Goal: Task Accomplishment & Management: Manage account settings

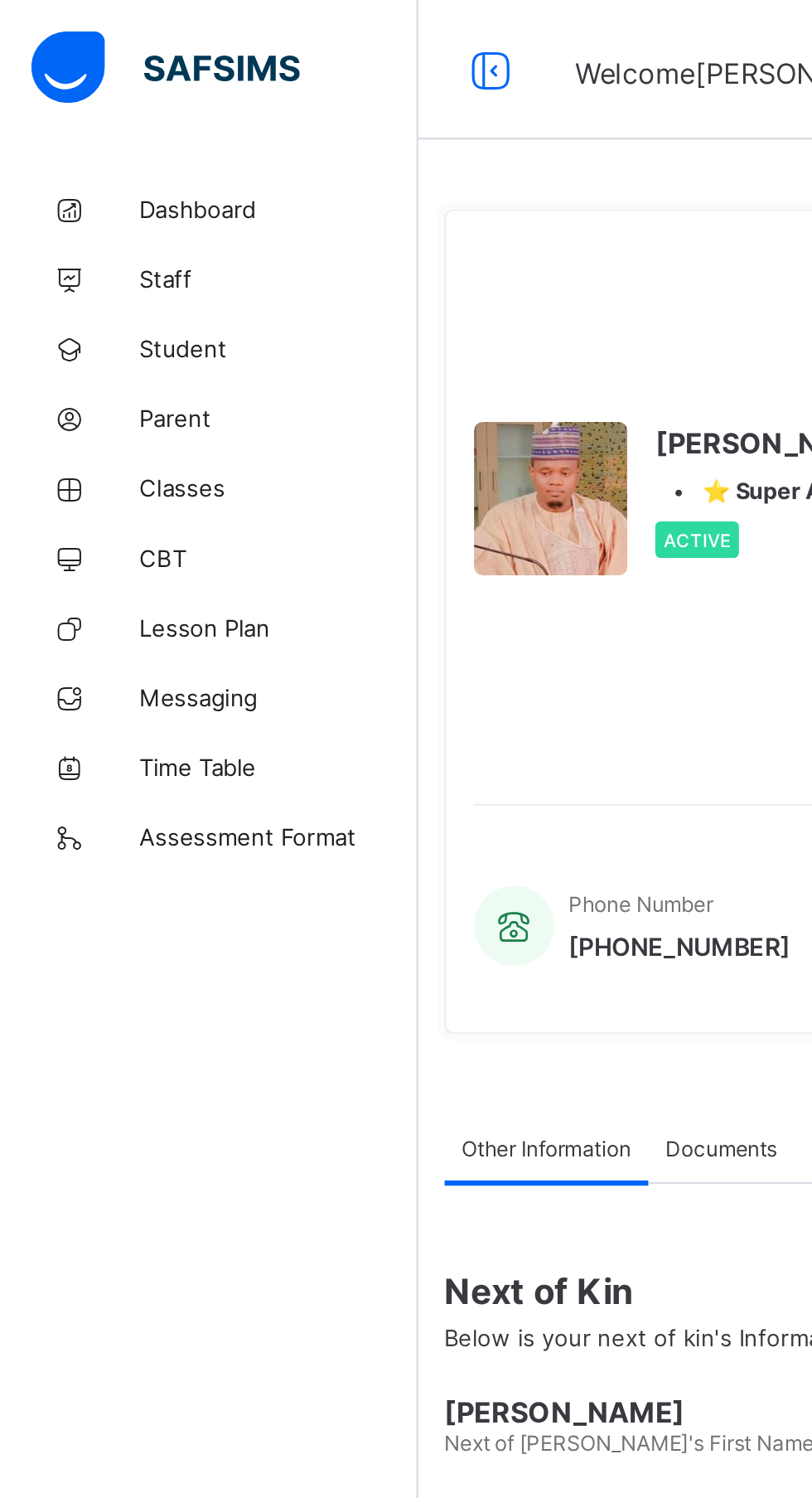
click at [104, 96] on span "Dashboard" at bounding box center [132, 100] width 133 height 13
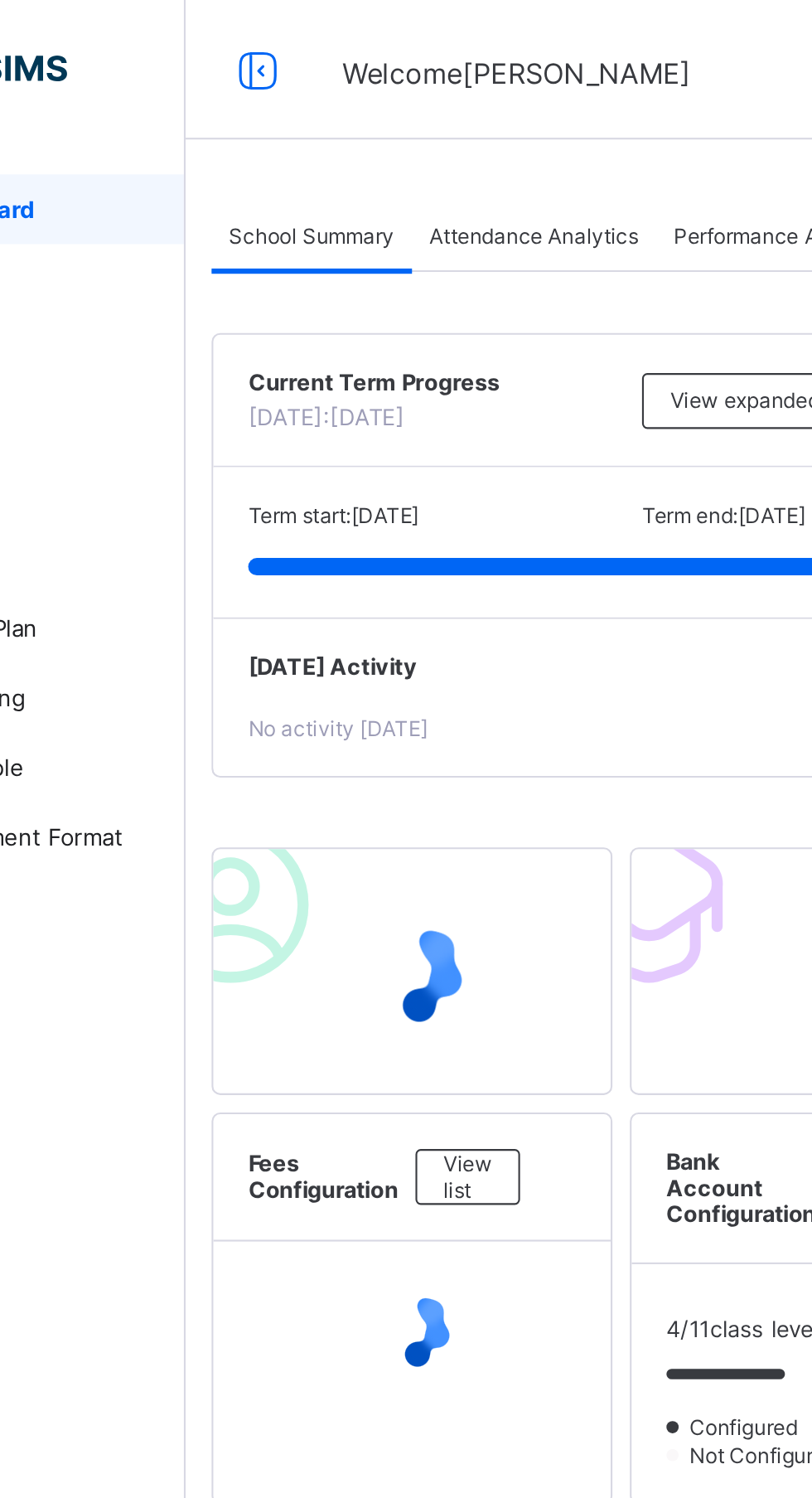
click at [381, 108] on span "Attendance Analytics" at bounding box center [365, 112] width 100 height 12
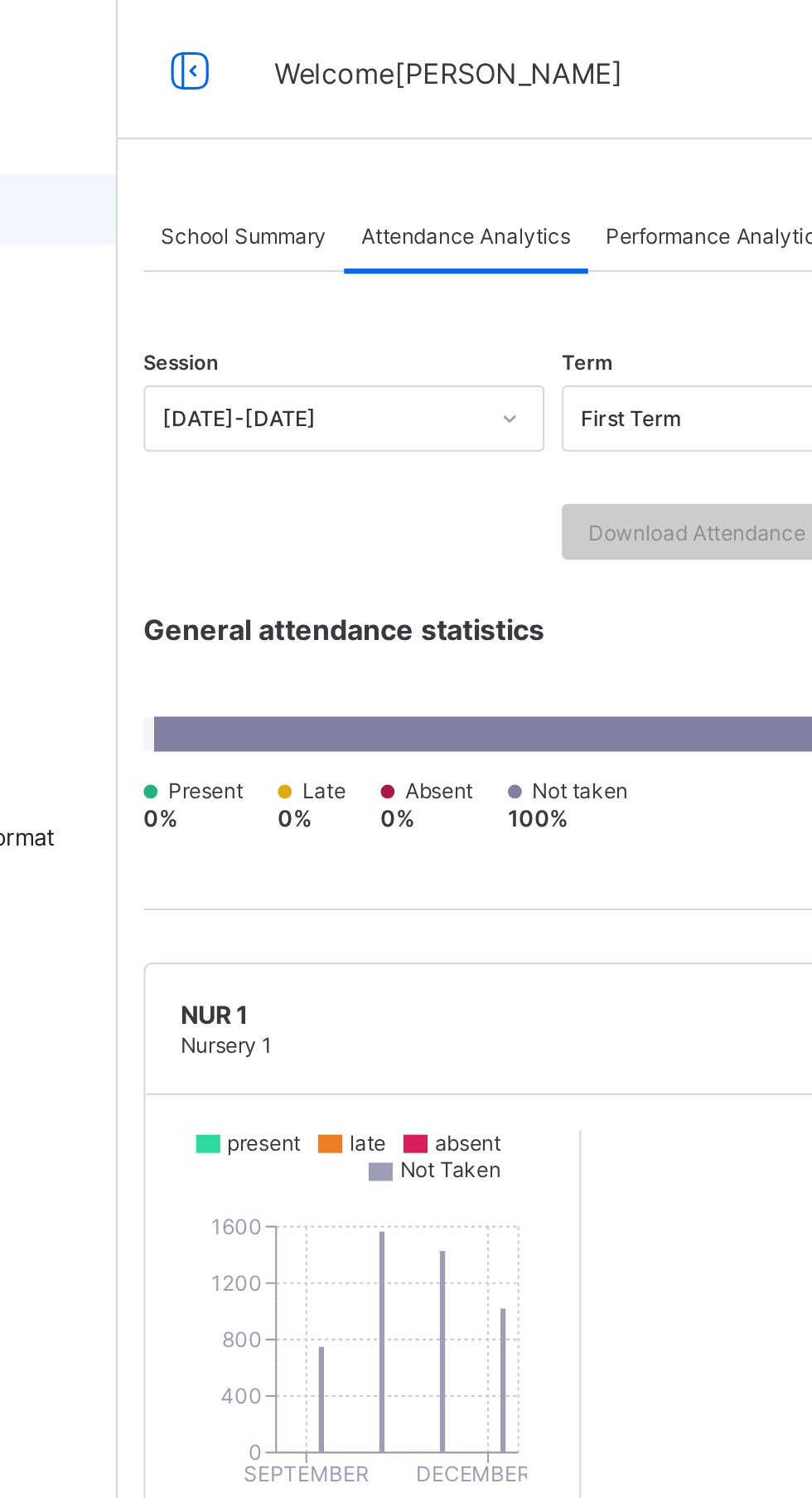
click at [486, 107] on span "Performance Analytics" at bounding box center [484, 112] width 106 height 12
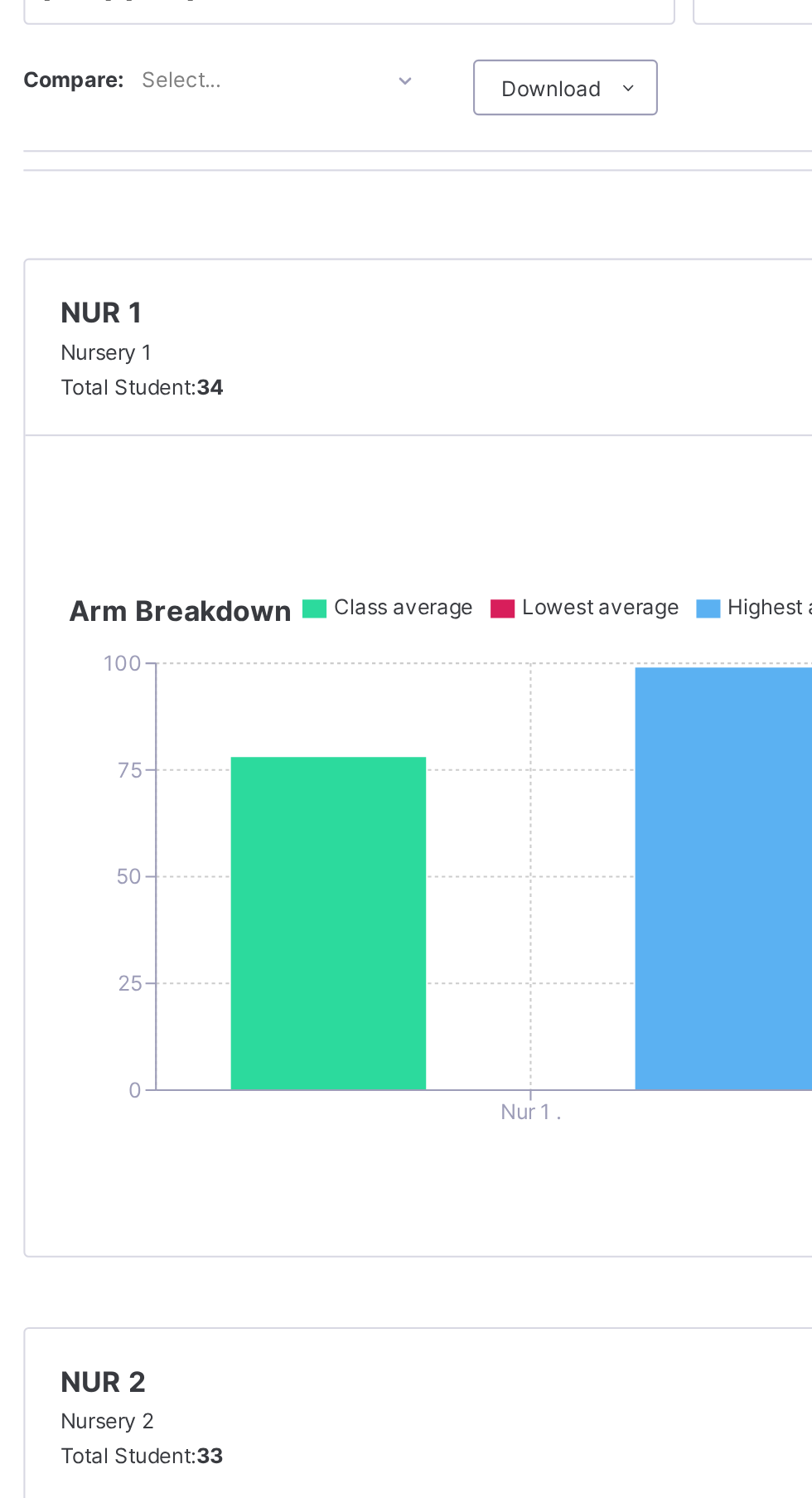
click at [364, 640] on icon at bounding box center [356, 642] width 93 height 158
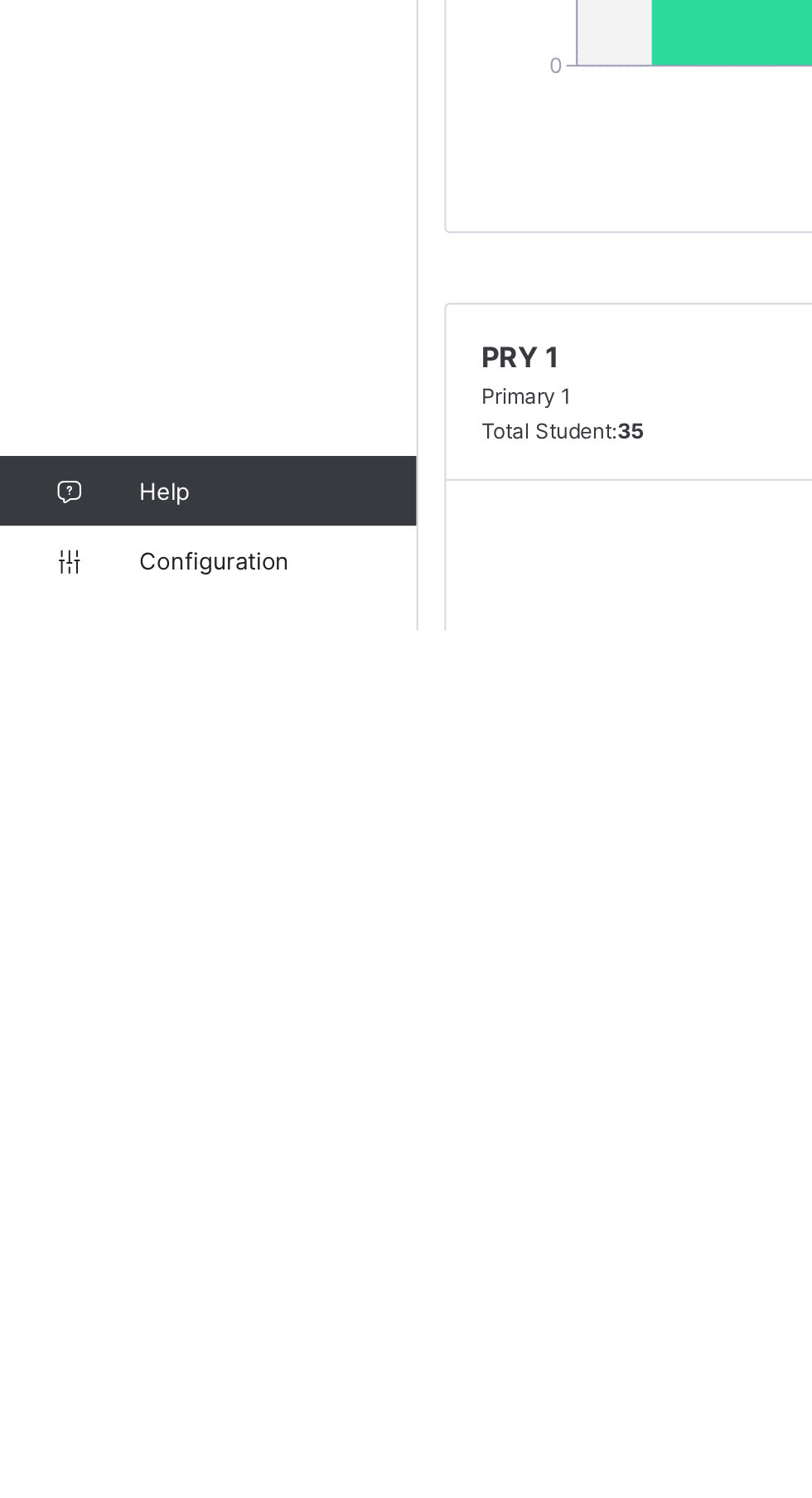
click at [125, 1481] on link "Configuration" at bounding box center [99, 1464] width 198 height 33
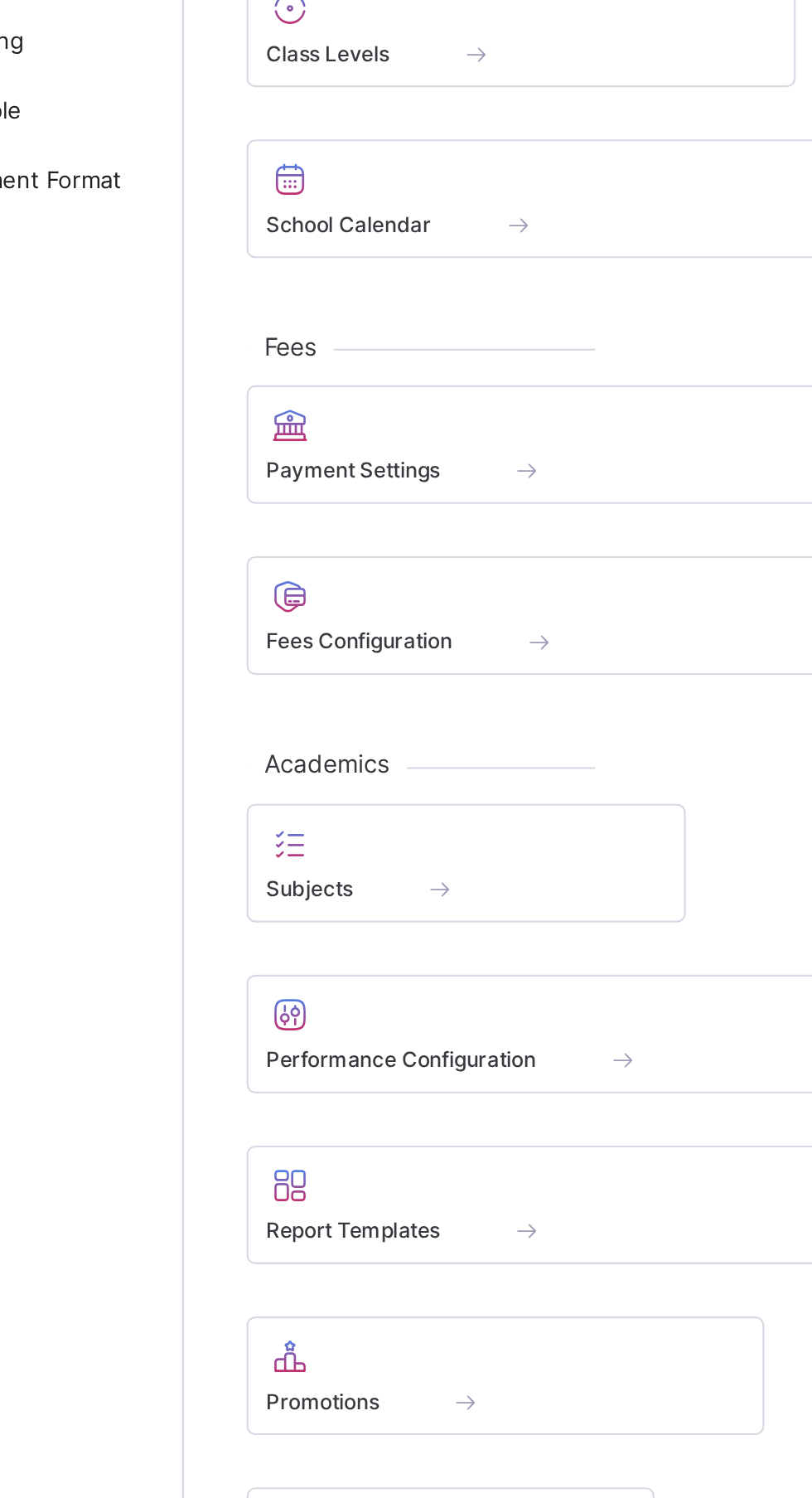
click at [383, 831] on div "Performance Configuration" at bounding box center [463, 805] width 470 height 57
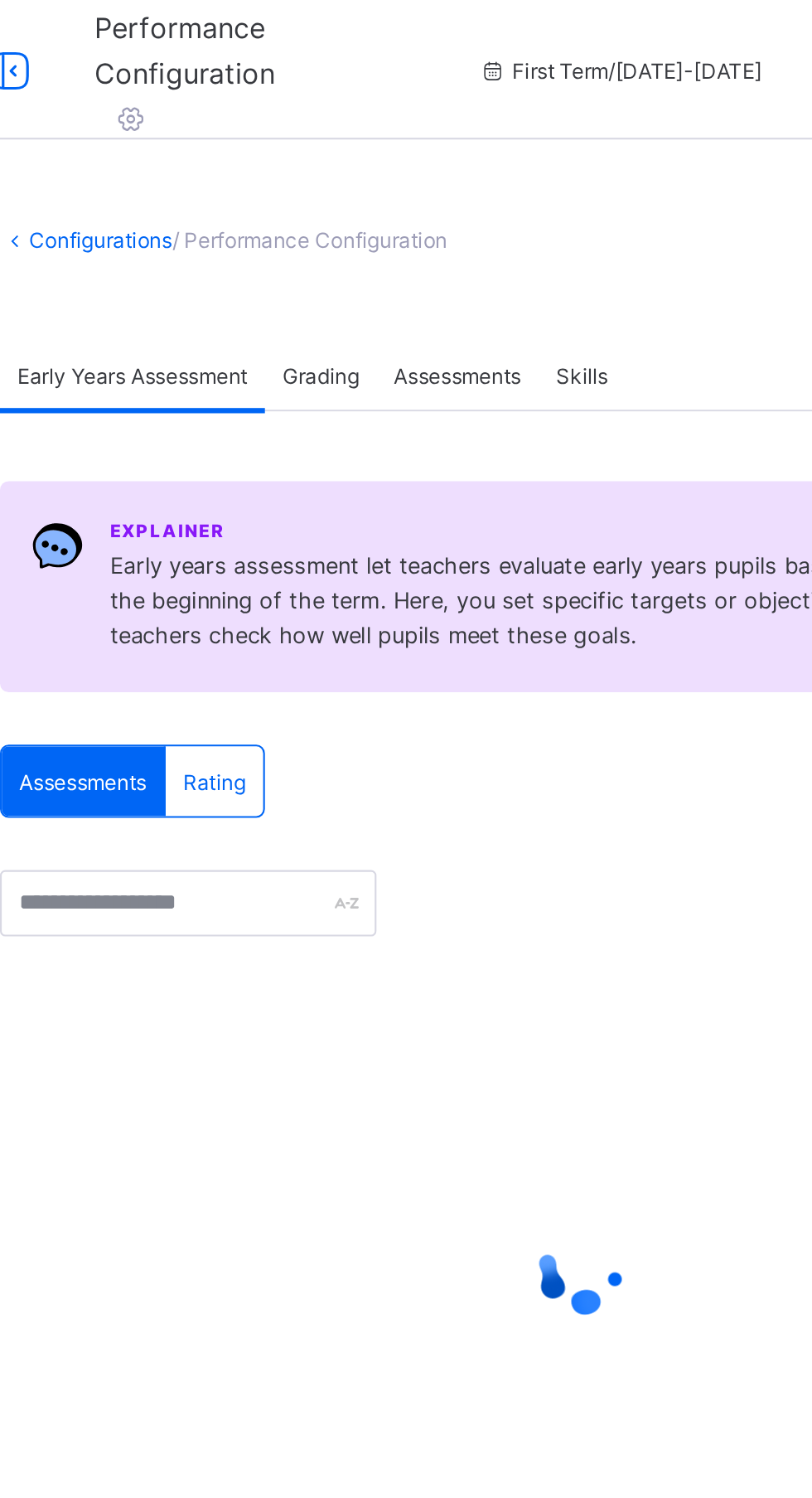
click at [473, 175] on span "Assessments" at bounding box center [447, 178] width 60 height 12
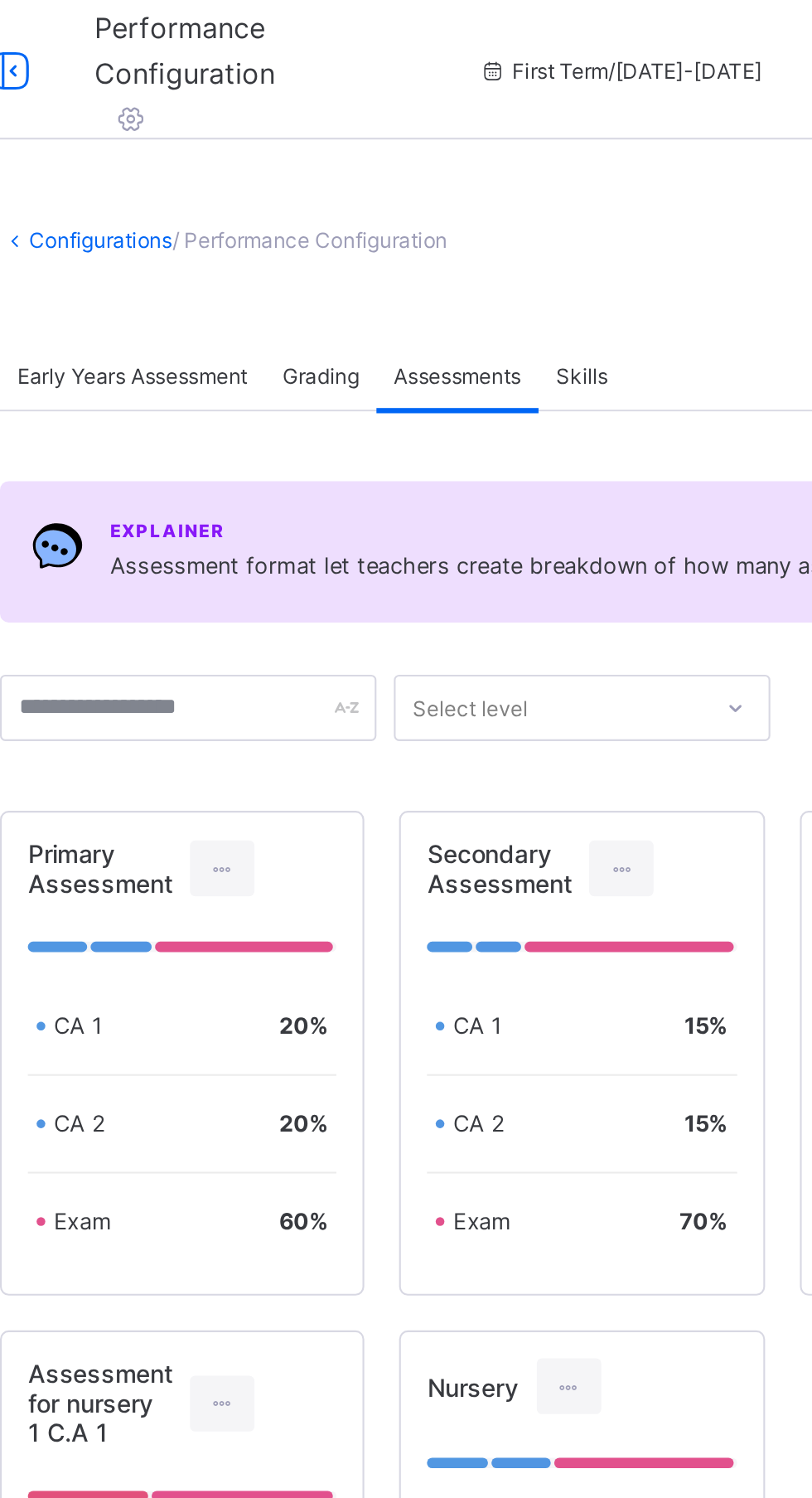
click at [232, 183] on div "Early Years Assessment" at bounding box center [292, 178] width 126 height 33
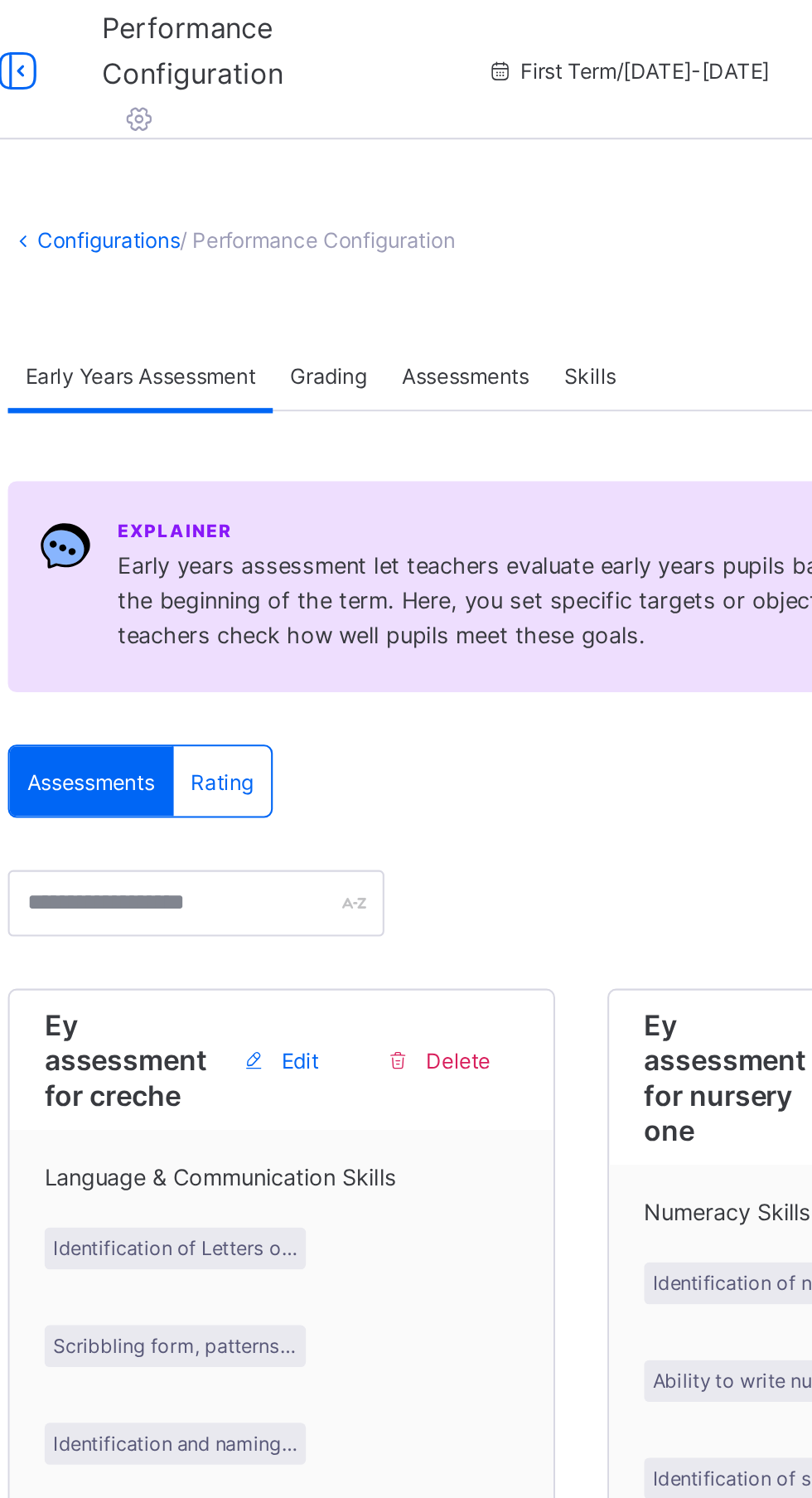
click at [459, 172] on span "Assessments" at bounding box center [447, 178] width 60 height 12
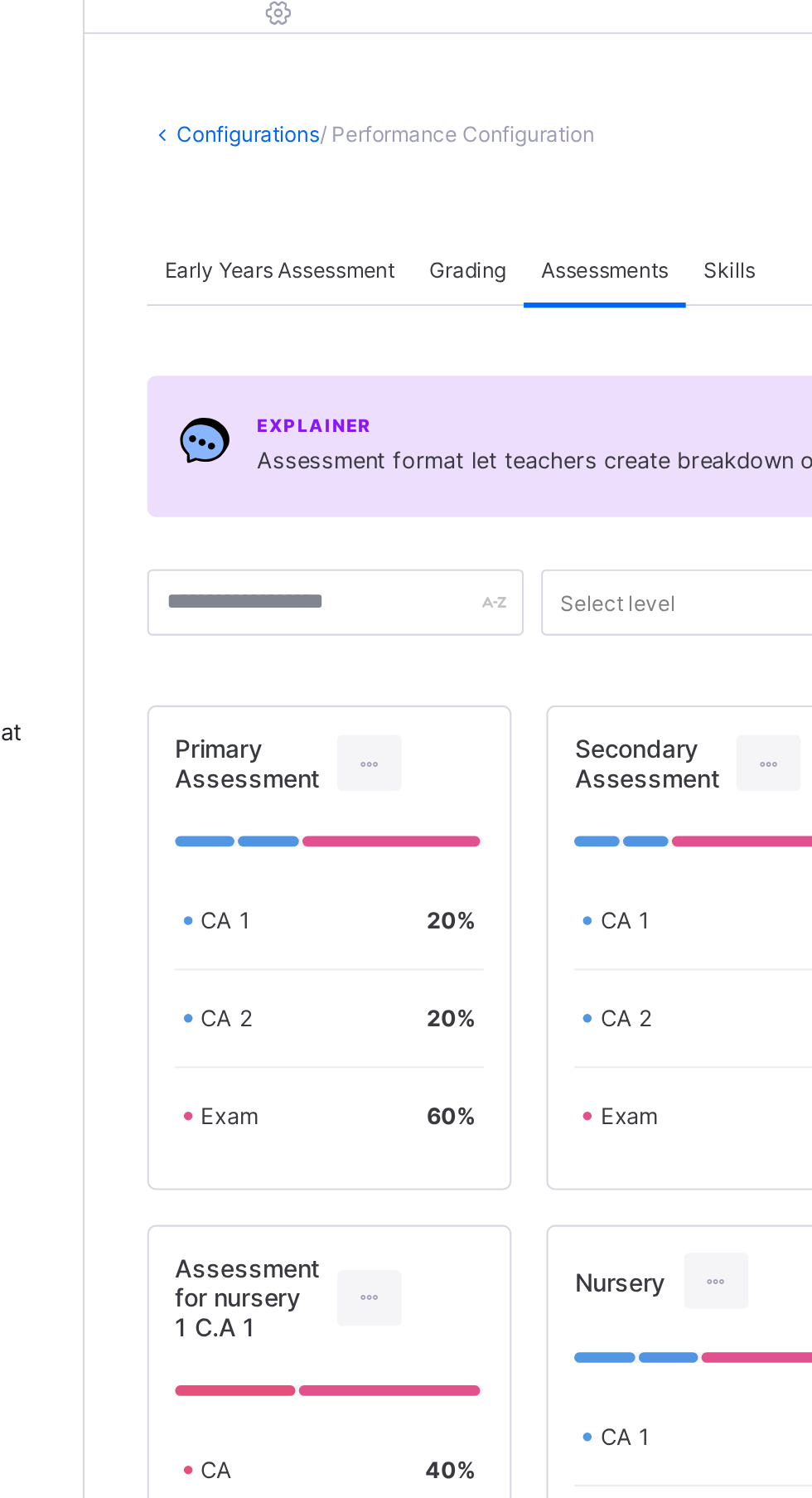
click at [334, 526] on div "CA 2 20 %" at bounding box center [316, 534] width 147 height 46
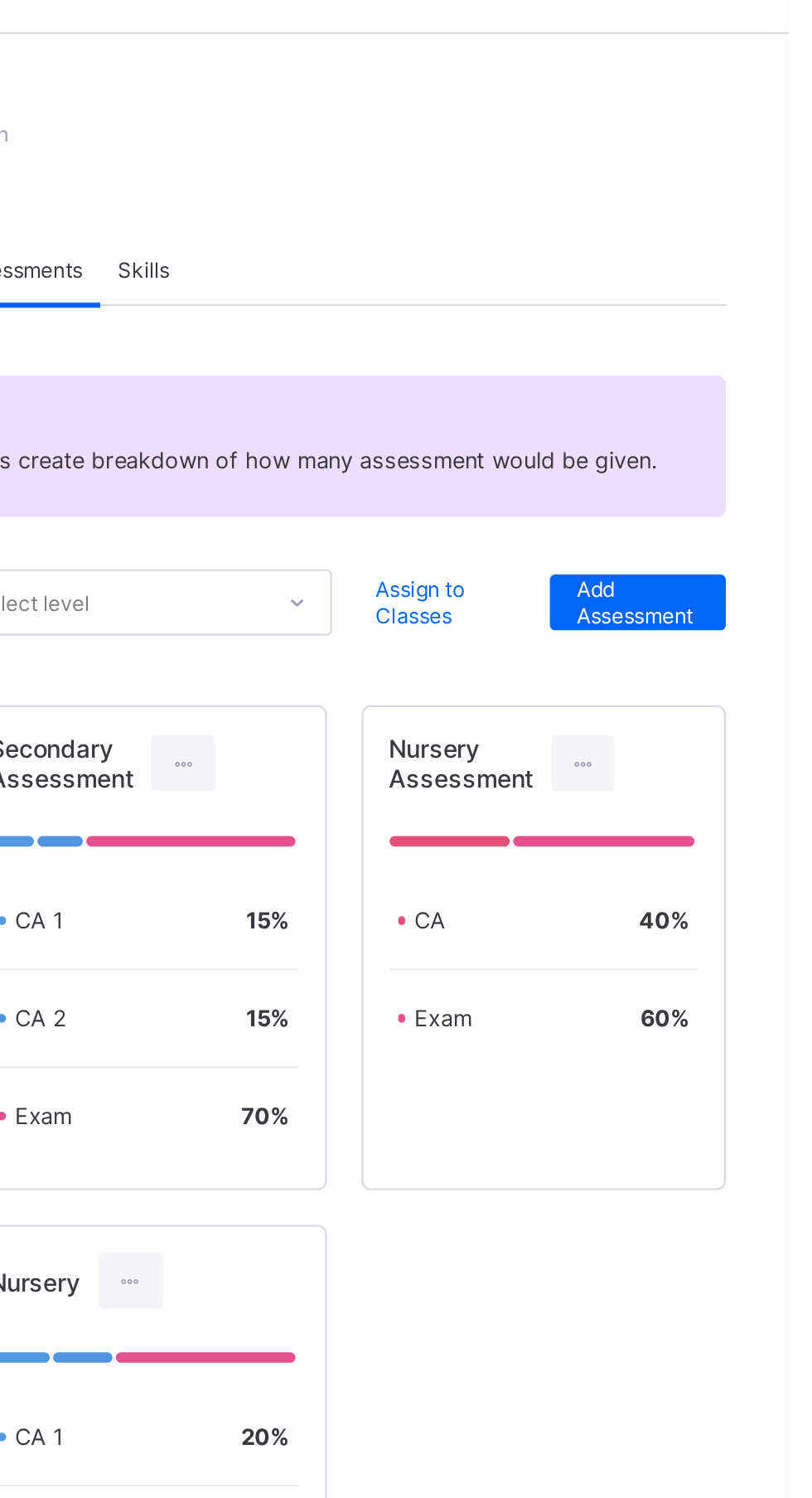
click at [649, 332] on span "Assign to Classes" at bounding box center [647, 336] width 62 height 24
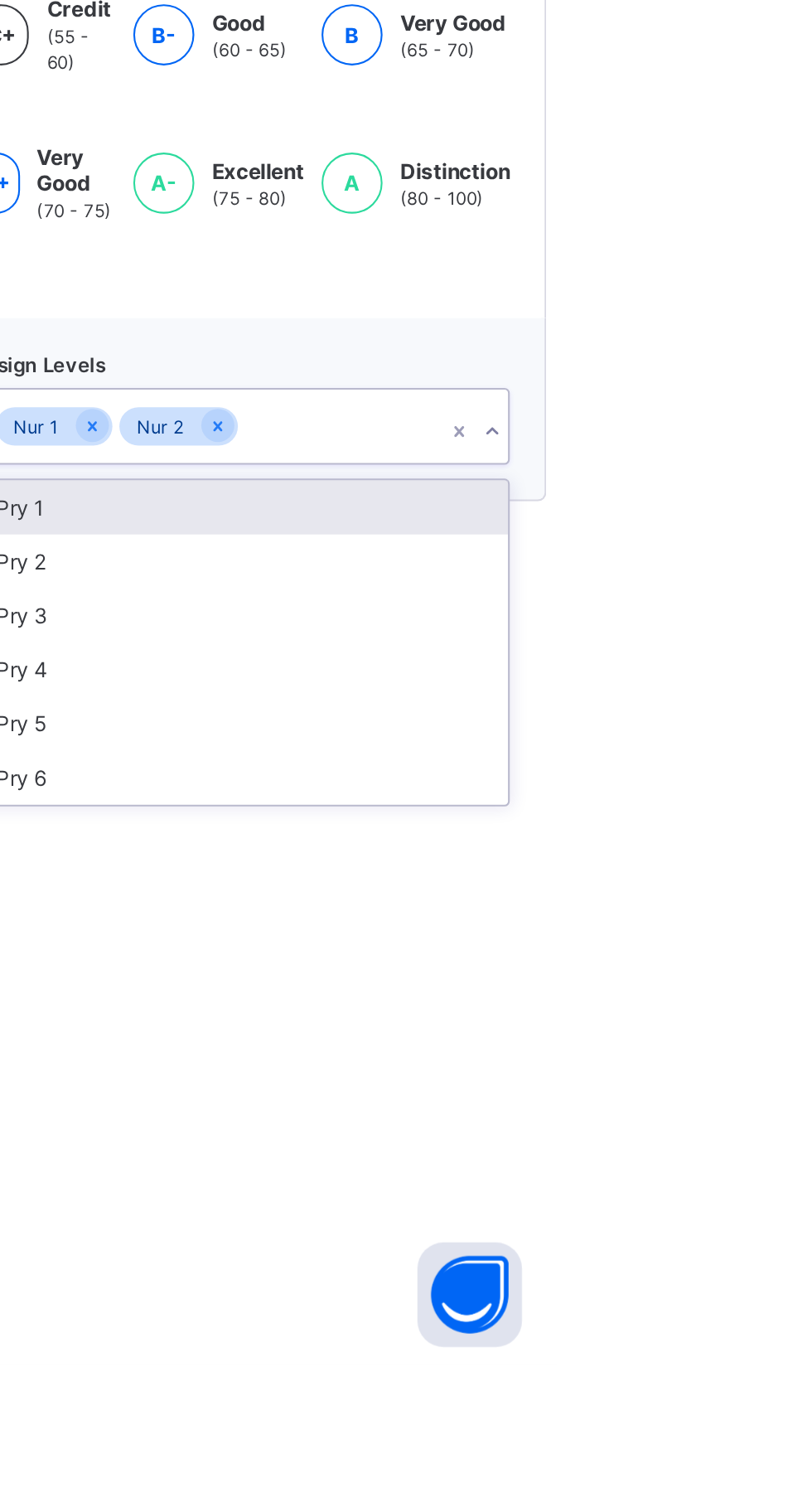
click at [729, 1094] on div "Pry 1" at bounding box center [661, 1090] width 253 height 25
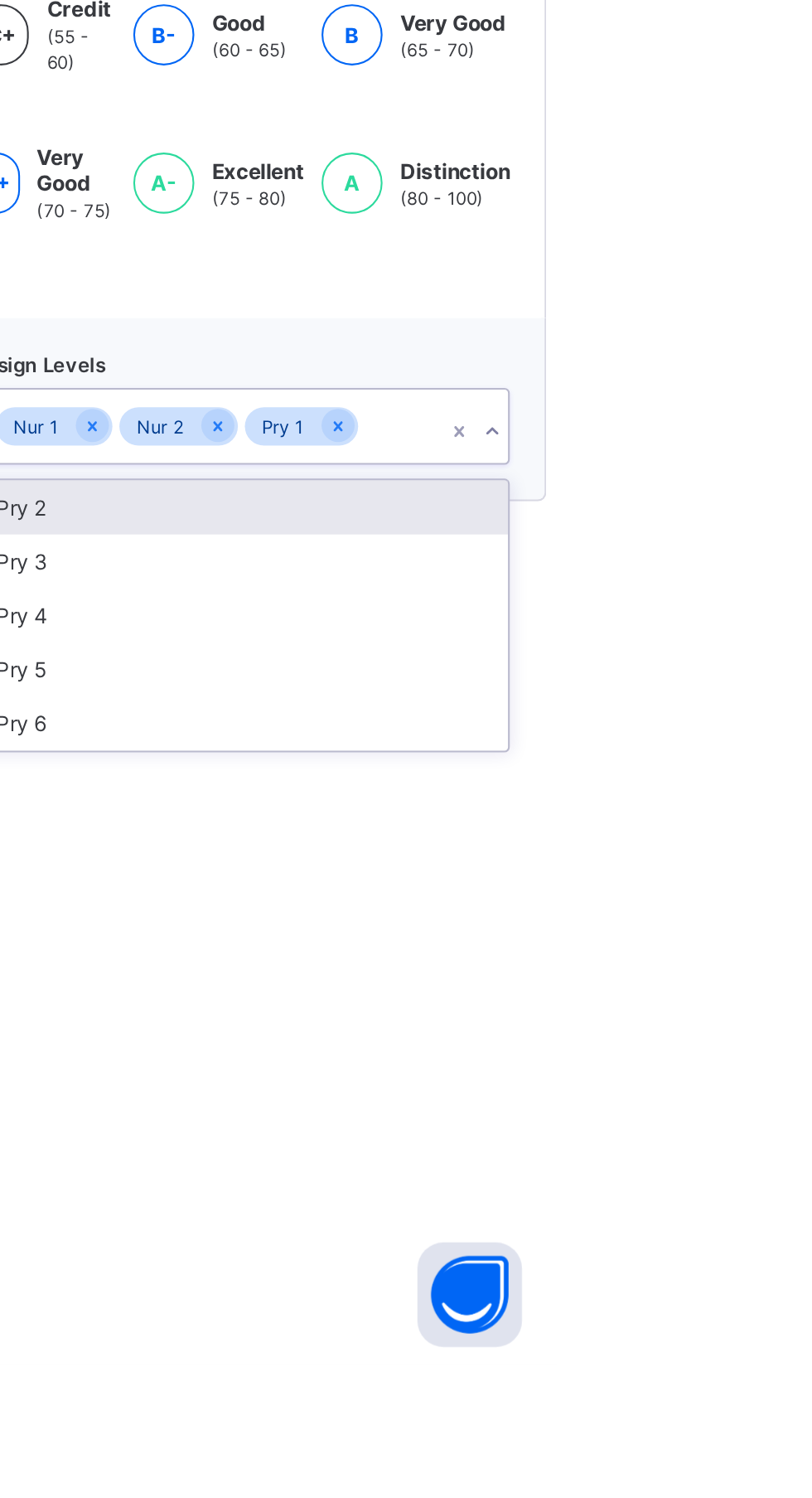
click at [811, 1103] on html "**********" at bounding box center [406, 749] width 812 height 1498
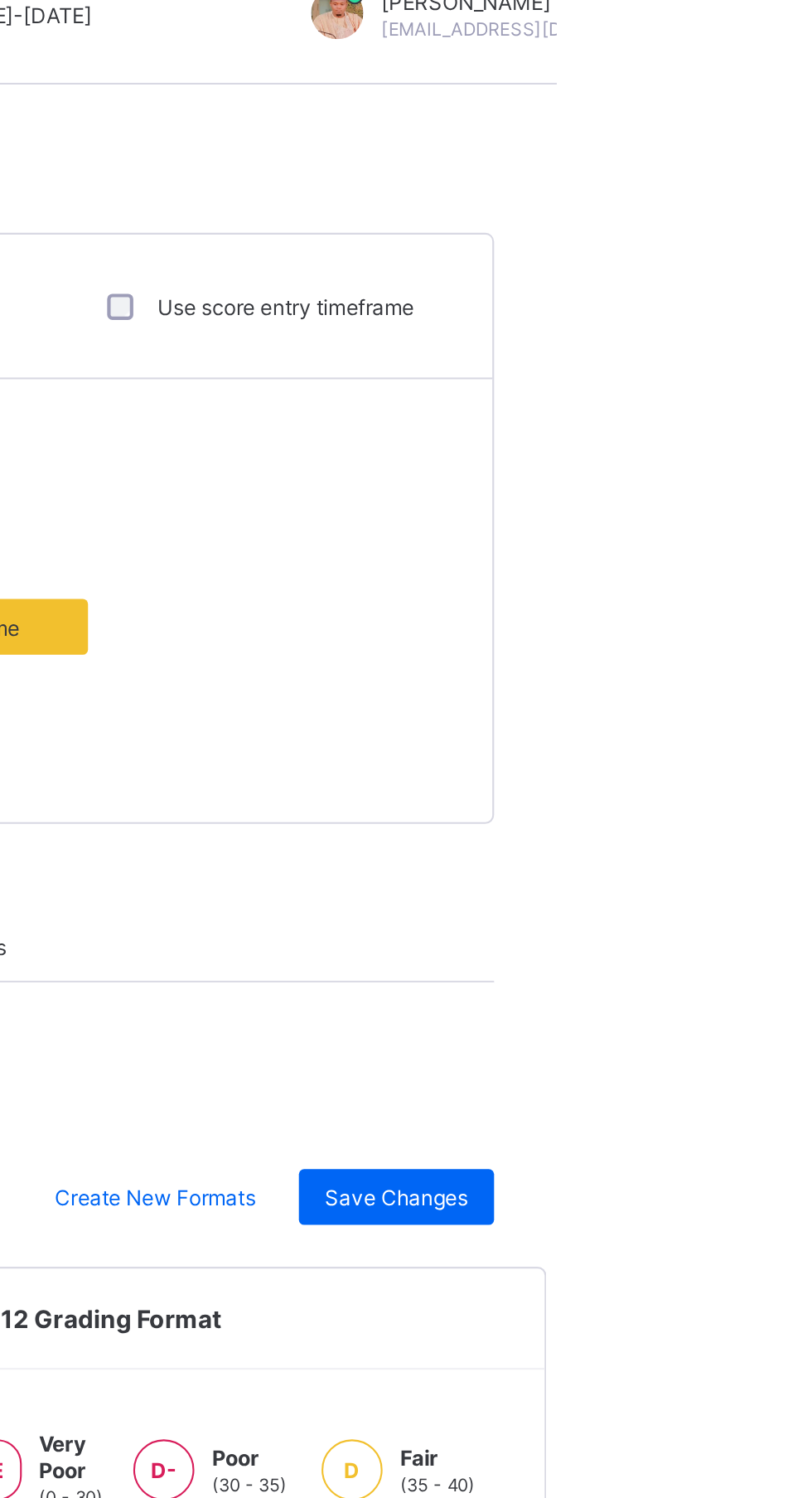
click at [755, 586] on div "Save Changes" at bounding box center [736, 595] width 93 height 26
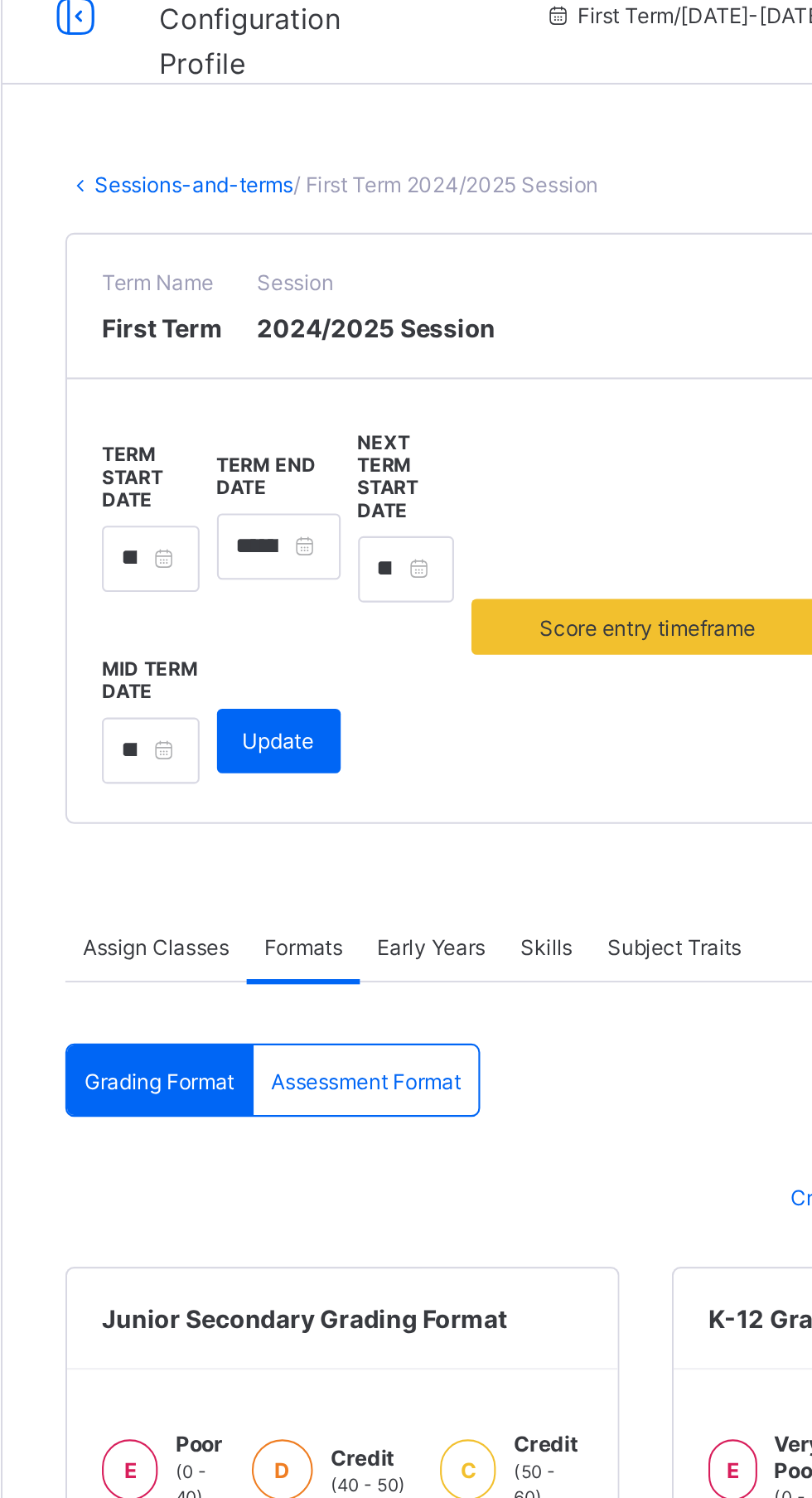
click at [392, 529] on div "Assessment Format" at bounding box center [371, 539] width 106 height 33
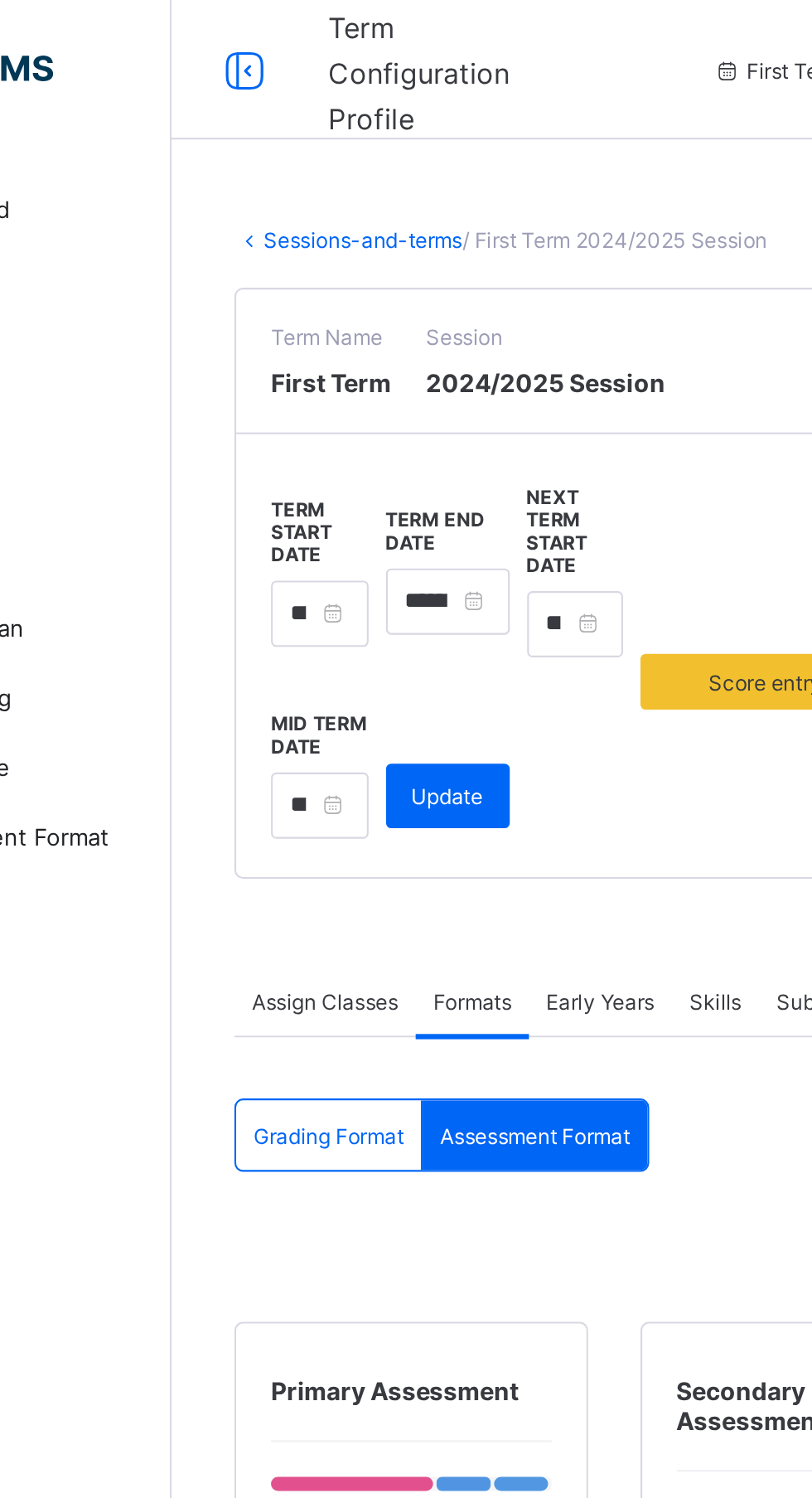
click at [272, 474] on span "Assign Classes" at bounding box center [272, 476] width 70 height 12
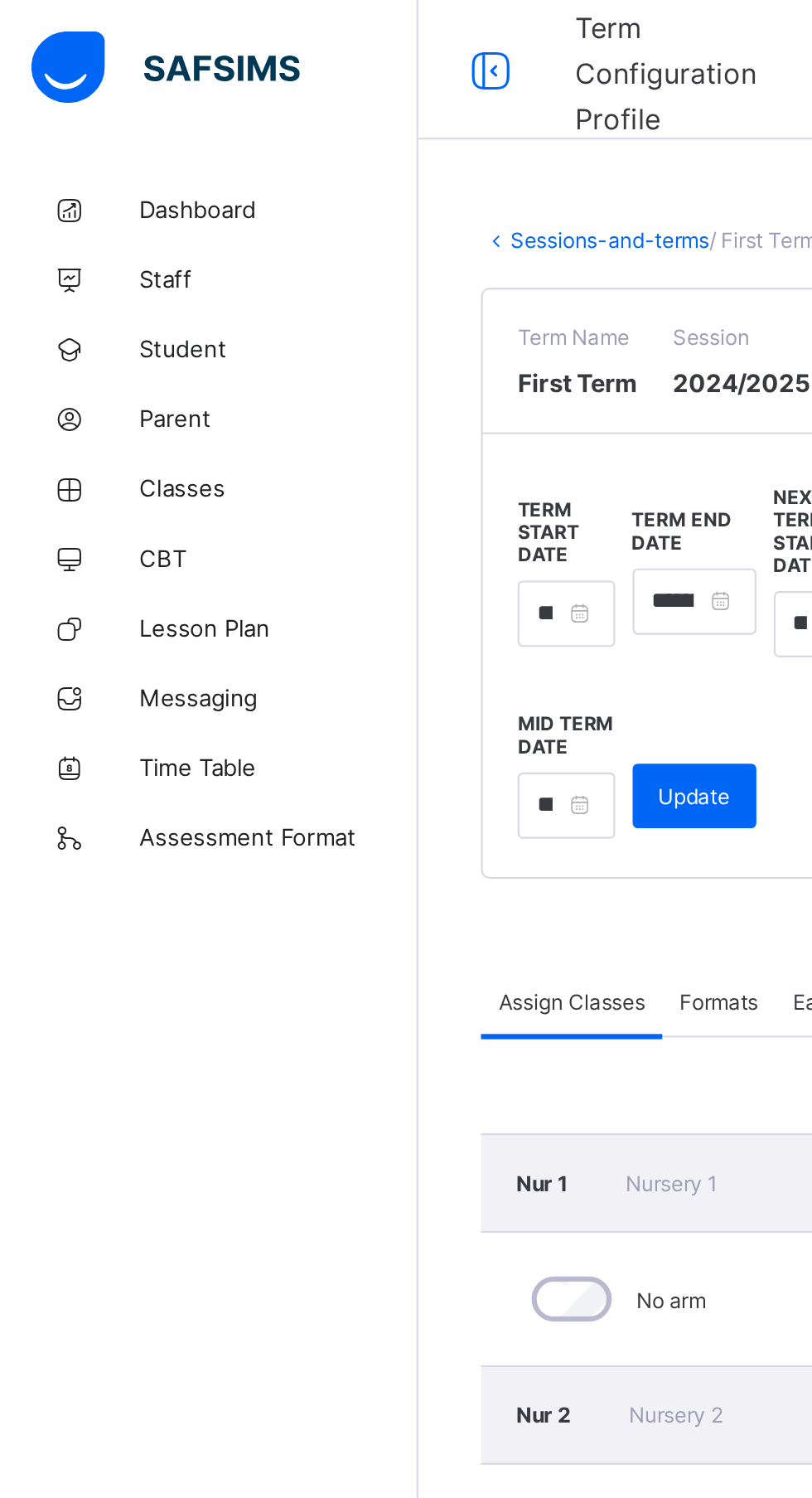
click at [104, 233] on span "Classes" at bounding box center [132, 232] width 133 height 13
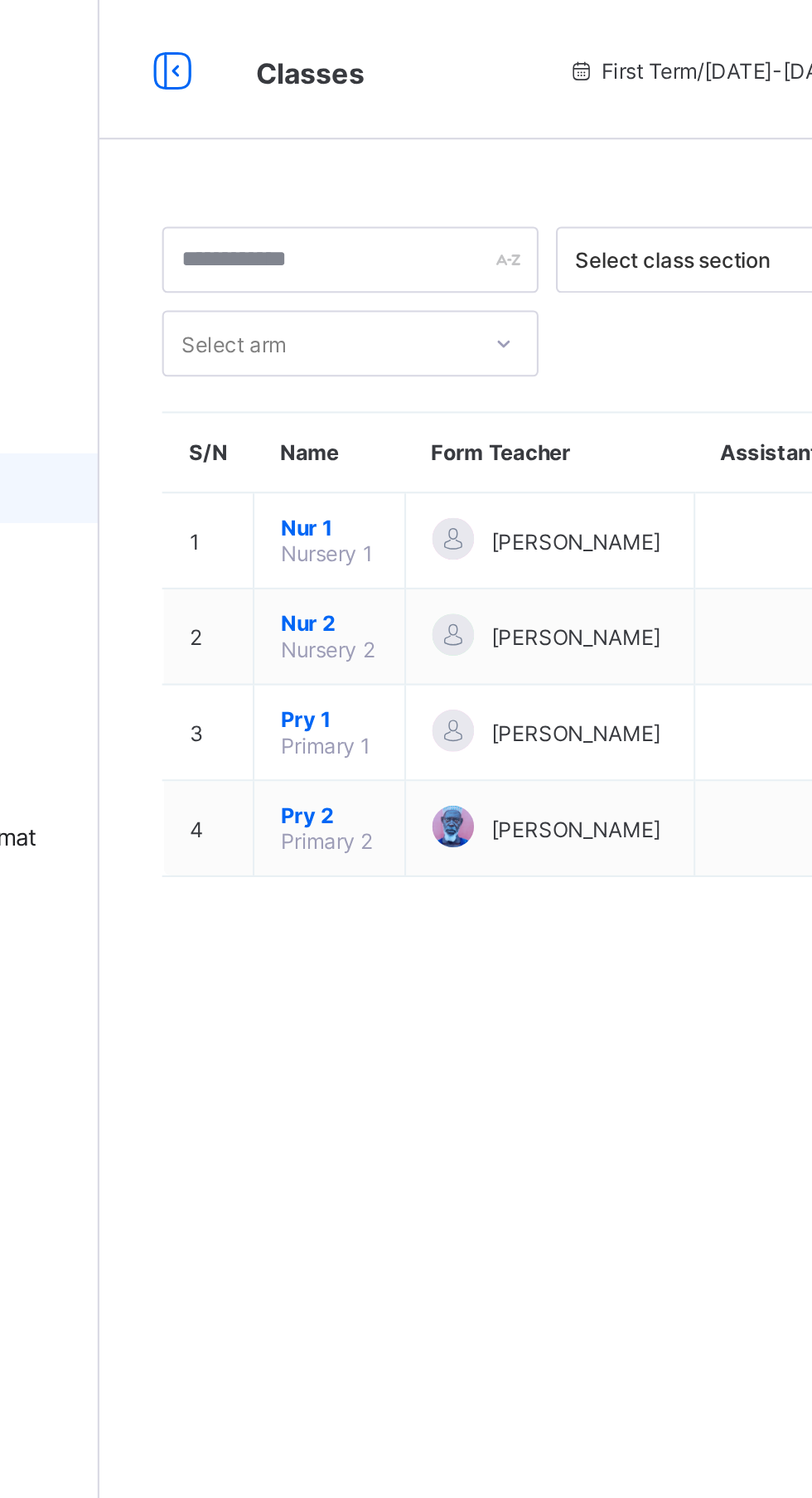
click at [318, 349] on span "Pry 1" at bounding box center [308, 341] width 46 height 12
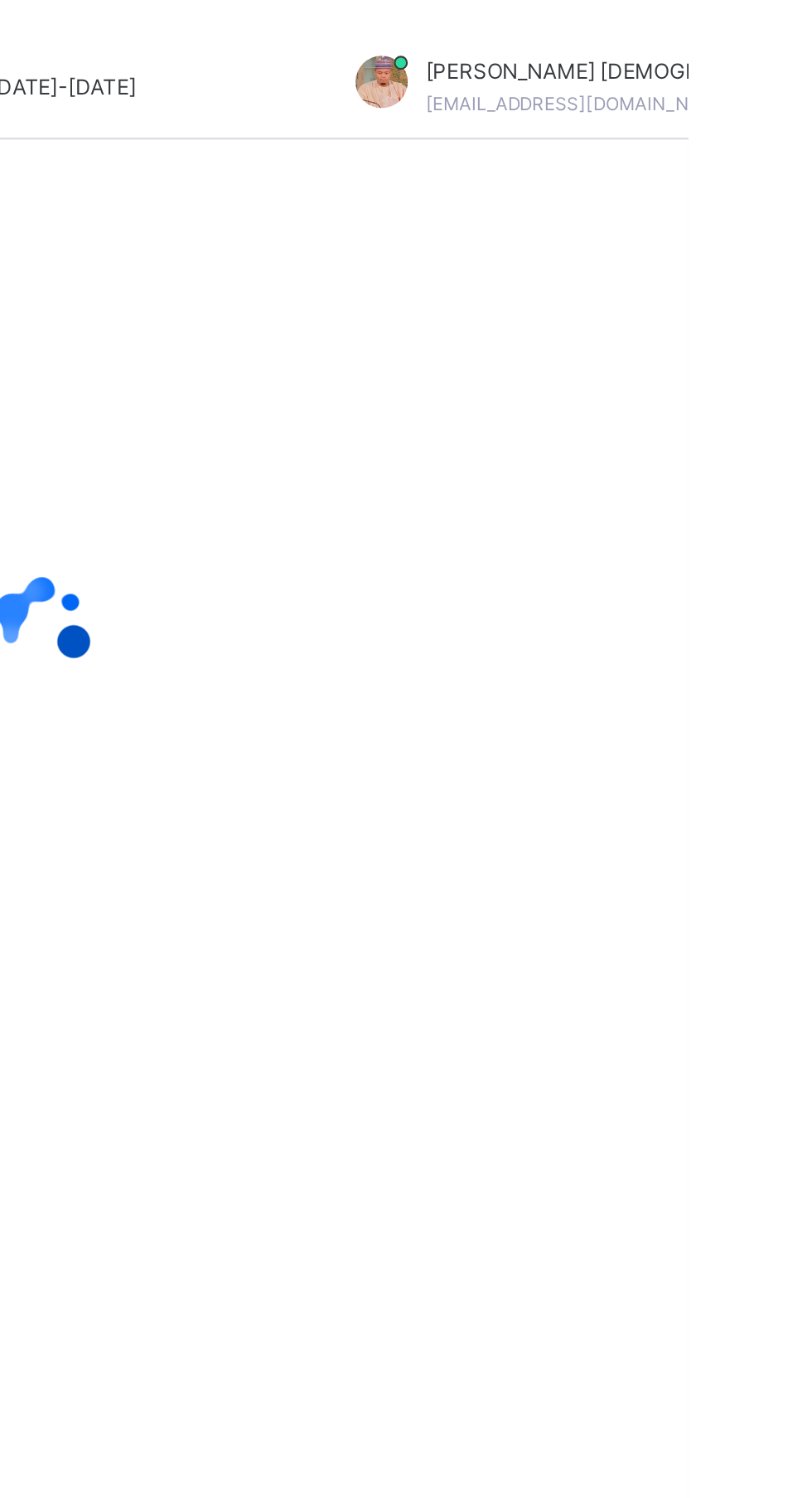
click at [811, 45] on div "Abubakar Abdulkadir Muhammad abubakarabdulkadir501@gmail.com" at bounding box center [777, 41] width 280 height 30
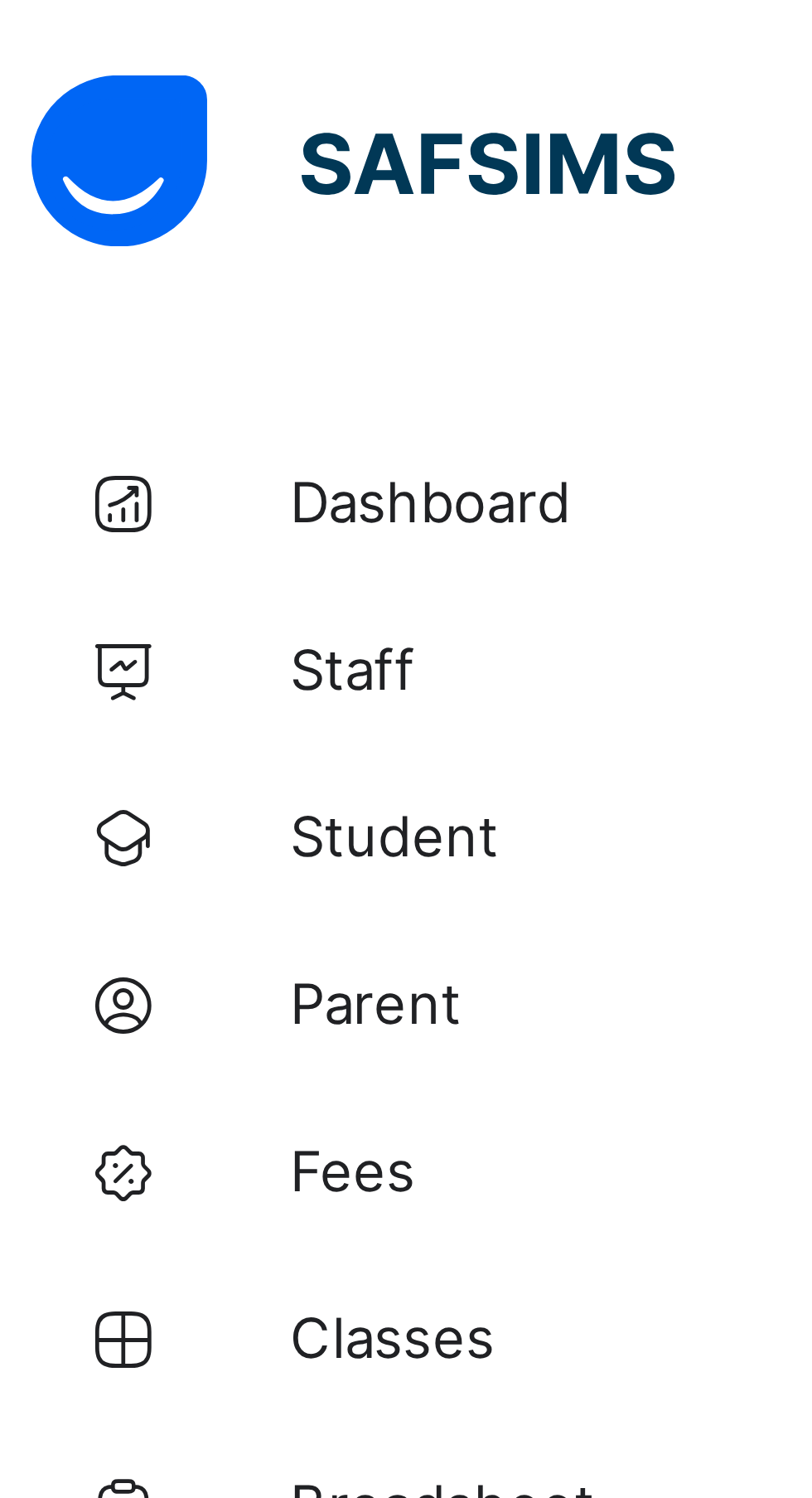
click at [104, 103] on span "Dashboard" at bounding box center [132, 100] width 133 height 13
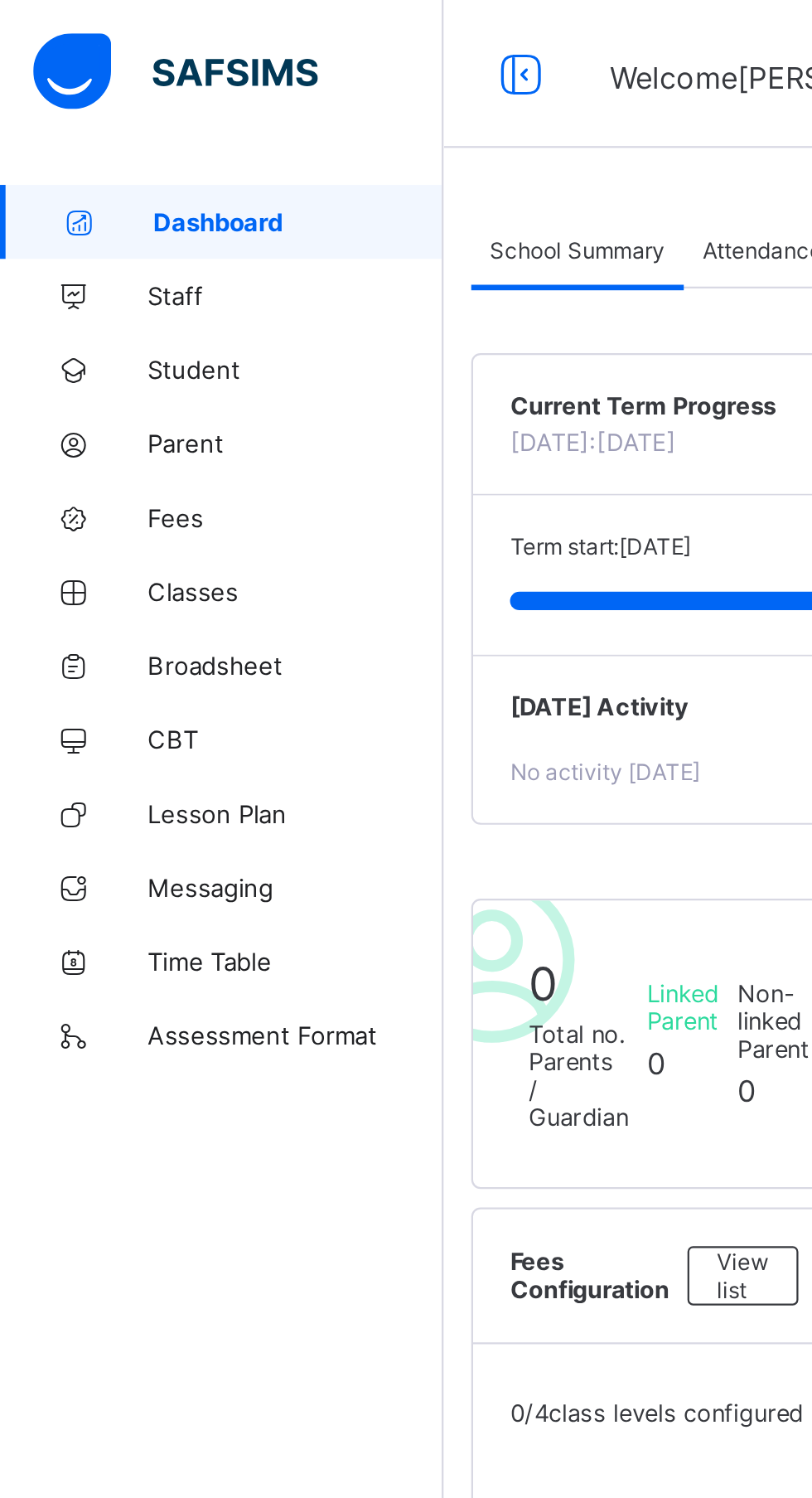
click at [72, 134] on span "Staff" at bounding box center [132, 133] width 133 height 13
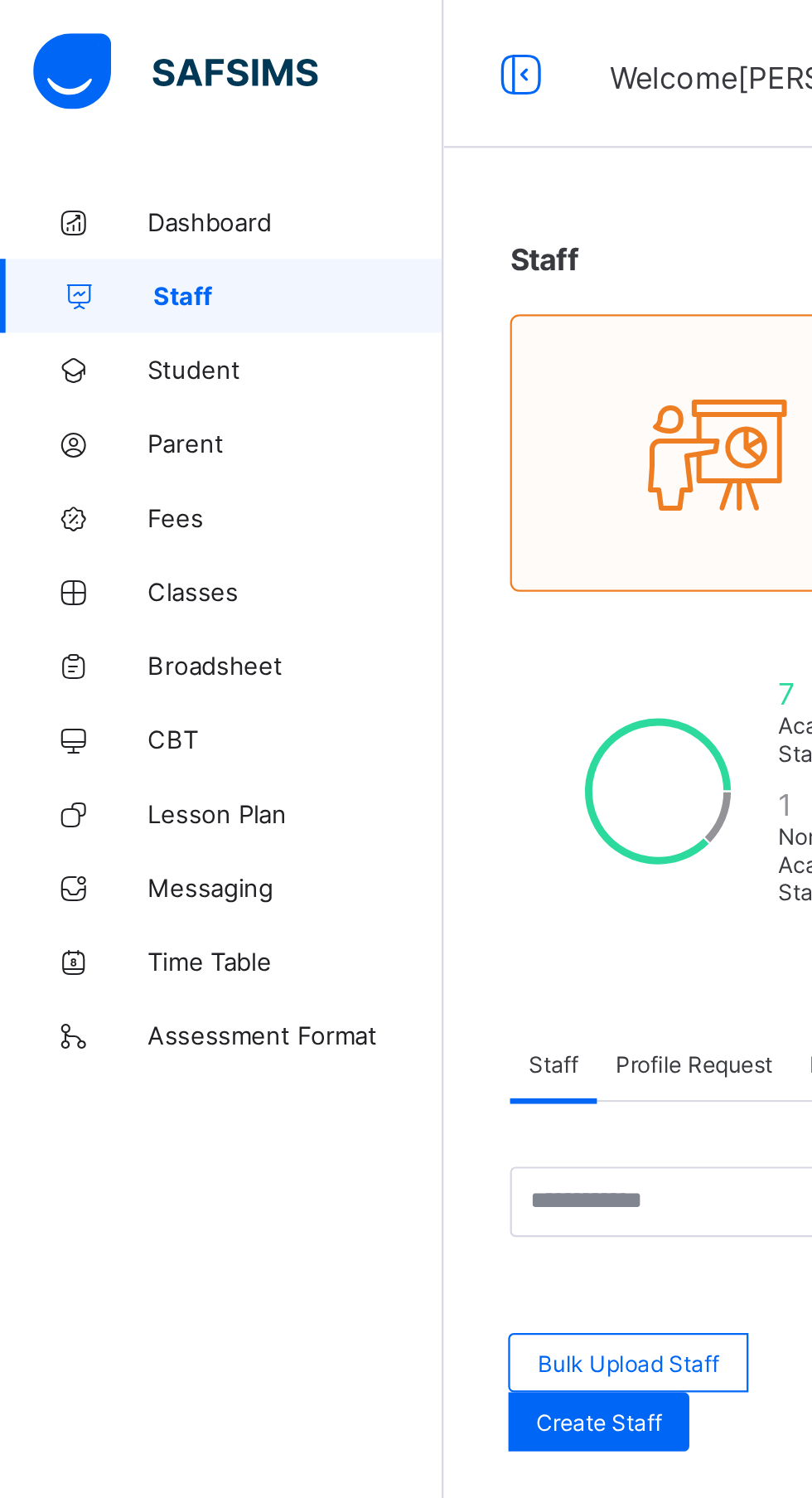
click at [79, 179] on link "Student" at bounding box center [99, 165] width 199 height 33
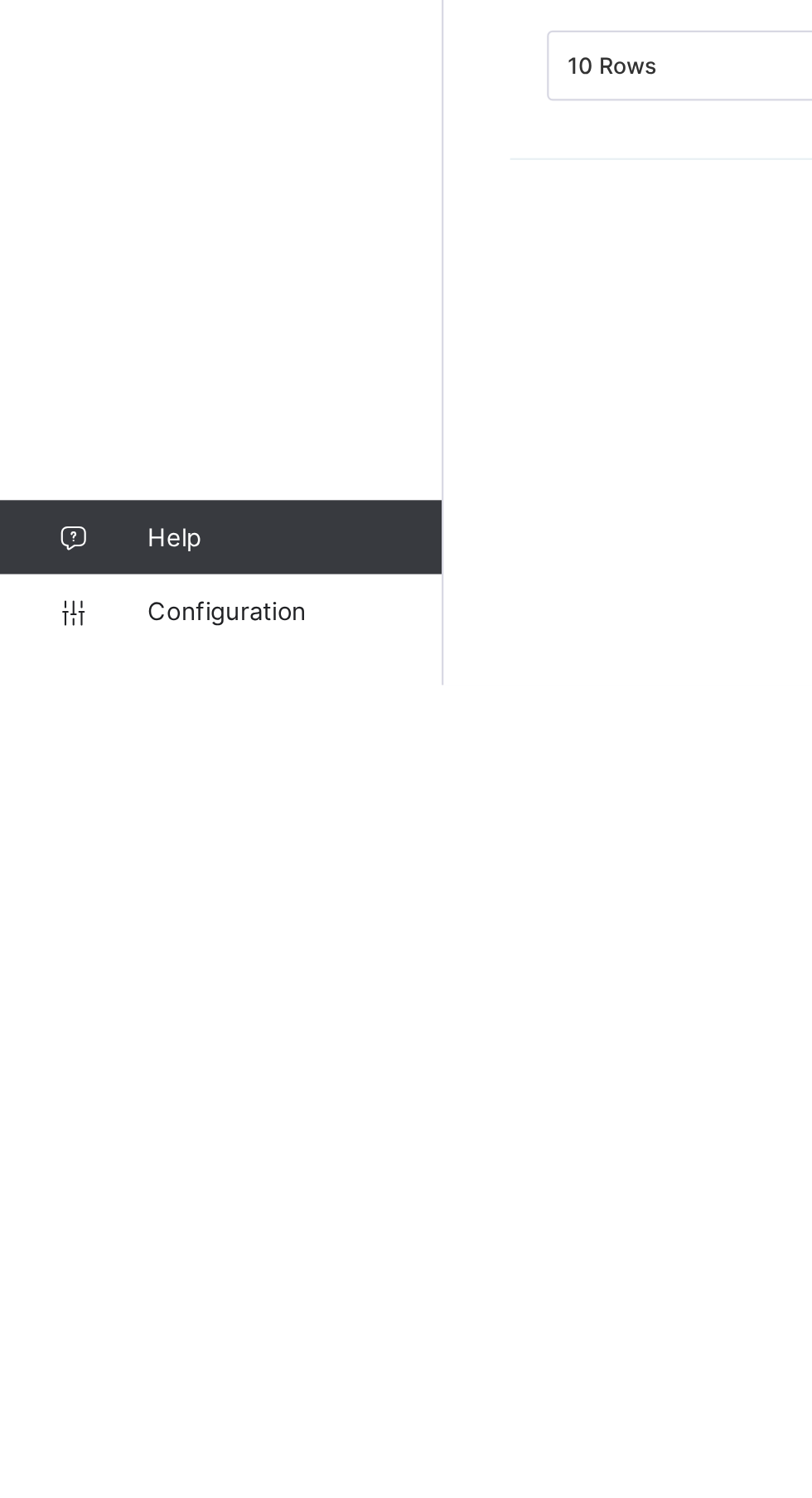
click at [118, 1481] on link "Configuration" at bounding box center [99, 1464] width 198 height 33
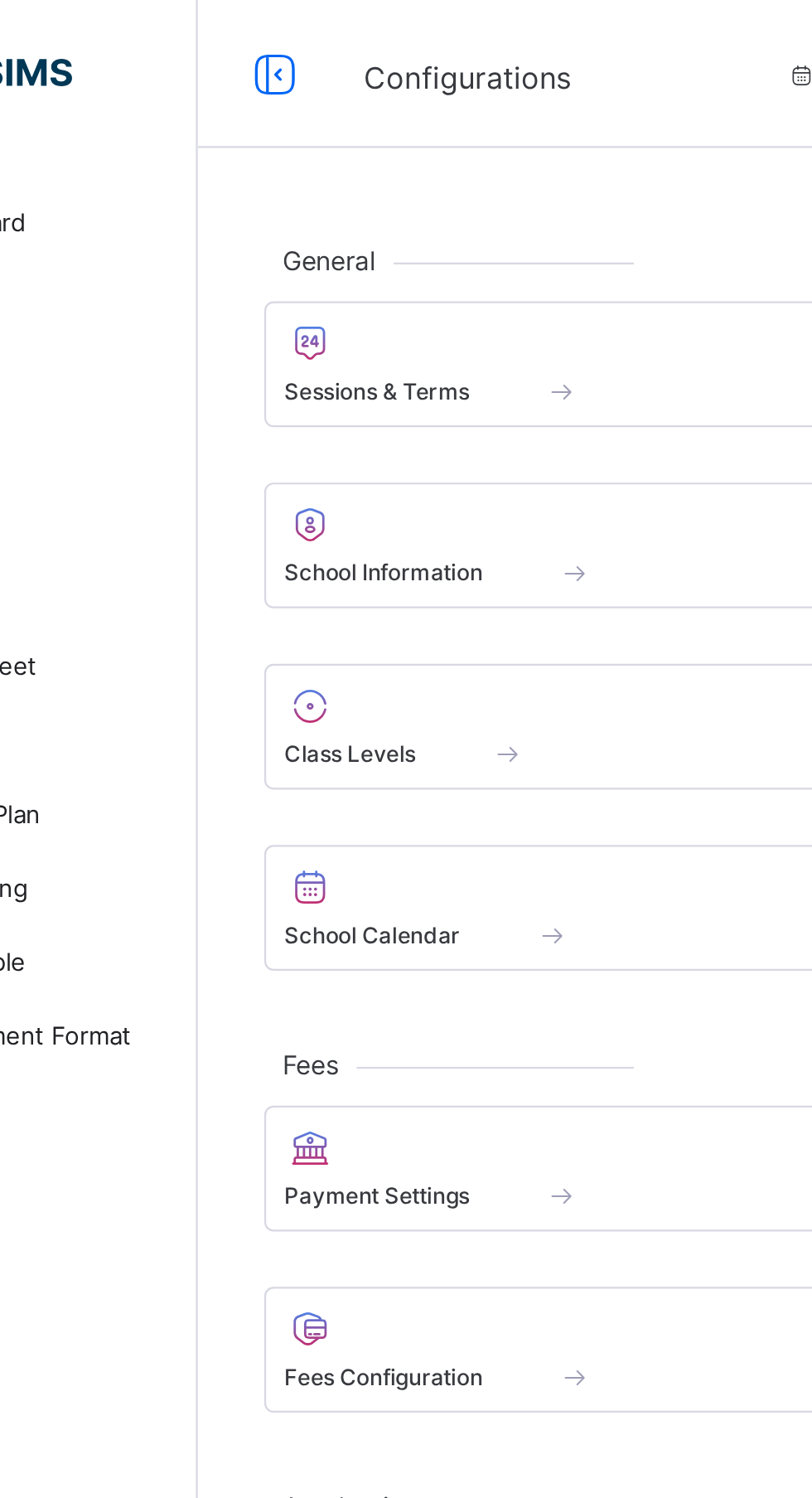
click at [340, 161] on div at bounding box center [396, 154] width 315 height 20
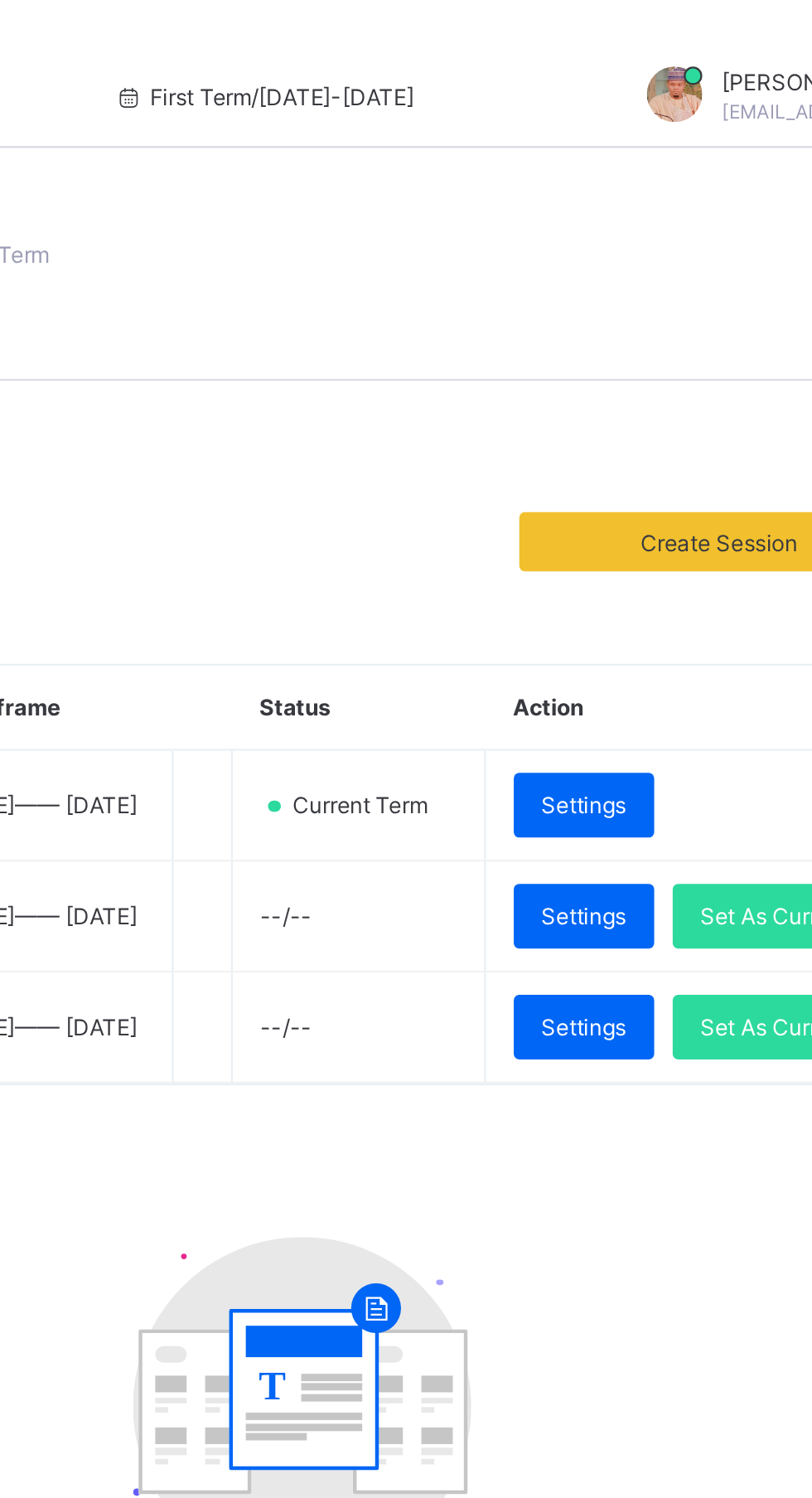
click at [687, 417] on span "Set As Current" at bounding box center [718, 410] width 67 height 12
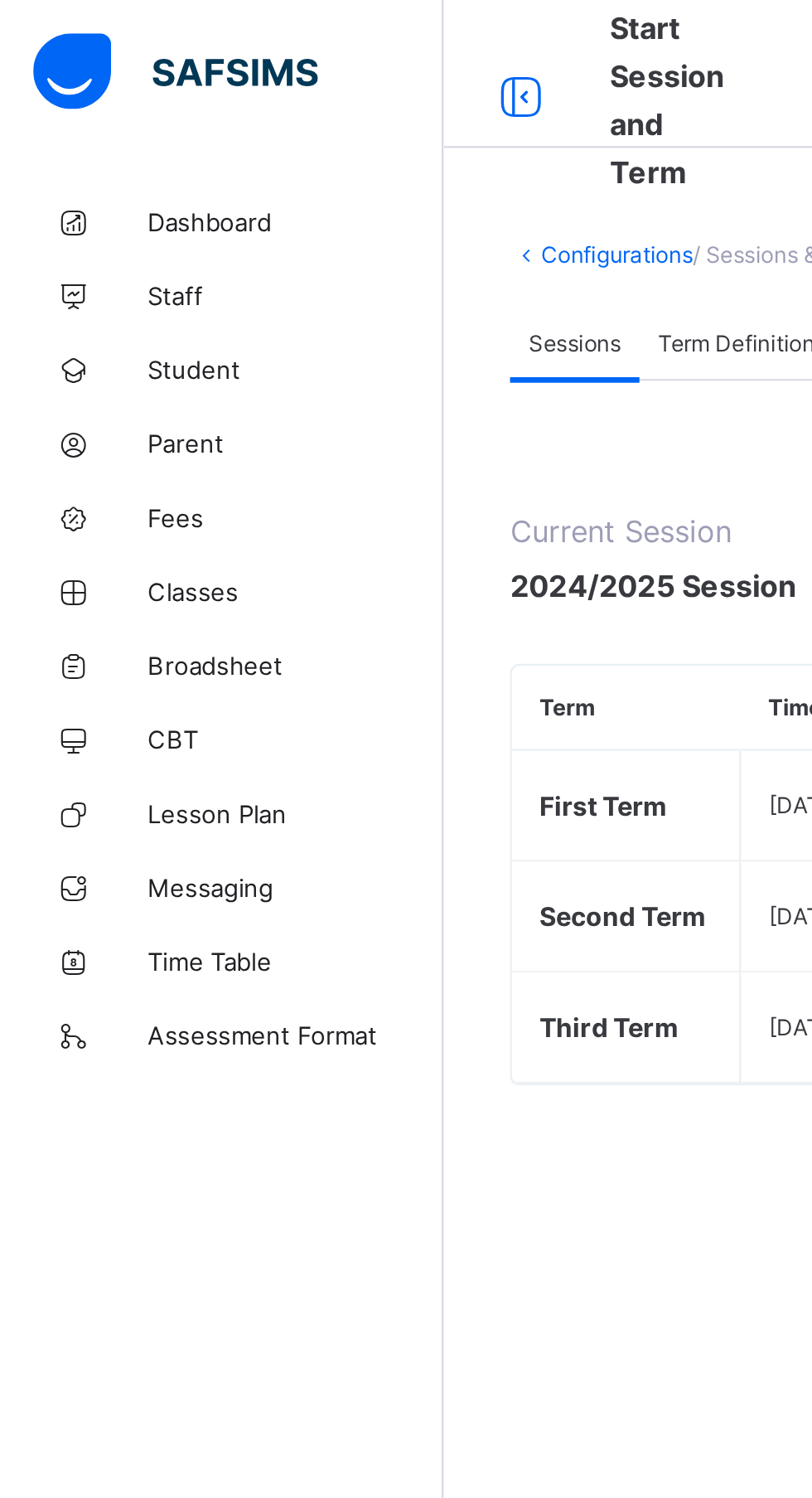
click at [113, 93] on span "Dashboard" at bounding box center [132, 100] width 133 height 13
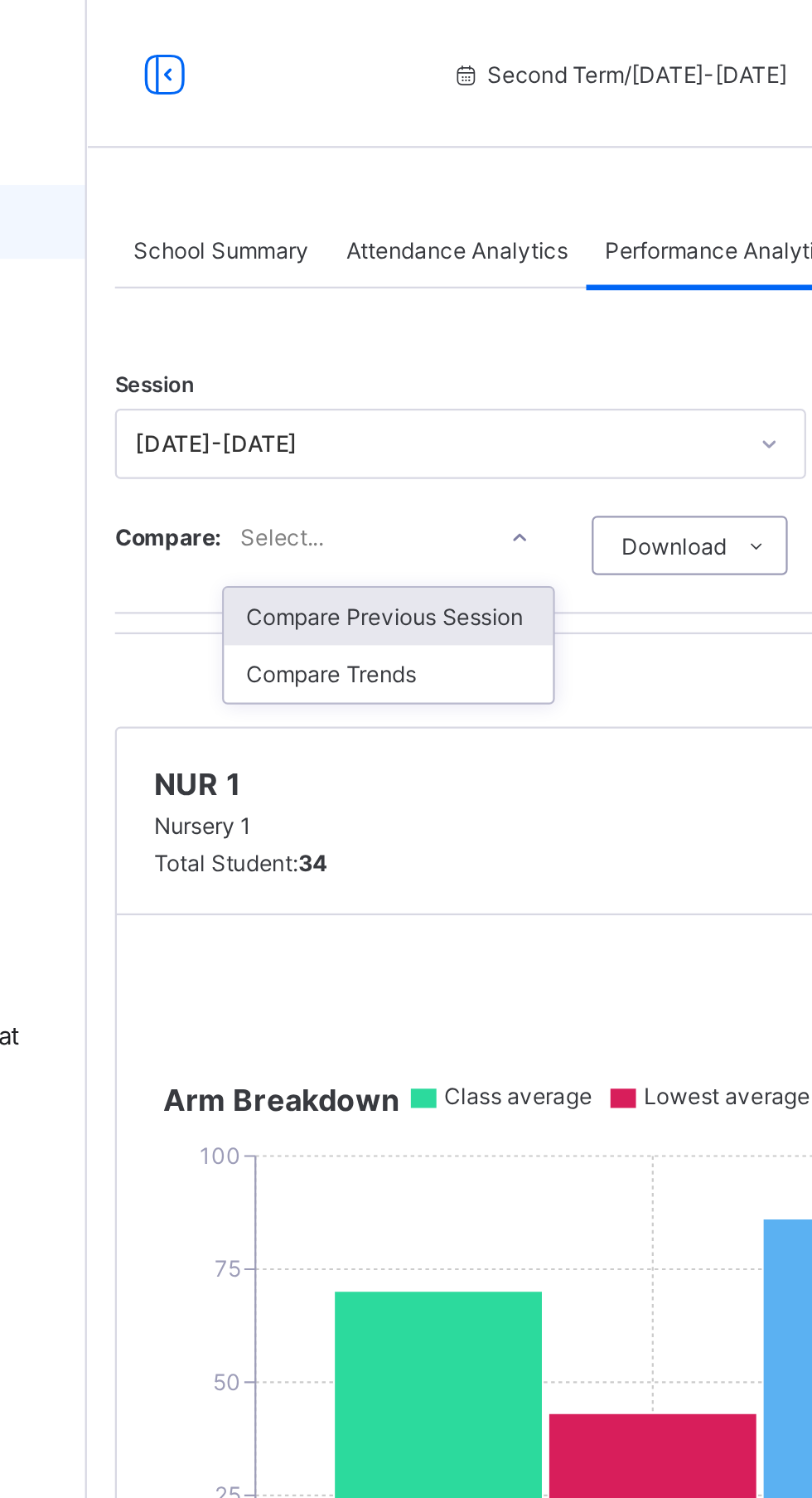
click at [380, 278] on div "Compare Previous Session" at bounding box center [333, 276] width 148 height 25
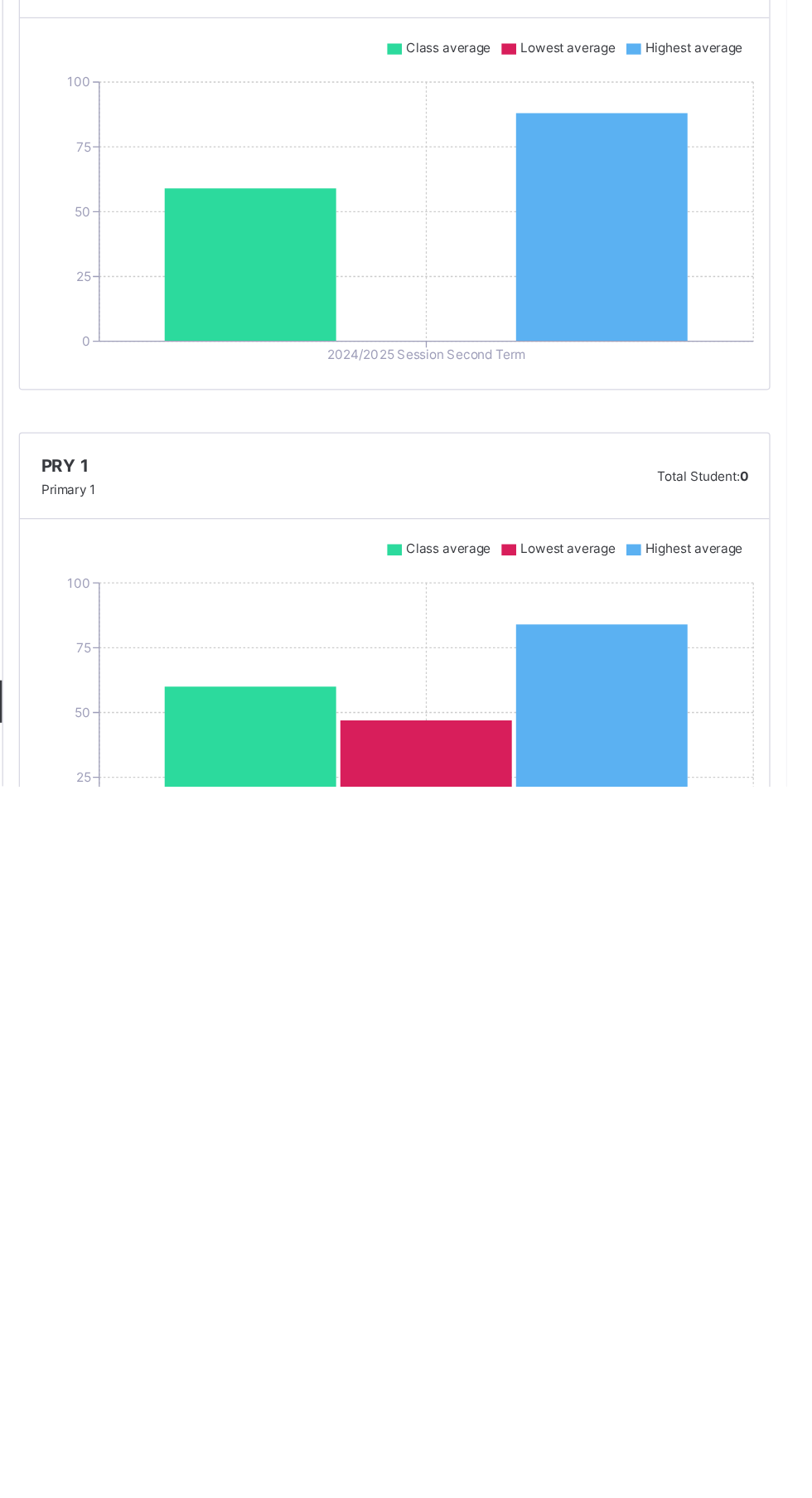
click at [719, 1497] on icon at bounding box center [668, 1456] width 135 height 171
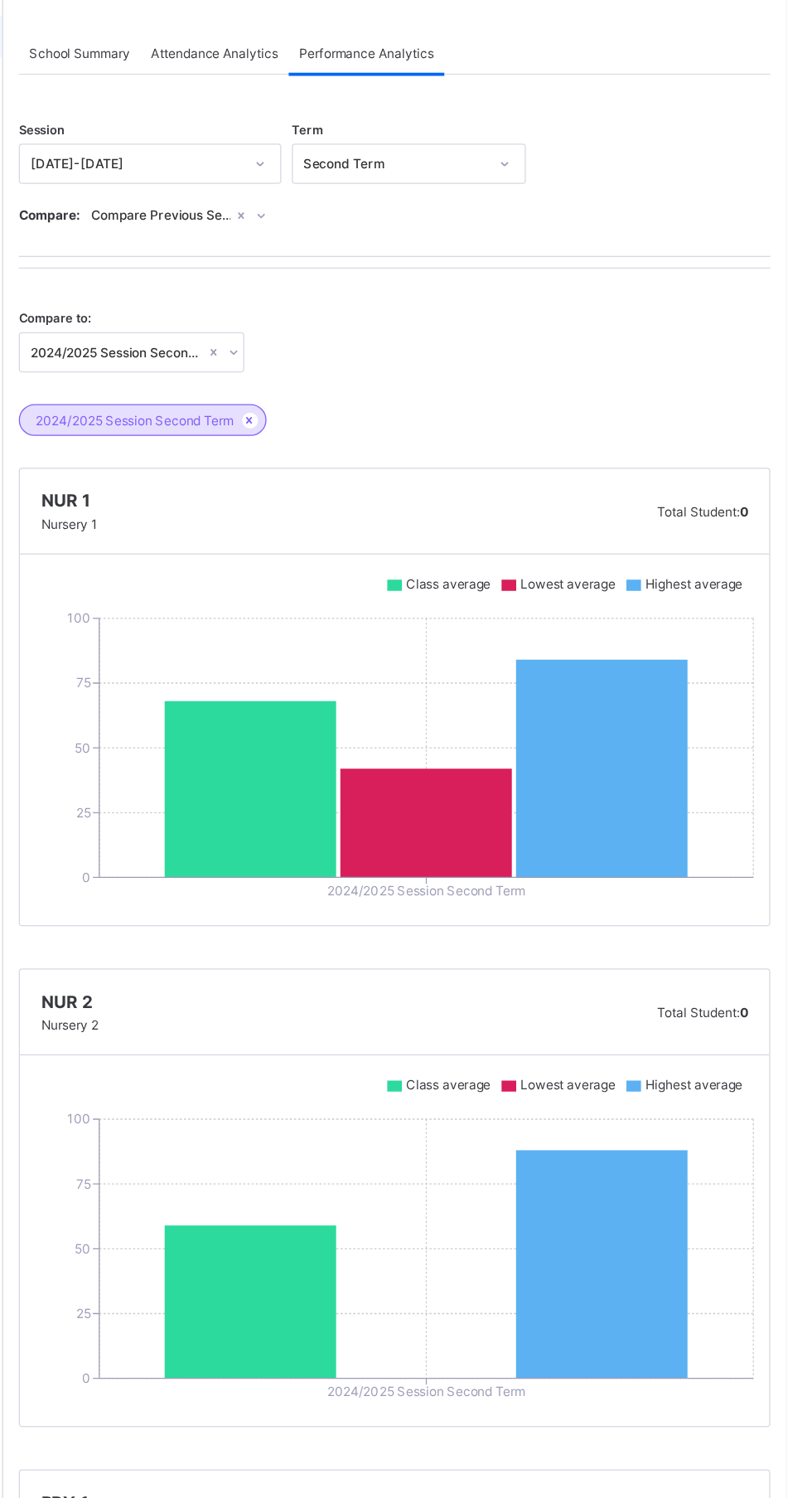
click at [689, 621] on icon at bounding box center [668, 672] width 135 height 171
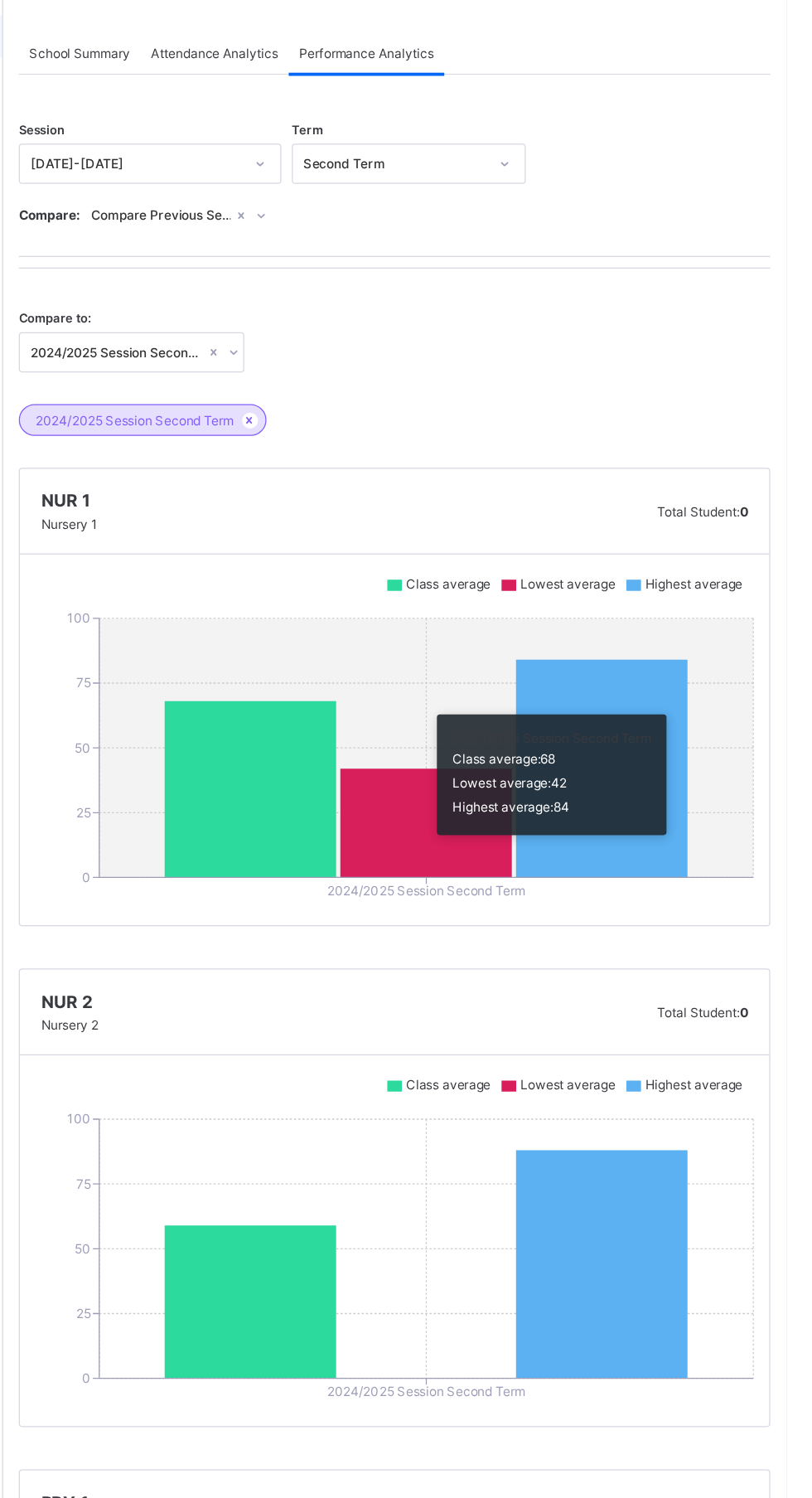
click at [678, 1029] on icon at bounding box center [668, 1060] width 135 height 178
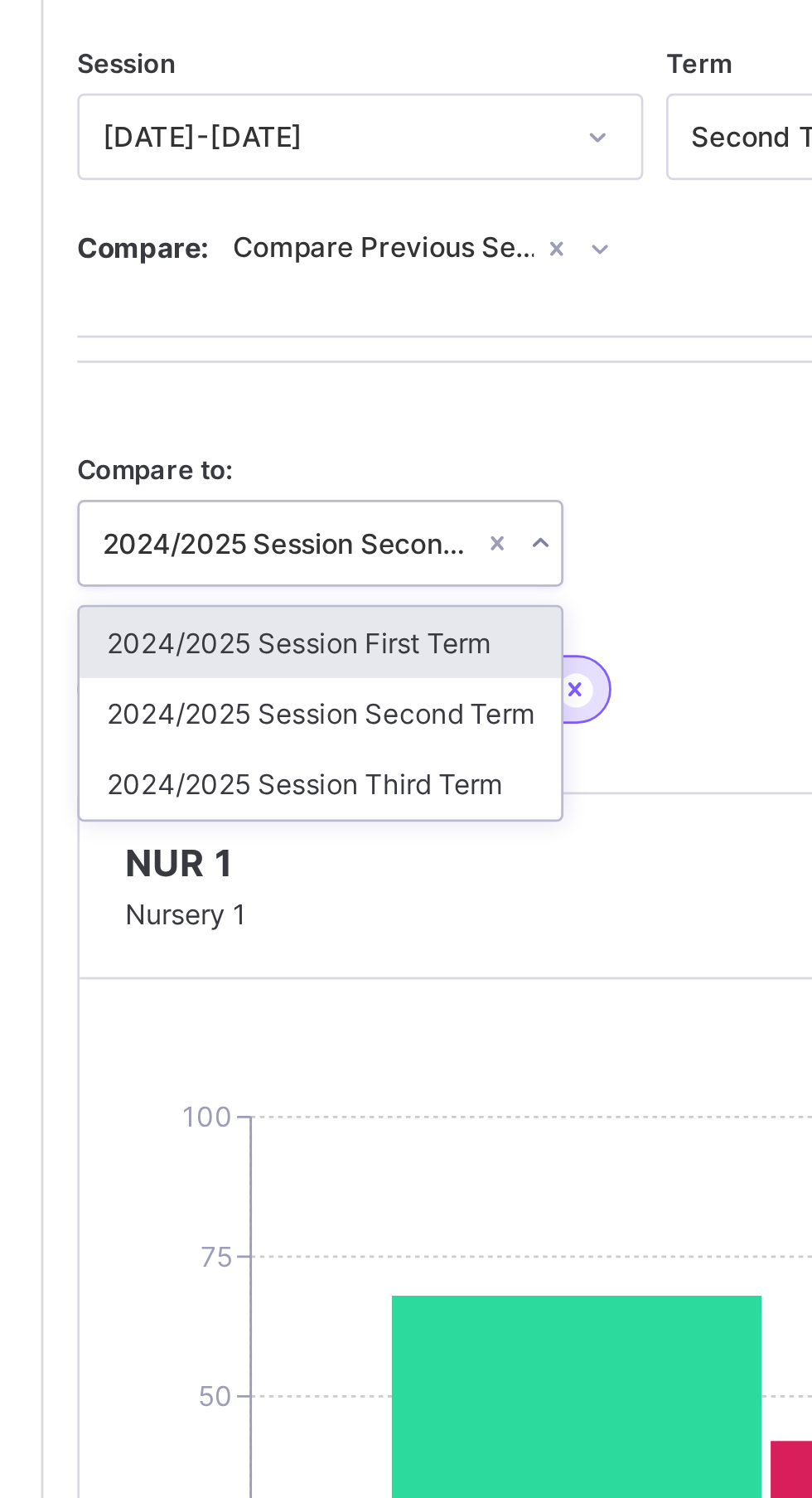
click at [353, 378] on div "2024/2025 Session First Term" at bounding box center [300, 382] width 175 height 25
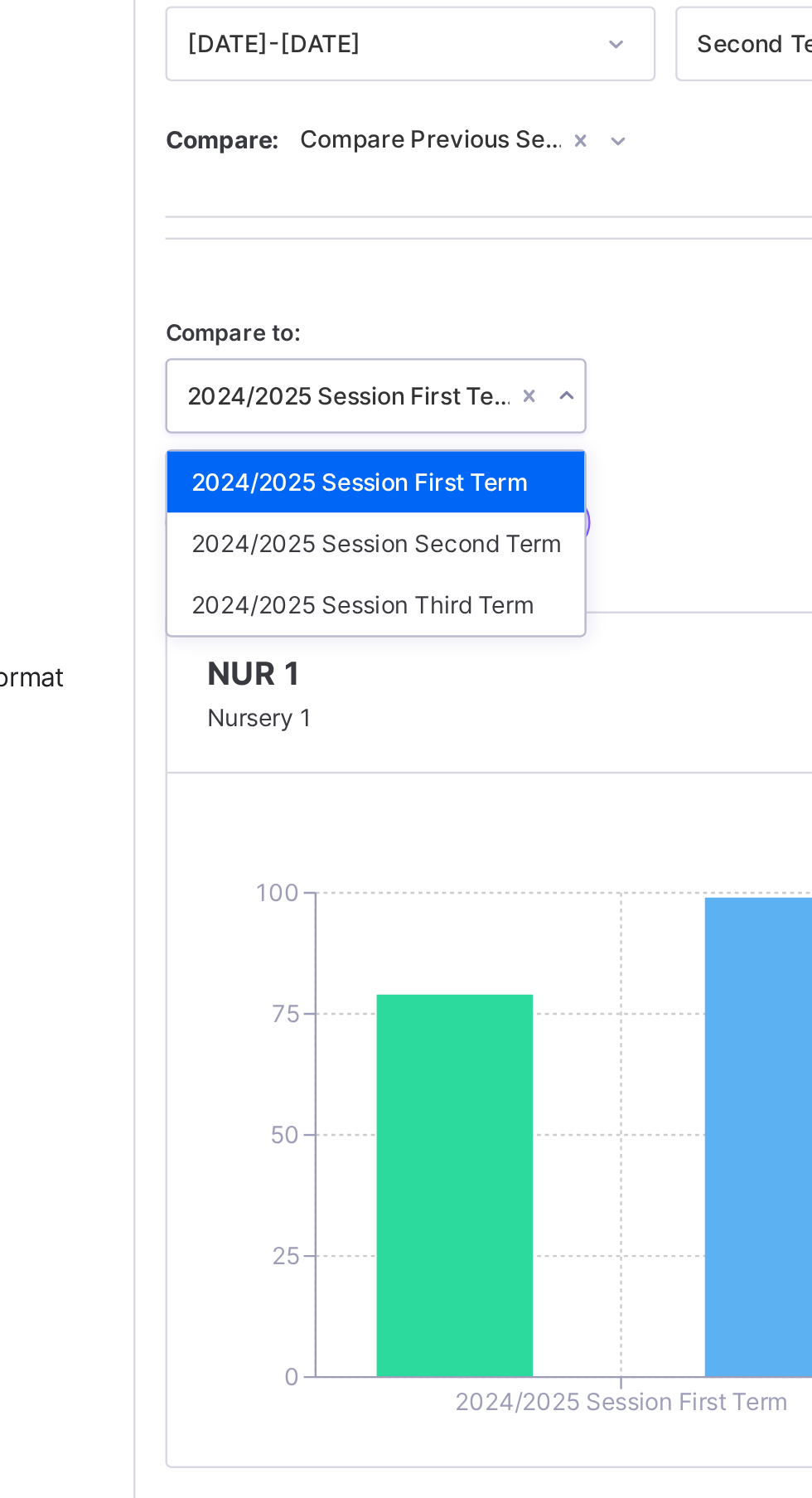
click at [357, 447] on div "2024/2025 Session Third Term" at bounding box center [300, 433] width 175 height 25
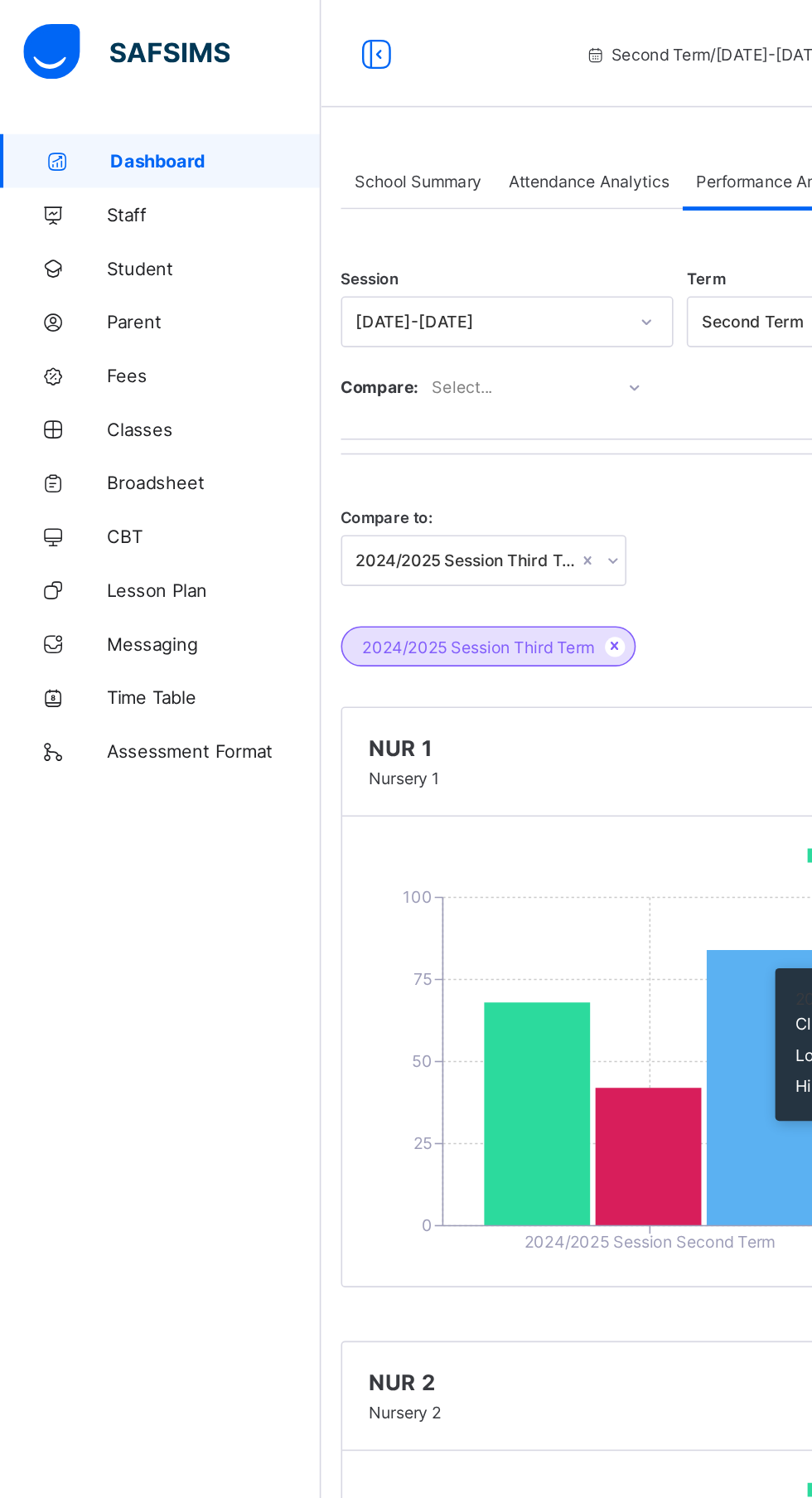
click at [388, 244] on icon at bounding box center [393, 239] width 10 height 17
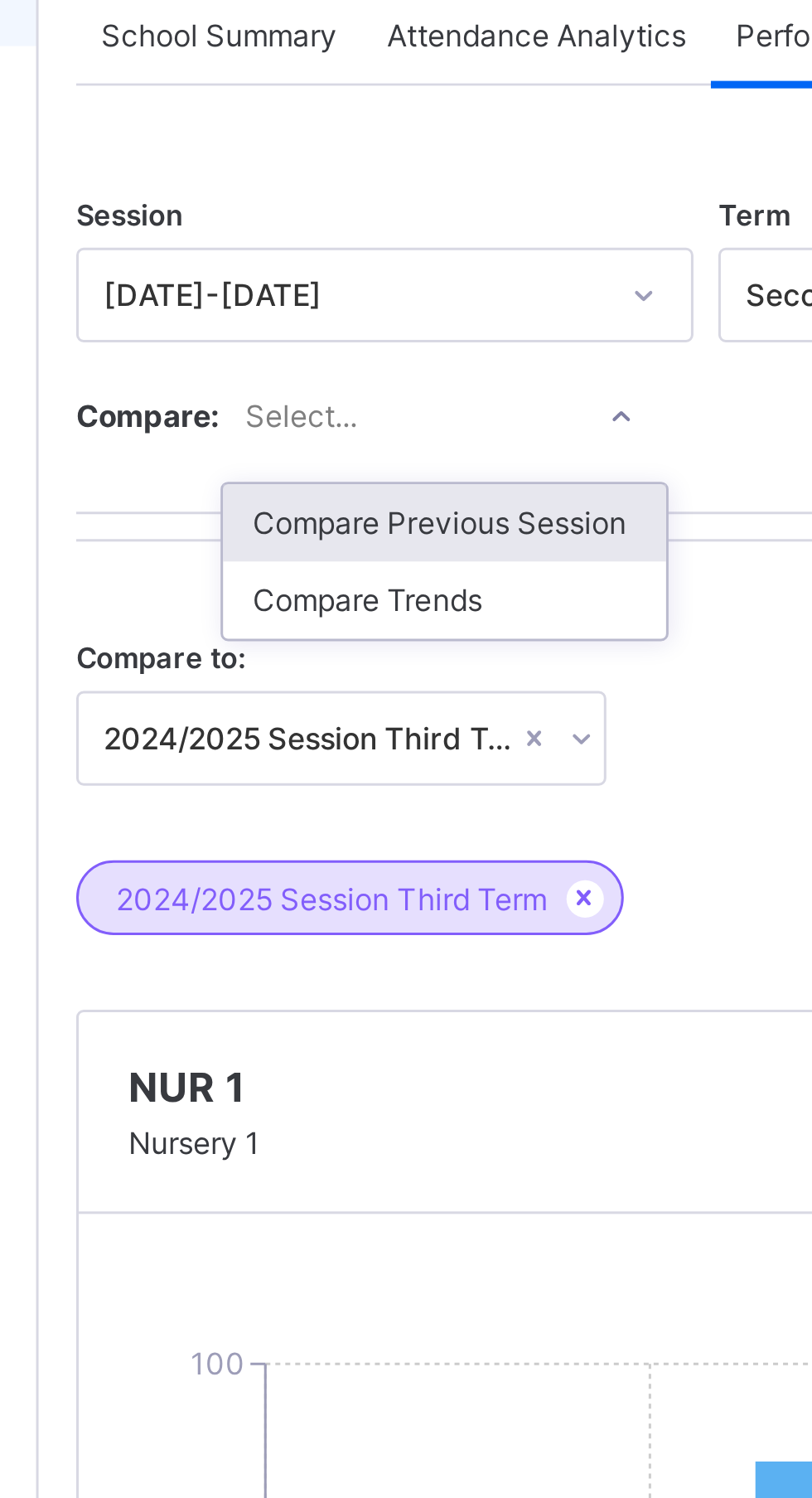
click at [380, 302] on div "Compare Trends" at bounding box center [333, 300] width 148 height 25
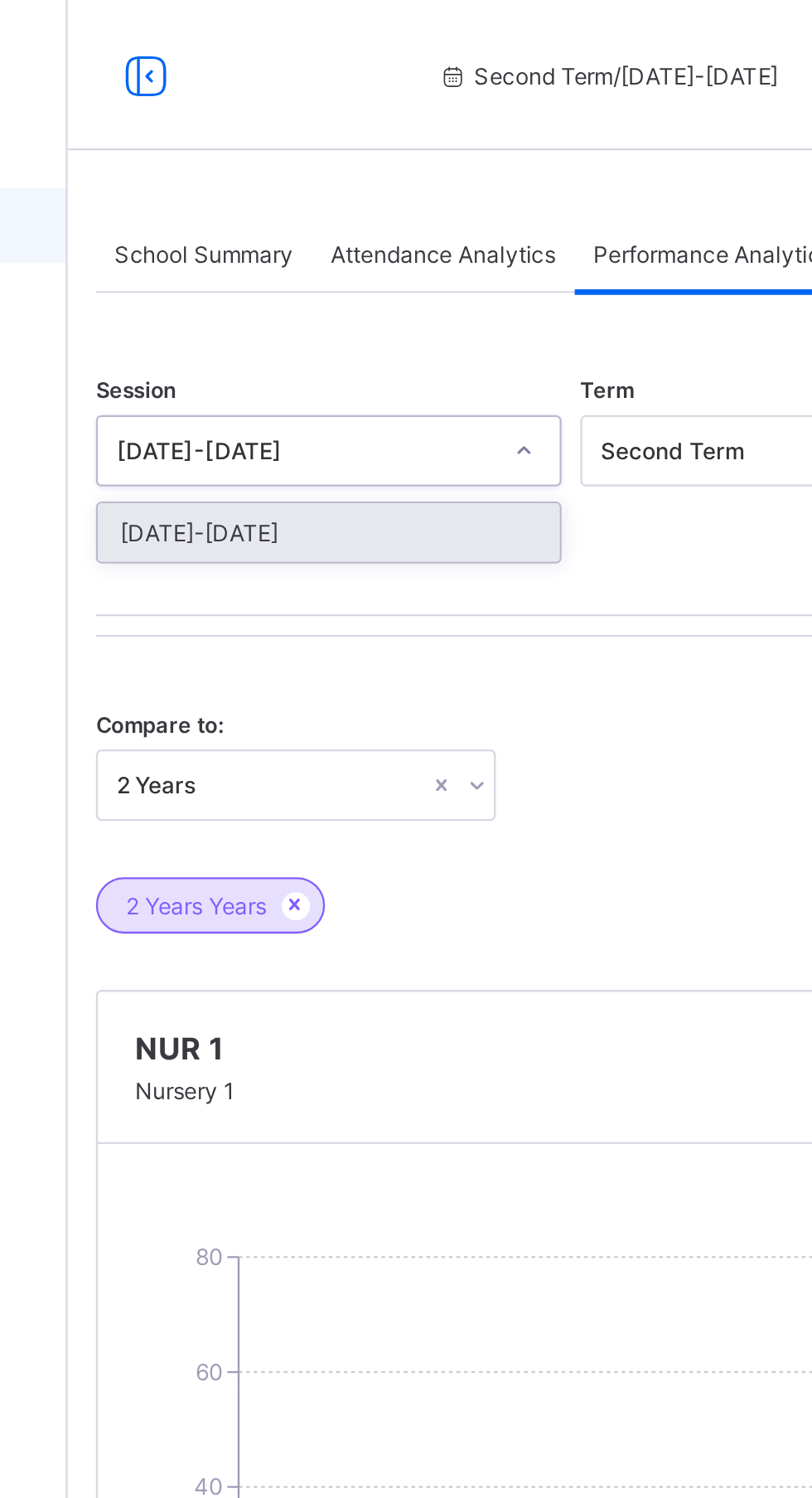
click at [470, 257] on div "Session option 2024-2025 focused, 1 of 1. 1 result available. Use Up and Down t…" at bounding box center [505, 223] width 589 height 114
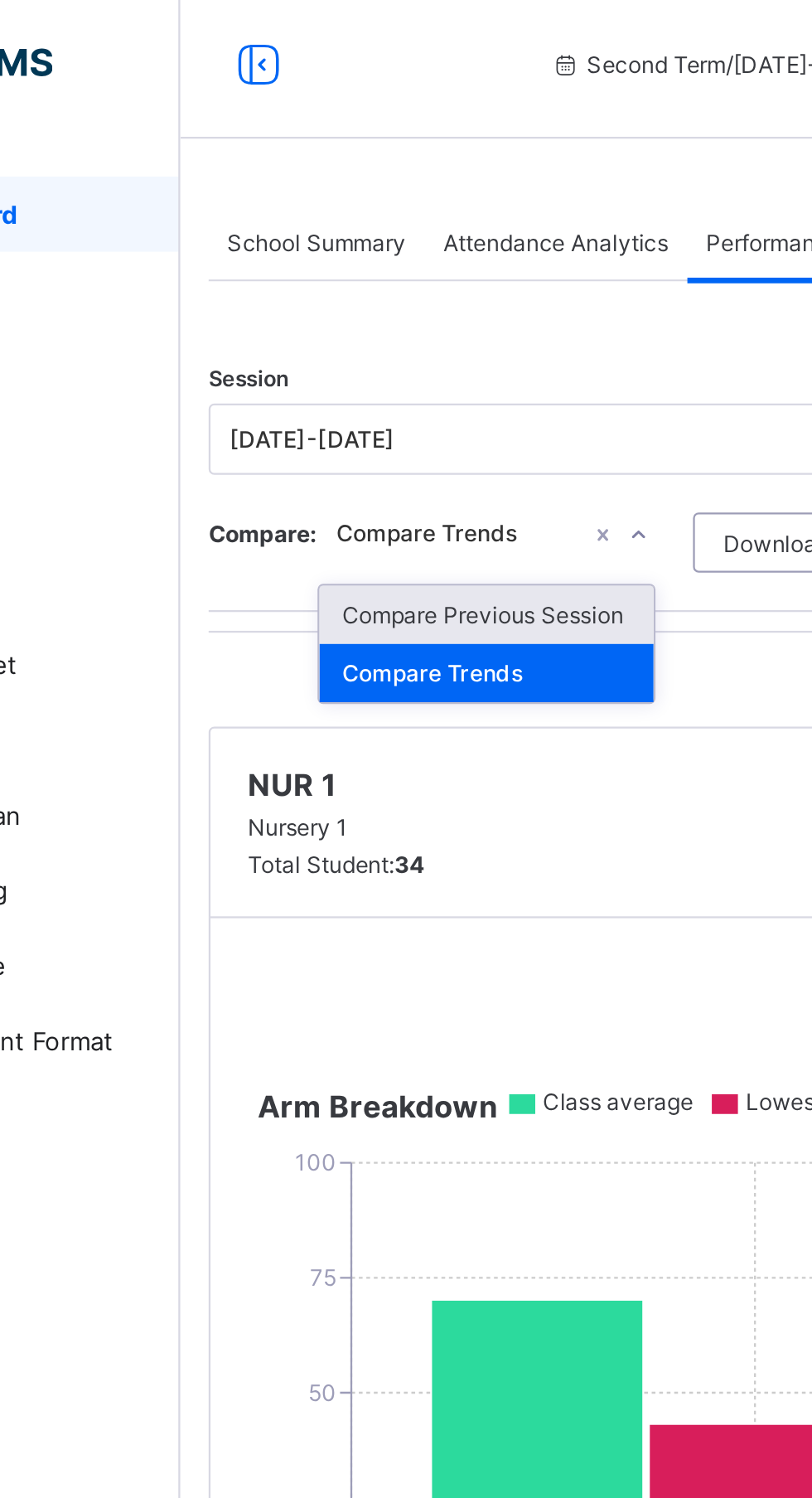
click at [376, 277] on div "Compare Previous Session" at bounding box center [333, 276] width 148 height 25
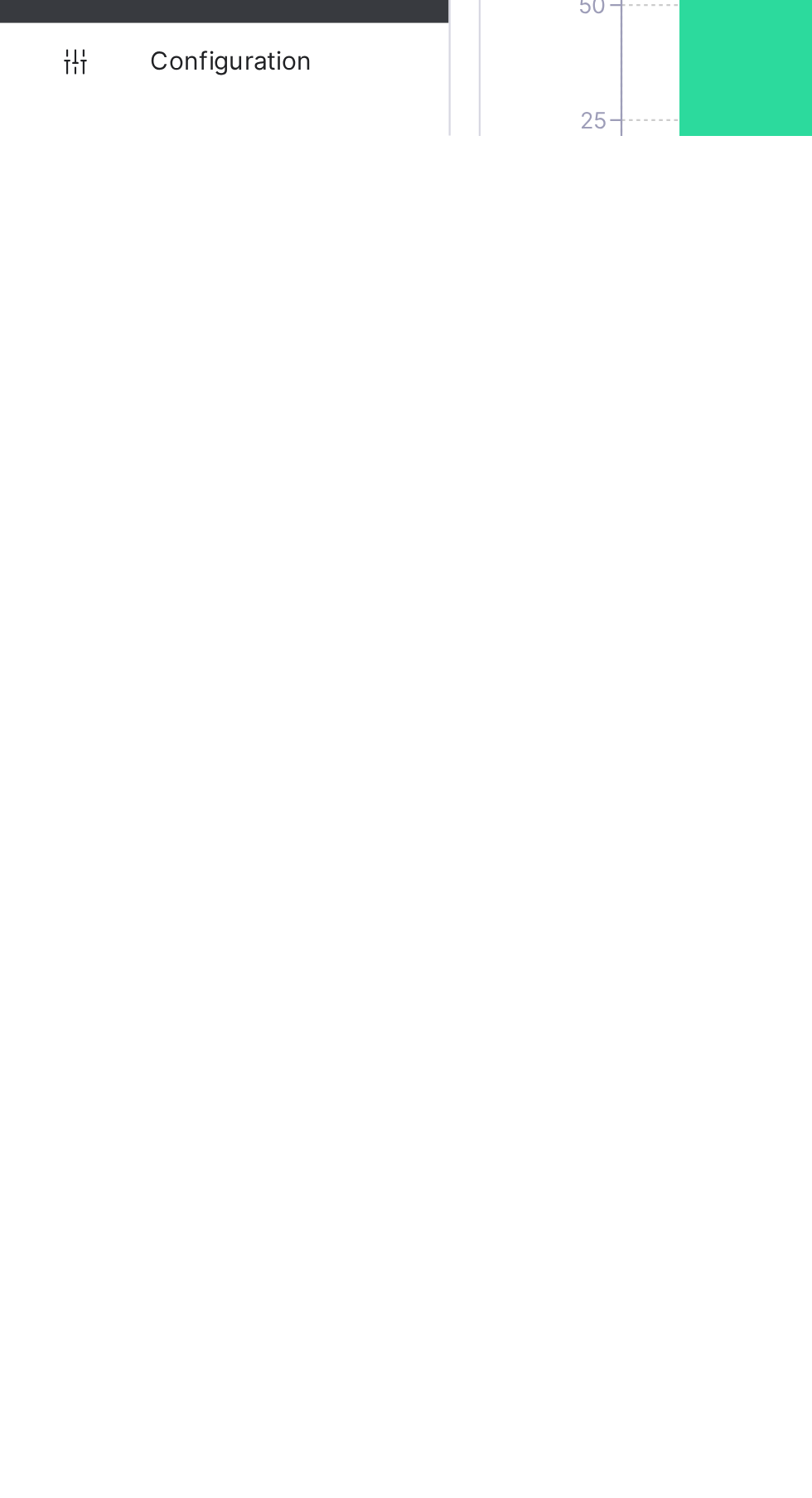
scroll to position [10, 0]
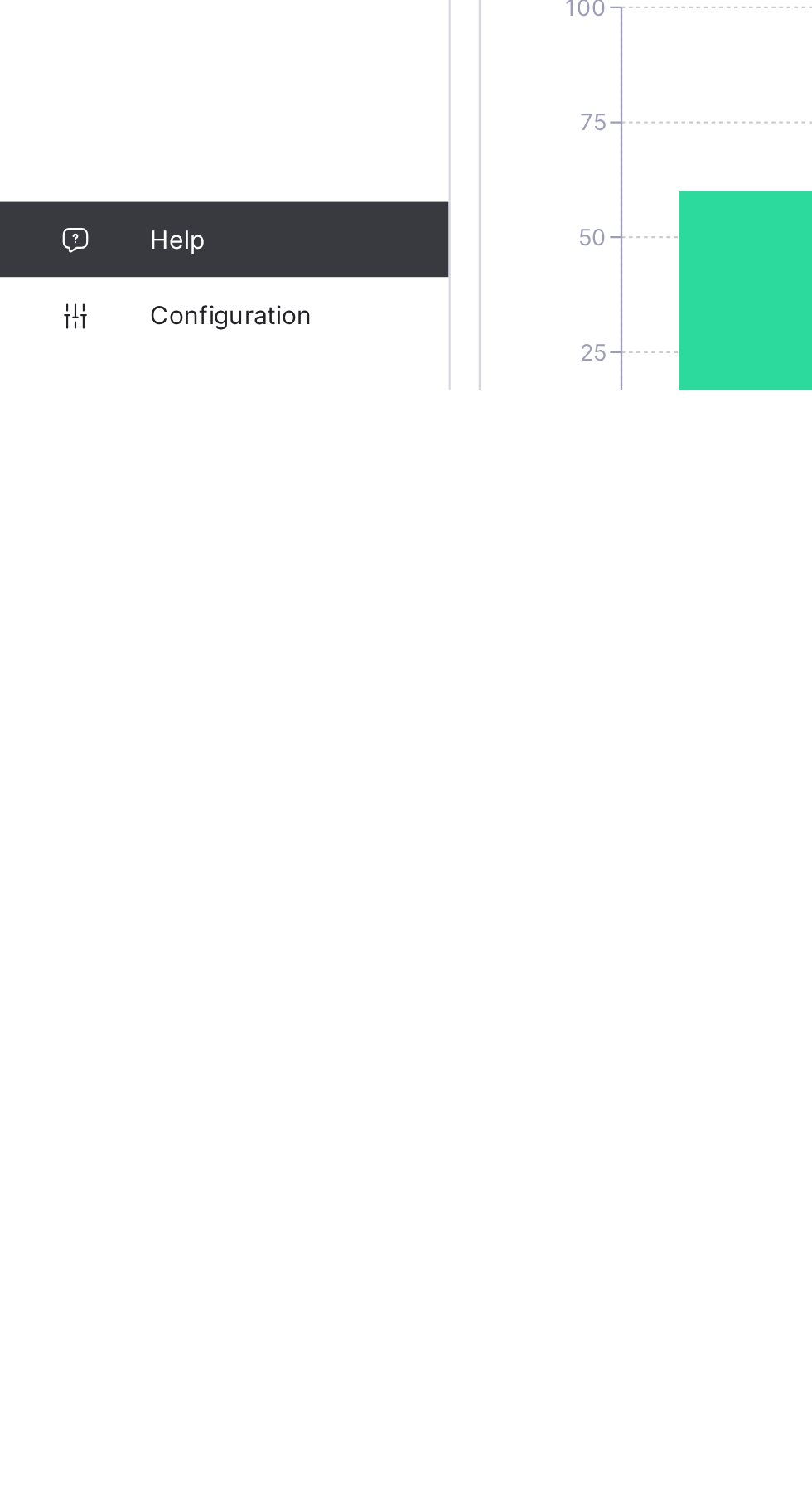
click at [111, 1497] on div "Dashboard Staff Student Parent Fees Classes Broadsheet CBT Lesson Plan Messagin…" at bounding box center [99, 781] width 199 height 1431
click at [108, 1481] on link "Configuration" at bounding box center [99, 1464] width 198 height 33
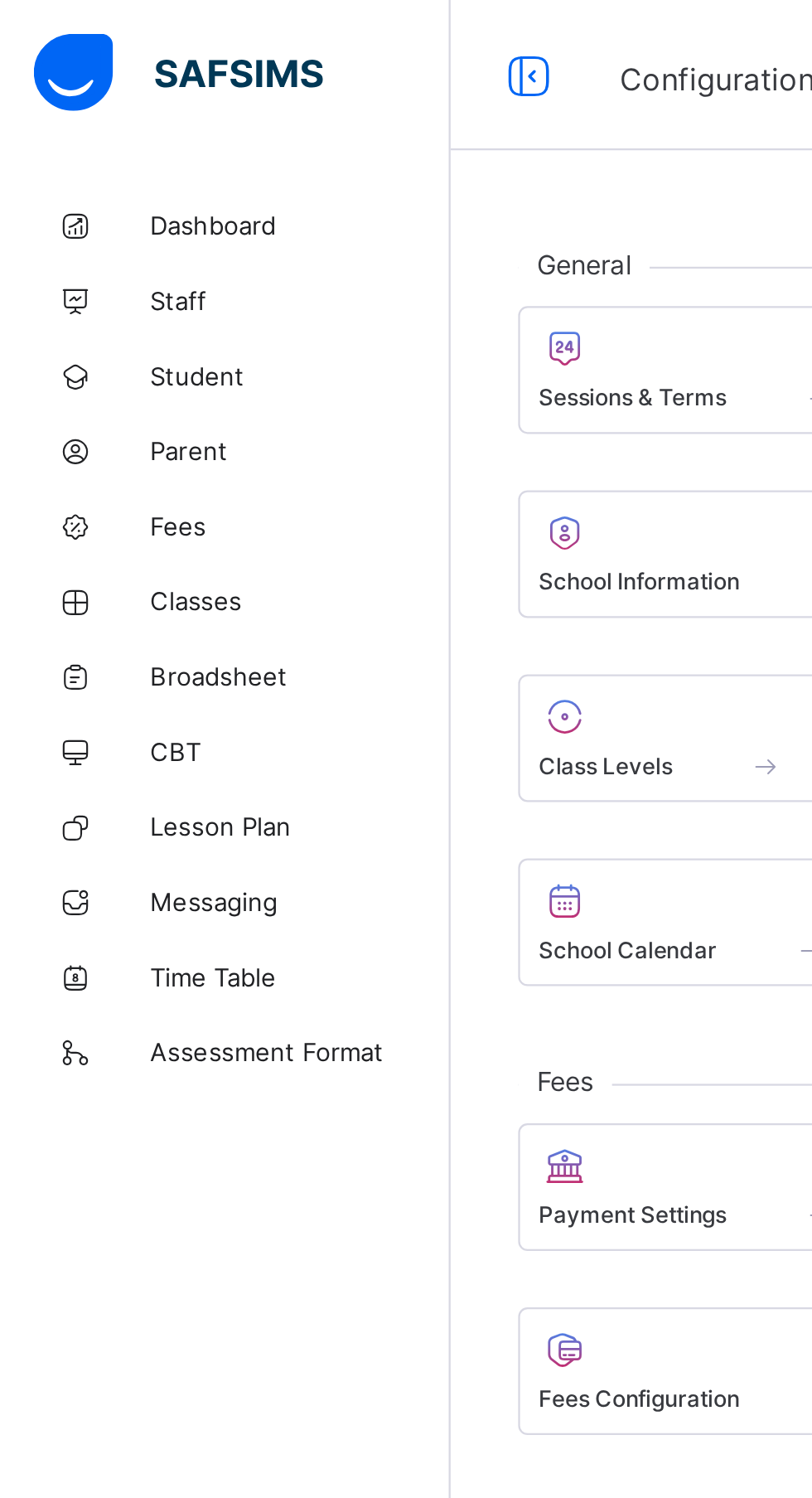
click at [110, 300] on span "Broadsheet" at bounding box center [132, 299] width 133 height 13
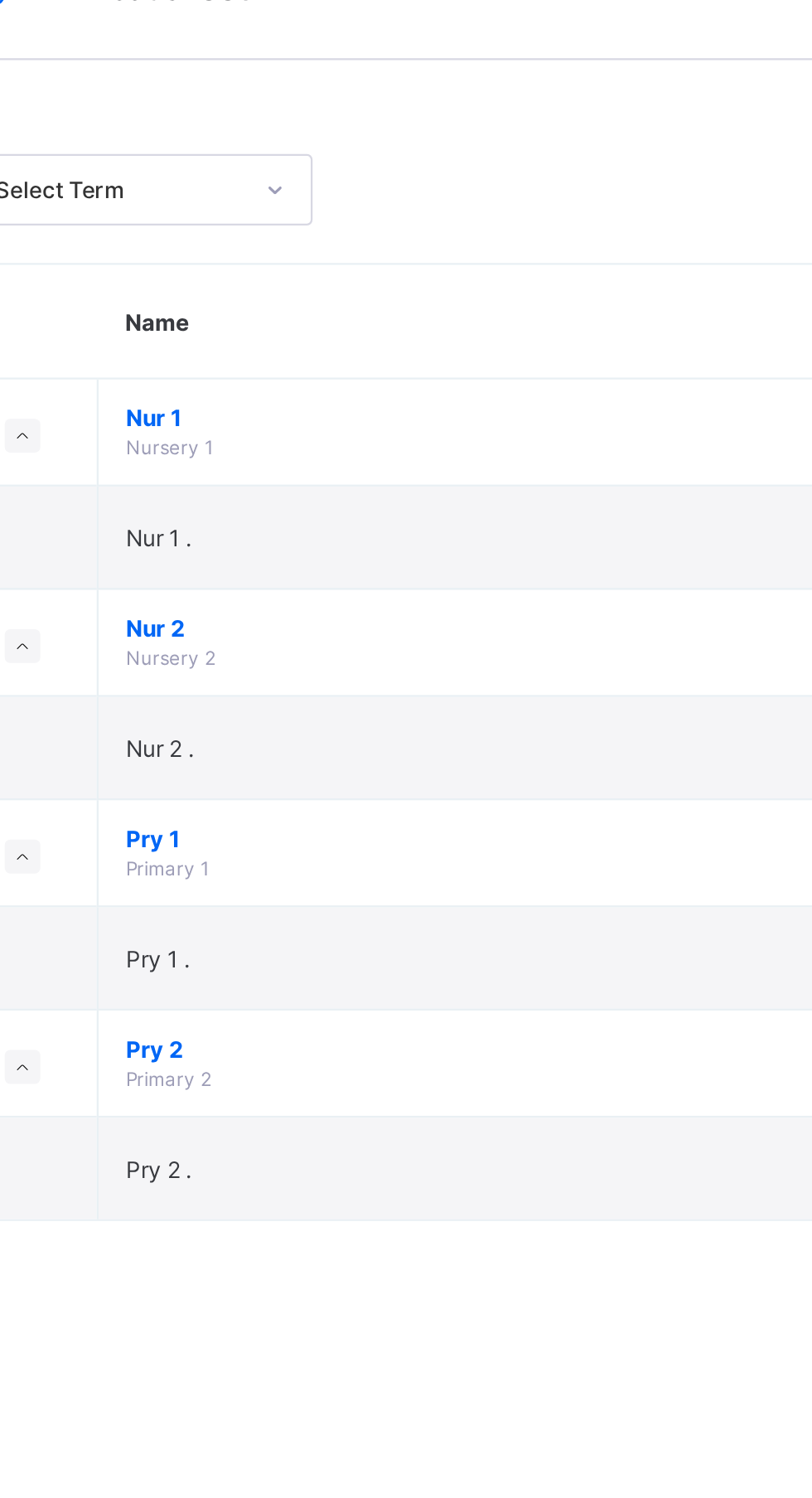
click at [394, 504] on span "Pry 2" at bounding box center [449, 502] width 307 height 12
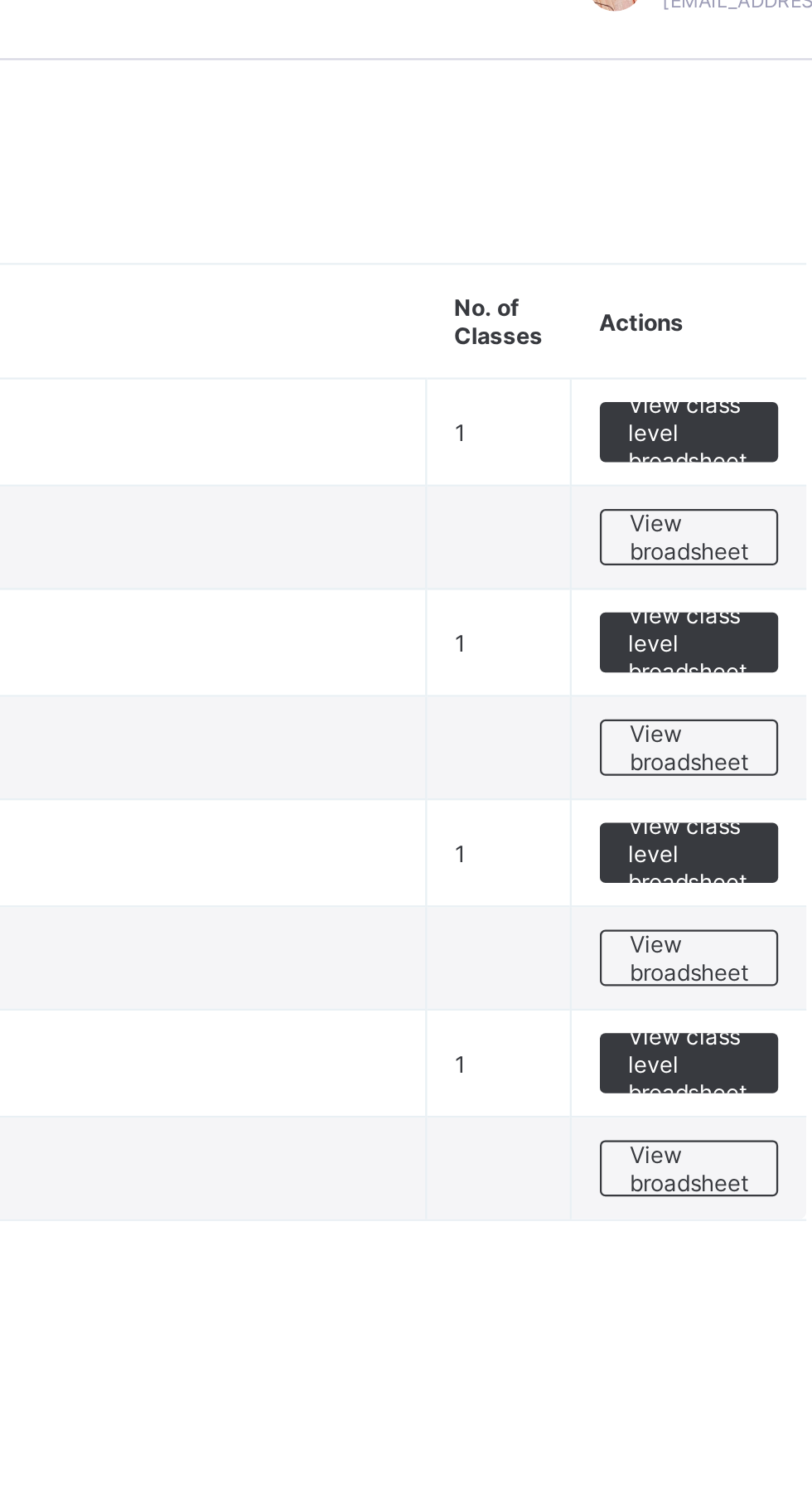
click at [734, 507] on span "View class level broadsheet" at bounding box center [730, 510] width 54 height 38
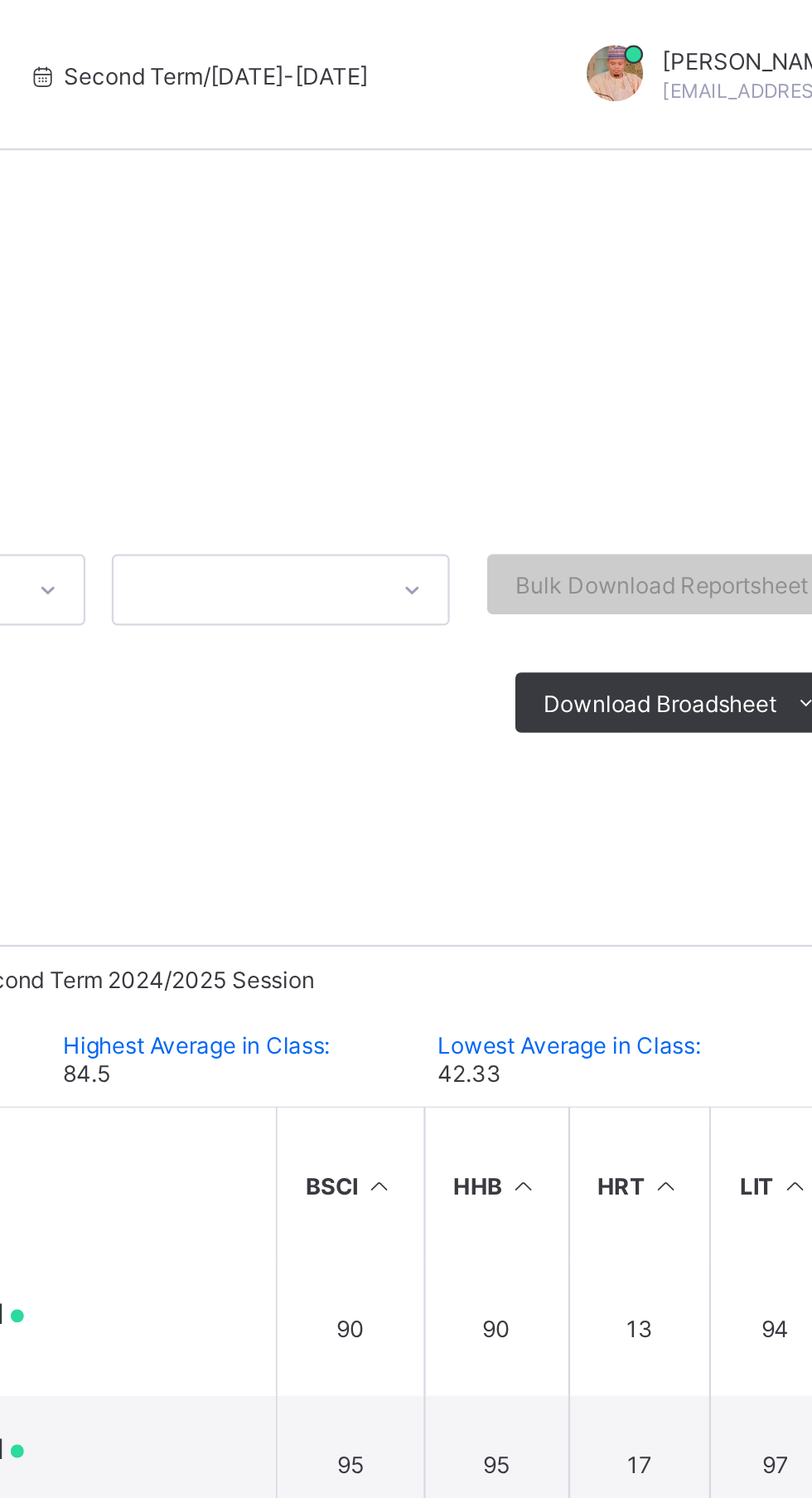
scroll to position [183, 0]
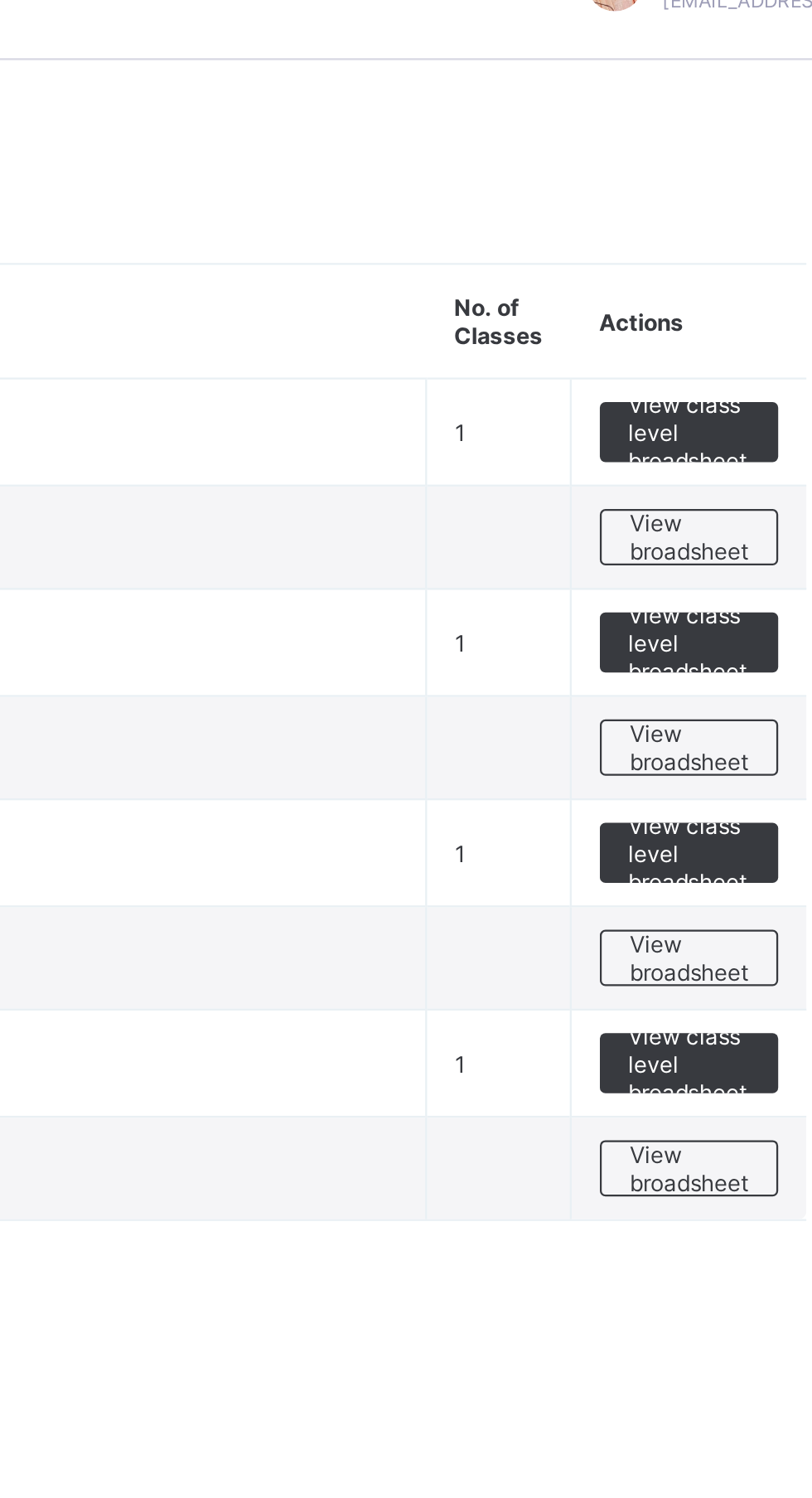
click at [736, 507] on span "View class level broadsheet" at bounding box center [730, 510] width 54 height 38
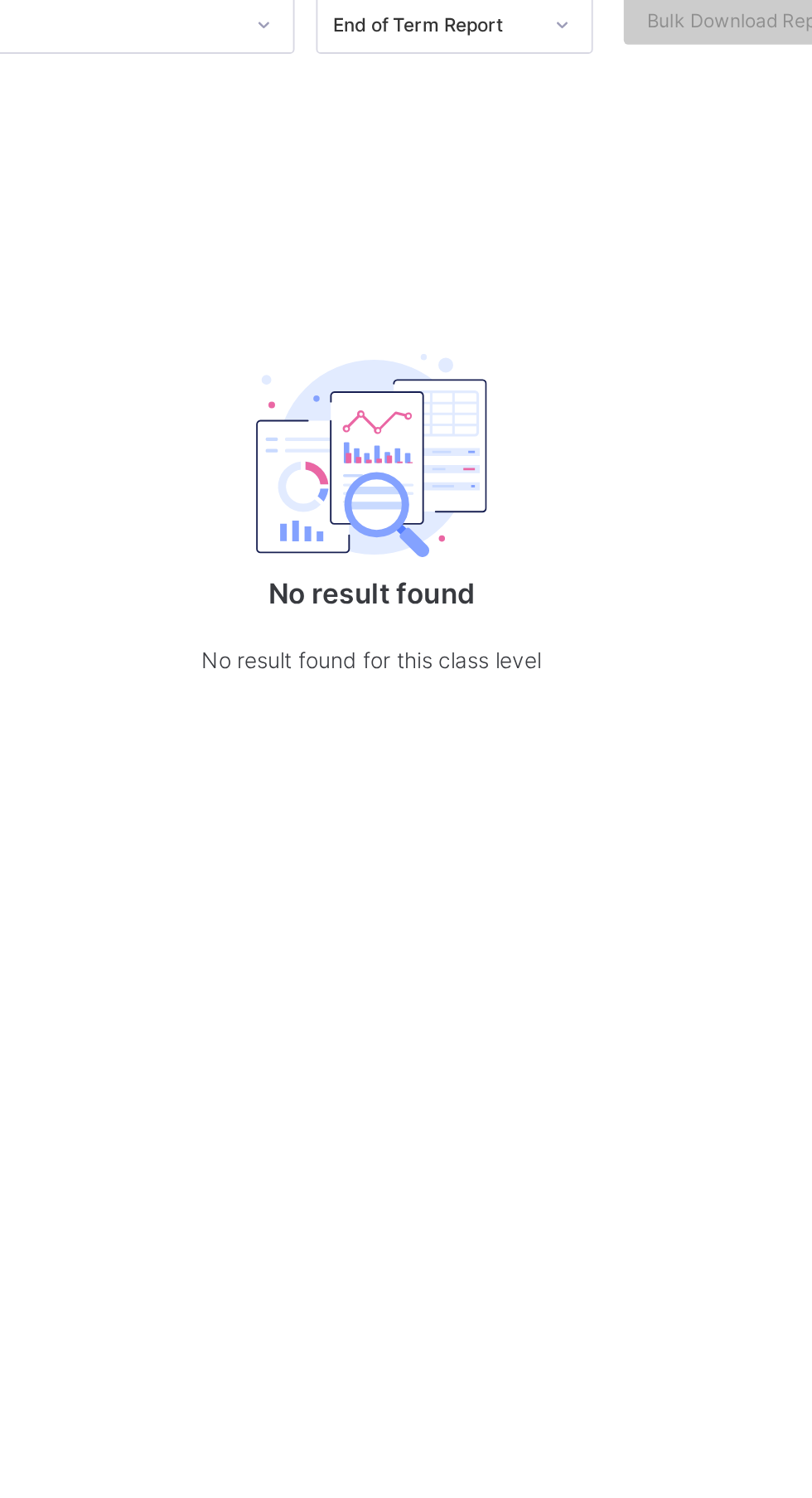
click at [521, 558] on p "No result found" at bounding box center [506, 566] width 332 height 17
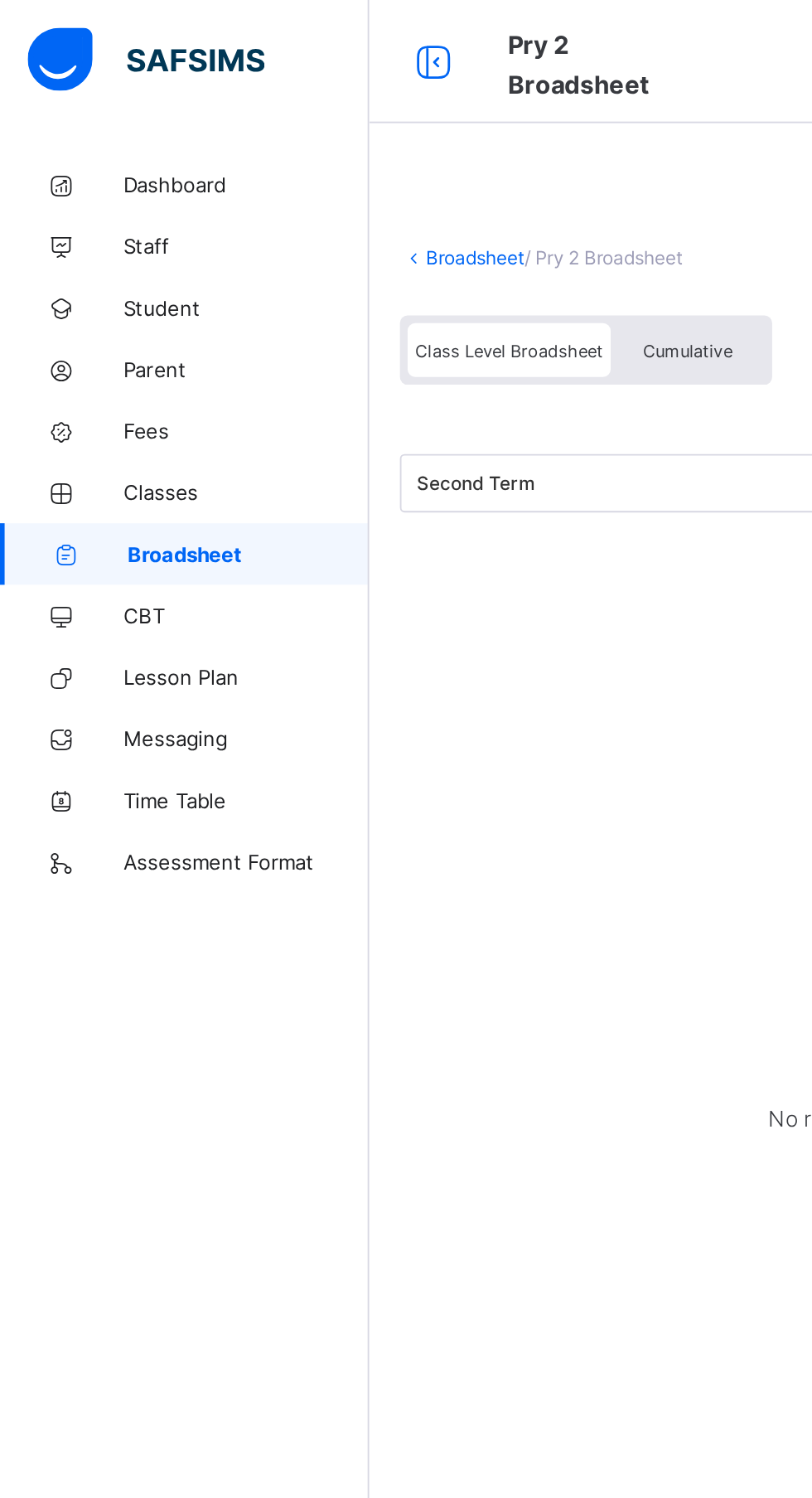
click at [147, 465] on span "Assessment Format" at bounding box center [132, 464] width 133 height 13
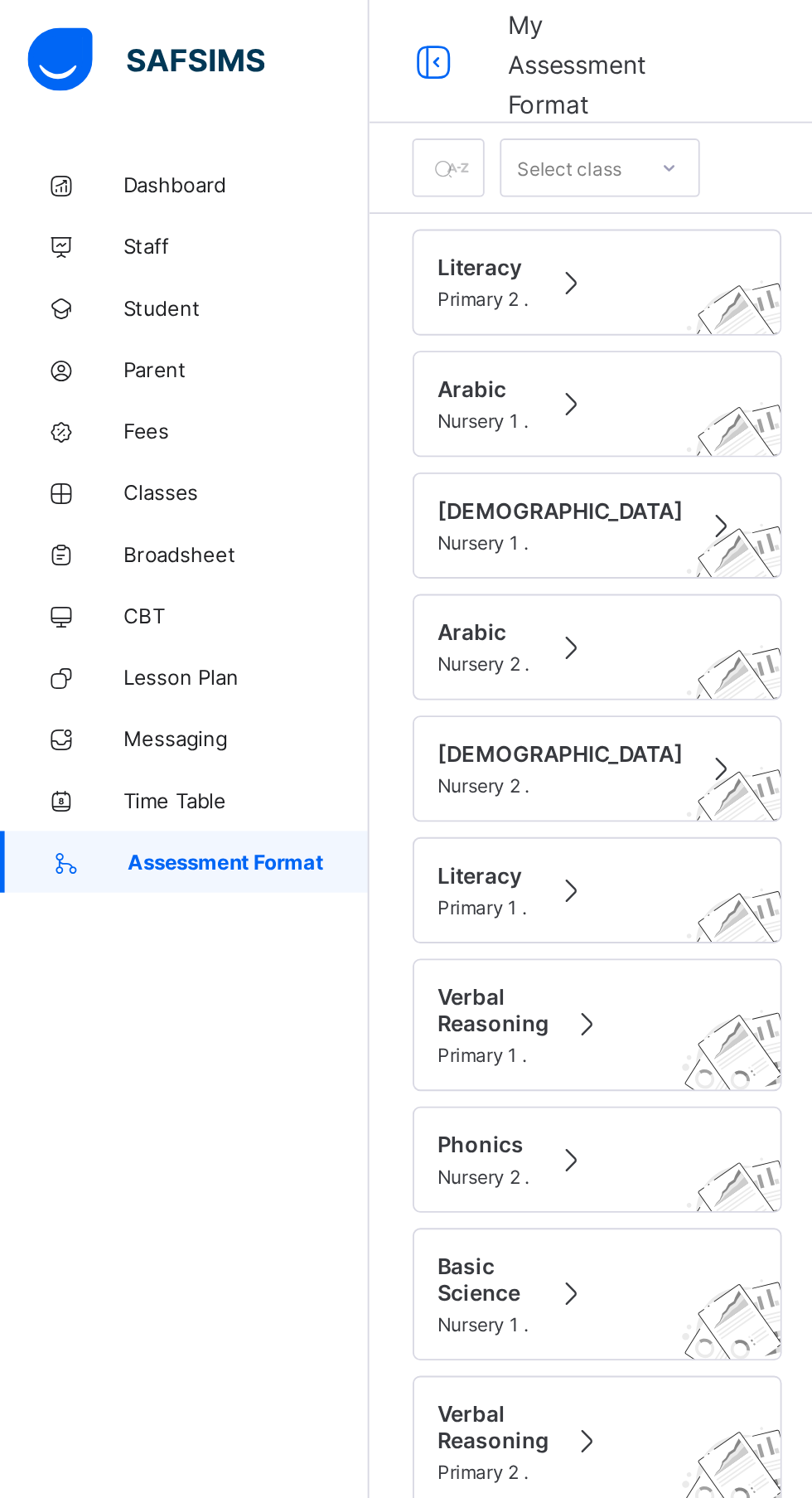
click at [114, 299] on span "Broadsheet" at bounding box center [132, 299] width 133 height 13
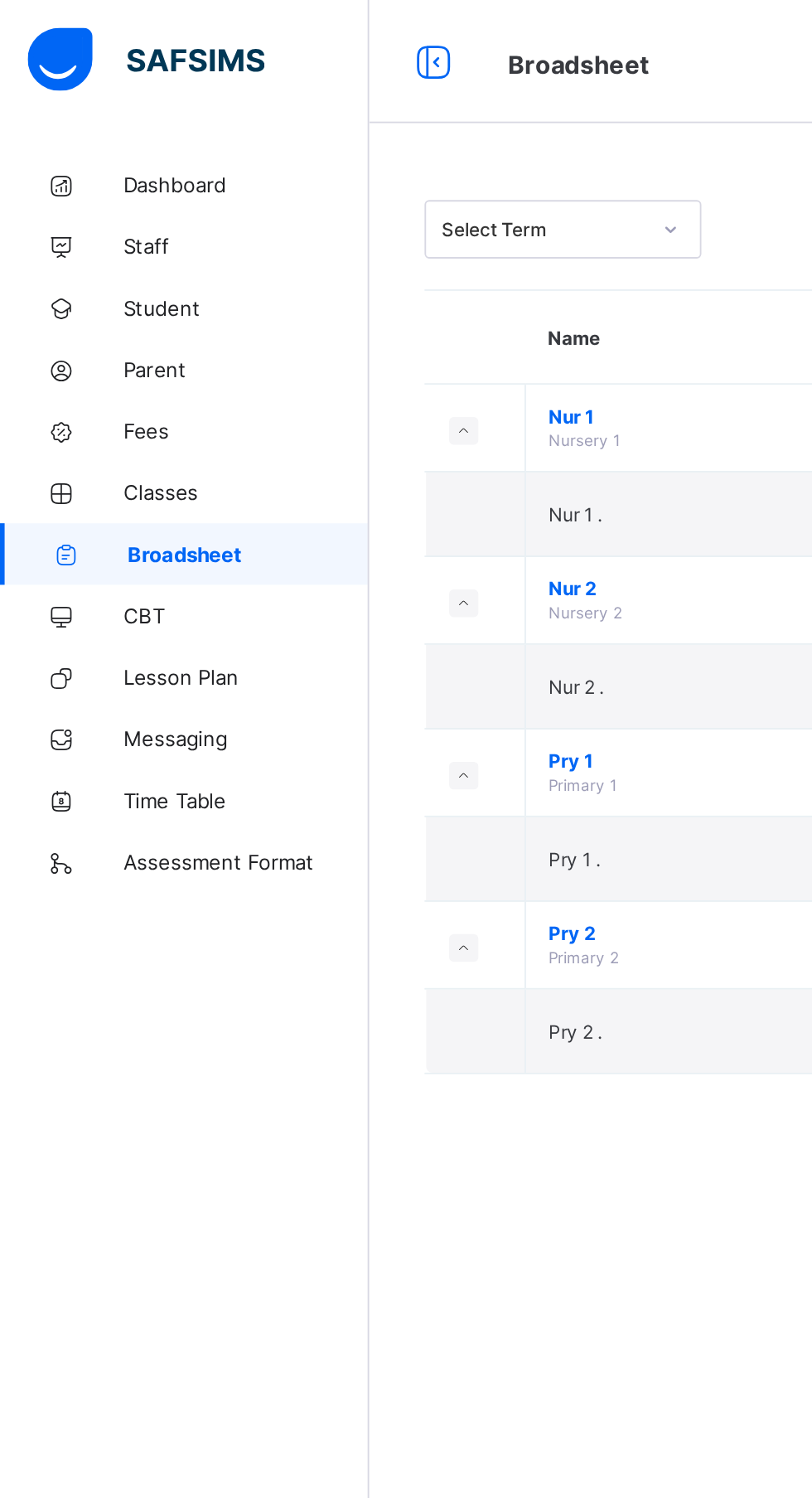
click at [319, 515] on span "Primary 2" at bounding box center [315, 515] width 38 height 10
click at [318, 504] on span "Pry 2" at bounding box center [449, 502] width 307 height 12
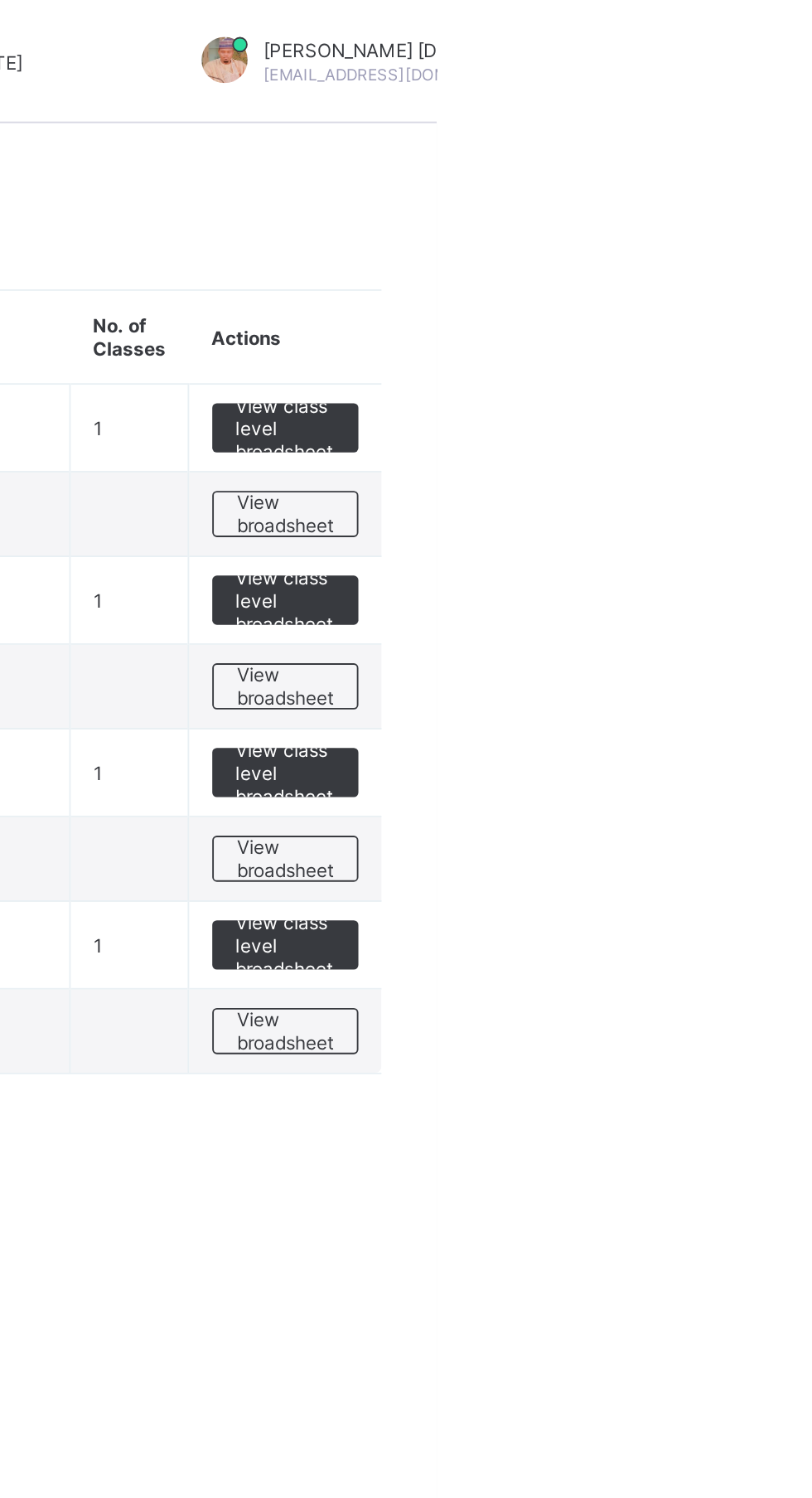
click at [741, 504] on span "View class level broadsheet" at bounding box center [730, 510] width 54 height 38
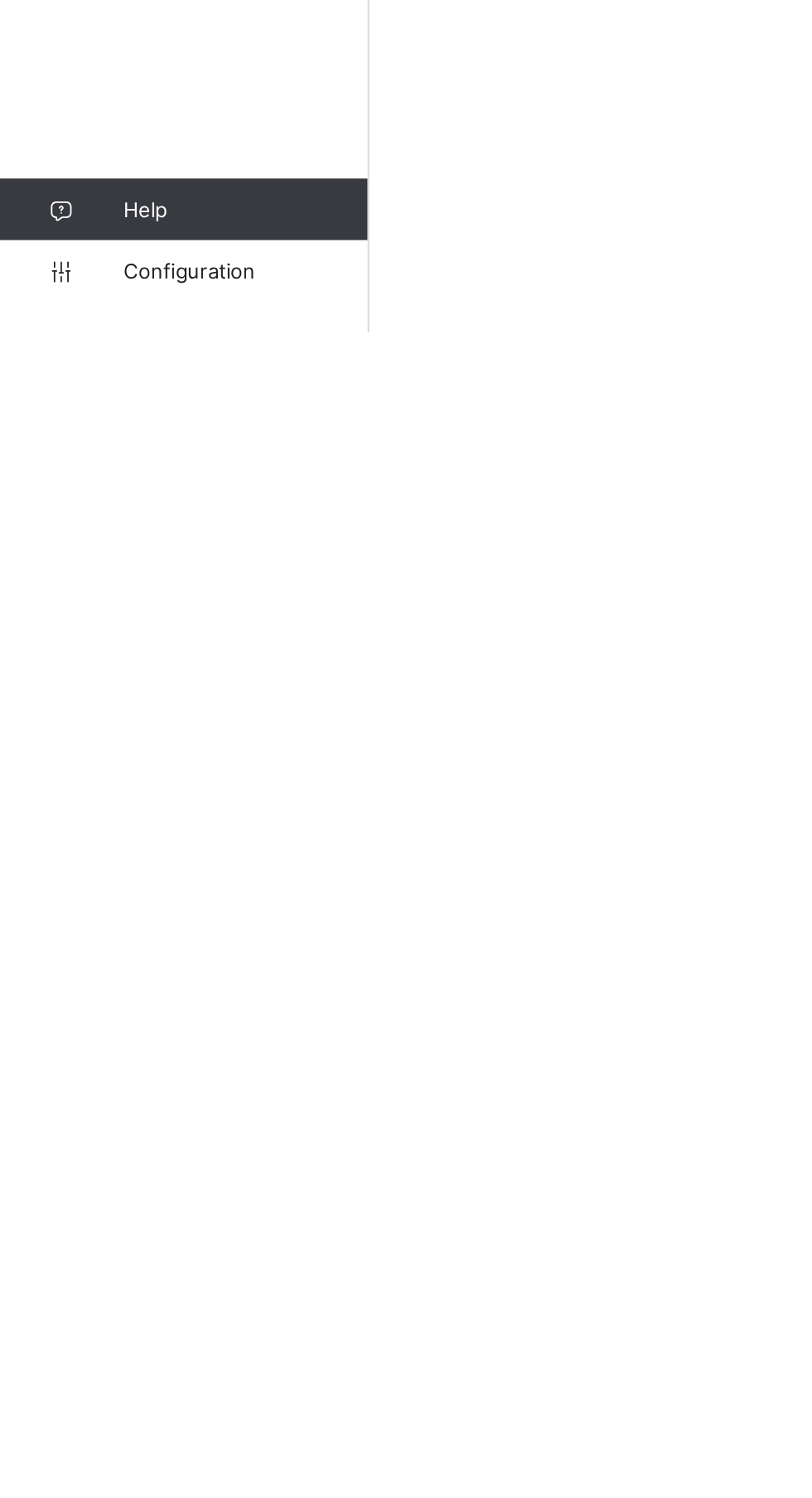
scroll to position [699, 0]
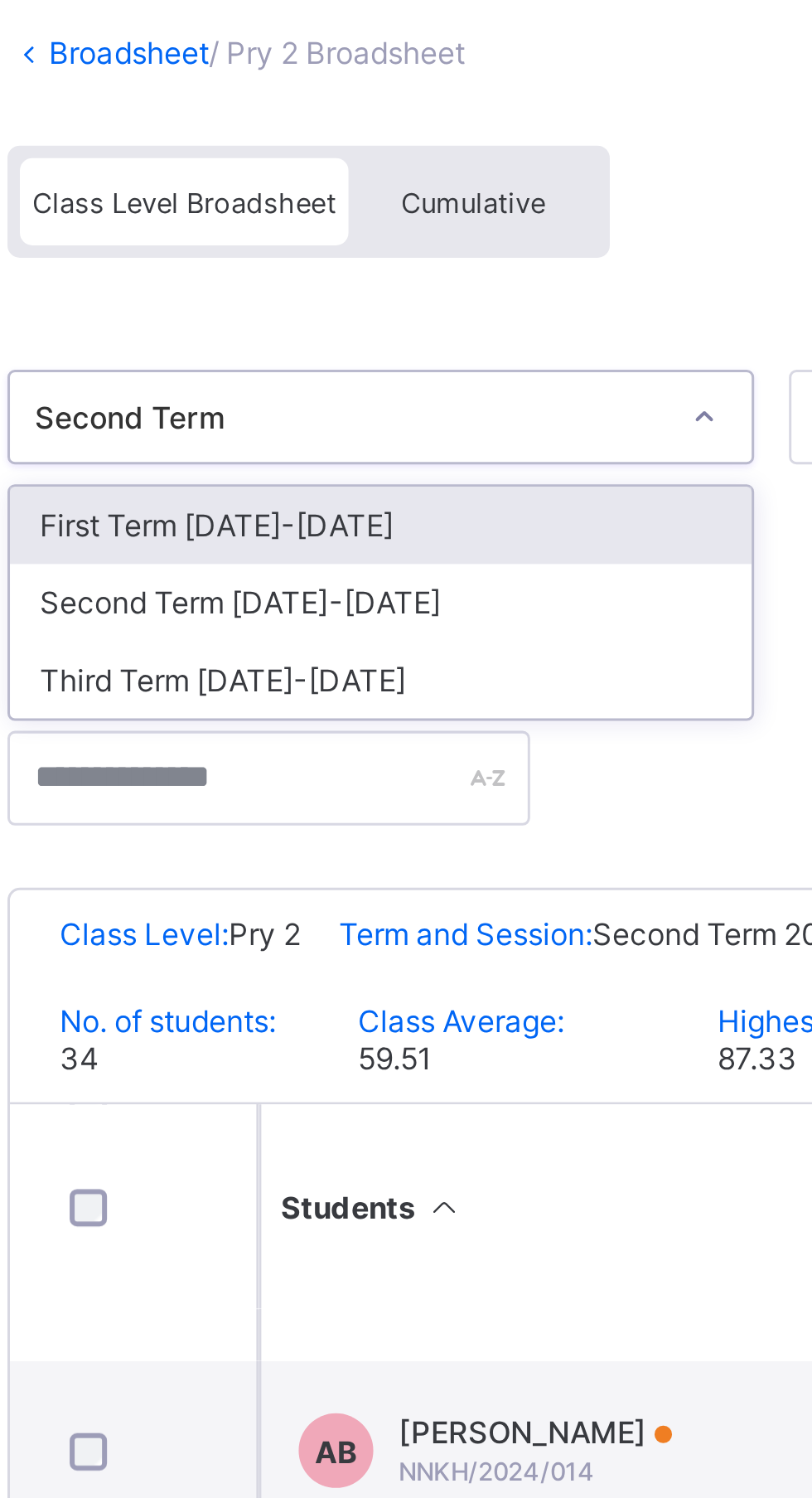
click at [413, 294] on div "First Term 2024-2025" at bounding box center [340, 296] width 247 height 25
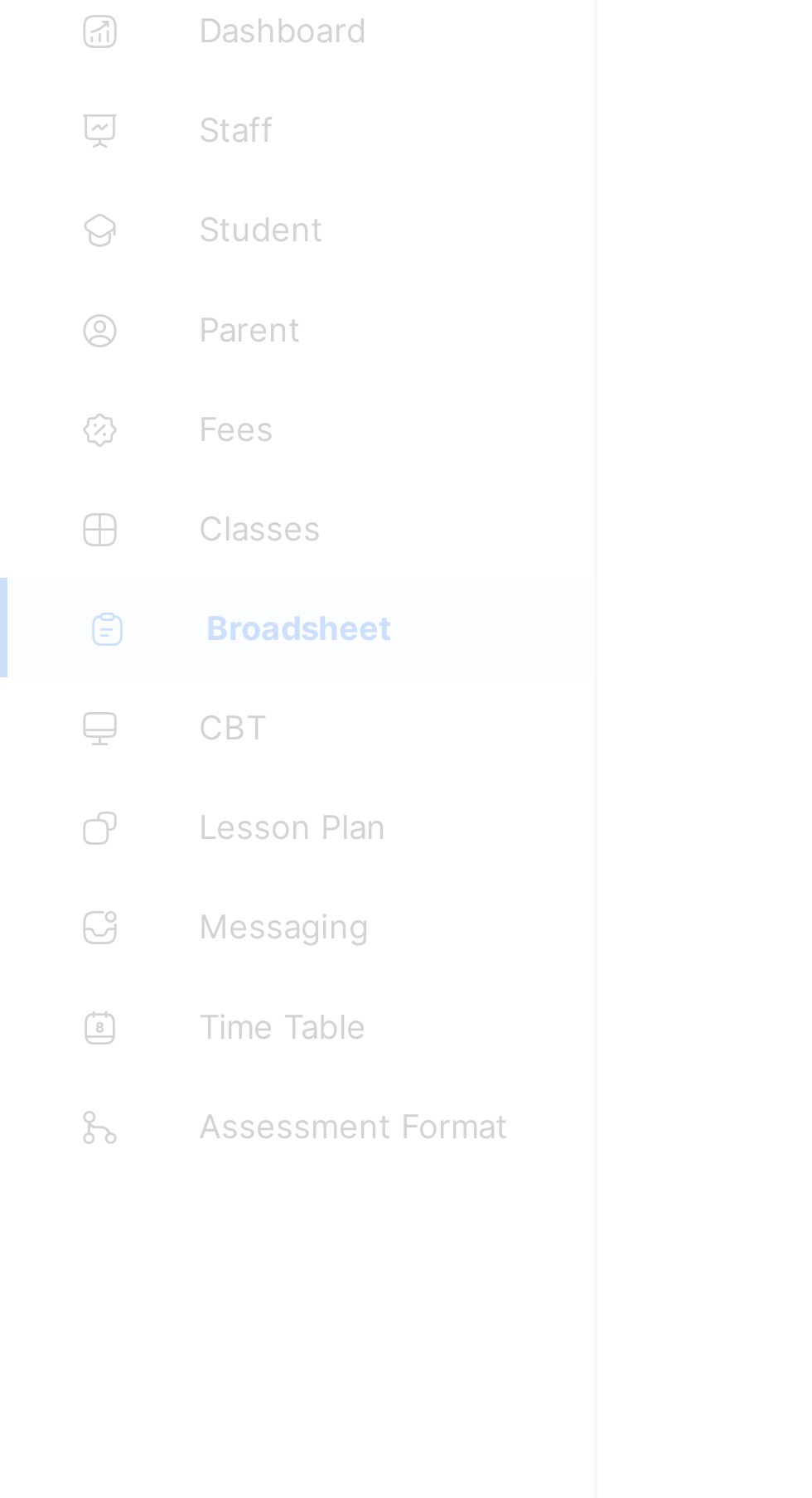
scroll to position [0, 0]
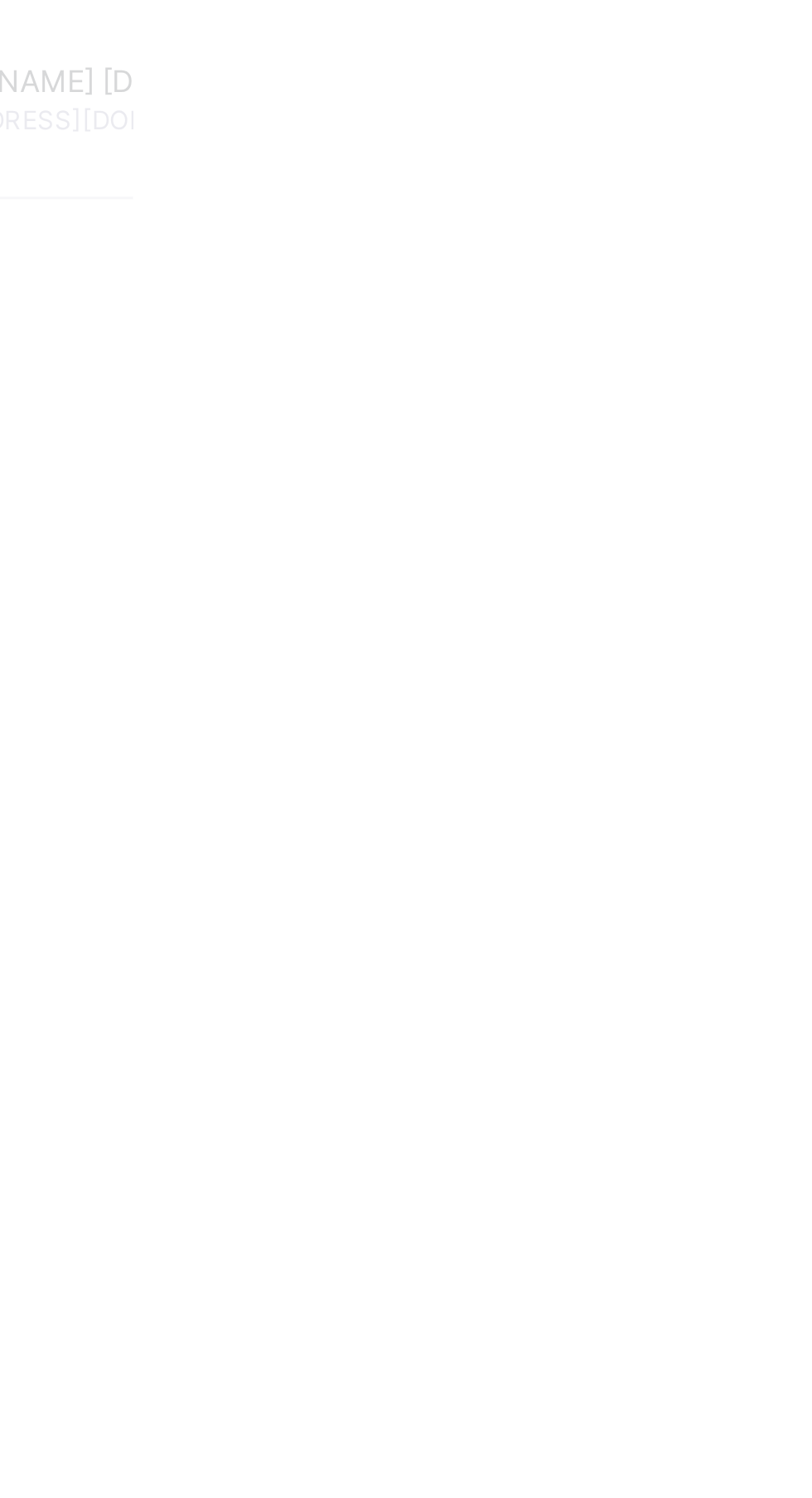
click at [811, 42] on div "Abubakar Abdulkadir Muhammad abubakarabdulkadir501@gmail.com" at bounding box center [808, 33] width 280 height 27
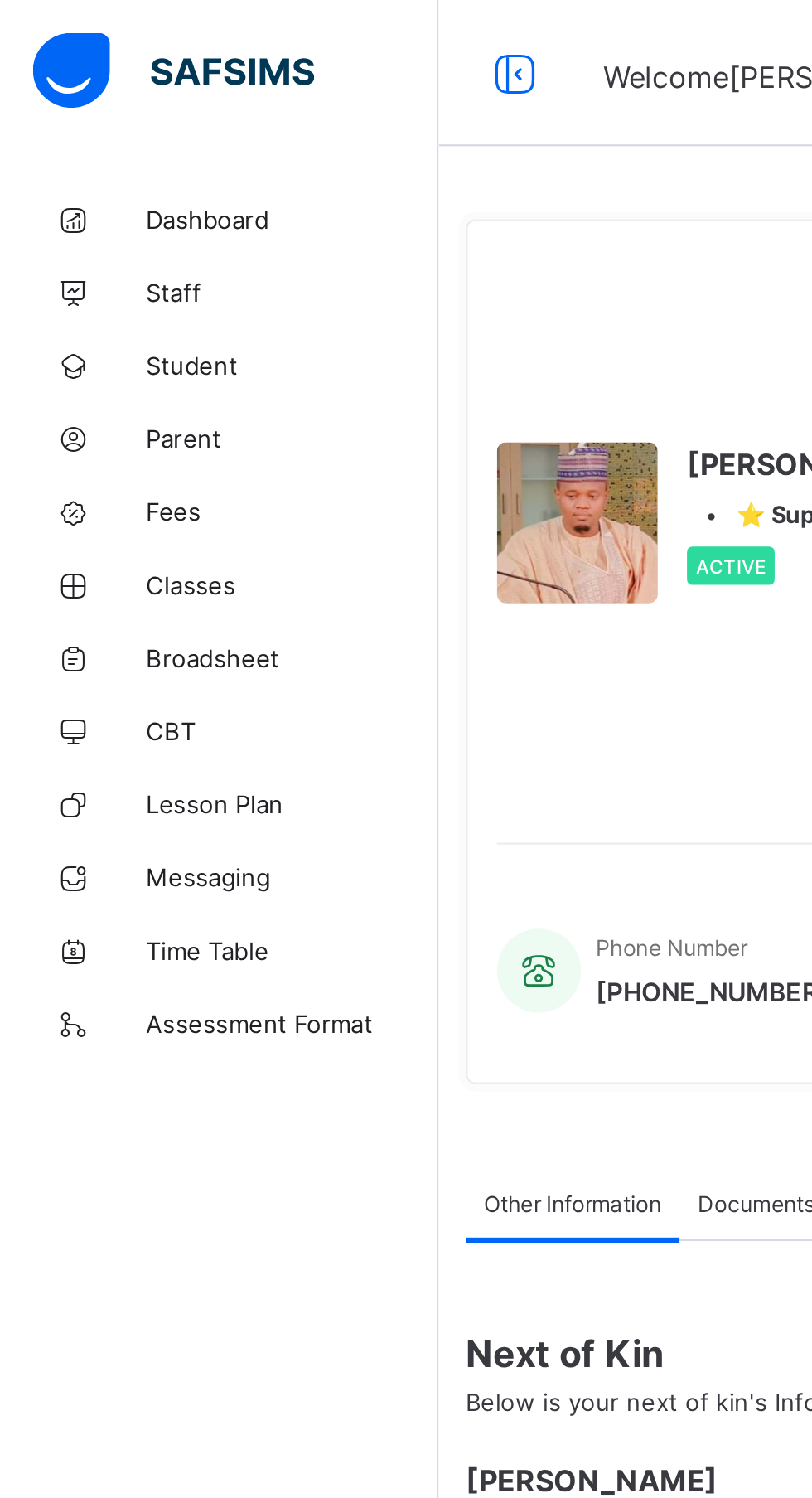
click at [105, 301] on span "Broadsheet" at bounding box center [132, 299] width 133 height 13
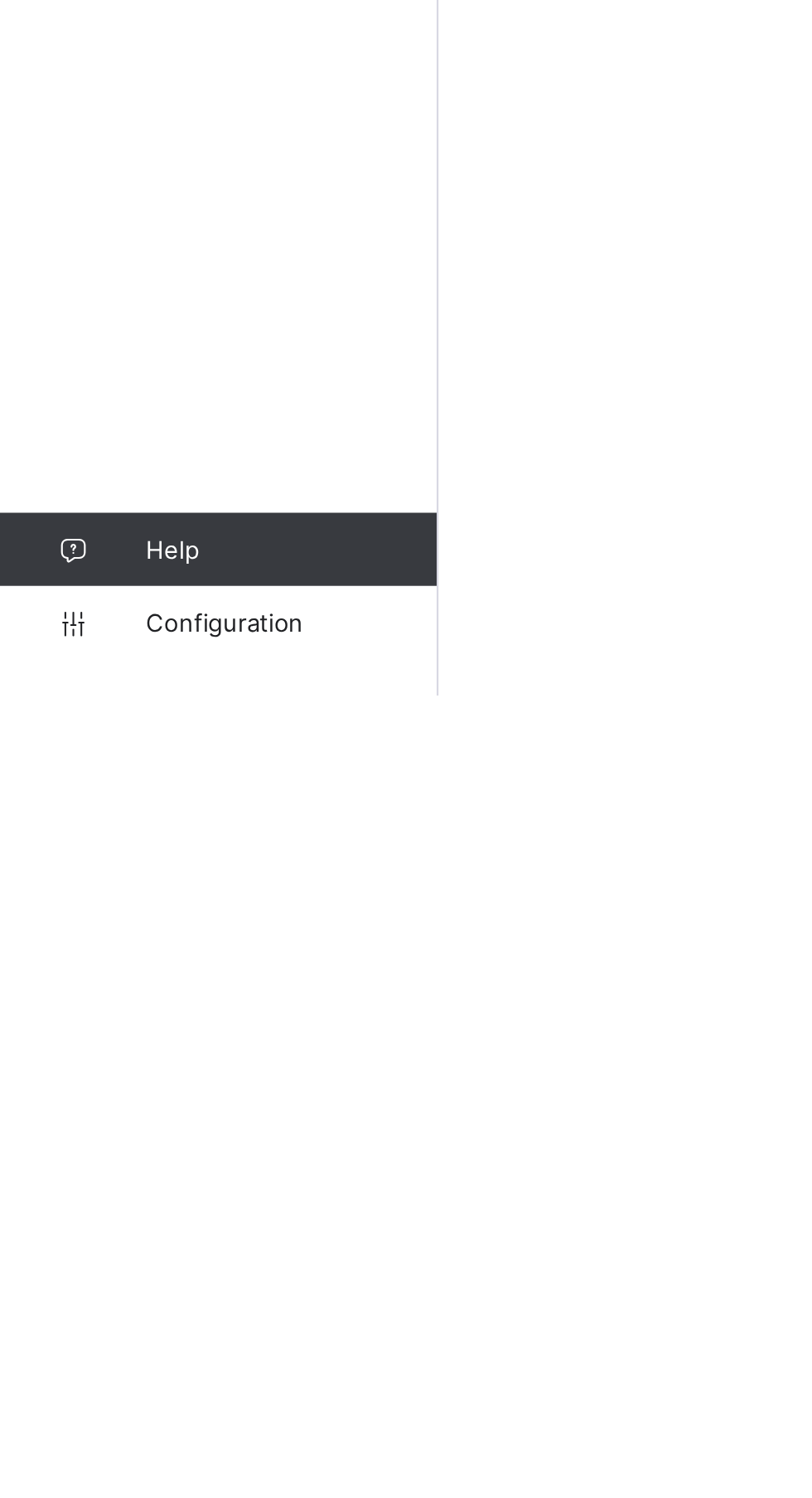
click at [111, 1481] on link "Configuration" at bounding box center [99, 1464] width 198 height 33
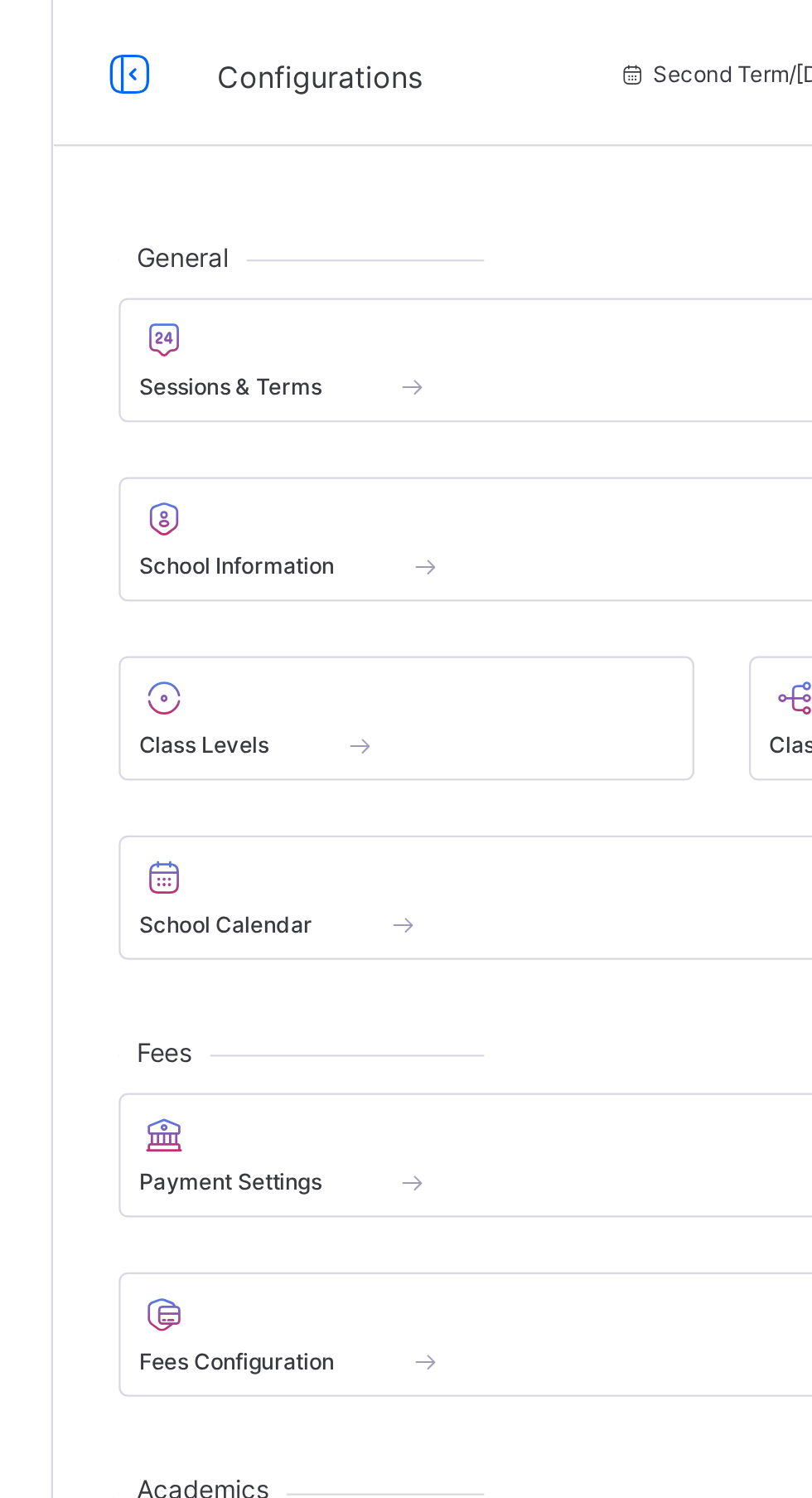
click at [390, 176] on span at bounding box center [396, 175] width 83 height 14
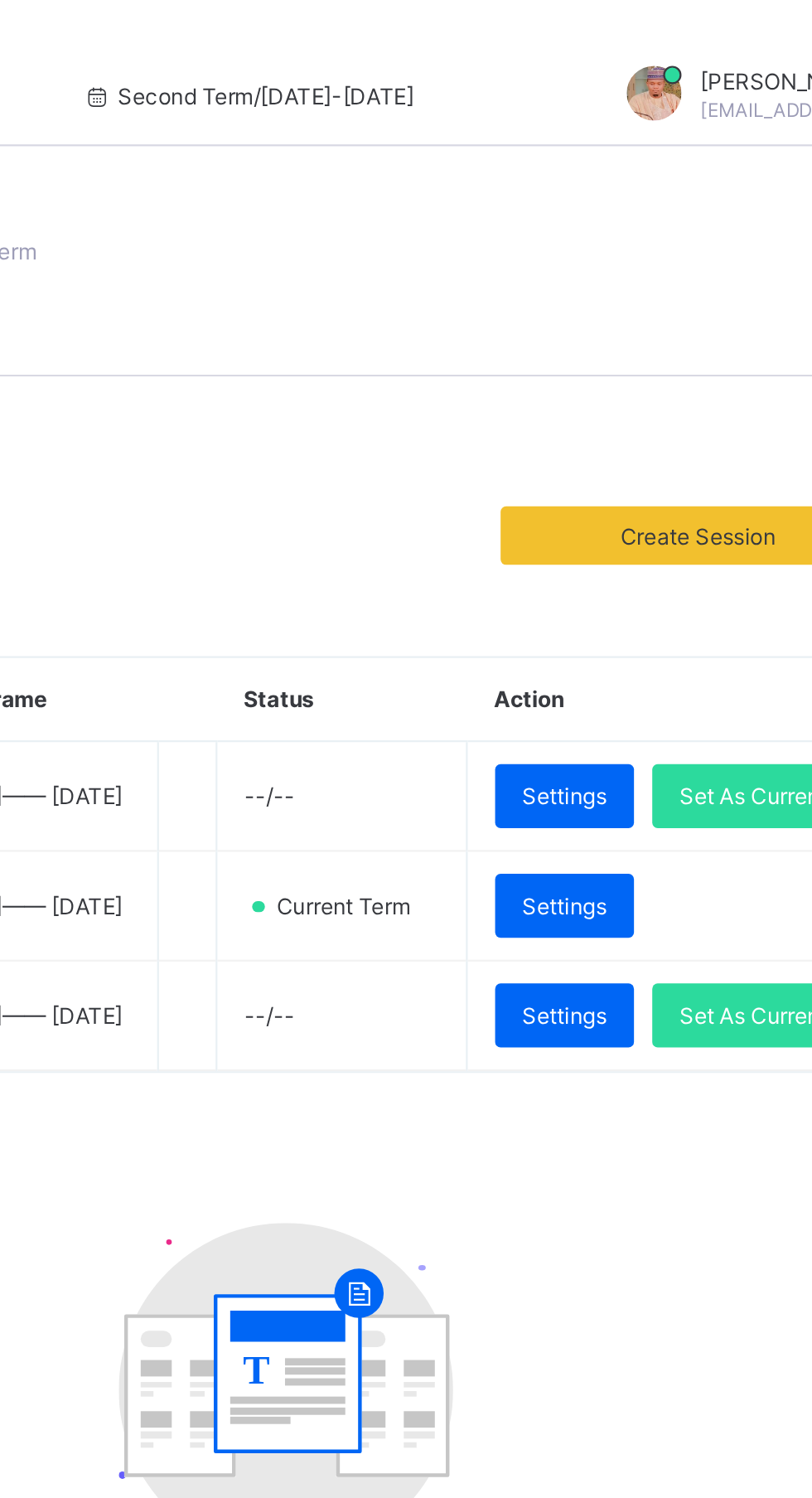
click at [692, 475] on div "Set As Current" at bounding box center [719, 460] width 92 height 29
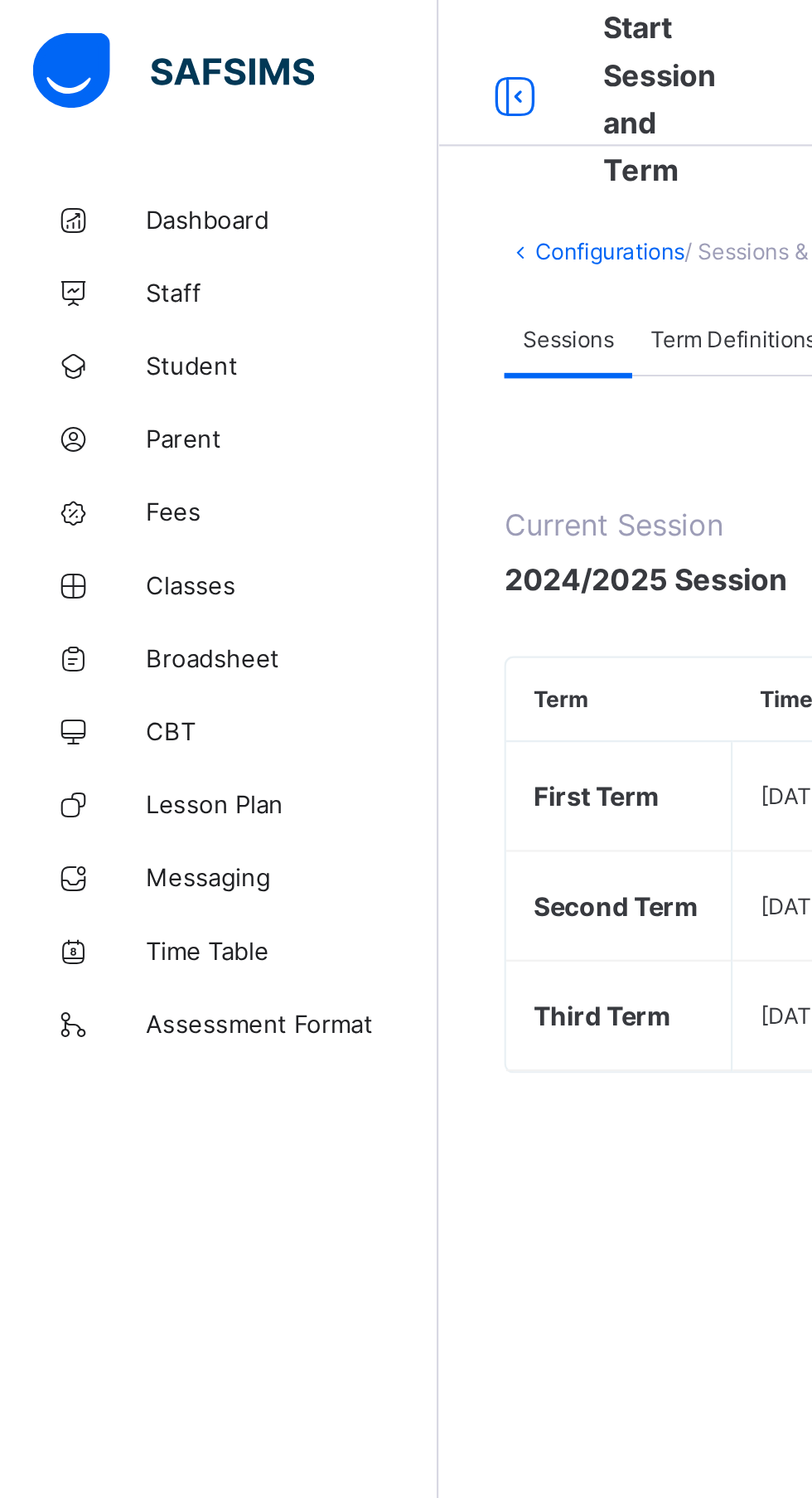
click at [116, 305] on link "Broadsheet" at bounding box center [99, 298] width 199 height 33
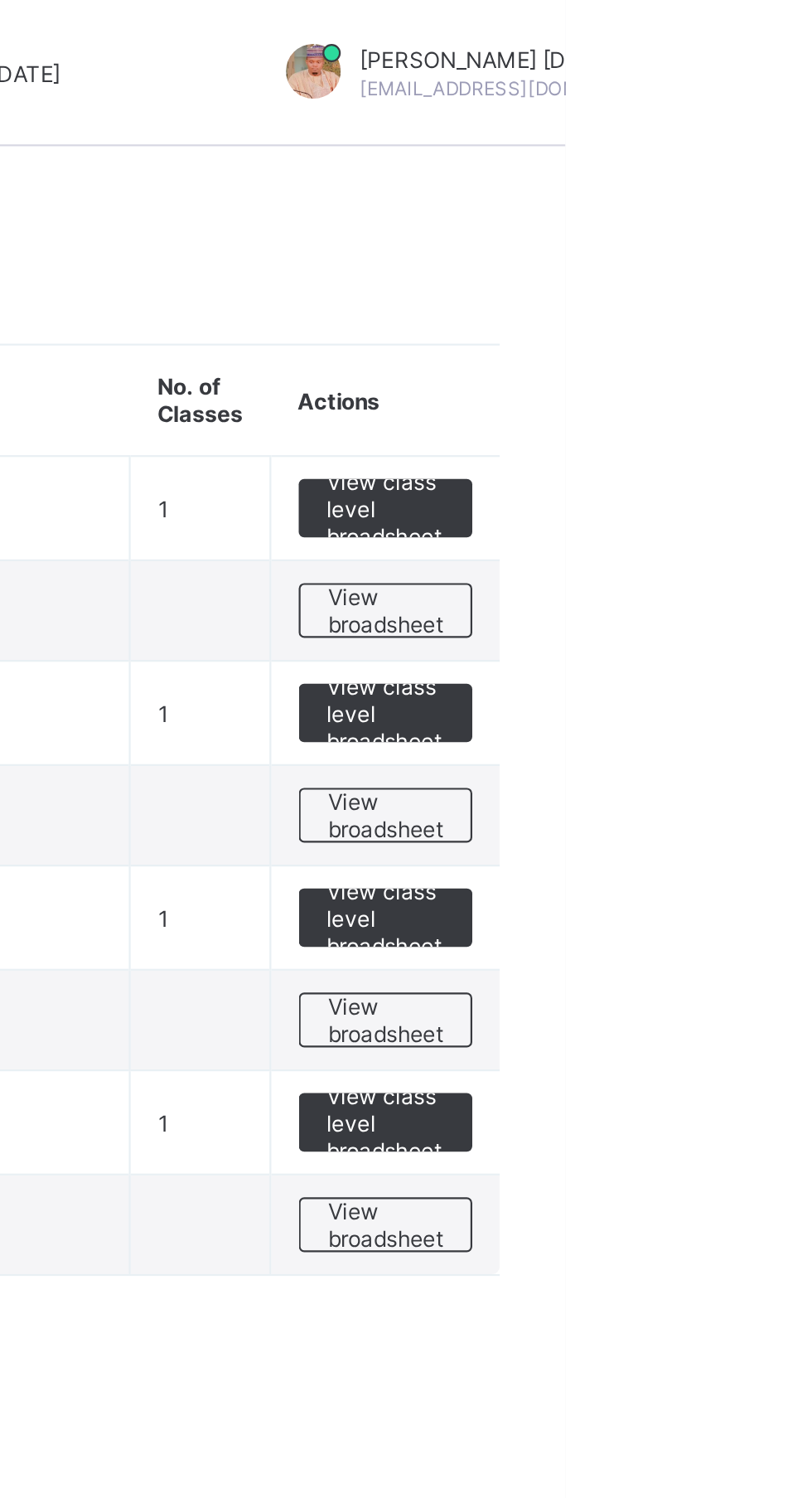
click at [737, 236] on span "View class level broadsheet" at bounding box center [730, 231] width 54 height 38
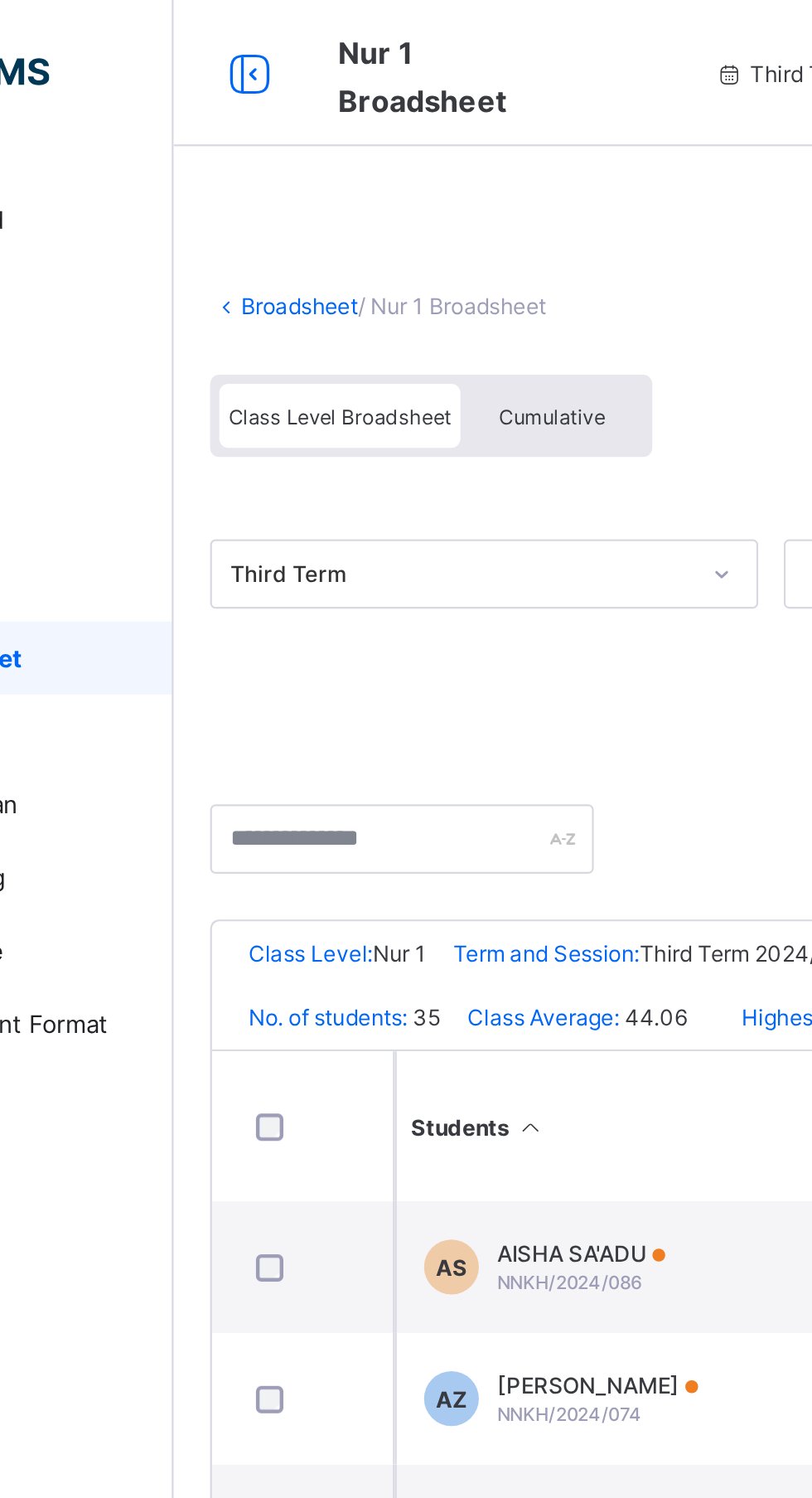
click at [381, 187] on span "Cumulative" at bounding box center [370, 188] width 48 height 11
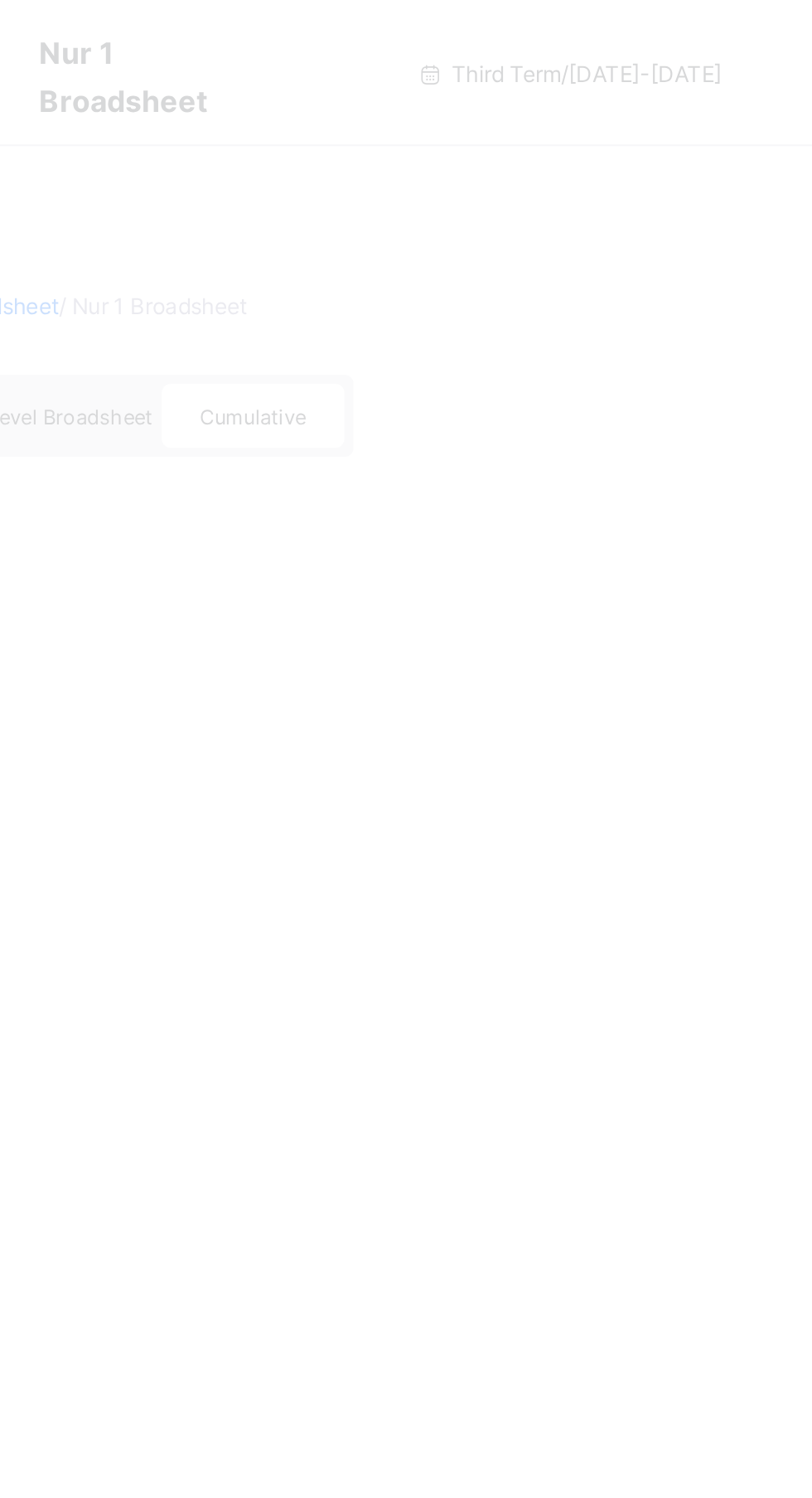
click at [617, 152] on div at bounding box center [406, 749] width 812 height 1498
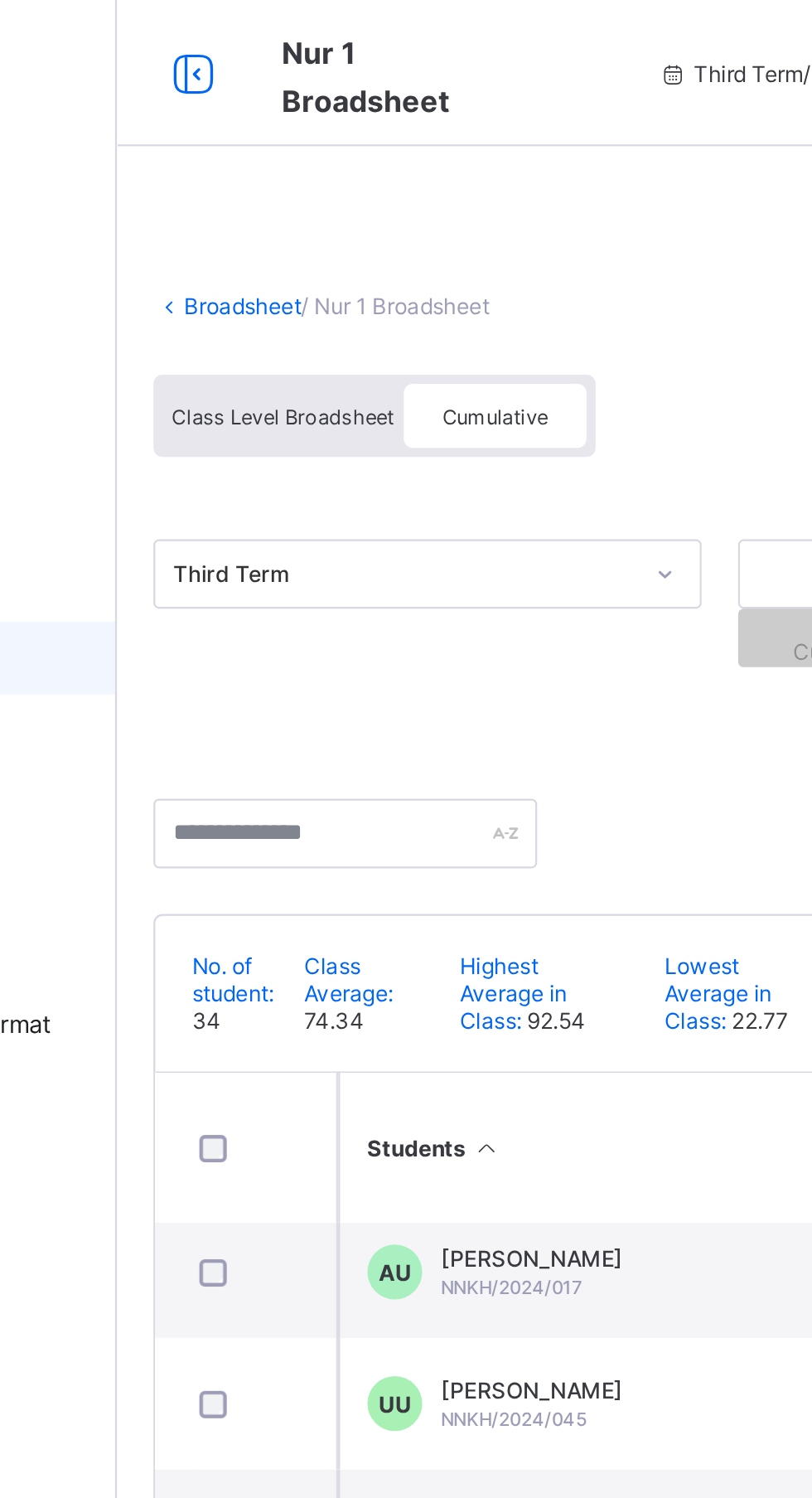
scroll to position [8, 583]
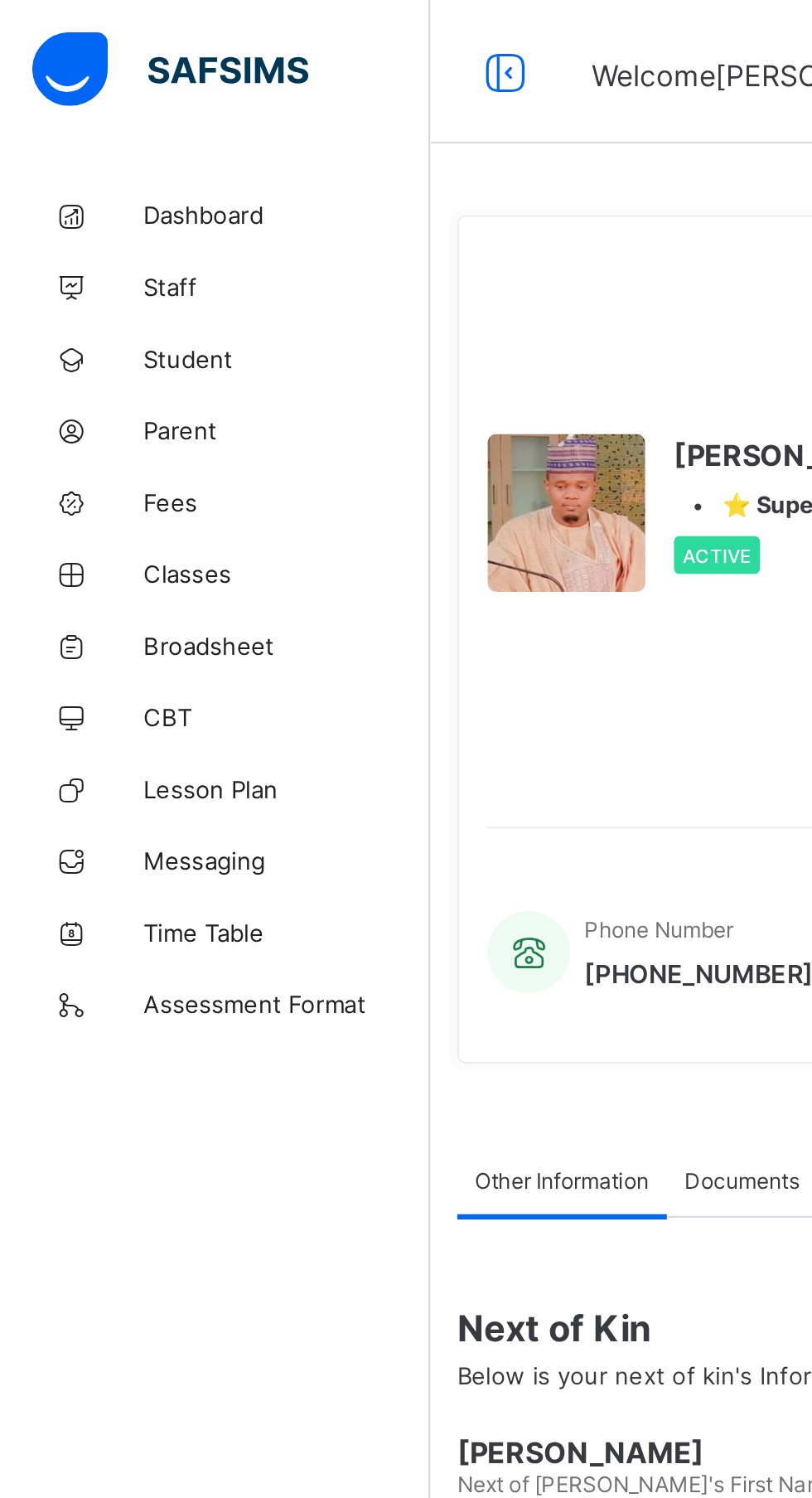
click at [82, 265] on span "Classes" at bounding box center [132, 266] width 133 height 13
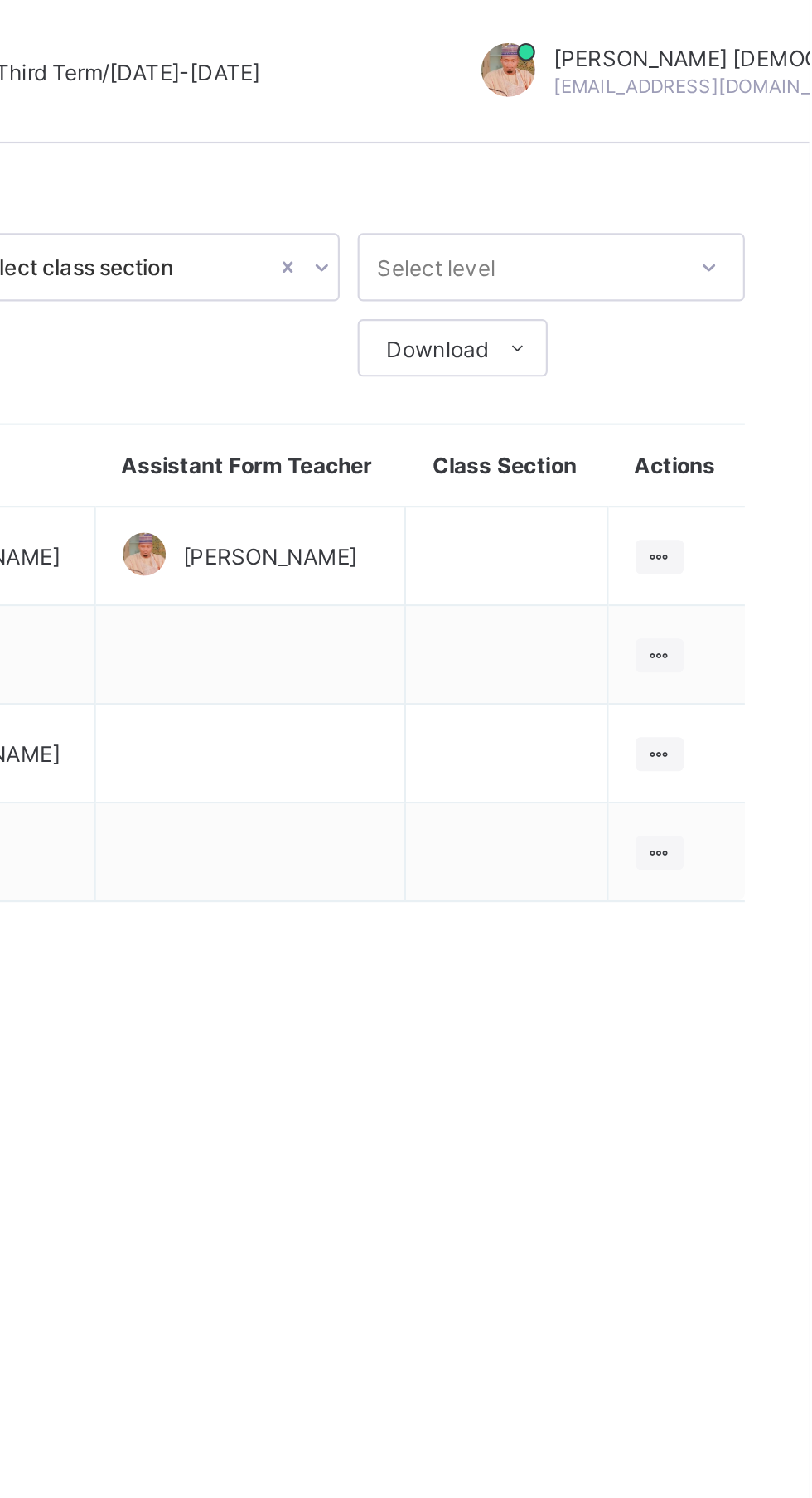
click at [0, 0] on ul "View Class Assign form Teacher" at bounding box center [0, 0] width 0 height 0
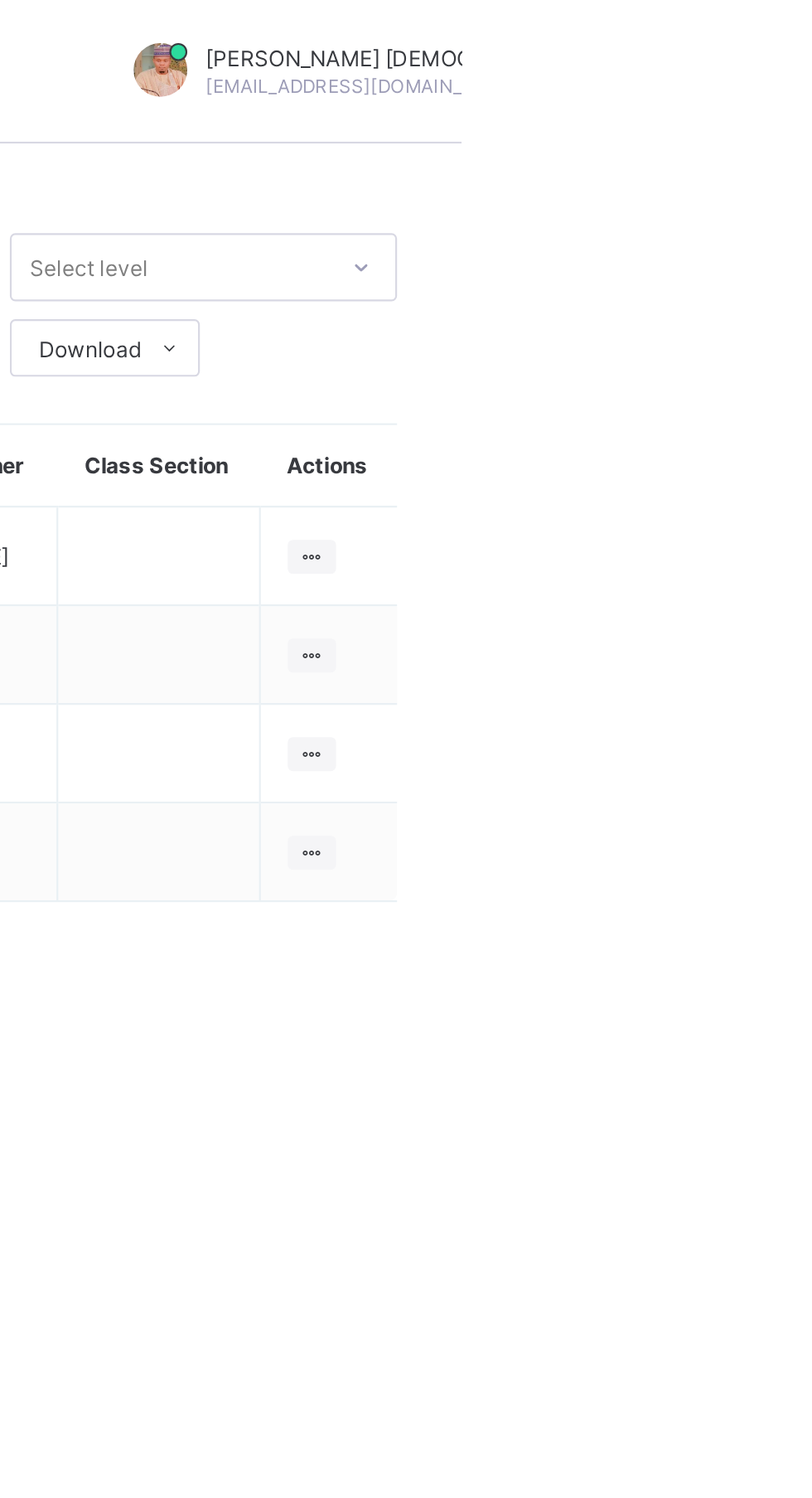
click at [755, 266] on div at bounding box center [743, 257] width 23 height 16
click at [0, 0] on div "View Class" at bounding box center [0, 0] width 0 height 0
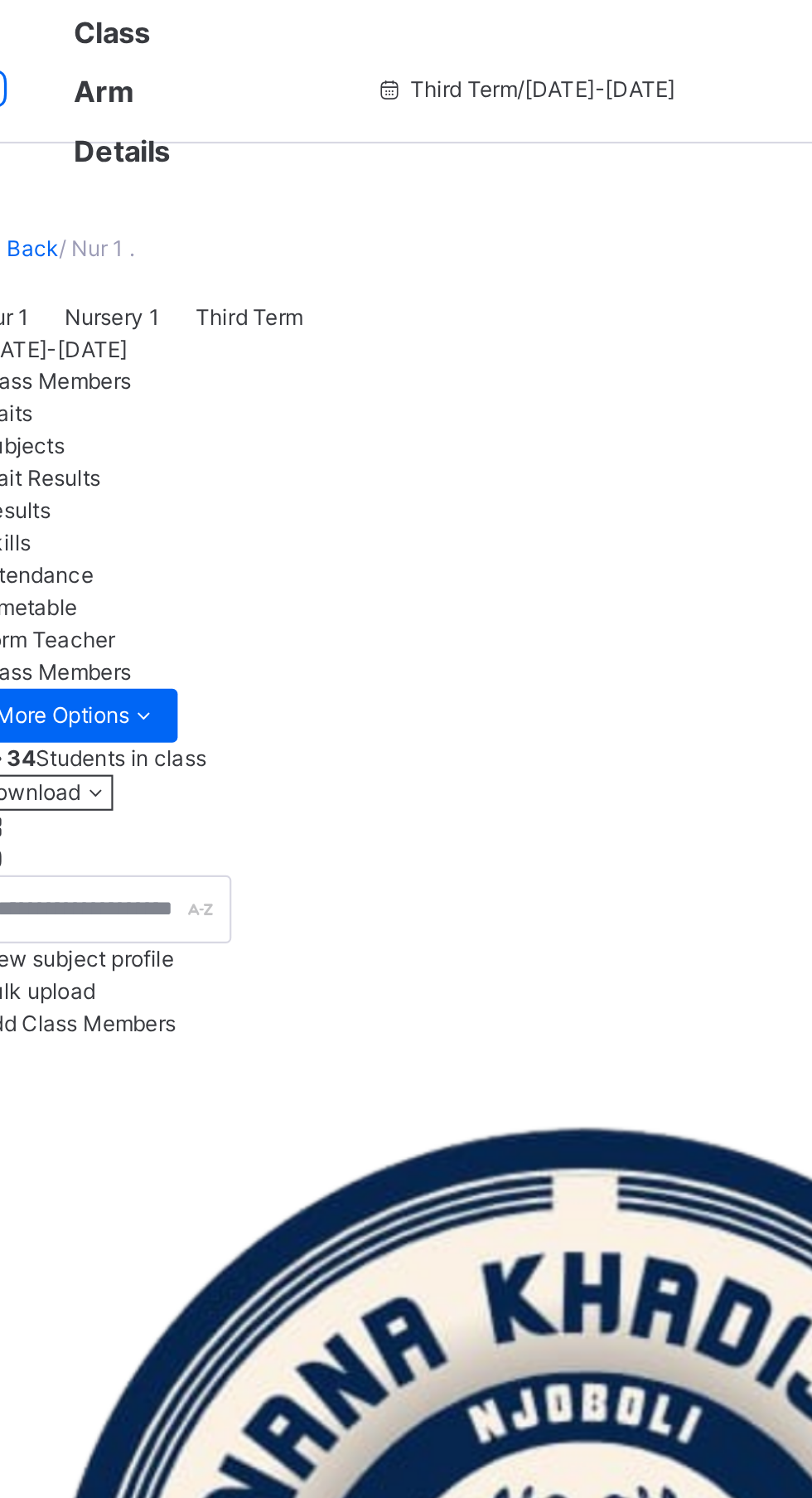
click at [269, 212] on span "Subjects" at bounding box center [249, 205] width 41 height 12
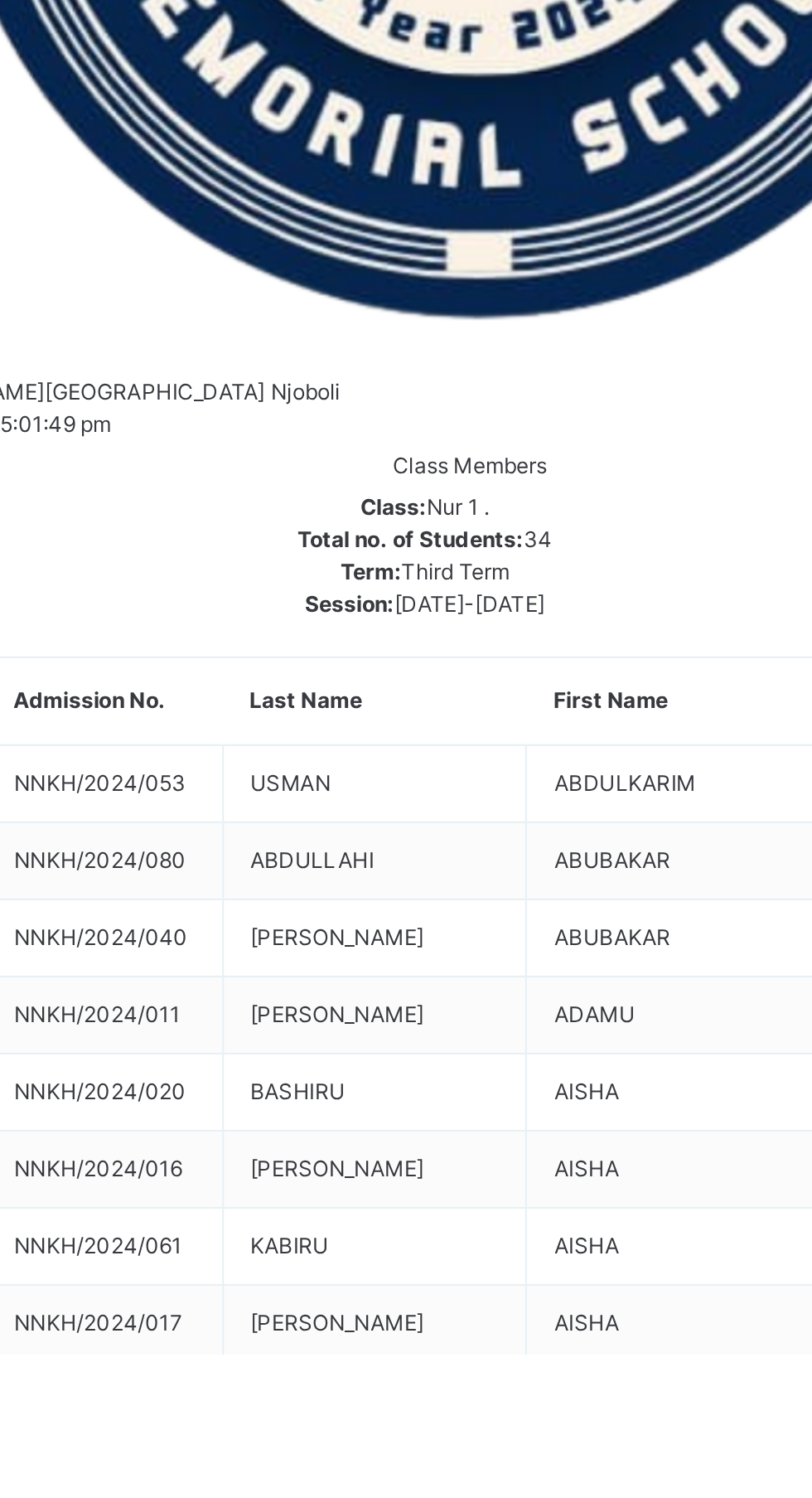
type input "*"
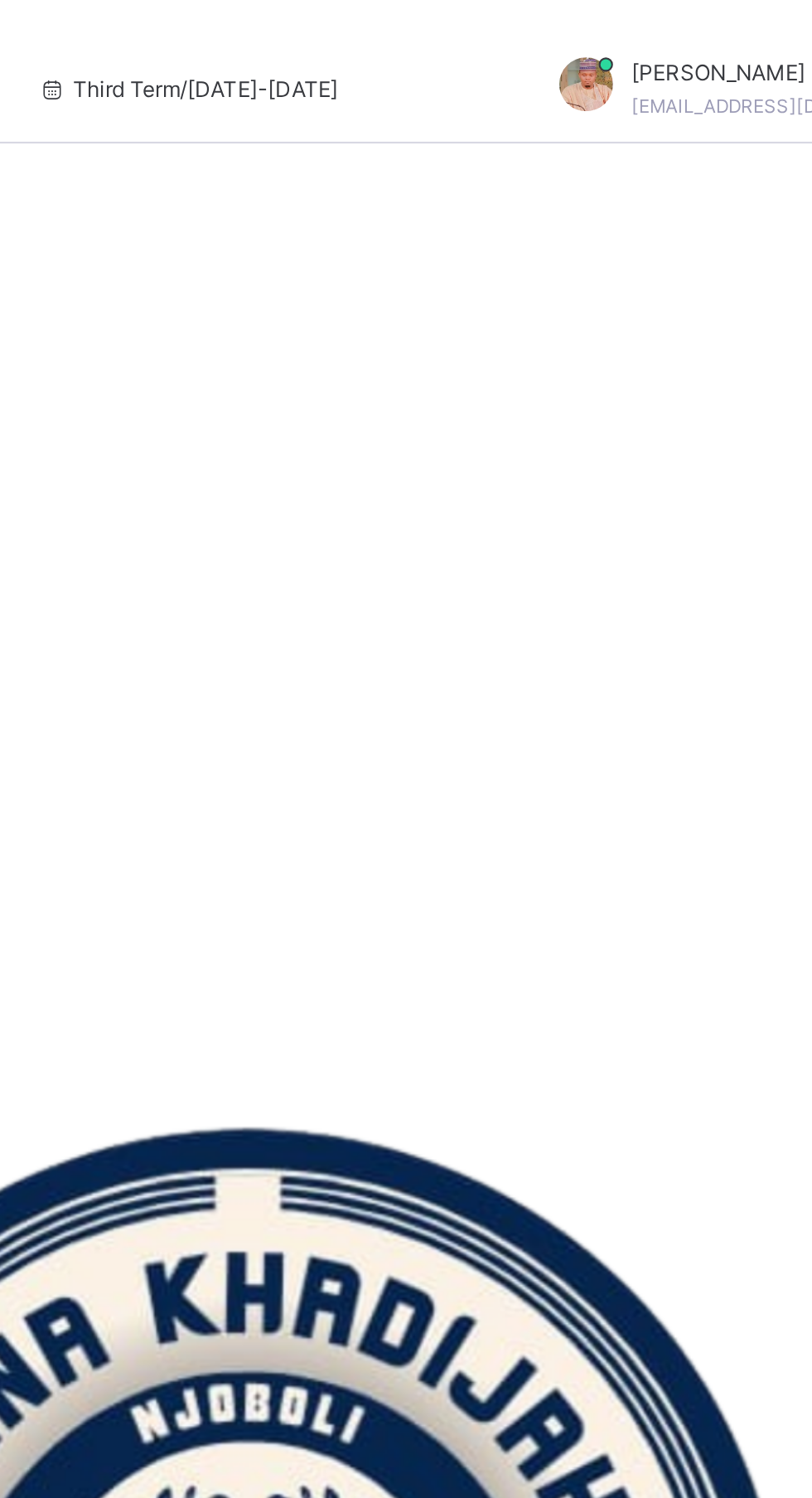
click at [610, 273] on div "Attendance" at bounding box center [506, 267] width 554 height 15
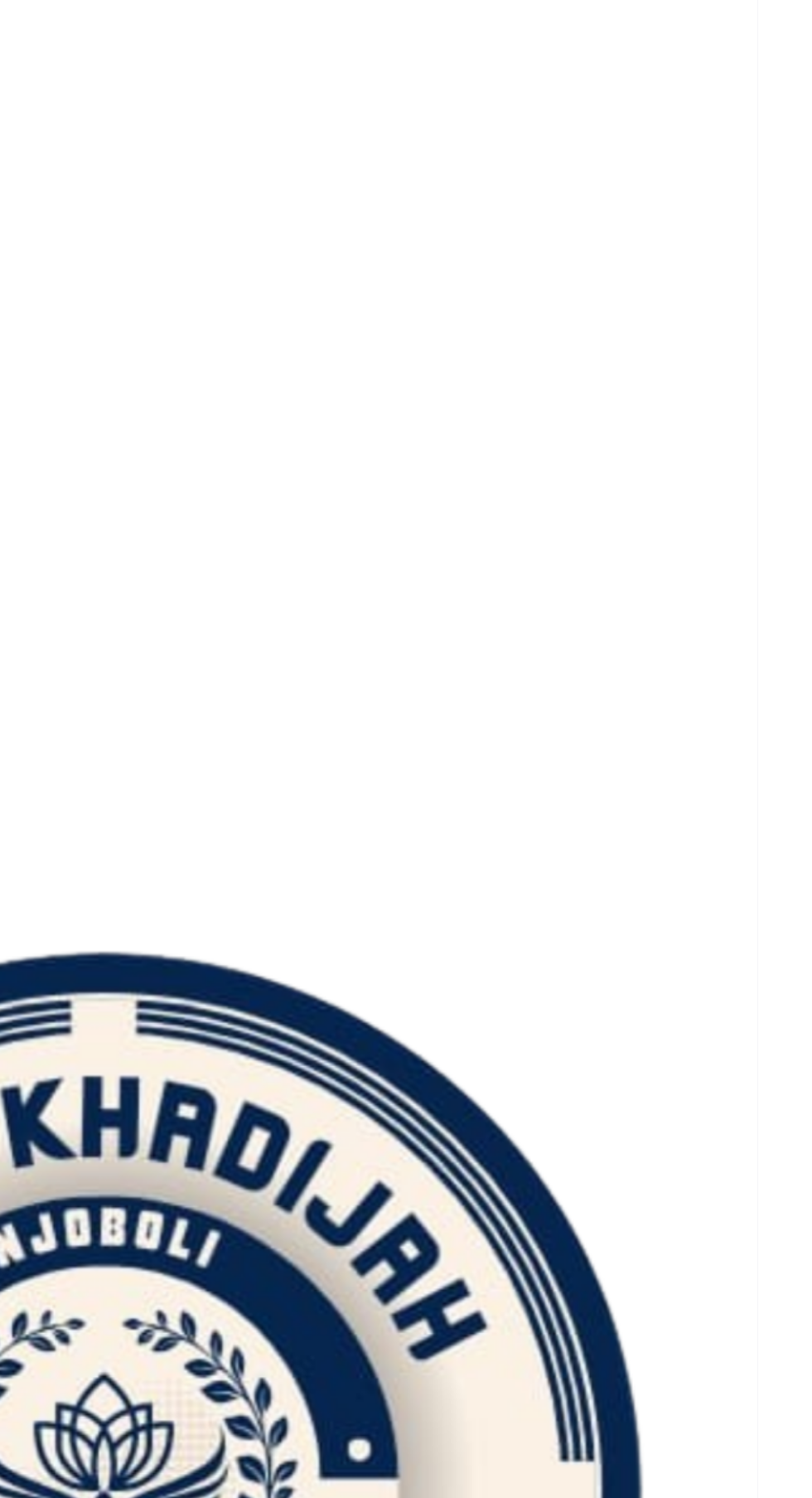
click at [275, 286] on span "Timetable" at bounding box center [252, 280] width 46 height 12
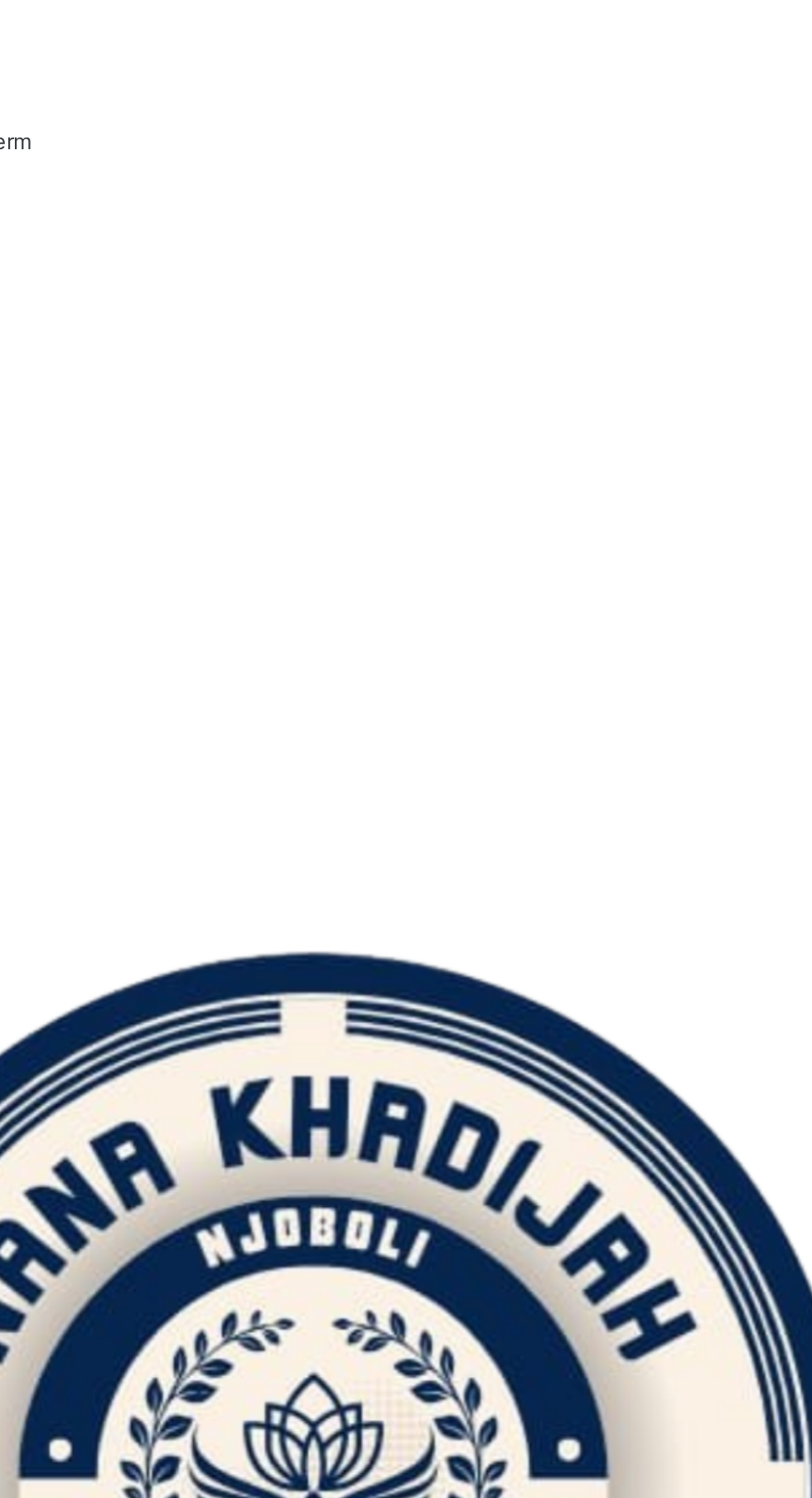
click at [263, 242] on span "Results" at bounding box center [246, 236] width 34 height 12
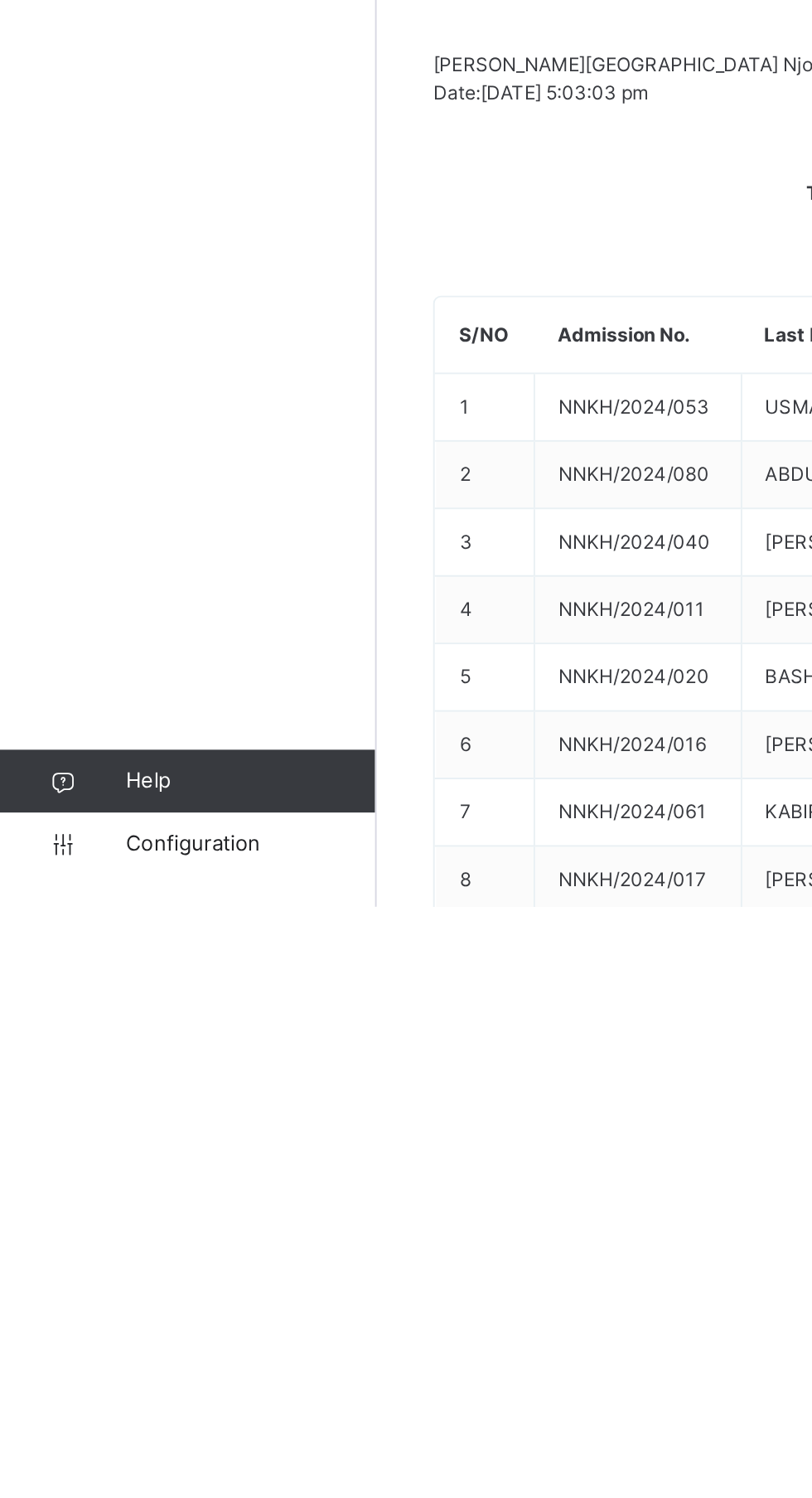
click at [119, 1481] on link "Configuration" at bounding box center [99, 1464] width 198 height 33
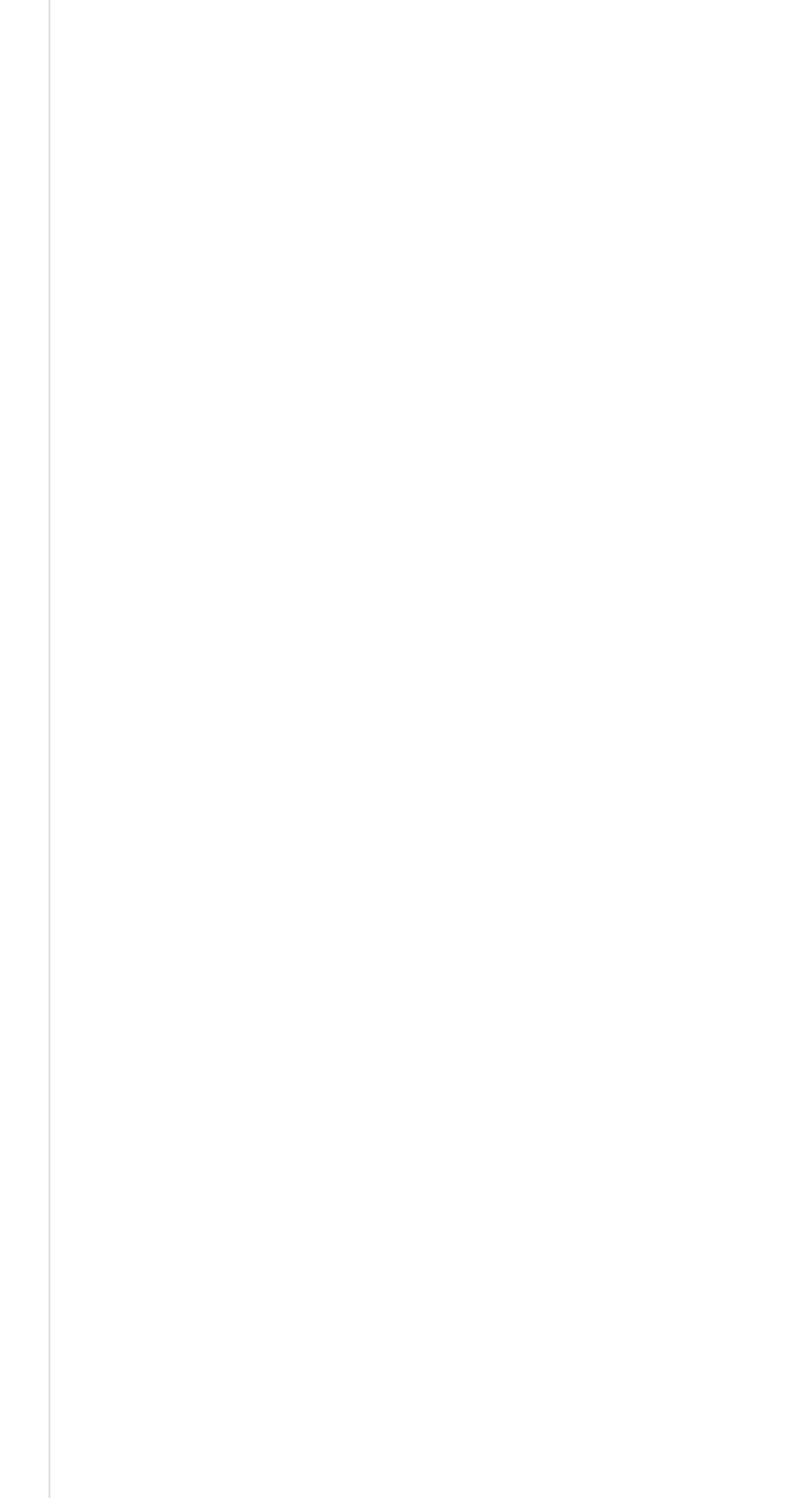
click at [477, 277] on div at bounding box center [525, 269] width 97 height 15
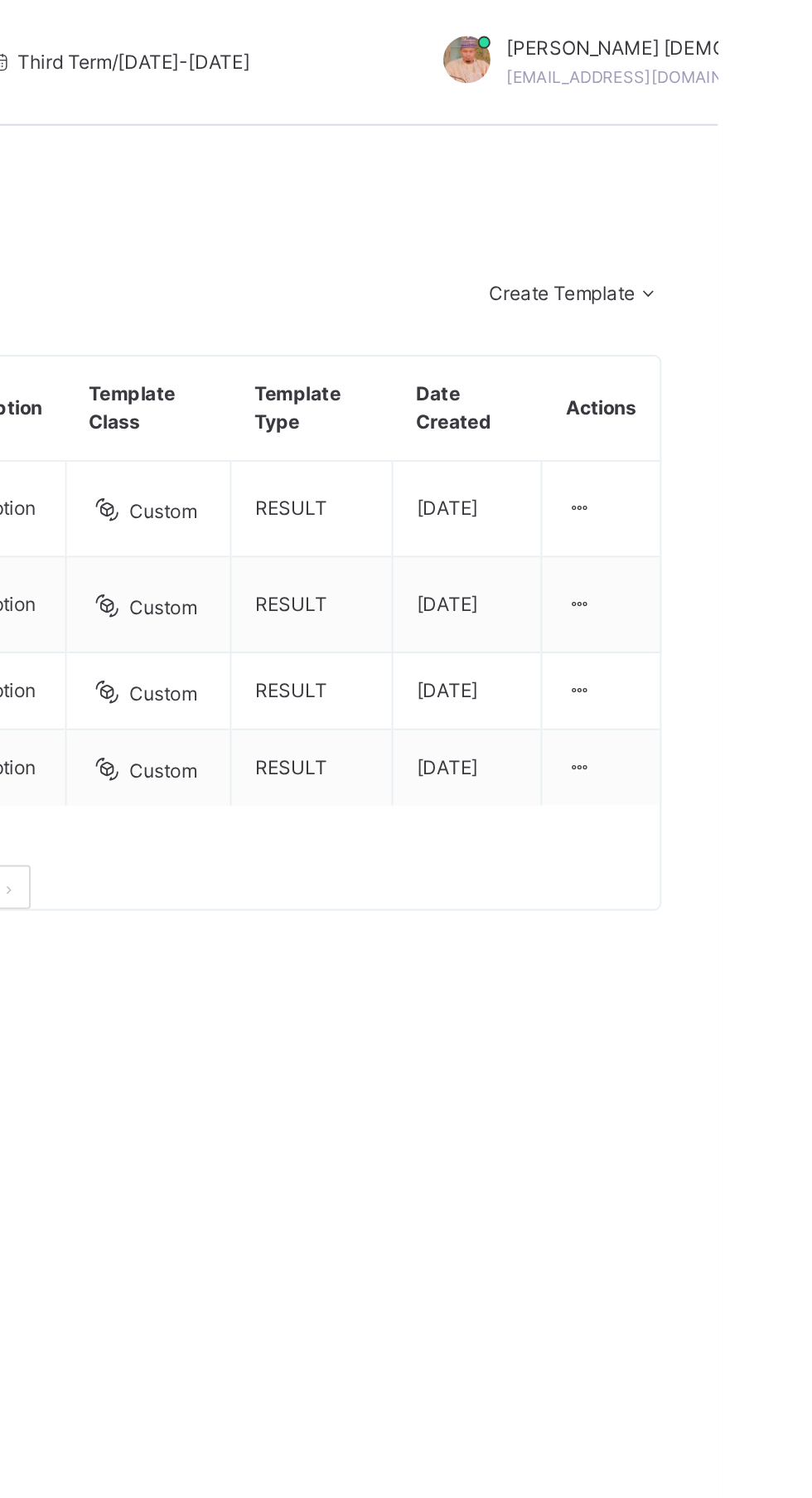
click at [746, 413] on div at bounding box center [739, 405] width 14 height 15
click at [0, 0] on div "Duplicate Template" at bounding box center [0, 0] width 0 height 0
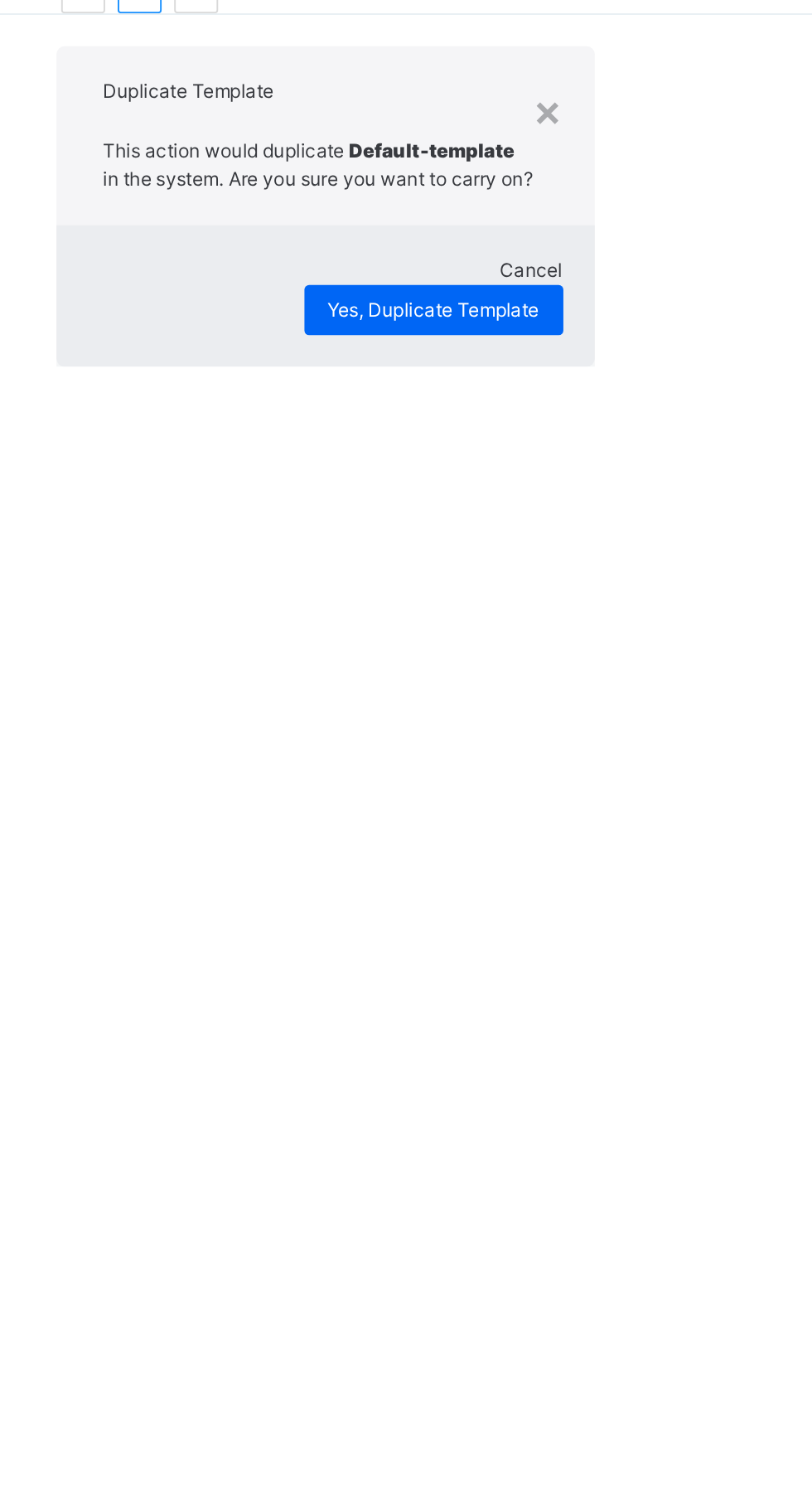
click at [598, 622] on span "Cancel" at bounding box center [614, 615] width 33 height 12
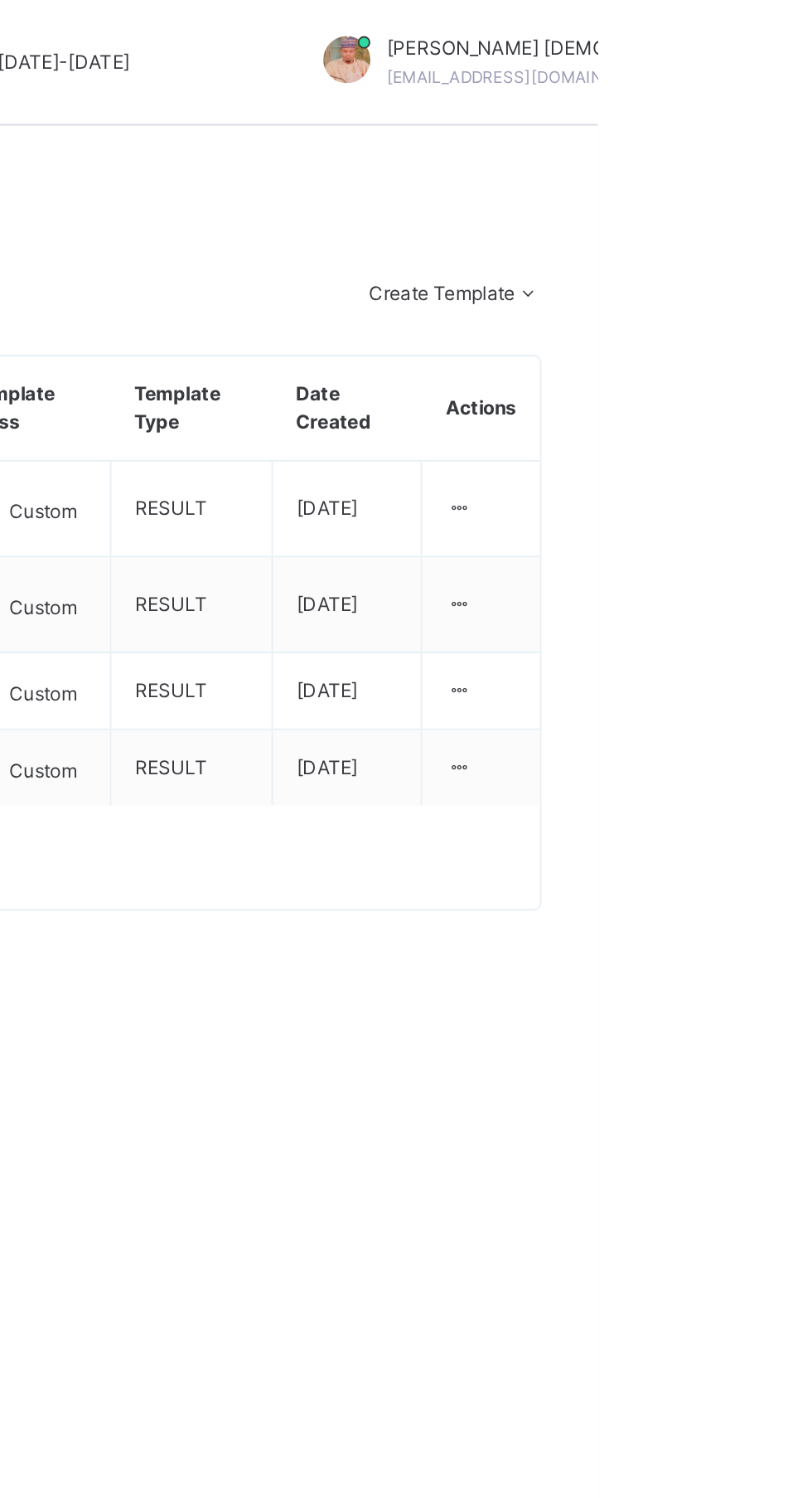
click at [746, 413] on div at bounding box center [739, 405] width 14 height 15
click at [0, 0] on div "Edit Template" at bounding box center [0, 0] width 0 height 0
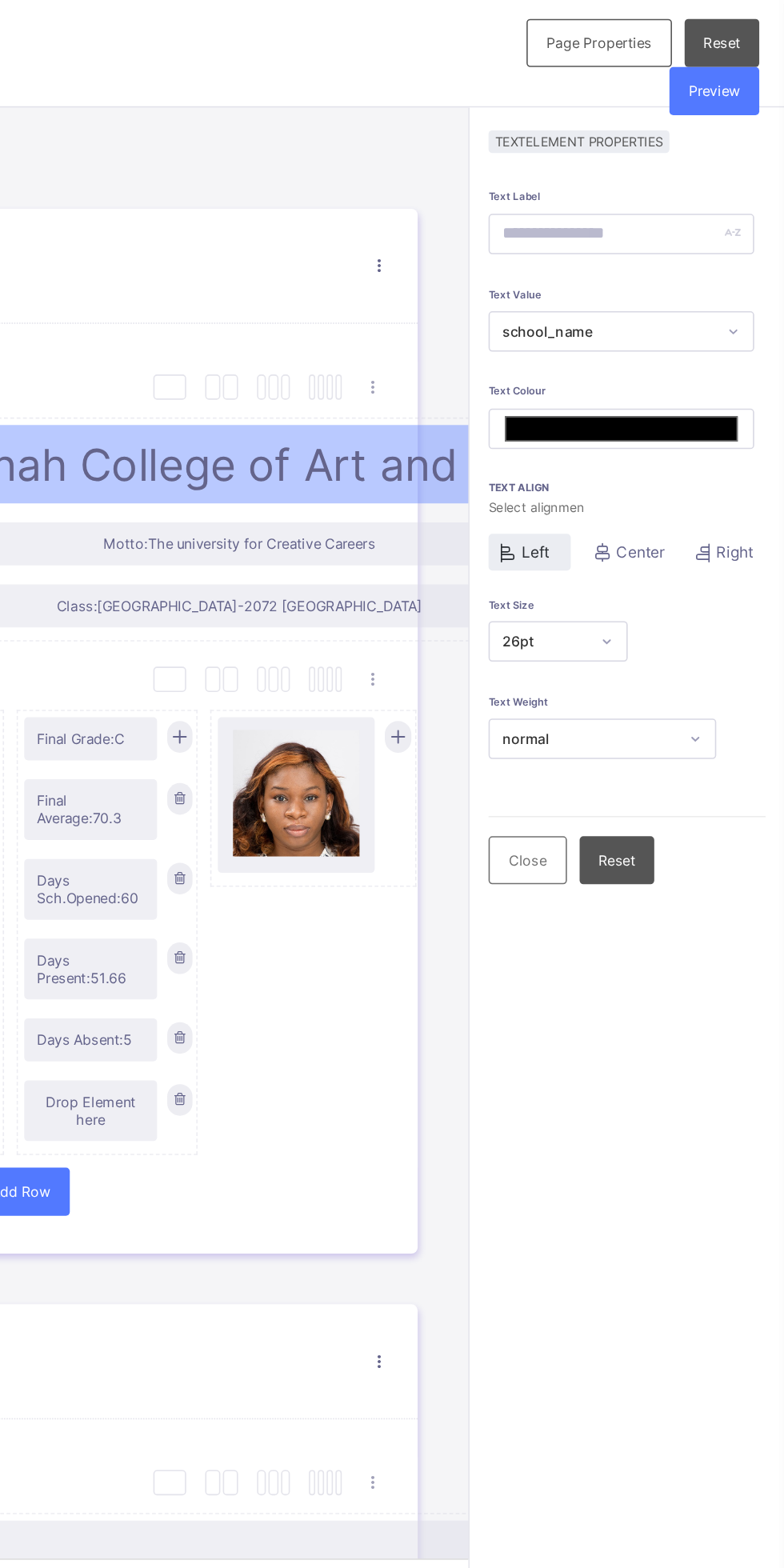
click at [754, 66] on div "Preview" at bounding box center [739, 57] width 56 height 30
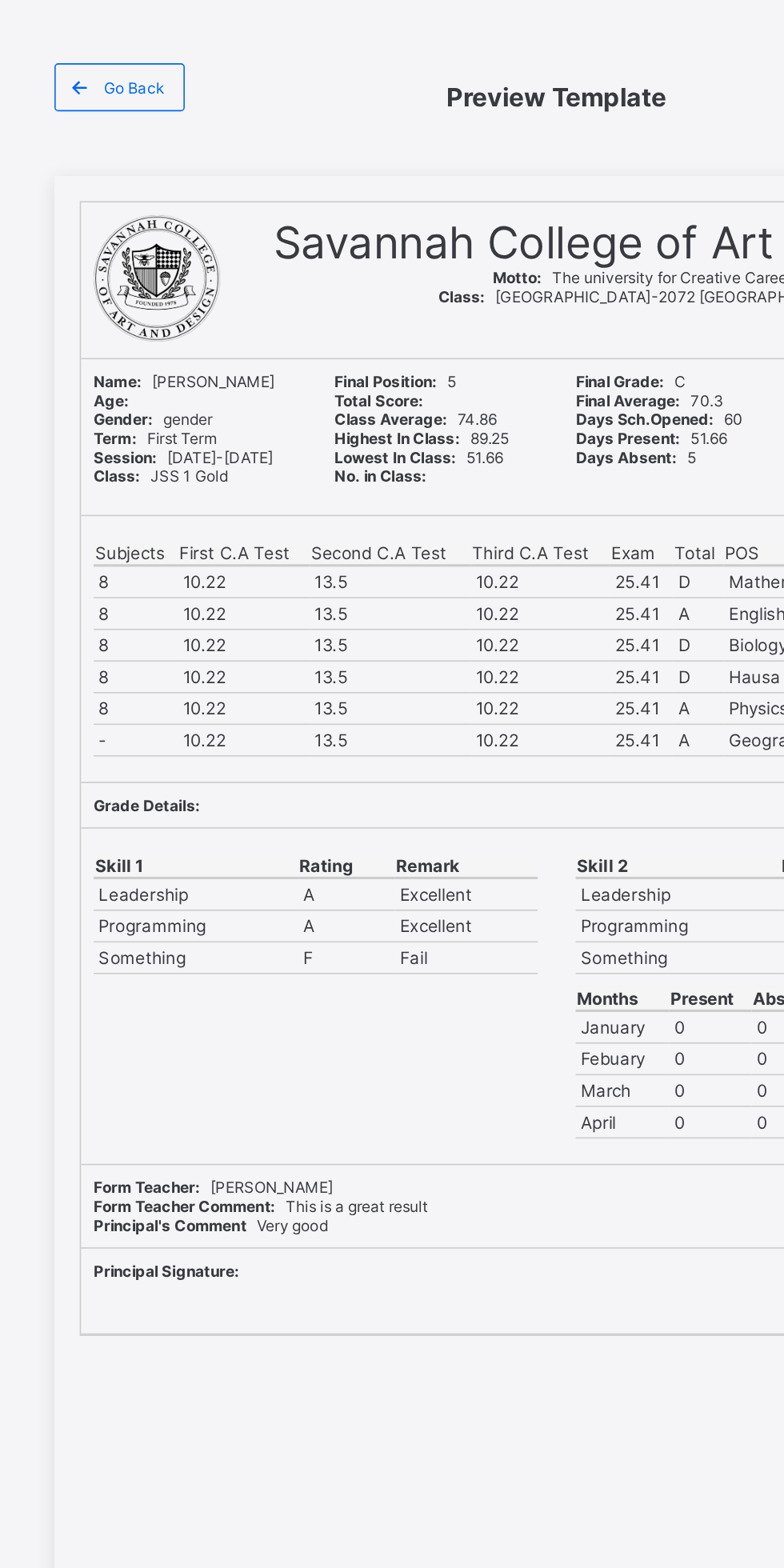
click at [120, 60] on span "Go Back" at bounding box center [125, 55] width 38 height 12
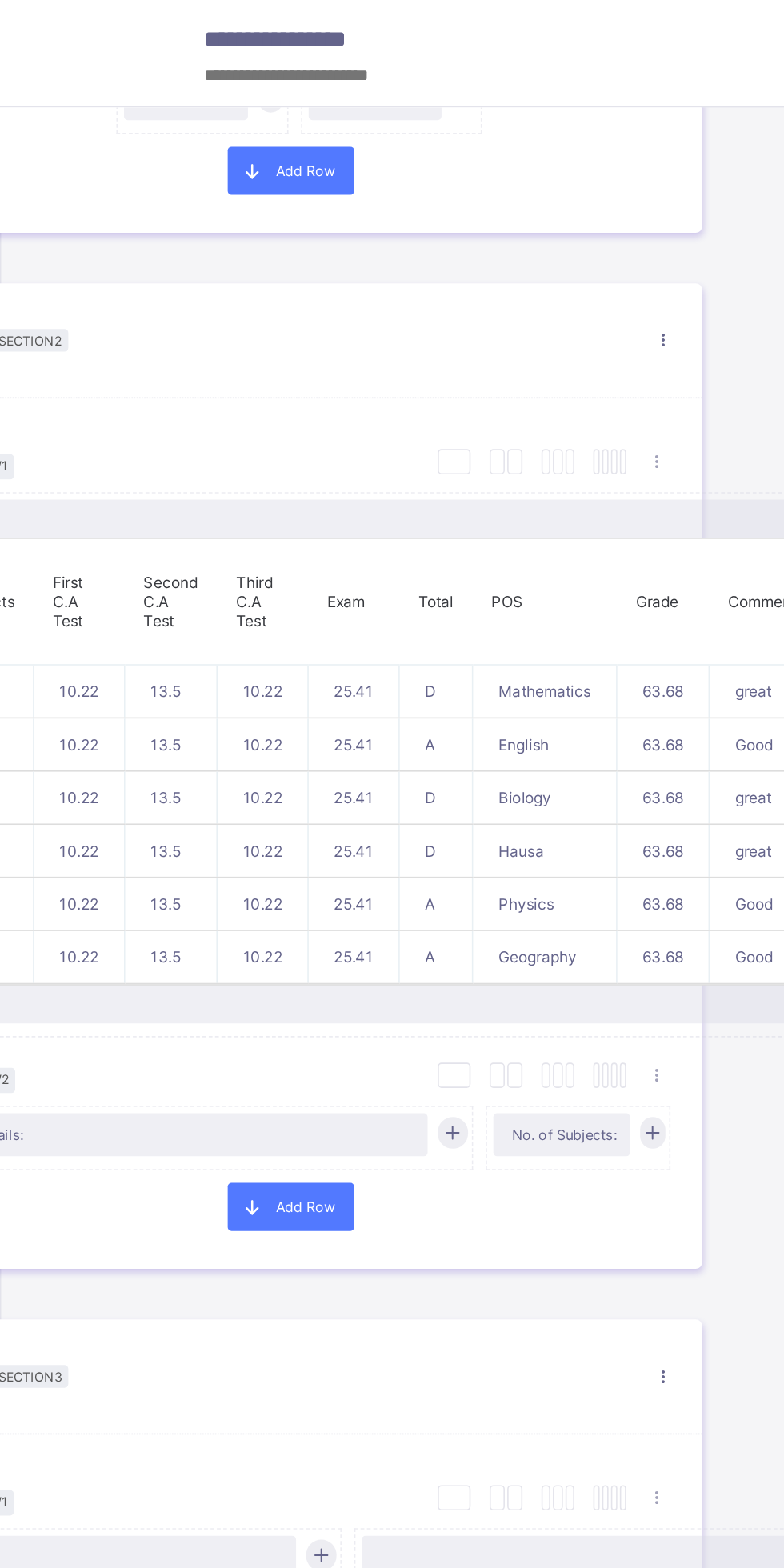
scroll to position [646, 110]
click at [163, 398] on p "Third C.A Test" at bounding box center [164, 381] width 34 height 36
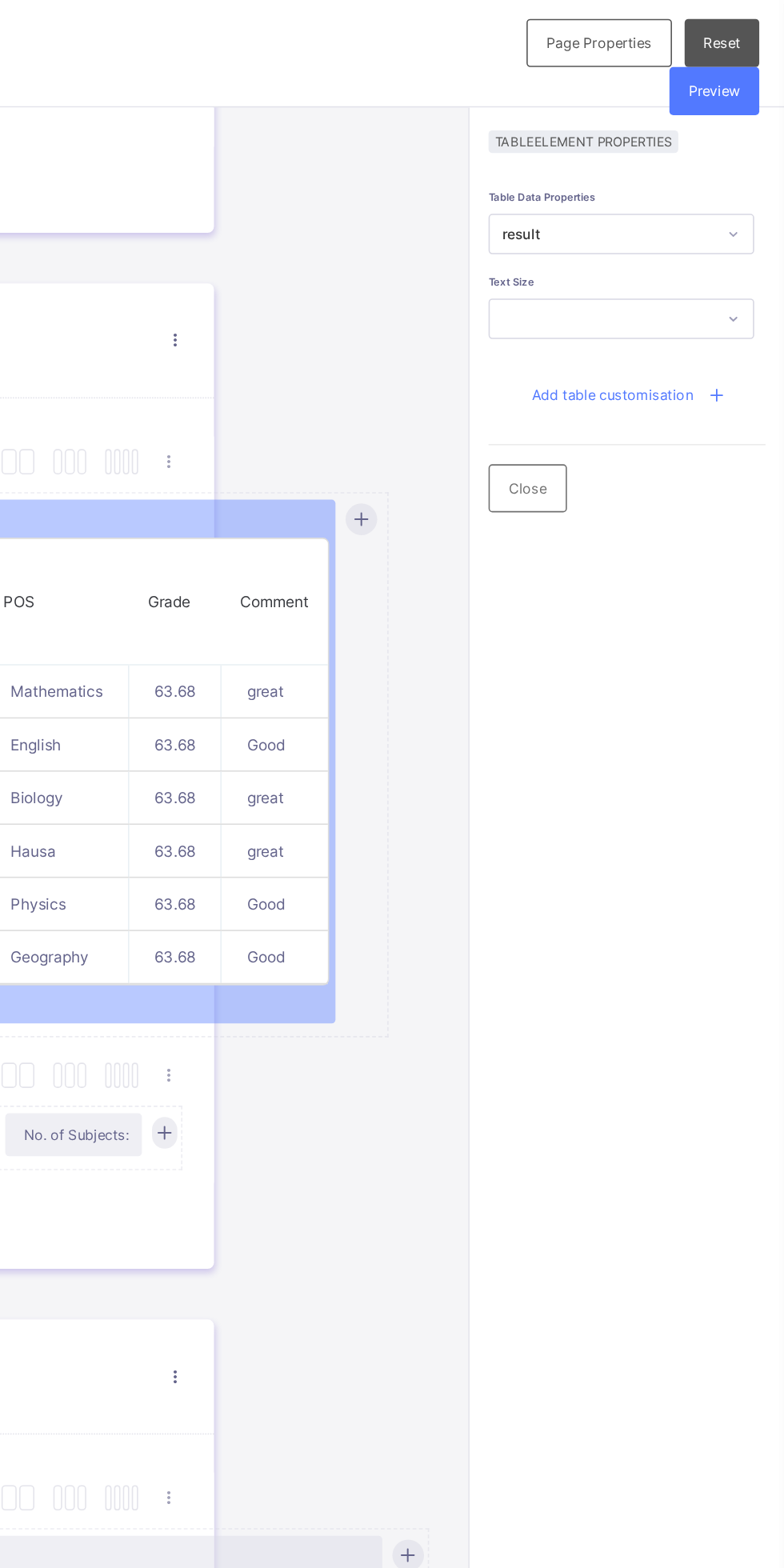
scroll to position [0, 0]
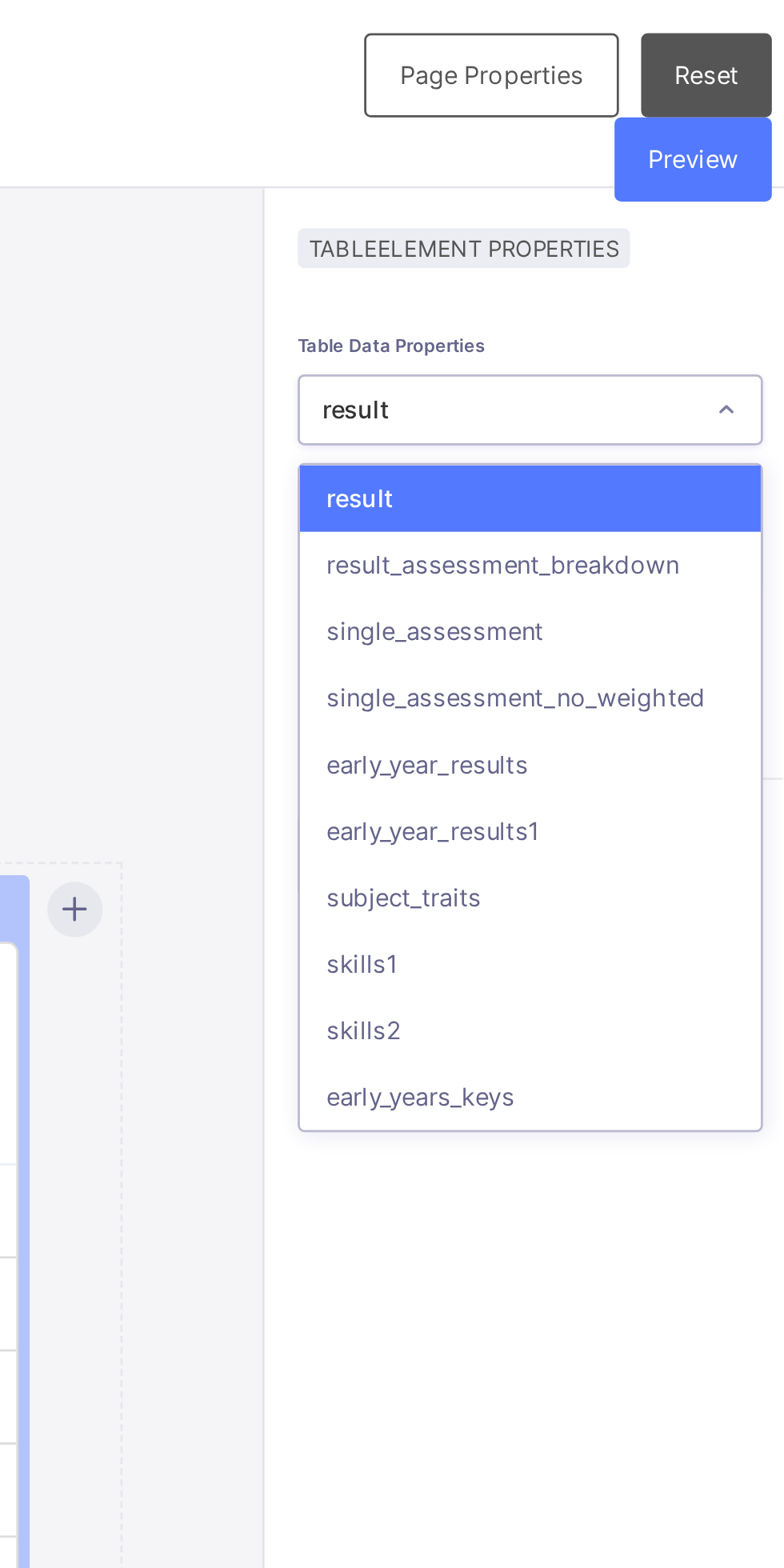
click at [723, 205] on div "result_assessment_breakdown" at bounding box center [680, 204] width 166 height 24
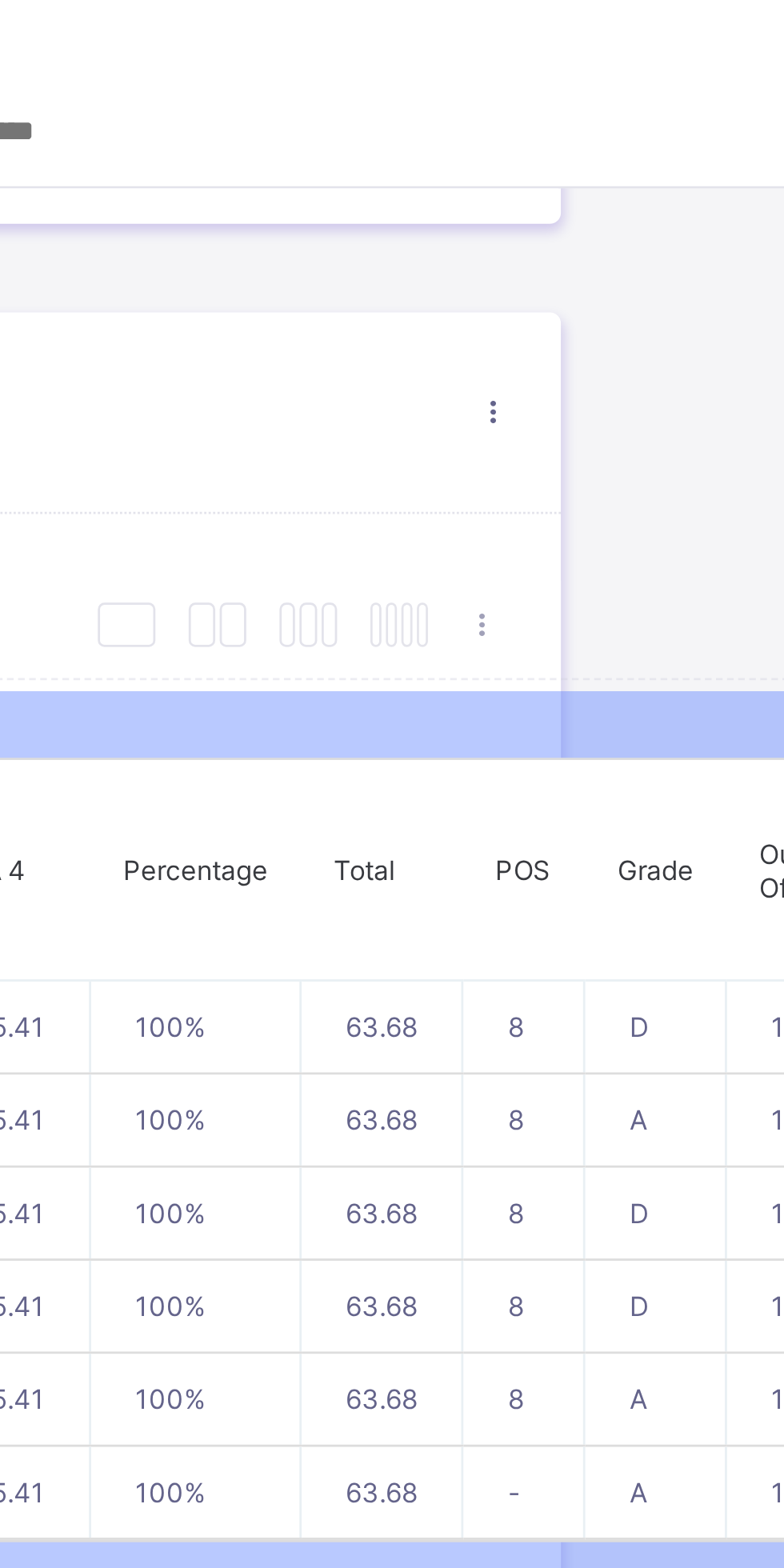
scroll to position [775, 129]
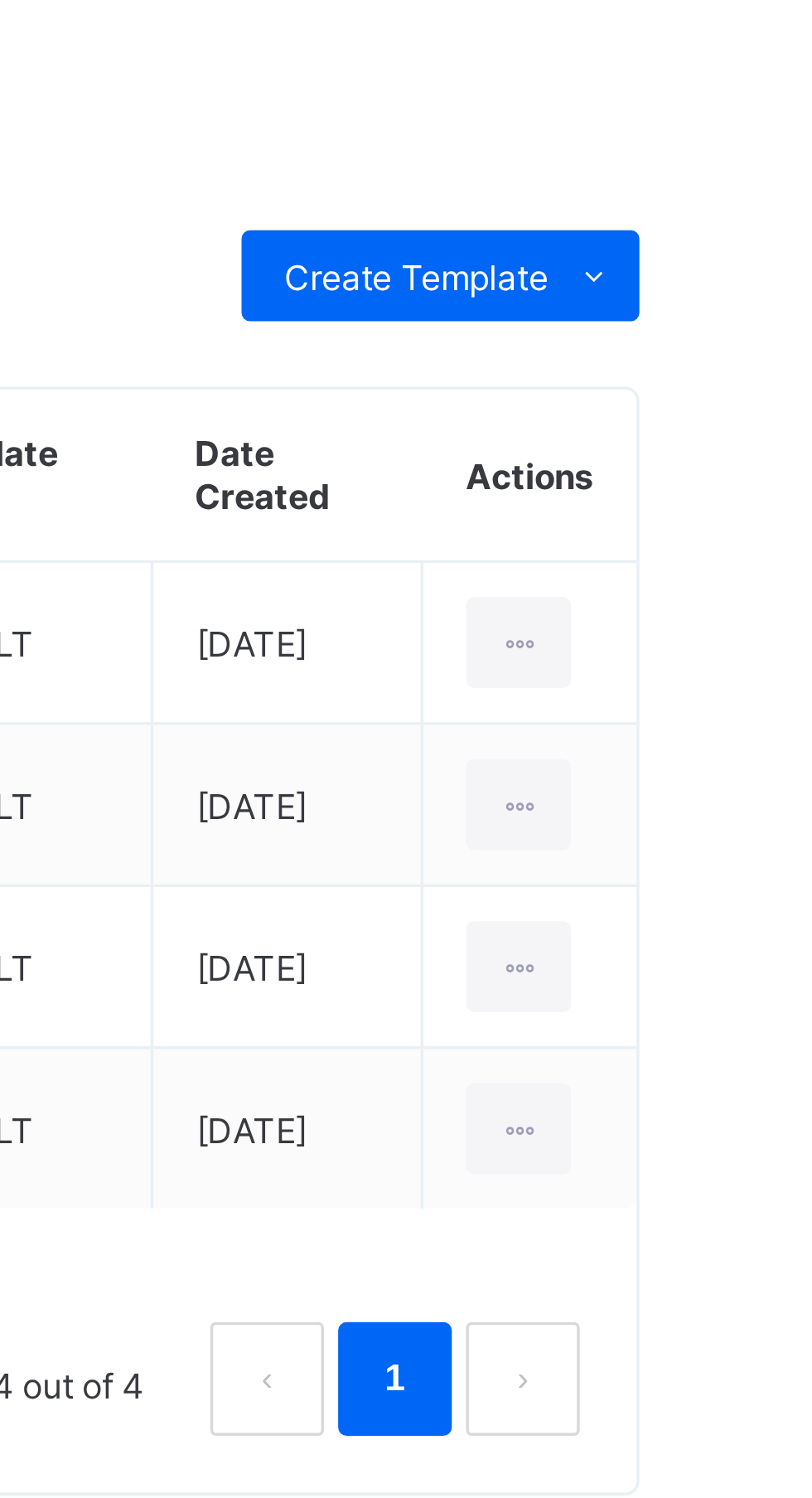
click at [0, 0] on ul "Edit Template Duplicate Template Delete Template" at bounding box center [0, 0] width 0 height 0
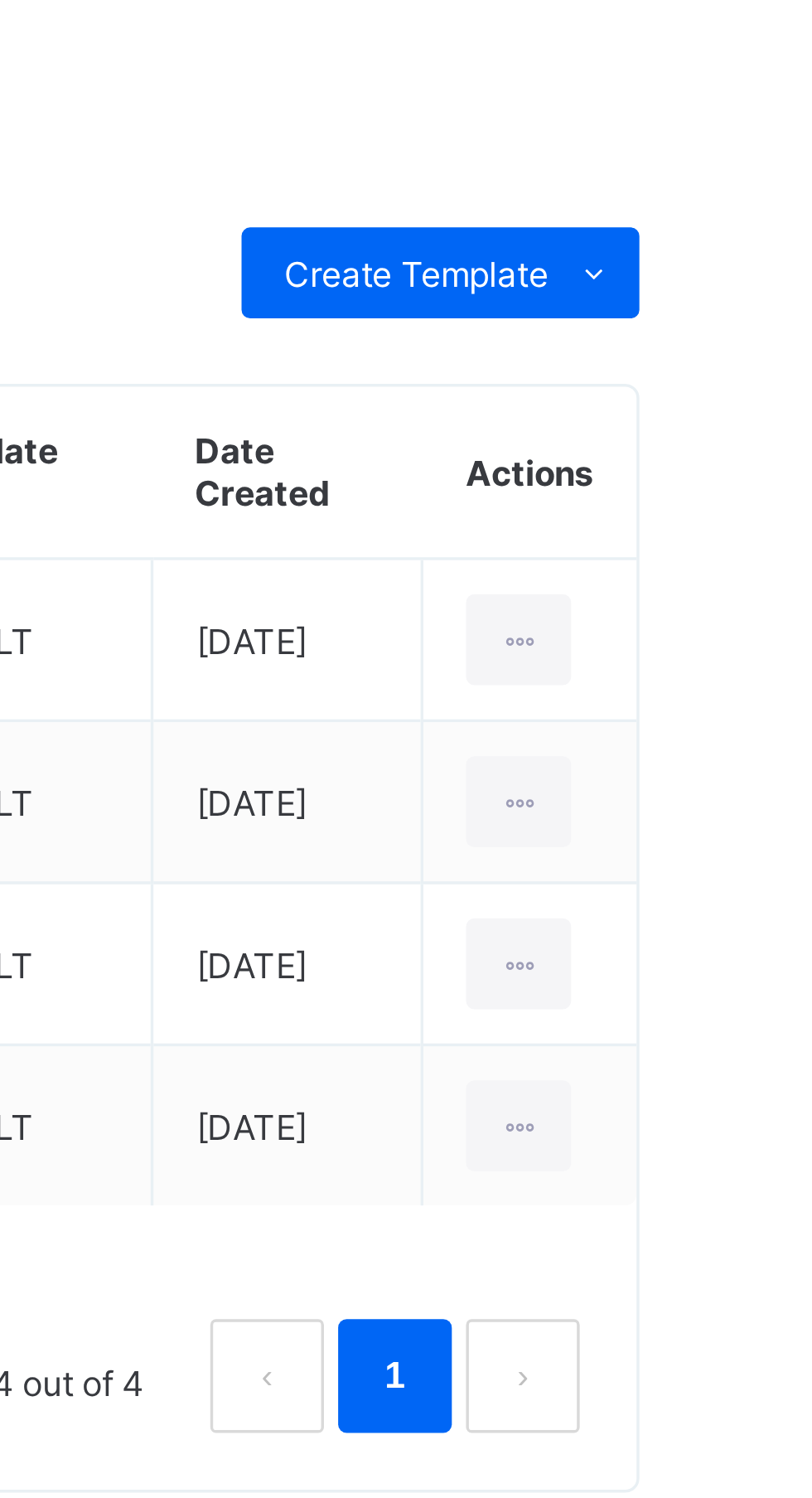
click at [0, 0] on div "Edit Template" at bounding box center [0, 0] width 0 height 0
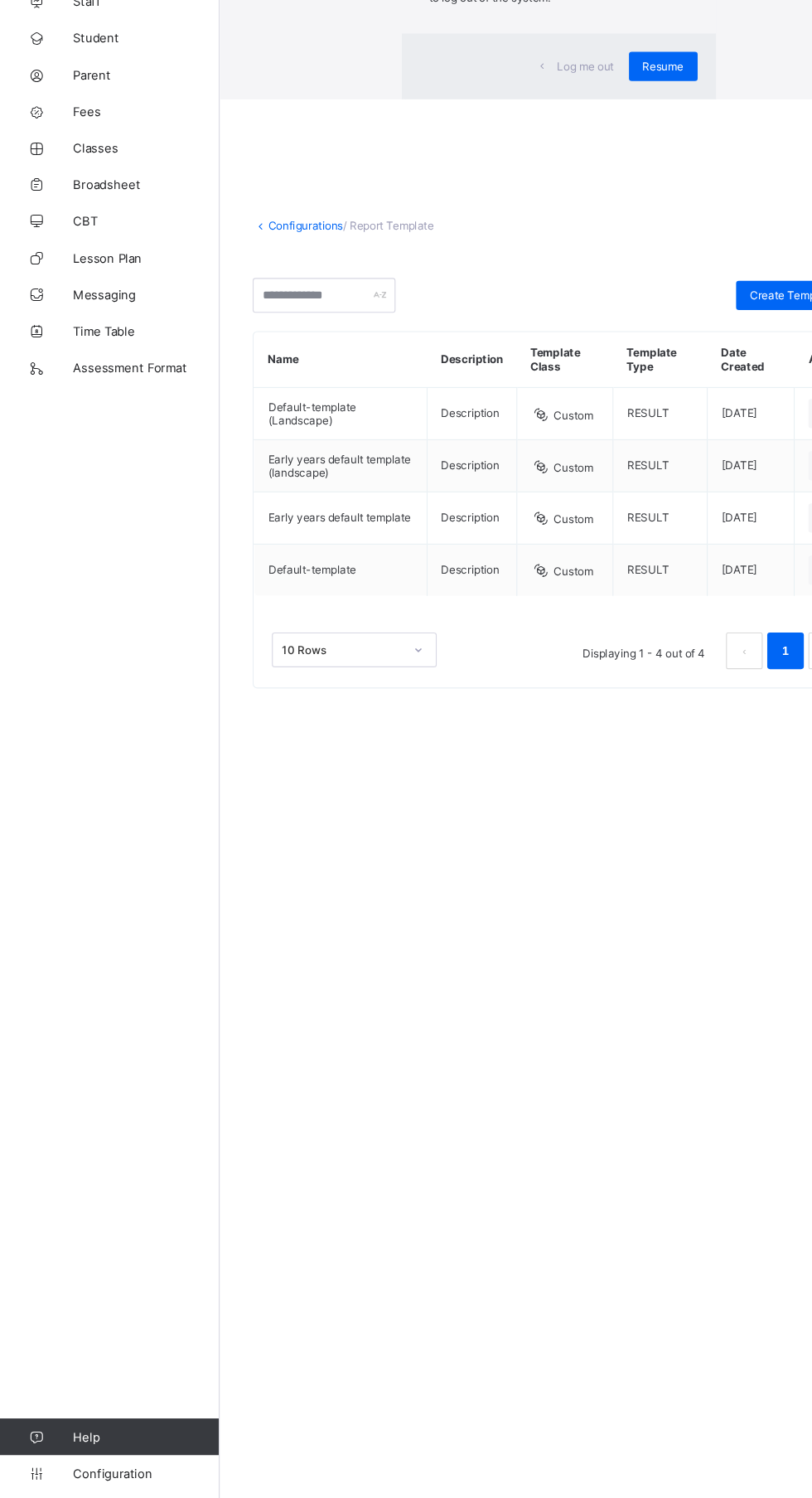
click at [631, 204] on div "Resume" at bounding box center [600, 191] width 62 height 26
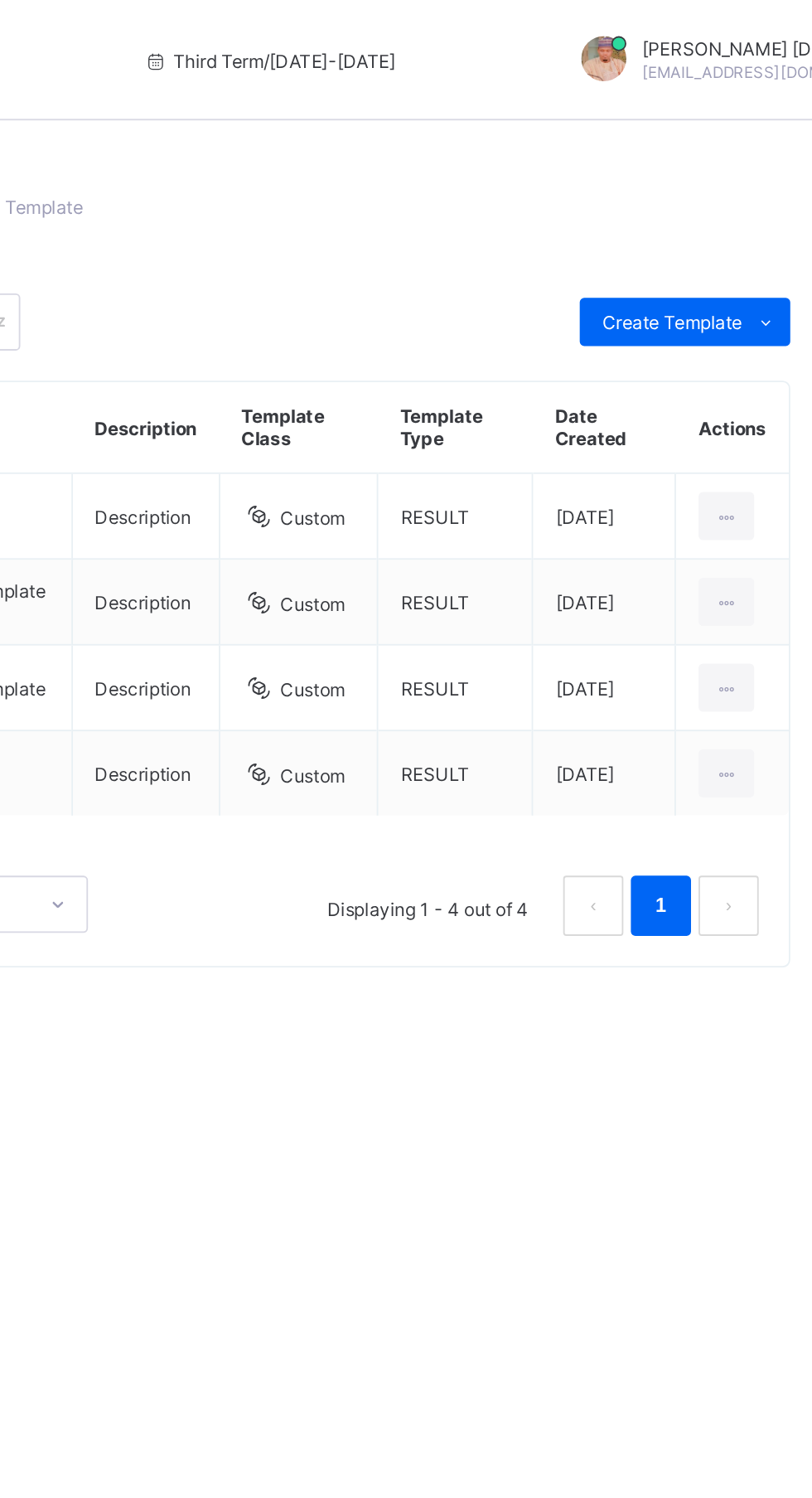
click at [753, 180] on span "Create Template" at bounding box center [718, 177] width 77 height 12
click at [0, 0] on div "Custom builder" at bounding box center [0, 0] width 0 height 0
click at [0, 0] on div "Upload aspose template" at bounding box center [0, 0] width 0 height 0
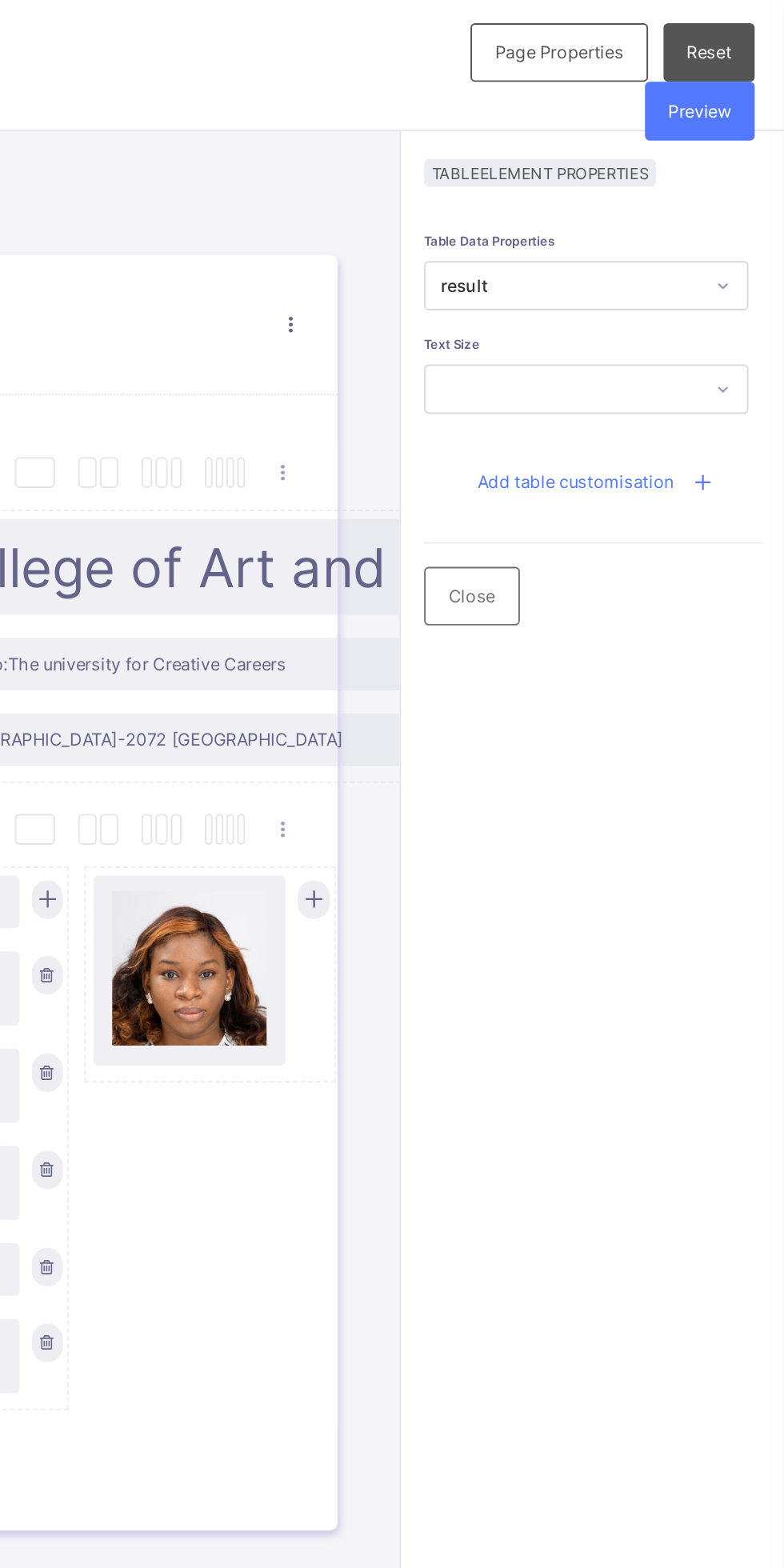
click at [699, 249] on span "Add table customisation" at bounding box center [676, 249] width 102 height 11
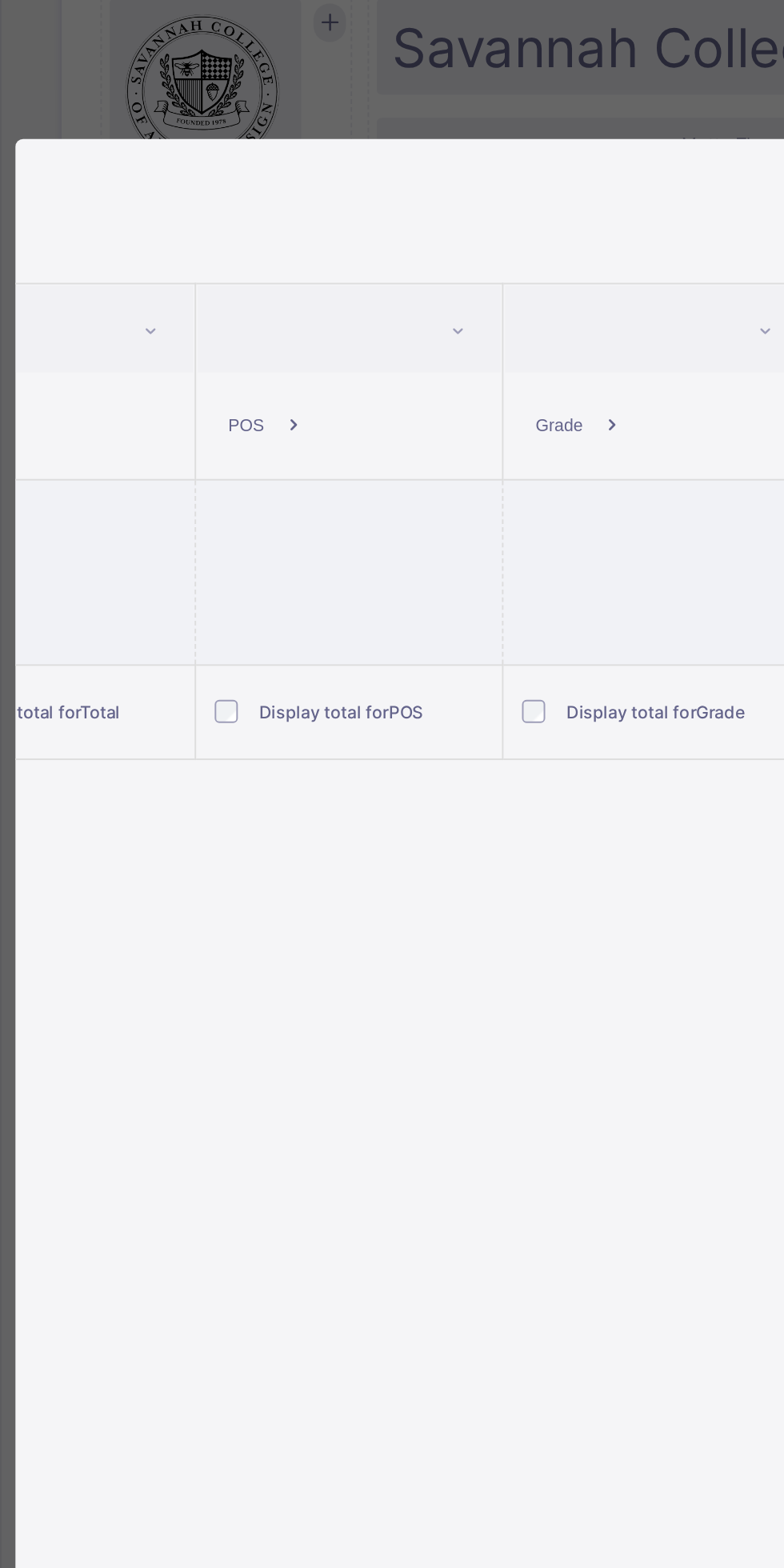
scroll to position [0, 976]
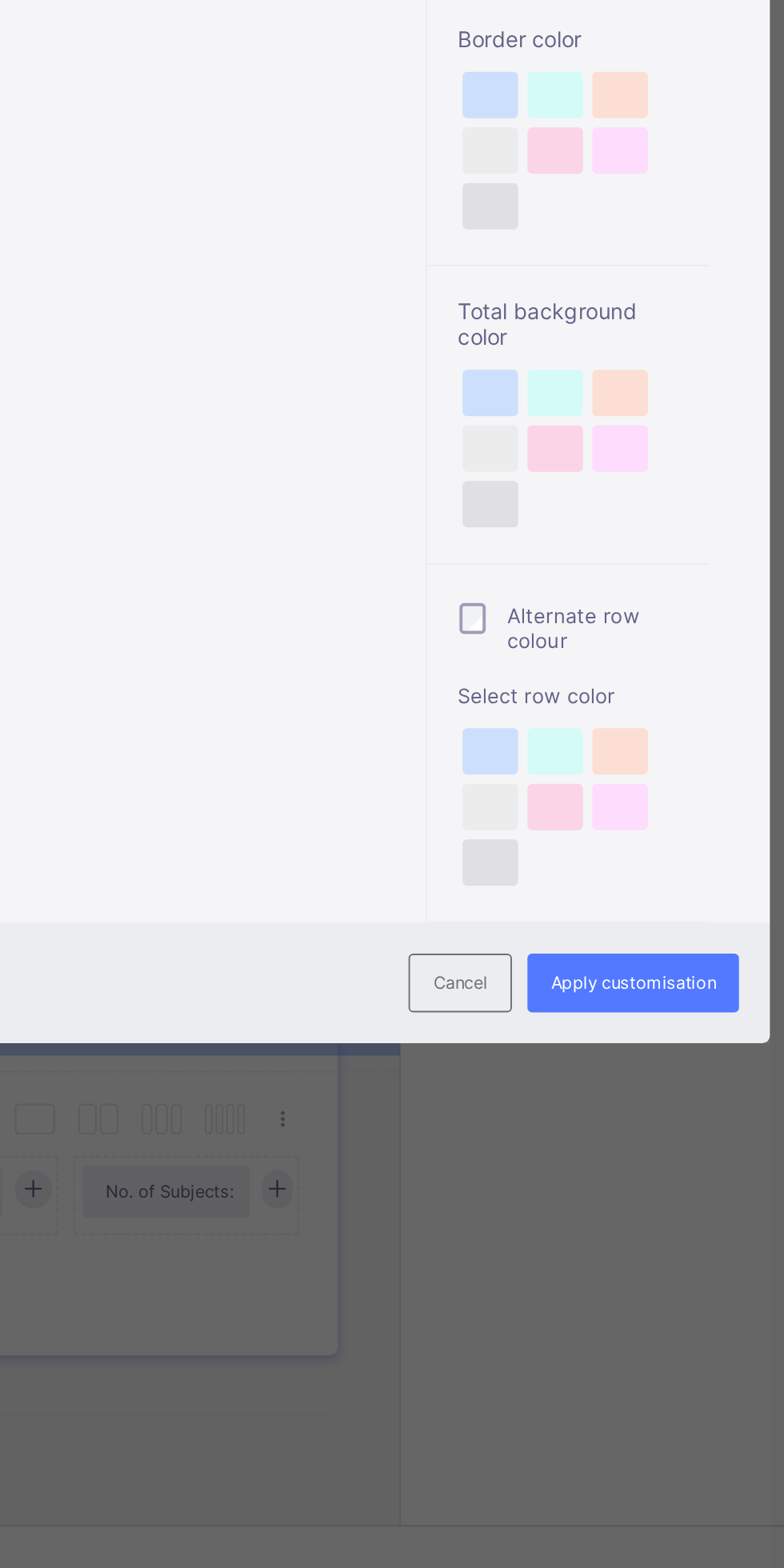
click at [717, 1260] on span "Apply customisation" at bounding box center [705, 1255] width 85 height 11
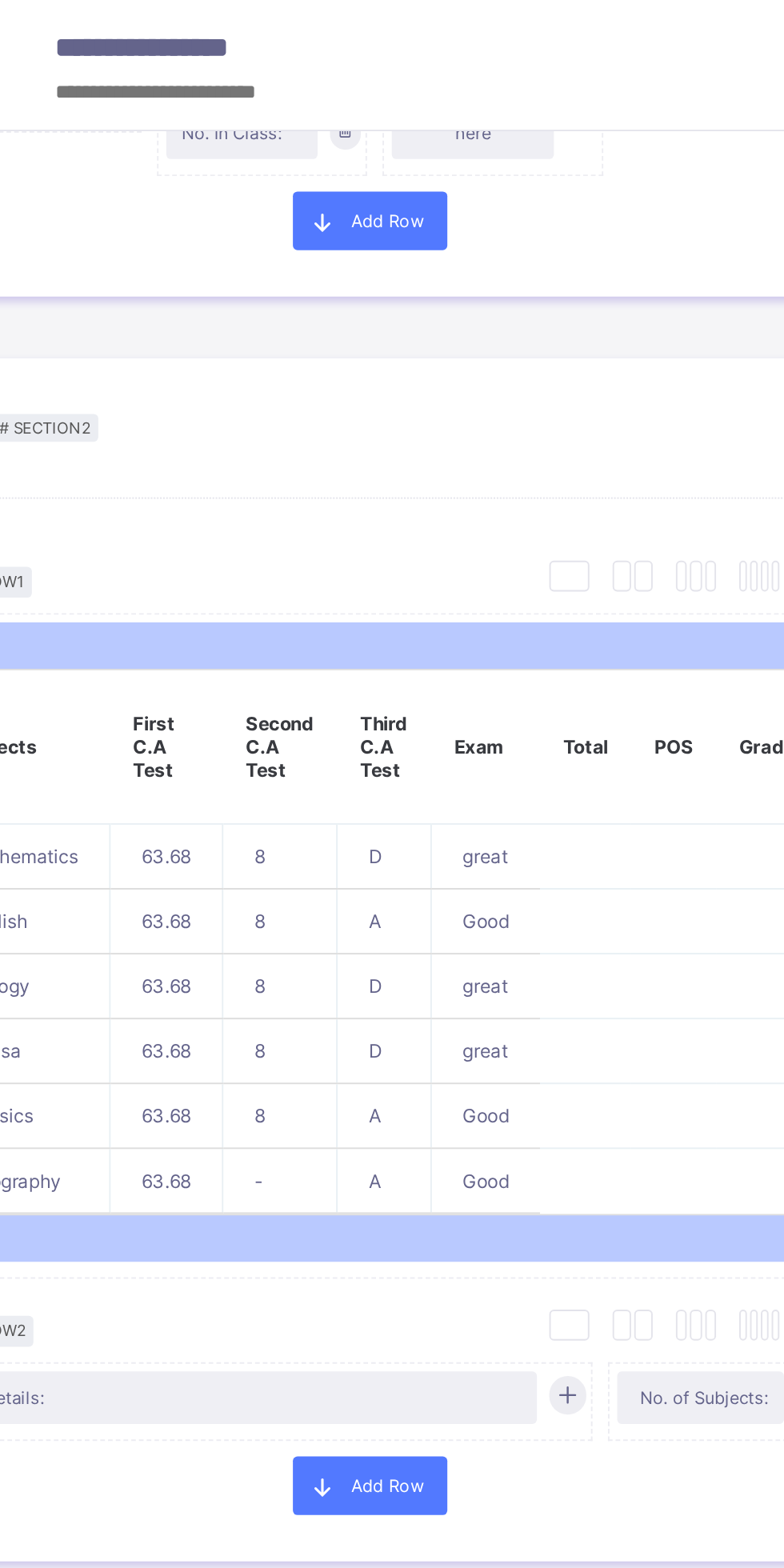
scroll to position [639, 129]
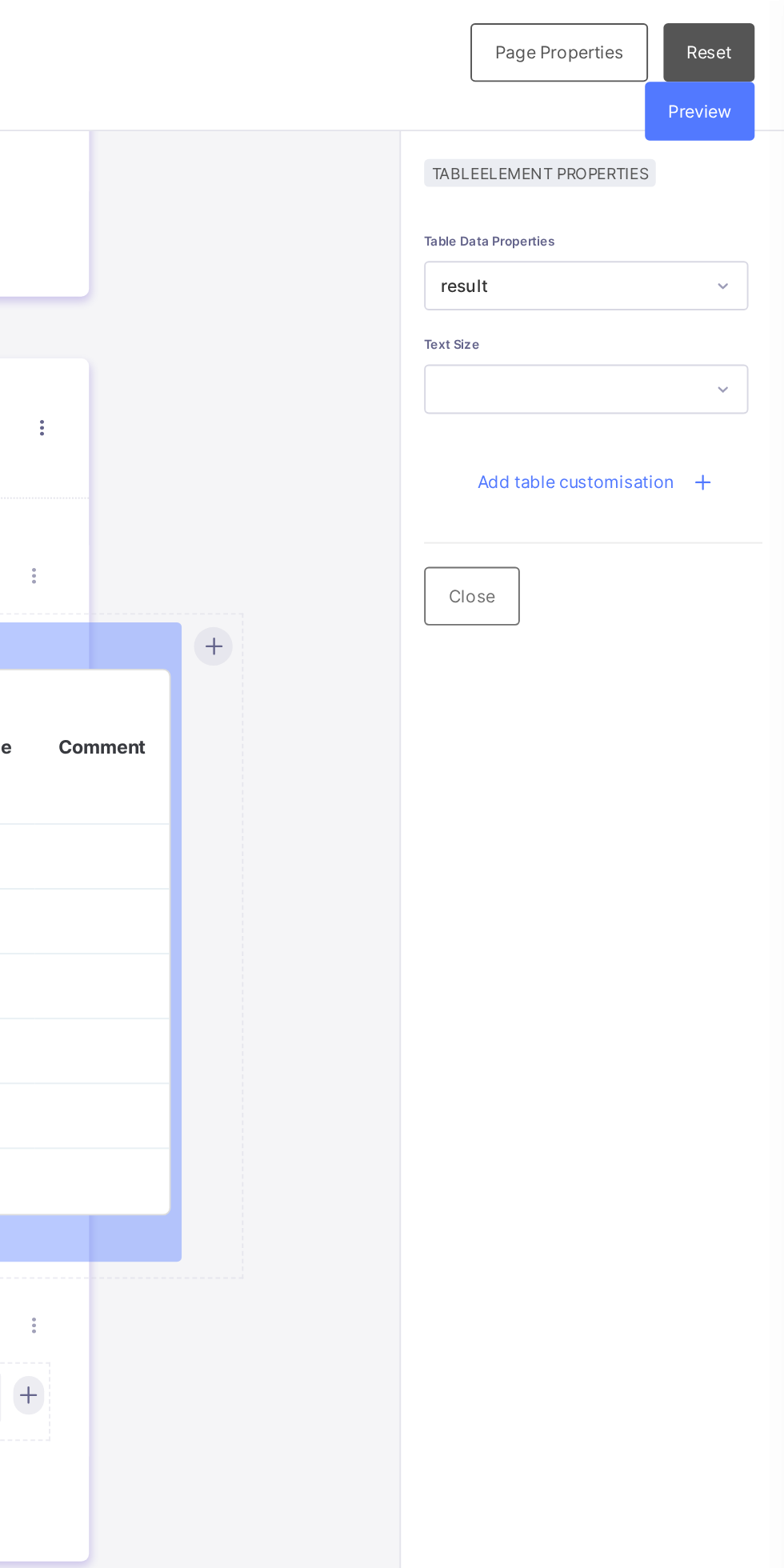
click at [756, 62] on div "Preview" at bounding box center [739, 57] width 56 height 30
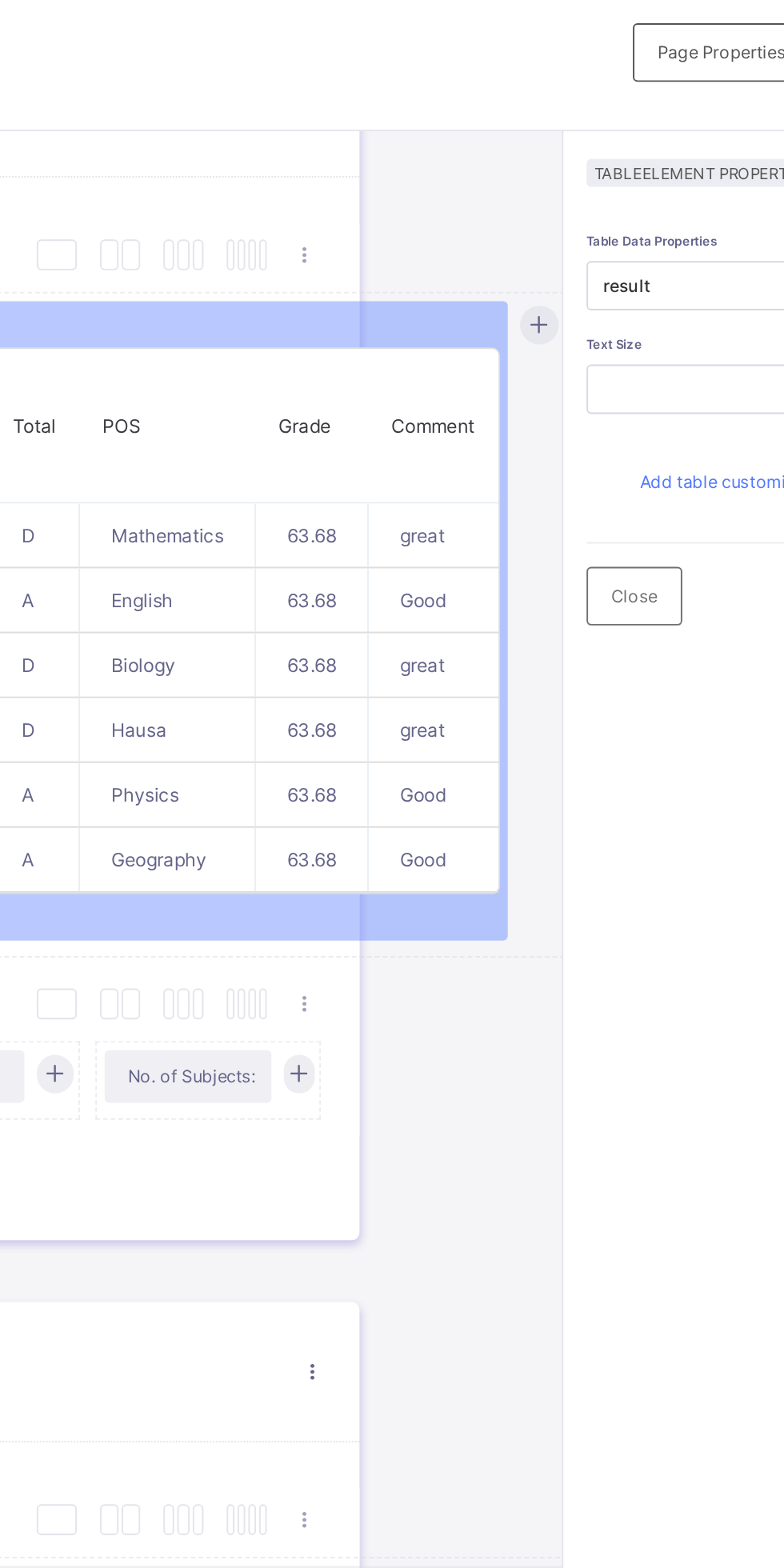
scroll to position [806, 0]
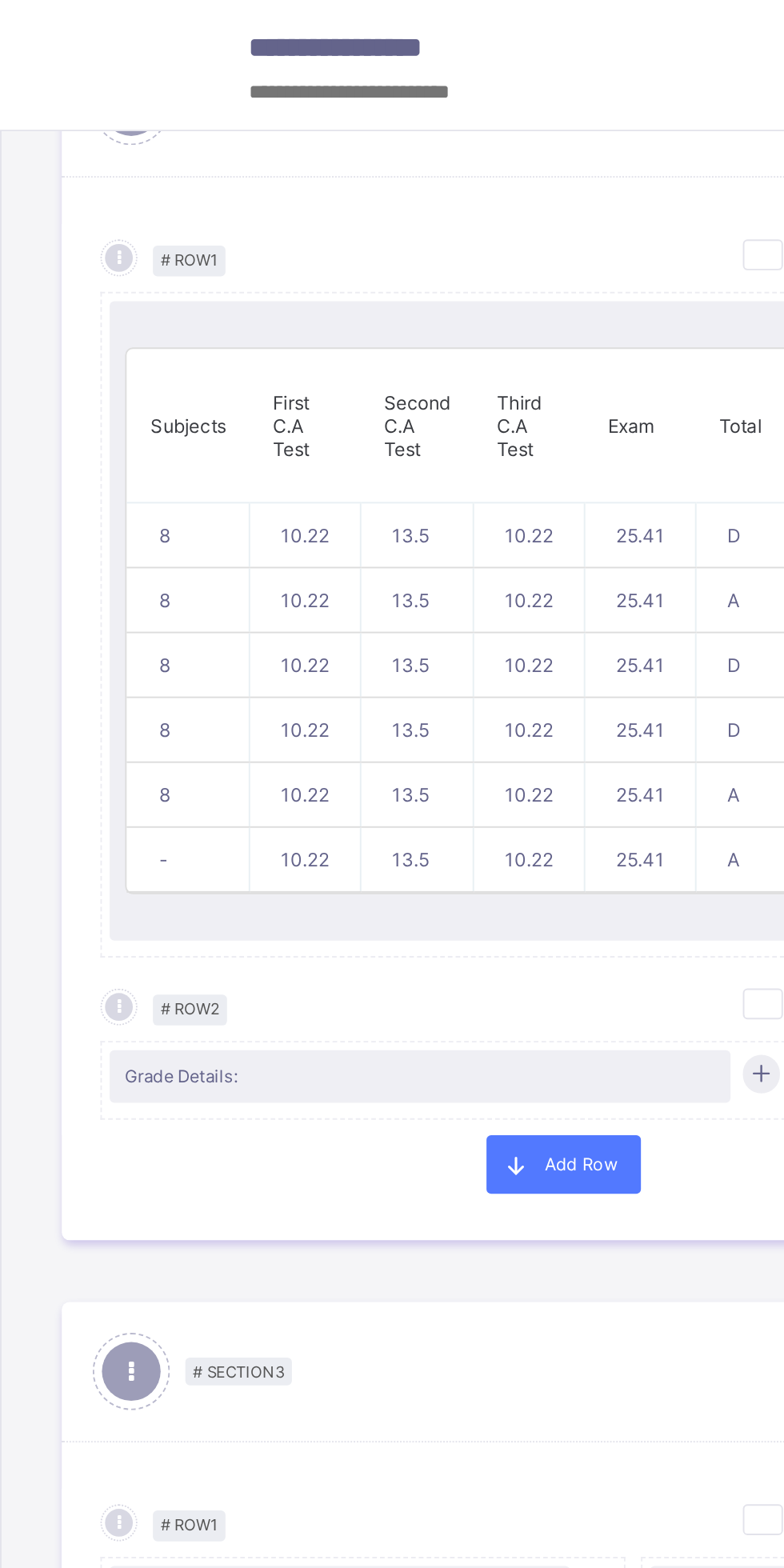
type input "*******"
click at [276, 236] on p "Third C.A Test" at bounding box center [274, 221] width 34 height 36
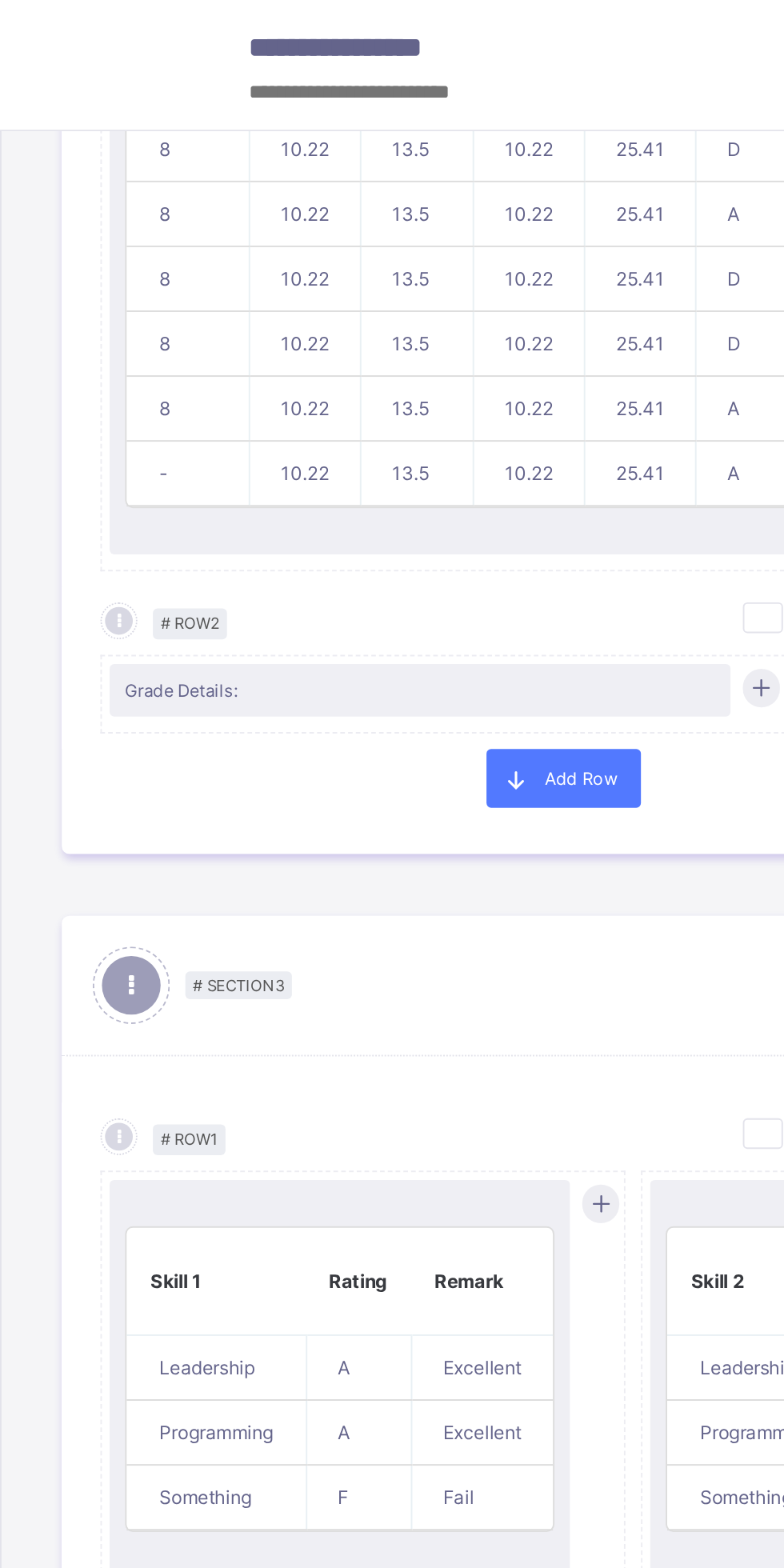
scroll to position [990, 0]
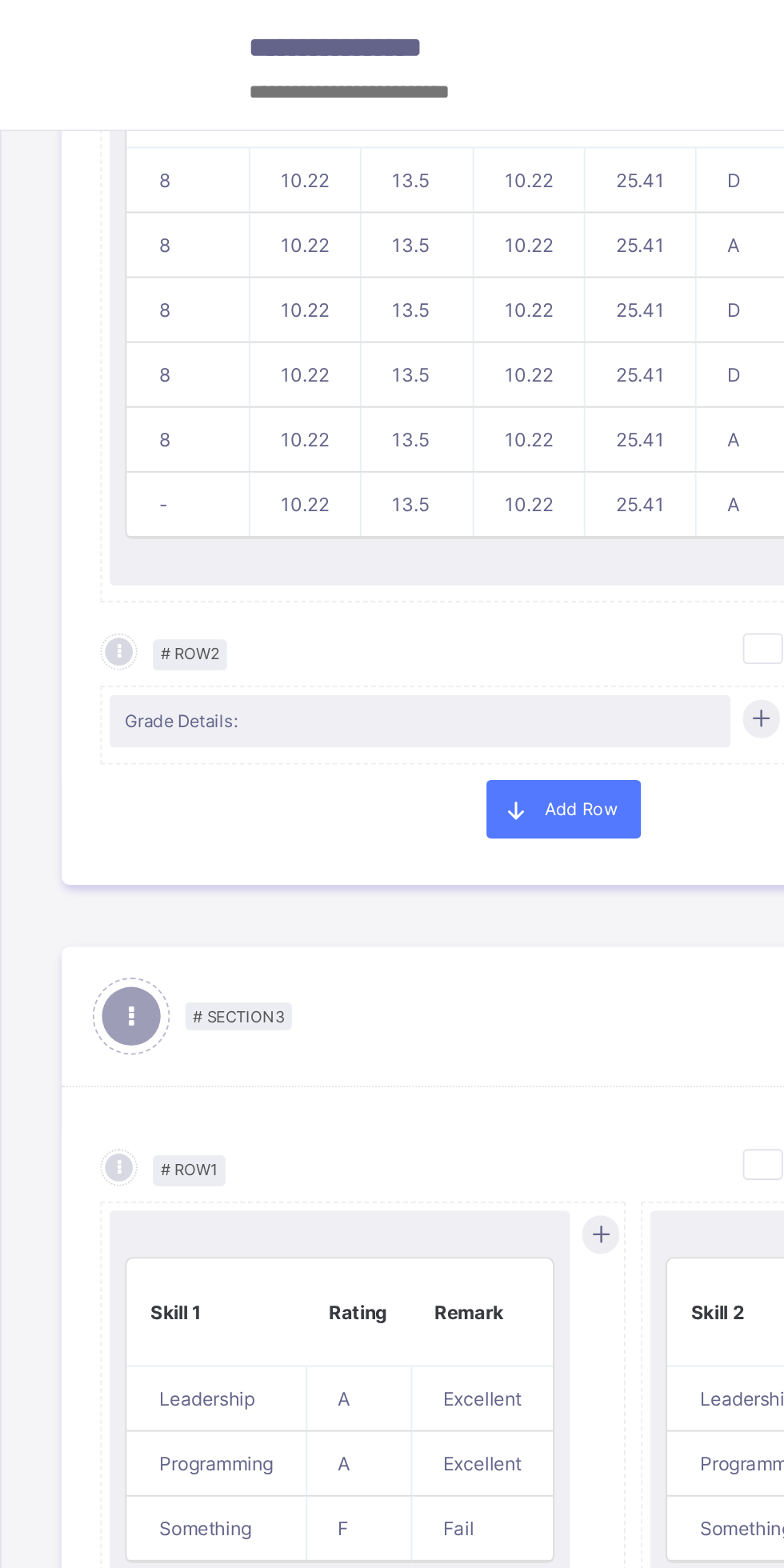
type input "*******"
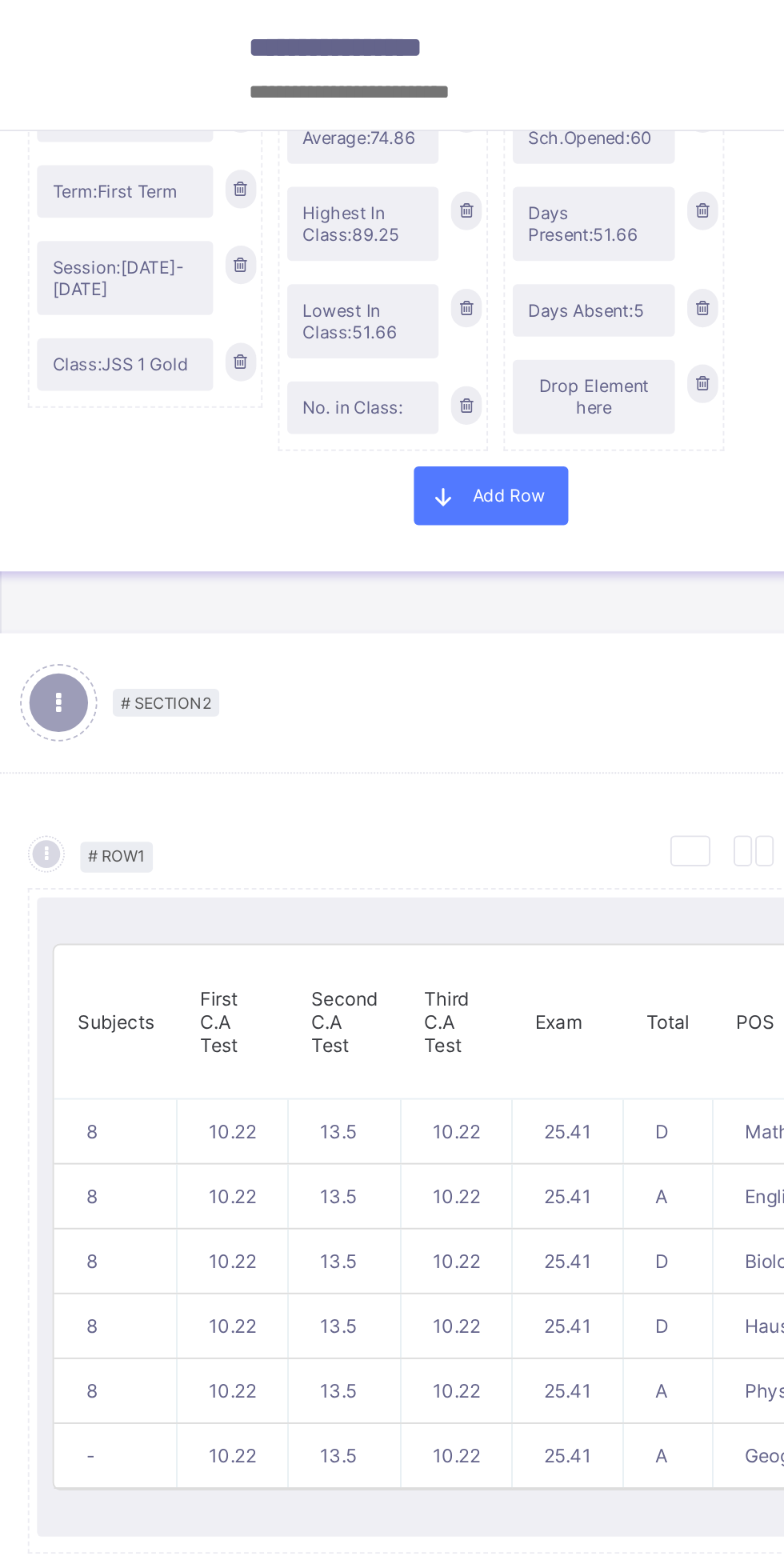
scroll to position [497, 129]
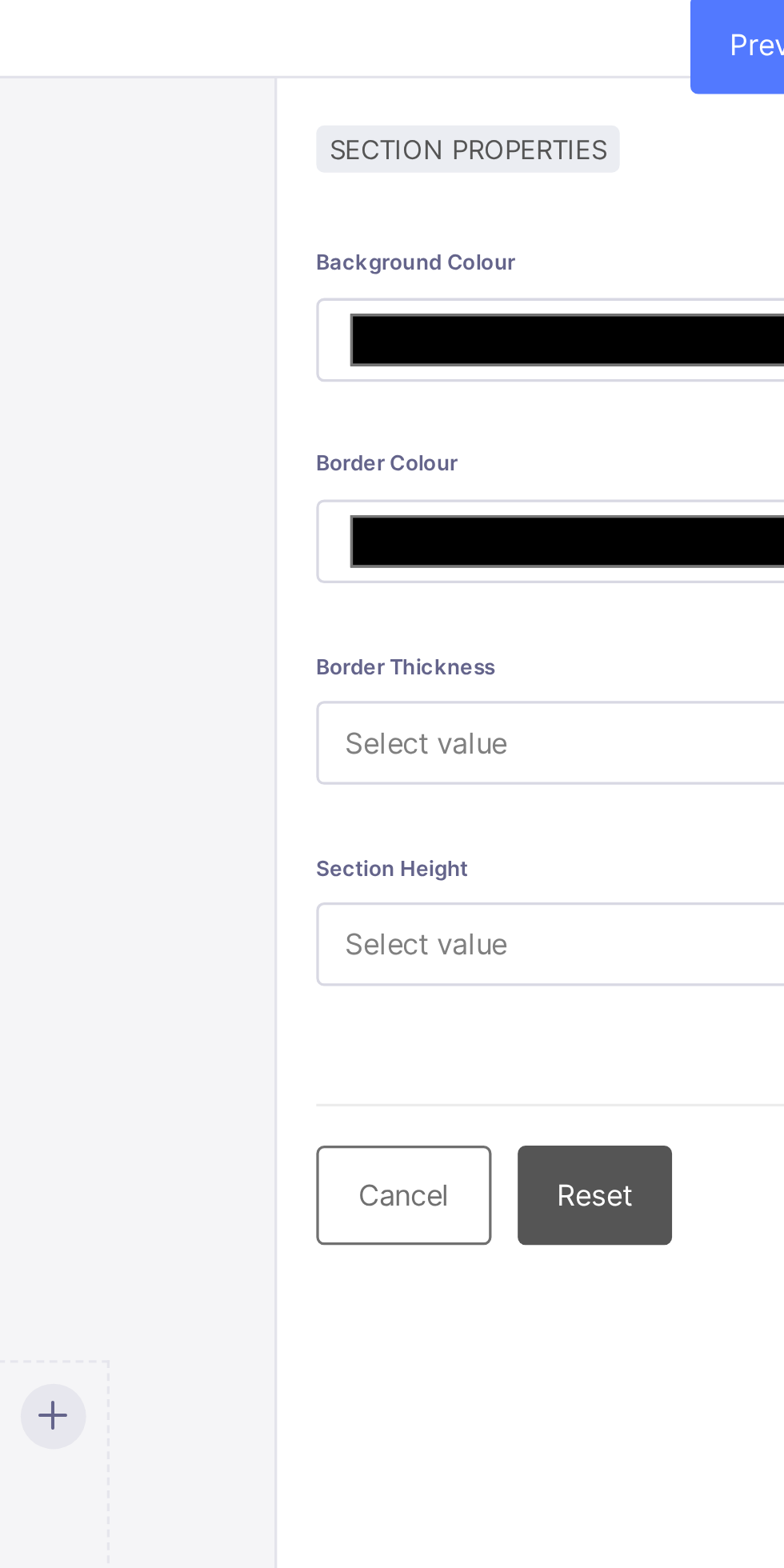
click at [678, 467] on div "Background Colour ******* Border Colour ******* Border Thickness Select value S…" at bounding box center [684, 903] width 176 height 1568
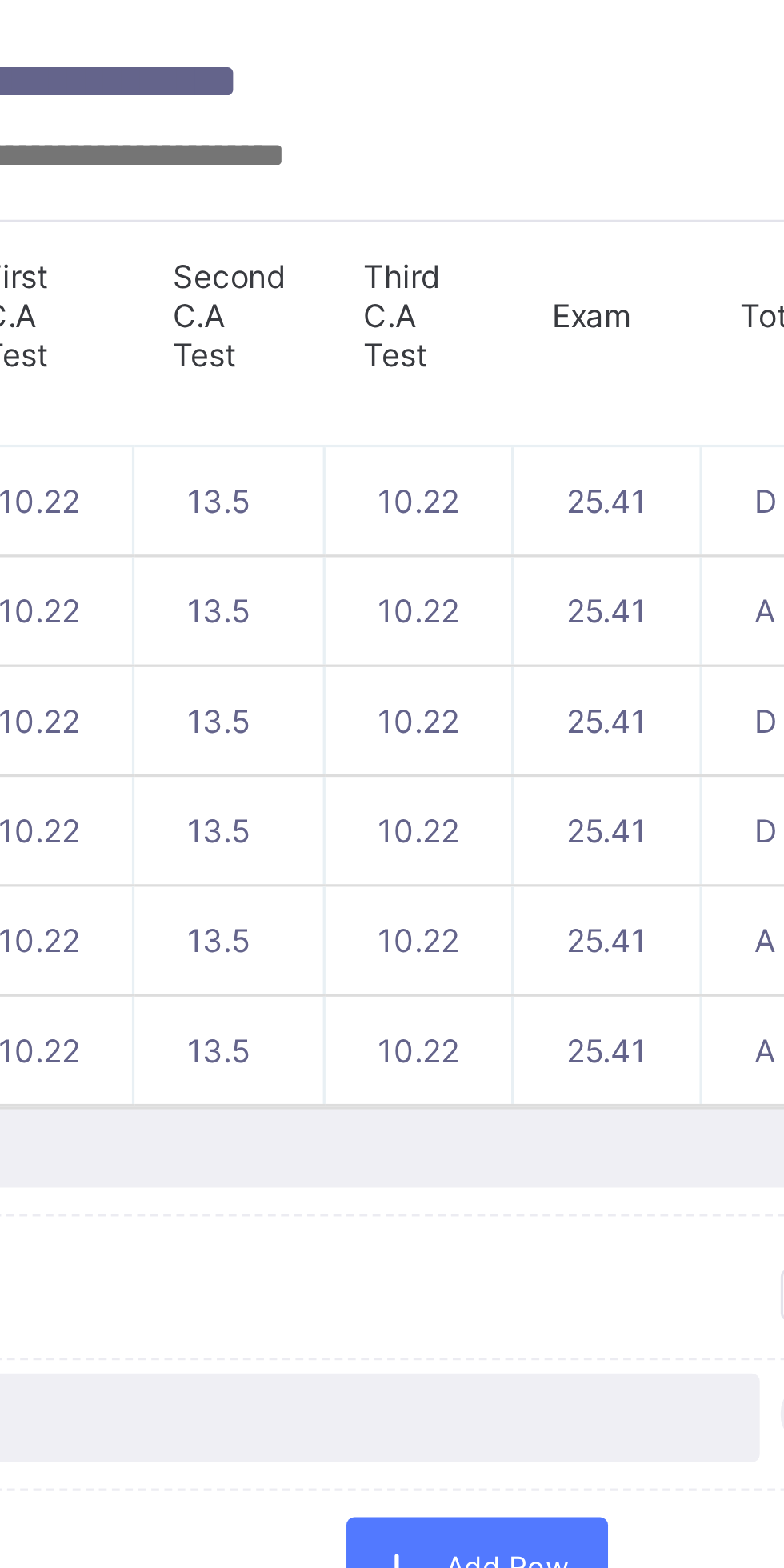
scroll to position [933, 0]
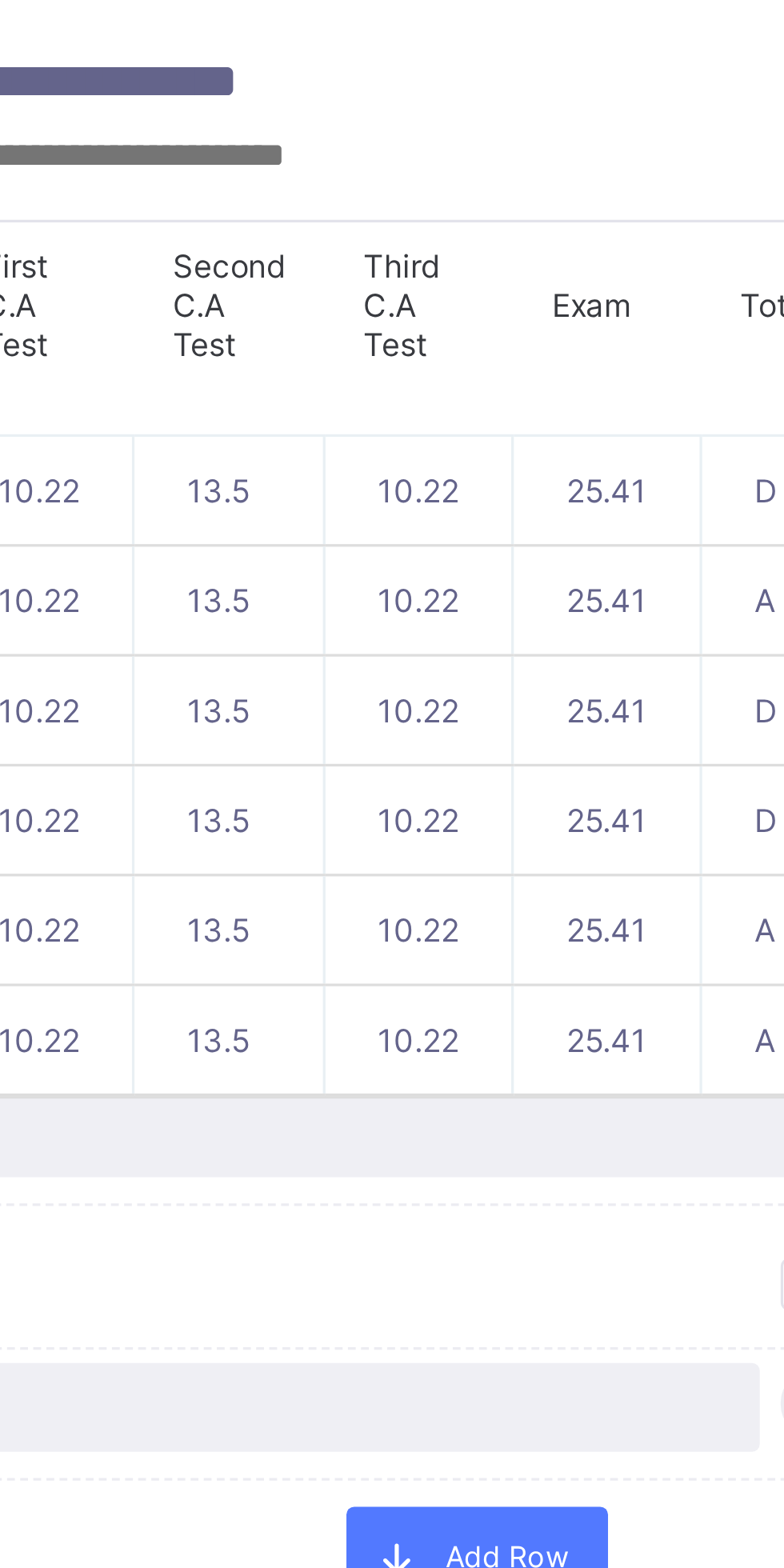
click at [307, 287] on td "25.41" at bounding box center [331, 285] width 57 height 34
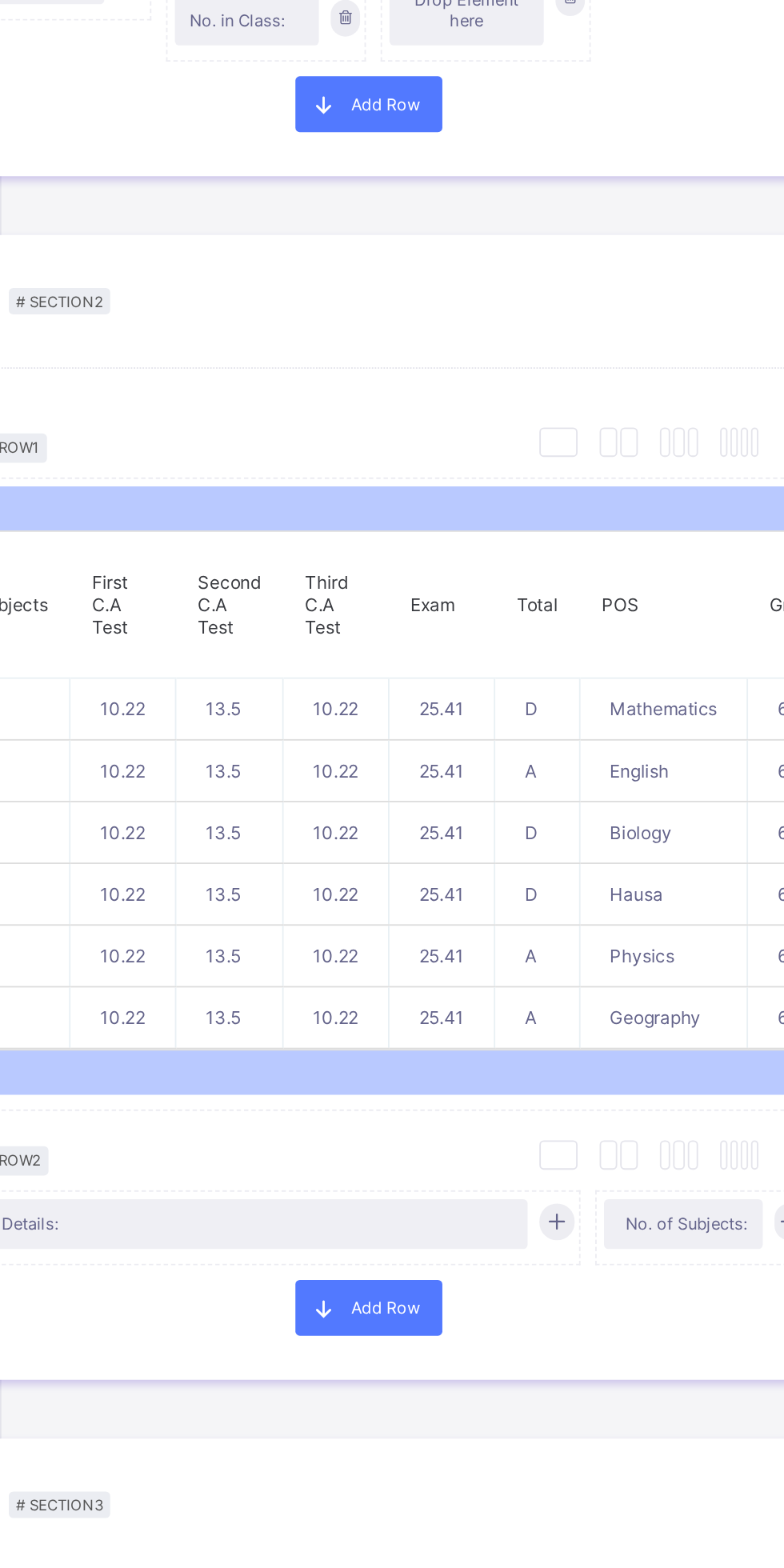
scroll to position [485, 129]
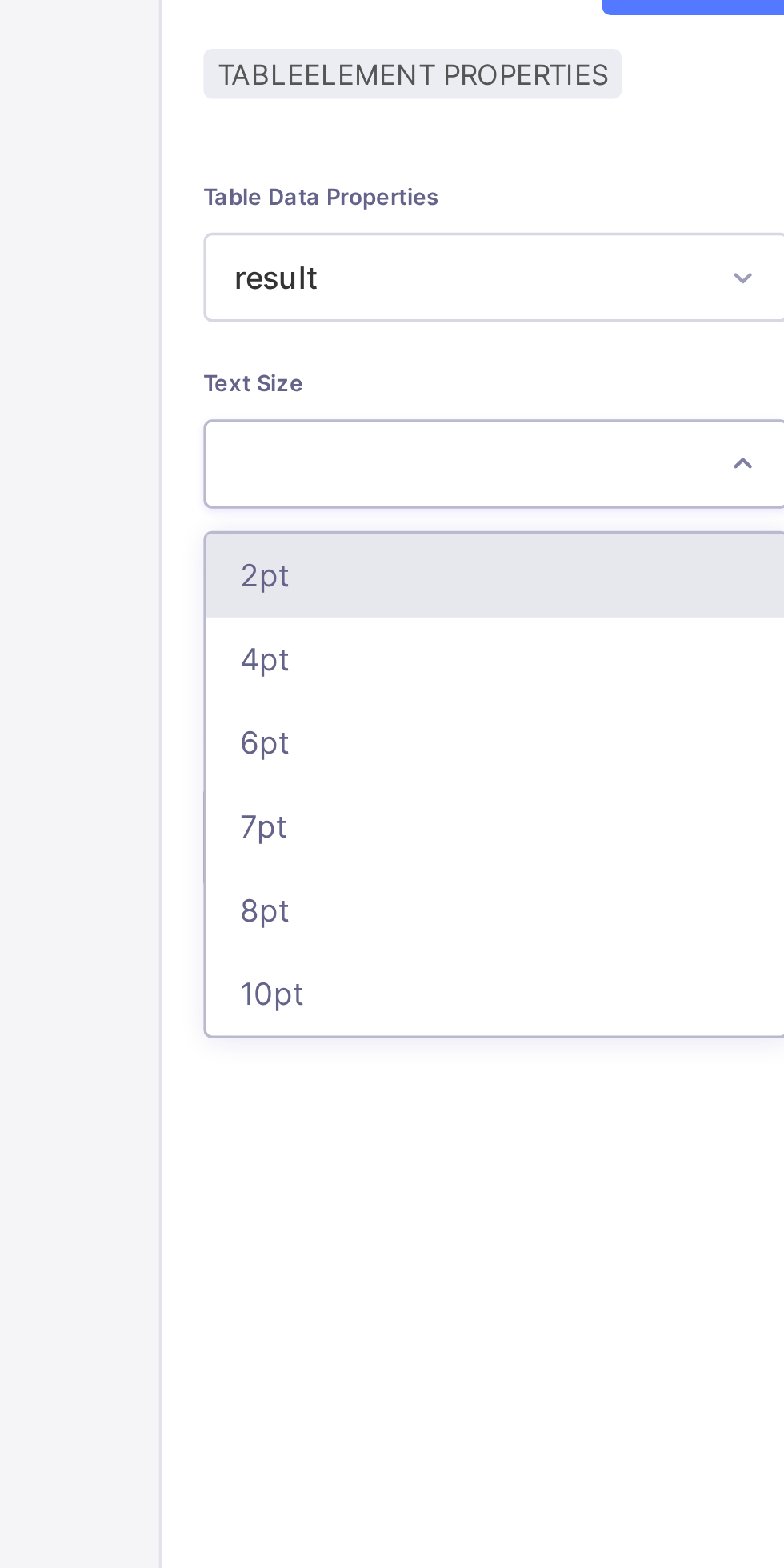
click at [690, 236] on div "2pt" at bounding box center [680, 234] width 166 height 24
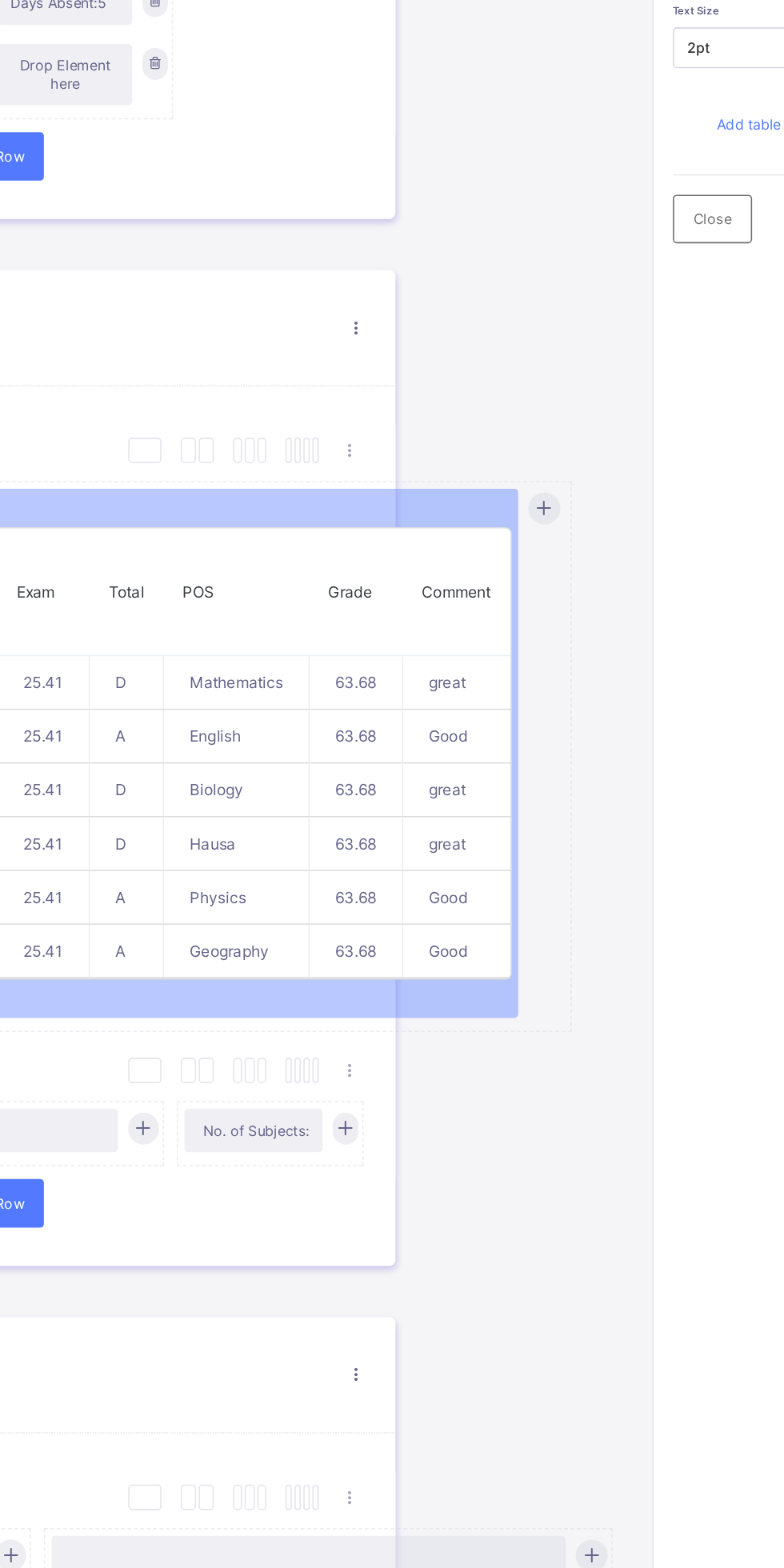
scroll to position [0, 0]
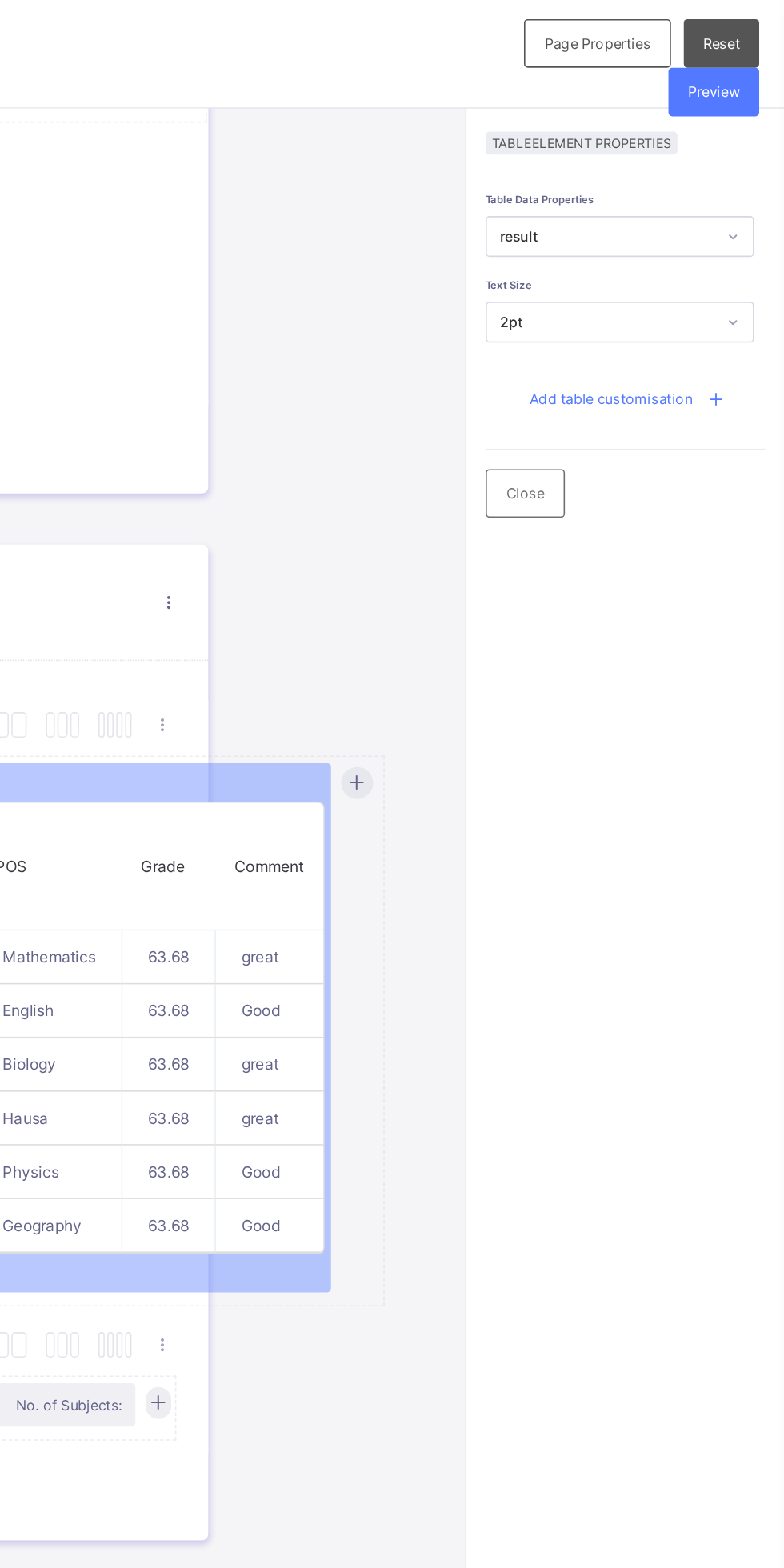
click at [638, 314] on div "Close" at bounding box center [621, 308] width 50 height 30
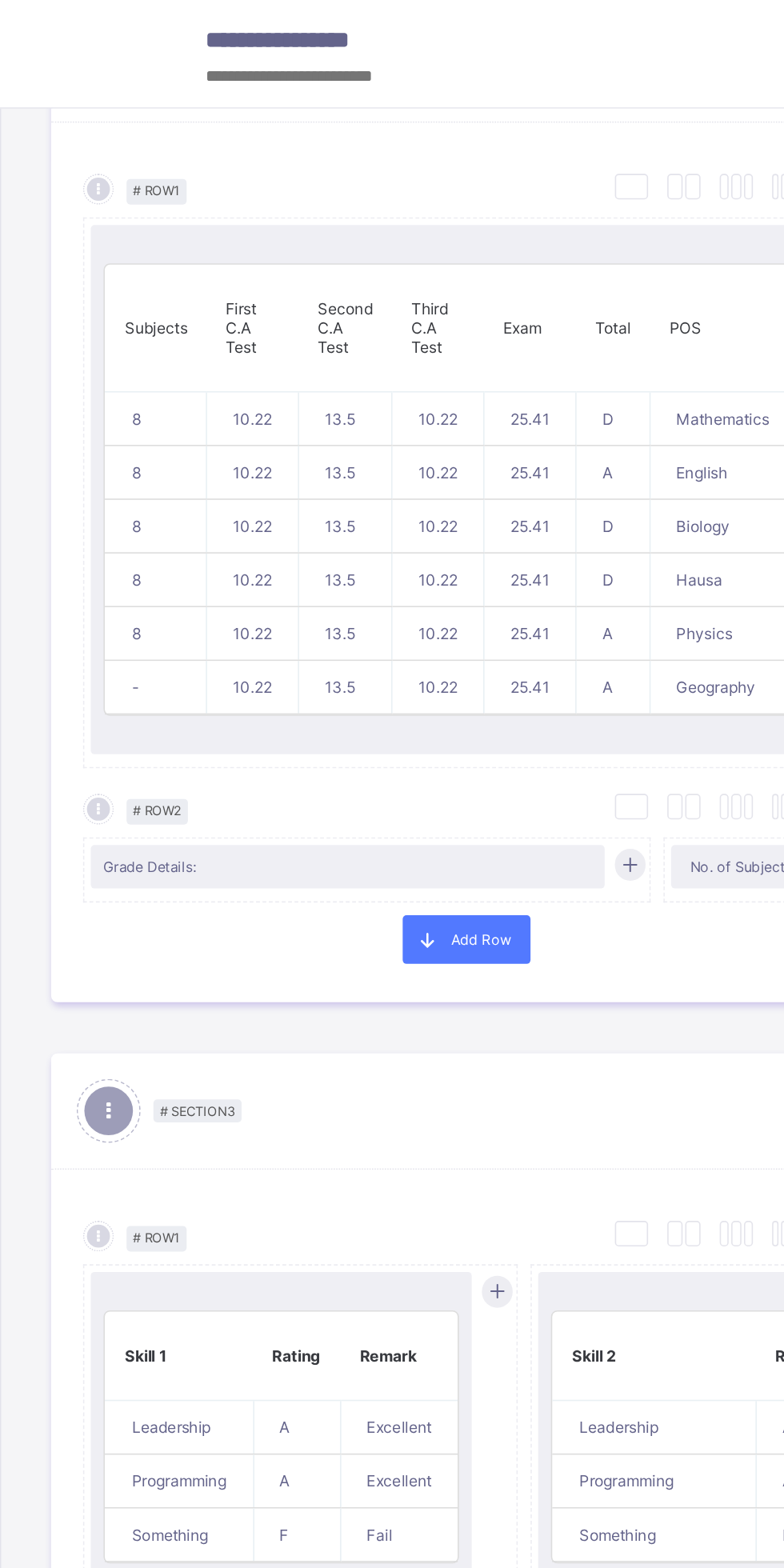
scroll to position [769, 0]
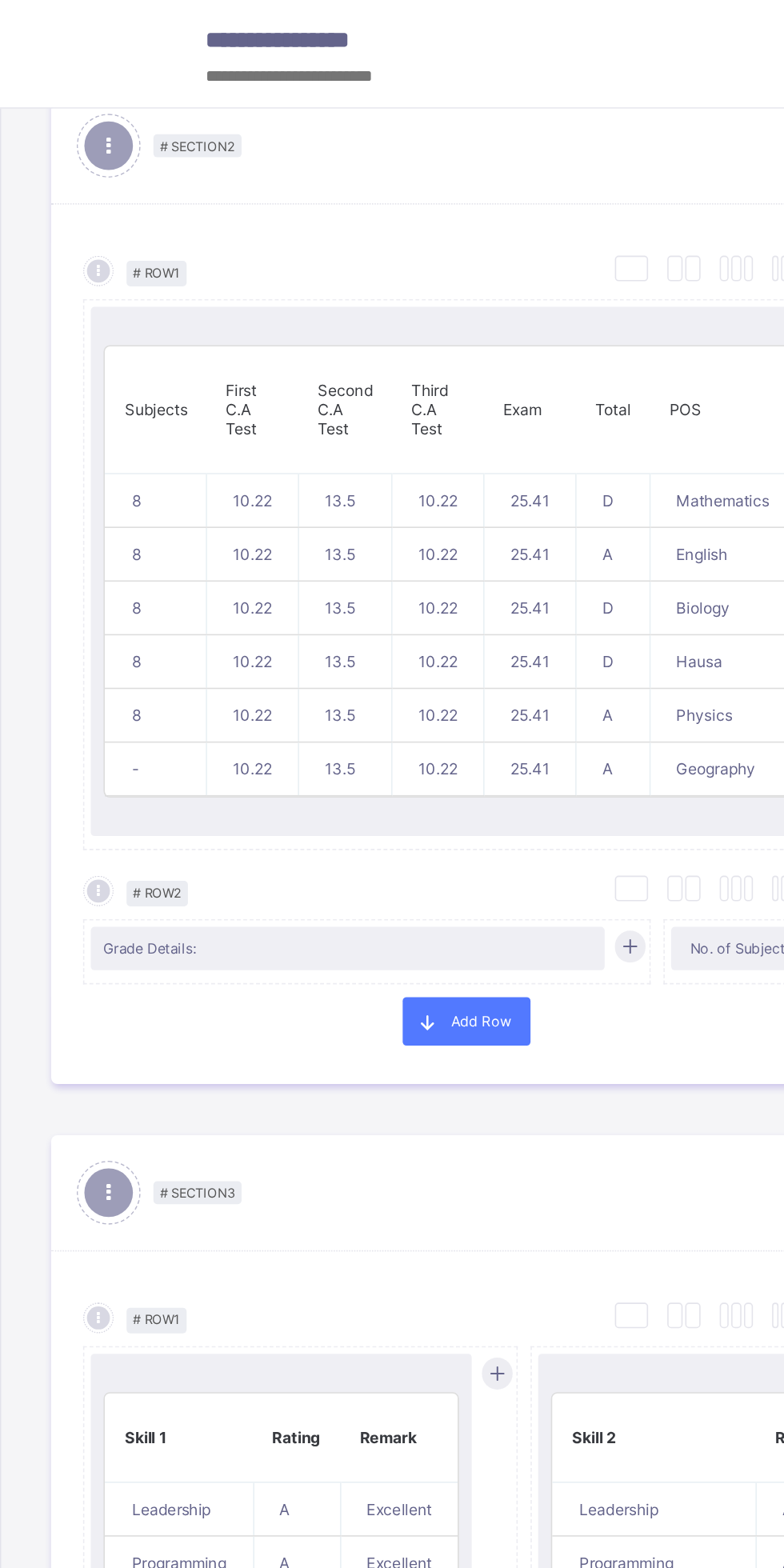
type input "*******"
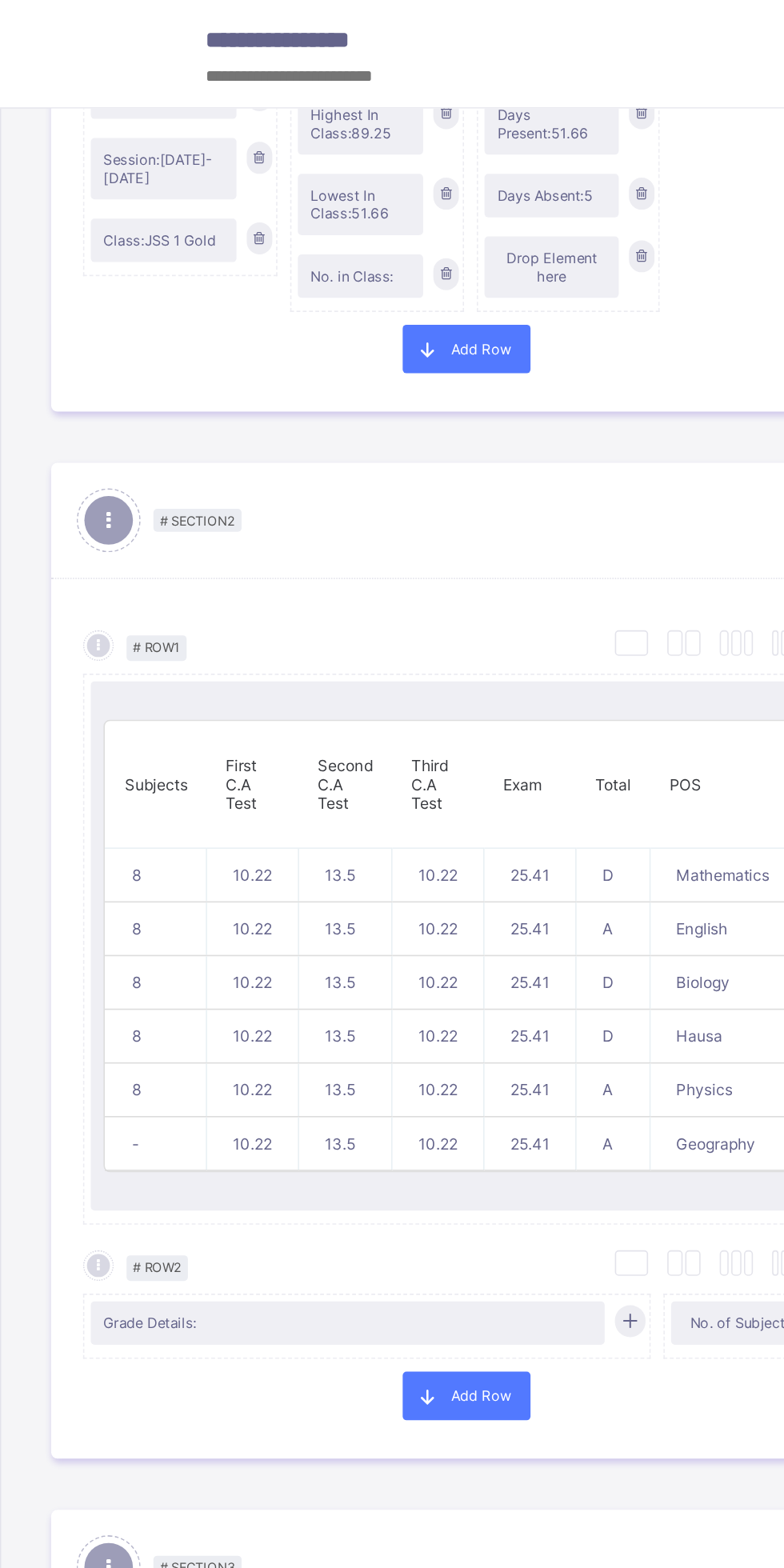
scroll to position [654, 0]
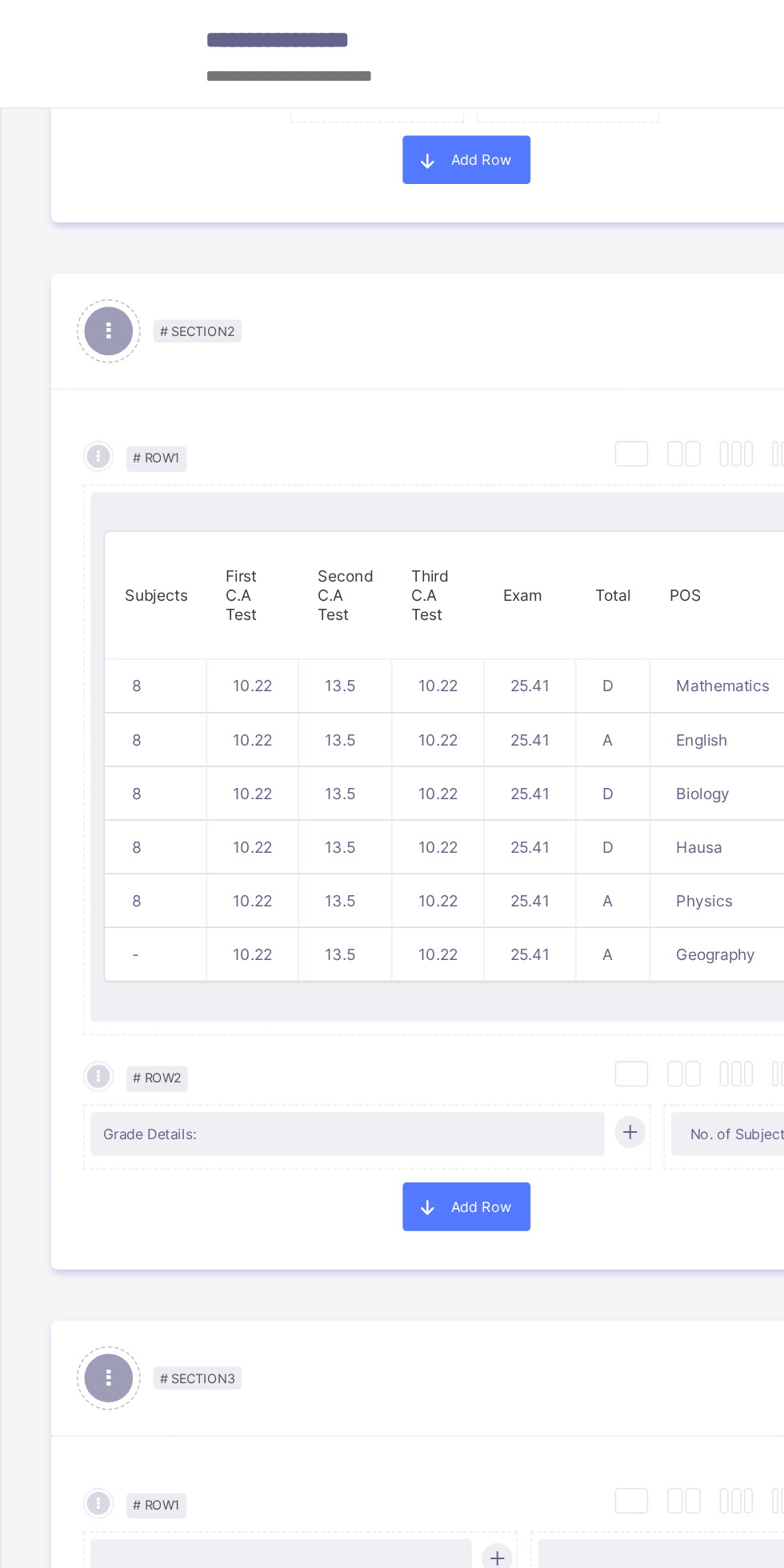
click at [368, 535] on td "D" at bounding box center [384, 530] width 46 height 34
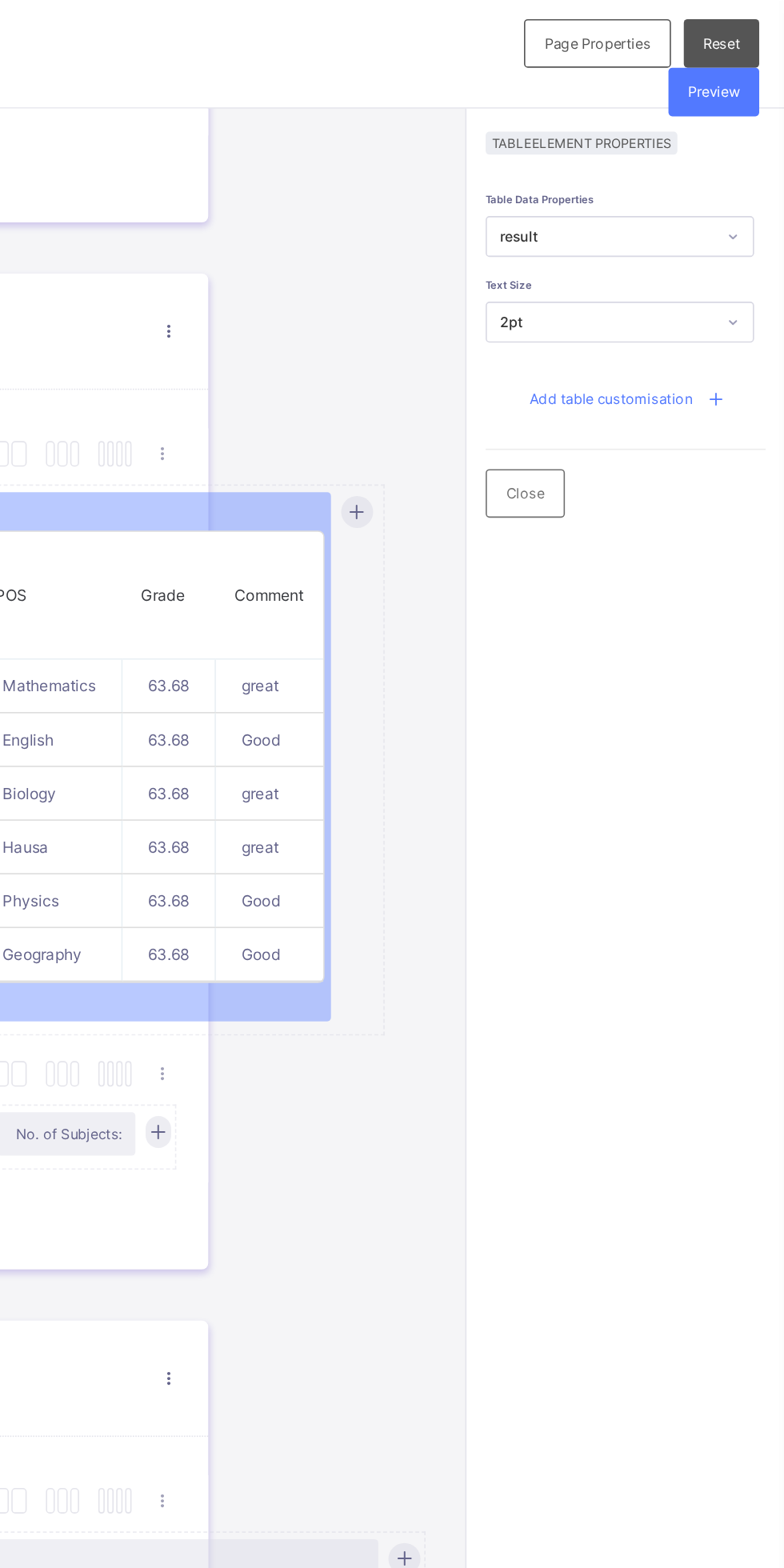
scroll to position [0, 0]
click at [689, 250] on span "Add table customisation" at bounding box center [676, 249] width 102 height 11
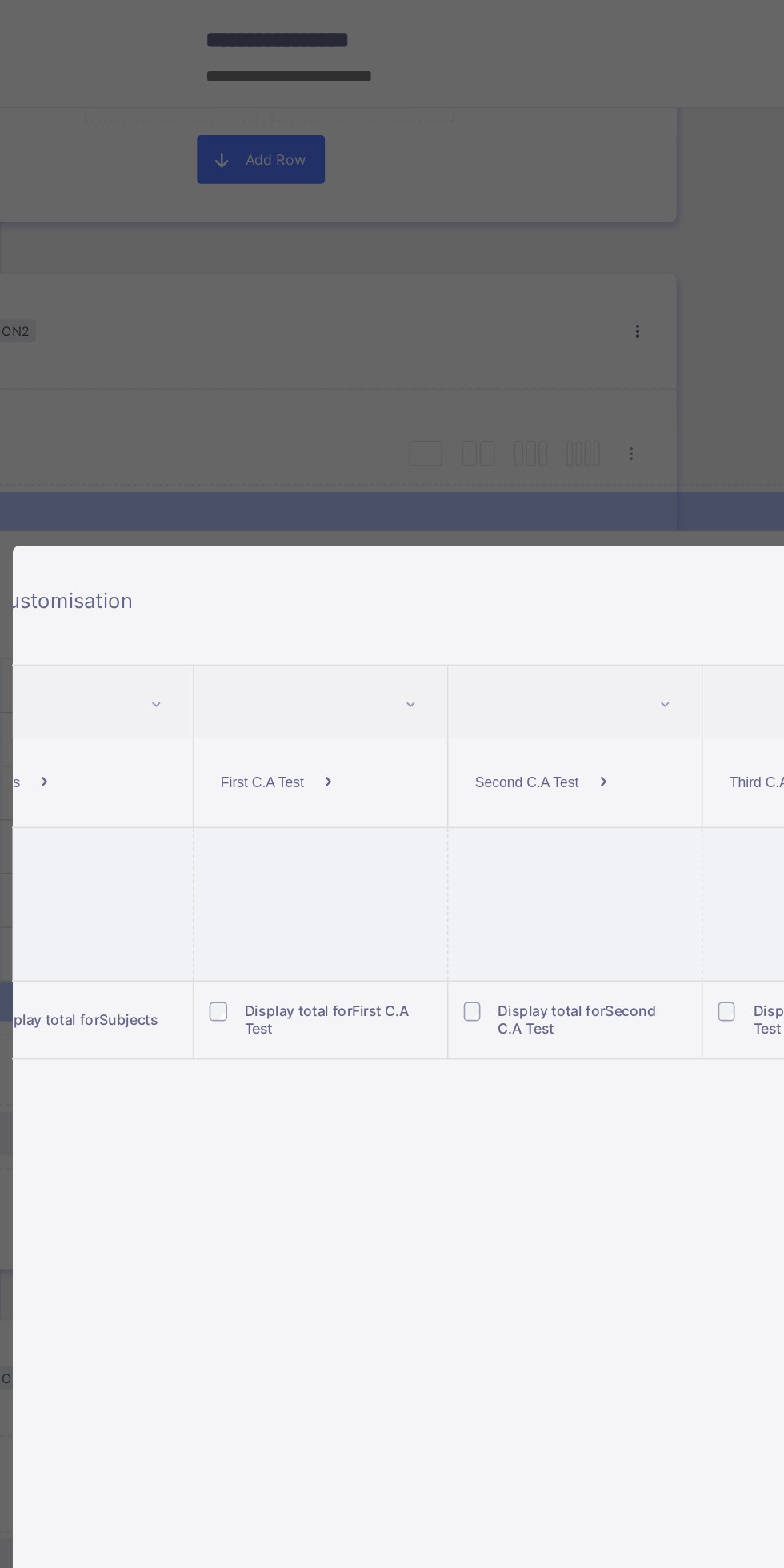
scroll to position [0, 79]
click at [314, 631] on span "Display total for Second C.A Test" at bounding box center [360, 638] width 99 height 23
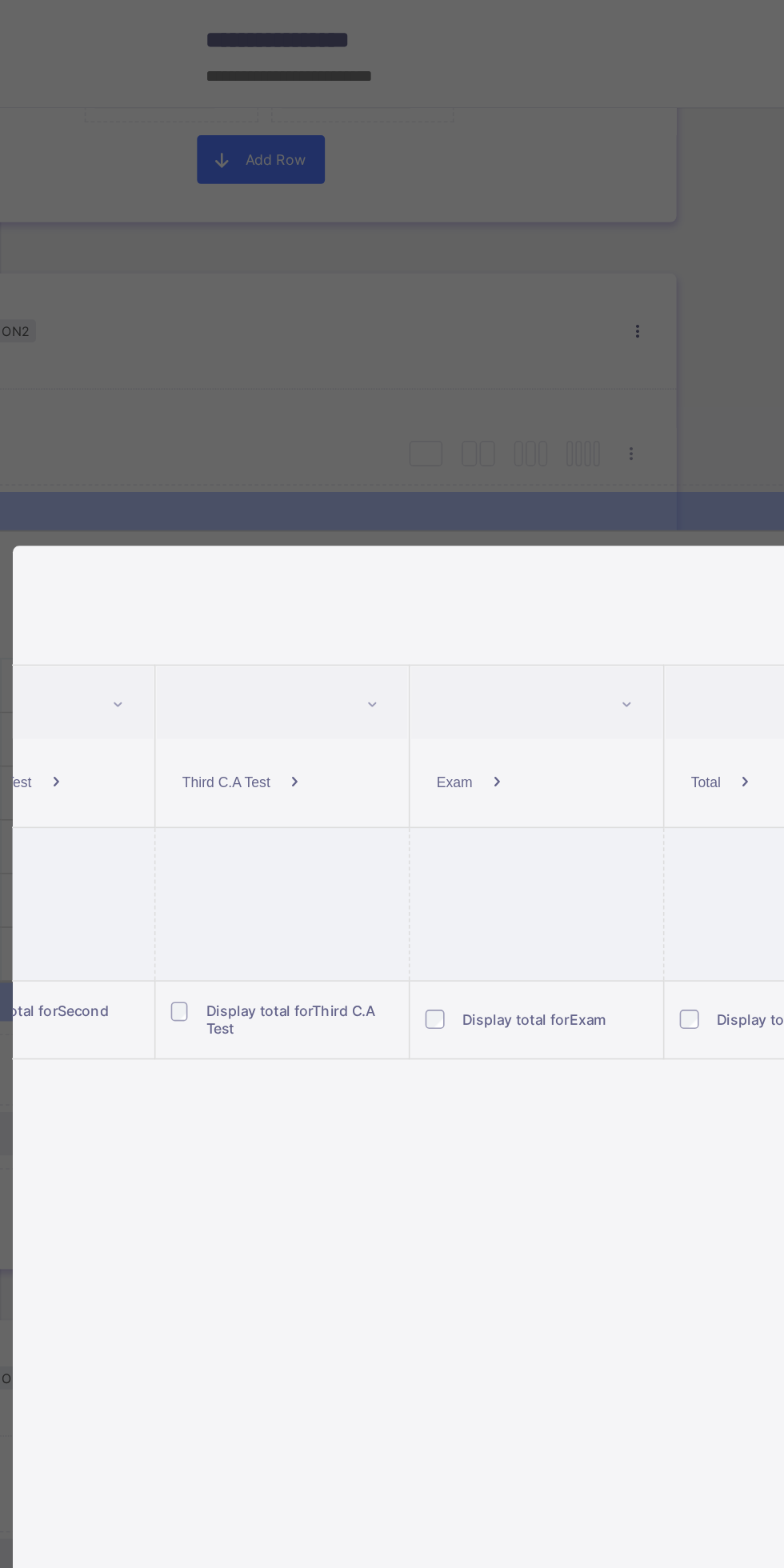
scroll to position [0, 423]
click at [290, 633] on span "Display total for Exam" at bounding box center [332, 638] width 90 height 11
click at [289, 643] on div "Display total for Exam" at bounding box center [333, 638] width 135 height 12
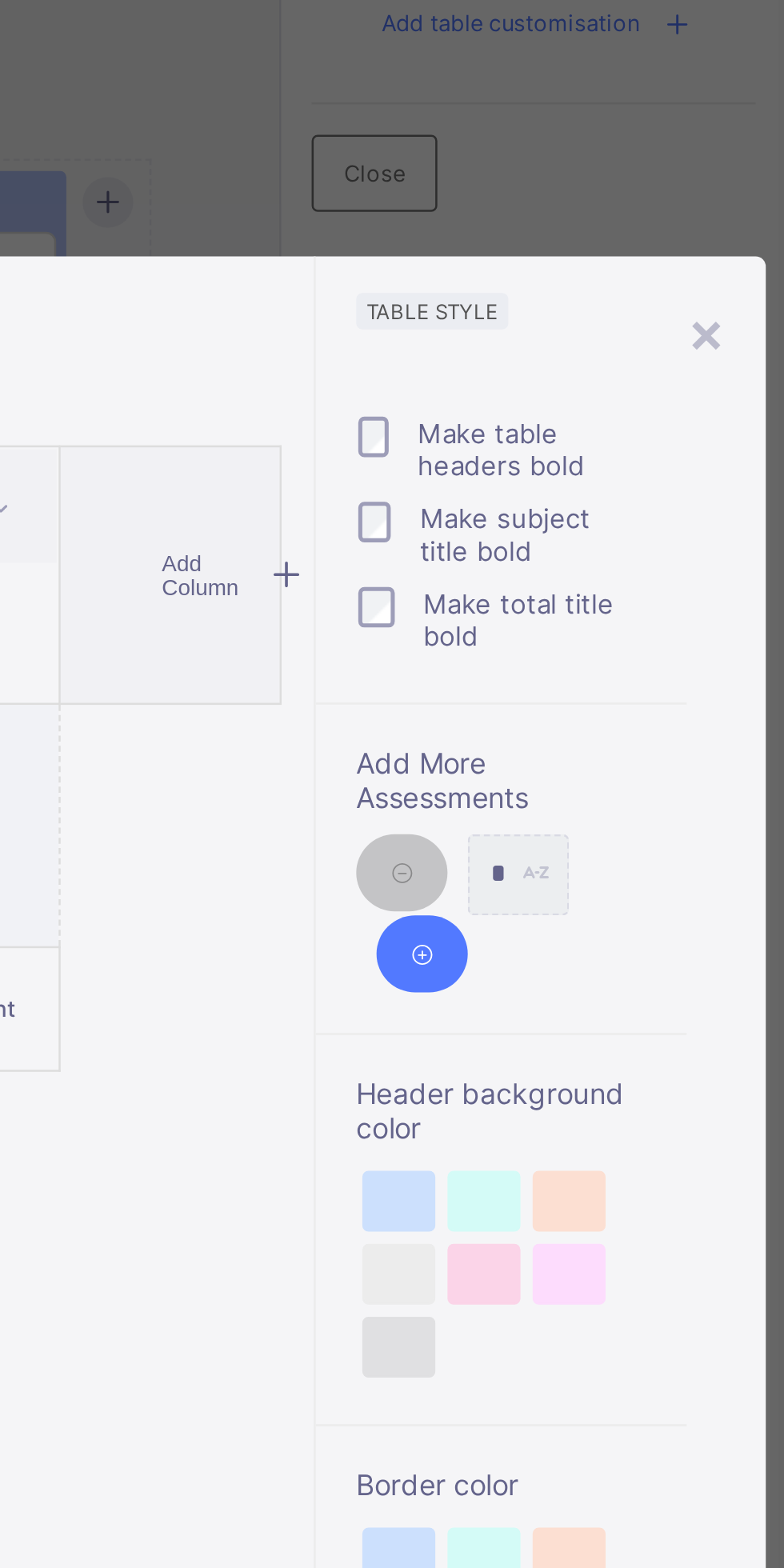
scroll to position [0, 0]
click at [689, 588] on div "*" at bounding box center [678, 585] width 40 height 32
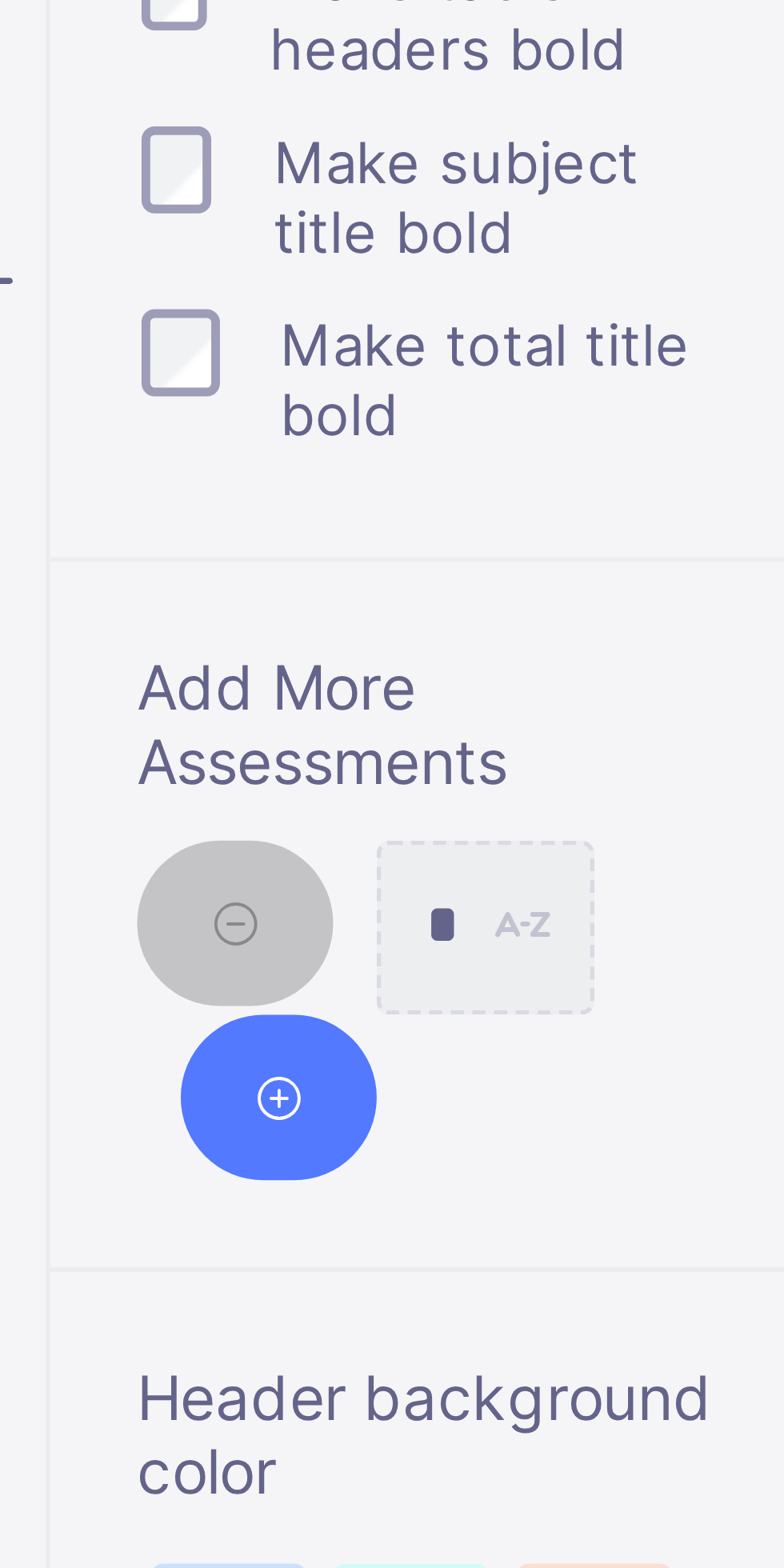
click at [636, 582] on icon at bounding box center [632, 585] width 12 height 11
click at [636, 583] on icon at bounding box center [632, 585] width 12 height 11
click at [684, 587] on div "*" at bounding box center [678, 585] width 40 height 32
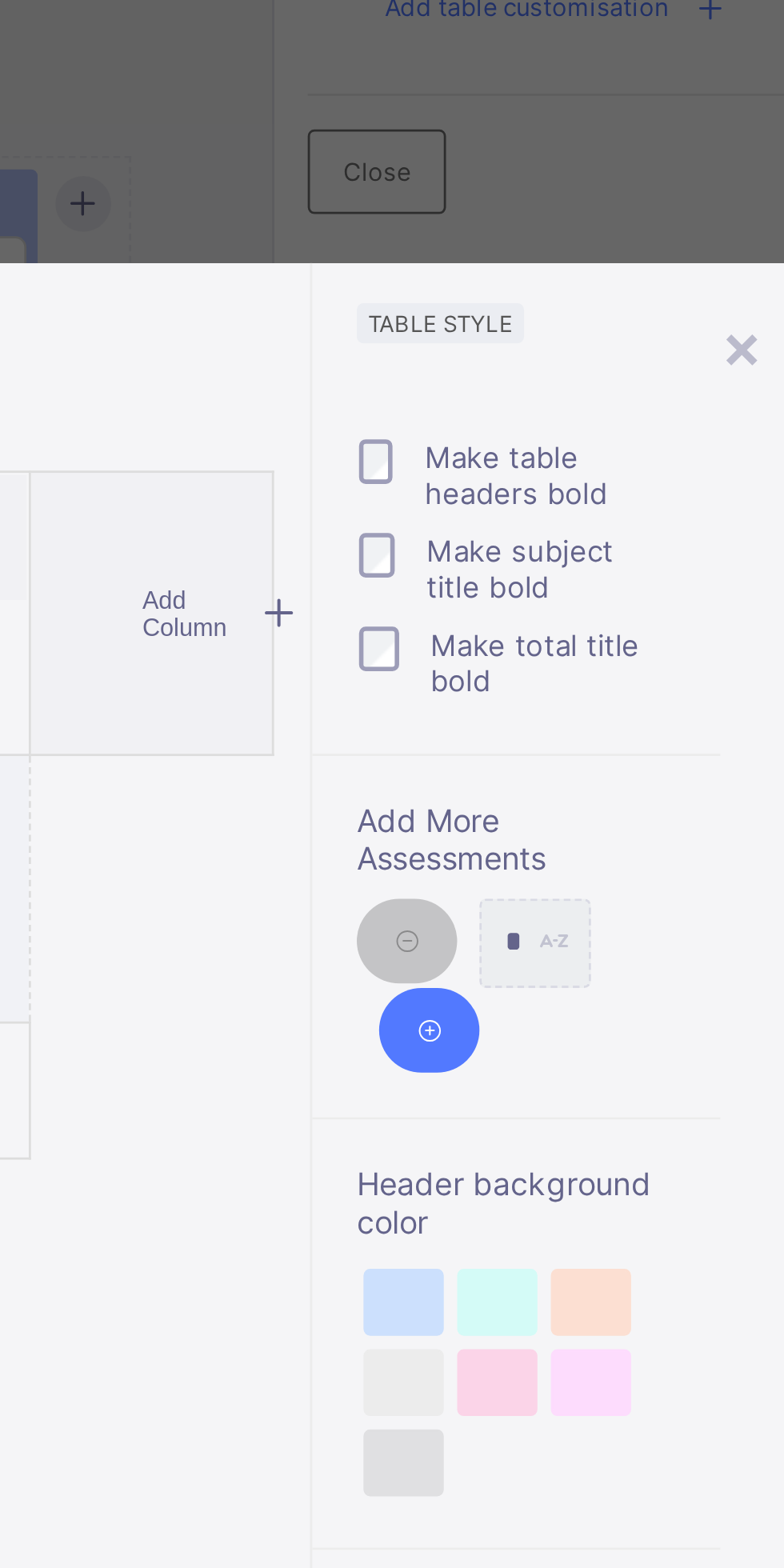
click at [689, 583] on div "*" at bounding box center [678, 585] width 40 height 32
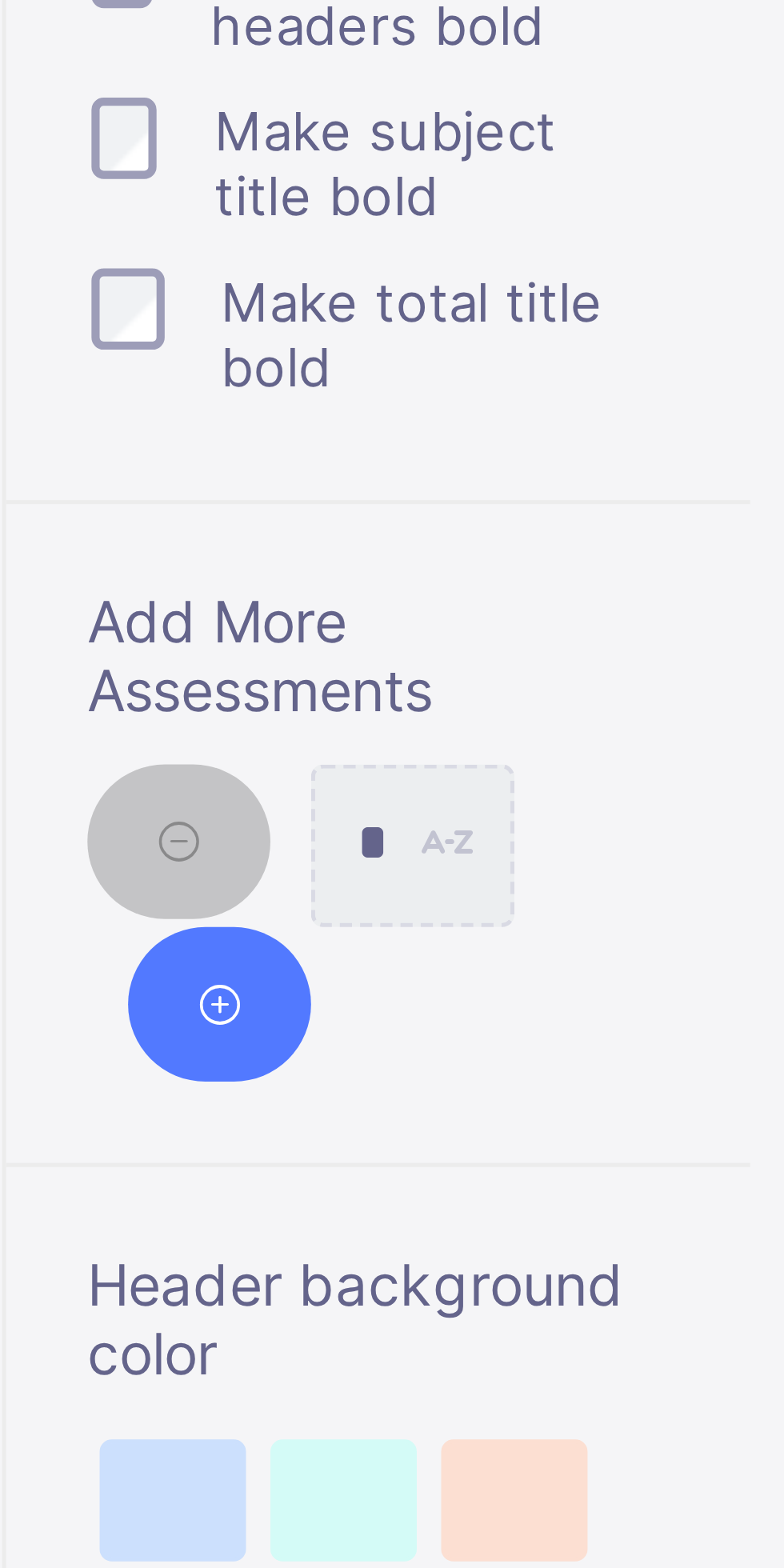
click at [645, 616] on icon at bounding box center [640, 617] width 12 height 11
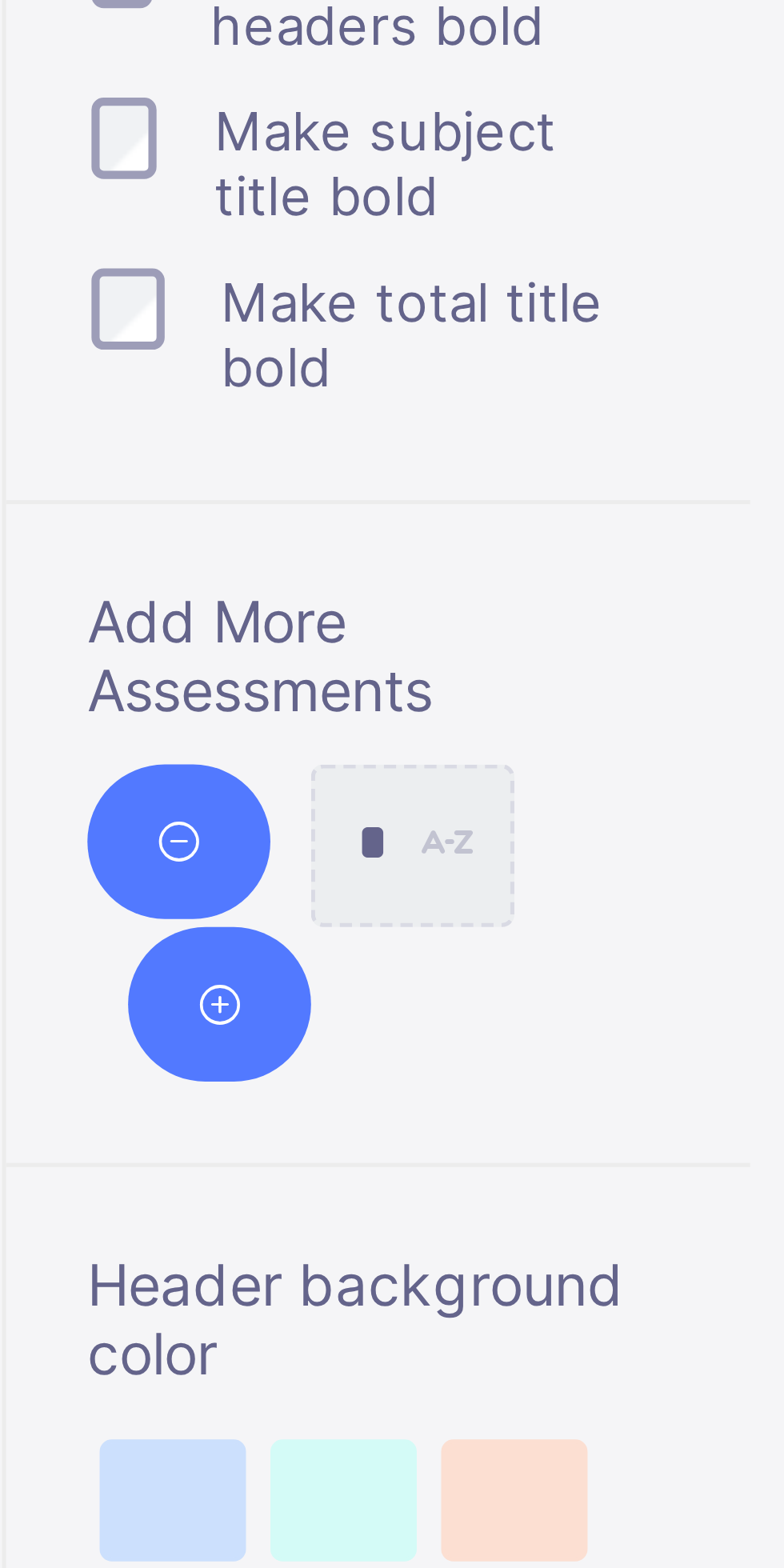
click at [634, 587] on icon at bounding box center [632, 585] width 12 height 11
type input "*"
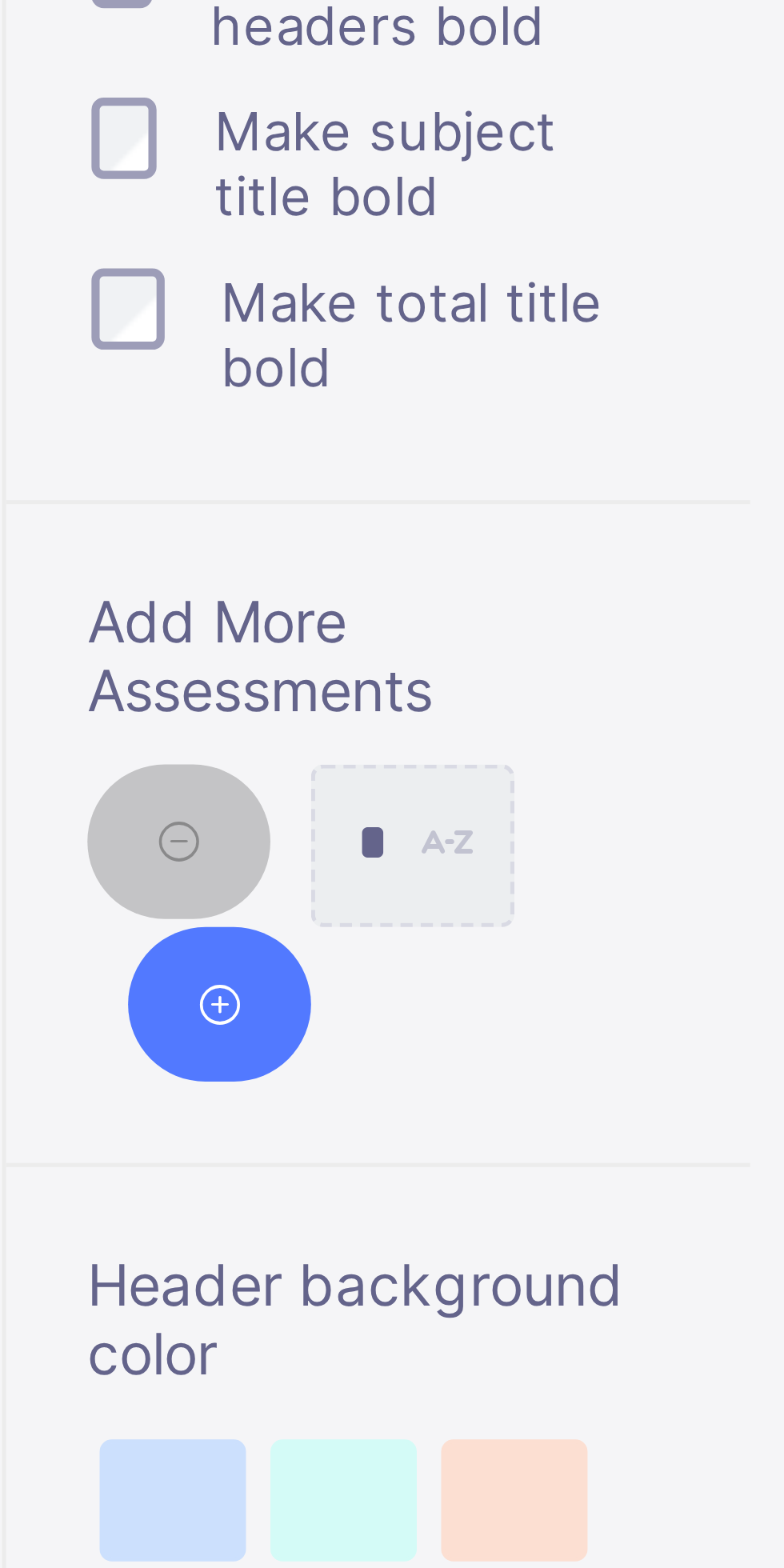
click at [636, 584] on icon at bounding box center [632, 585] width 12 height 11
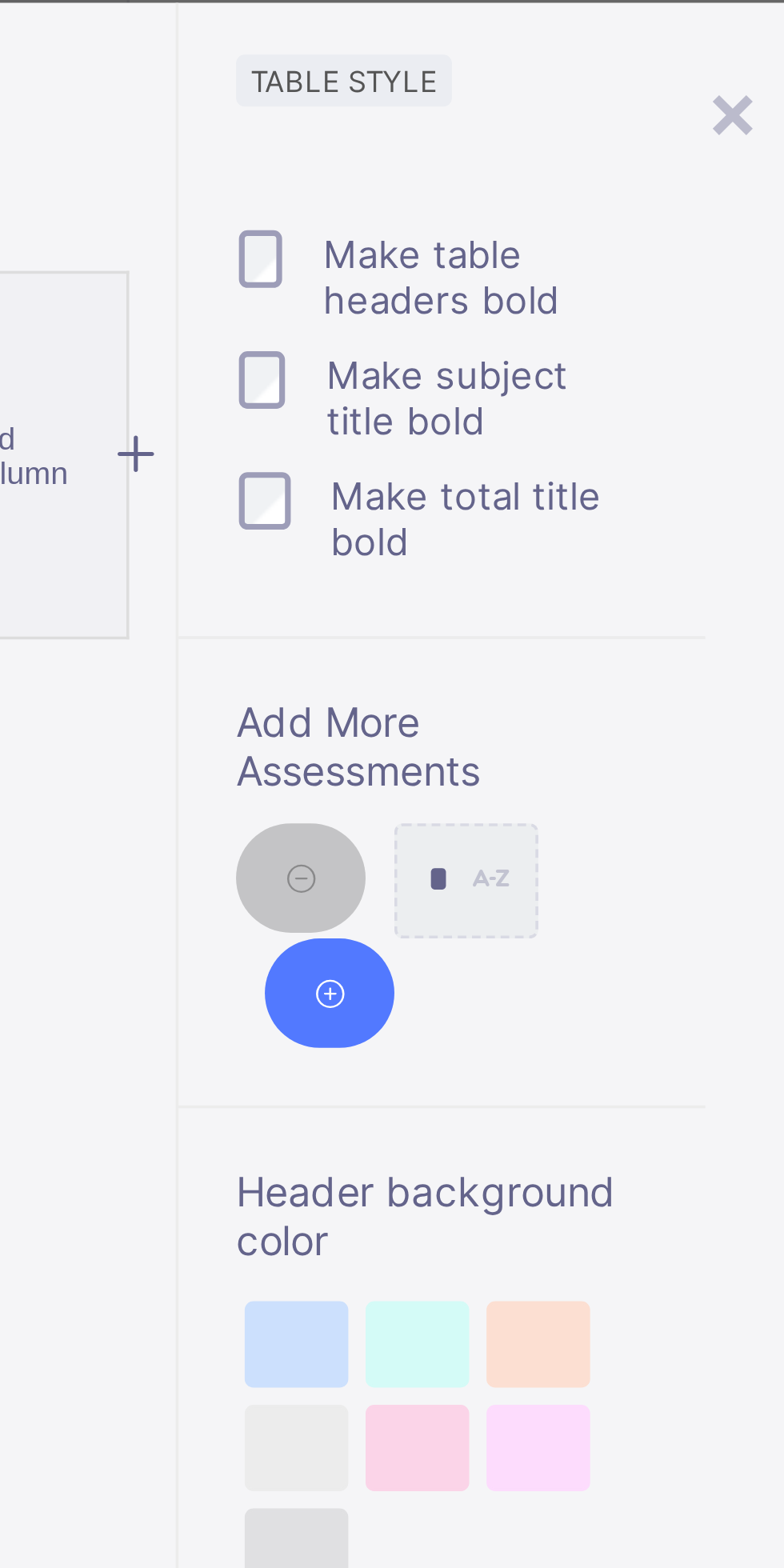
click at [636, 583] on icon at bounding box center [632, 585] width 12 height 11
click at [629, 583] on icon at bounding box center [632, 585] width 12 height 11
click at [636, 579] on icon at bounding box center [632, 585] width 12 height 11
click at [682, 587] on div "*" at bounding box center [678, 585] width 40 height 32
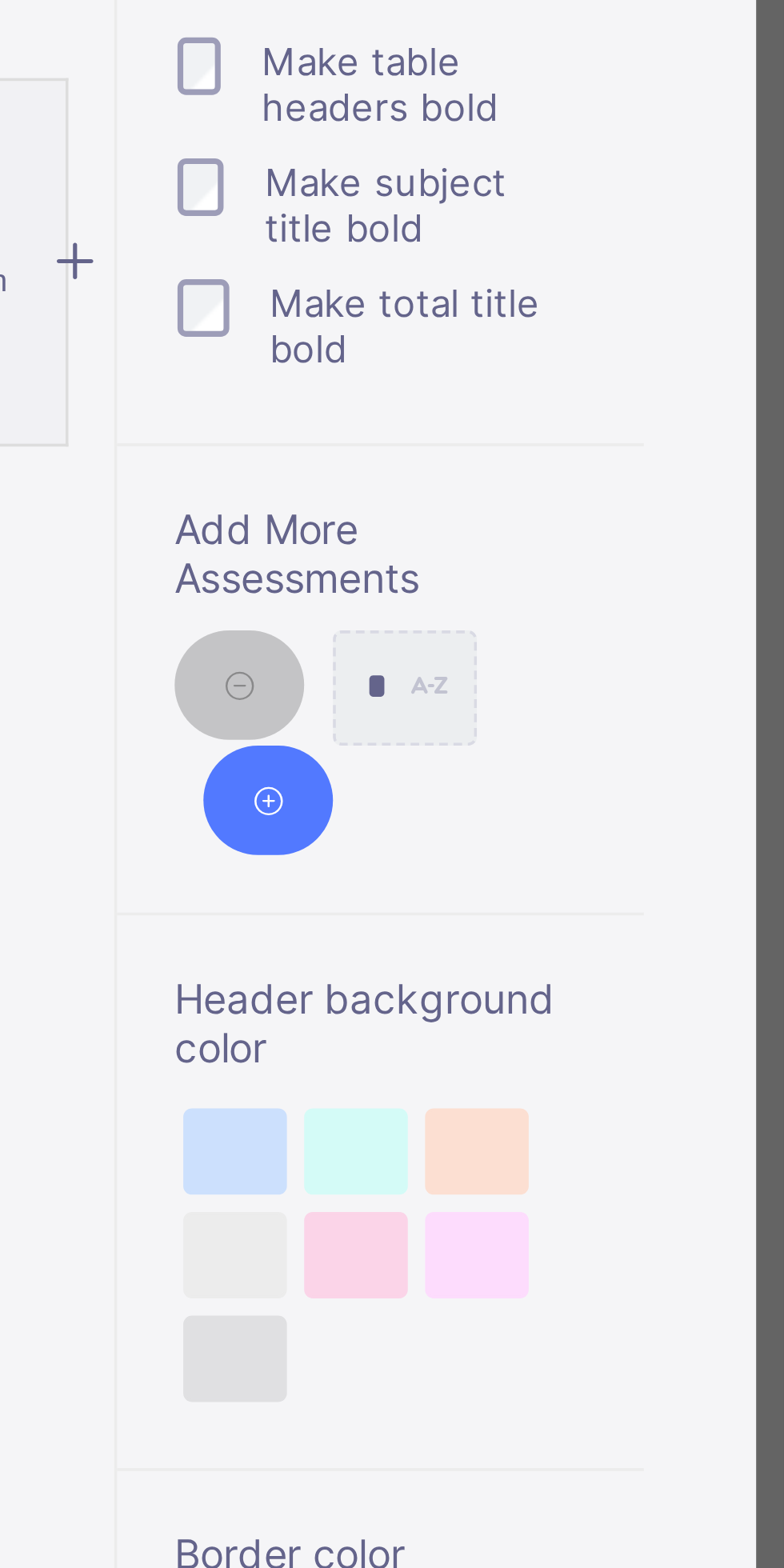
click at [681, 528] on div "*" at bounding box center [678, 525] width 40 height 32
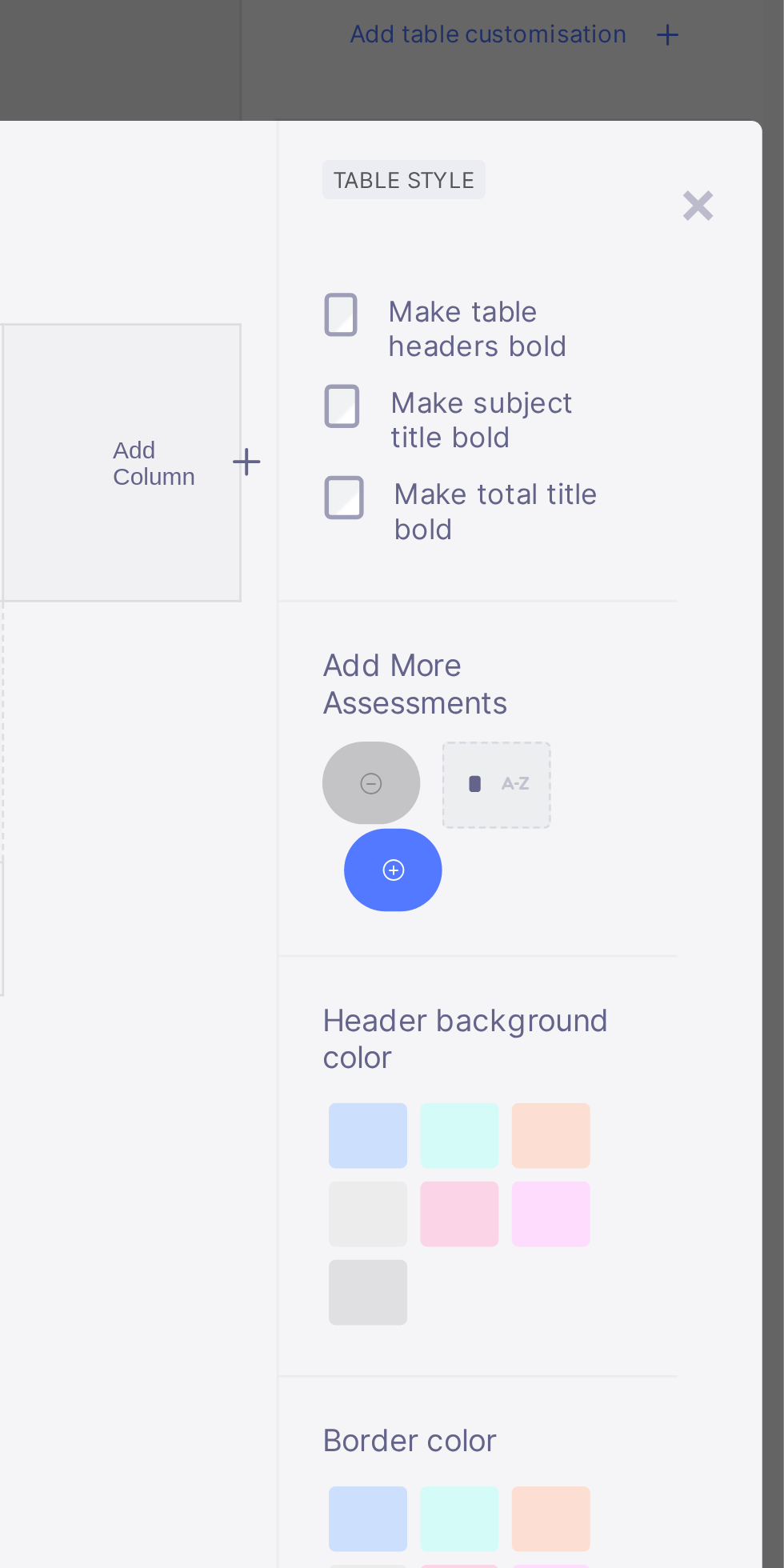
click at [648, 491] on span "Add More Assessments" at bounding box center [672, 488] width 115 height 27
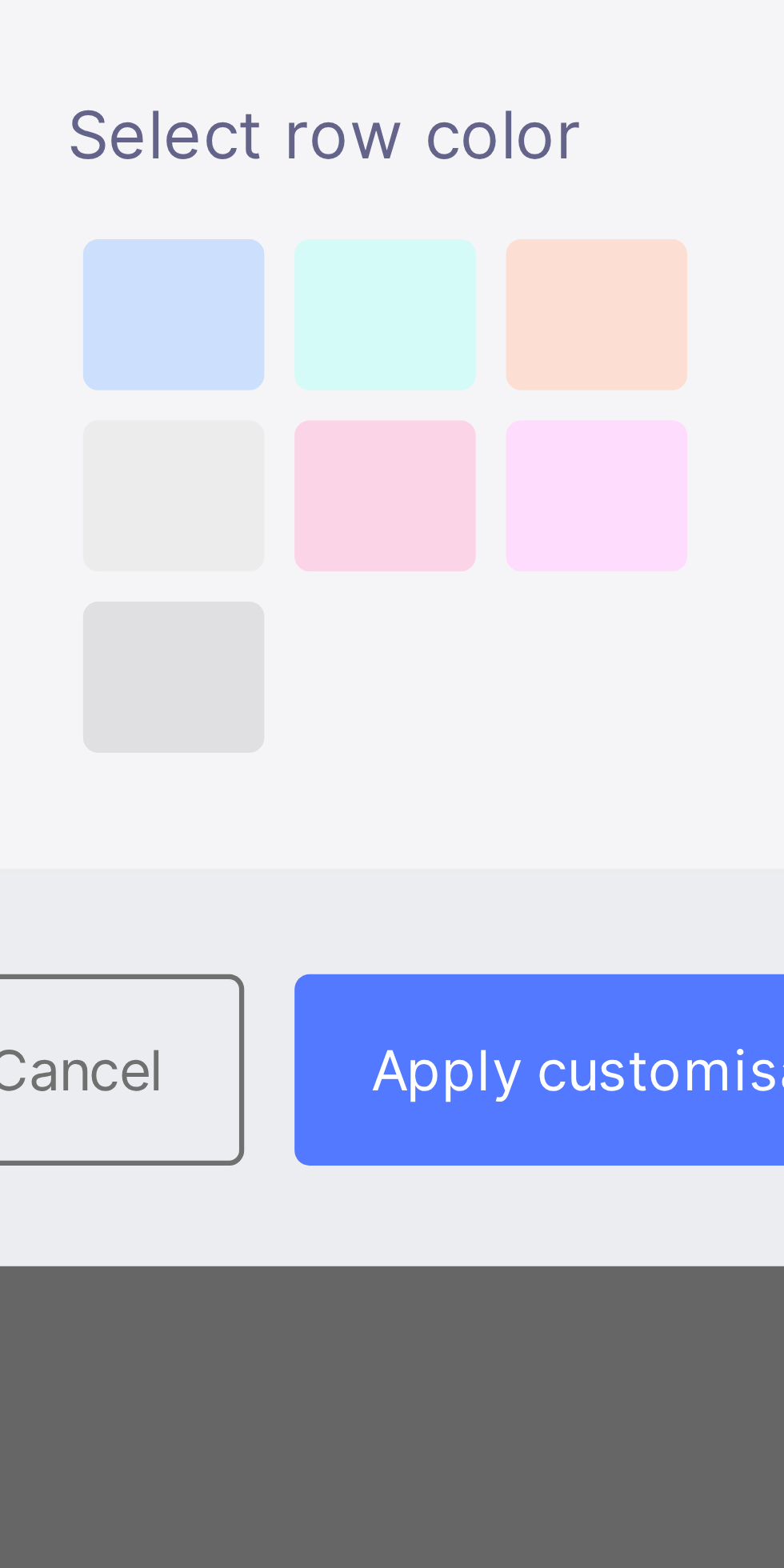
click at [700, 1260] on span "Apply customisation" at bounding box center [705, 1255] width 85 height 11
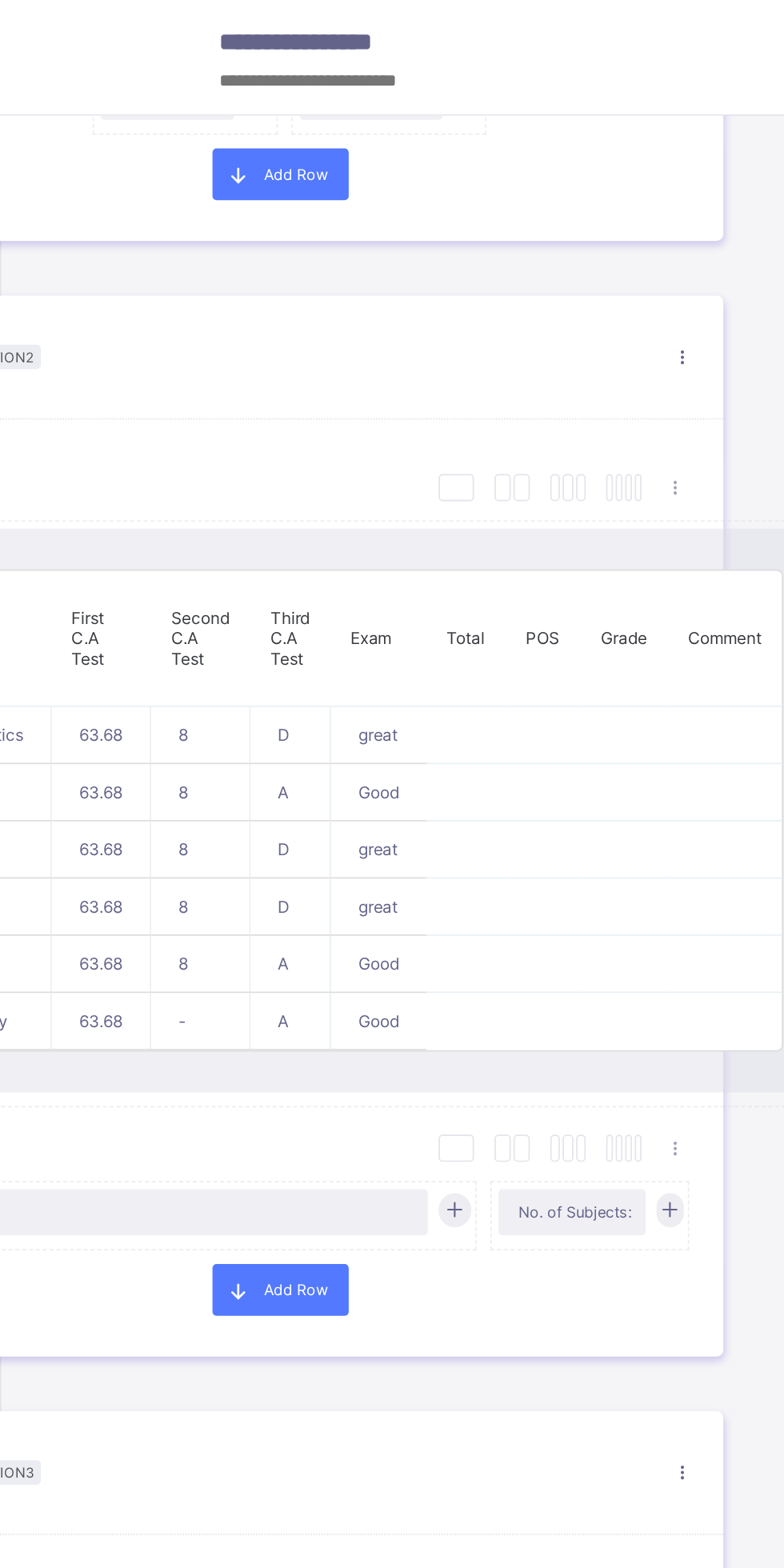
scroll to position [651, 129]
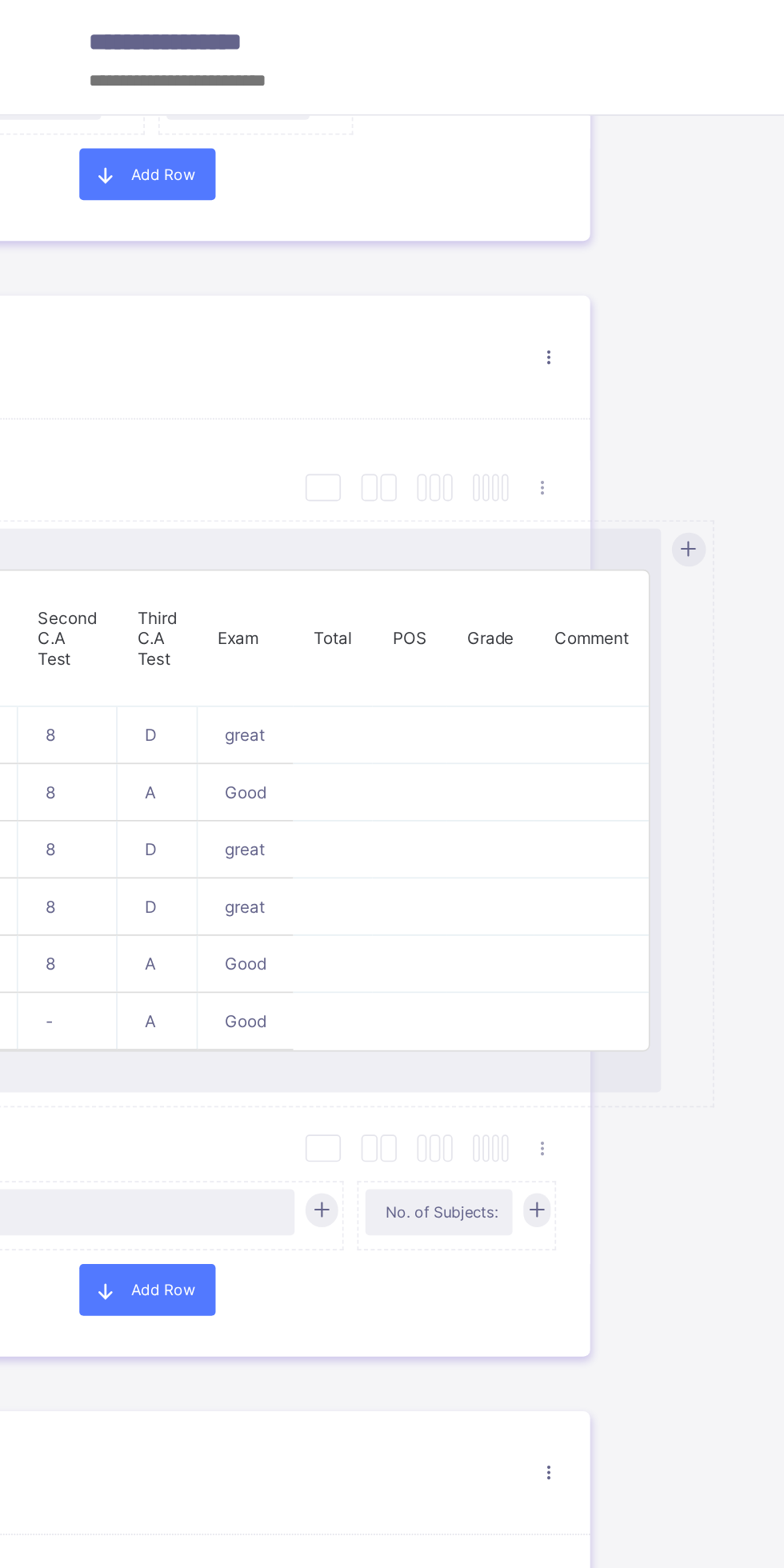
type input "*******"
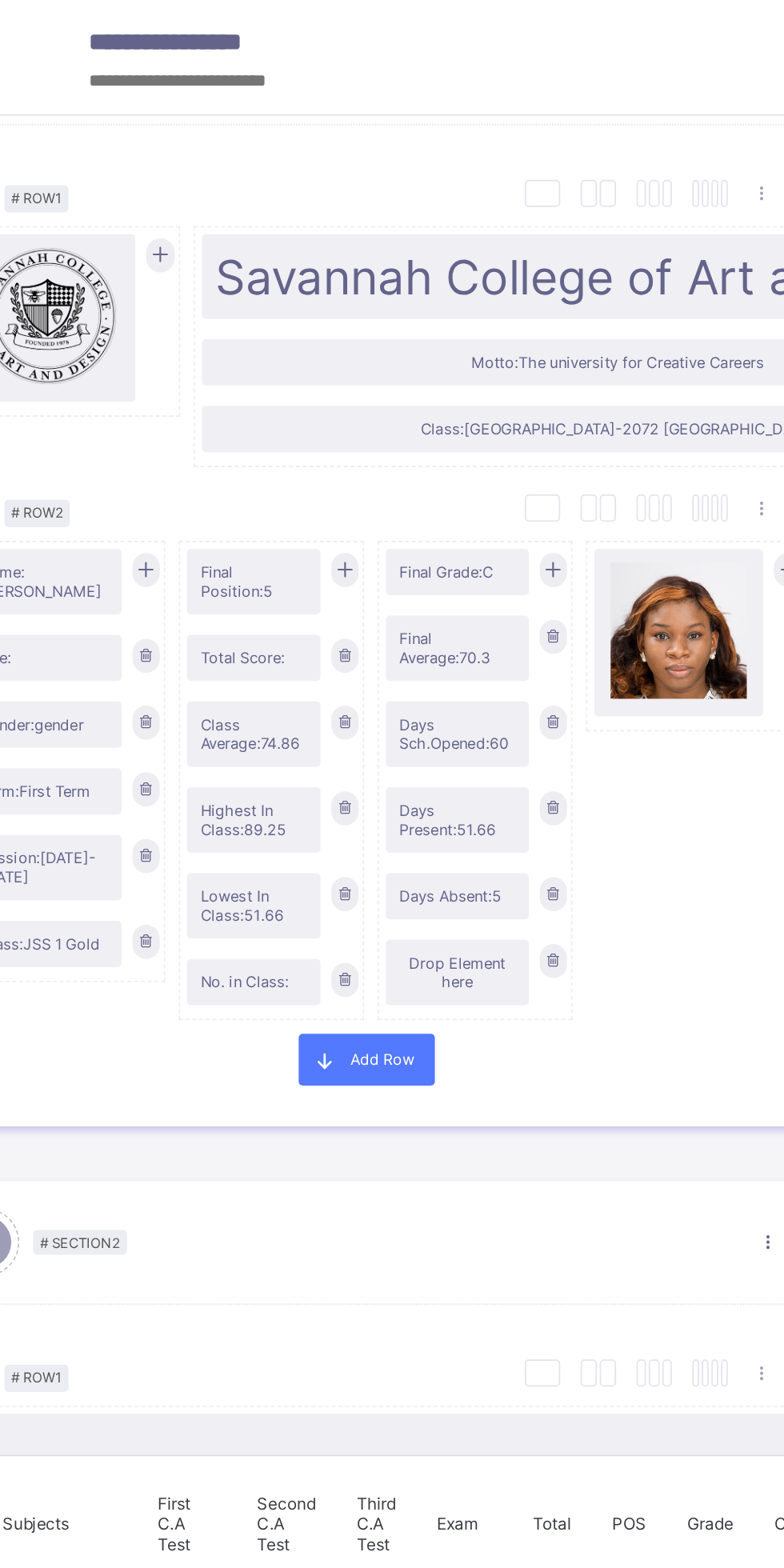
scroll to position [0, 0]
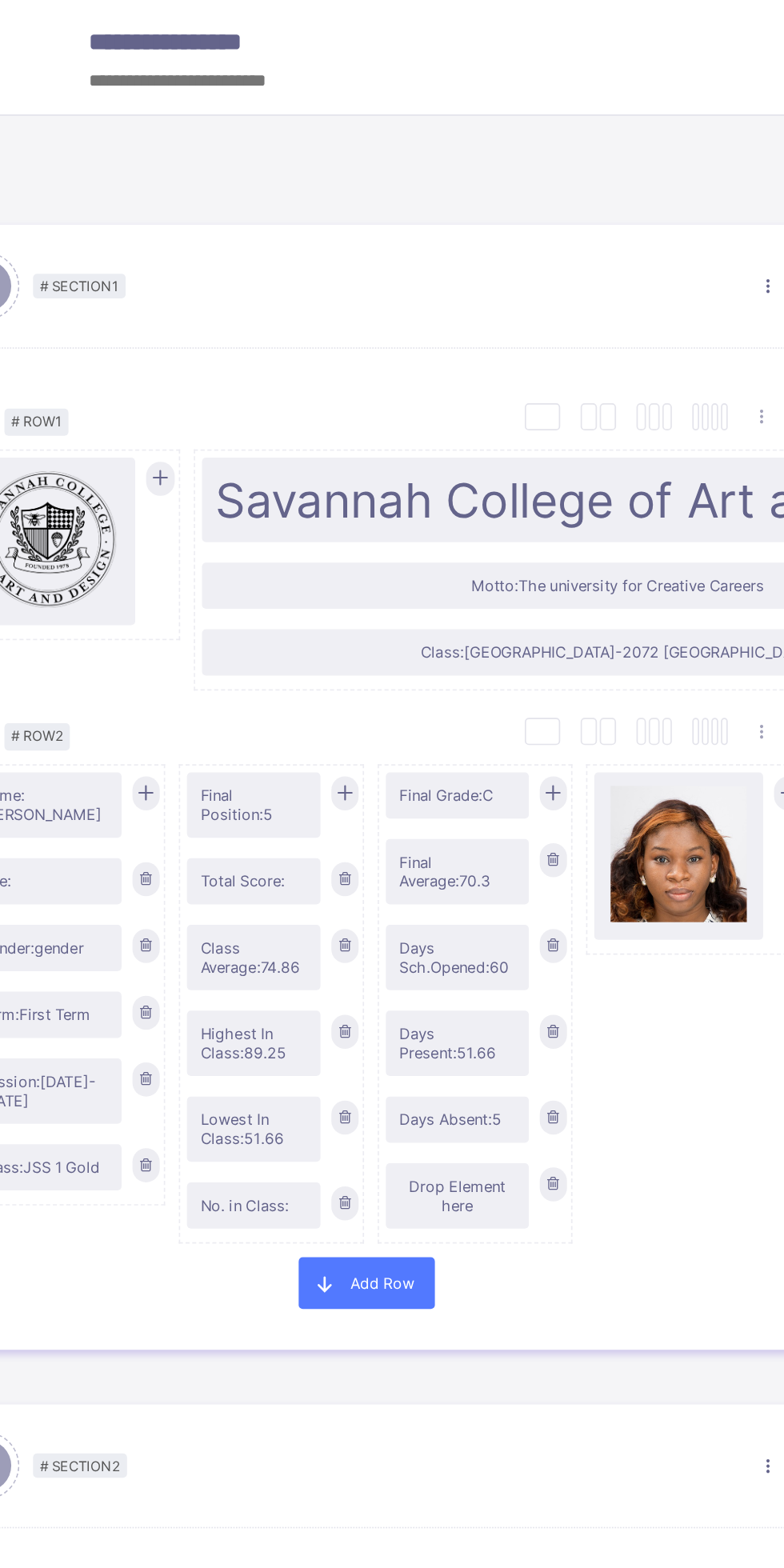
type input "*******"
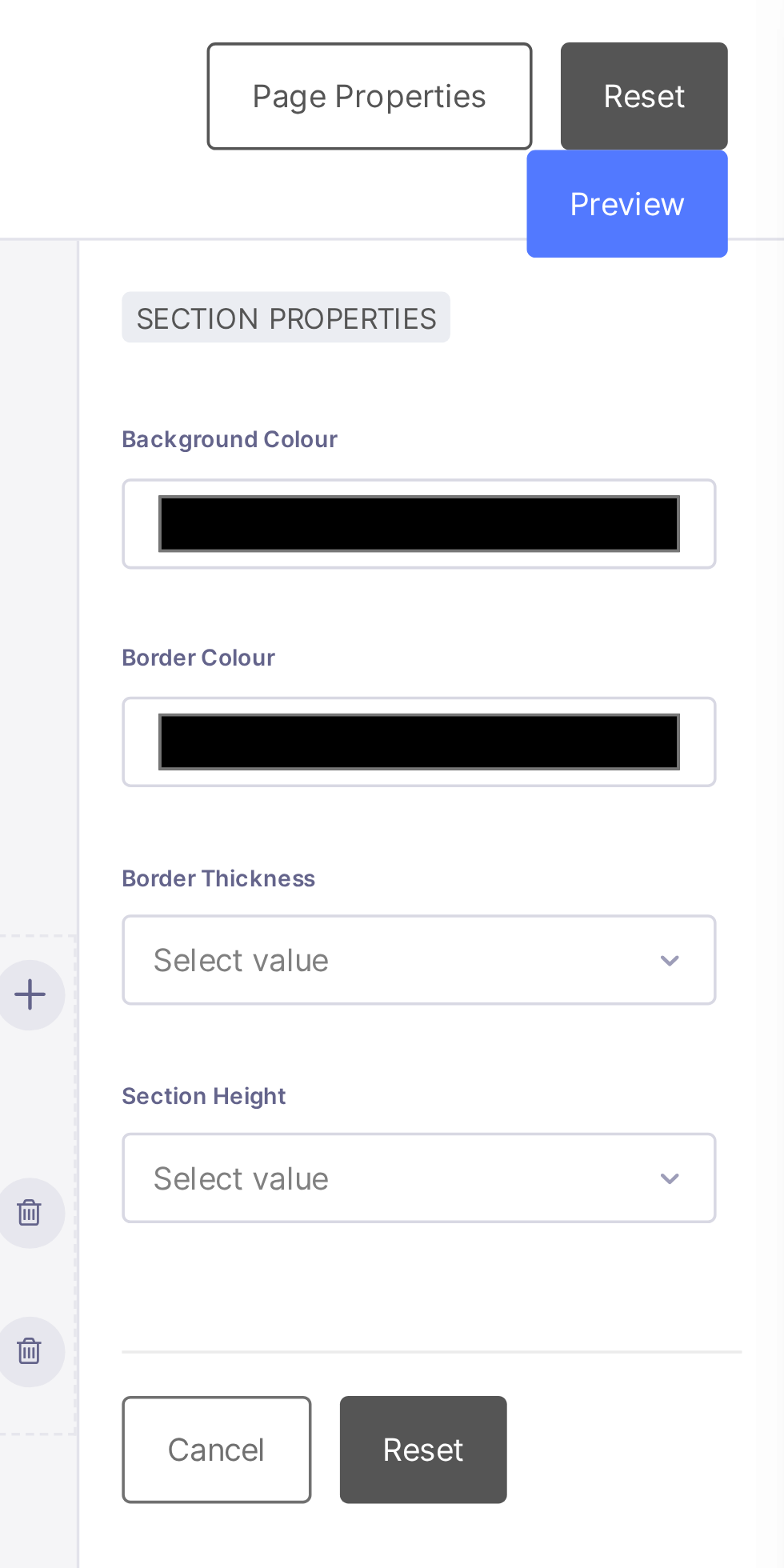
click at [749, 56] on span "Preview" at bounding box center [739, 57] width 33 height 11
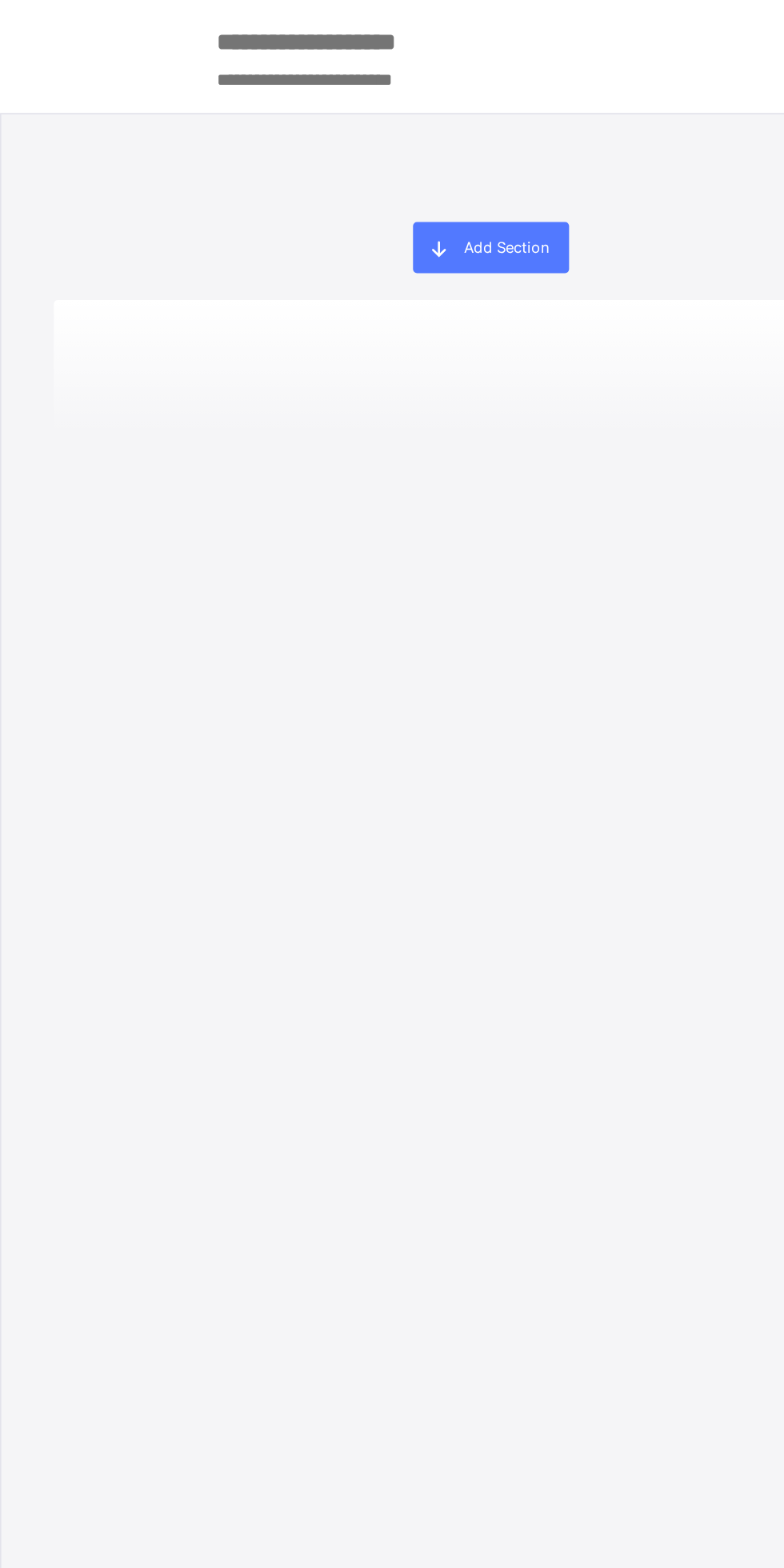
click at [320, 158] on div "Add Section" at bounding box center [292, 146] width 93 height 30
type input "*******"
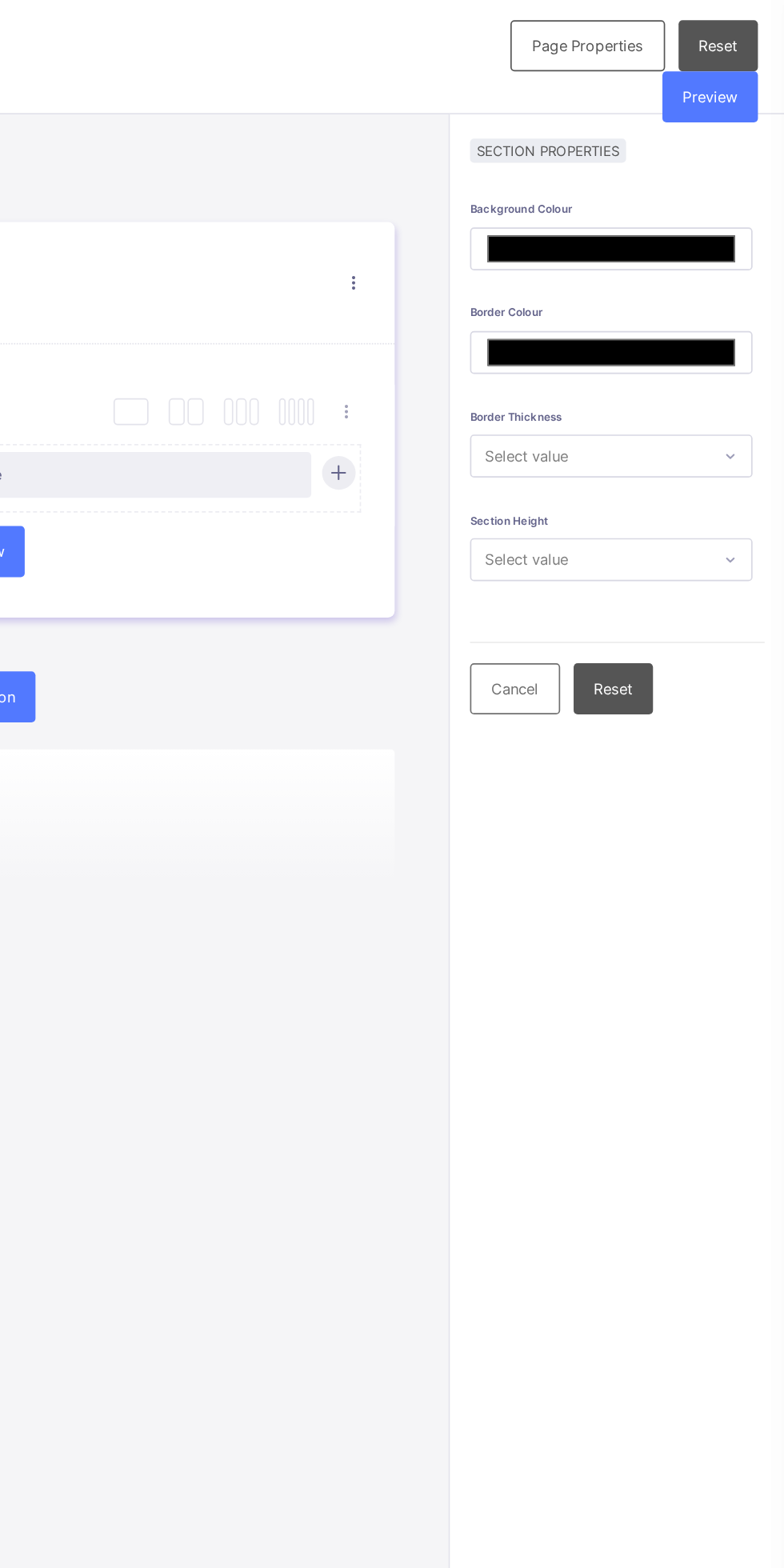
click at [755, 62] on span "Preview" at bounding box center [739, 57] width 33 height 11
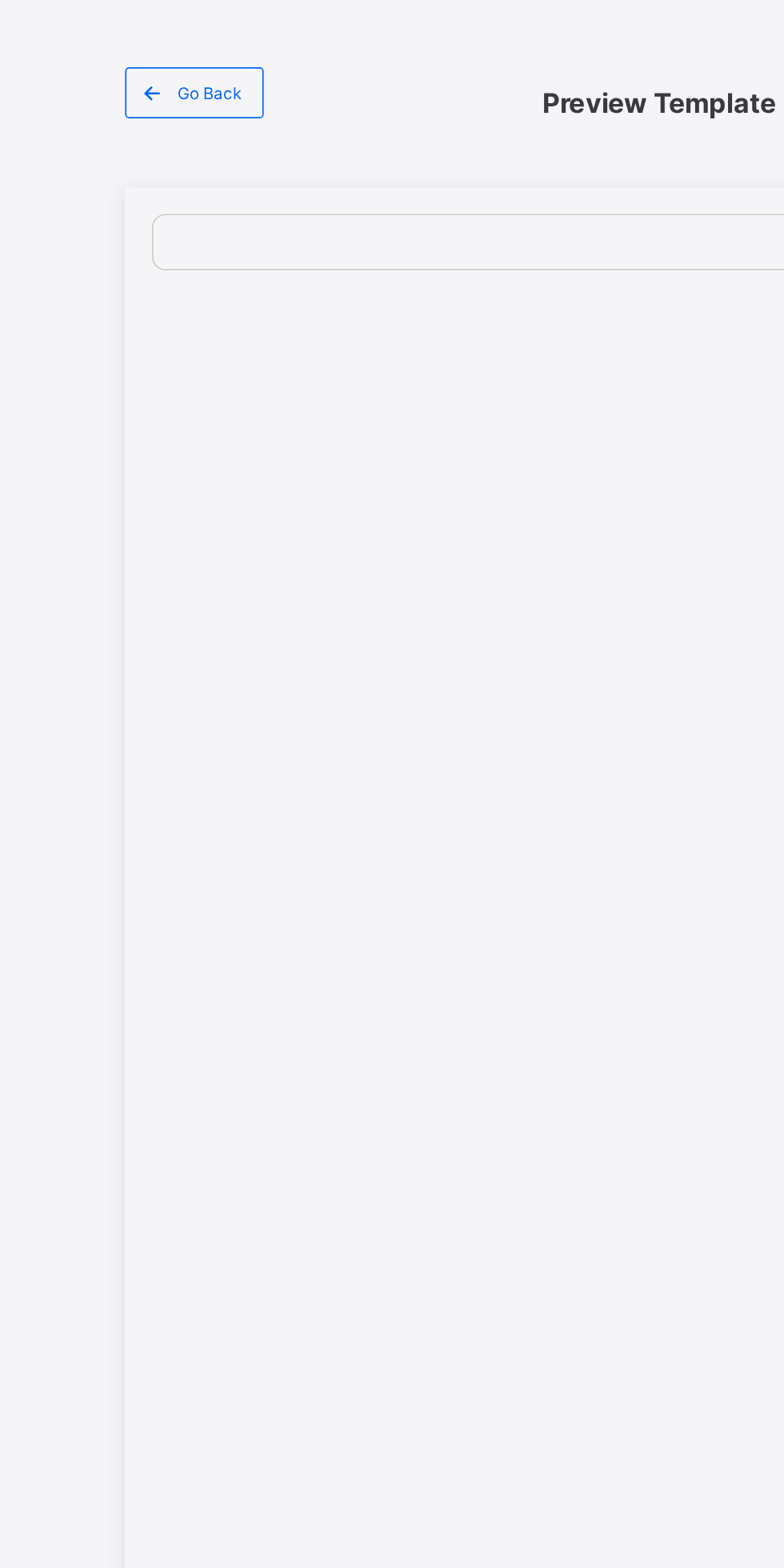
click at [119, 64] on div "Go Back" at bounding box center [116, 55] width 83 height 30
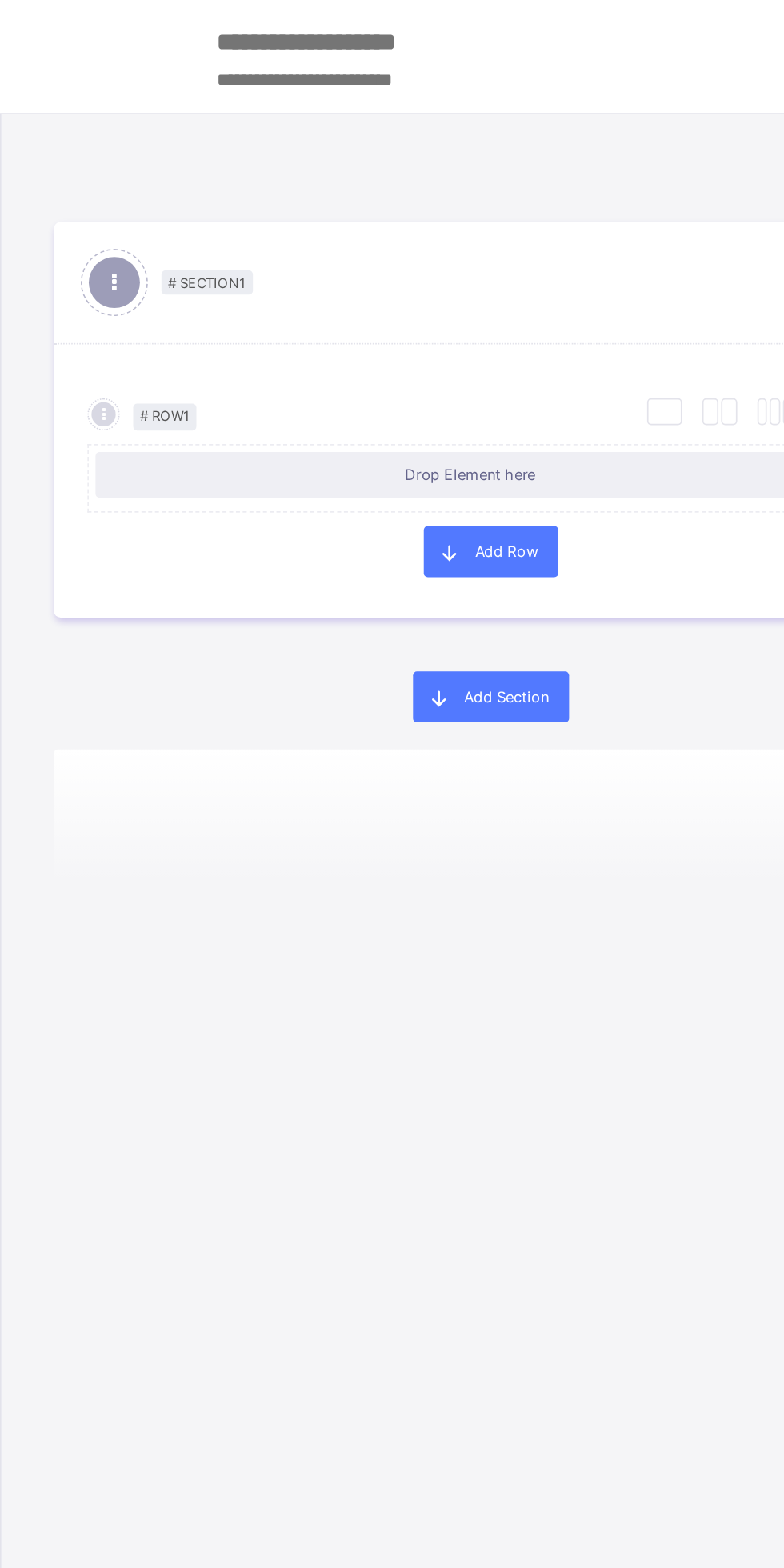
click at [294, 233] on div "# Row 1 Duplicate Row Delete Row Drop Element here" at bounding box center [292, 271] width 520 height 84
click at [388, 288] on div "Drop Element here" at bounding box center [279, 283] width 446 height 27
click at [375, 286] on div "Drop Element here" at bounding box center [279, 282] width 429 height 11
click at [346, 168] on div "# Section 1" at bounding box center [304, 168] width 400 height 11
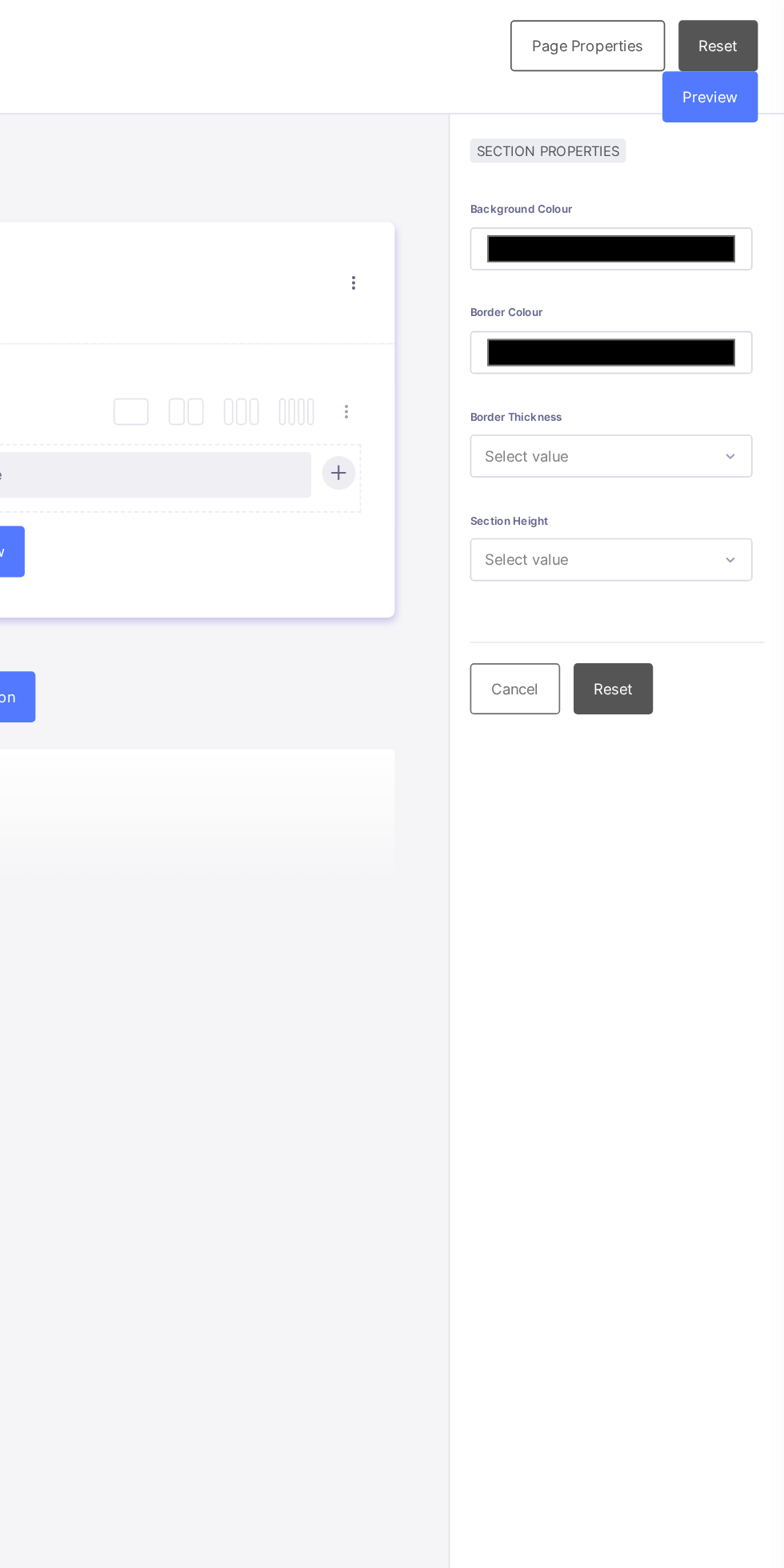
click at [700, 407] on div "Reset" at bounding box center [682, 409] width 47 height 30
type input "*******"
click at [699, 406] on div "Reset" at bounding box center [682, 409] width 47 height 30
type input "*******"
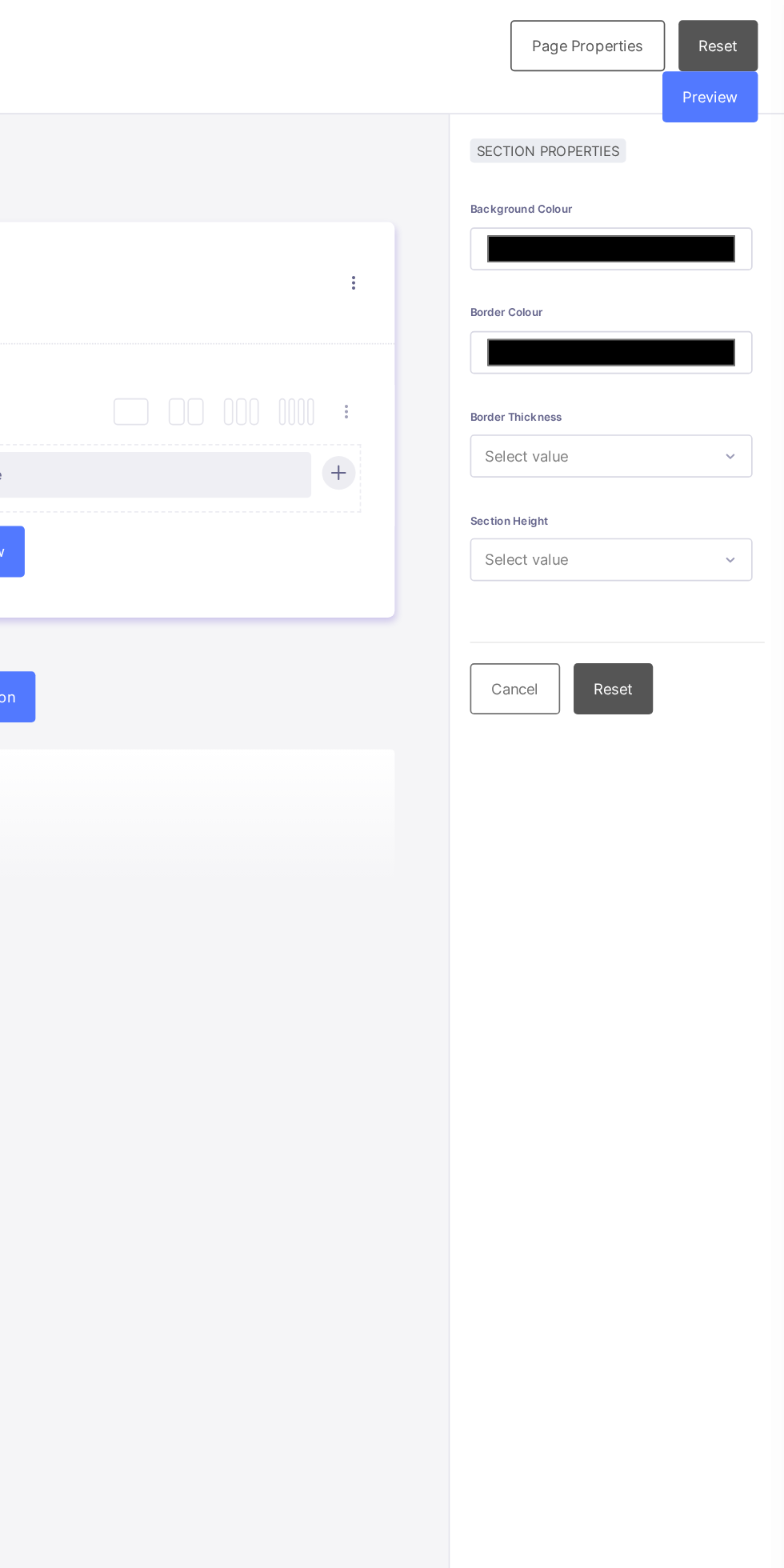
type input "*******"
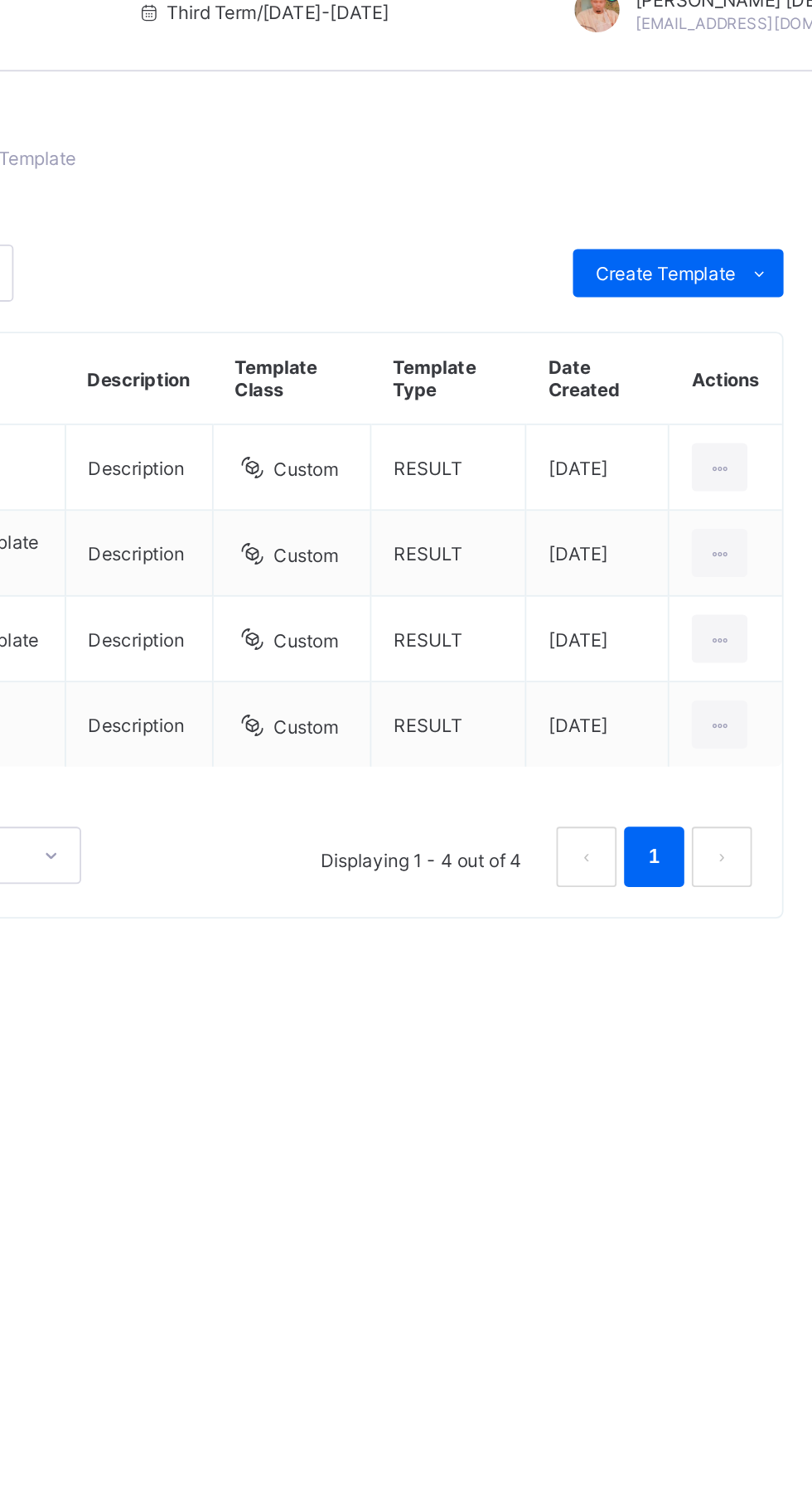
click at [741, 181] on span "Create Template" at bounding box center [718, 177] width 77 height 12
click at [0, 0] on div "Upload aspose template" at bounding box center [0, 0] width 0 height 0
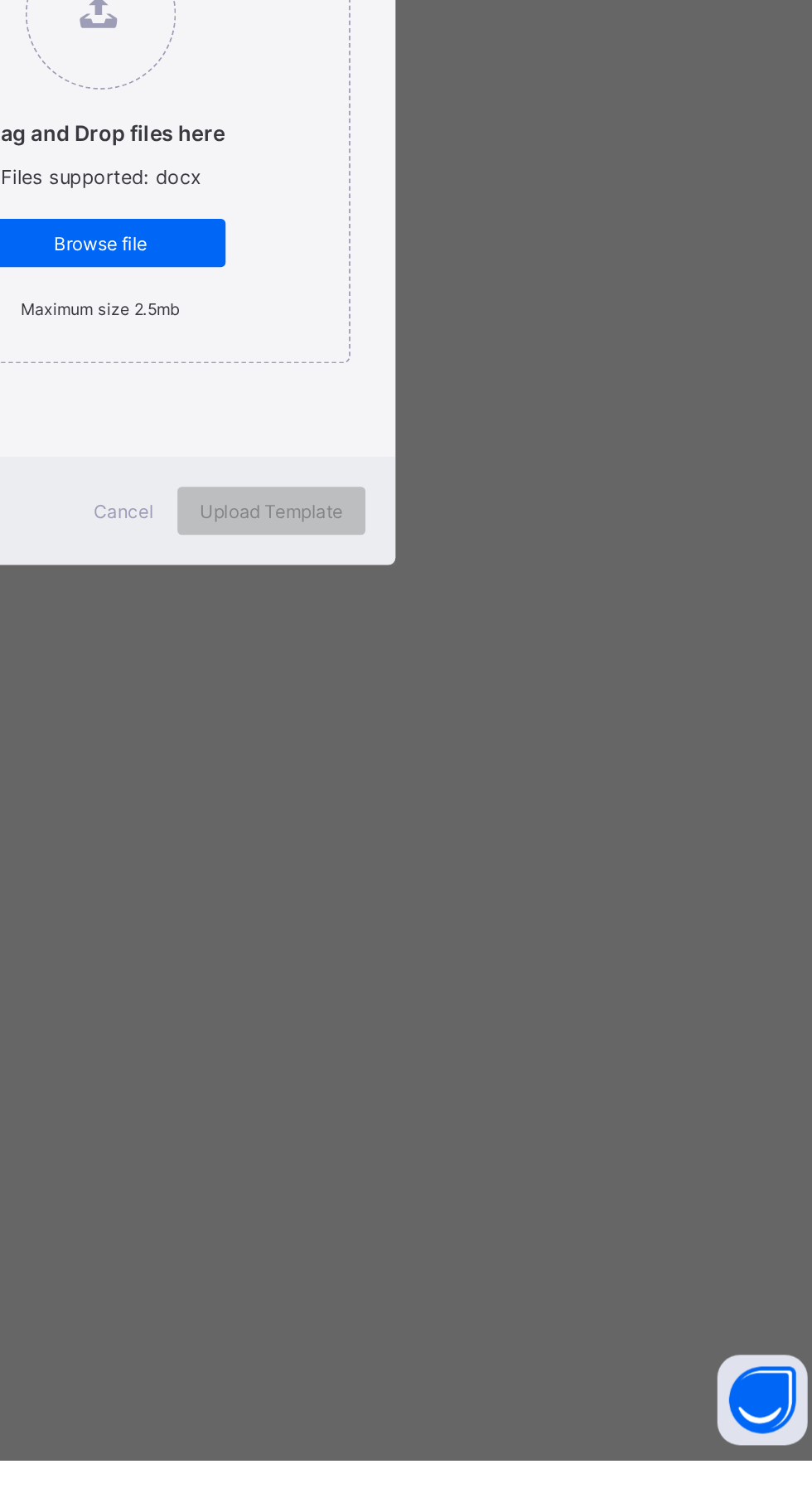
click at [406, 609] on input "text" at bounding box center [337, 592] width 138 height 31
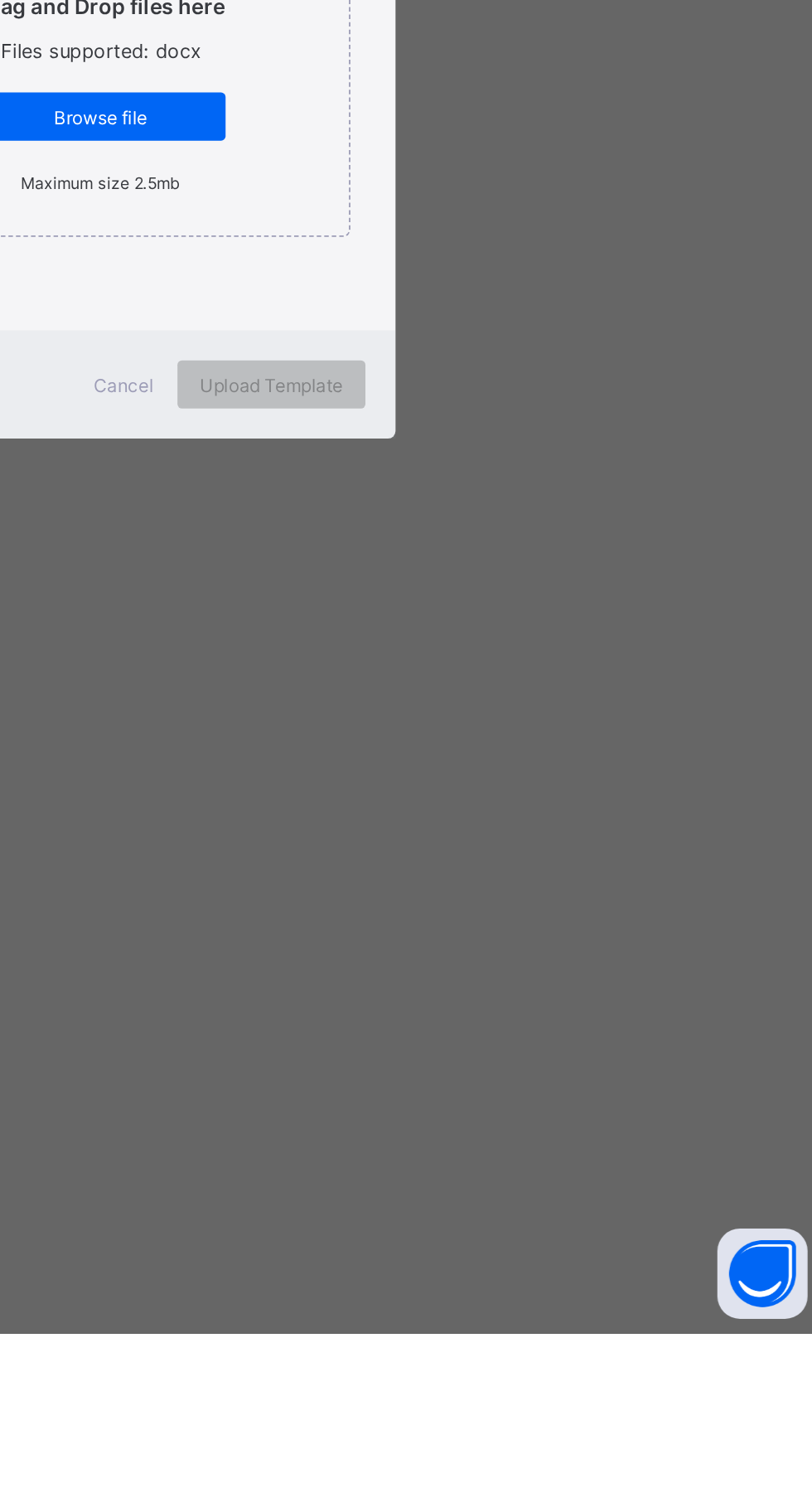
type input "**********"
click at [463, 834] on span "Browse file" at bounding box center [406, 827] width 112 height 12
click at [321, 652] on input "Drag and Drop files here Files supported: docx Browse file Maximum size 2.5mb" at bounding box center [321, 652] width 0 height 0
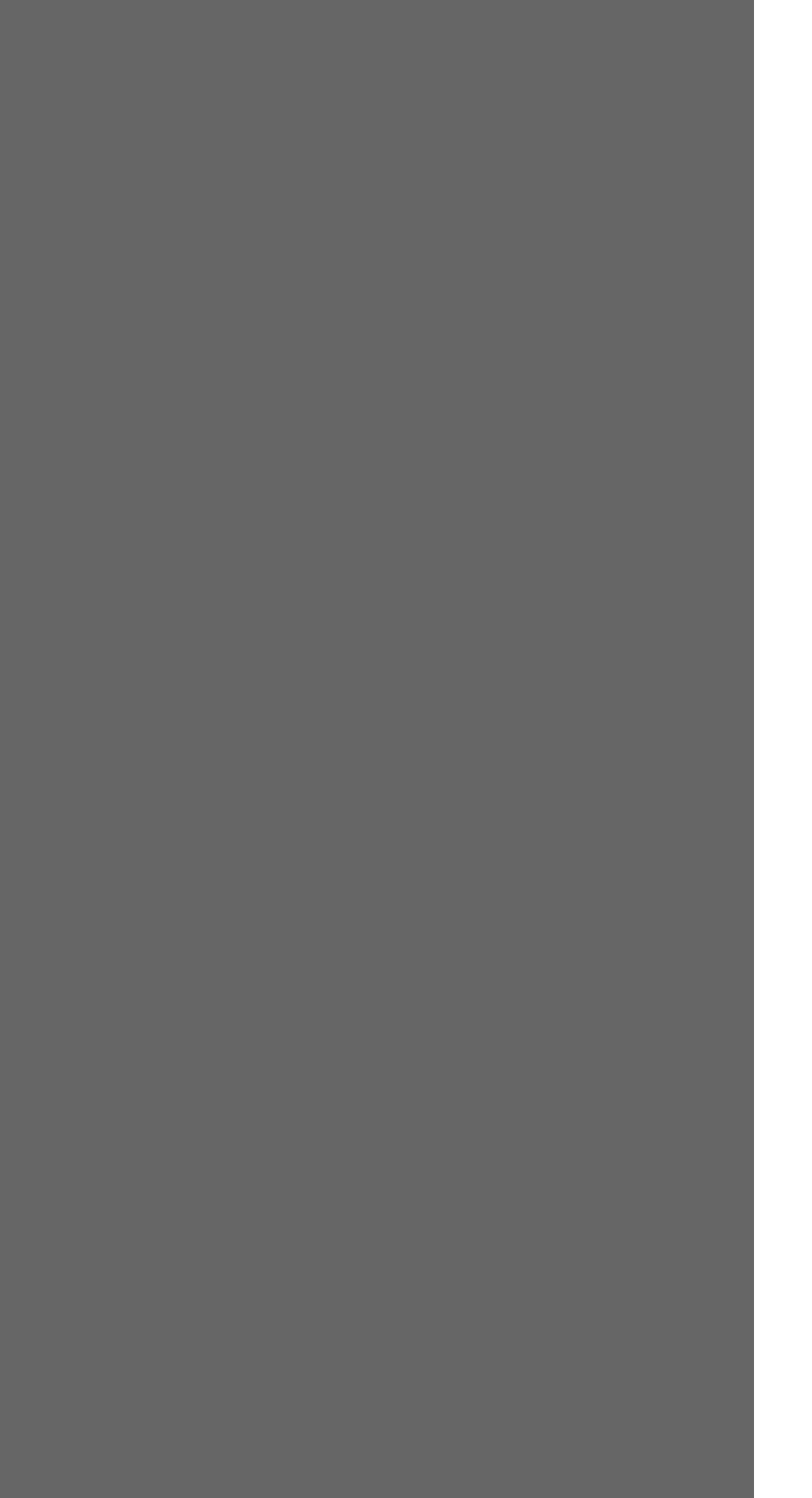
click at [540, 872] on span "Upload Template" at bounding box center [500, 865] width 79 height 12
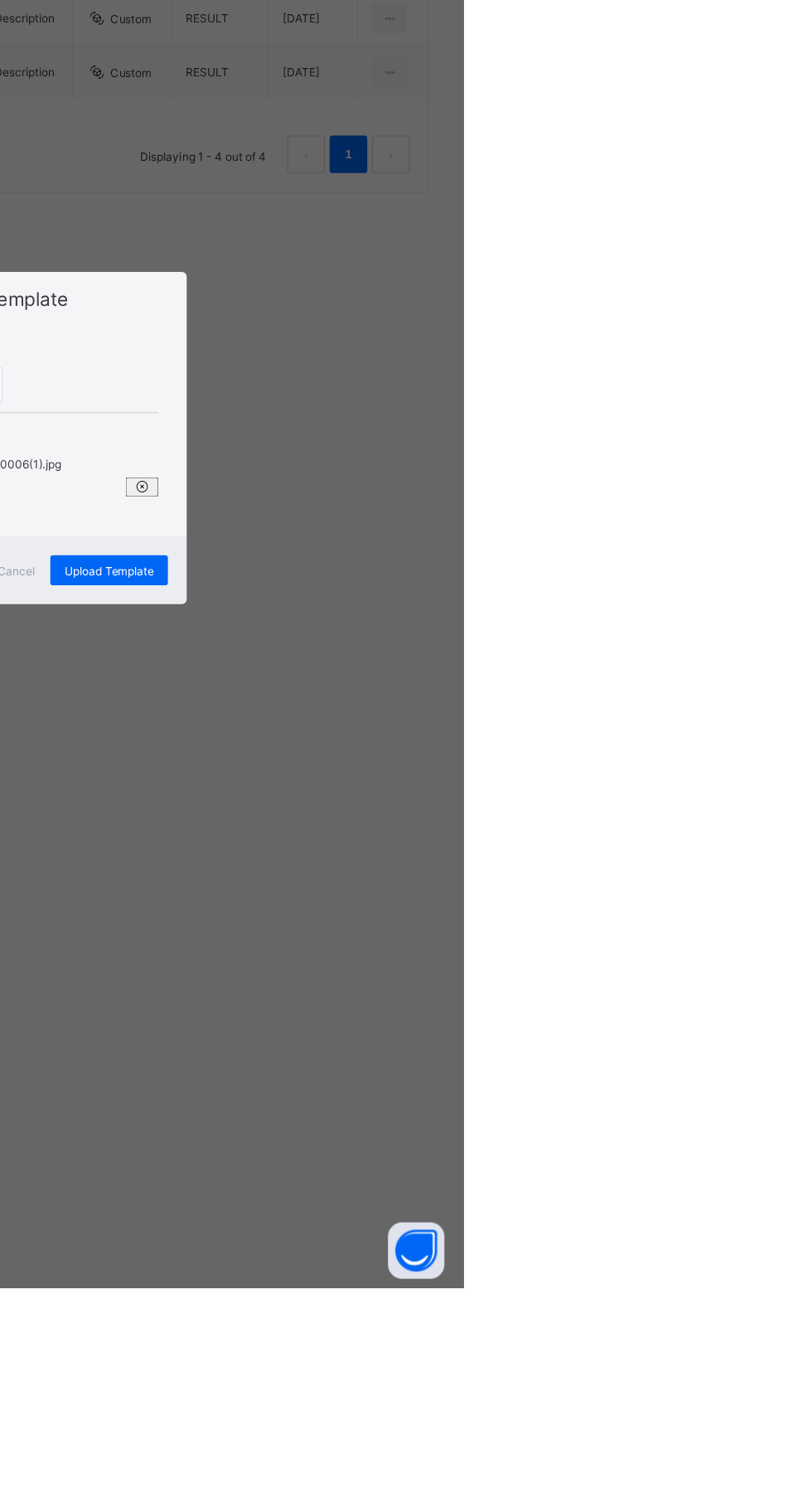
click at [540, 872] on span "Upload Template" at bounding box center [500, 865] width 79 height 12
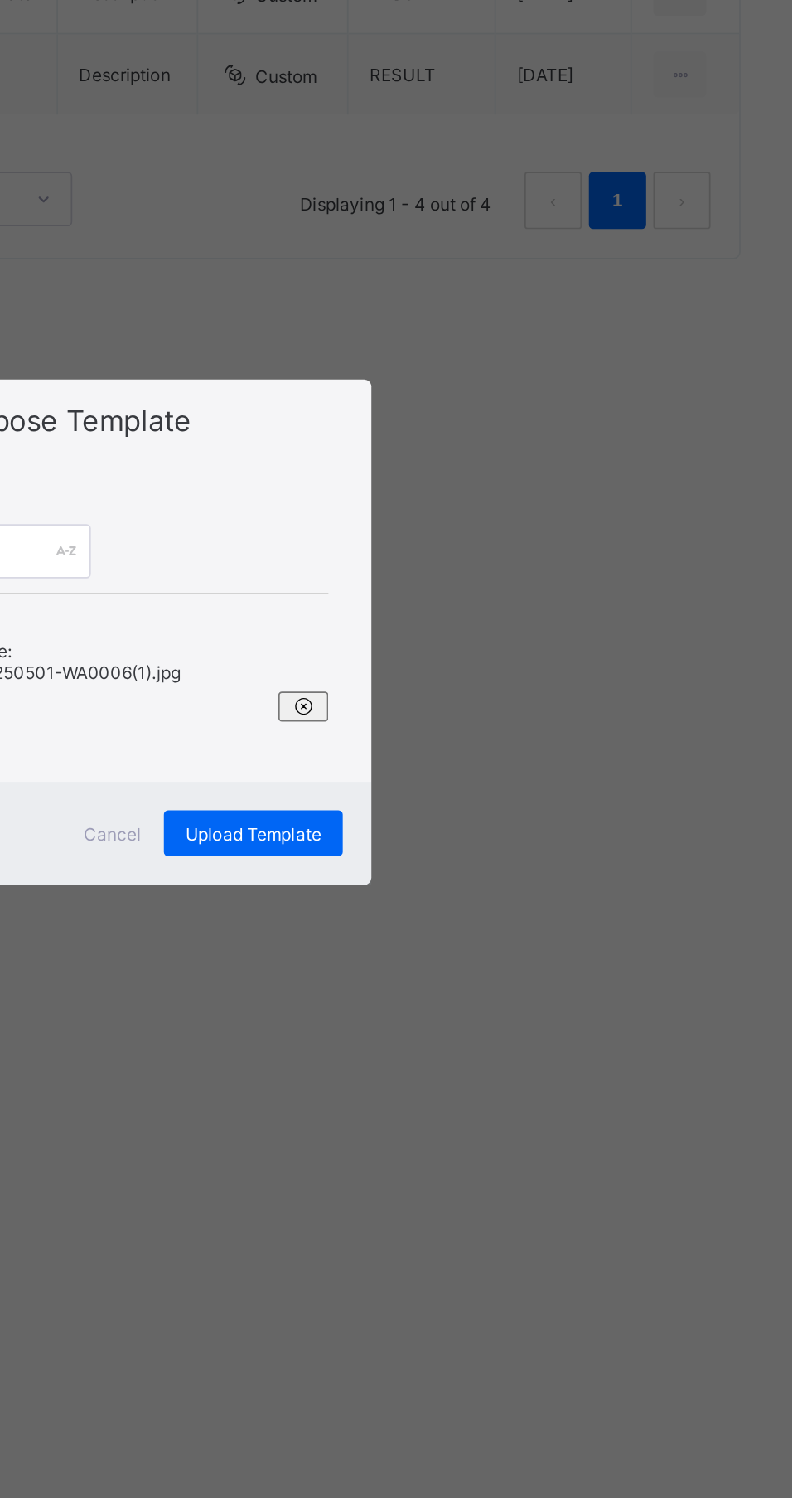
click at [435, 872] on span "Cancel" at bounding box center [418, 865] width 33 height 12
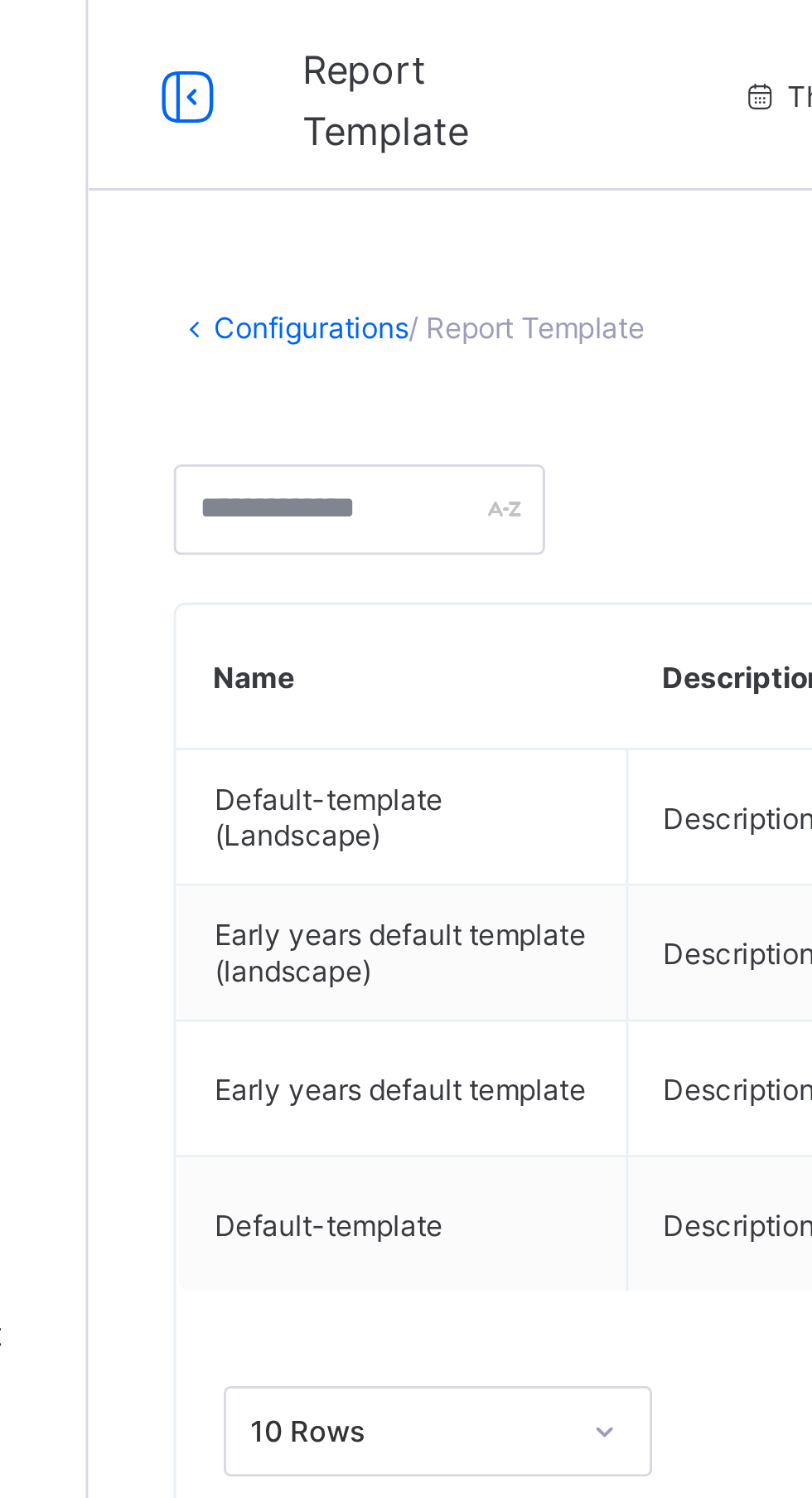
click at [365, 114] on span "/ Report Template" at bounding box center [351, 113] width 82 height 12
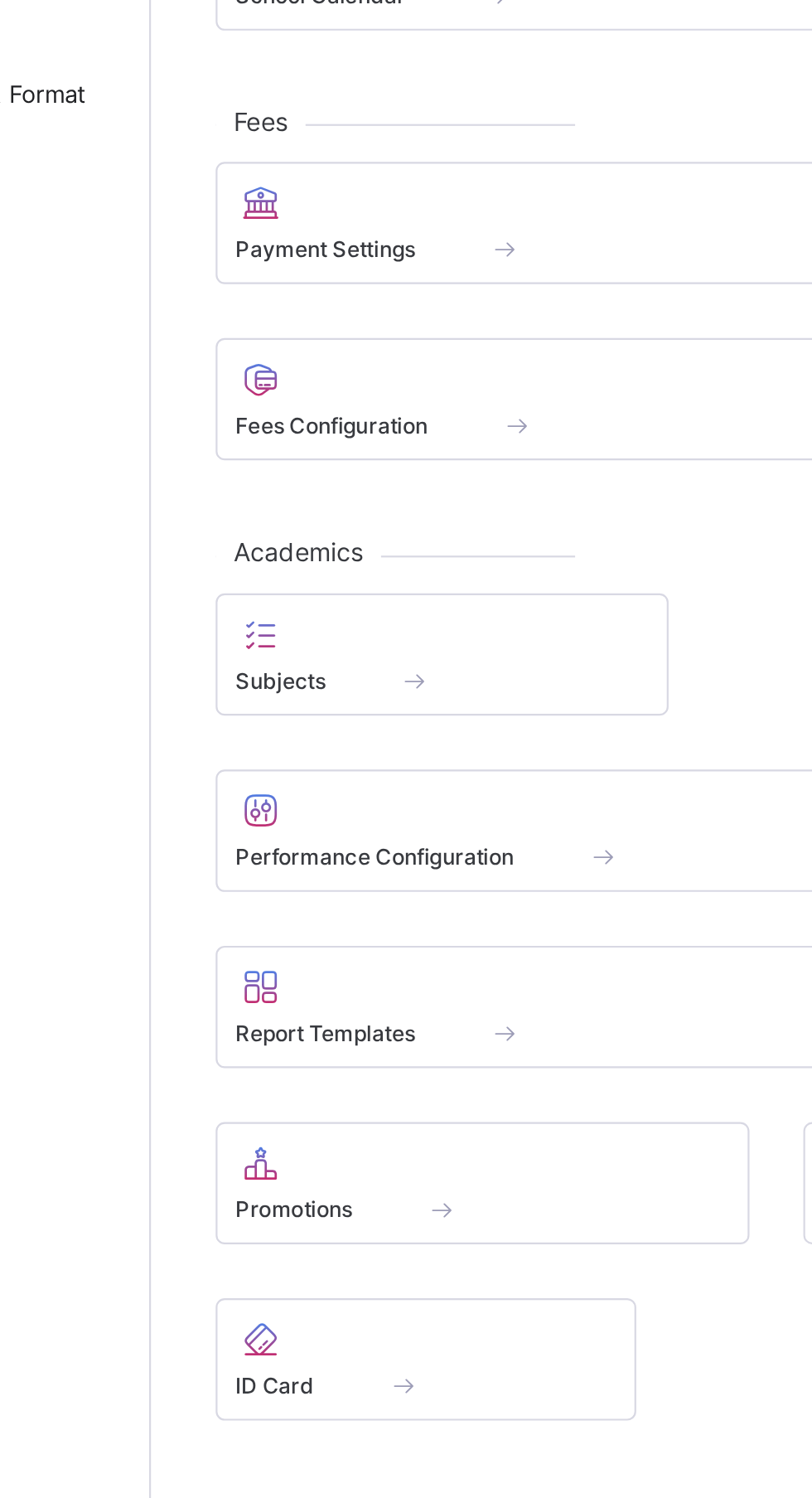
click at [375, 887] on div at bounding box center [396, 875] width 315 height 20
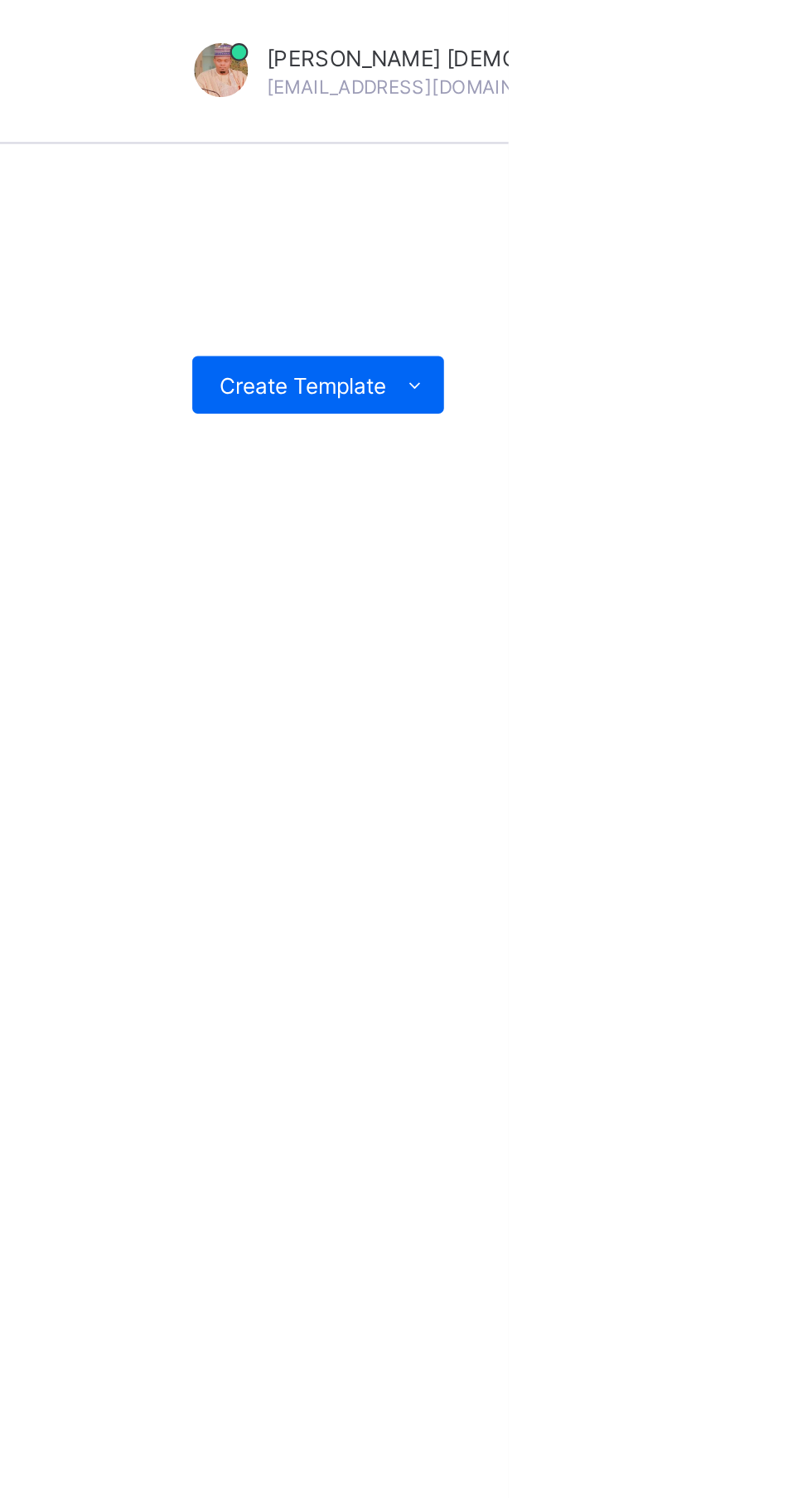
click at [755, 180] on span "Create Template" at bounding box center [718, 177] width 77 height 12
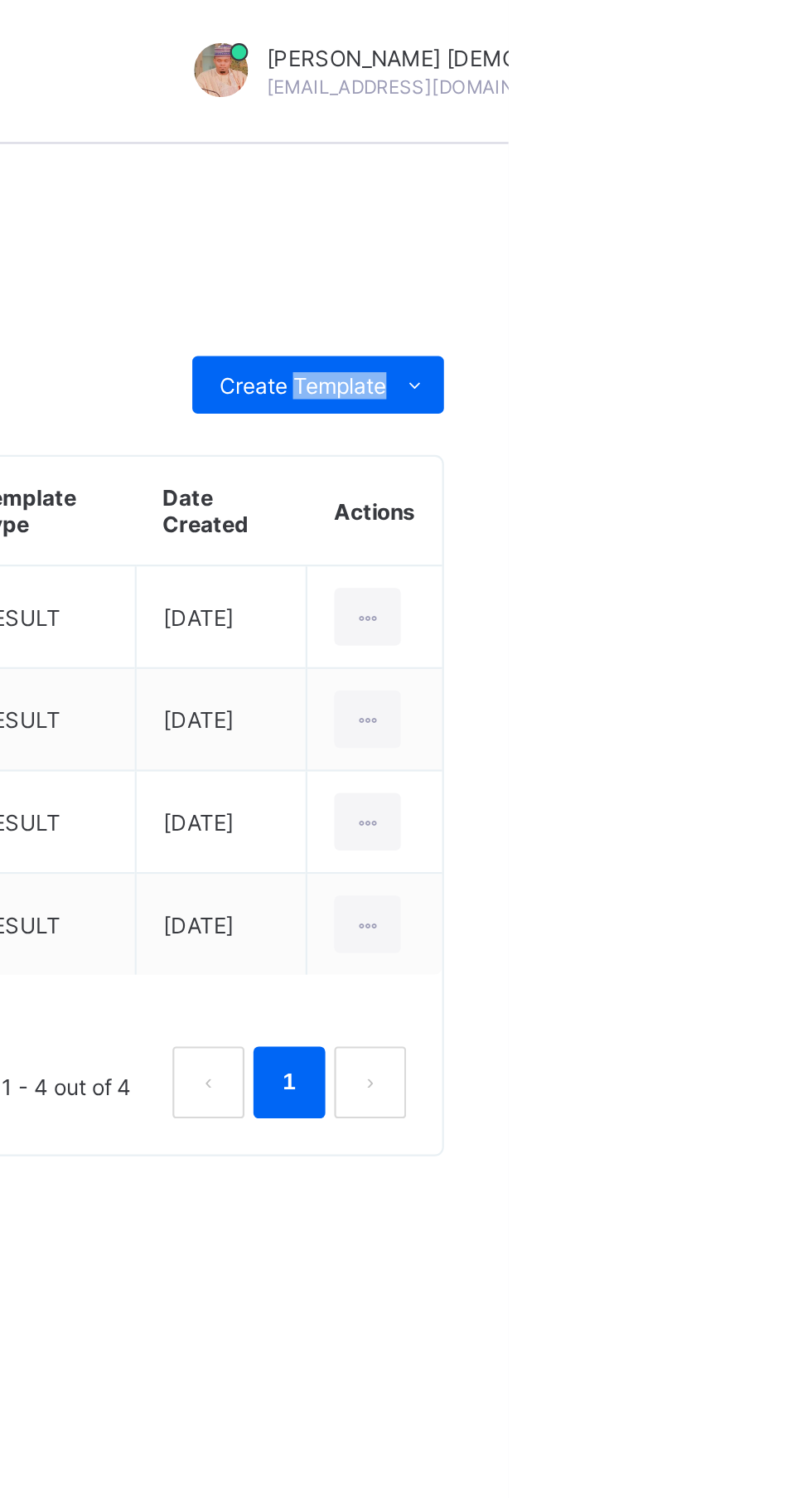
click at [0, 0] on li "Upload aspose template" at bounding box center [0, 0] width 0 height 0
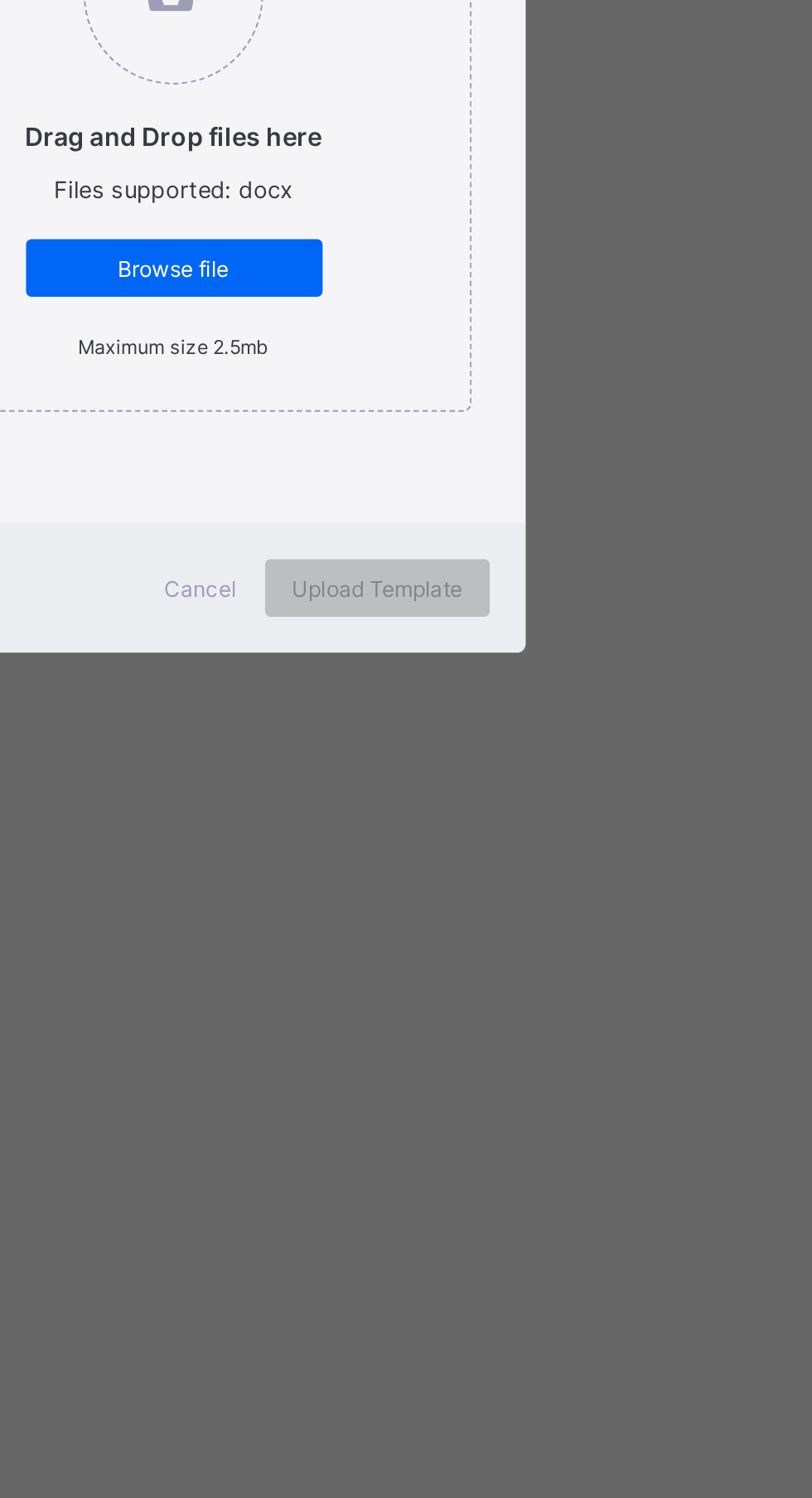
click at [463, 834] on span "Browse file" at bounding box center [406, 827] width 112 height 12
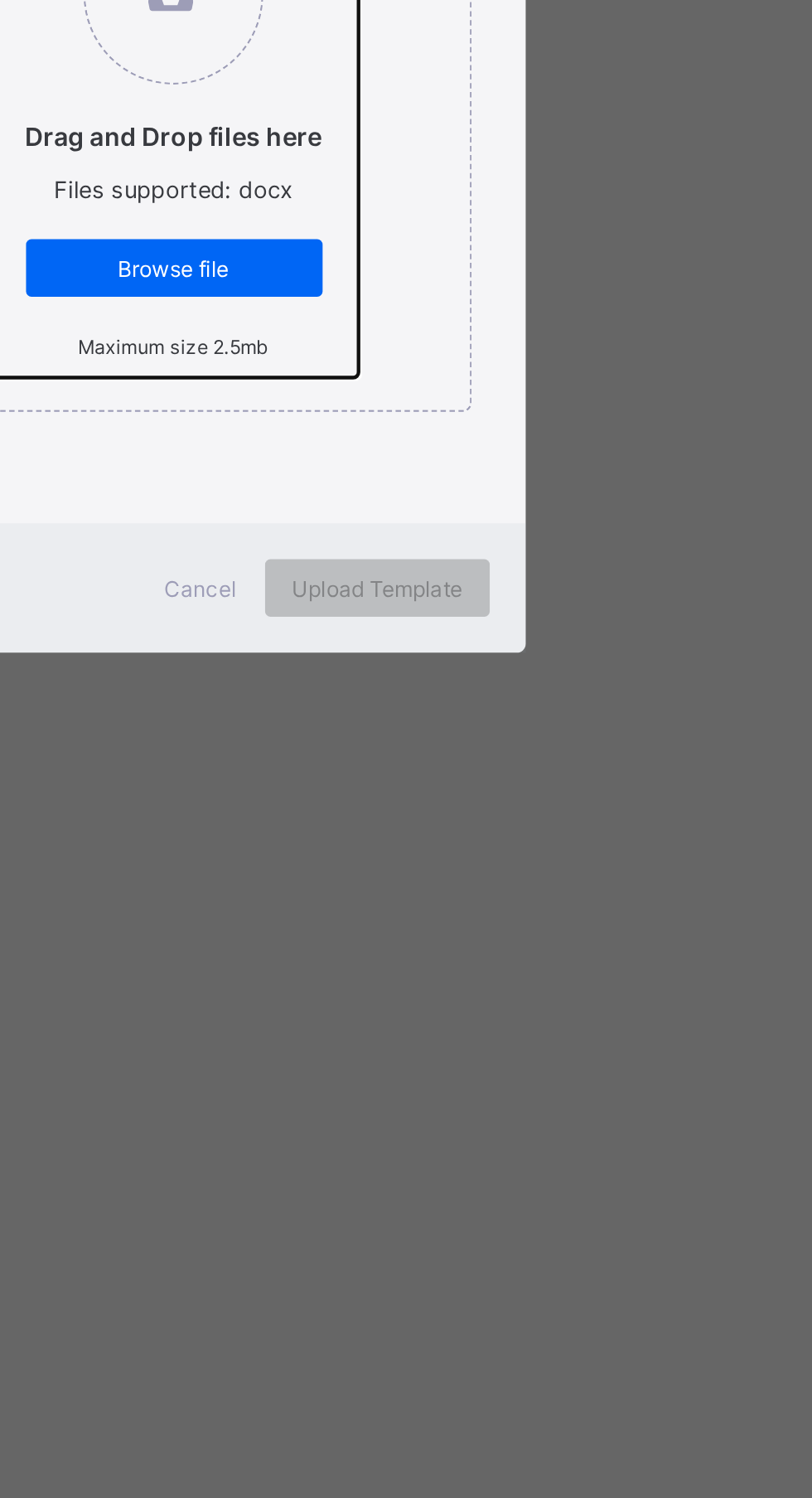
click at [321, 652] on input "Drag and Drop files here Files supported: docx Browse file Maximum size 2.5mb" at bounding box center [321, 652] width 0 height 0
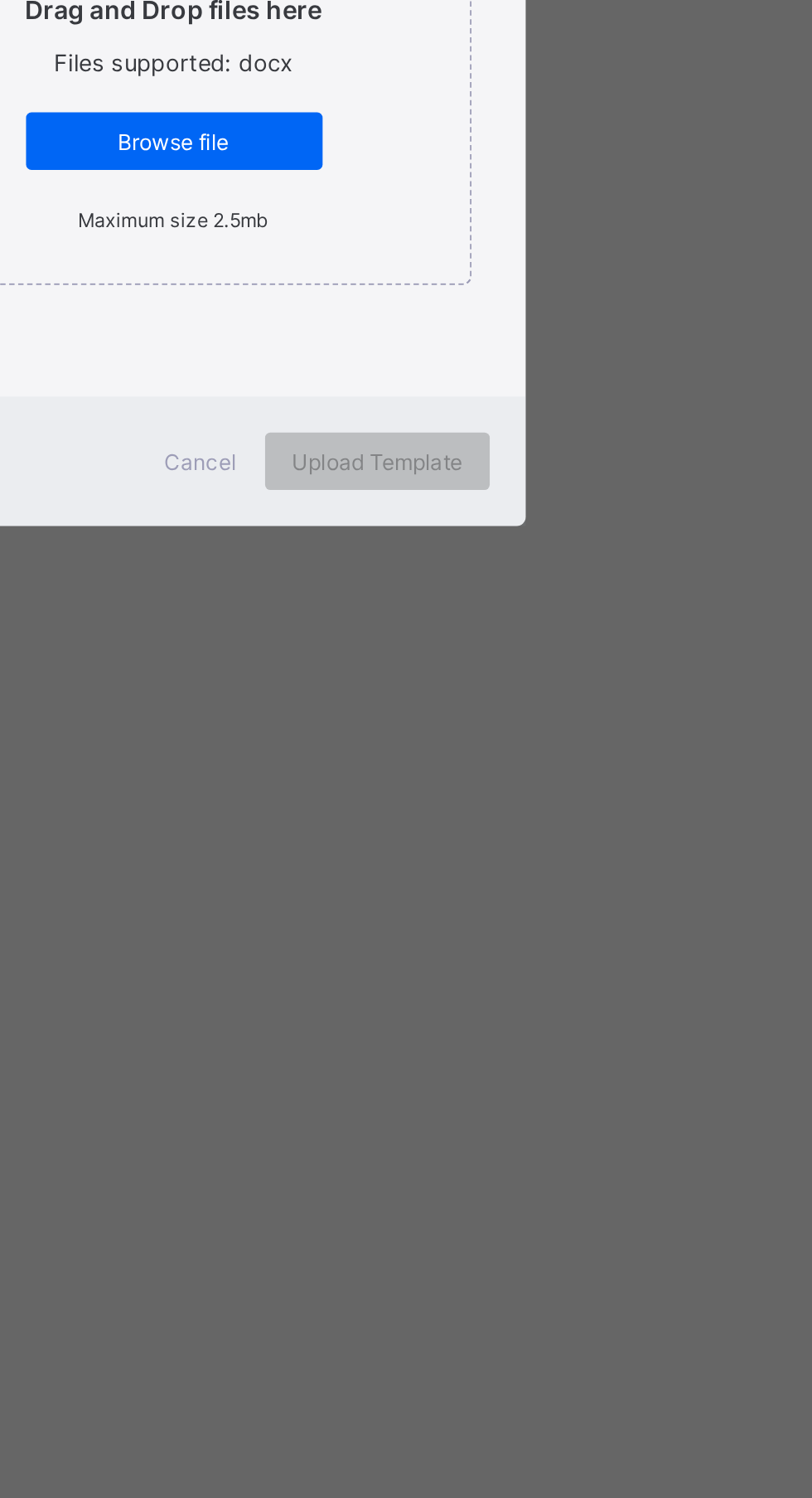
click at [448, 988] on div "Cancel" at bounding box center [418, 975] width 59 height 26
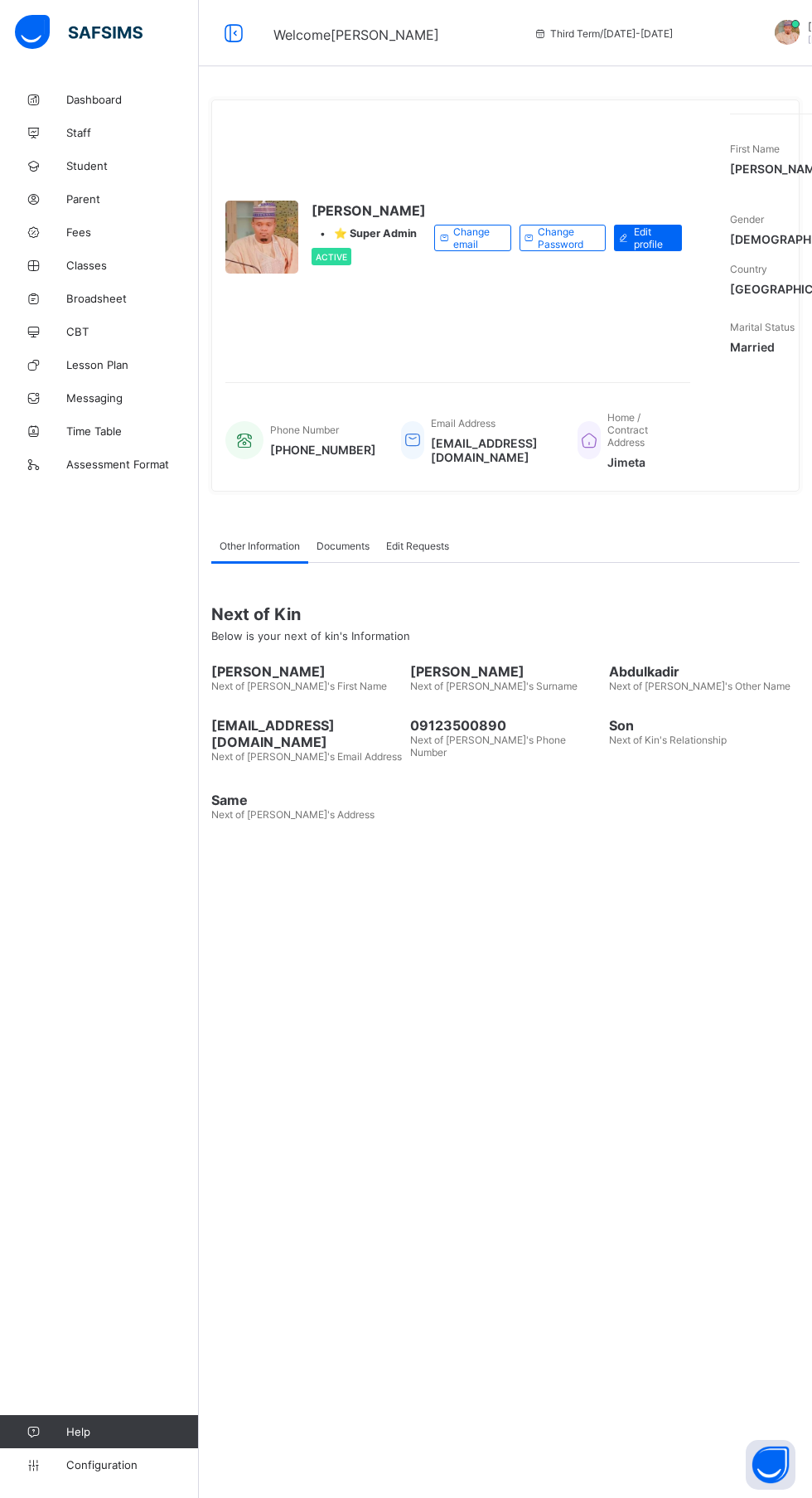
click at [121, 1481] on link "Configuration" at bounding box center [99, 1464] width 198 height 33
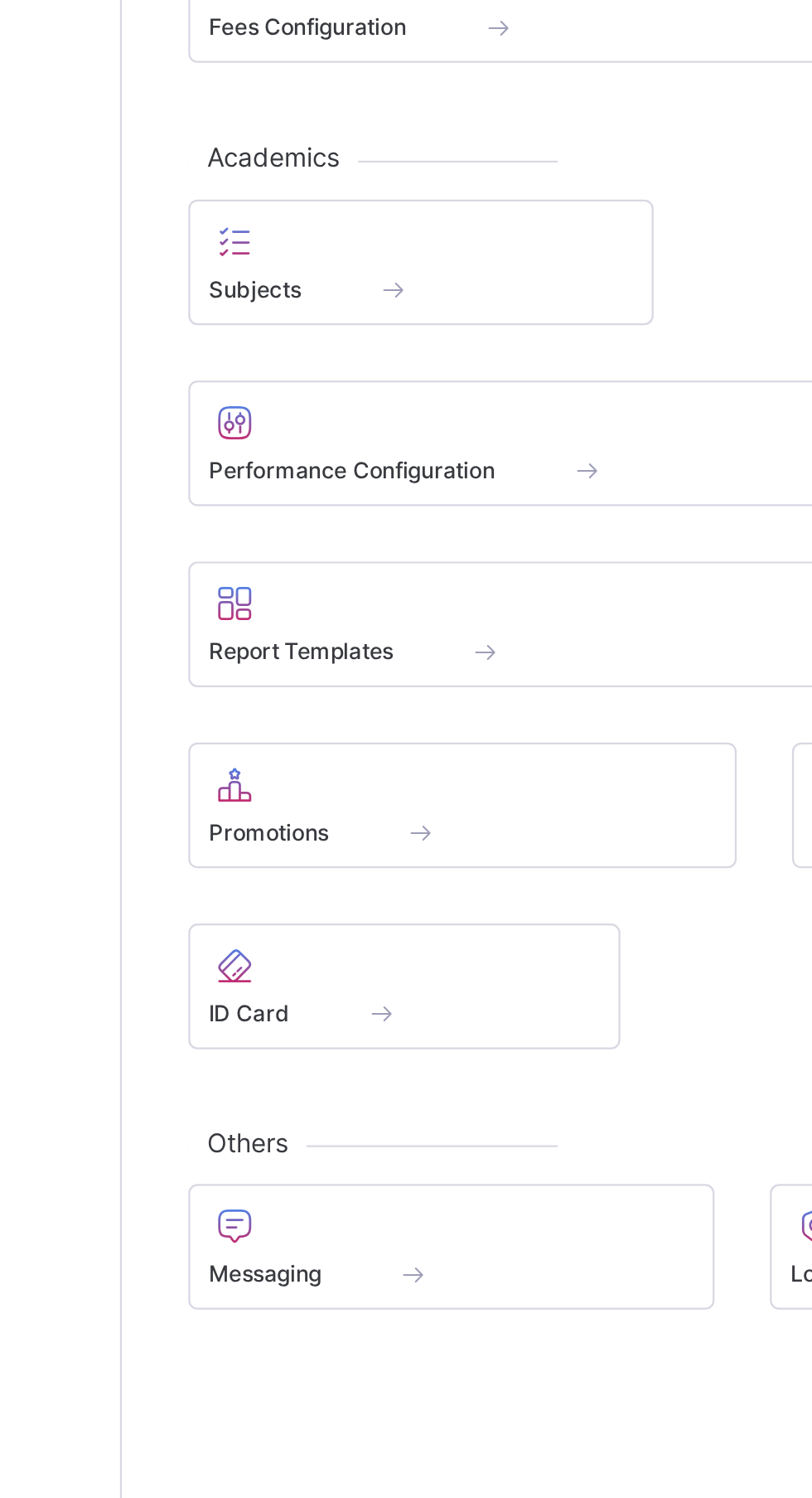
click at [344, 893] on div "Report Templates" at bounding box center [396, 897] width 315 height 14
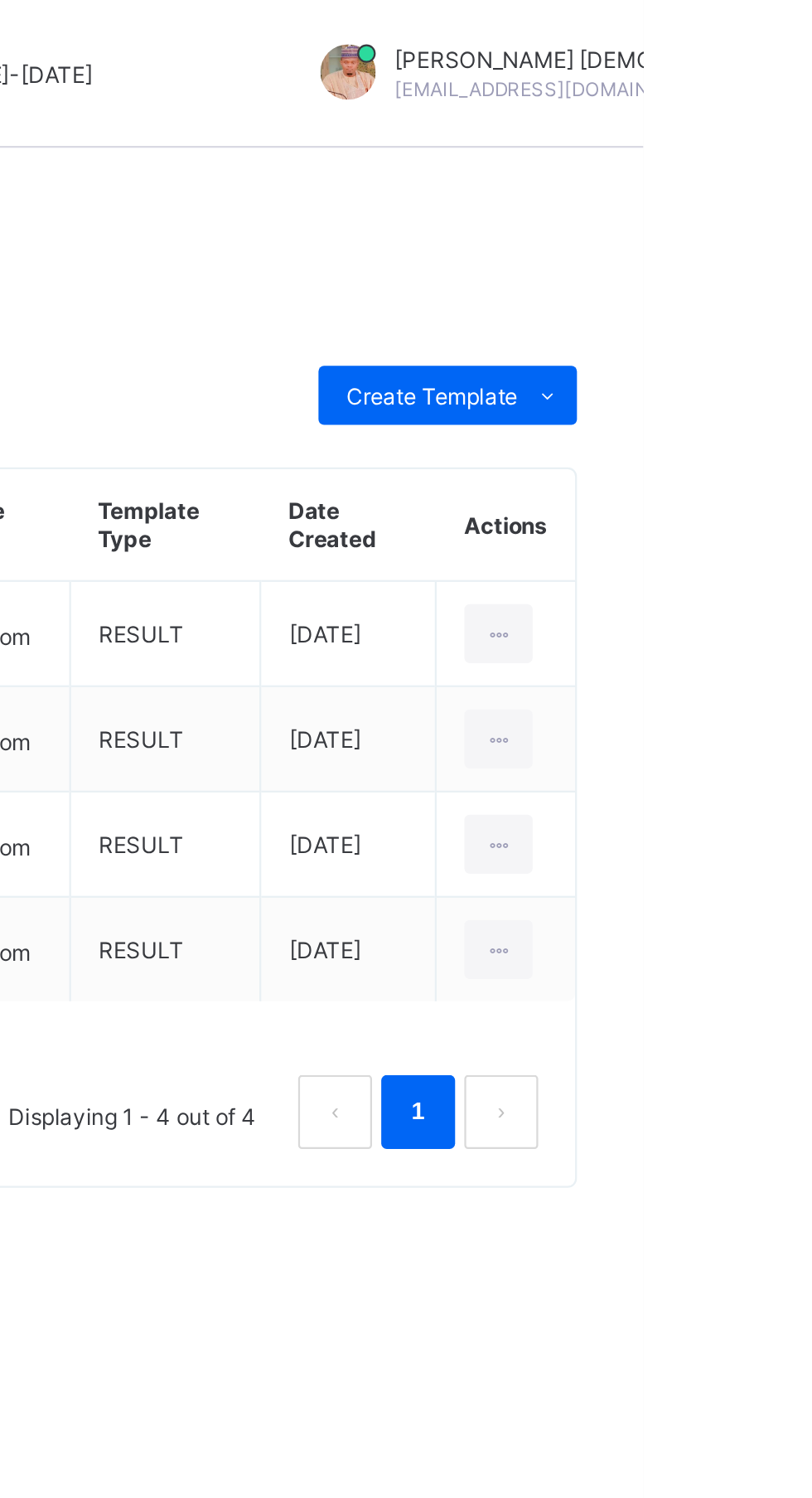
click at [739, 176] on span "Create Template" at bounding box center [718, 177] width 77 height 12
click at [0, 0] on div "Upload aspose template" at bounding box center [0, 0] width 0 height 0
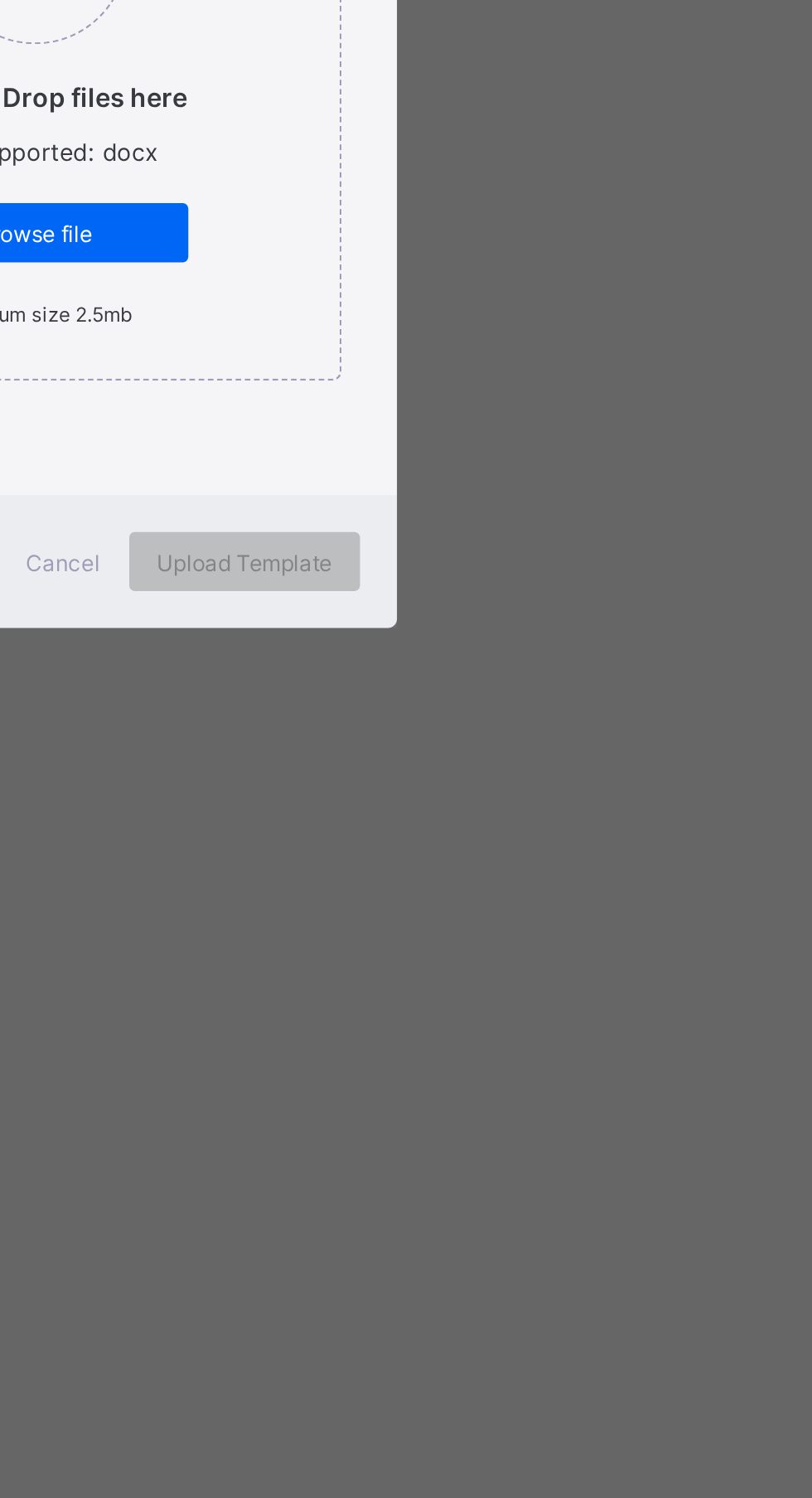
click at [463, 834] on span "Browse file" at bounding box center [406, 827] width 112 height 12
click at [321, 652] on input "Drag and Drop files here Files supported: docx Browse file Maximum size 2.5mb" at bounding box center [321, 652] width 0 height 0
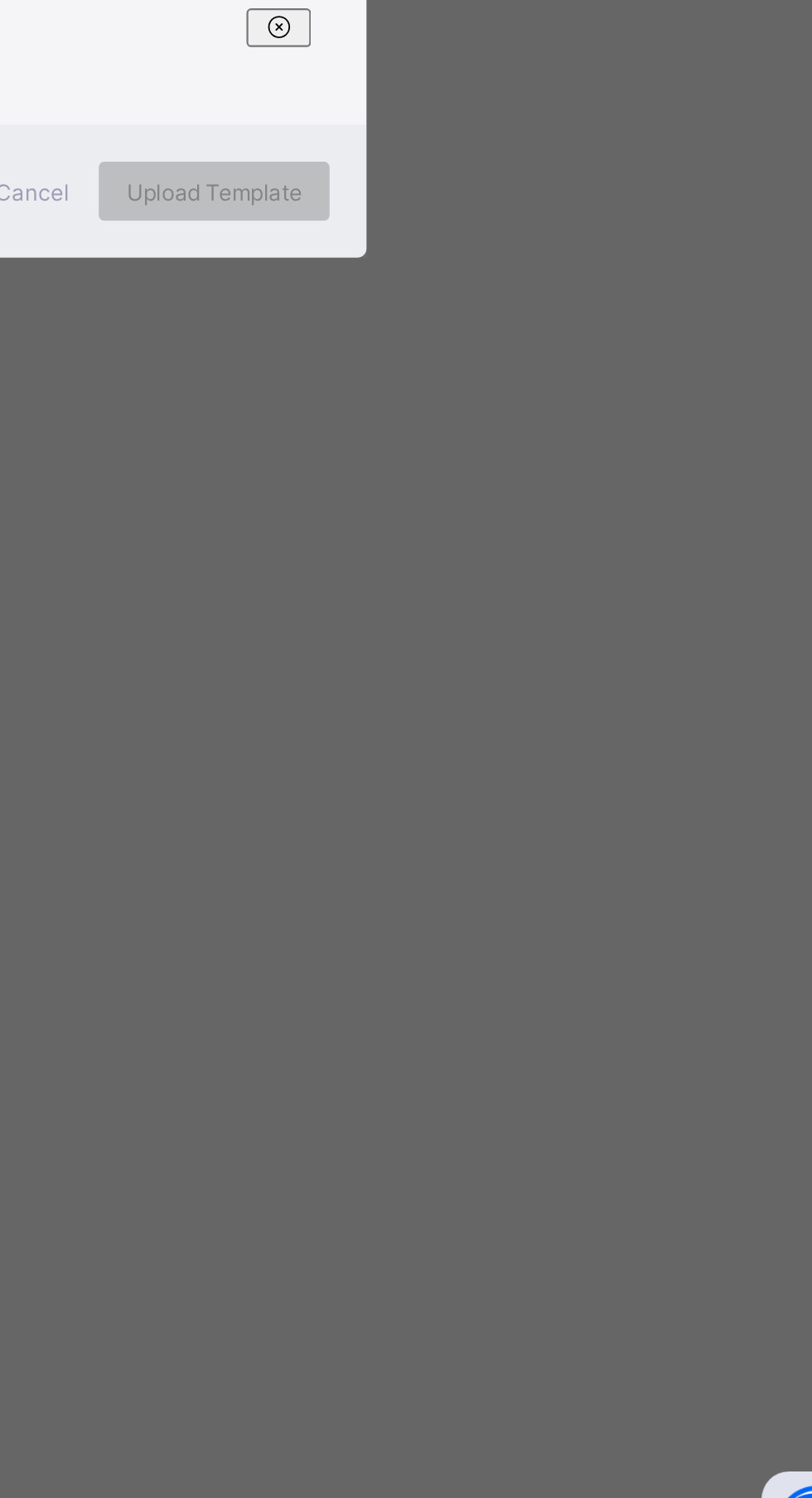
click at [406, 718] on input "text" at bounding box center [337, 701] width 138 height 31
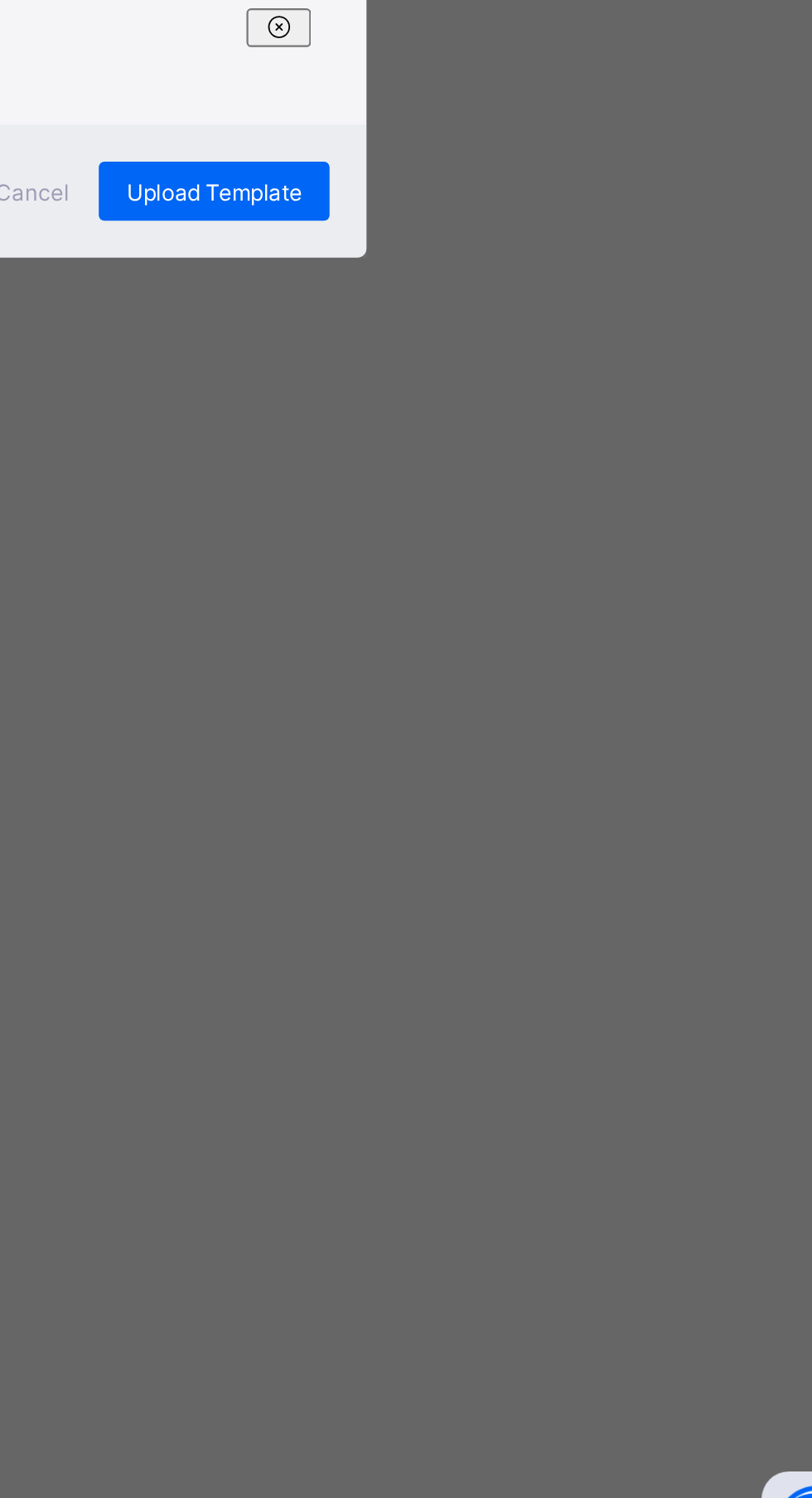
type input "**********"
click at [552, 879] on div "Upload Template" at bounding box center [500, 865] width 104 height 26
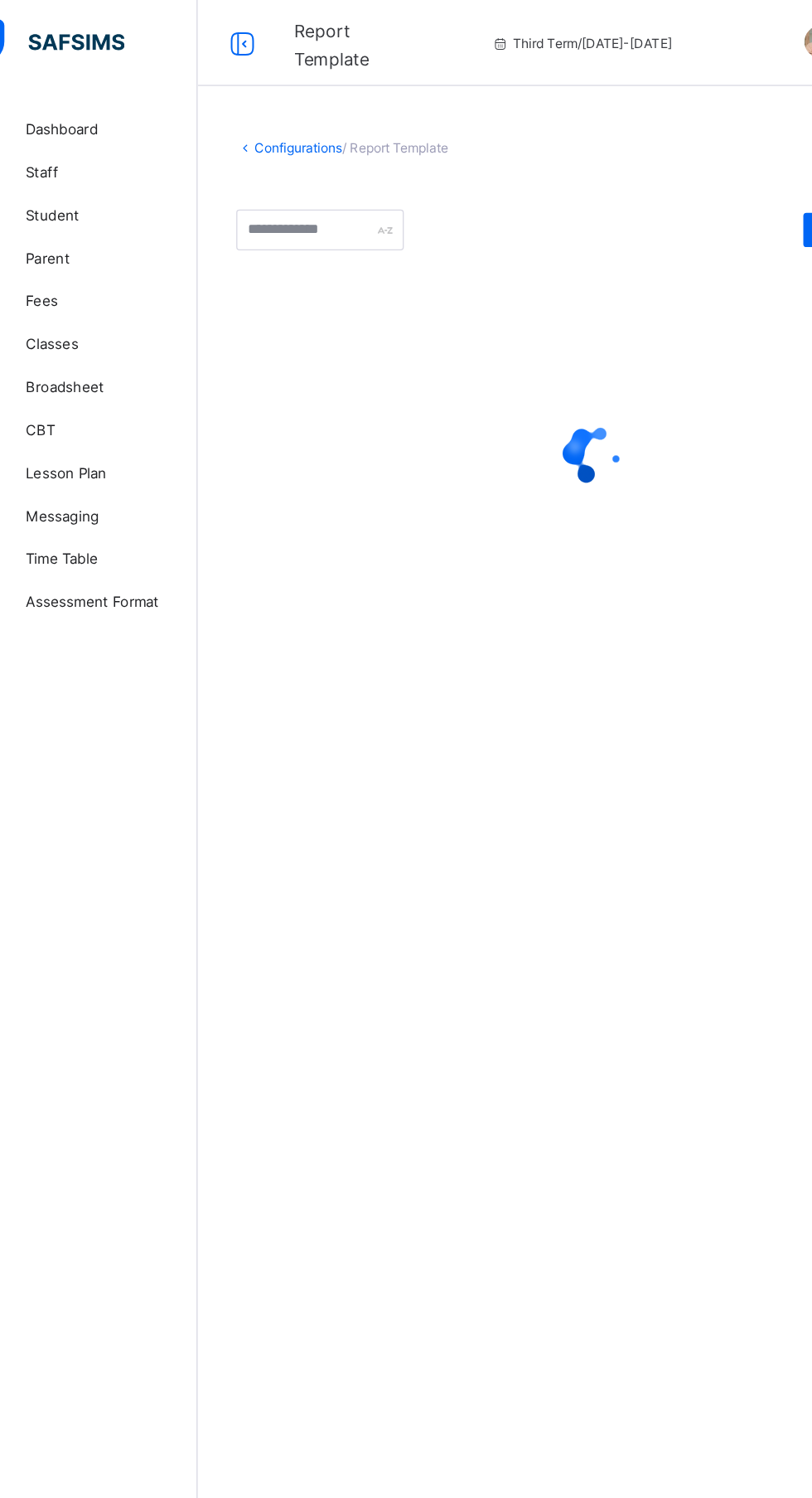
click at [655, 813] on div "Configurations / Report Template Create Template Custom builder Upload aspose t…" at bounding box center [505, 749] width 613 height 1498
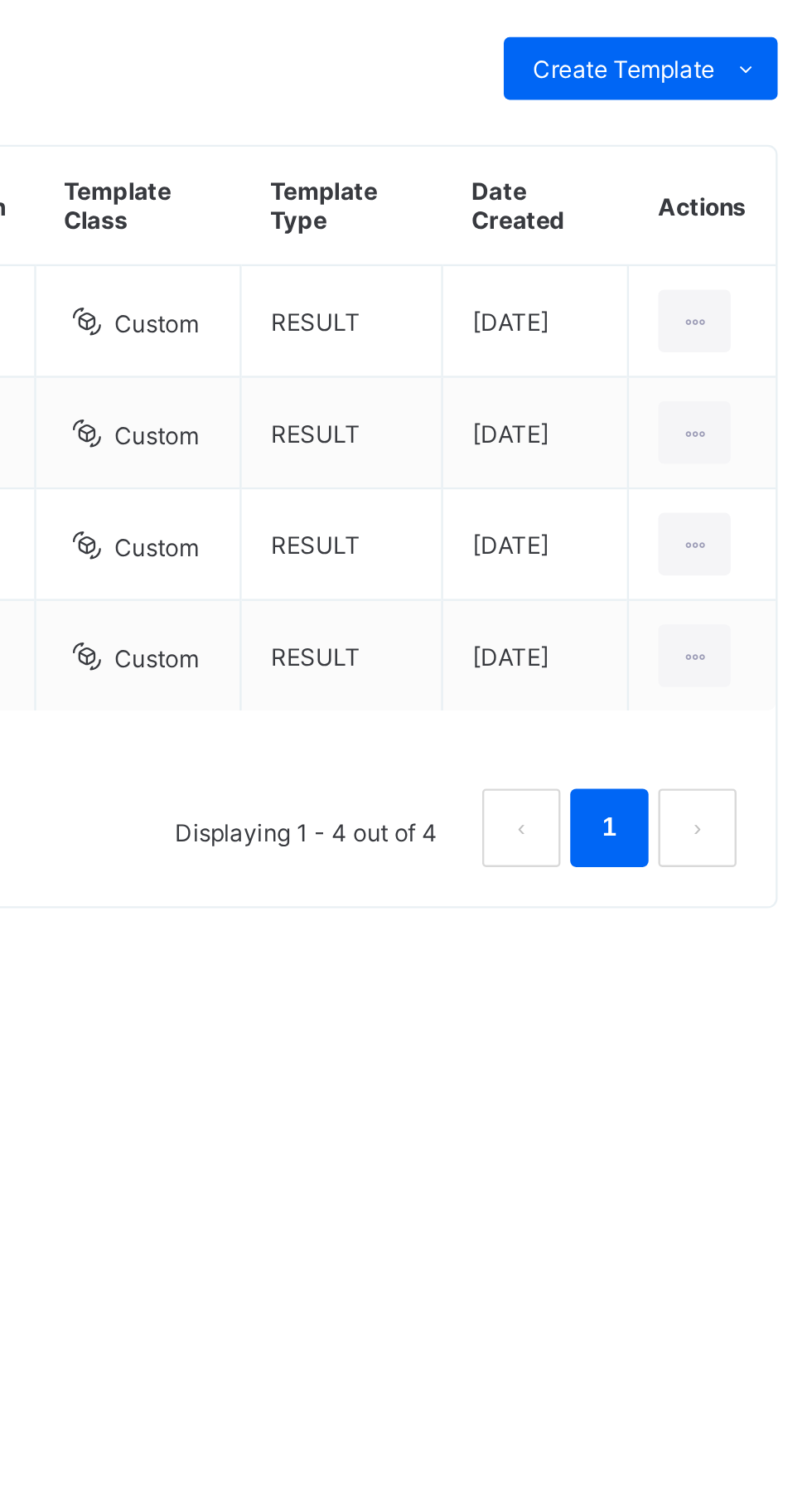
click at [731, 177] on span "Create Template" at bounding box center [718, 177] width 77 height 12
click at [0, 0] on div "Upload aspose template" at bounding box center [0, 0] width 0 height 0
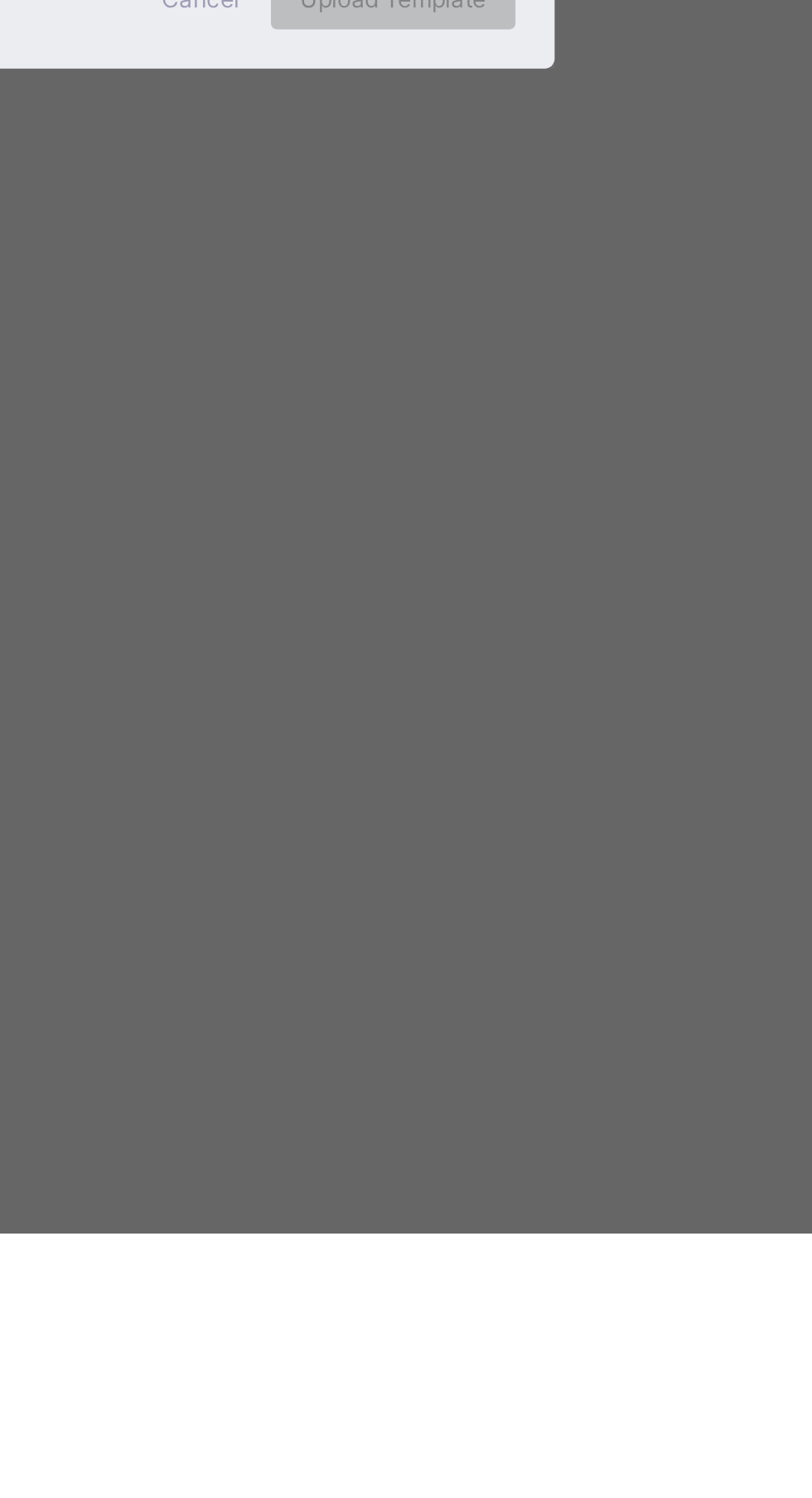
click at [463, 834] on span "Browse file" at bounding box center [406, 827] width 112 height 12
click at [321, 652] on input "Drag and Drop files here Files supported: docx Browse file Maximum size 2.5mb" at bounding box center [321, 652] width 0 height 0
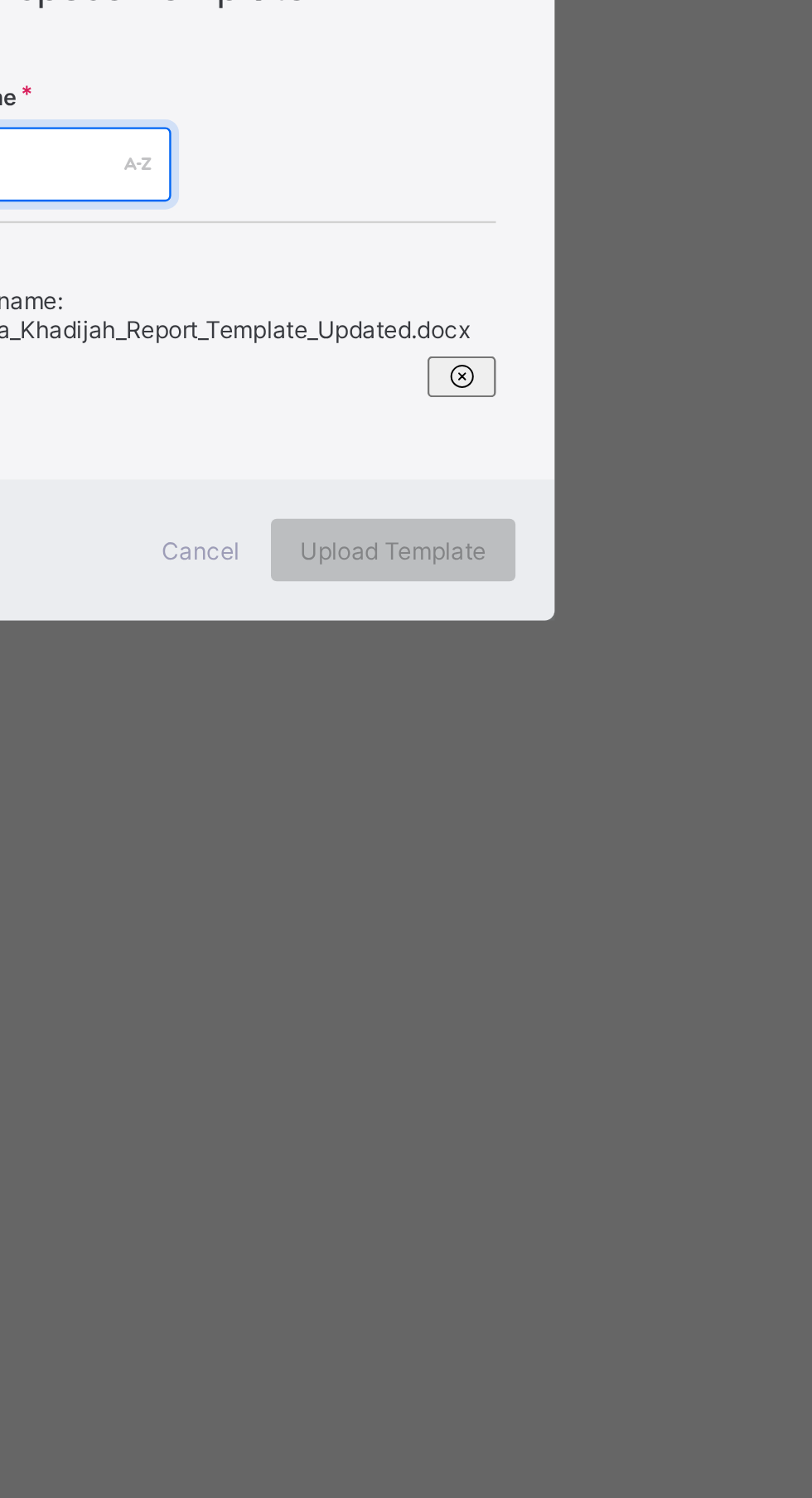
click at [406, 718] on input "text" at bounding box center [337, 701] width 138 height 31
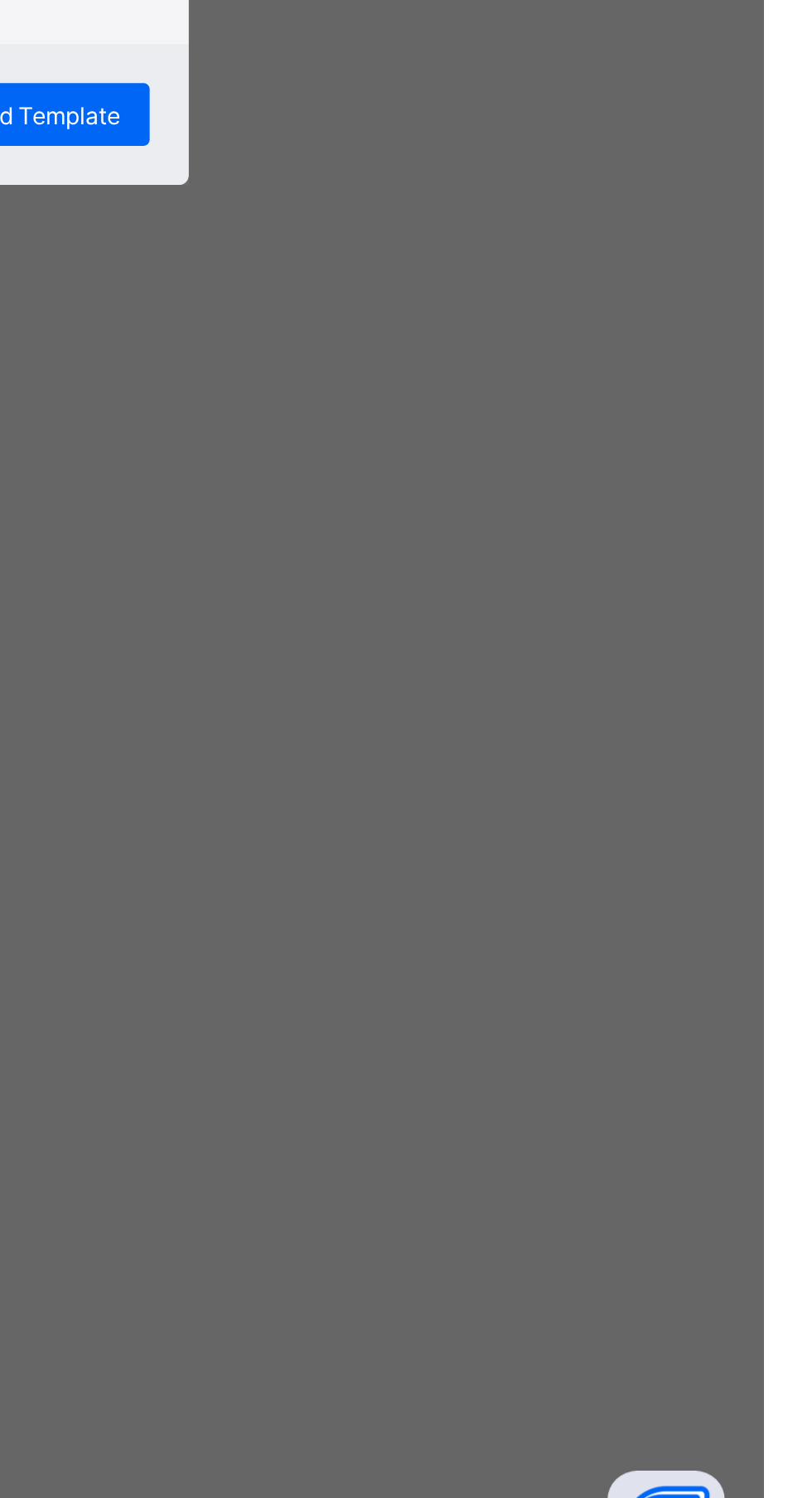
type input "****"
click at [540, 872] on span "Upload Template" at bounding box center [500, 865] width 79 height 12
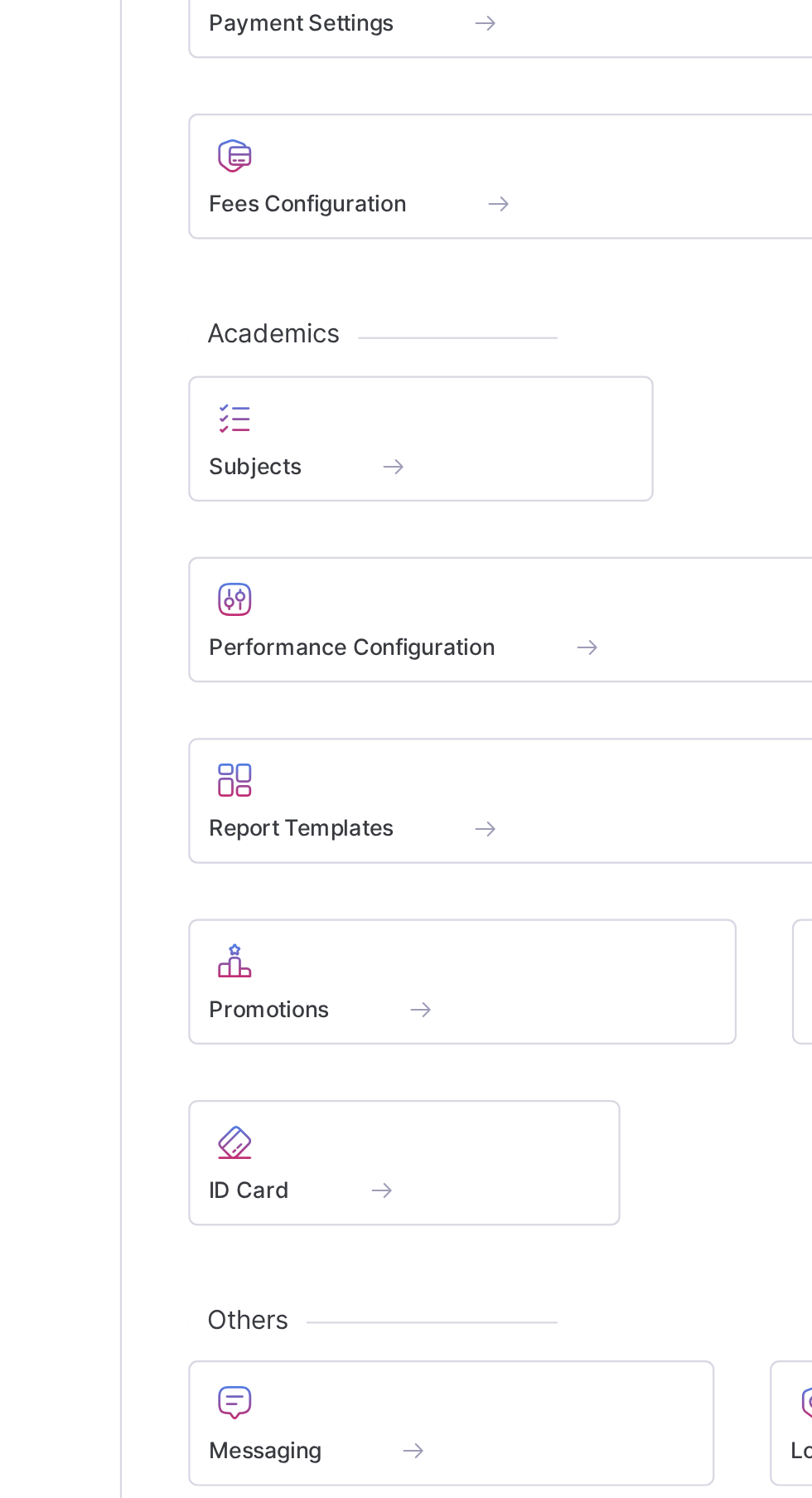
click at [346, 980] on span at bounding box center [351, 978] width 54 height 14
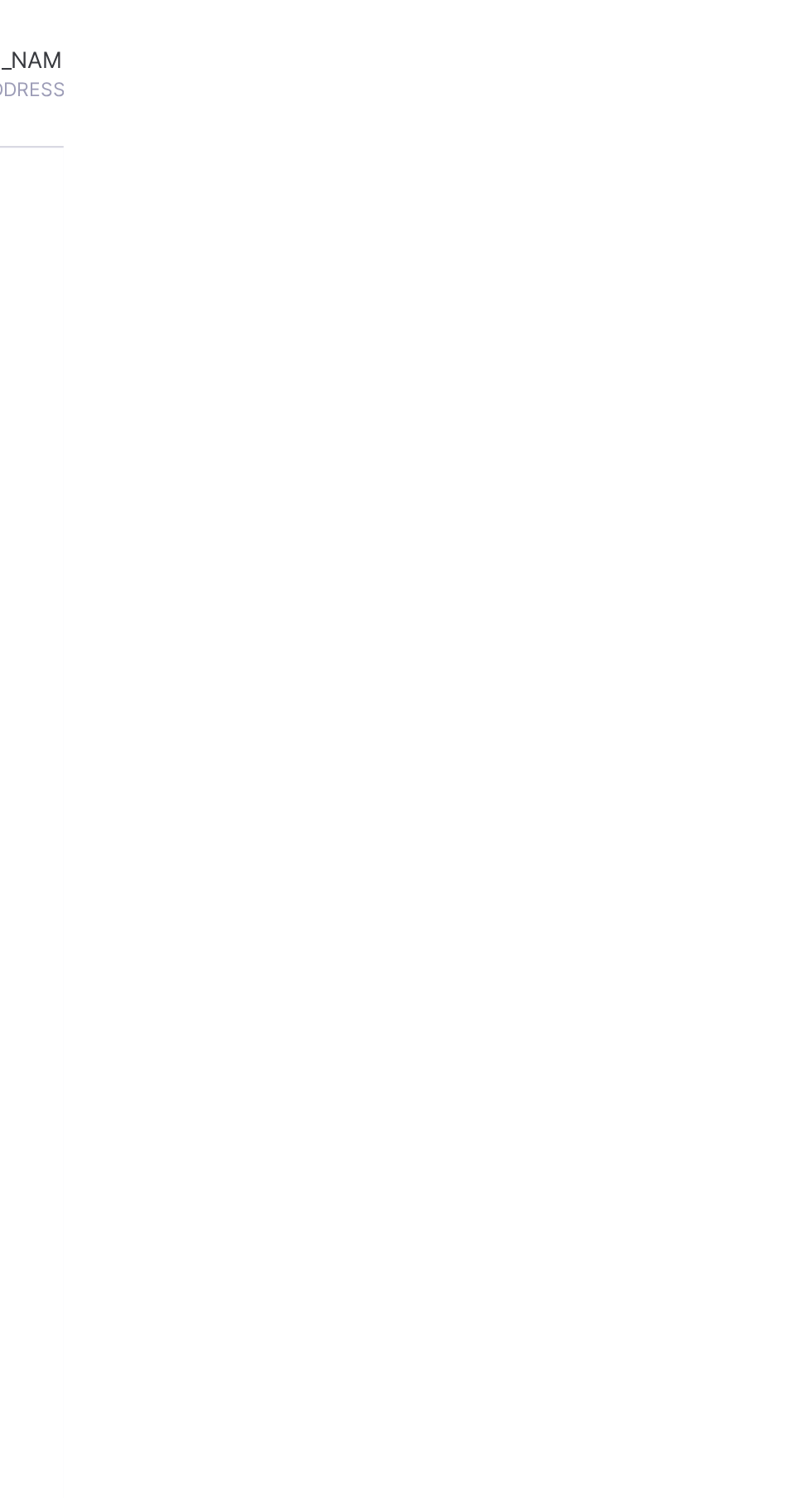
click at [562, 186] on span at bounding box center [554, 179] width 17 height 12
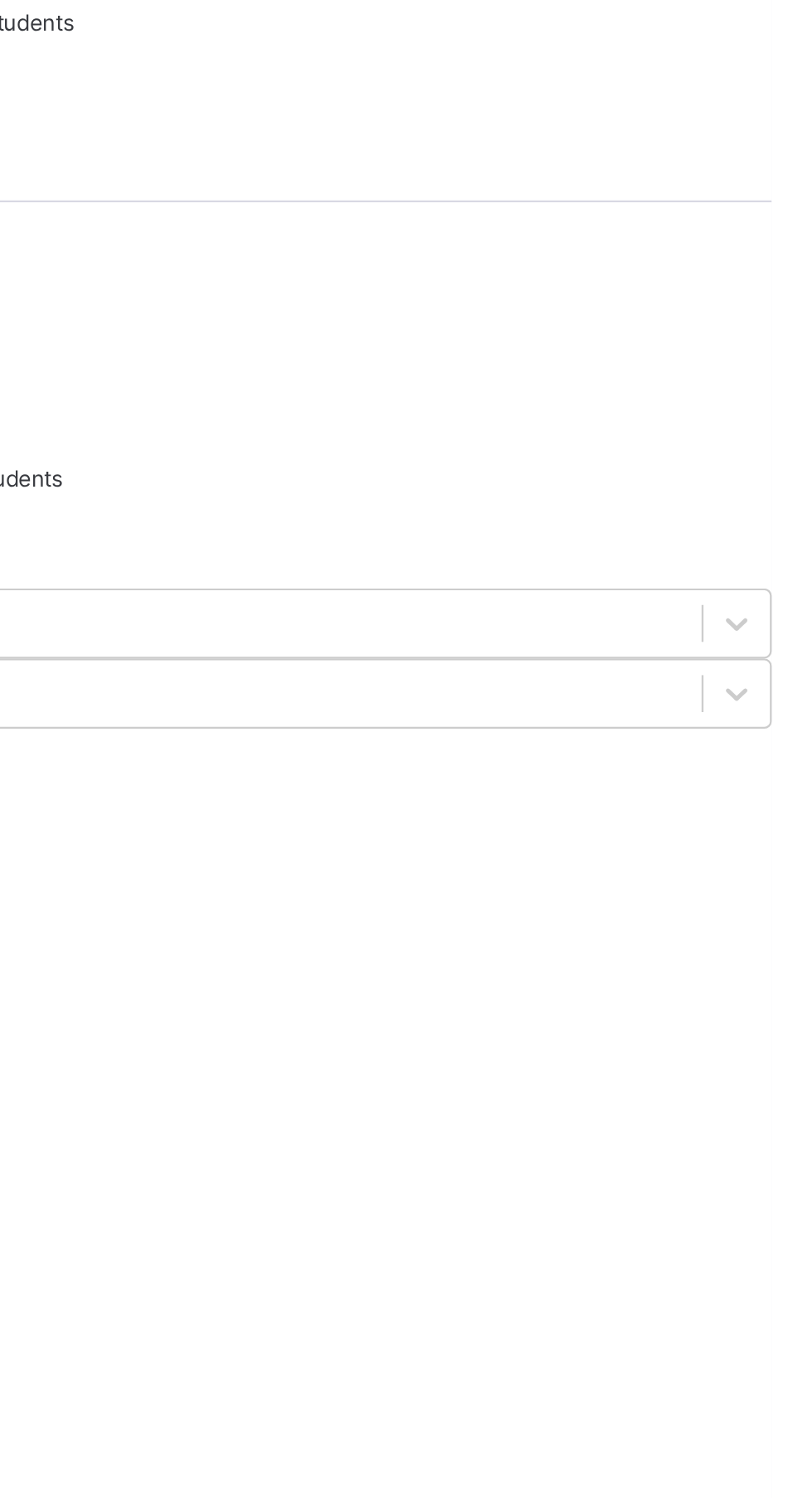
click at [750, 378] on div "Select the class level you wish to promote the select student to Select Term Se…" at bounding box center [505, 480] width 613 height 226
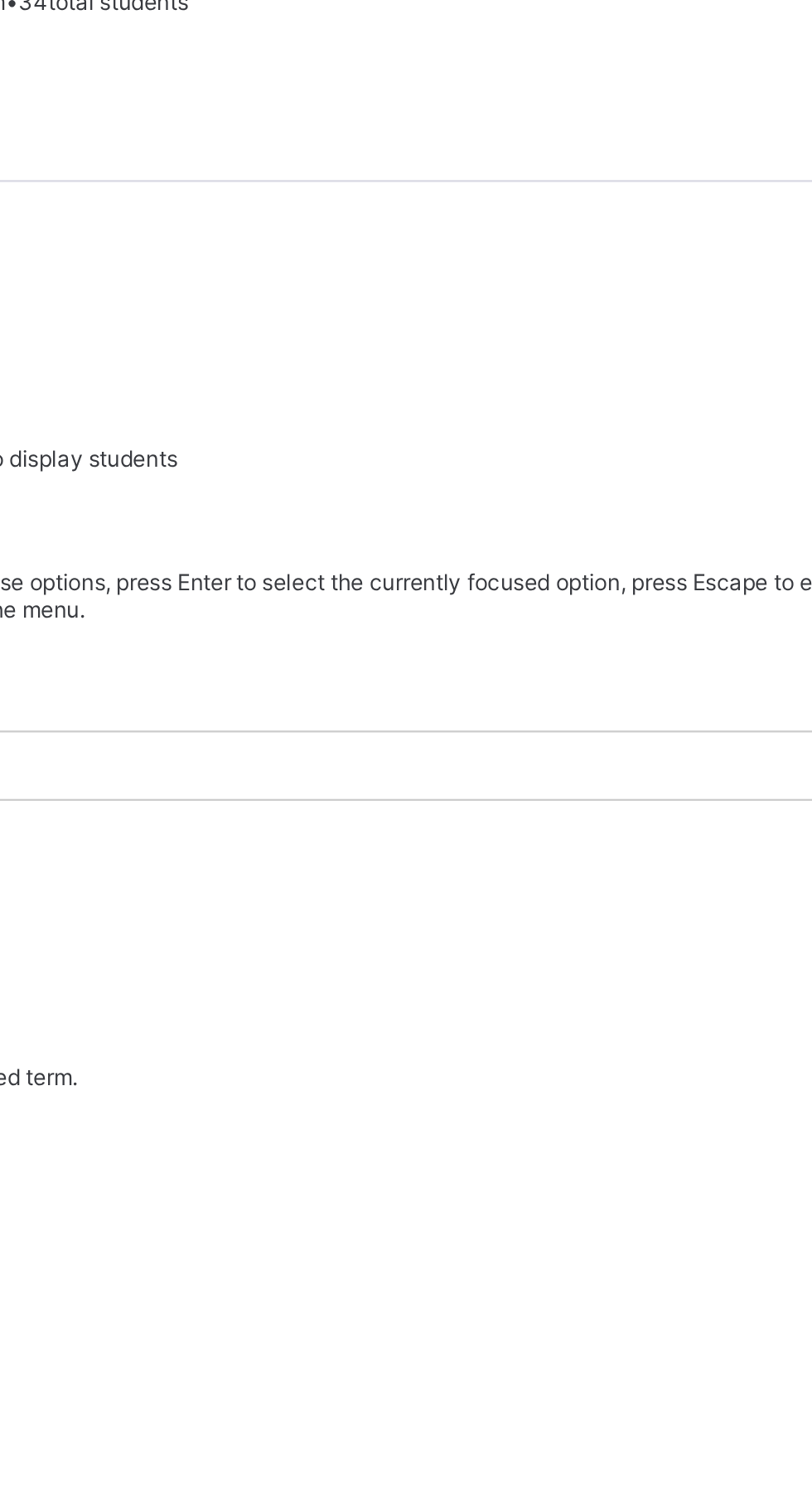
click at [724, 381] on div "Select the class level you wish to promote the select student to 0 results avai…" at bounding box center [505, 501] width 613 height 268
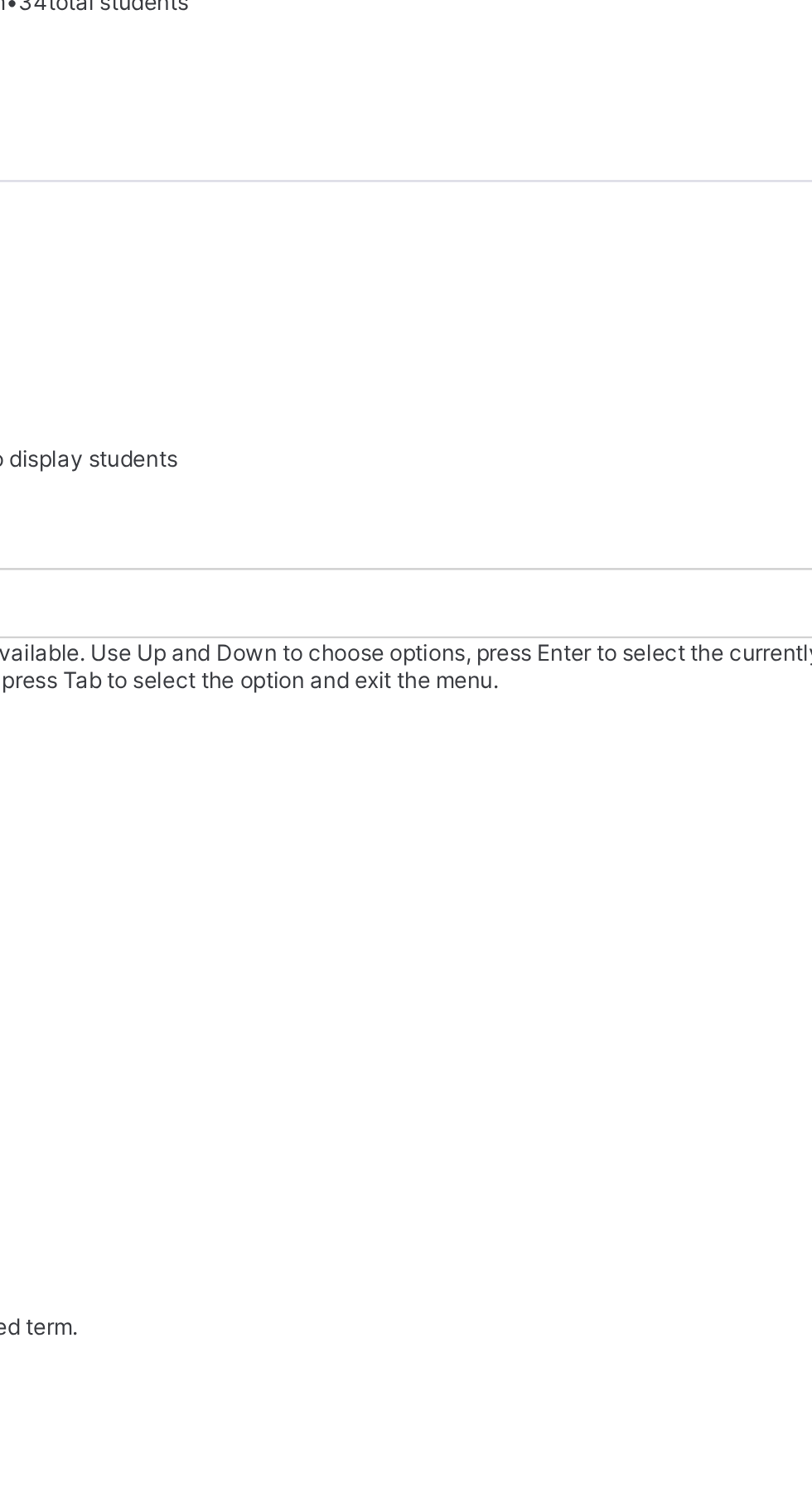
click at [719, 493] on div "Nursery 2" at bounding box center [505, 498] width 613 height 12
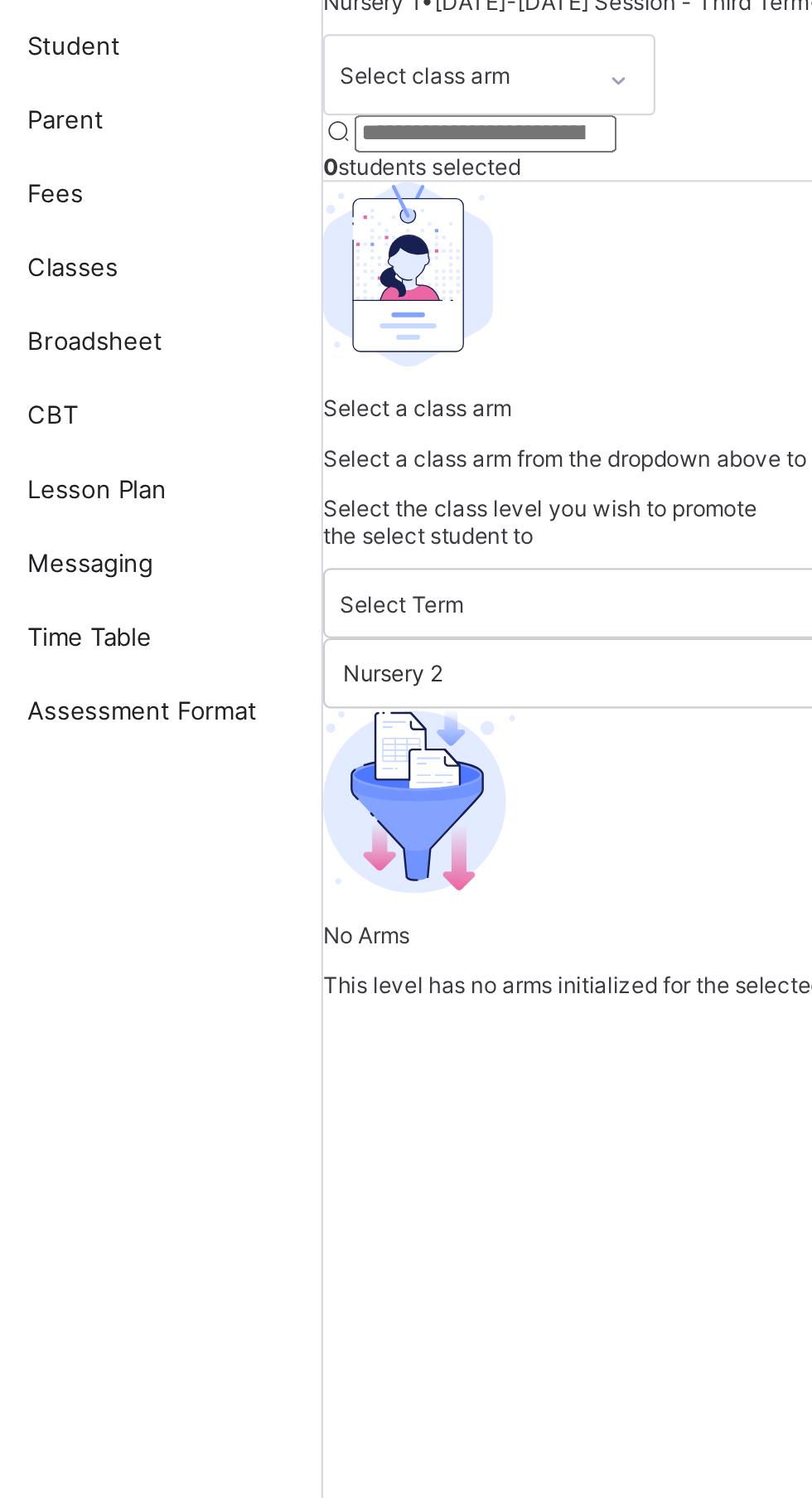
click at [327, 357] on div "Select class arm 0 students selected Select a class arm Select a class arm from…" at bounding box center [505, 259] width 613 height 197
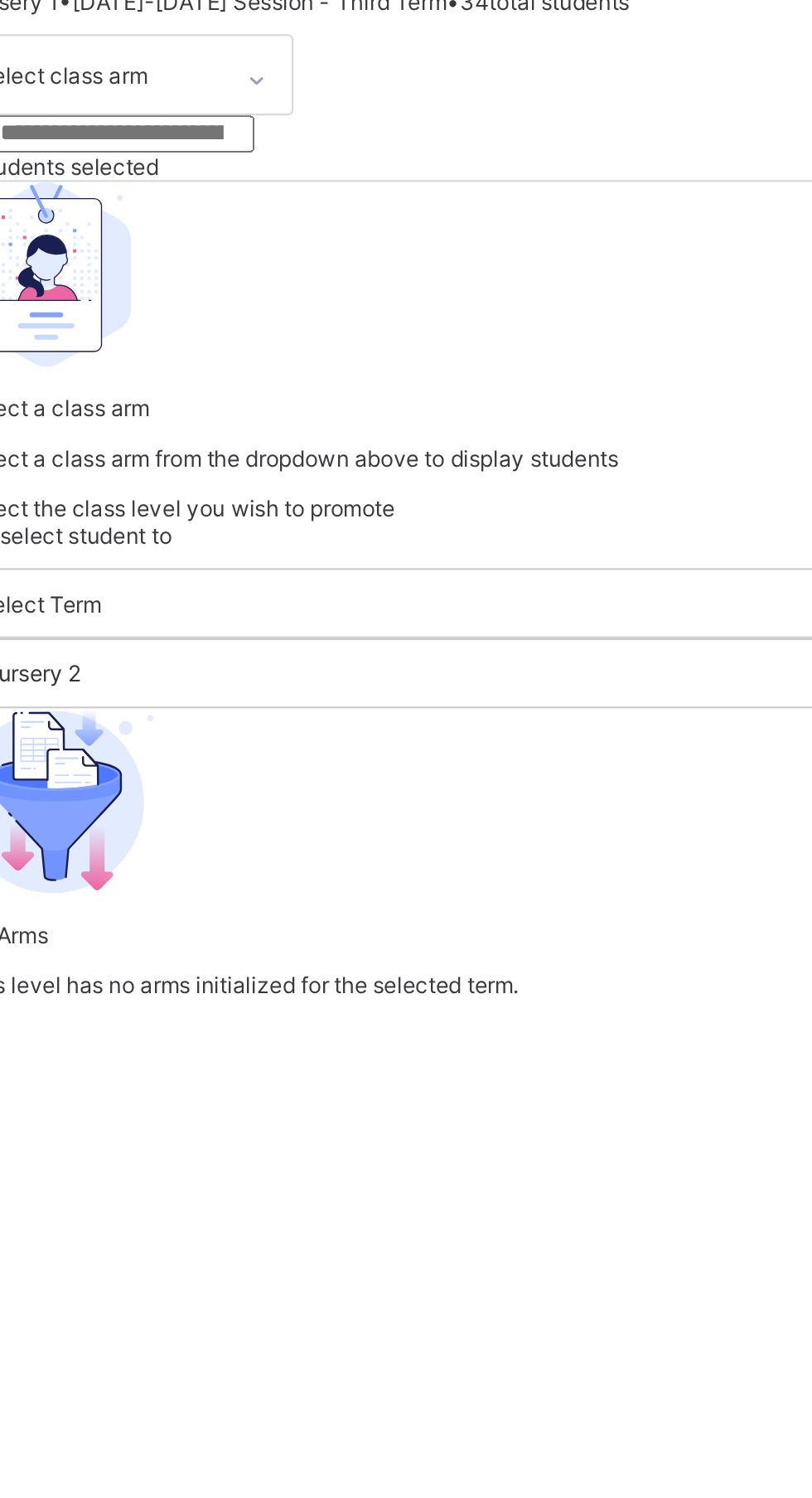
click at [331, 214] on input "search" at bounding box center [271, 205] width 118 height 17
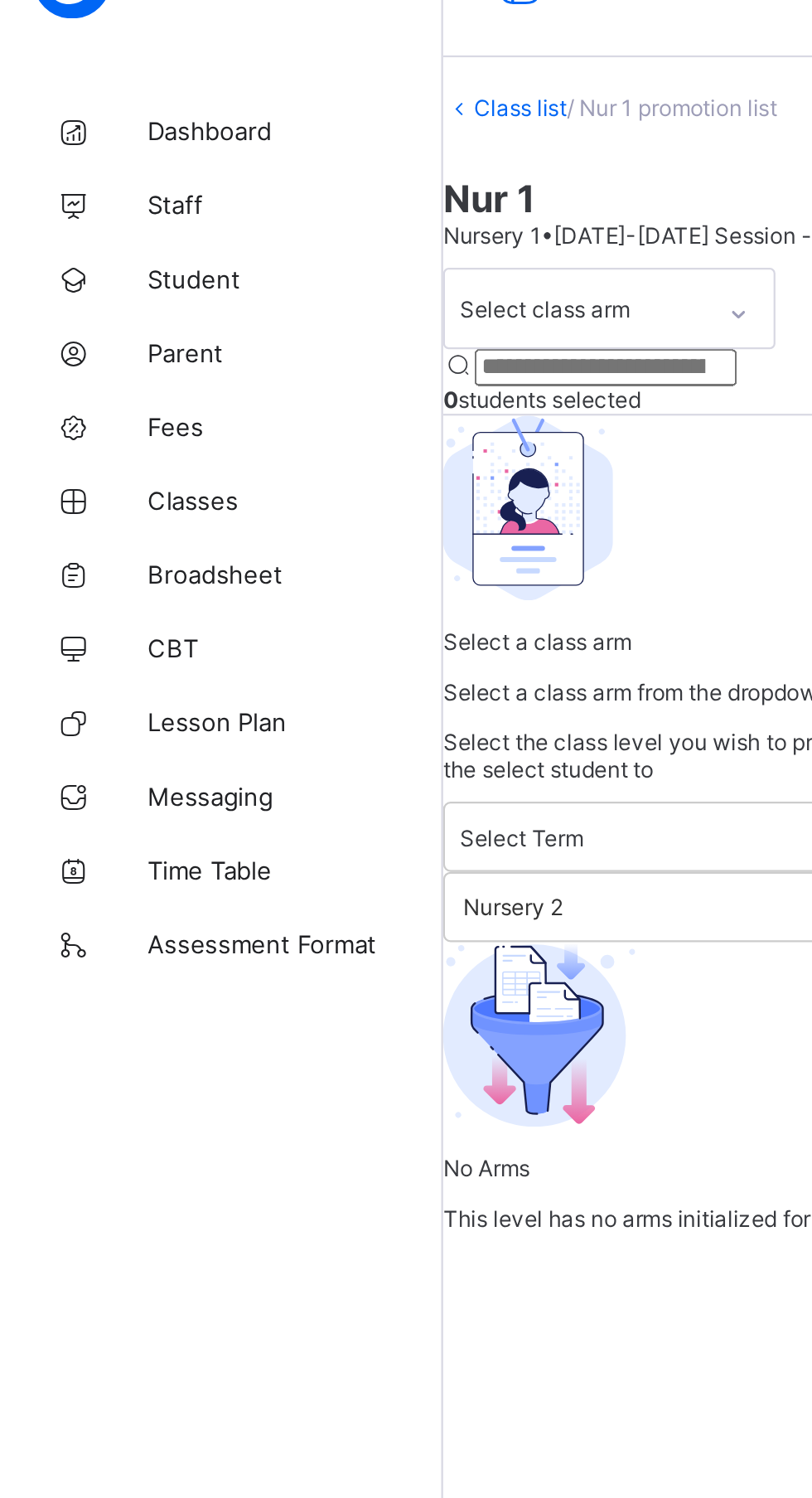
click at [111, 295] on span "Broadsheet" at bounding box center [132, 299] width 133 height 13
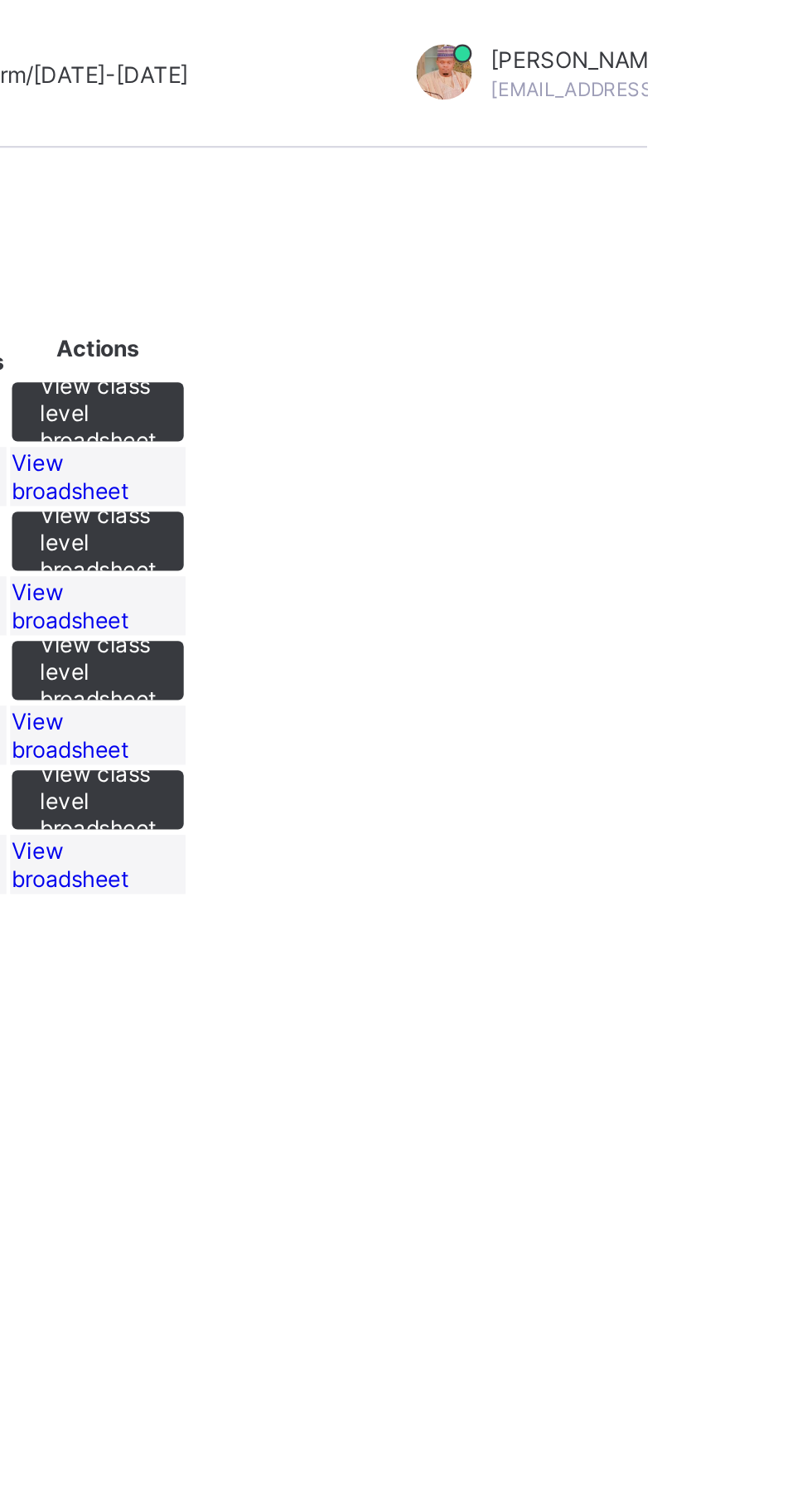
click at [579, 226] on span "View broadsheet" at bounding box center [553, 214] width 52 height 24
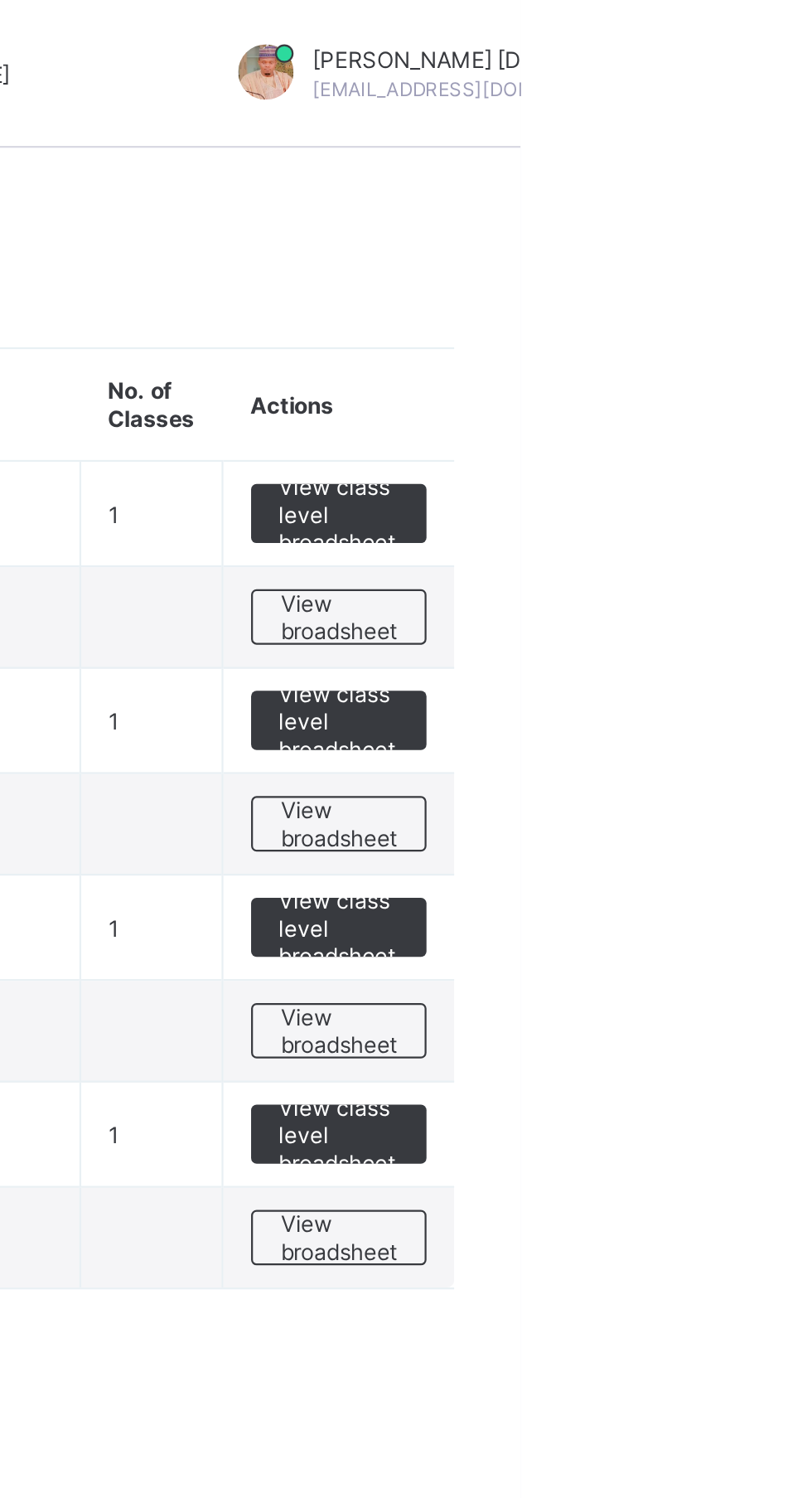
click at [731, 280] on span "View broadsheet" at bounding box center [730, 277] width 52 height 24
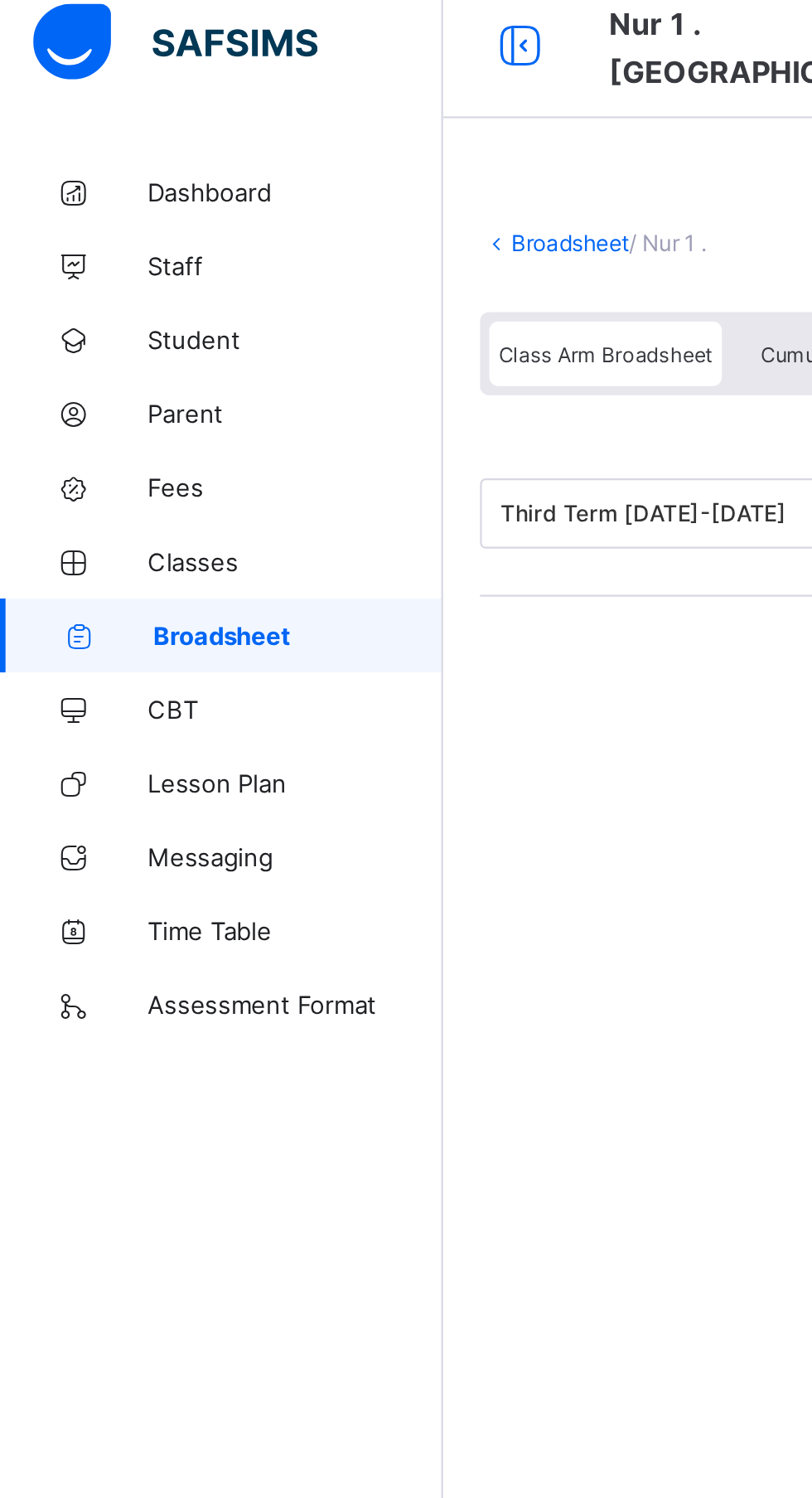
click at [90, 265] on span "Classes" at bounding box center [132, 266] width 133 height 13
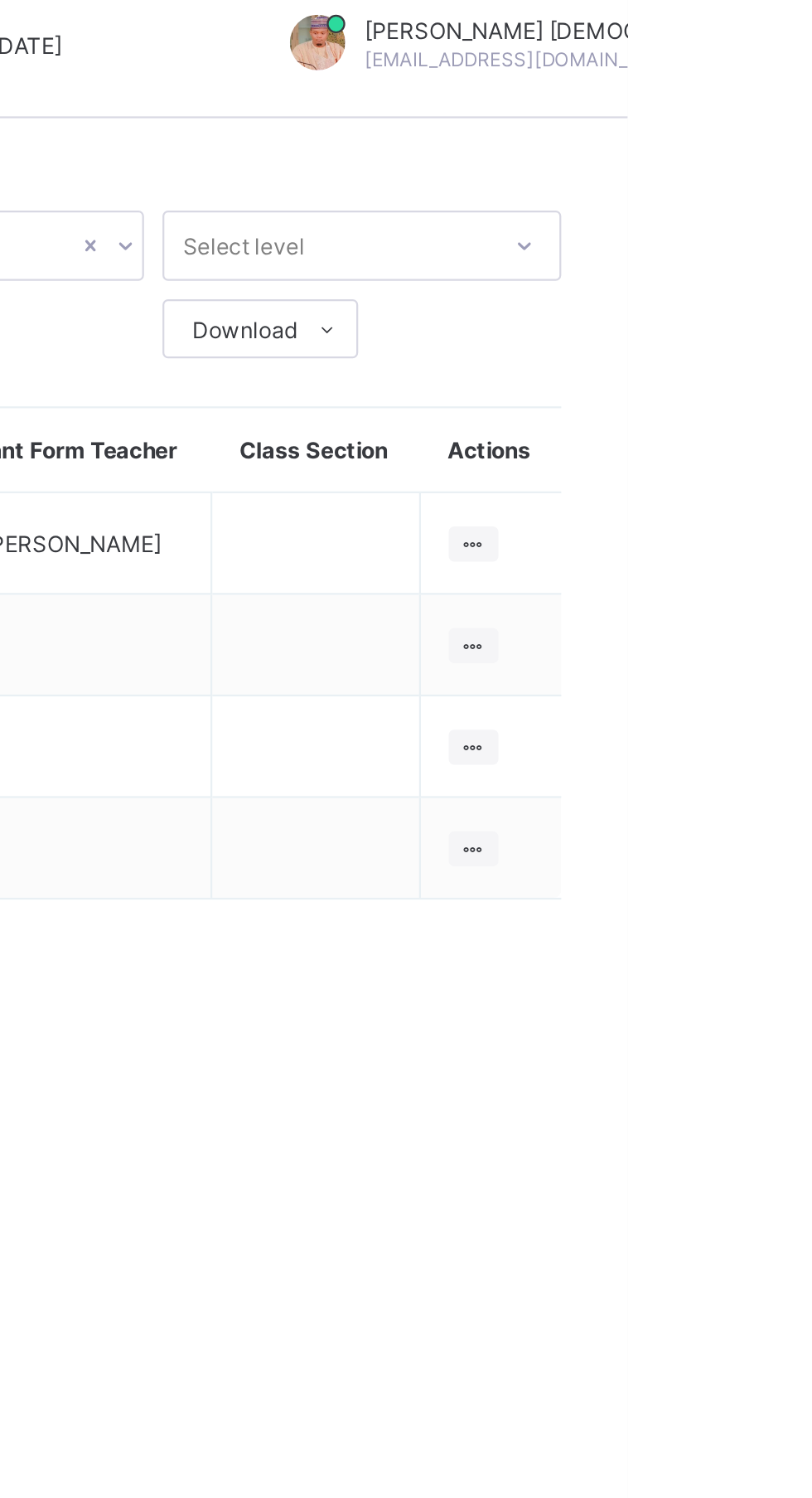
click at [0, 0] on ul "View Class Assign form Teacher" at bounding box center [0, 0] width 0 height 0
click at [0, 0] on div "Assign form Teacher" at bounding box center [0, 0] width 0 height 0
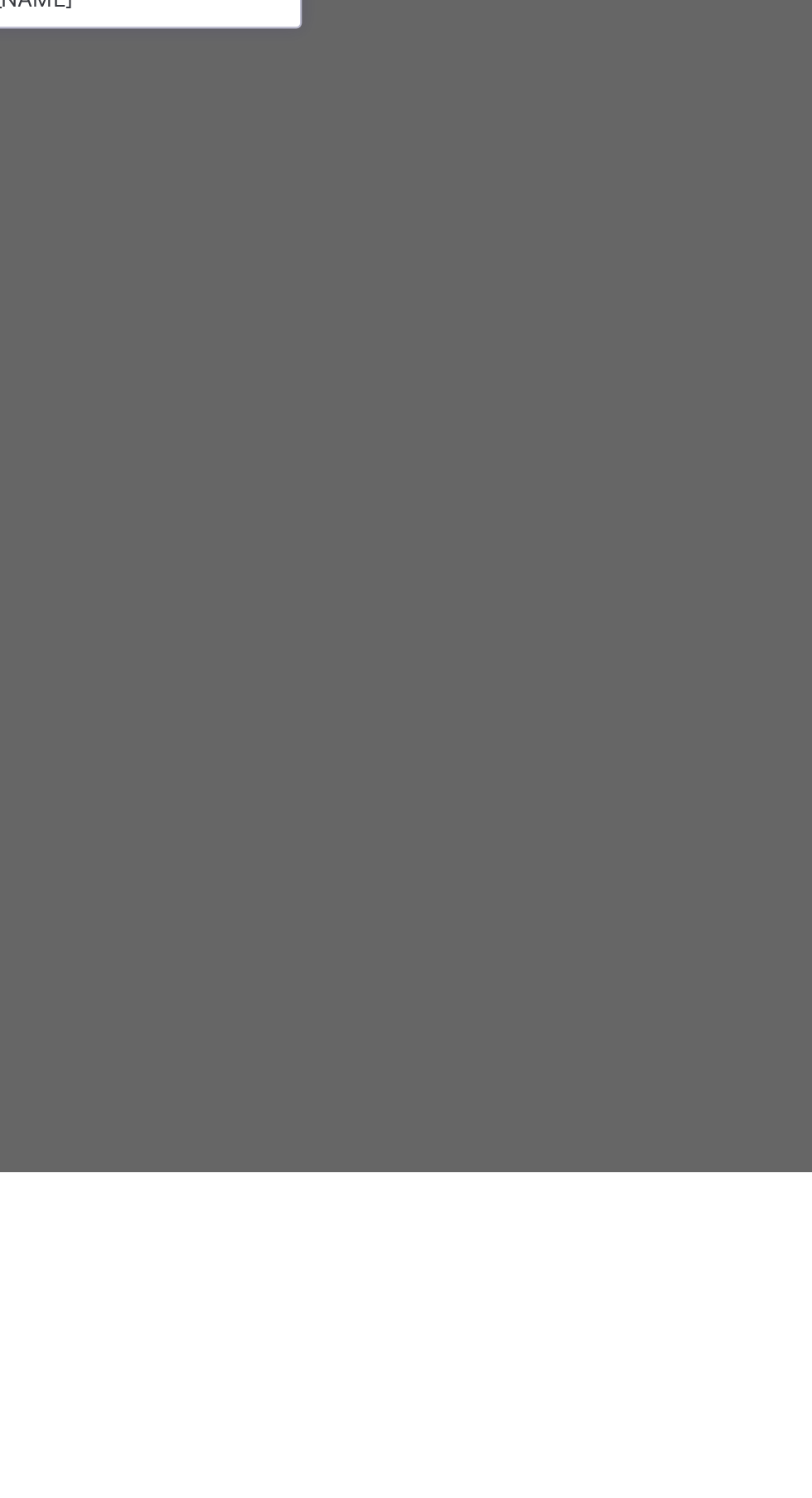
click at [702, 1133] on div "× Form Teacher Select Form Teacher [PERSON_NAME] Select Assistant Form Teacher …" at bounding box center [406, 749] width 812 height 1498
click at [502, 855] on div "[PERSON_NAME]" at bounding box center [406, 842] width 192 height 25
click at [503, 899] on div "Save" at bounding box center [479, 886] width 49 height 26
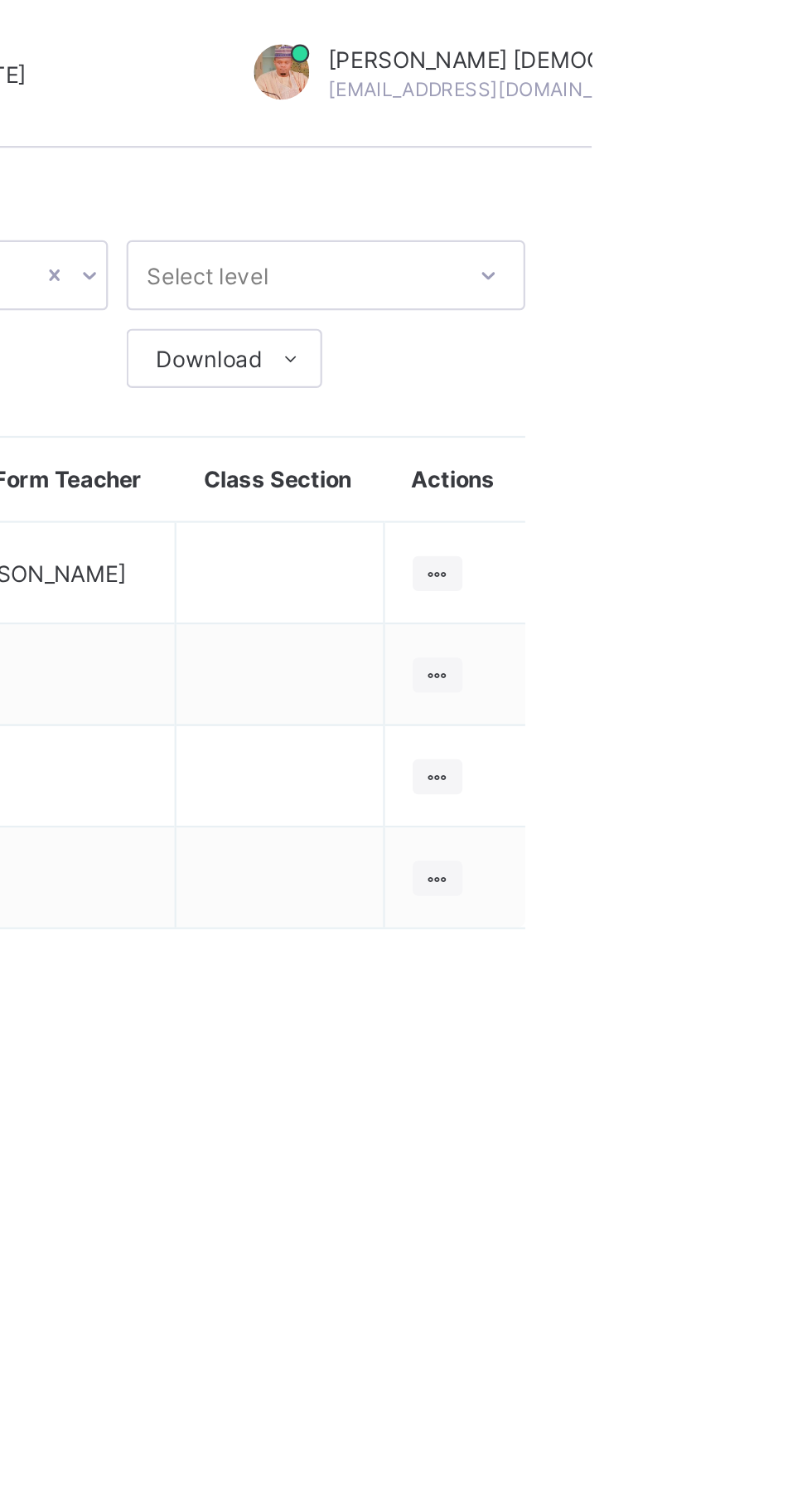
click at [0, 0] on ul "View Class Assign form Teacher" at bounding box center [0, 0] width 0 height 0
click at [811, 256] on div "Select class section Select level Select arm Download Pdf Report Excel Report S…" at bounding box center [505, 270] width 613 height 376
click at [0, 0] on ul "View Class Assign form Teacher" at bounding box center [0, 0] width 0 height 0
click at [0, 0] on div "View Class" at bounding box center [0, 0] width 0 height 0
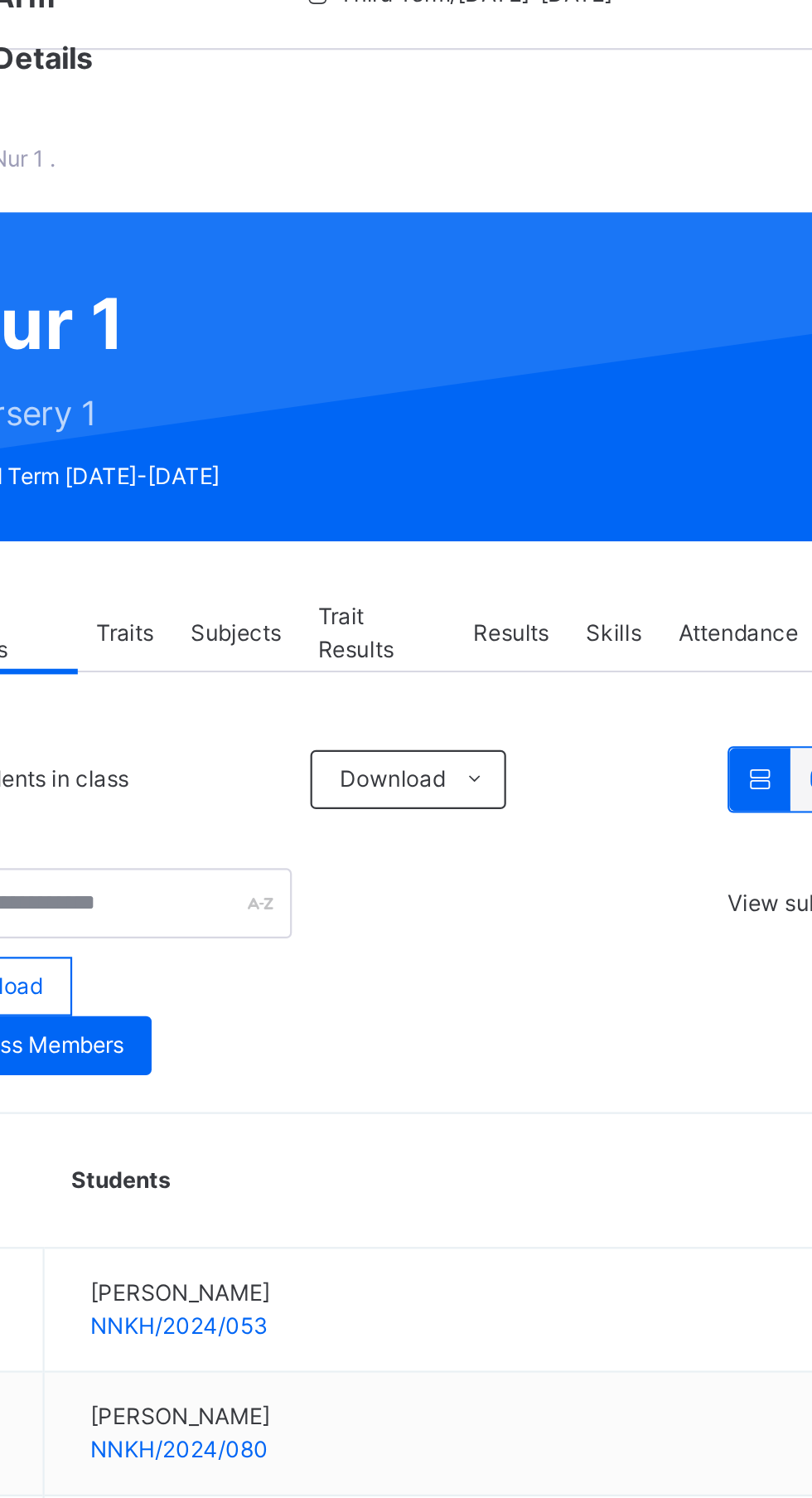
click at [517, 322] on span "Results" at bounding box center [506, 328] width 34 height 15
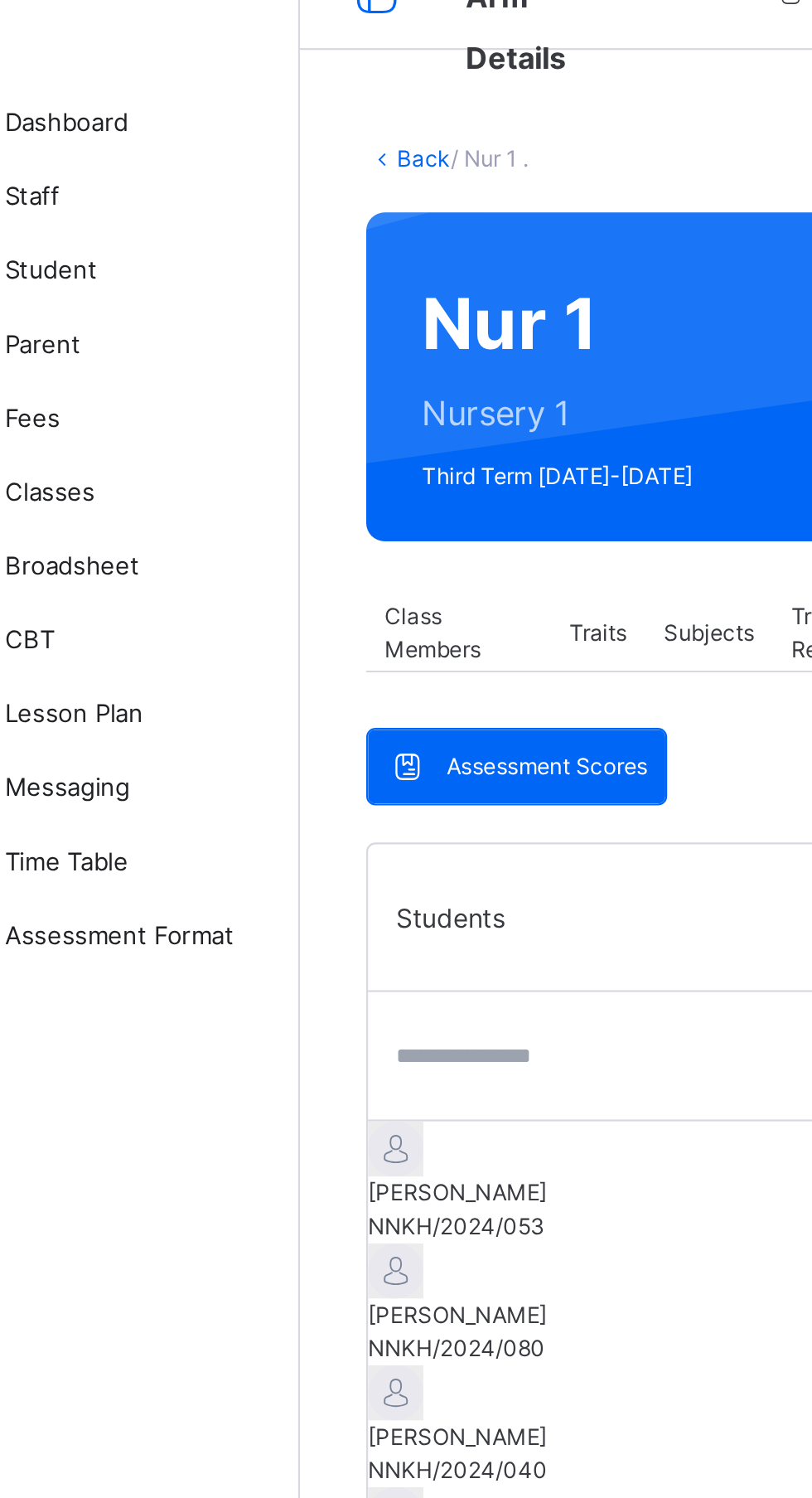
click at [328, 576] on span "[PERSON_NAME]" at bounding box center [345, 579] width 231 height 15
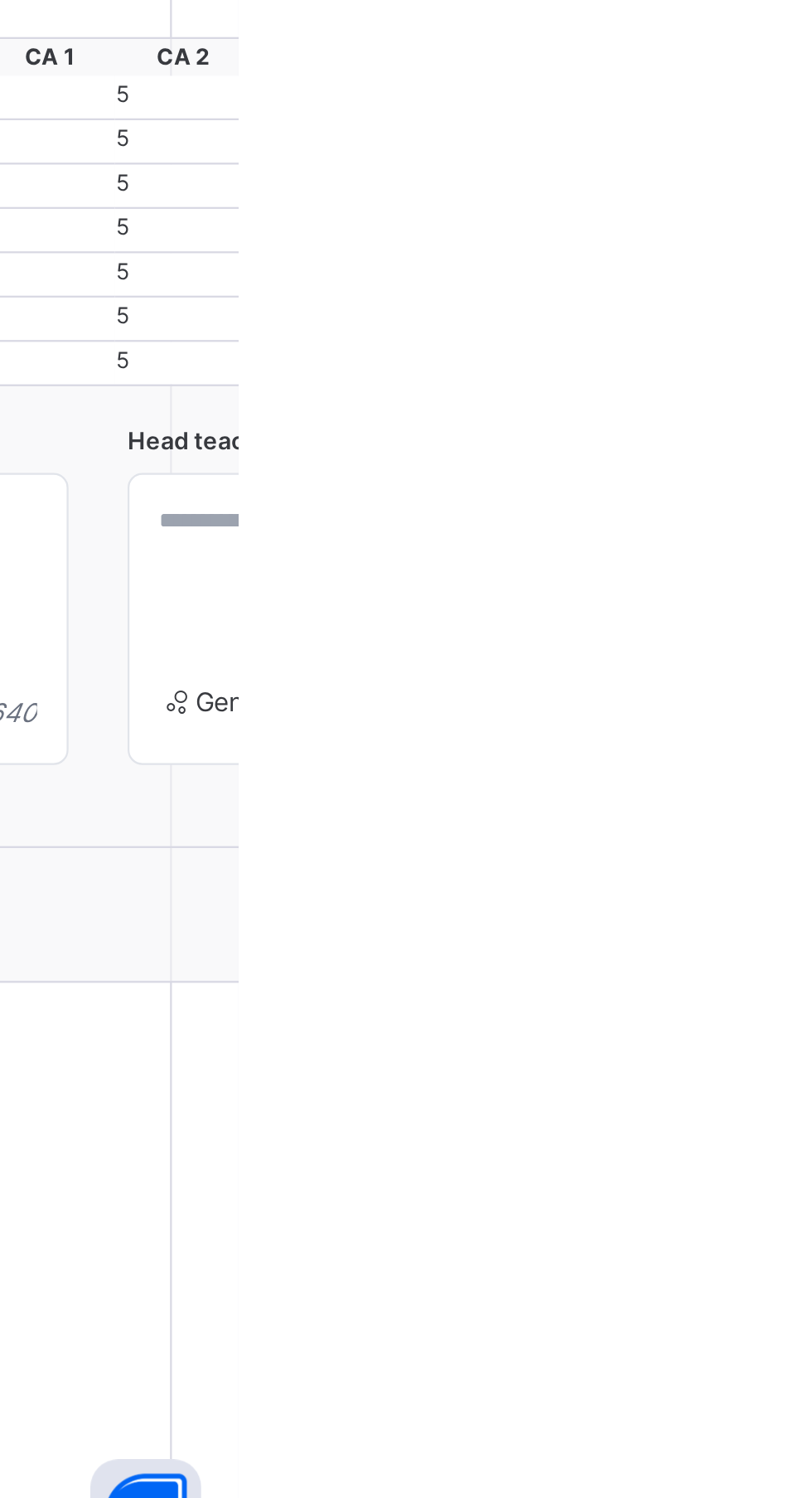
click at [811, 1107] on span "Generate" at bounding box center [818, 1099] width 50 height 14
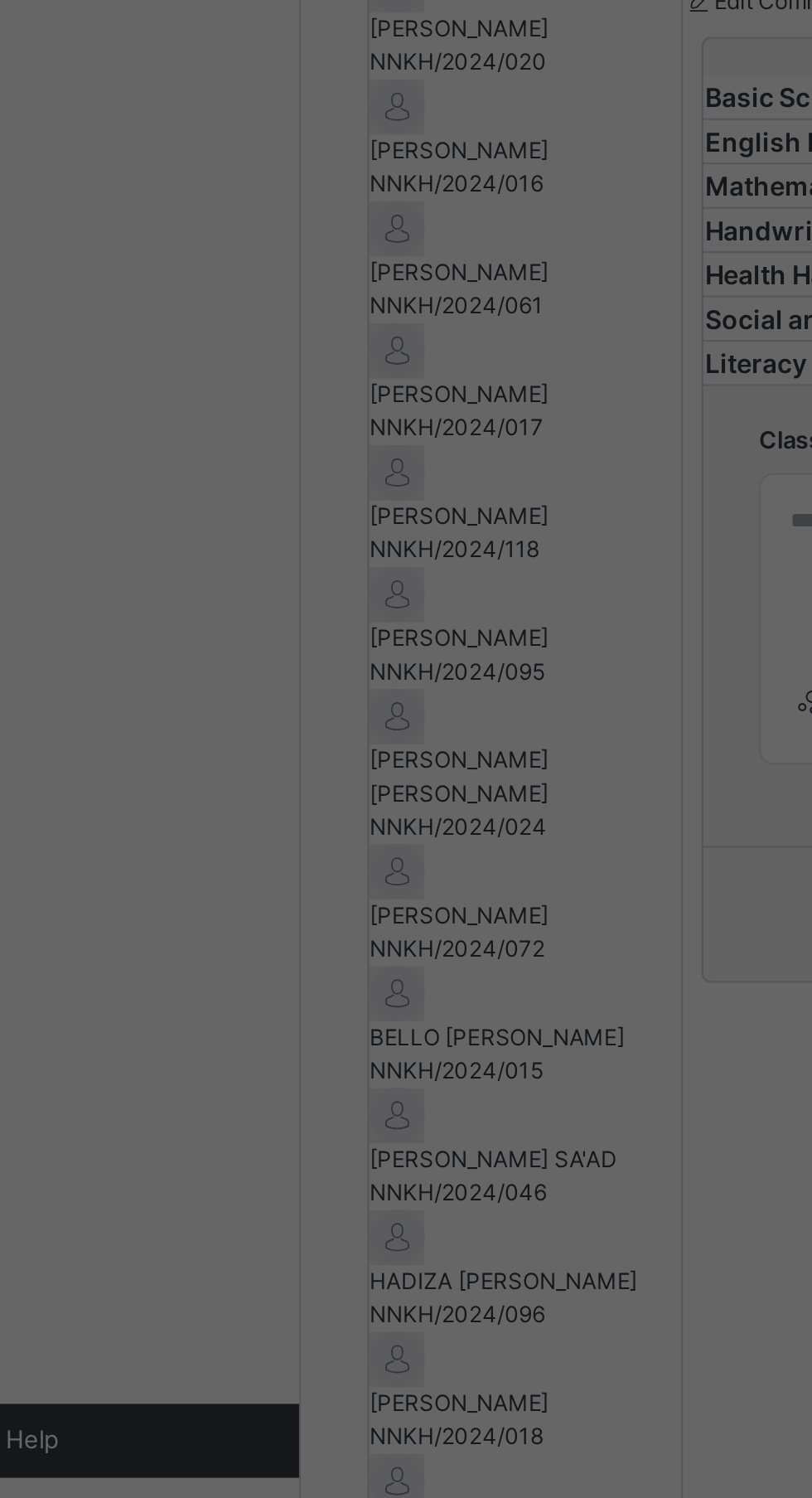
click at [100, 197] on span "Use this comment" at bounding box center [57, 189] width 86 height 12
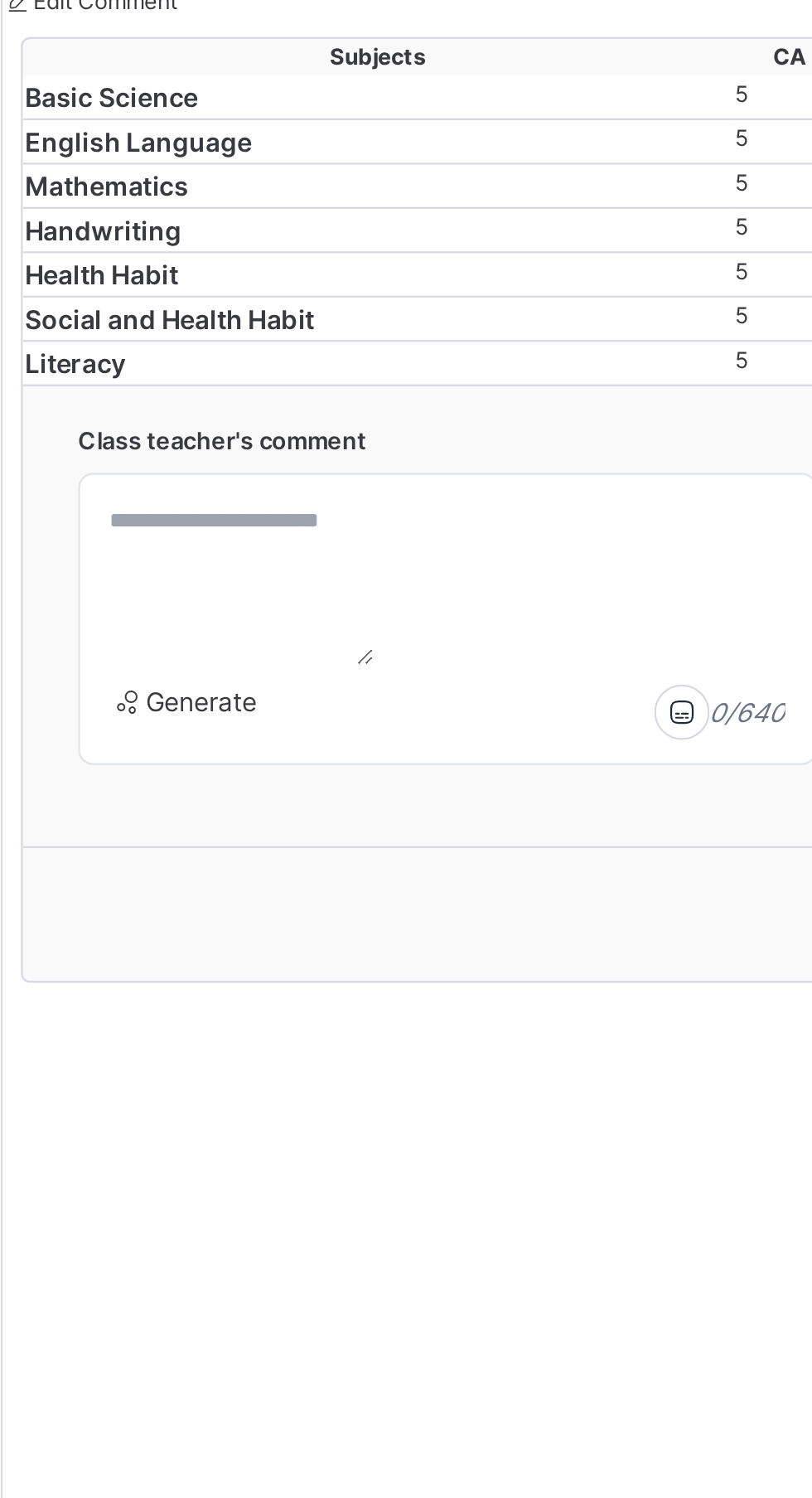
click at [479, 1117] on div "Generate" at bounding box center [463, 1104] width 91 height 26
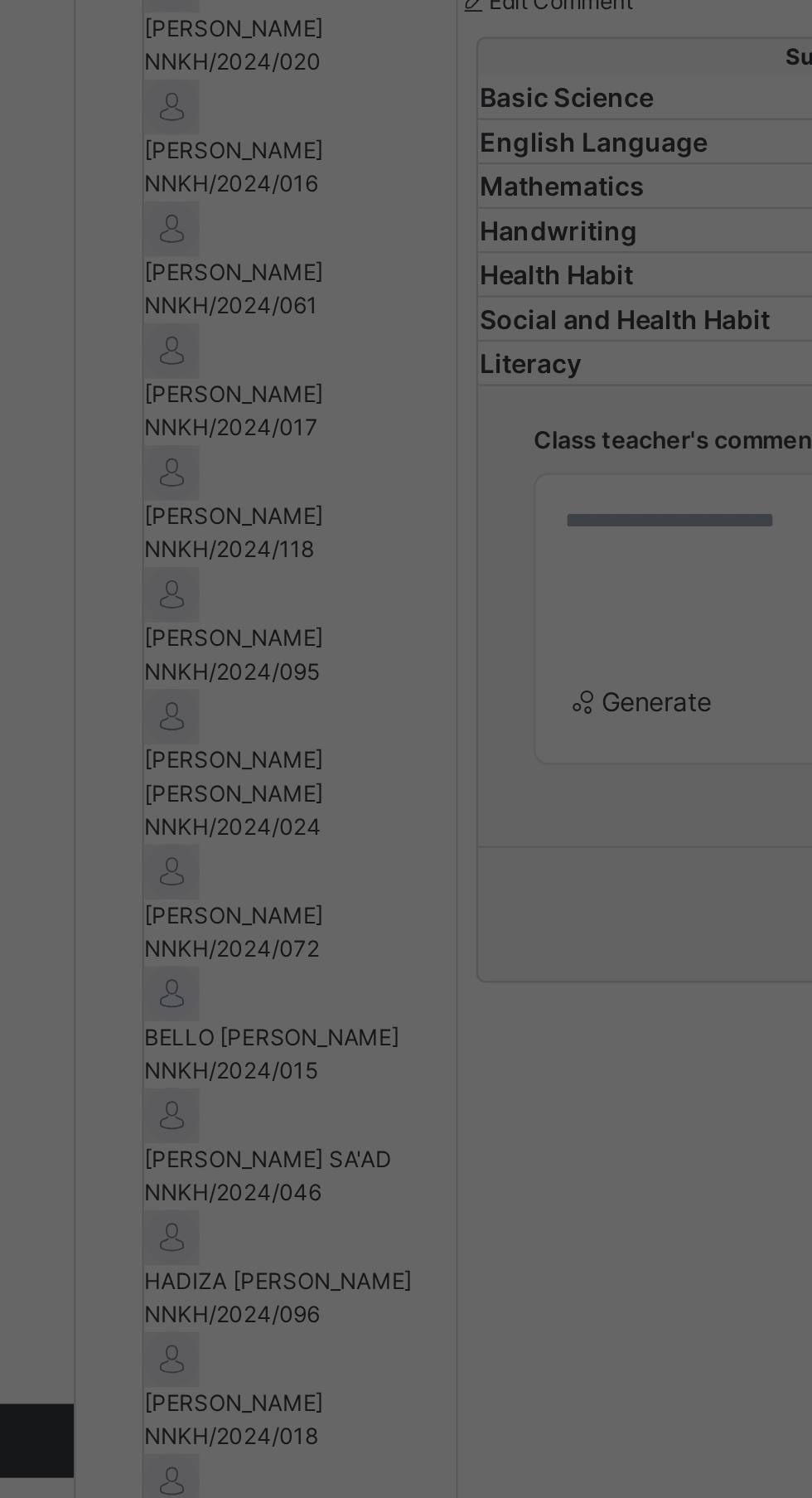
click at [100, 197] on span "Use this comment" at bounding box center [57, 189] width 86 height 12
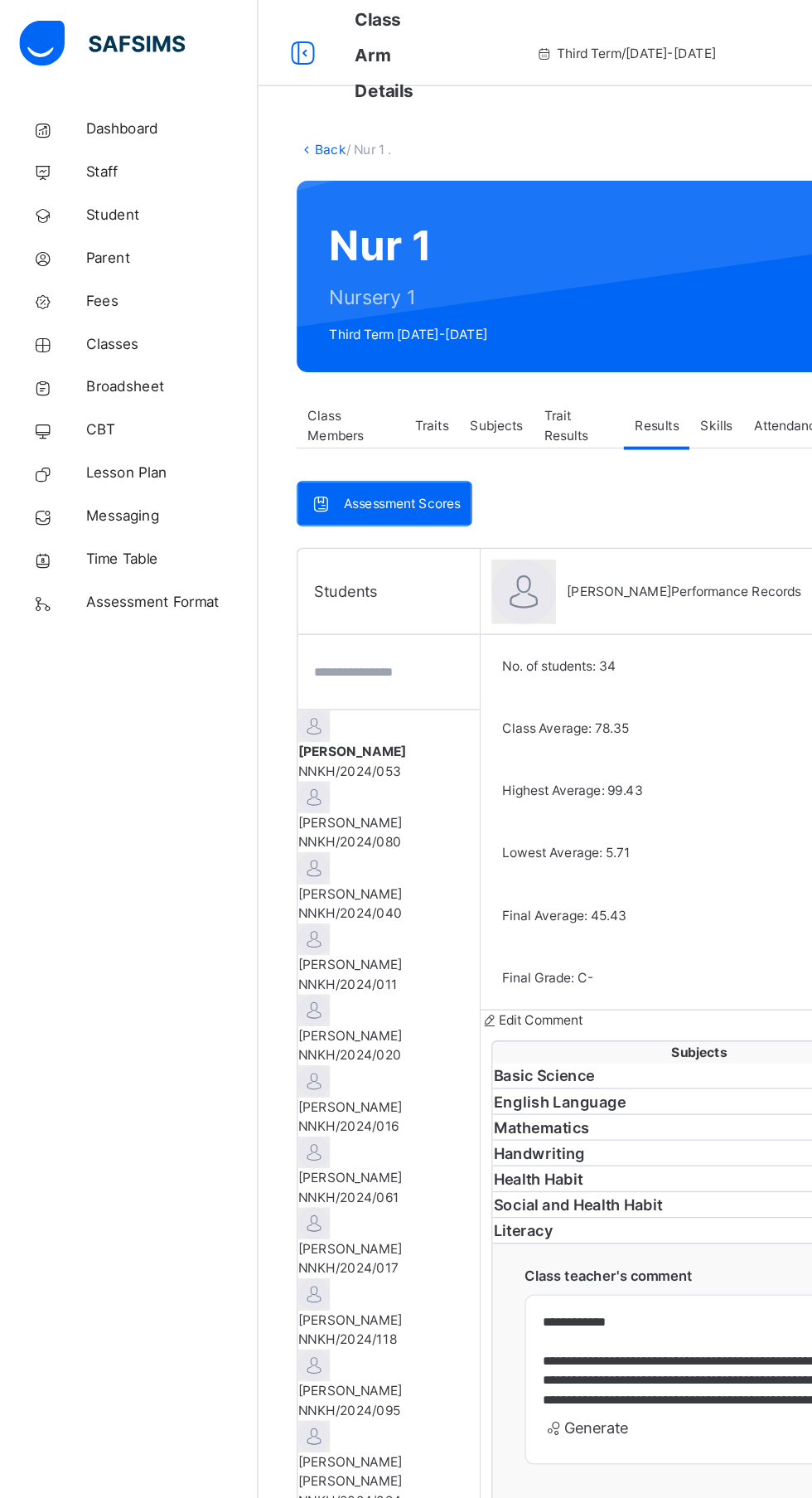
click at [87, 297] on span "Broadsheet" at bounding box center [132, 299] width 133 height 17
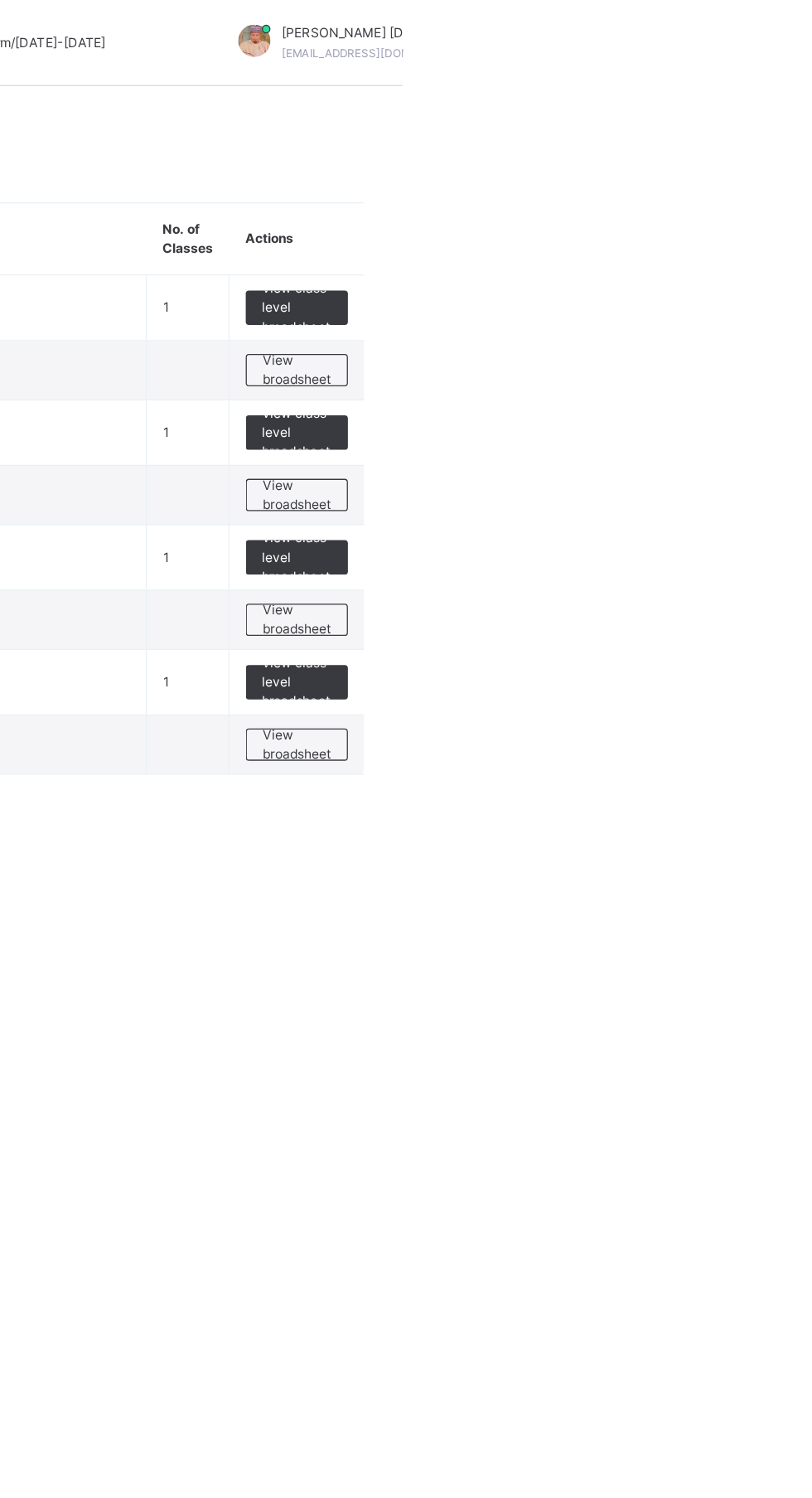
click at [733, 252] on td "View class level broadsheet" at bounding box center [731, 237] width 105 height 51
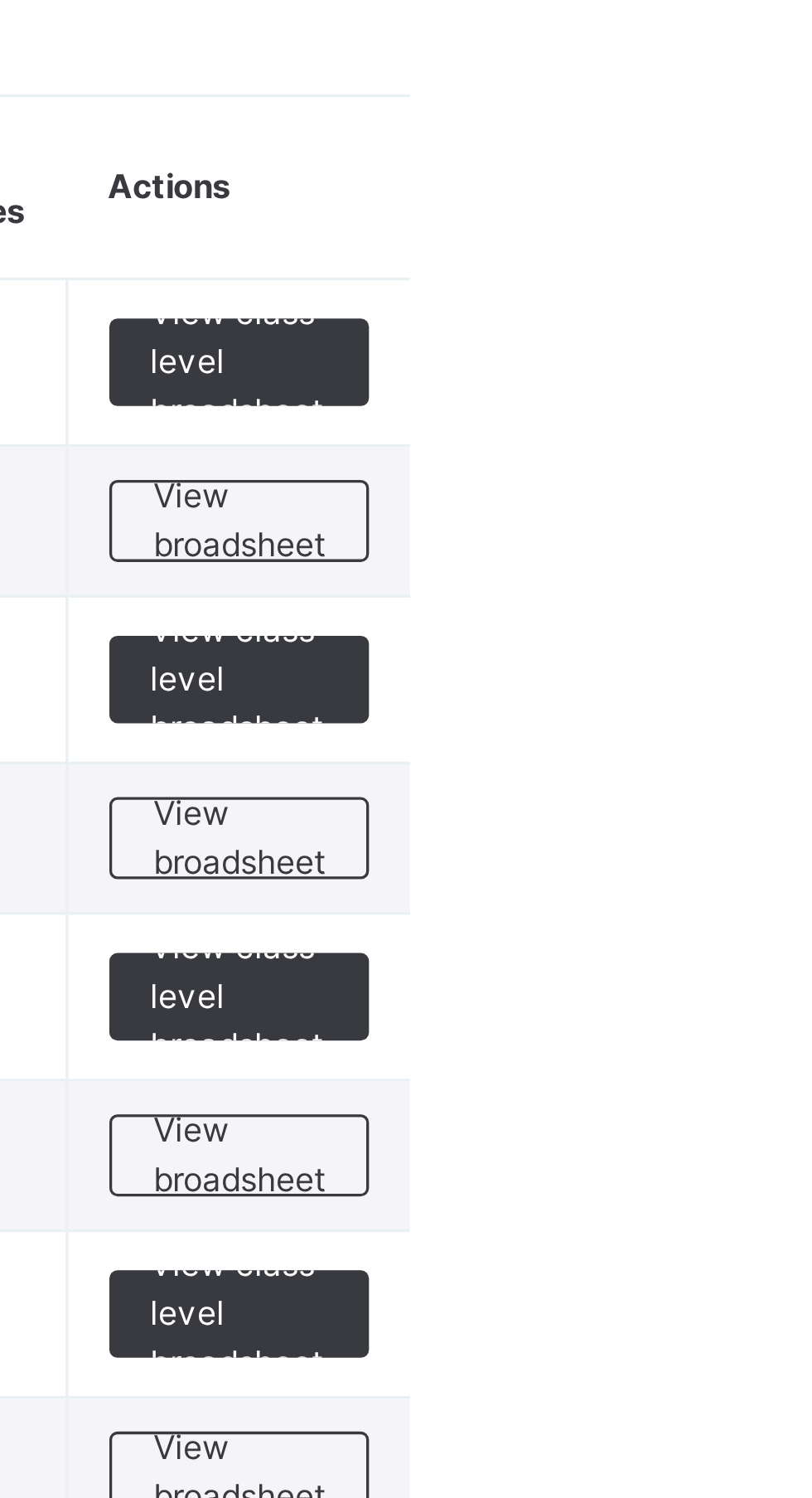
click at [735, 236] on span "View class level broadsheet" at bounding box center [730, 237] width 54 height 45
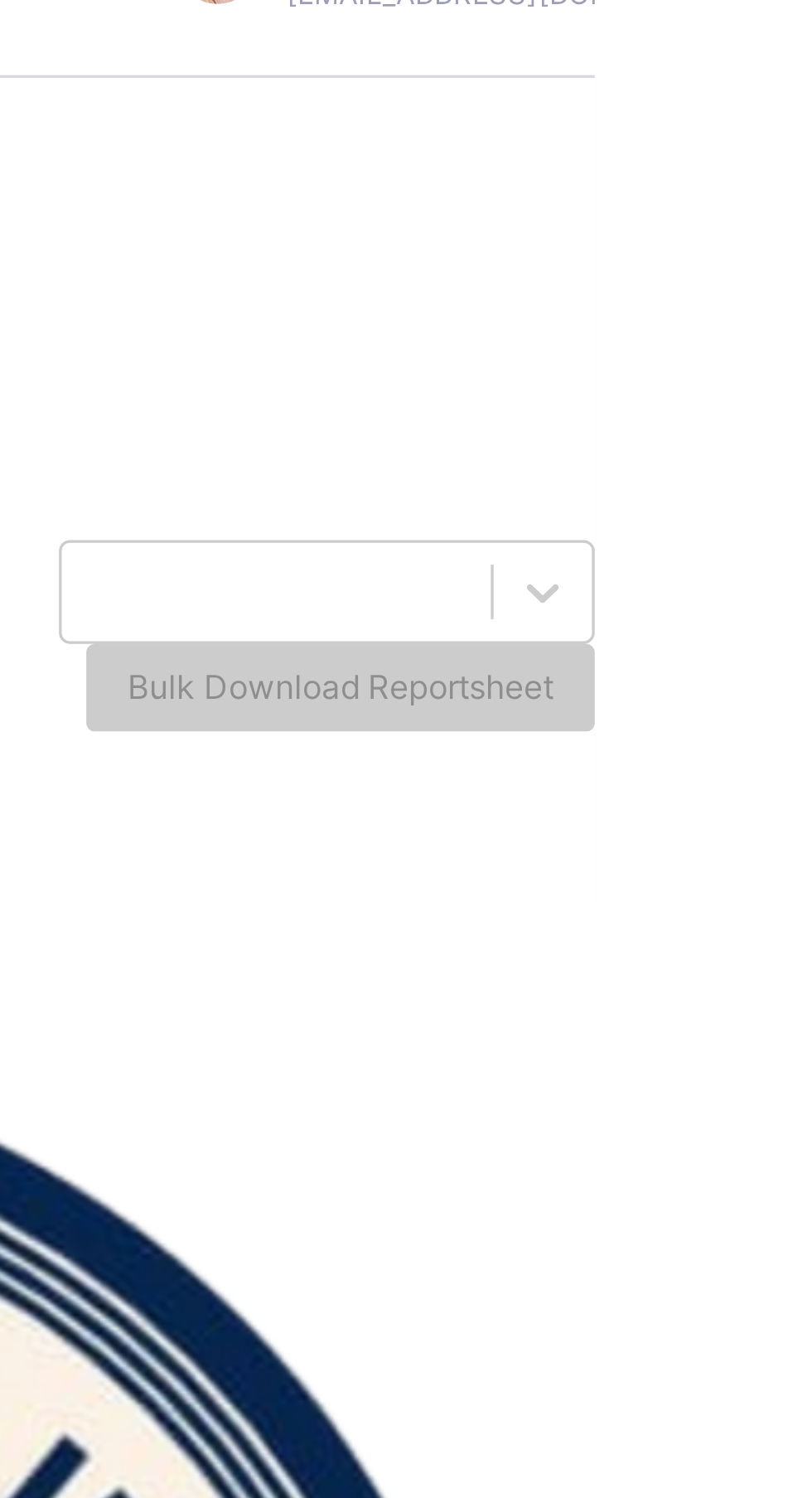
click at [789, 252] on div "Bulk Download Reportsheet" at bounding box center [736, 252] width 154 height 26
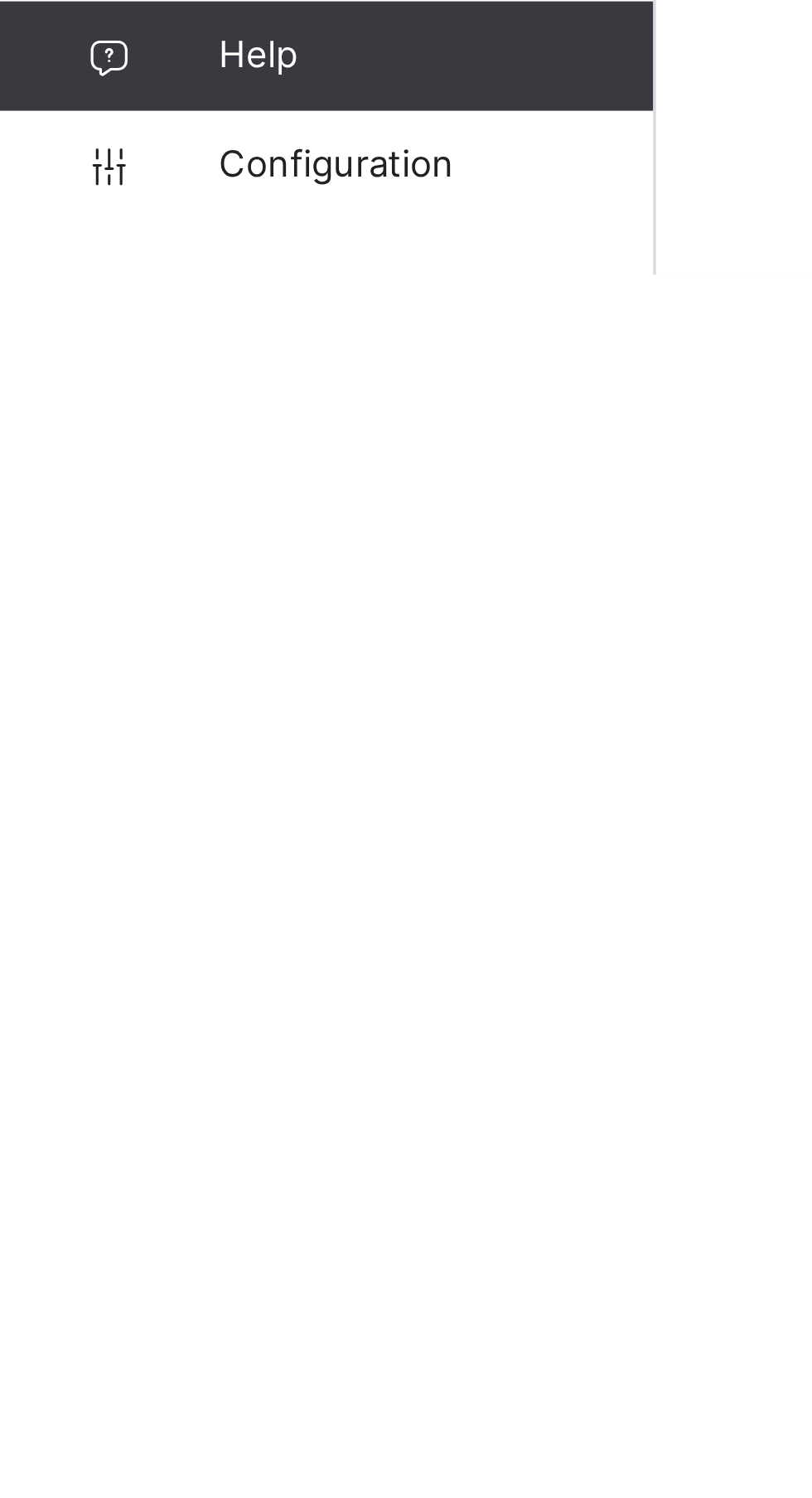
click at [121, 1481] on link "Configuration" at bounding box center [99, 1464] width 198 height 33
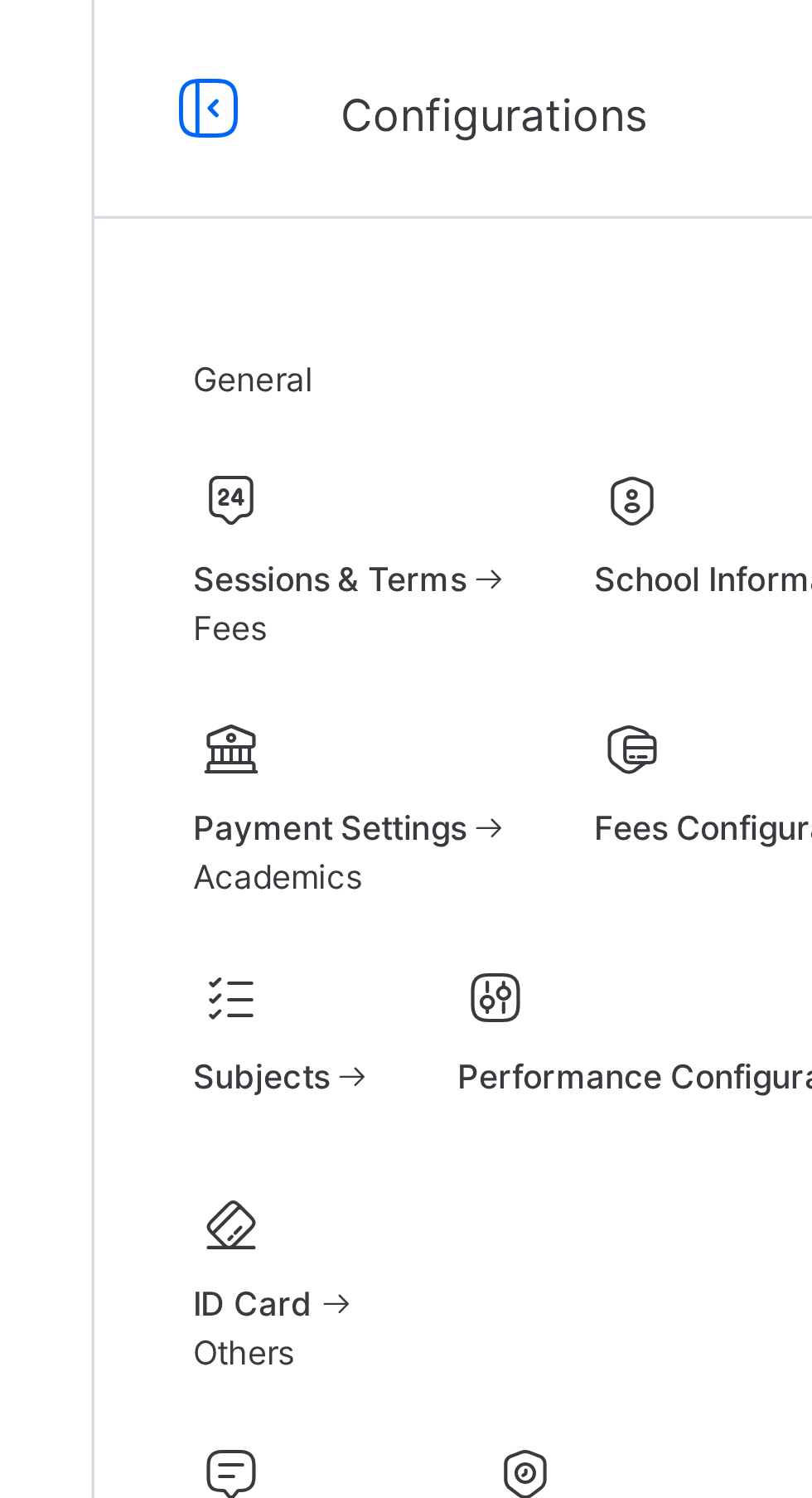
click at [326, 169] on span at bounding box center [277, 166] width 97 height 4
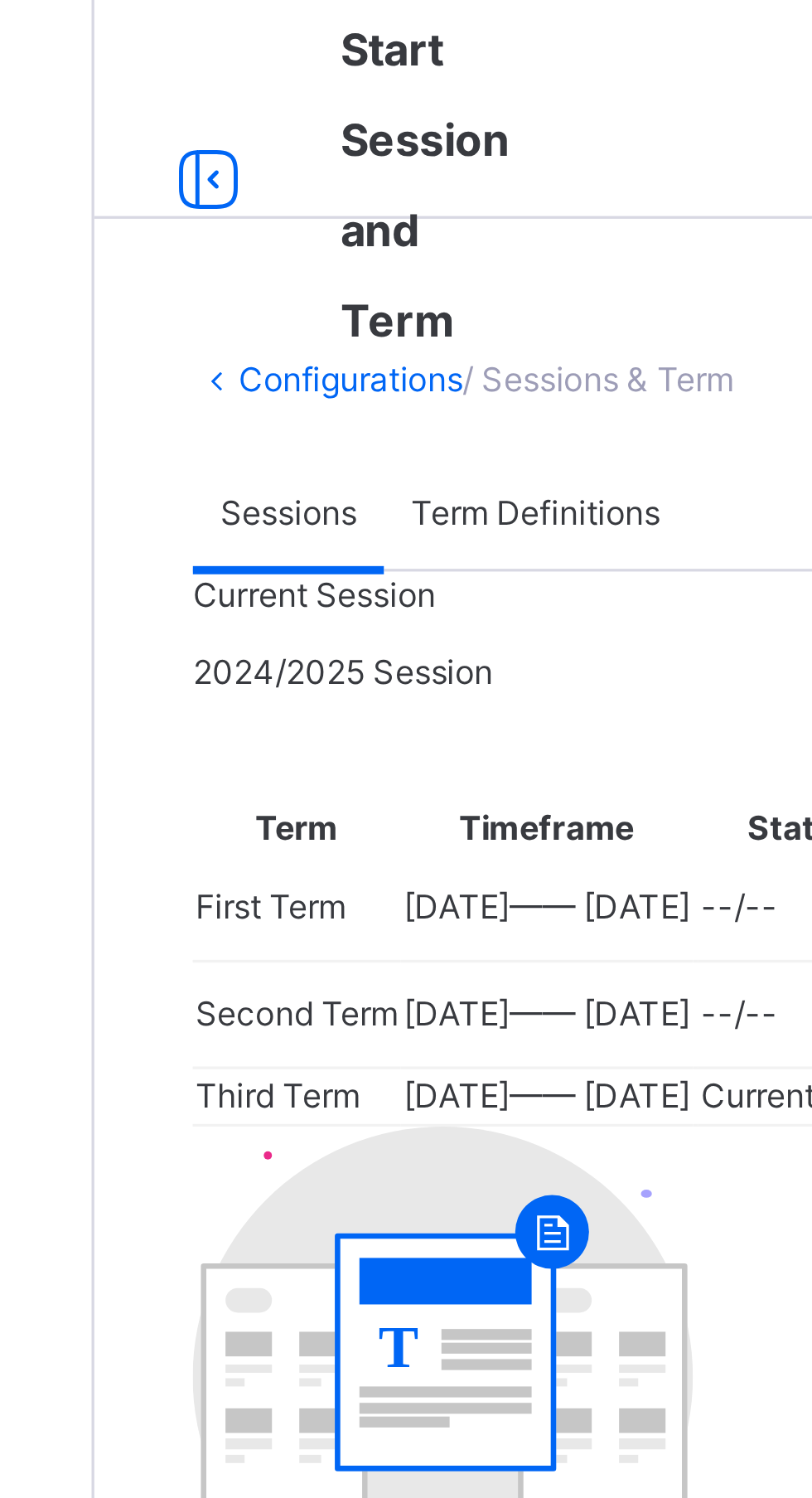
click at [354, 155] on span "Term Definitions" at bounding box center [333, 155] width 75 height 15
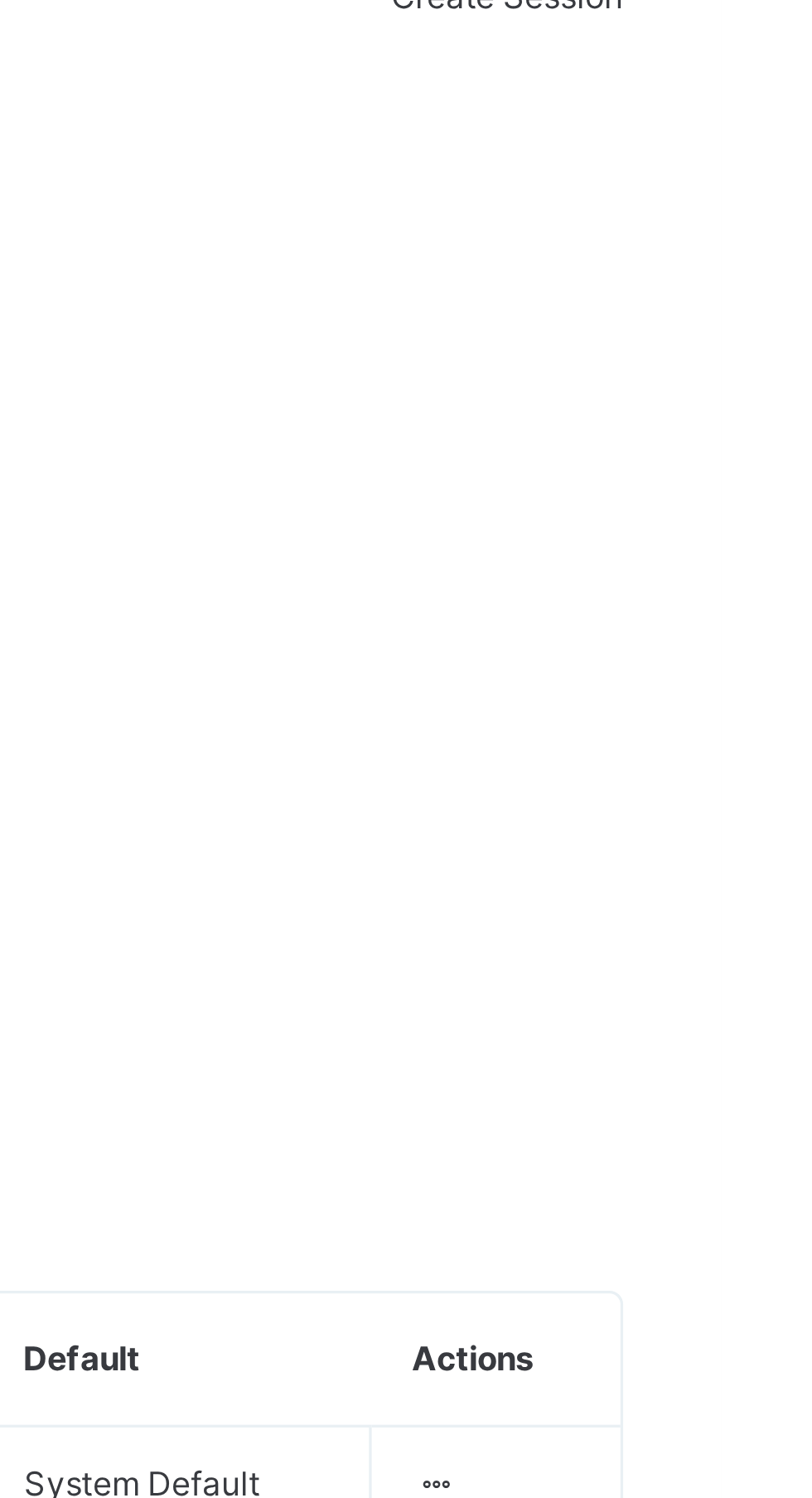
click at [733, 735] on icon at bounding box center [725, 741] width 14 height 12
click at [0, 0] on div "Edit Term Name" at bounding box center [0, 0] width 0 height 0
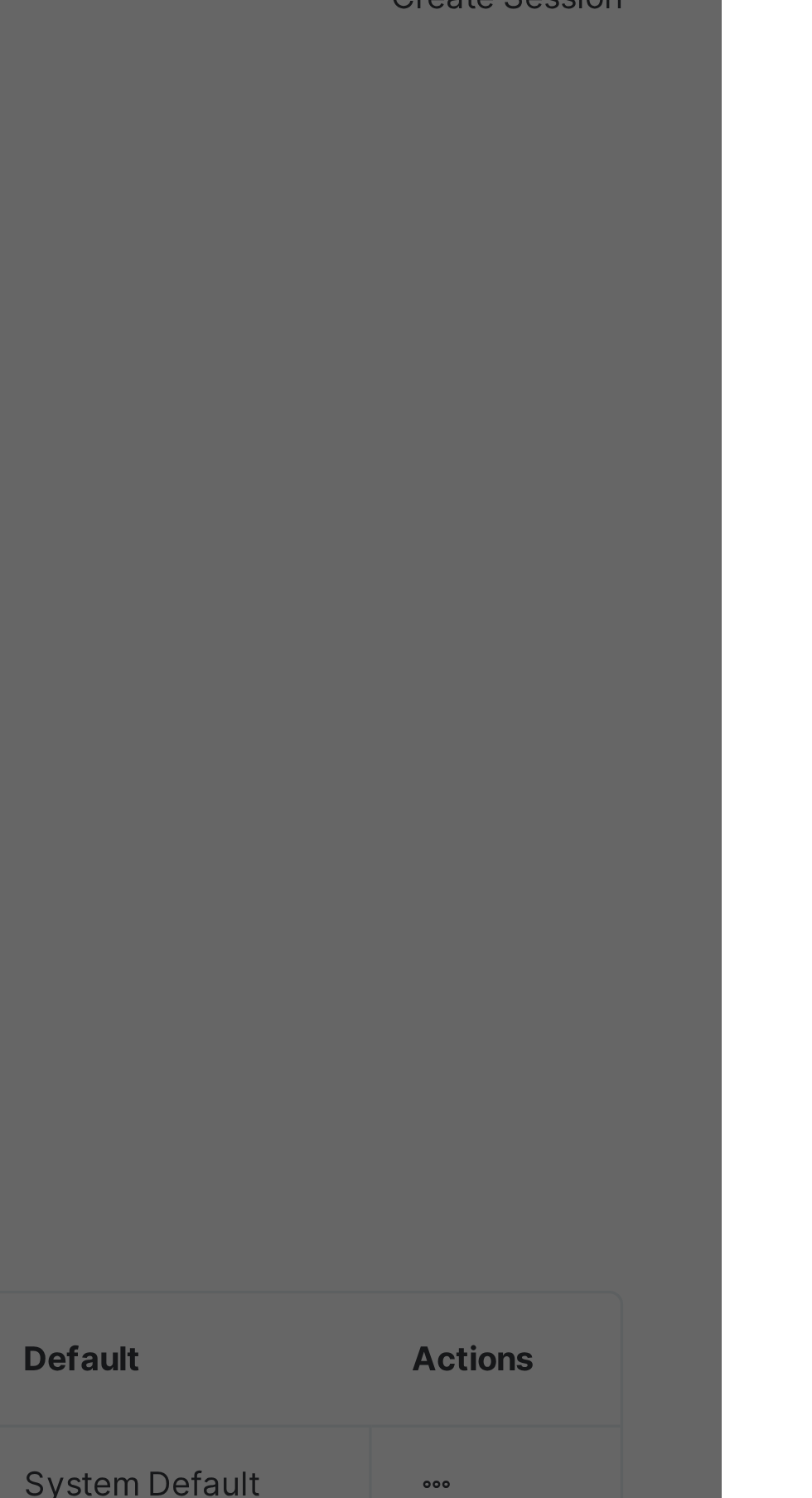
type input "**********"
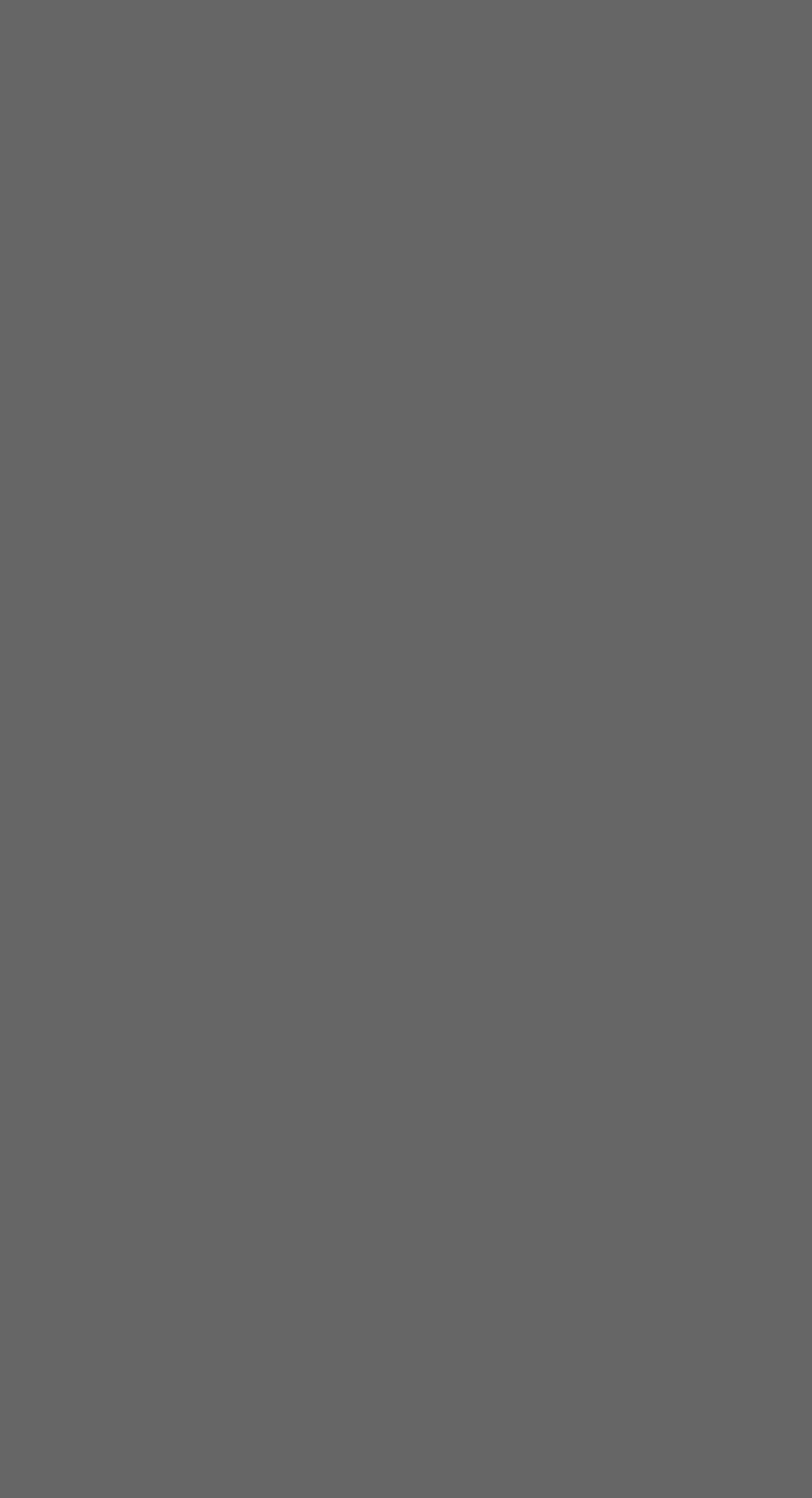
click at [528, 853] on div "Cancel Save Changes" at bounding box center [406, 839] width 244 height 26
click at [432, 847] on span "Save Changes" at bounding box center [398, 839] width 68 height 15
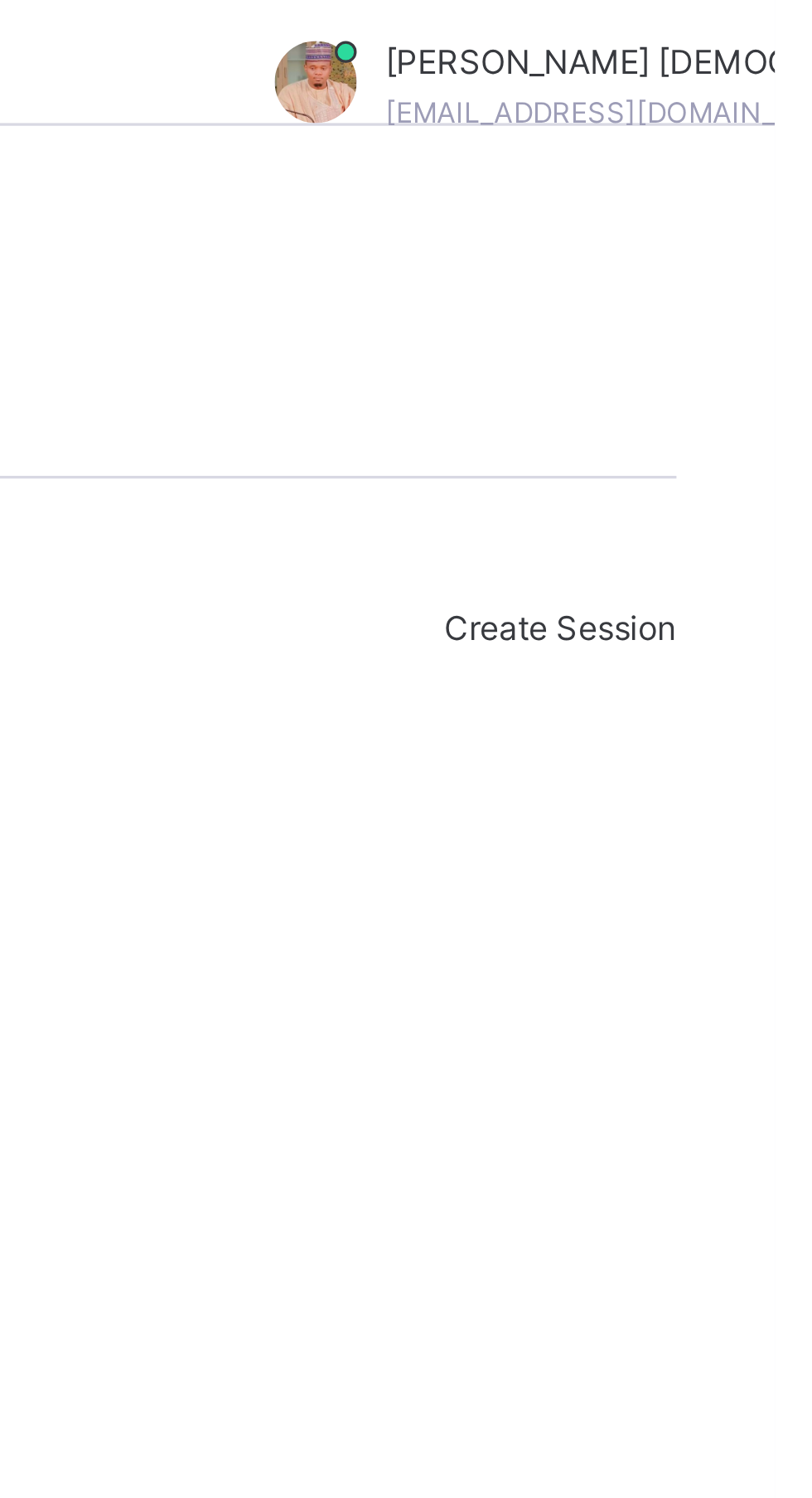
click at [733, 663] on icon at bounding box center [725, 669] width 14 height 12
click at [755, 611] on th "Actions" at bounding box center [744, 631] width 75 height 41
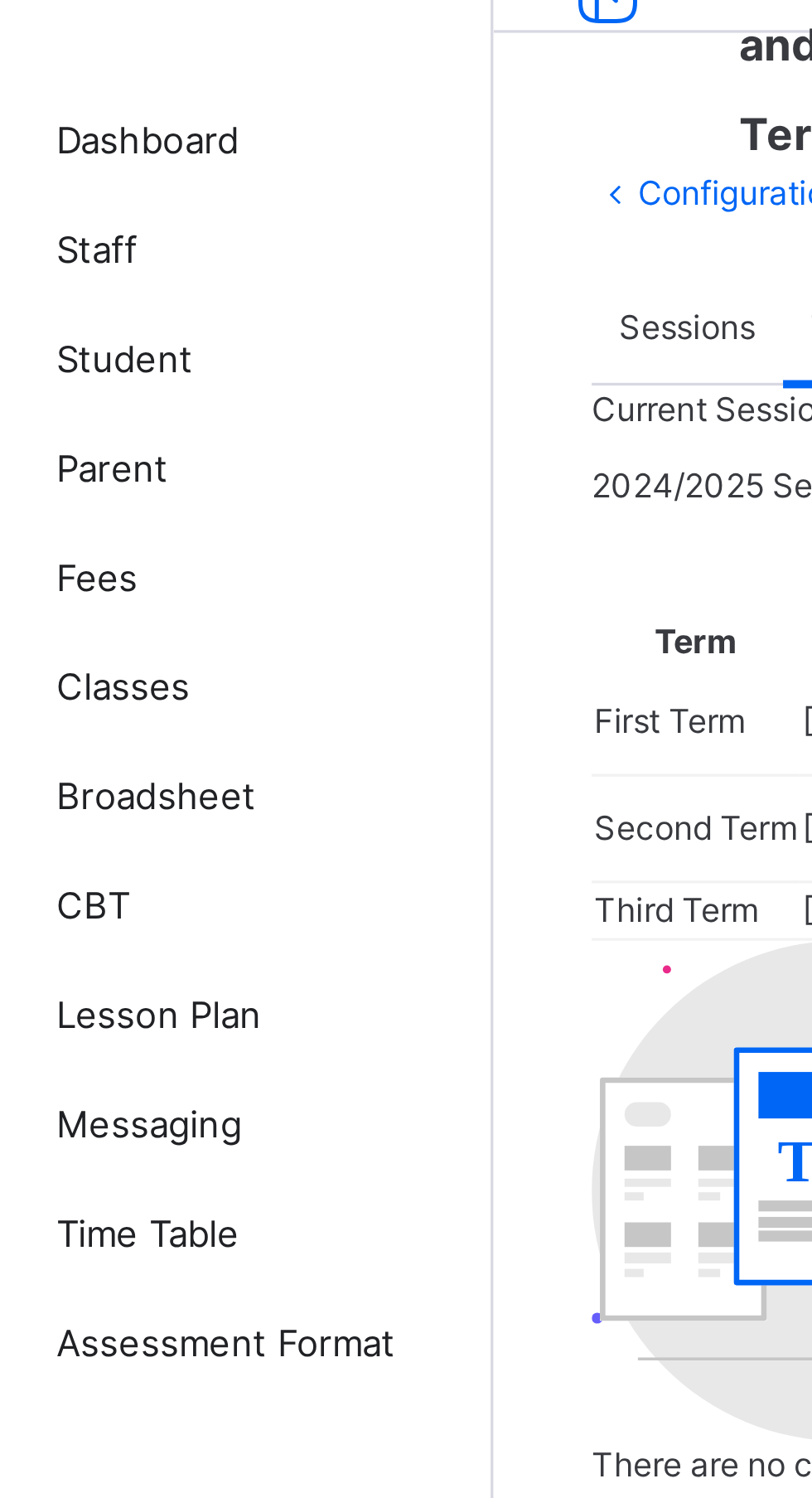
click at [258, 154] on span "Sessions" at bounding box center [258, 155] width 41 height 15
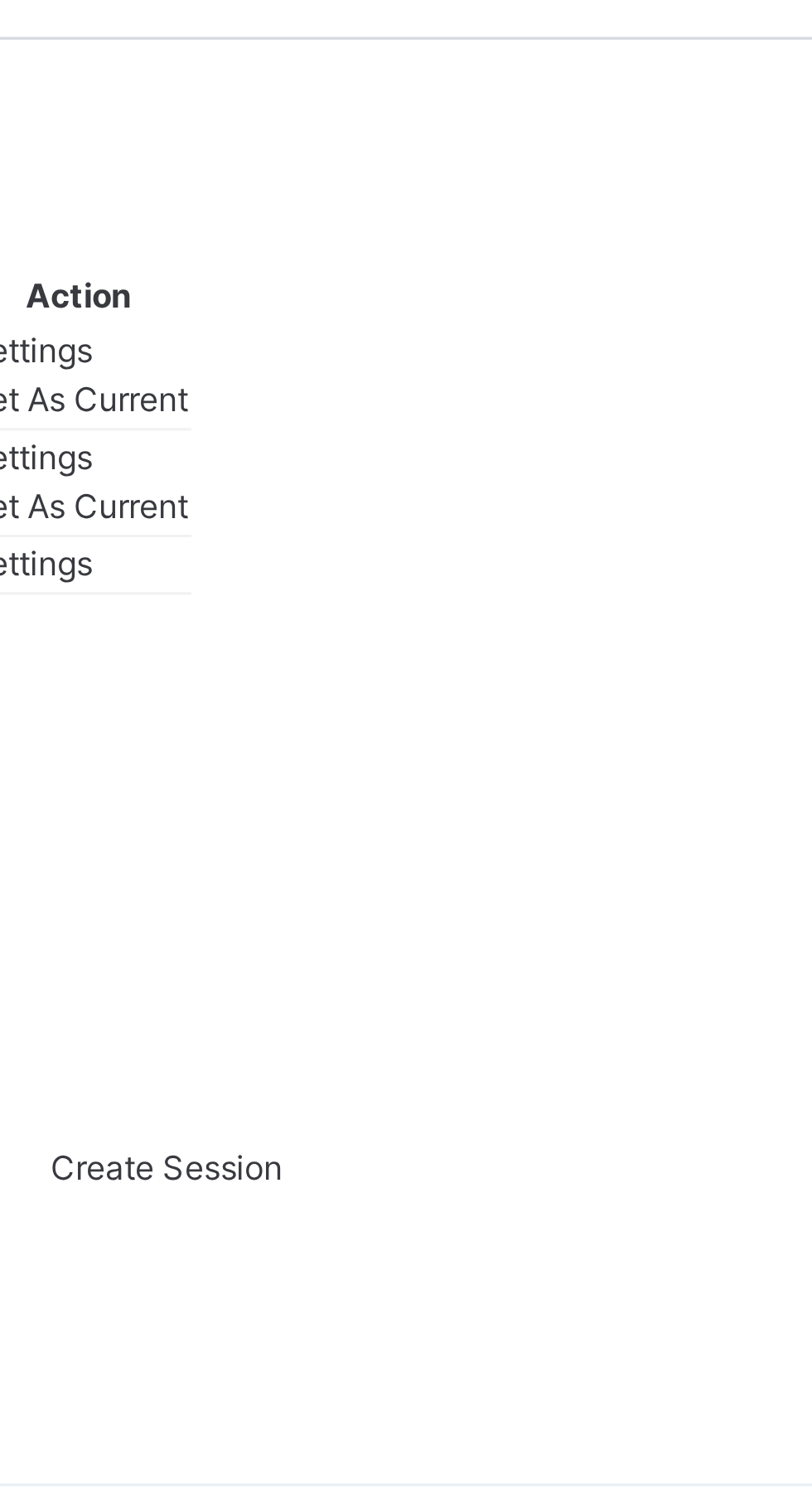
click at [483, 338] on span "Settings" at bounding box center [463, 332] width 38 height 12
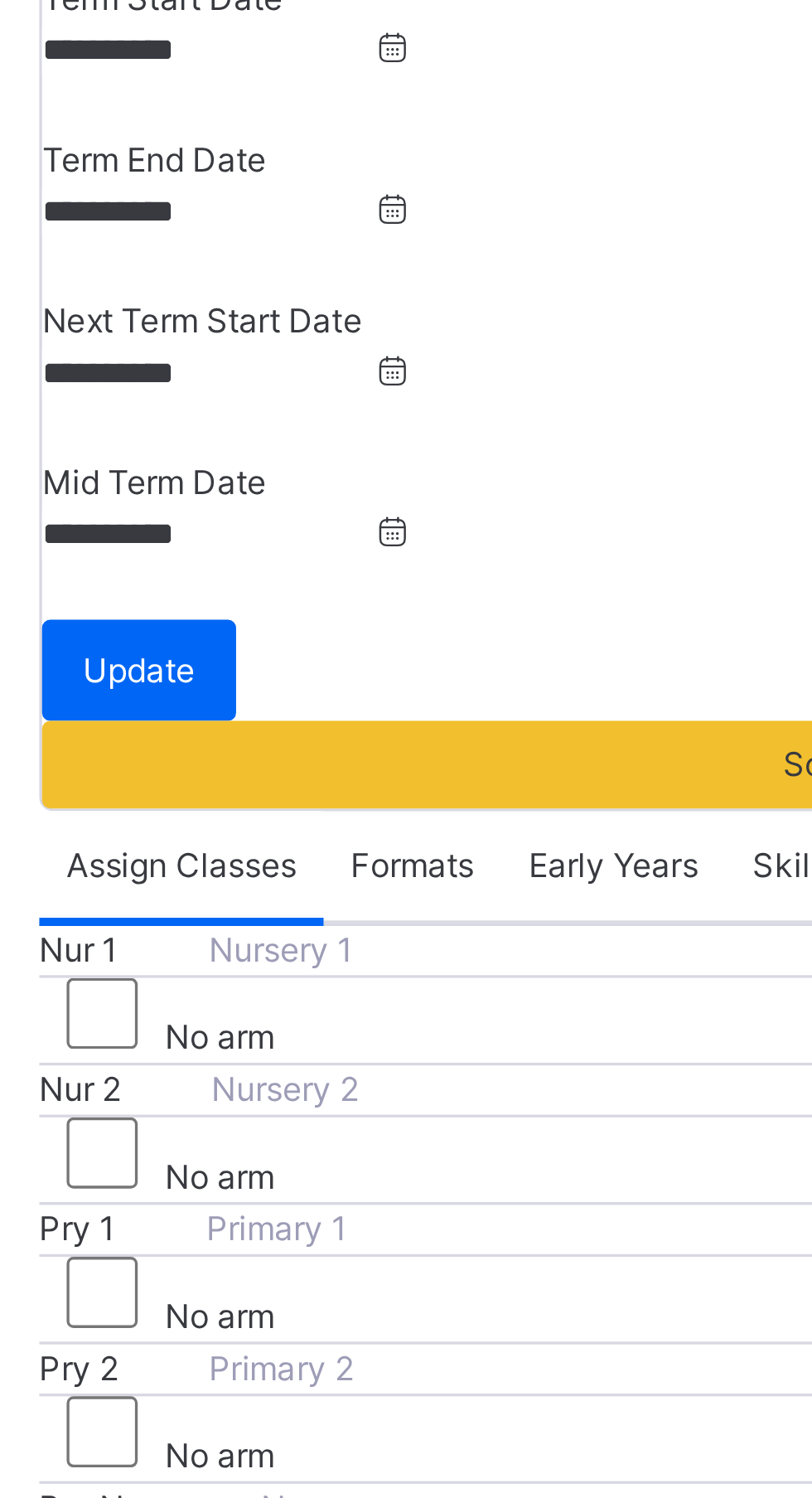
click at [347, 501] on span "Formats" at bounding box center [342, 509] width 38 height 15
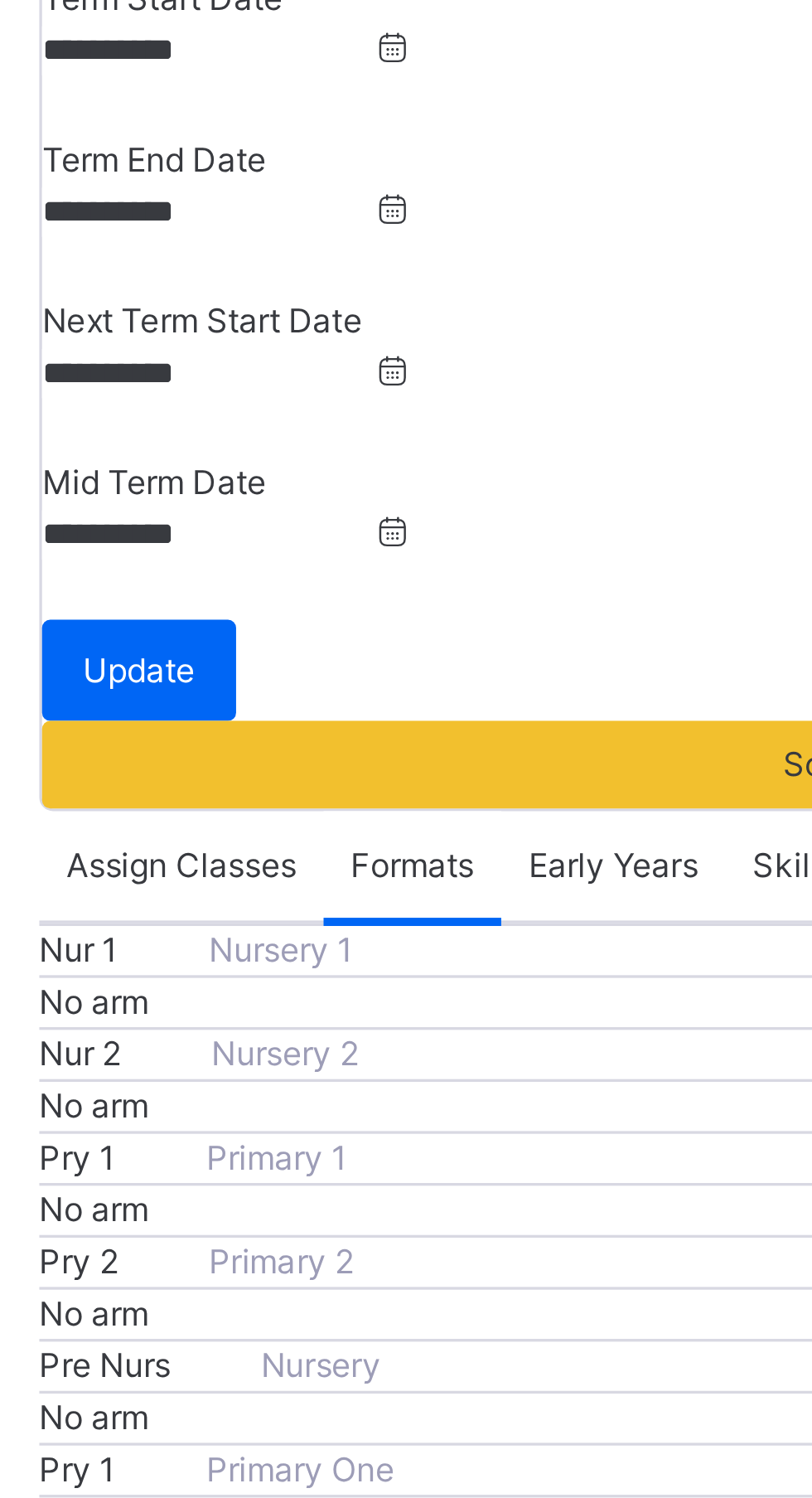
click at [413, 501] on span "Early Years" at bounding box center [402, 509] width 52 height 15
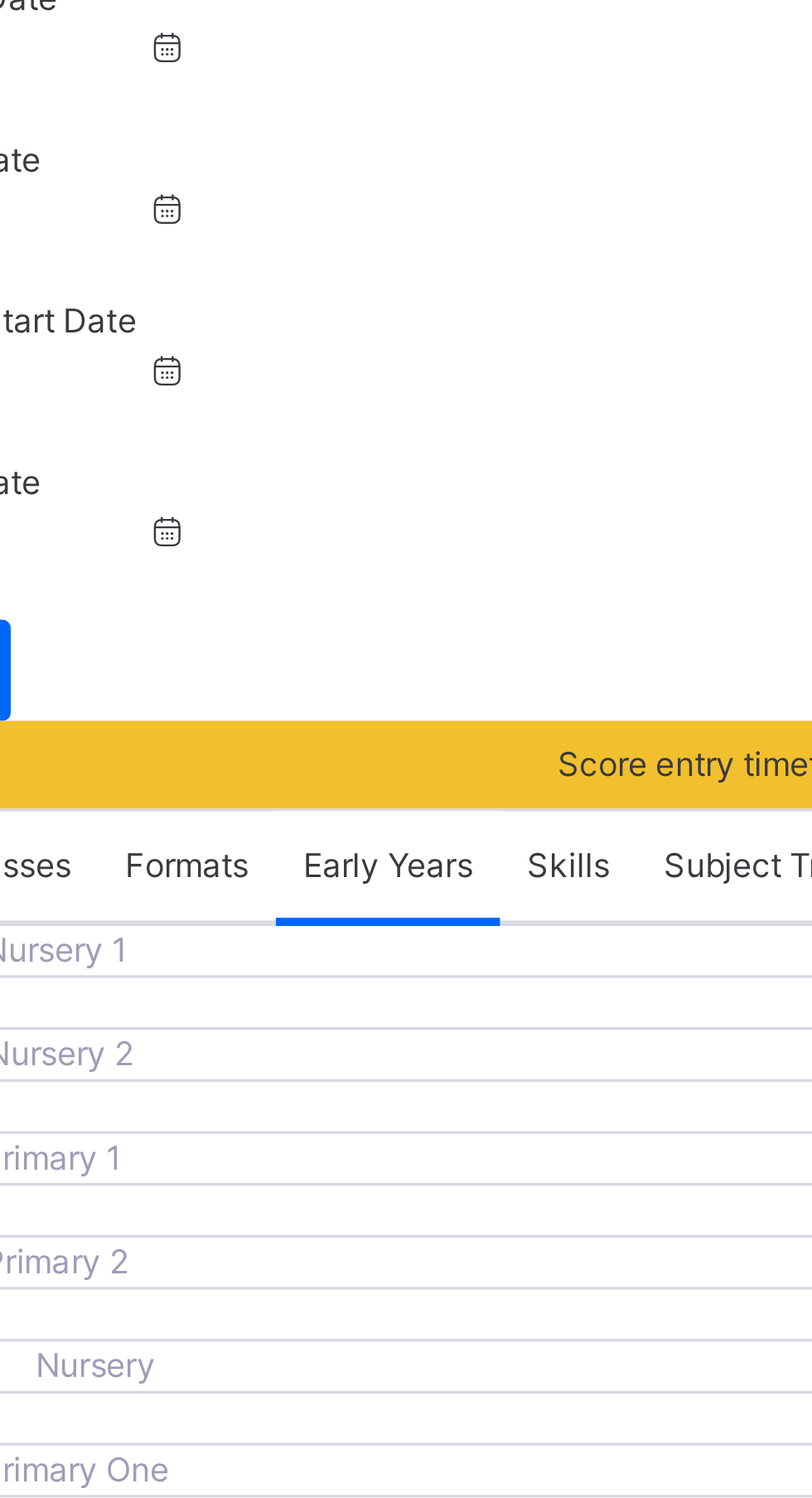
click at [472, 507] on div "Skills" at bounding box center [458, 509] width 41 height 33
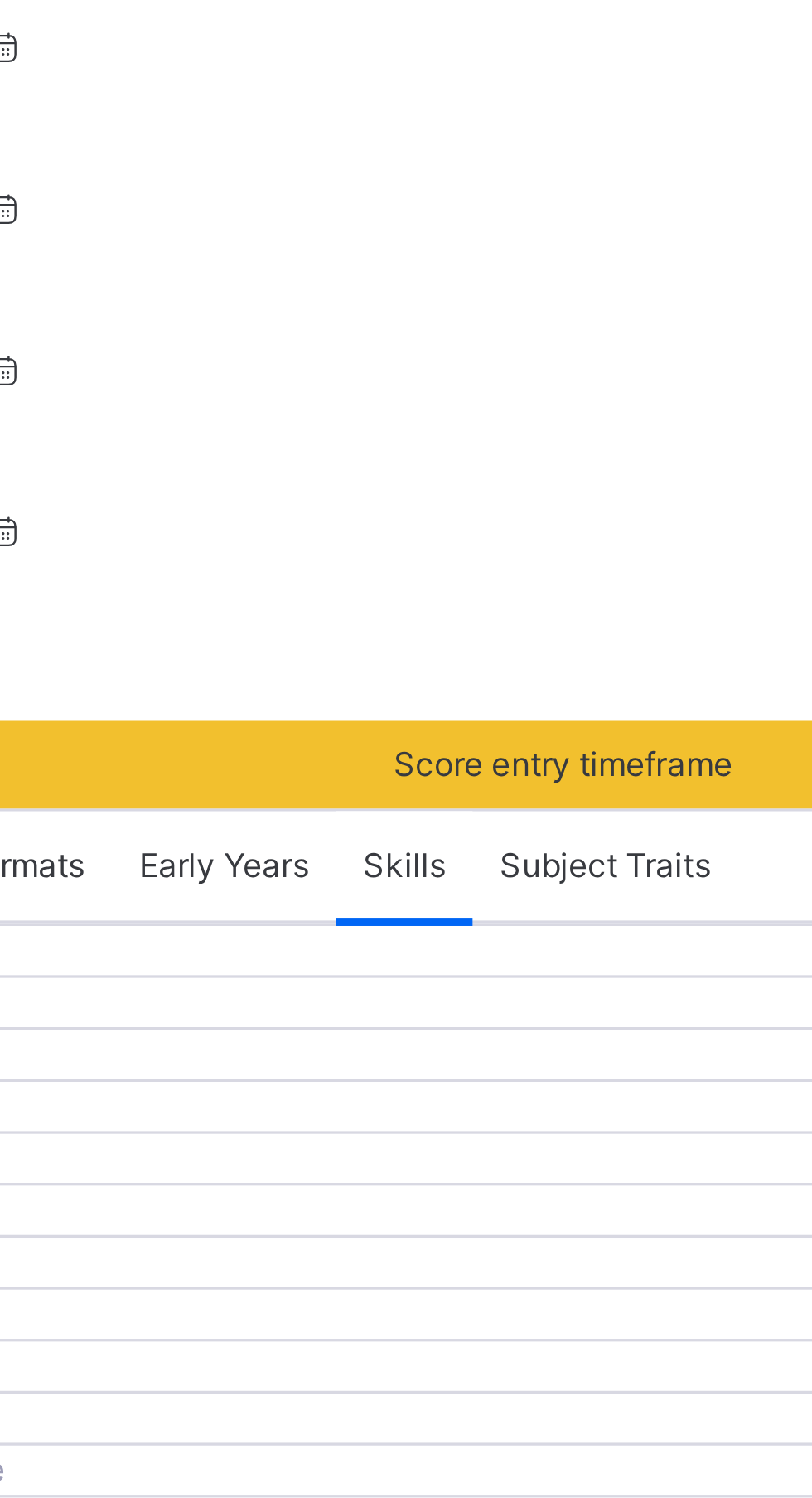
click at [531, 504] on span "Subject Traits" at bounding box center [518, 509] width 64 height 15
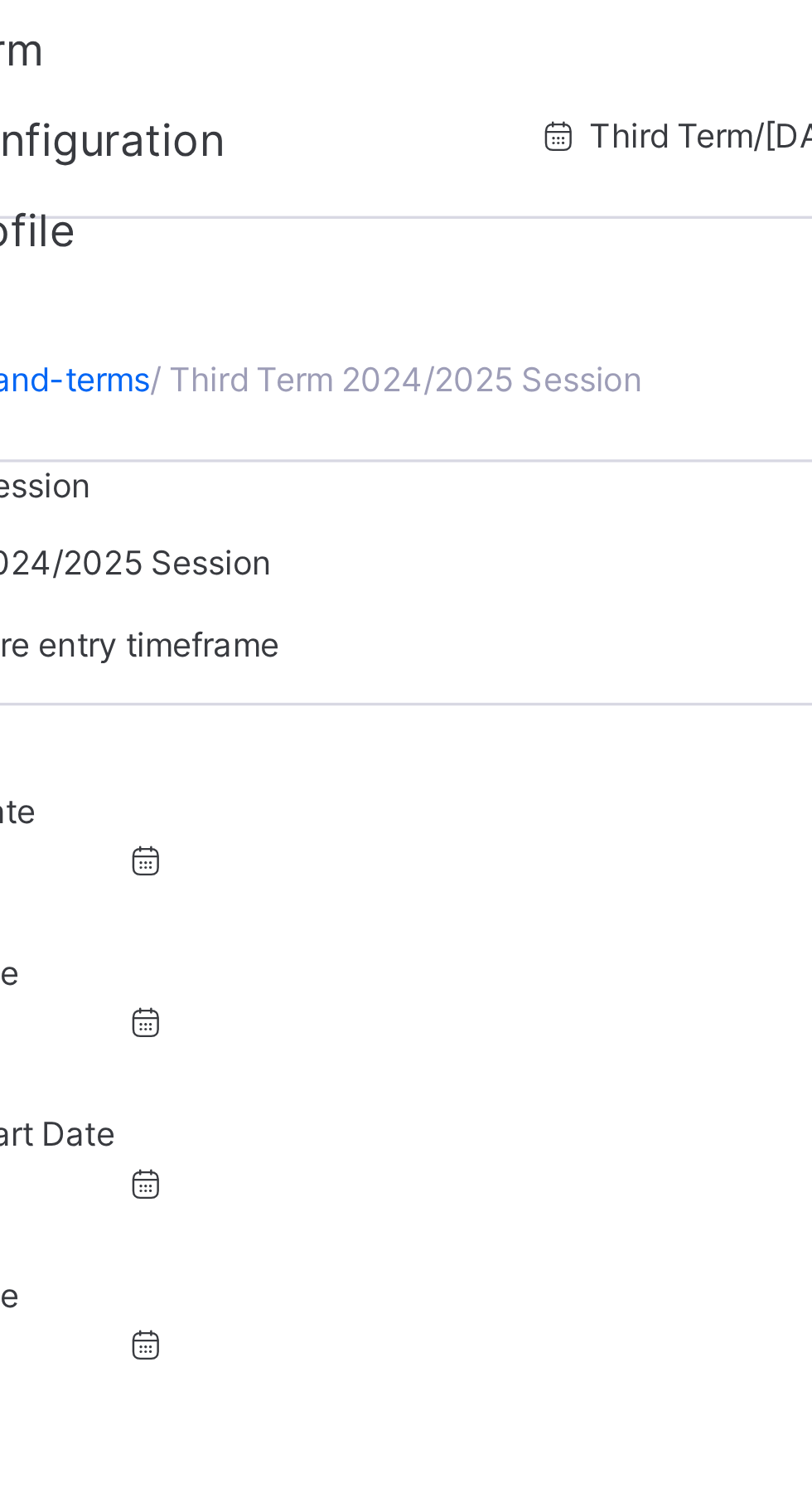
click at [490, 471] on span "Score entry timeframe" at bounding box center [505, 479] width 103 height 15
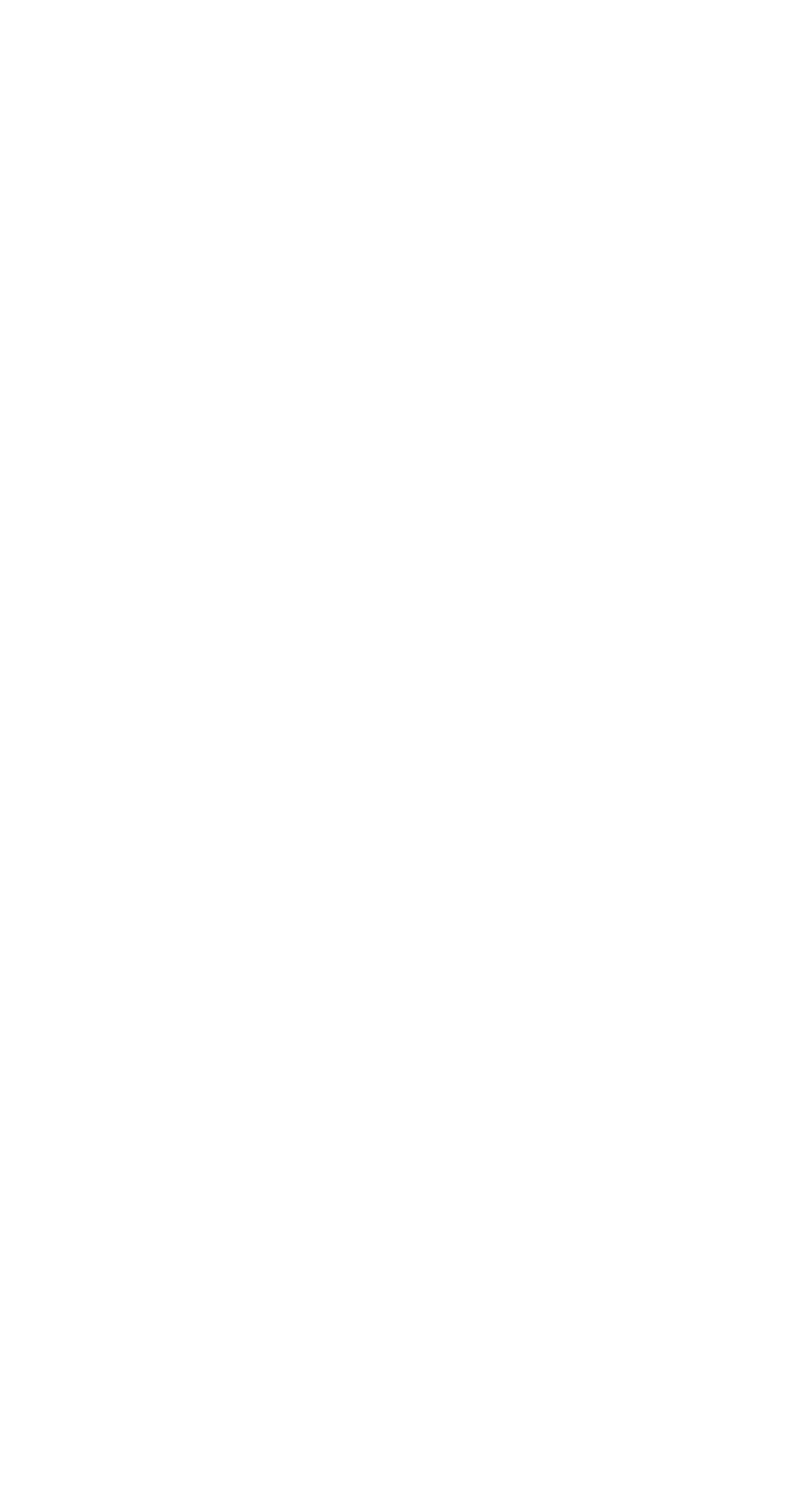
click at [259, 245] on icon at bounding box center [252, 238] width 14 height 12
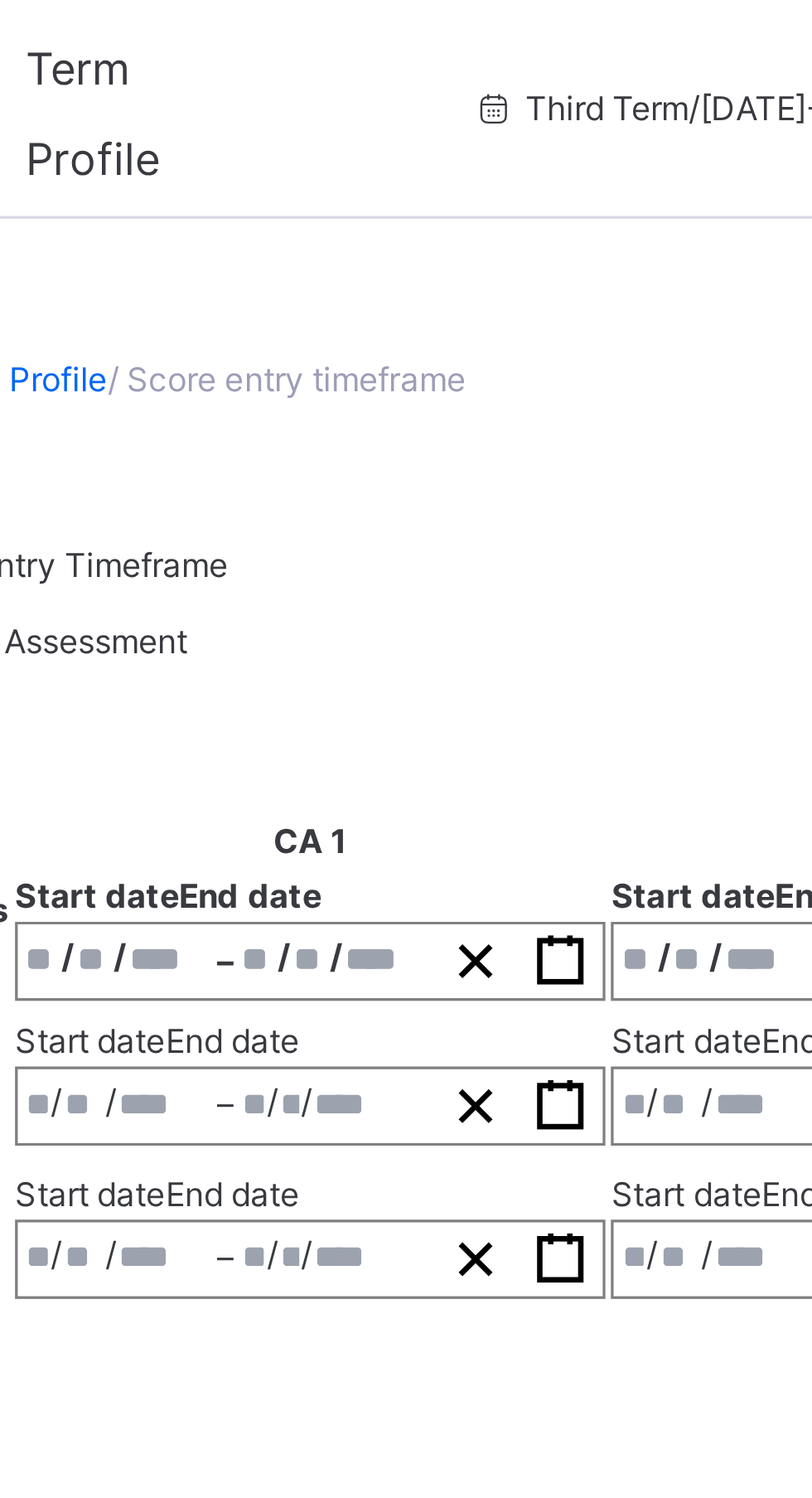
click at [372, 123] on div "**********" at bounding box center [506, 252] width 554 height 289
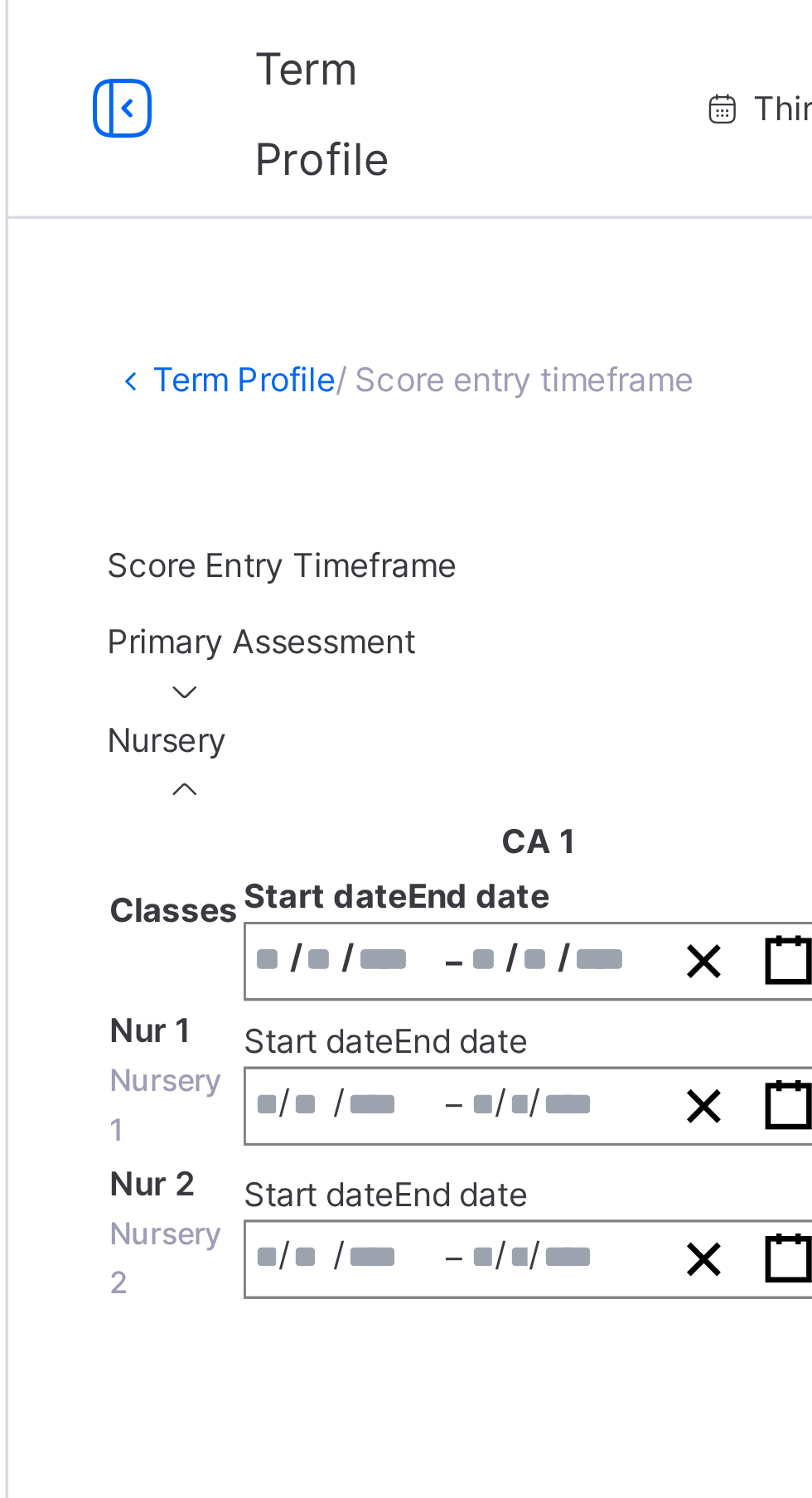
click at [280, 117] on link "Term Profile" at bounding box center [270, 114] width 56 height 12
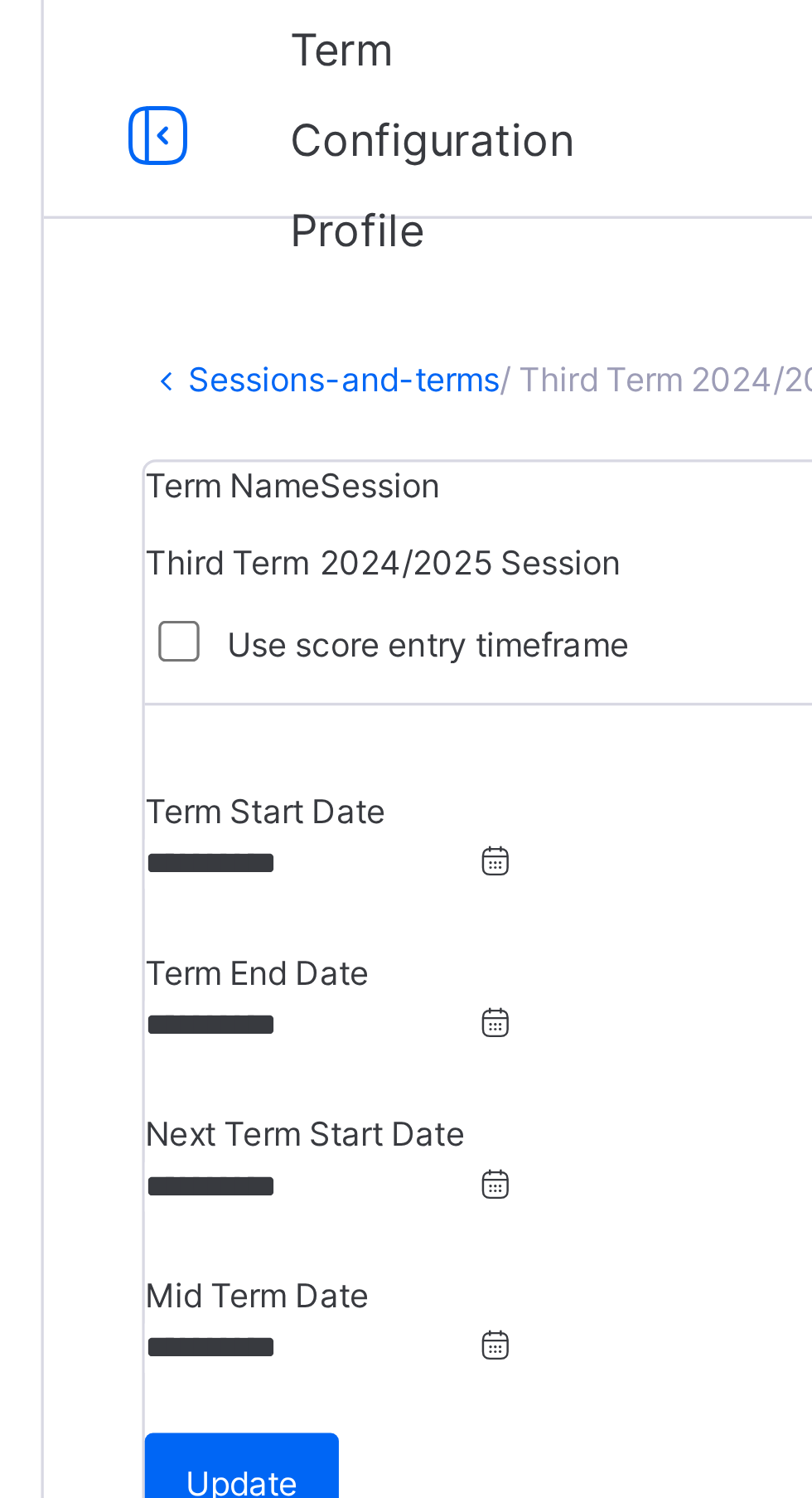
click at [393, 110] on span "/ Third Term 2024/2025 Session" at bounding box center [412, 114] width 149 height 12
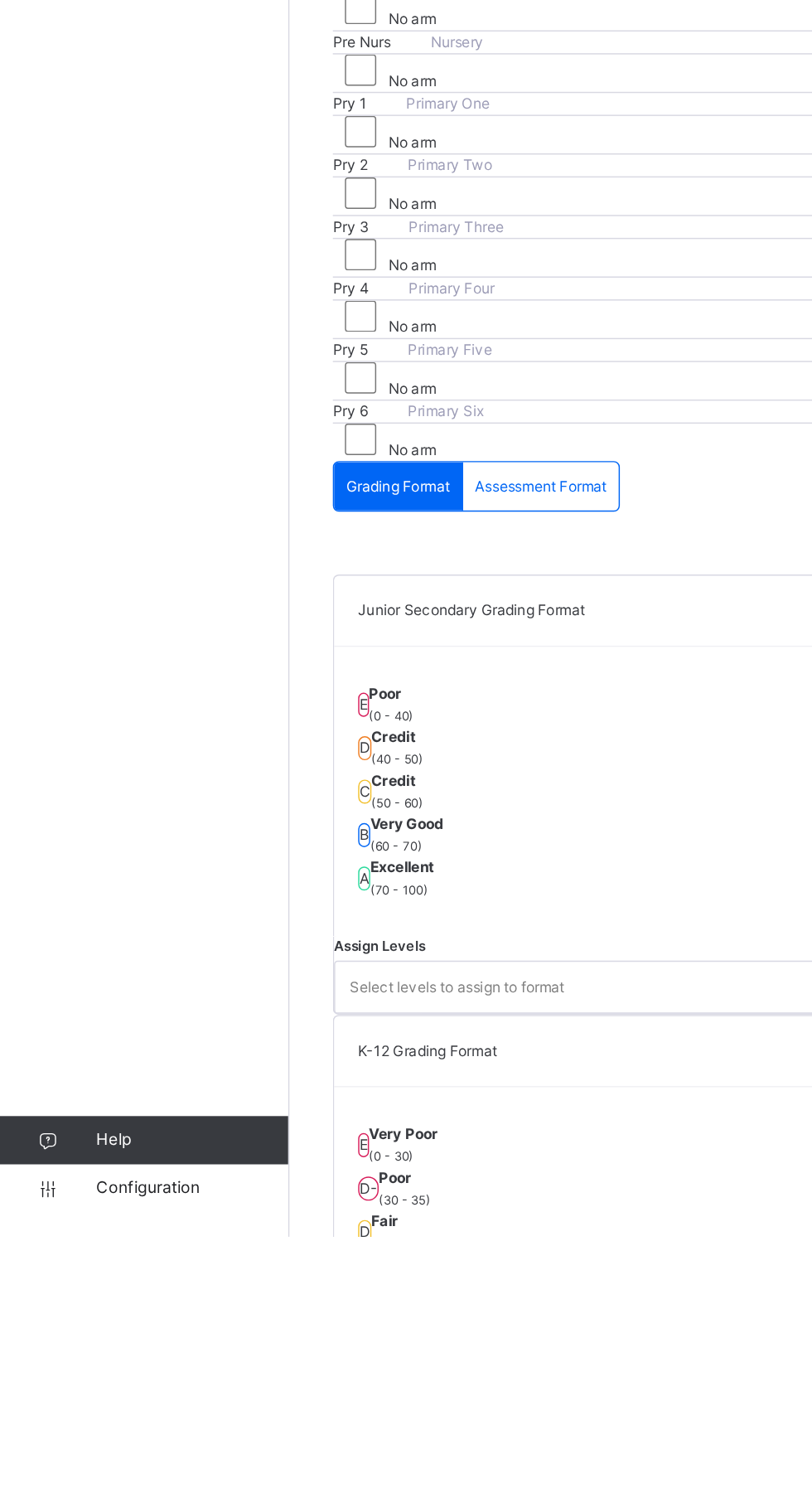
click at [131, 1481] on link "Configuration" at bounding box center [99, 1464] width 198 height 33
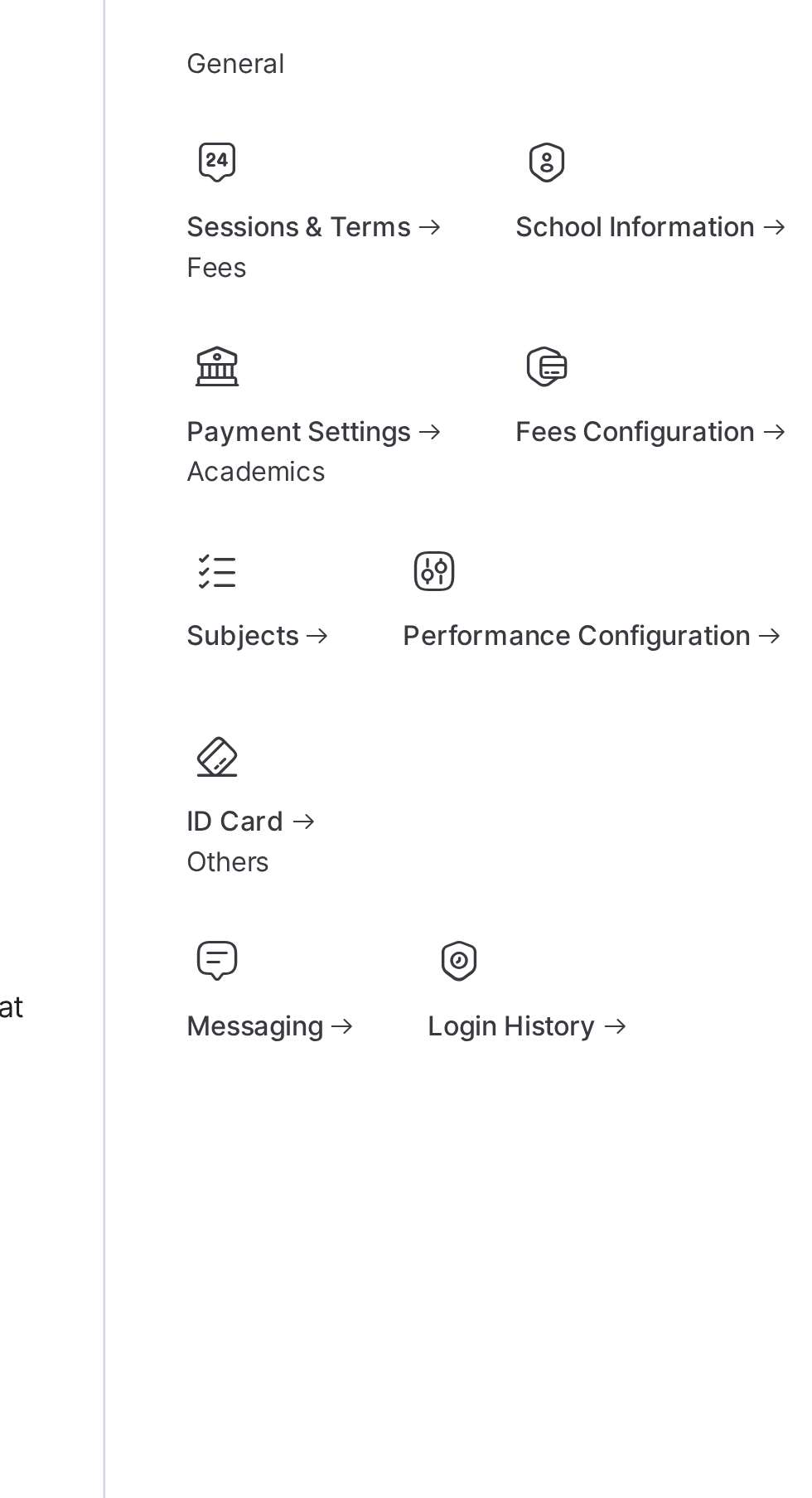
click at [350, 183] on div "School Information" at bounding box center [401, 176] width 103 height 15
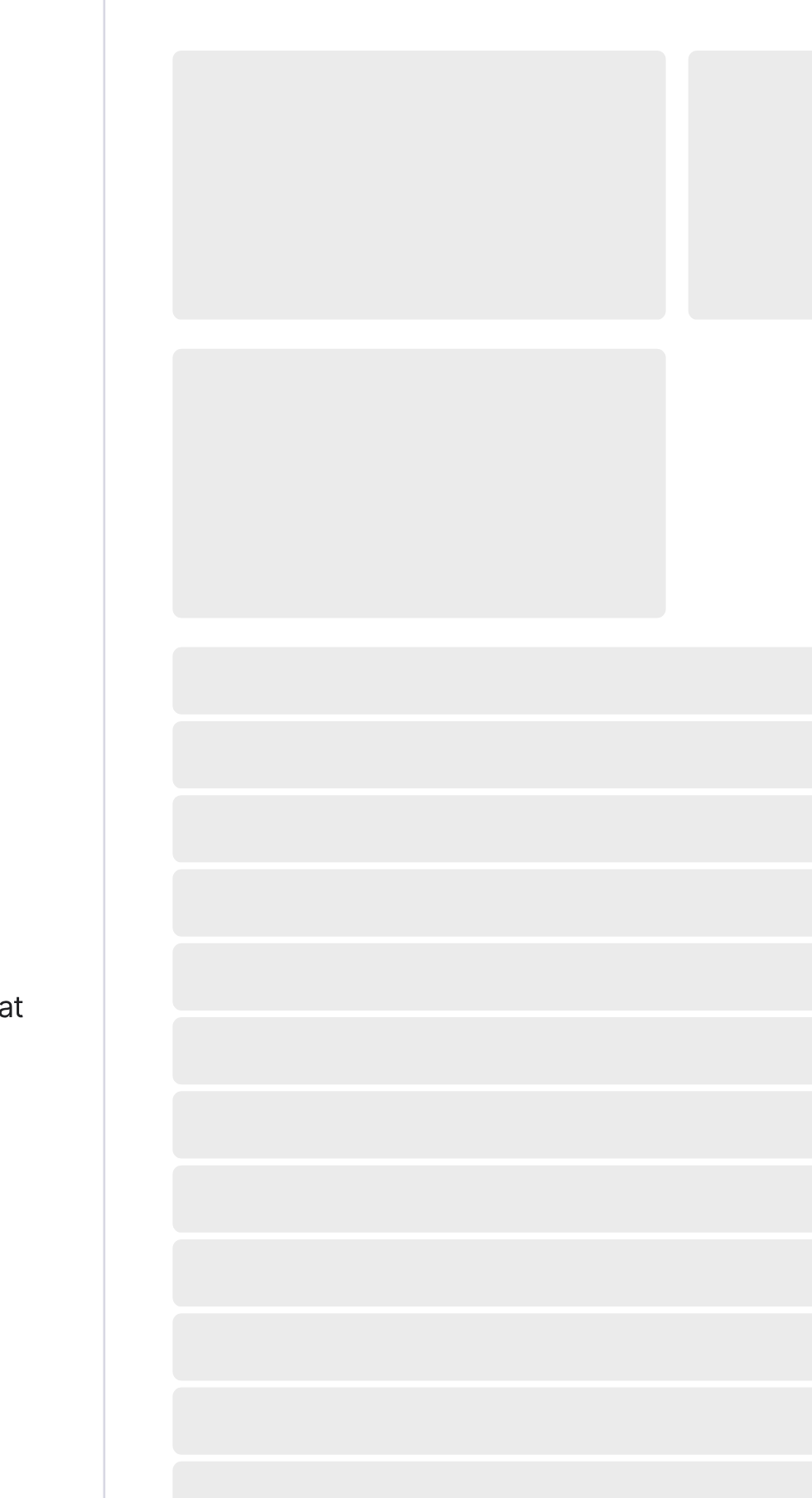
select select "**"
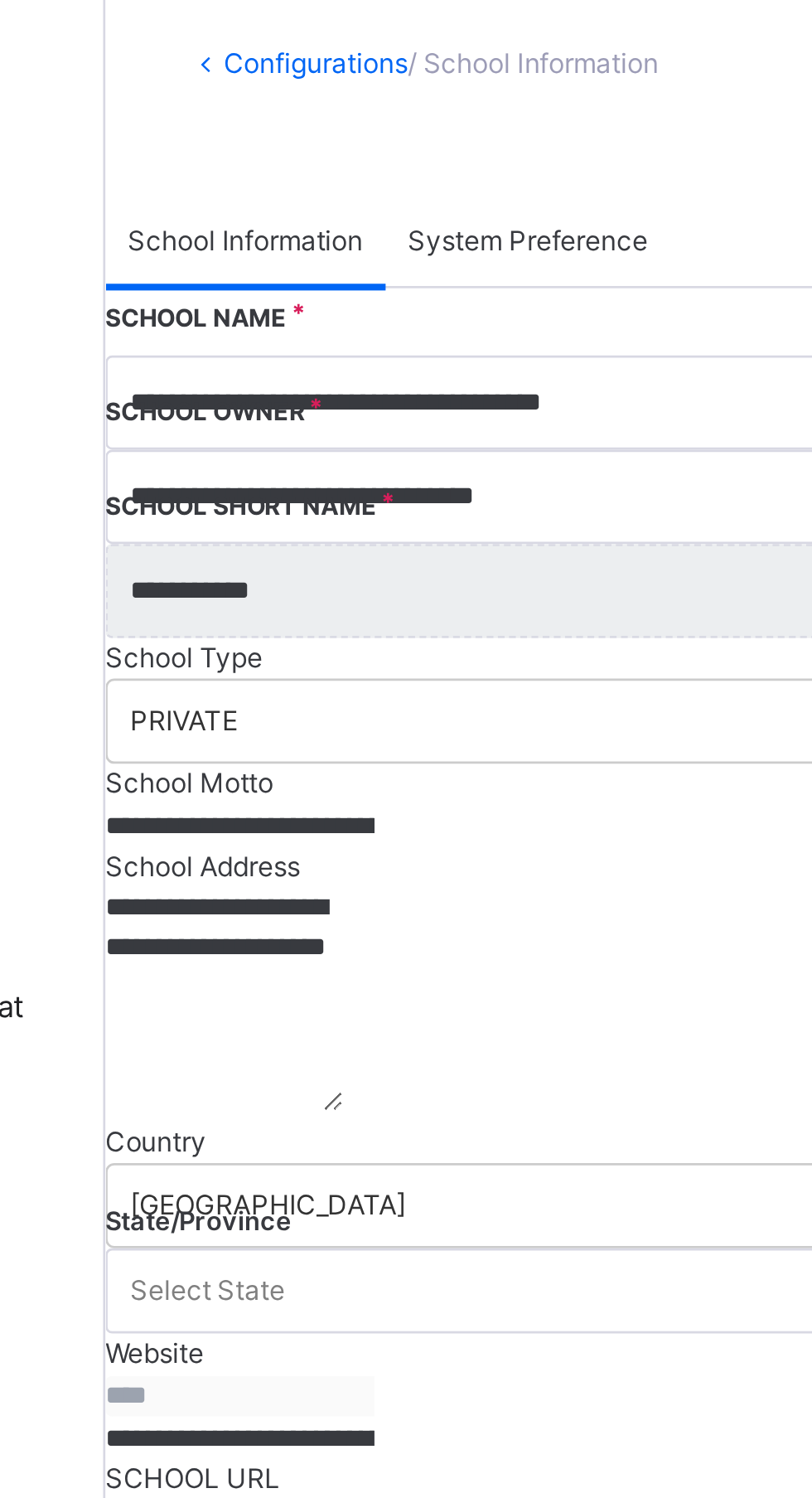
click at [399, 179] on span "System Preference" at bounding box center [355, 181] width 89 height 15
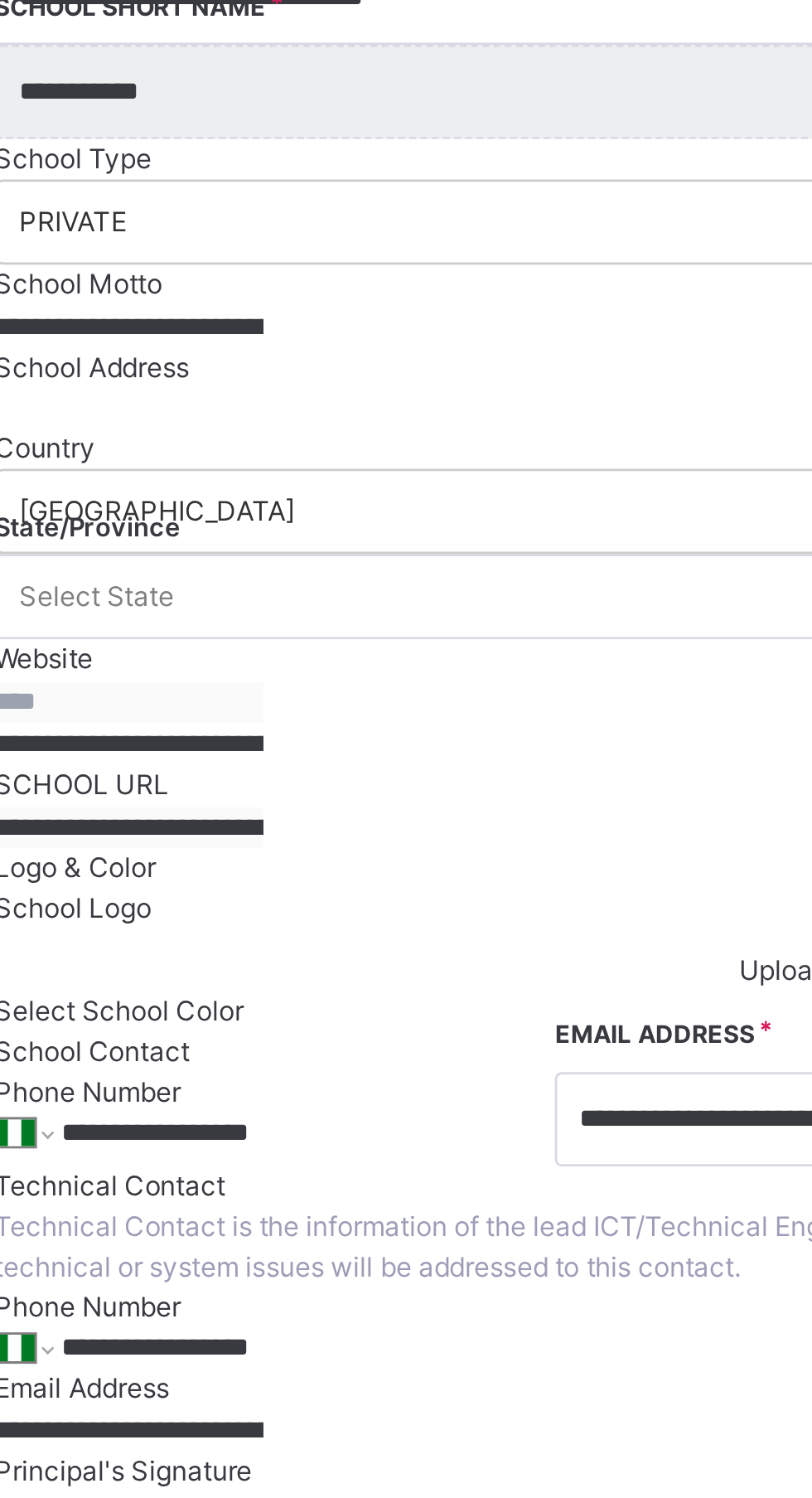
click at [444, 1213] on div "Class Level" at bounding box center [368, 1233] width 149 height 42
click at [329, 1176] on span "Edit" at bounding box center [313, 1181] width 31 height 12
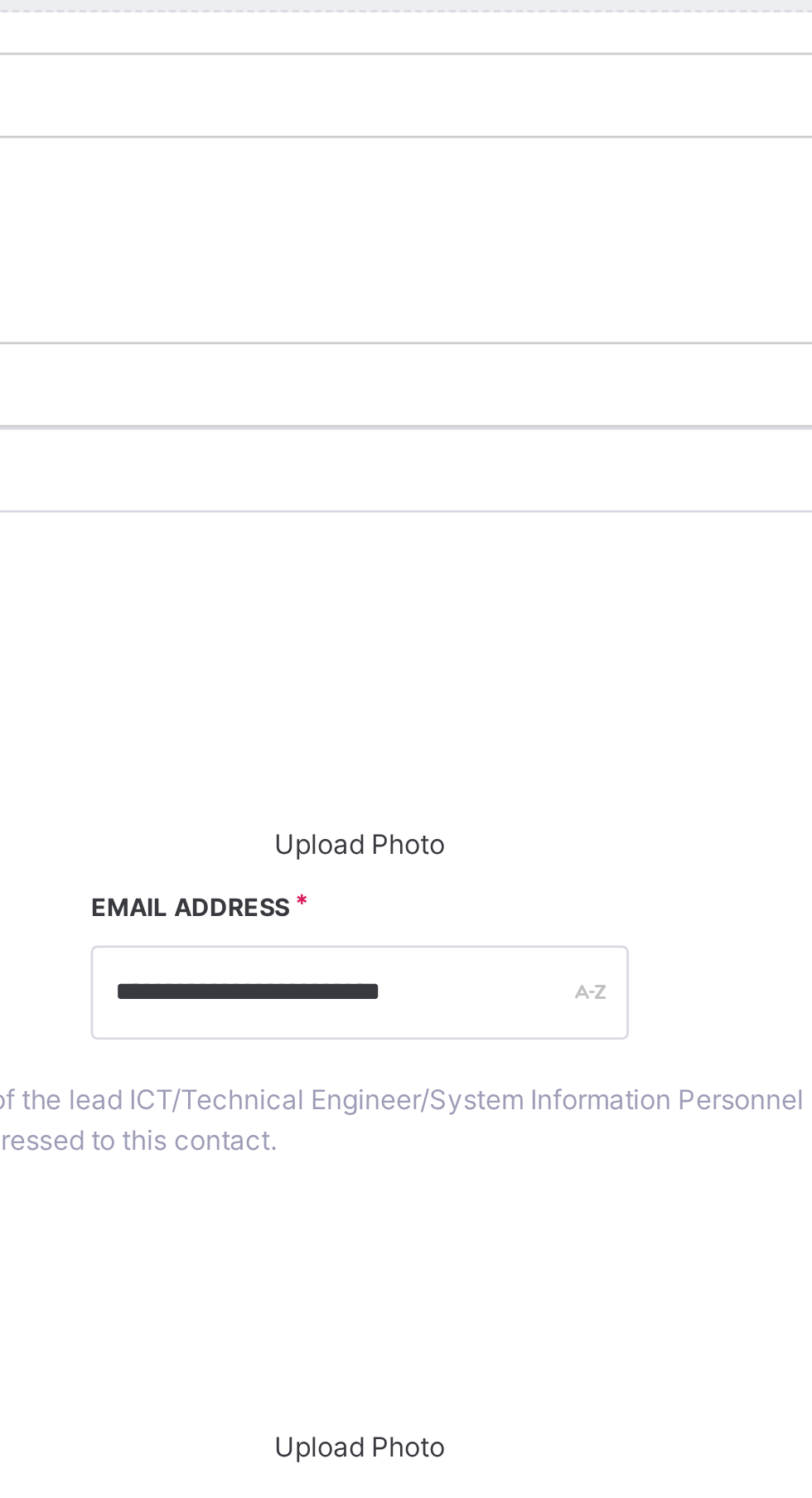
click at [585, 1308] on div "Class Arm & Level" at bounding box center [518, 1322] width 148 height 28
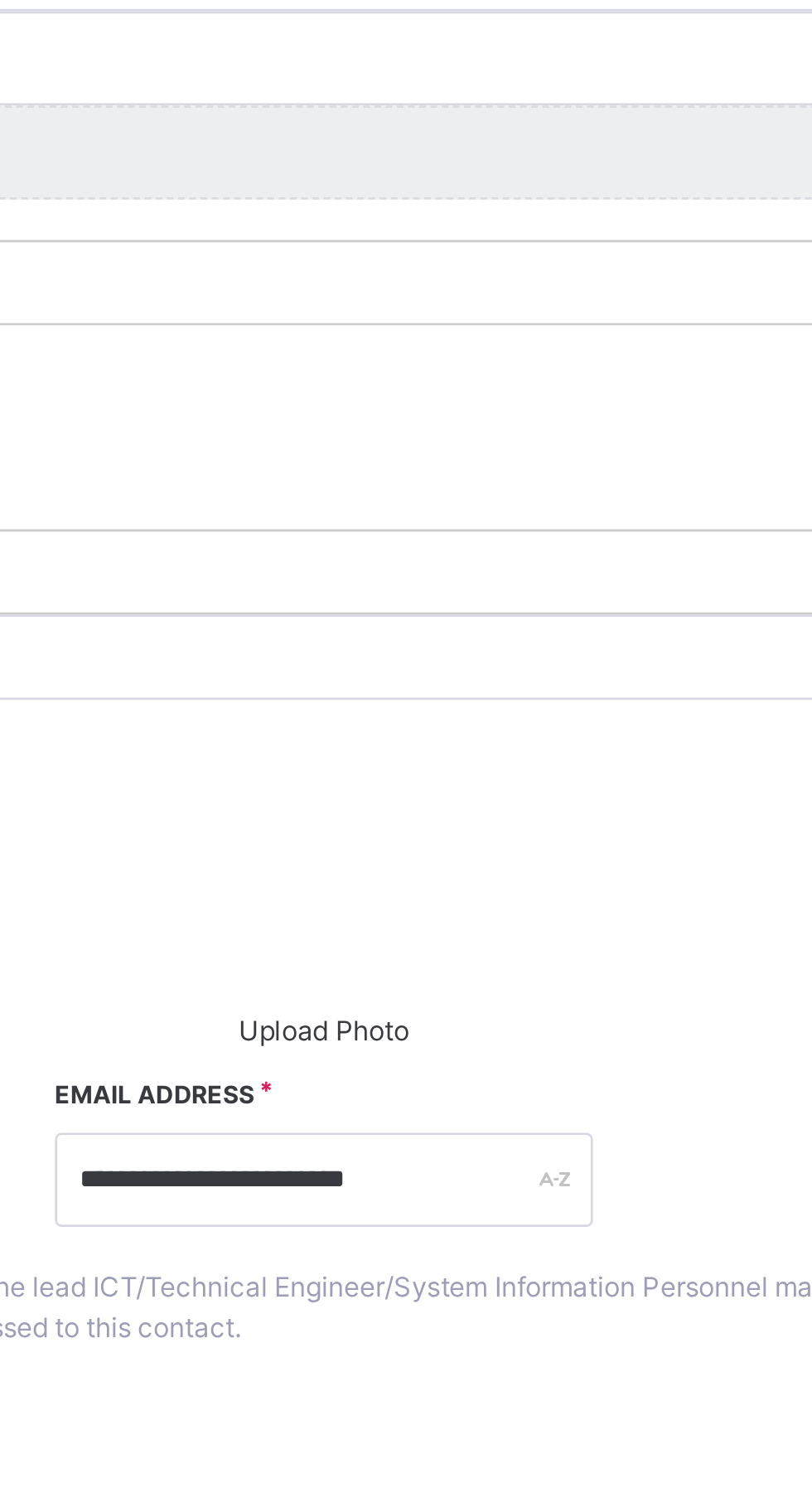
click at [662, 1218] on span "Save Changes" at bounding box center [639, 1226] width 68 height 15
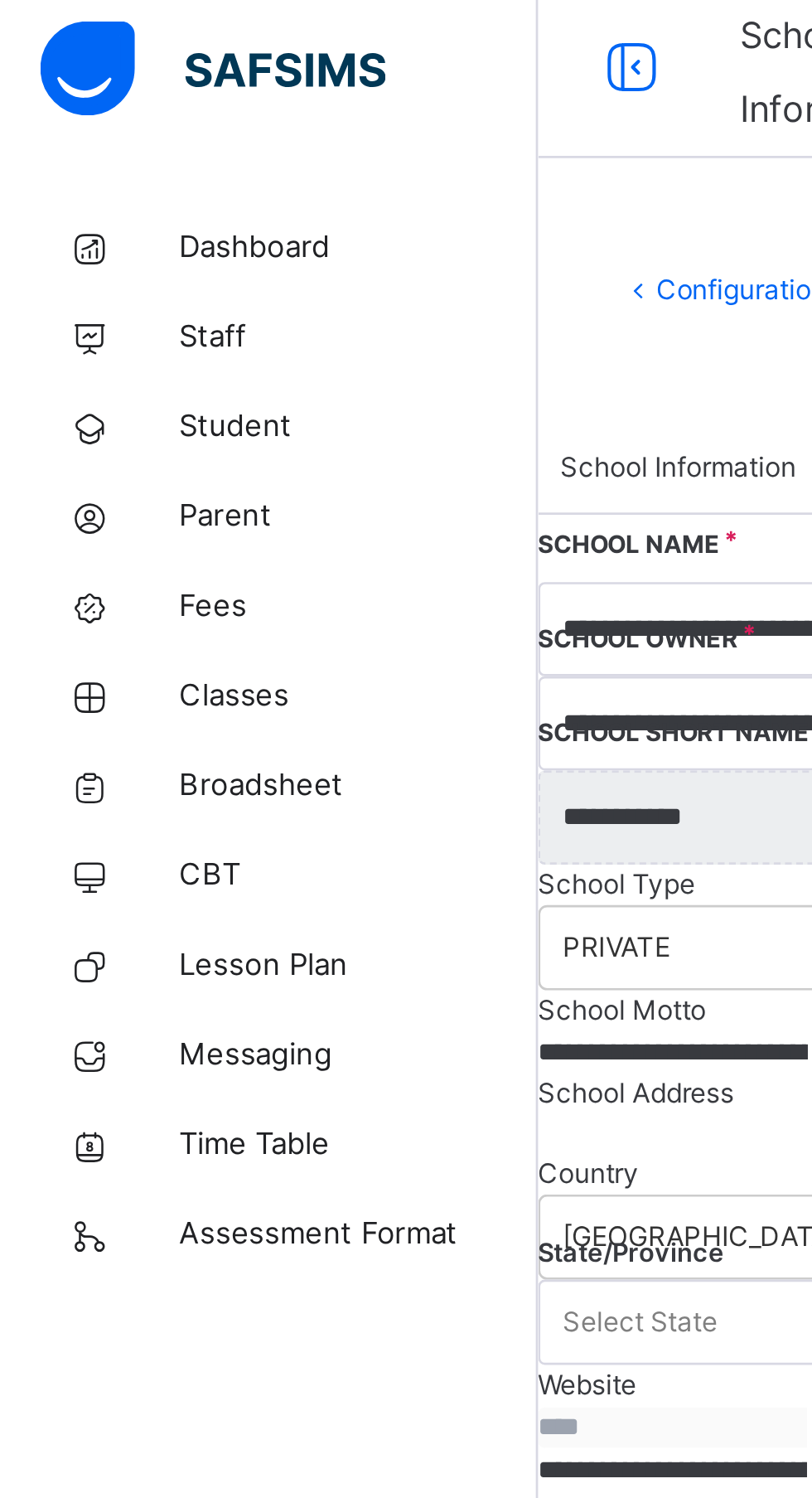
click at [154, 464] on span "Assessment Format" at bounding box center [132, 464] width 133 height 17
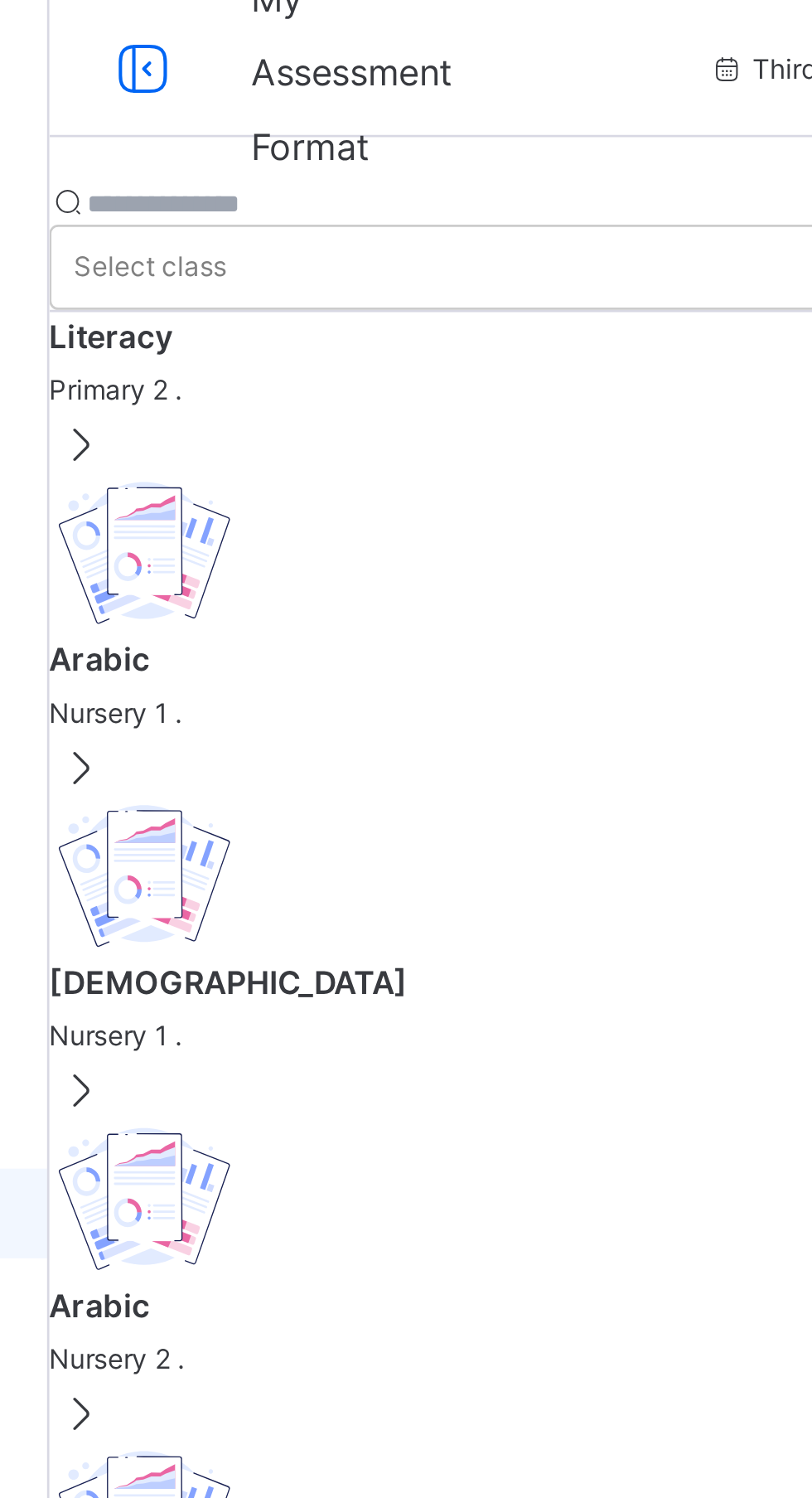
click at [268, 272] on span "Nursery 1 ." at bounding box center [505, 280] width 612 height 15
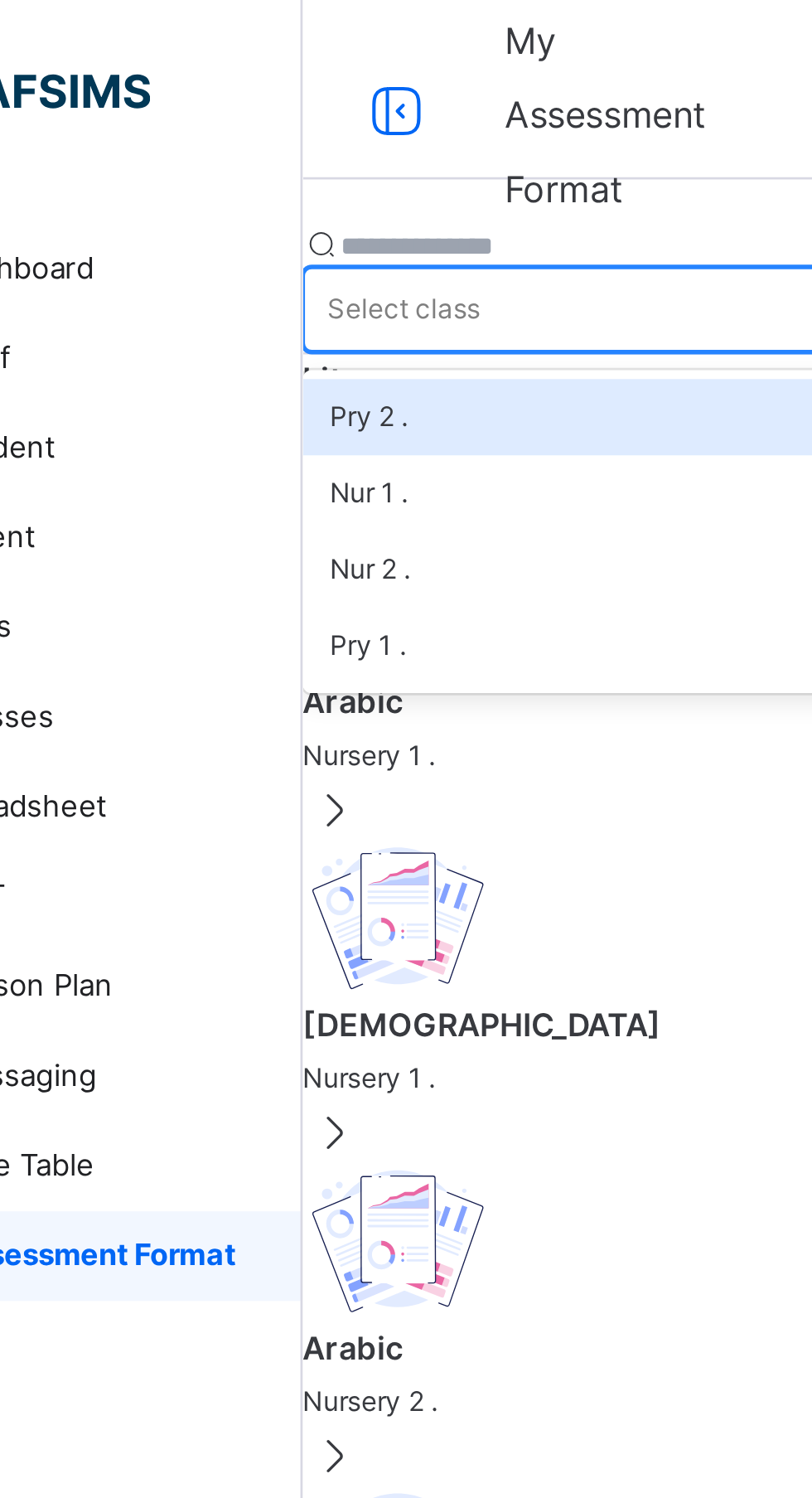
click at [344, 140] on div "Pry 2 ." at bounding box center [505, 155] width 612 height 28
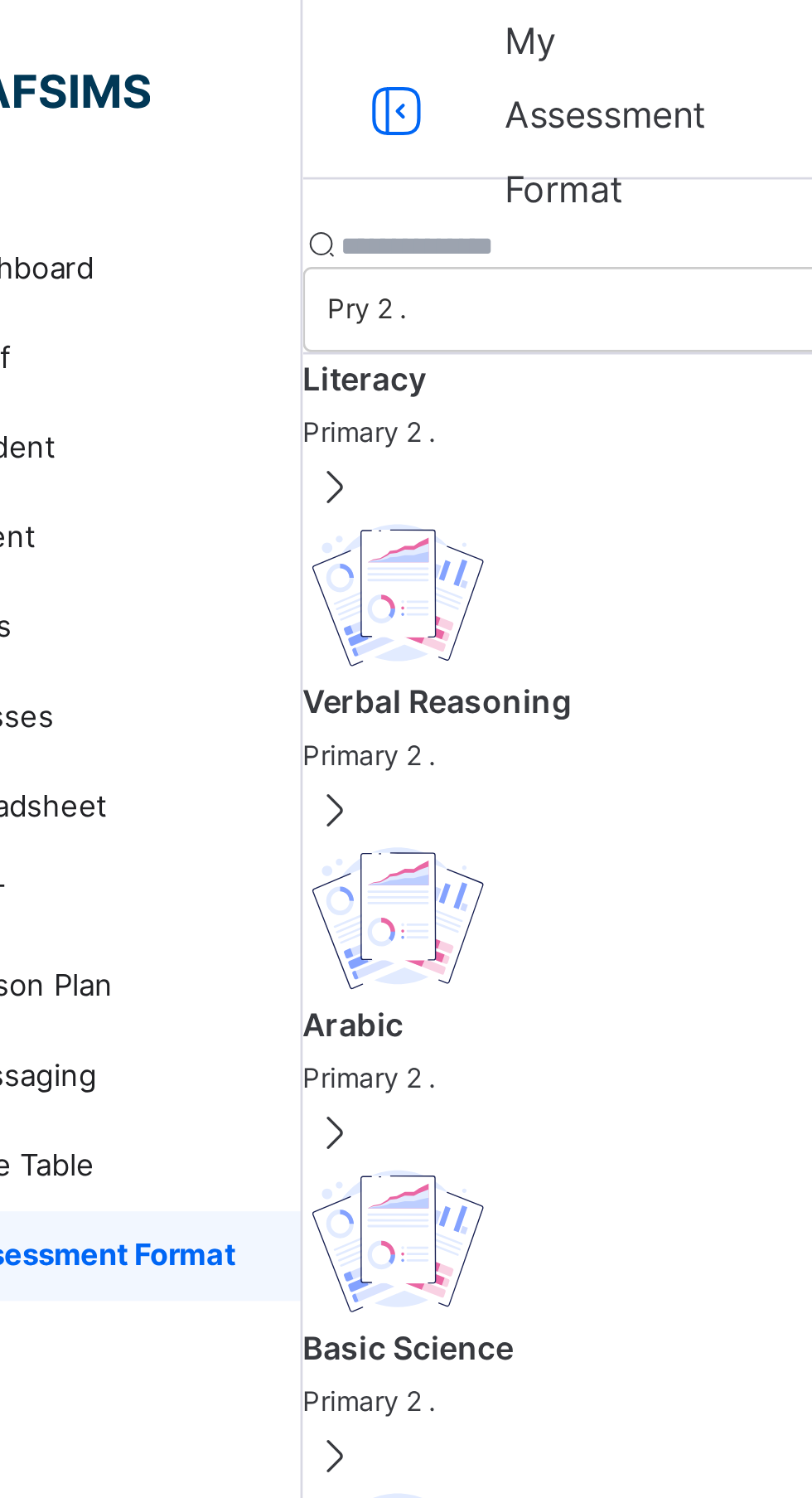
click at [222, 170] on span at bounding box center [210, 179] width 24 height 20
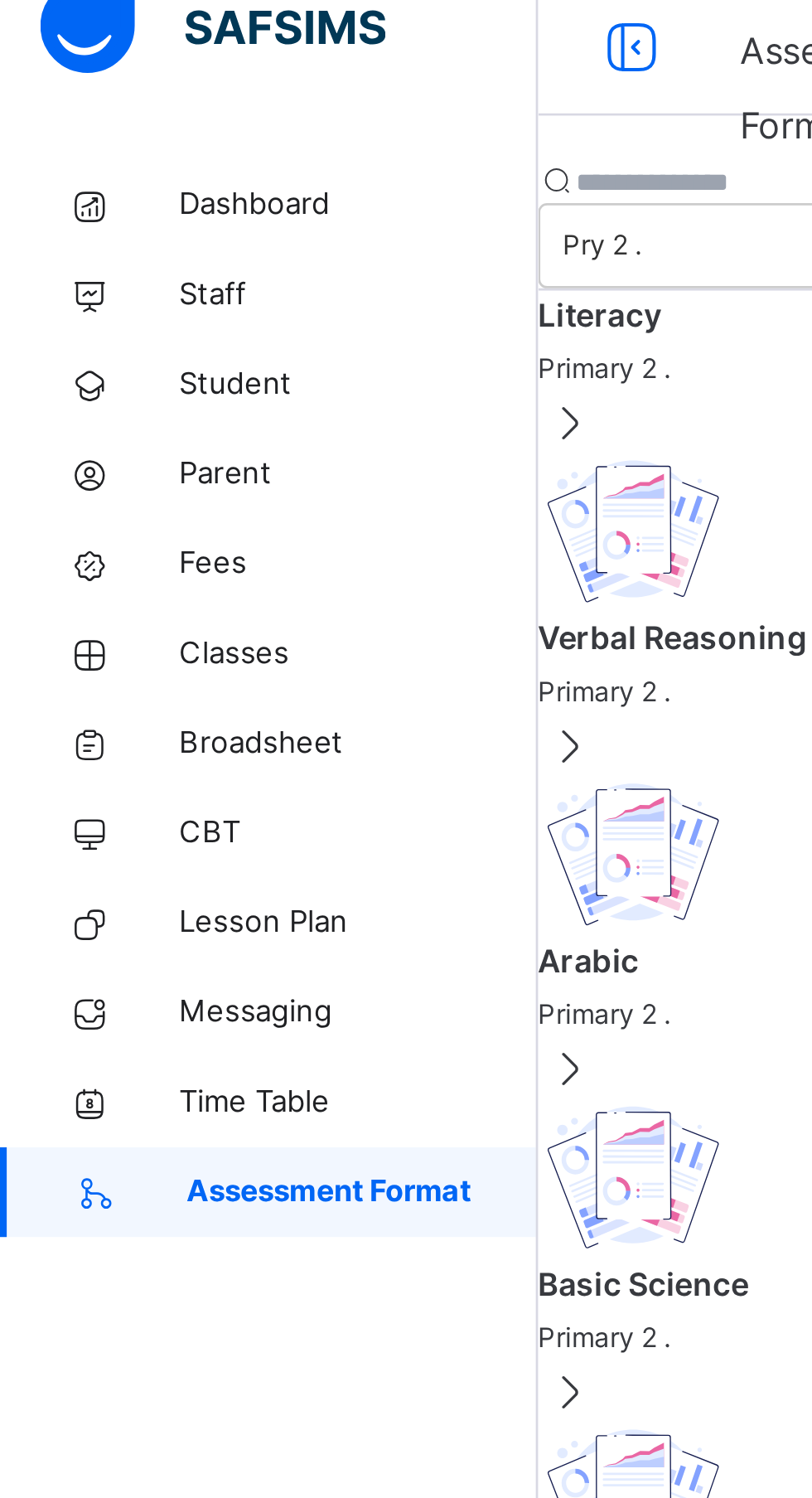
click at [106, 300] on span "Broadsheet" at bounding box center [132, 299] width 133 height 17
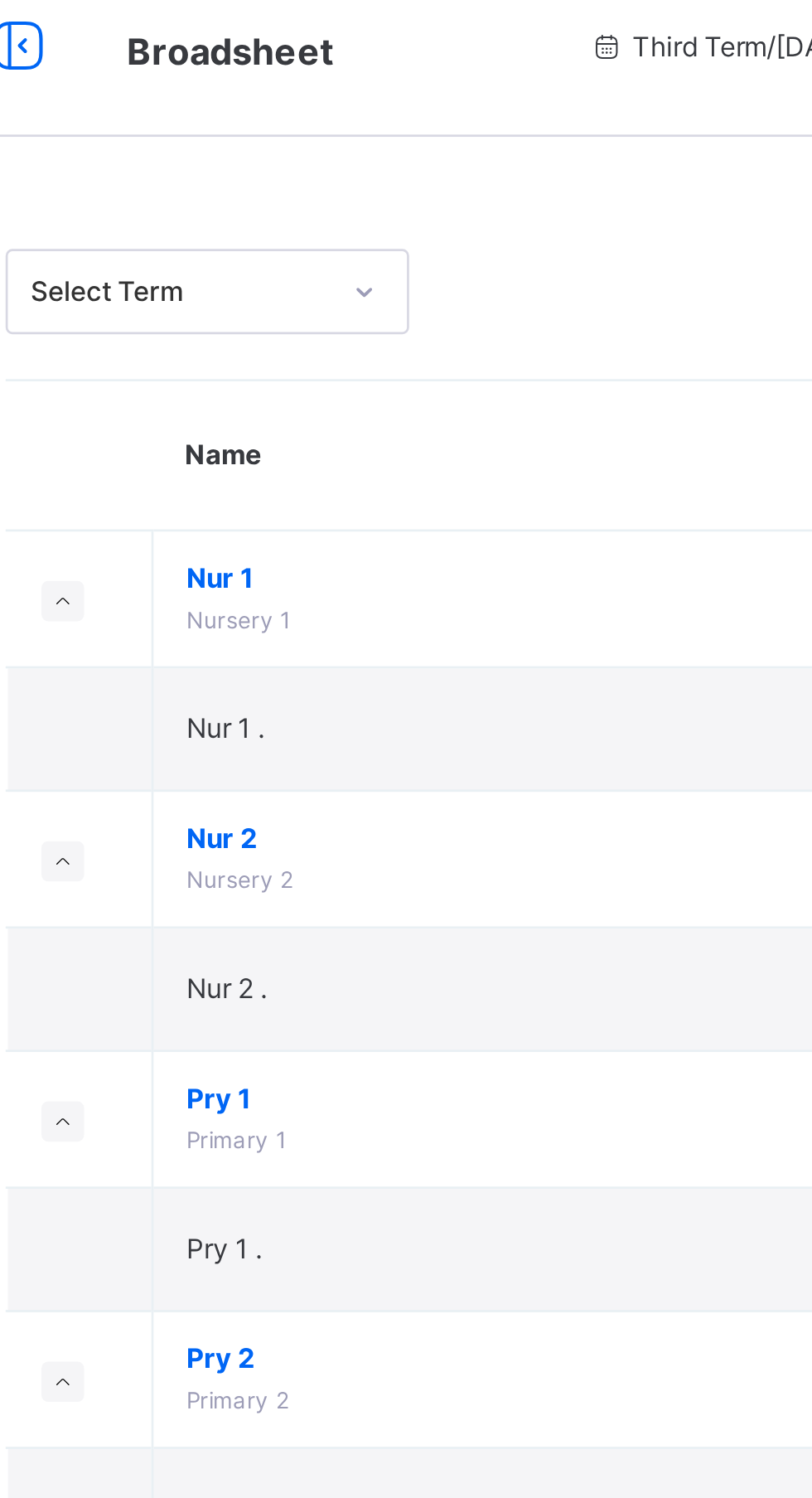
click at [316, 233] on span "Nur 1" at bounding box center [449, 230] width 307 height 15
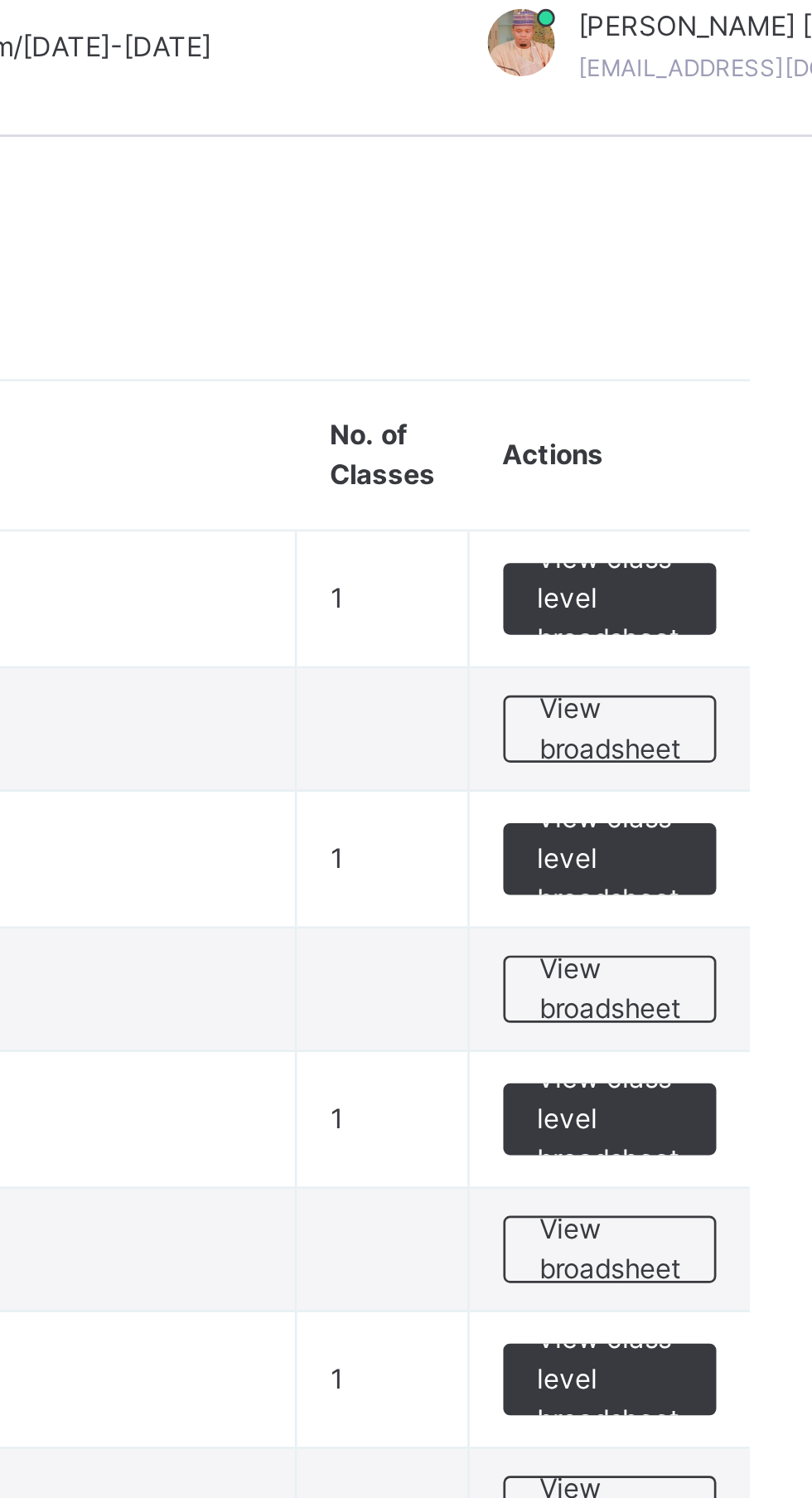
click at [742, 281] on span "View broadsheet" at bounding box center [730, 285] width 52 height 30
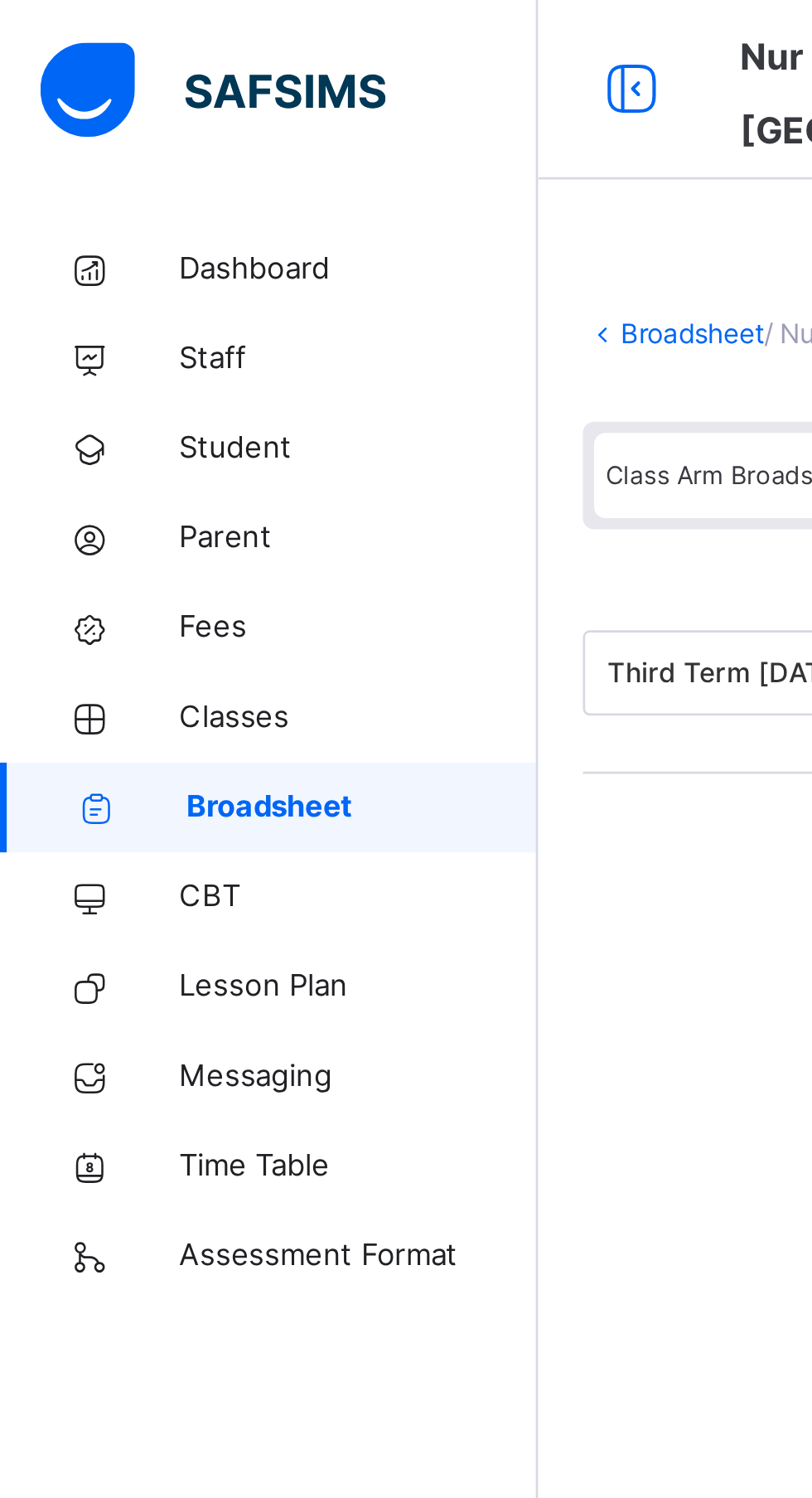
click at [114, 304] on span "Broadsheet" at bounding box center [134, 299] width 130 height 17
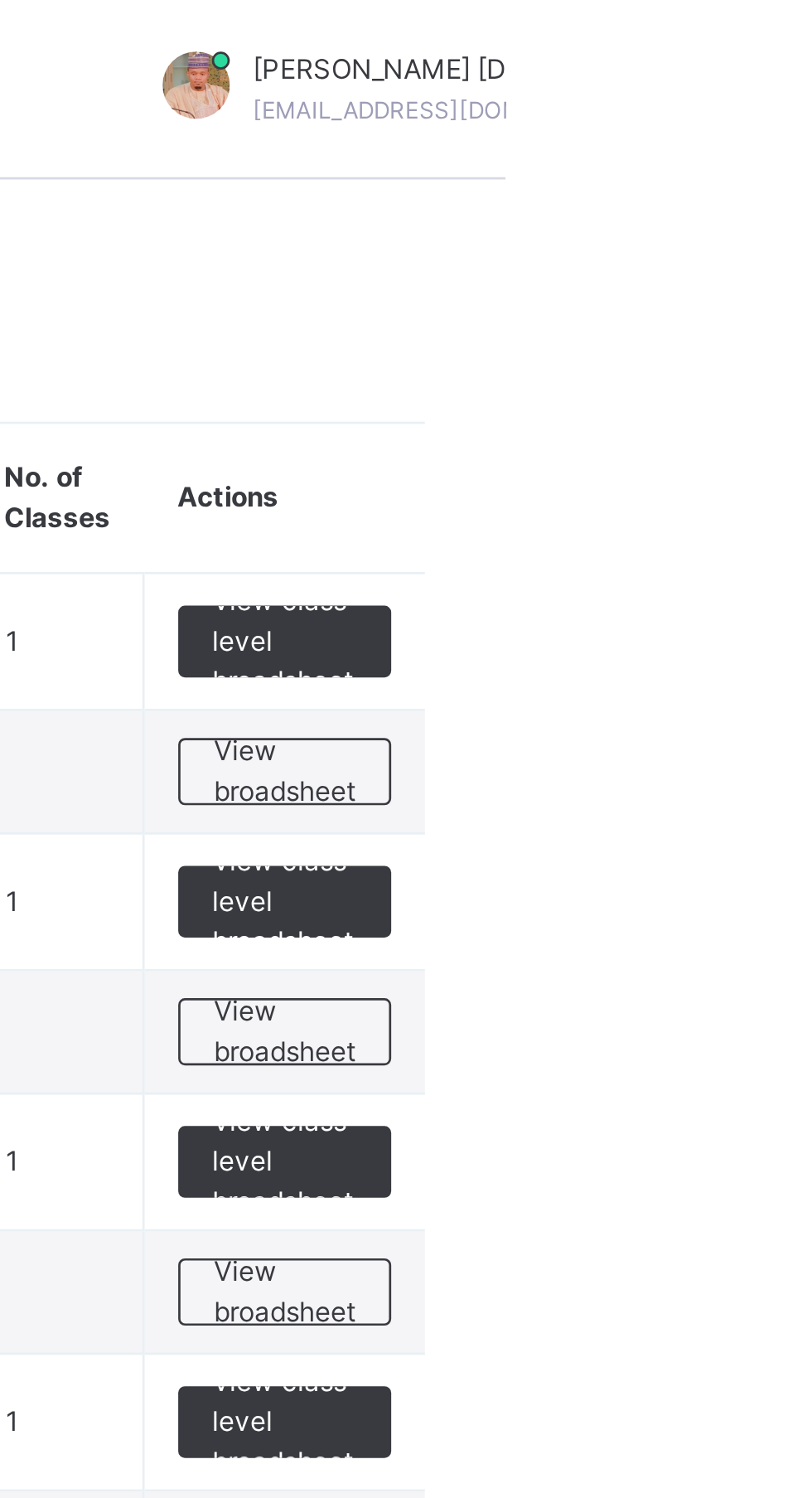
click at [741, 288] on span "View broadsheet" at bounding box center [730, 285] width 52 height 30
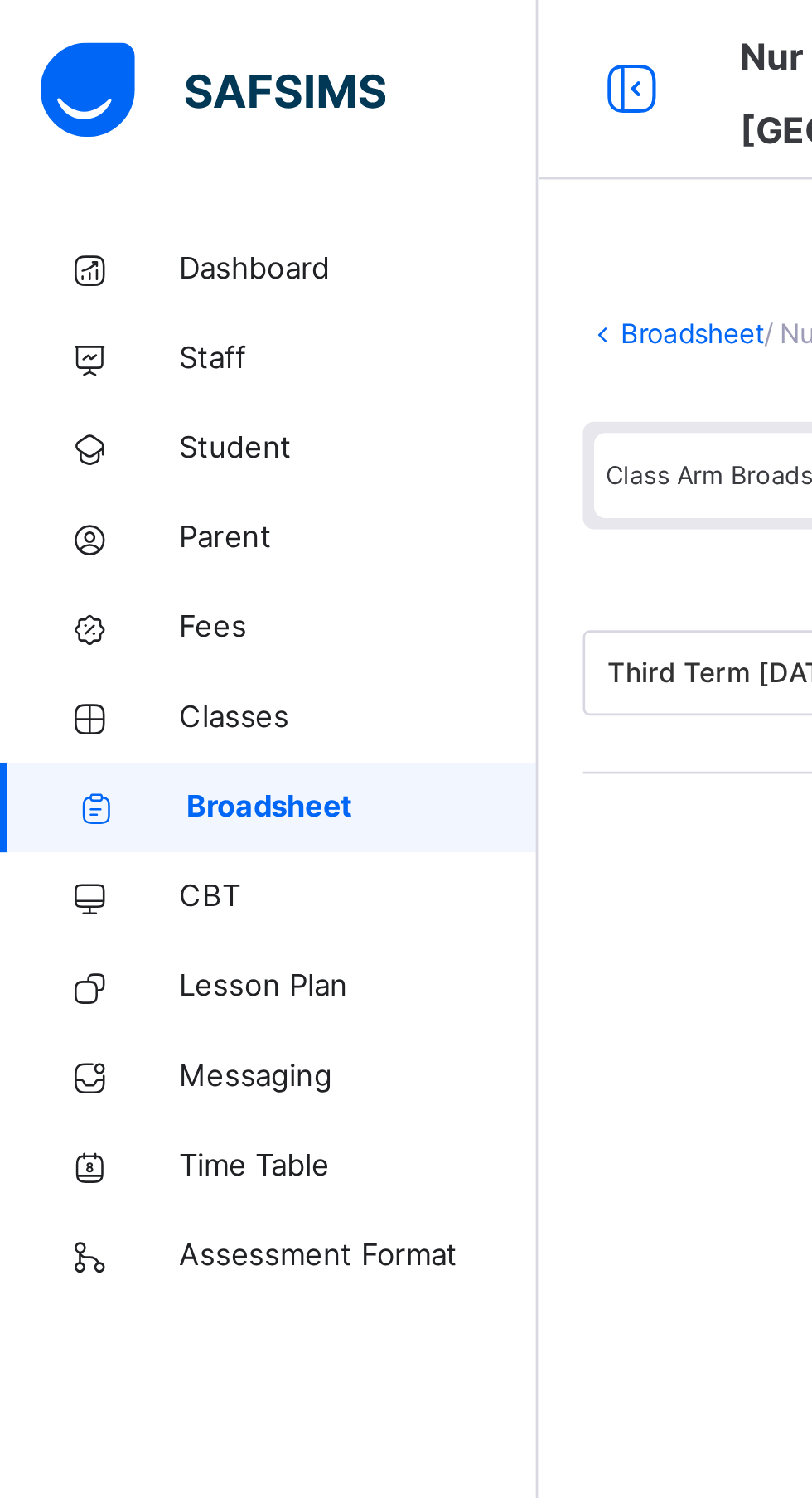
click at [96, 114] on link "Dashboard" at bounding box center [99, 99] width 199 height 33
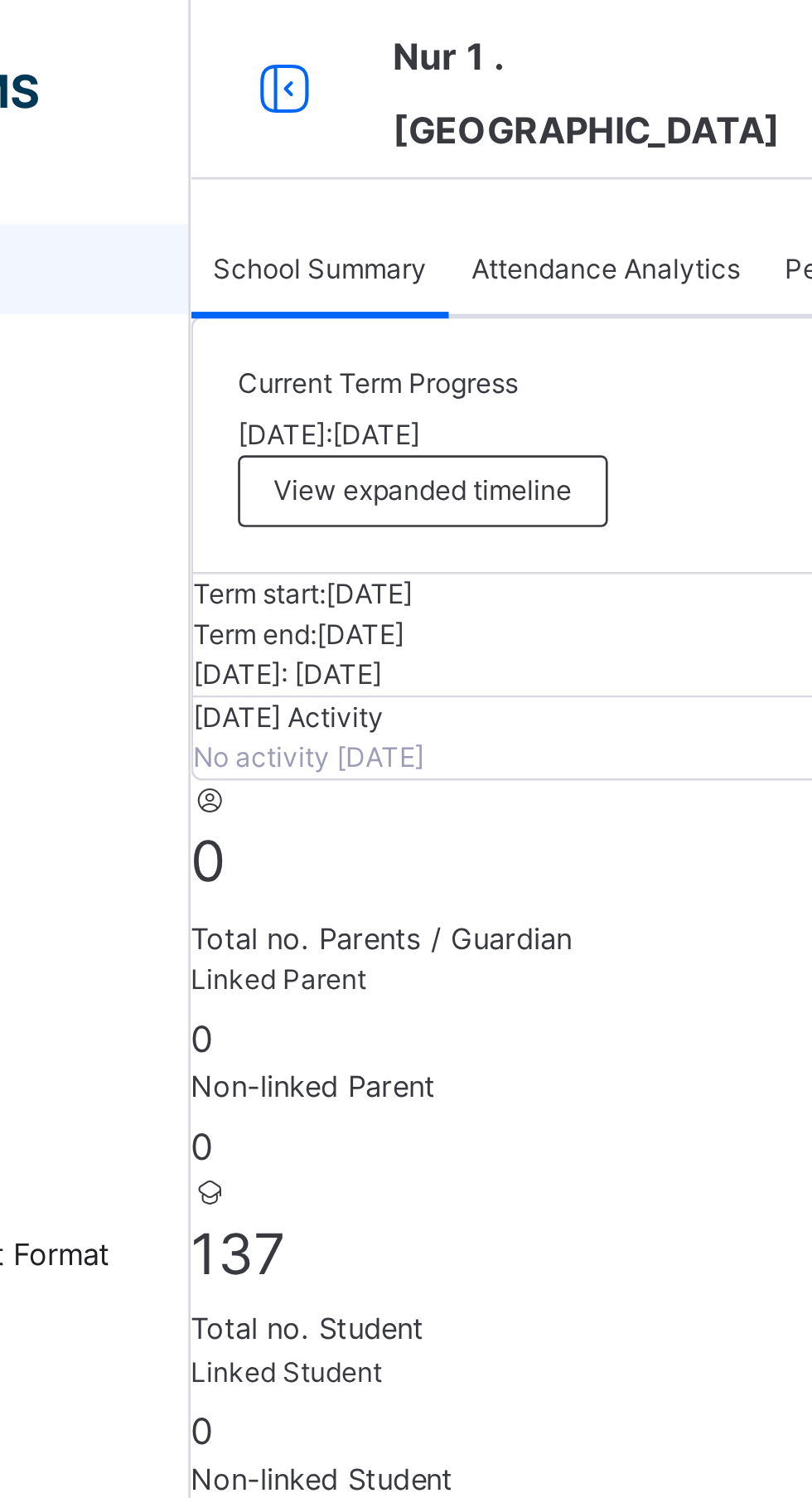
click at [383, 106] on span "Attendance Analytics" at bounding box center [352, 100] width 100 height 15
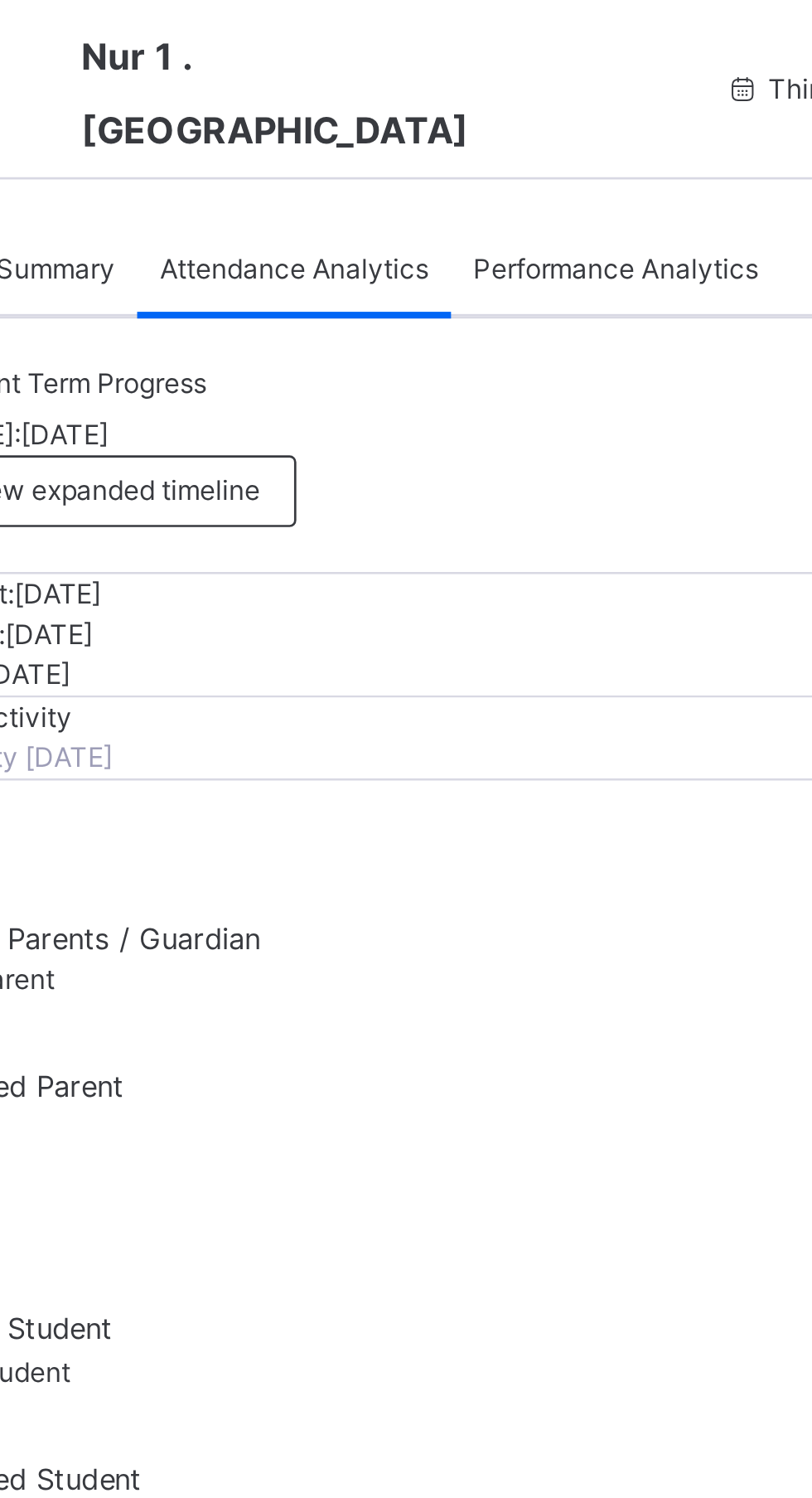
click at [502, 106] on span "Performance Analytics" at bounding box center [471, 100] width 106 height 15
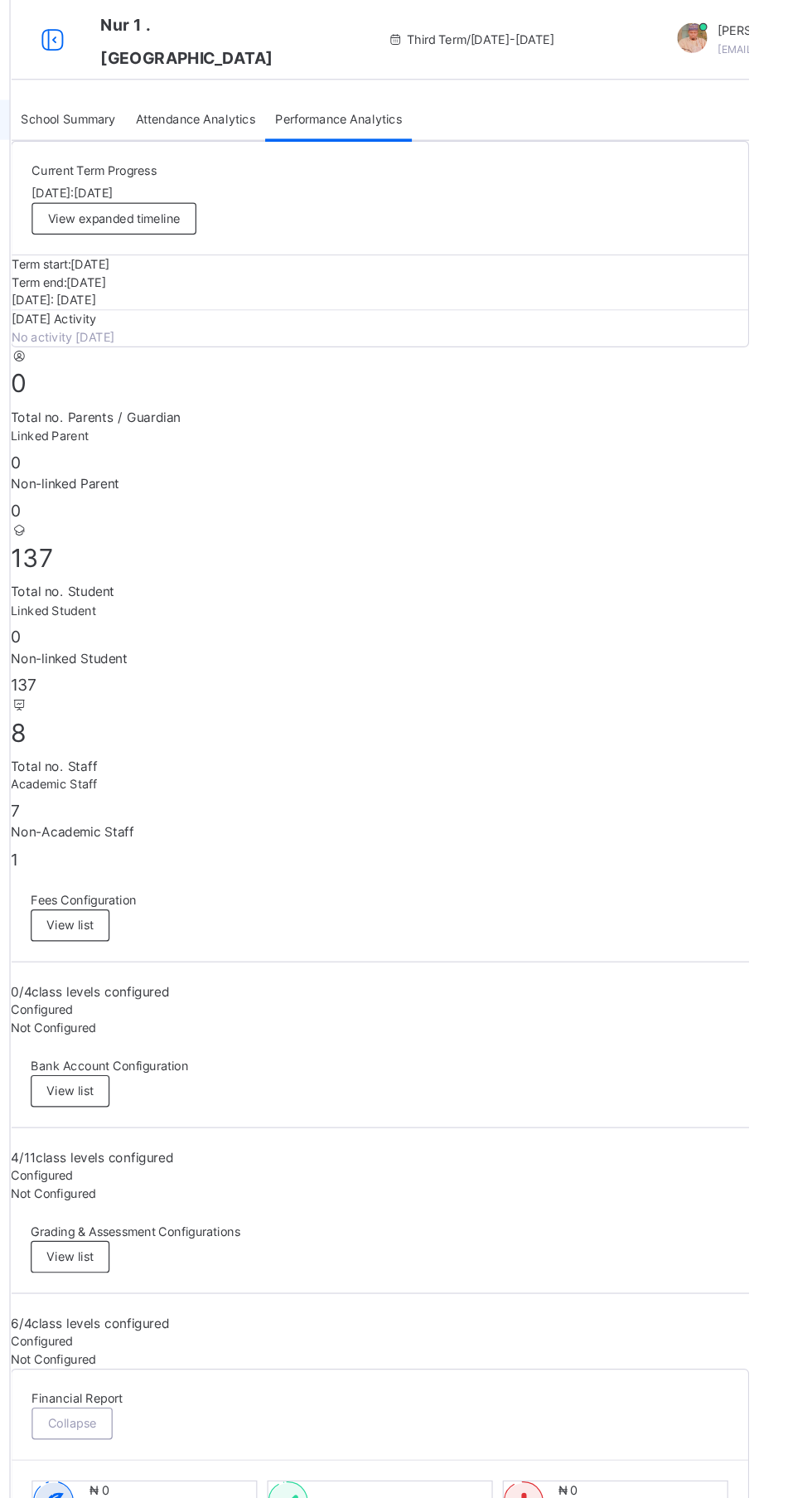
click at [0, 0] on ul "Performance Analysis Grade Analysis" at bounding box center [0, 0] width 0 height 0
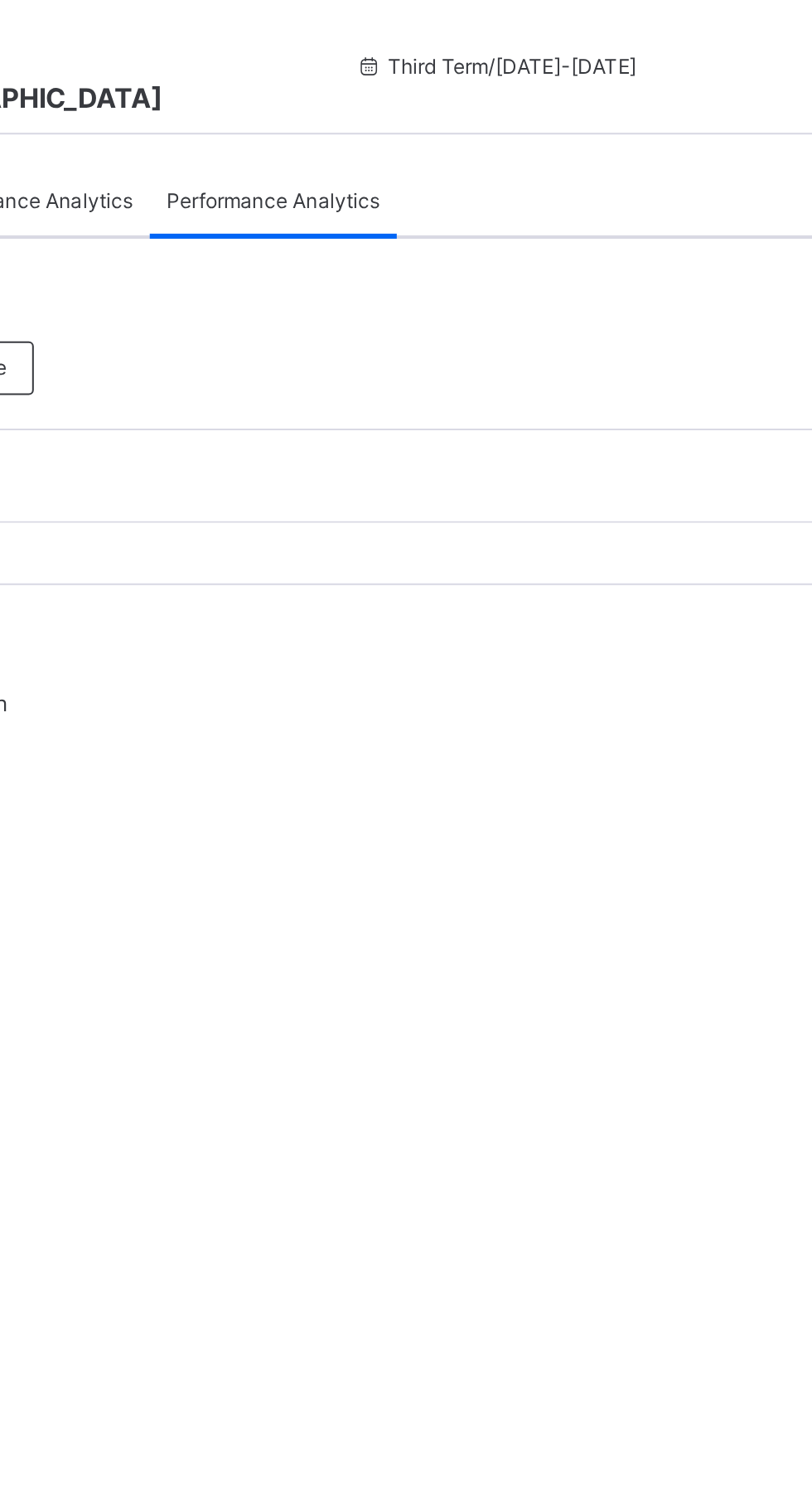
click at [0, 0] on ul "Performance Analysis Grade Analysis" at bounding box center [0, 0] width 0 height 0
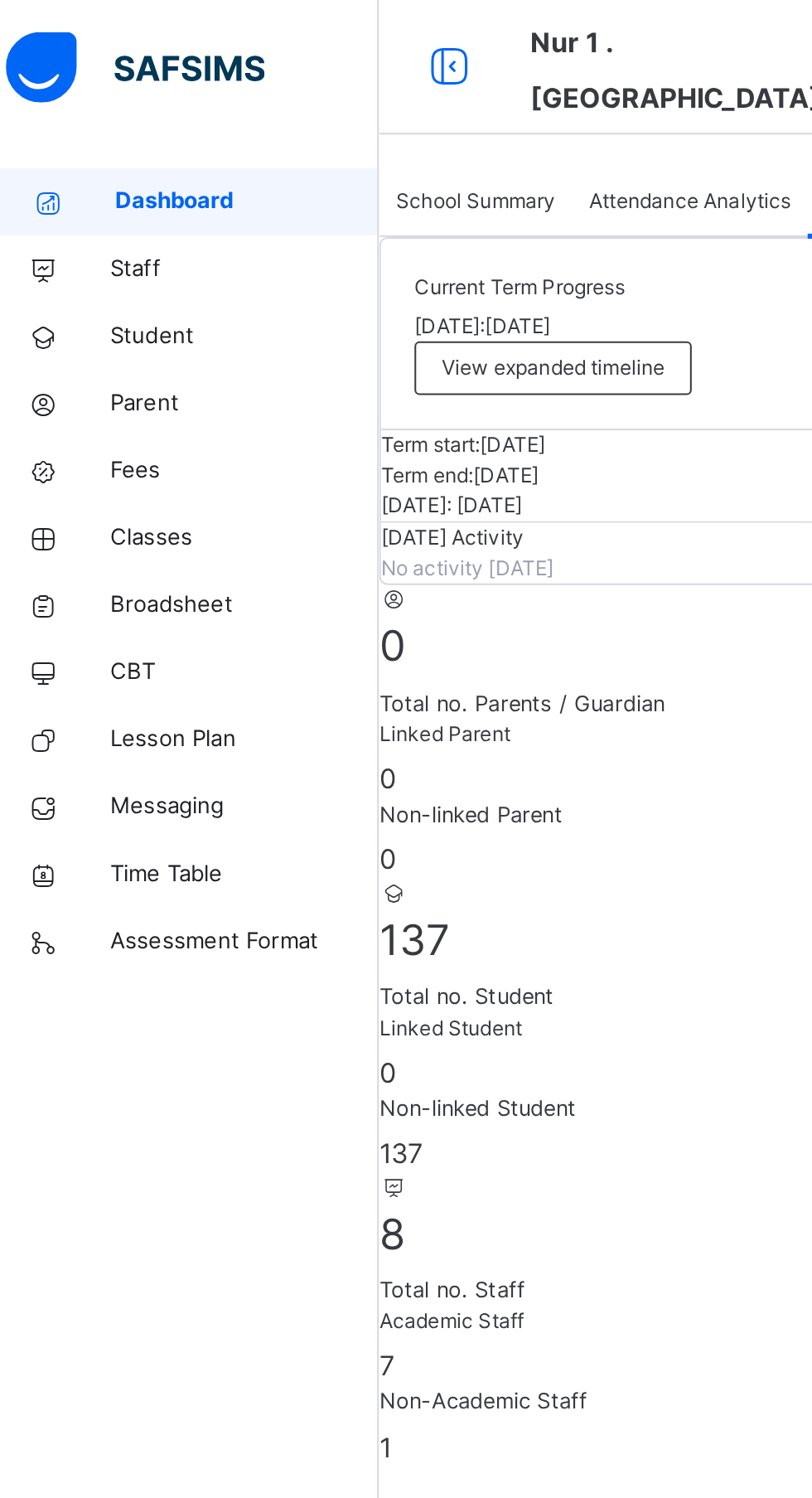
click at [375, 106] on span "Attendance Analytics" at bounding box center [352, 100] width 100 height 15
click at [267, 106] on span "School Summary" at bounding box center [247, 100] width 79 height 15
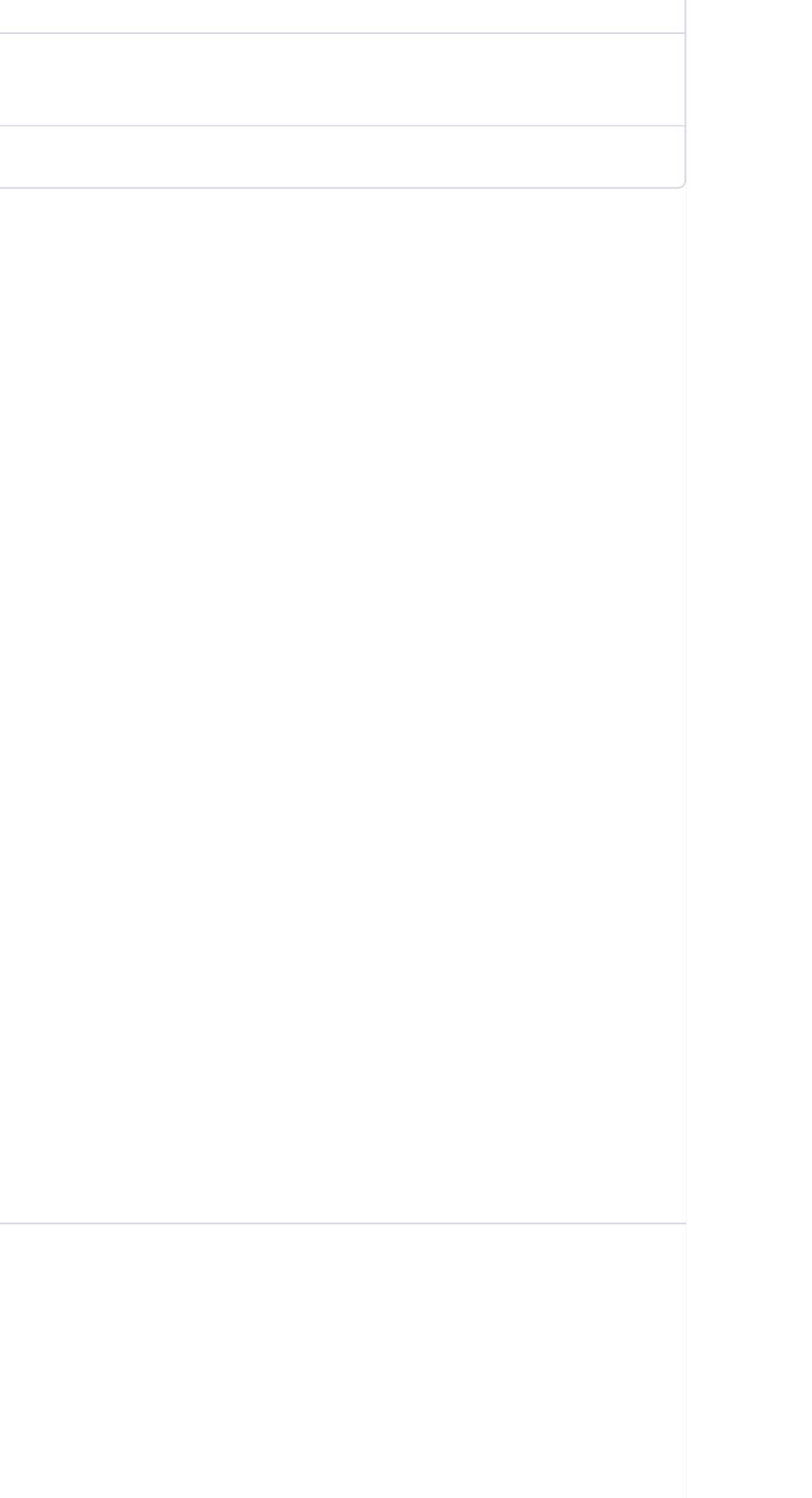
click at [268, 1036] on span "View list" at bounding box center [248, 1044] width 39 height 15
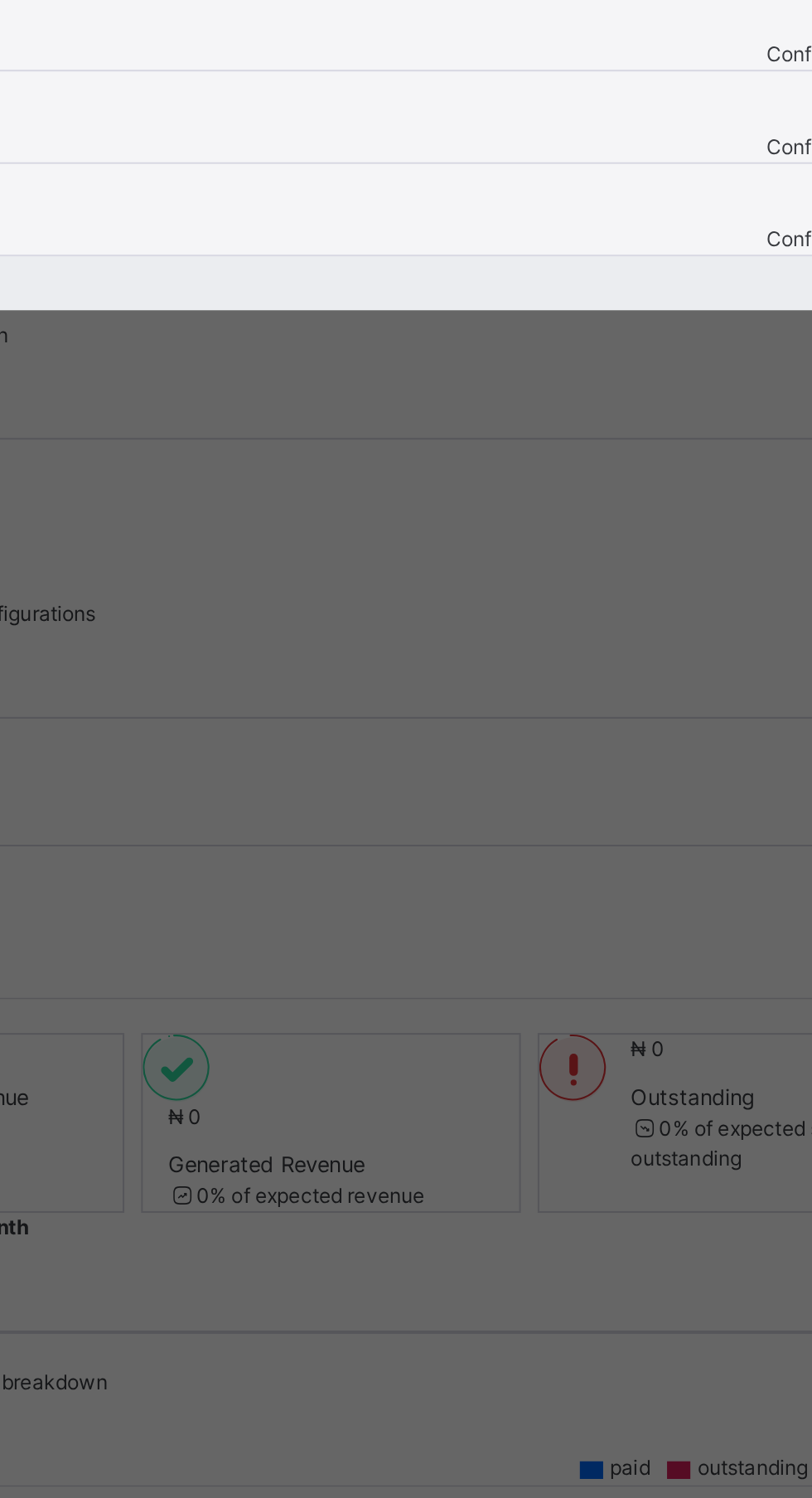
click at [721, 707] on span "Configured" at bounding box center [746, 700] width 52 height 12
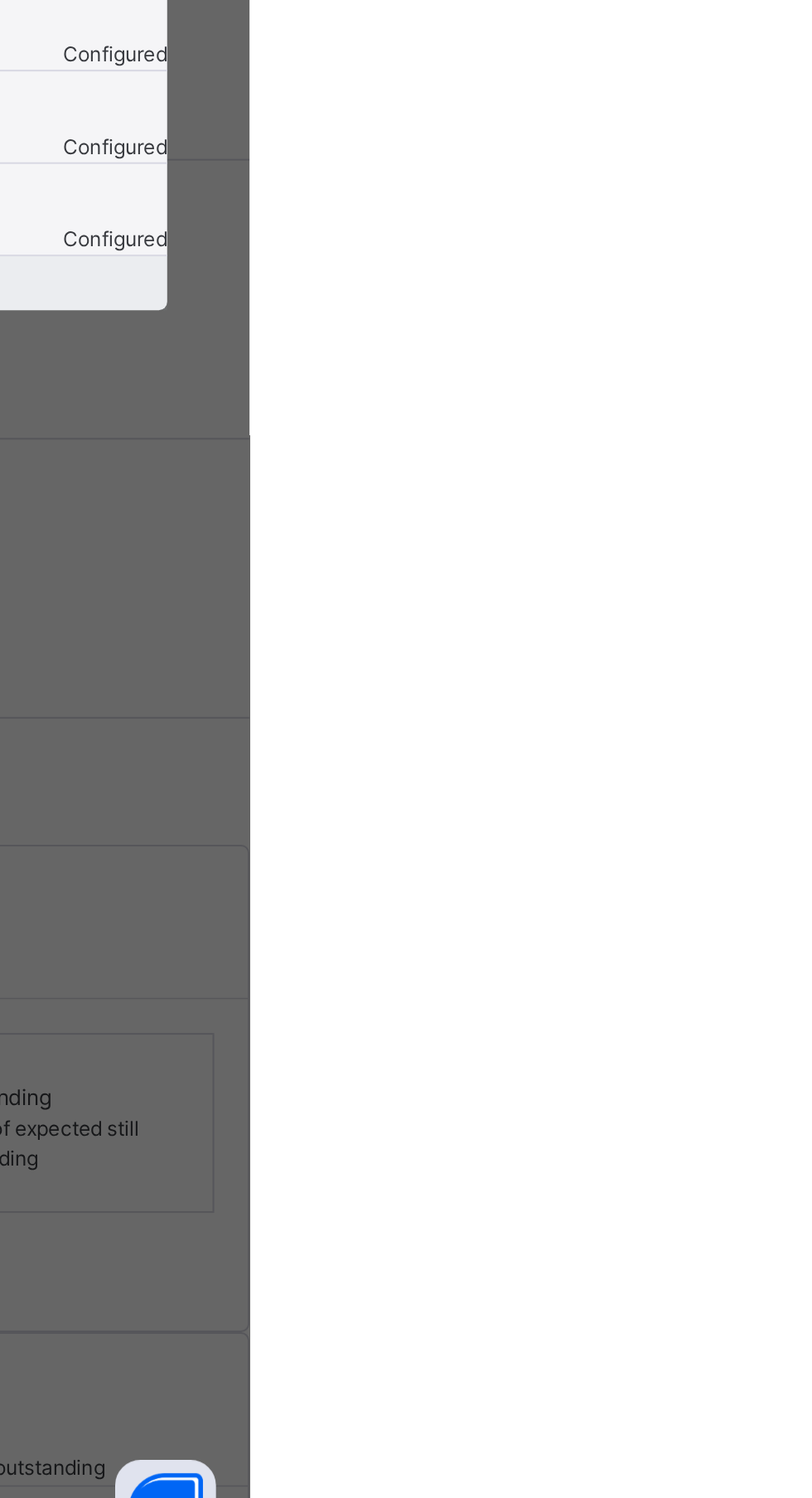
click at [755, 677] on div "×" at bounding box center [747, 659] width 16 height 35
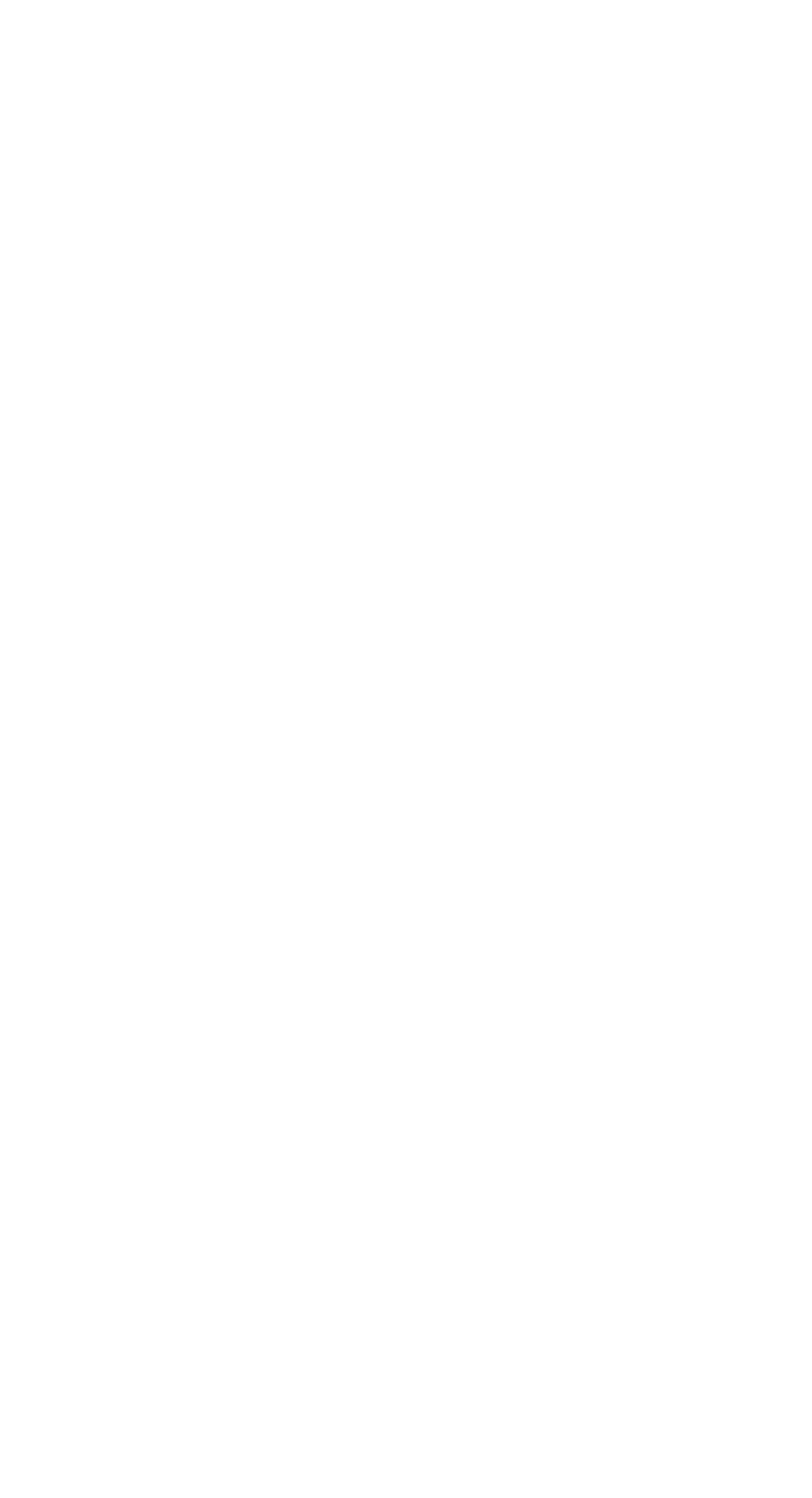
scroll to position [189, 0]
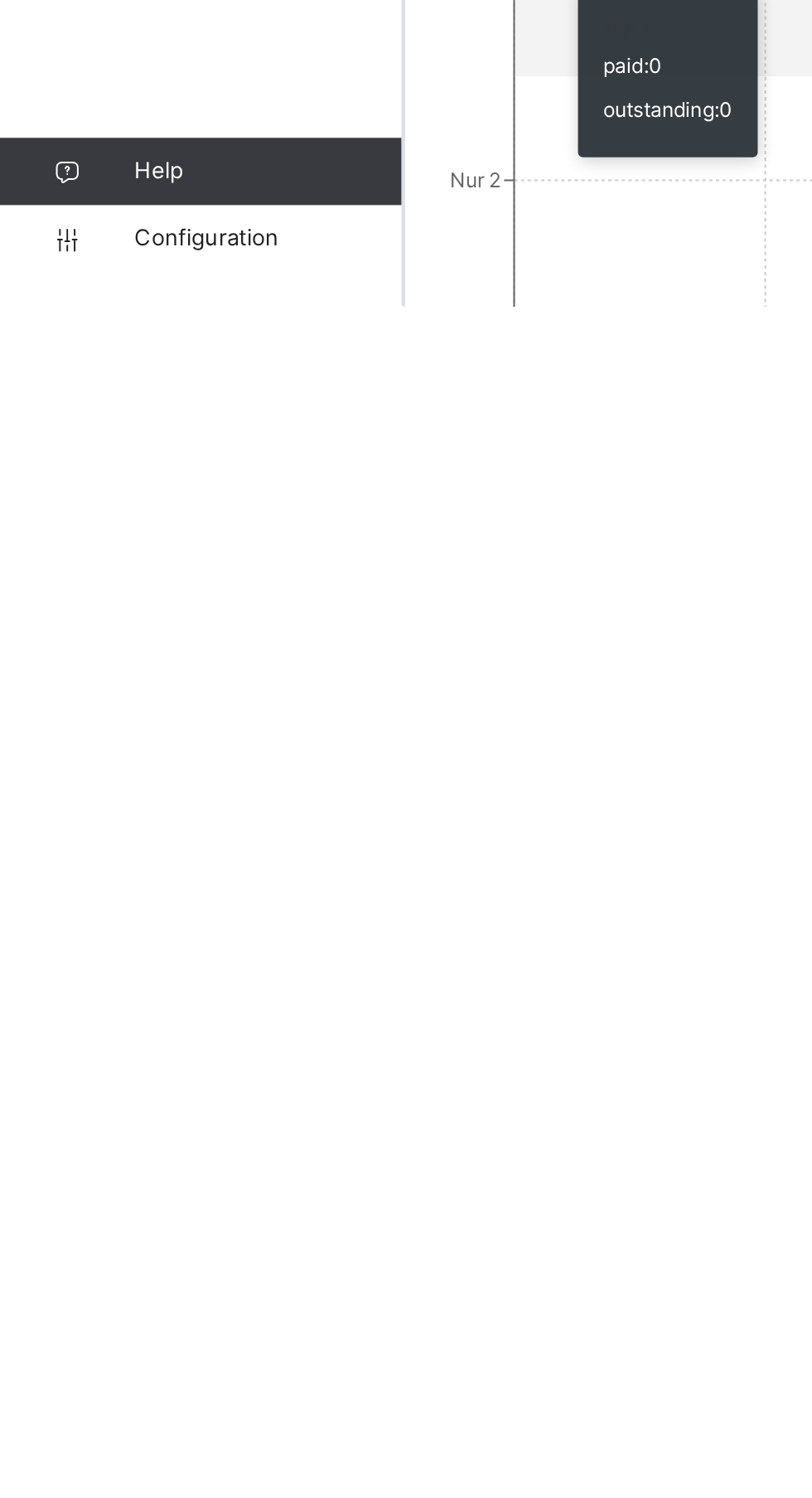
click at [132, 1473] on span "Configuration" at bounding box center [132, 1465] width 132 height 17
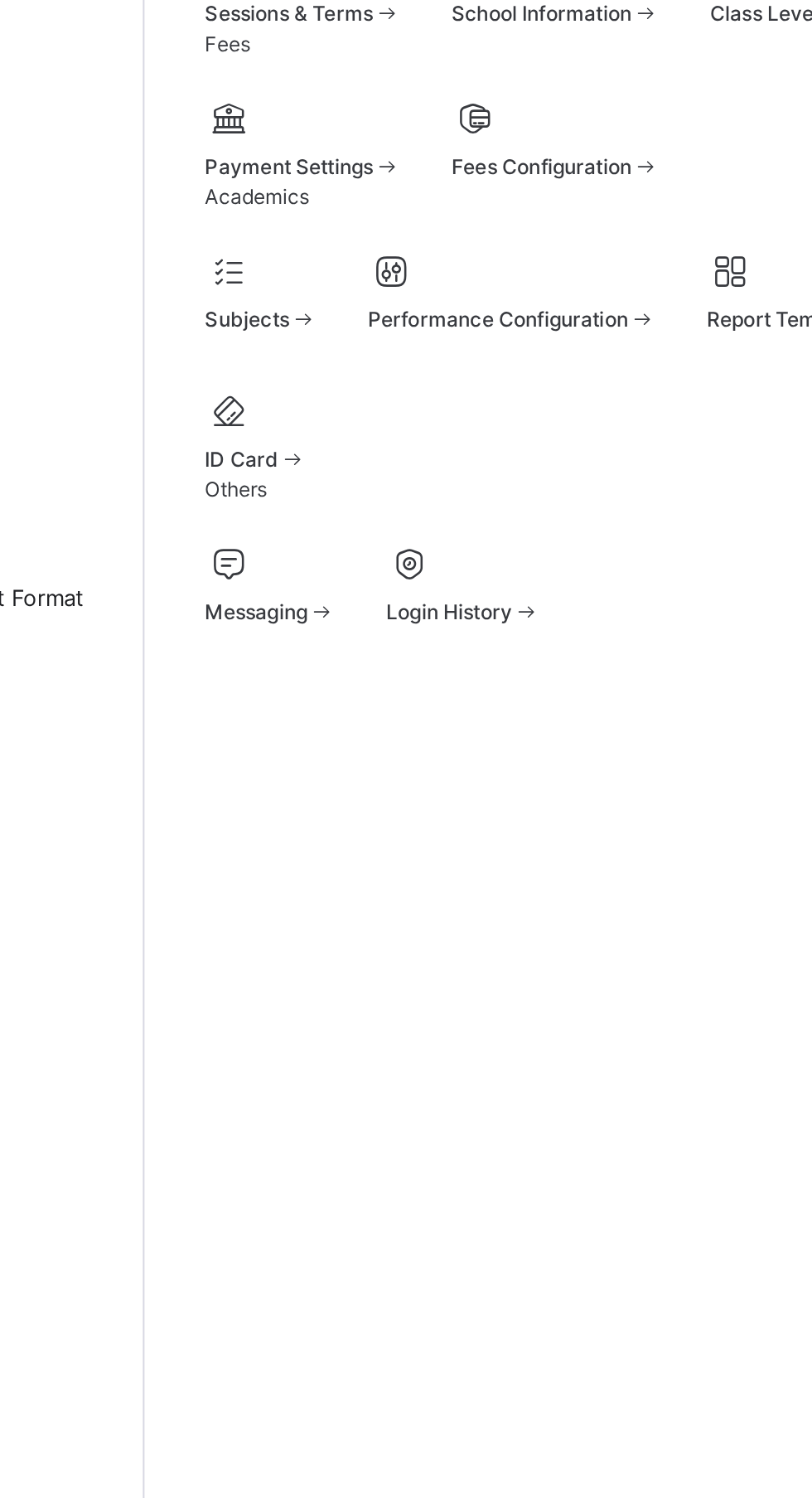
click at [537, 182] on span at bounding box center [544, 174] width 14 height 12
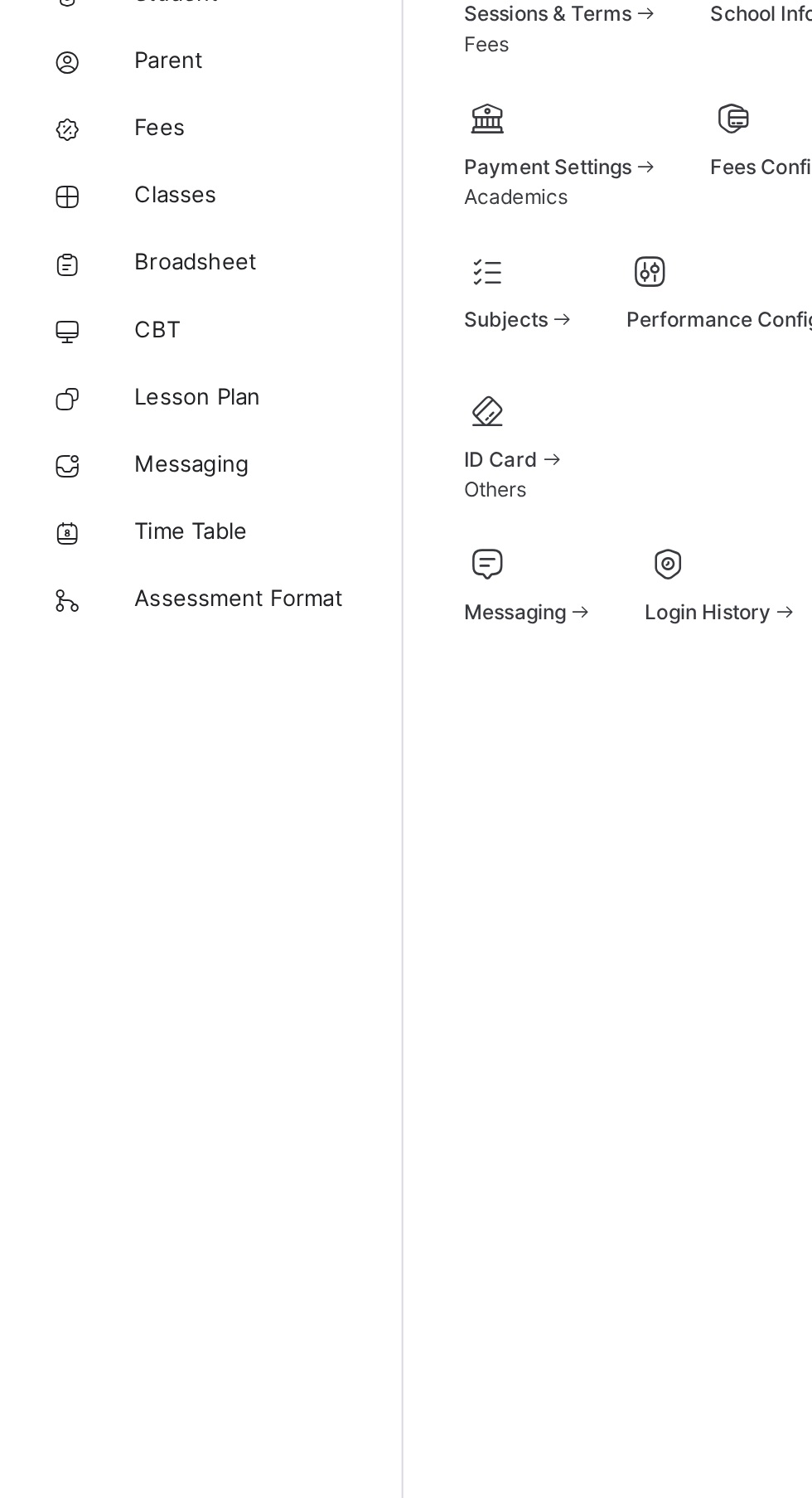
click at [94, 303] on span "Broadsheet" at bounding box center [132, 299] width 133 height 17
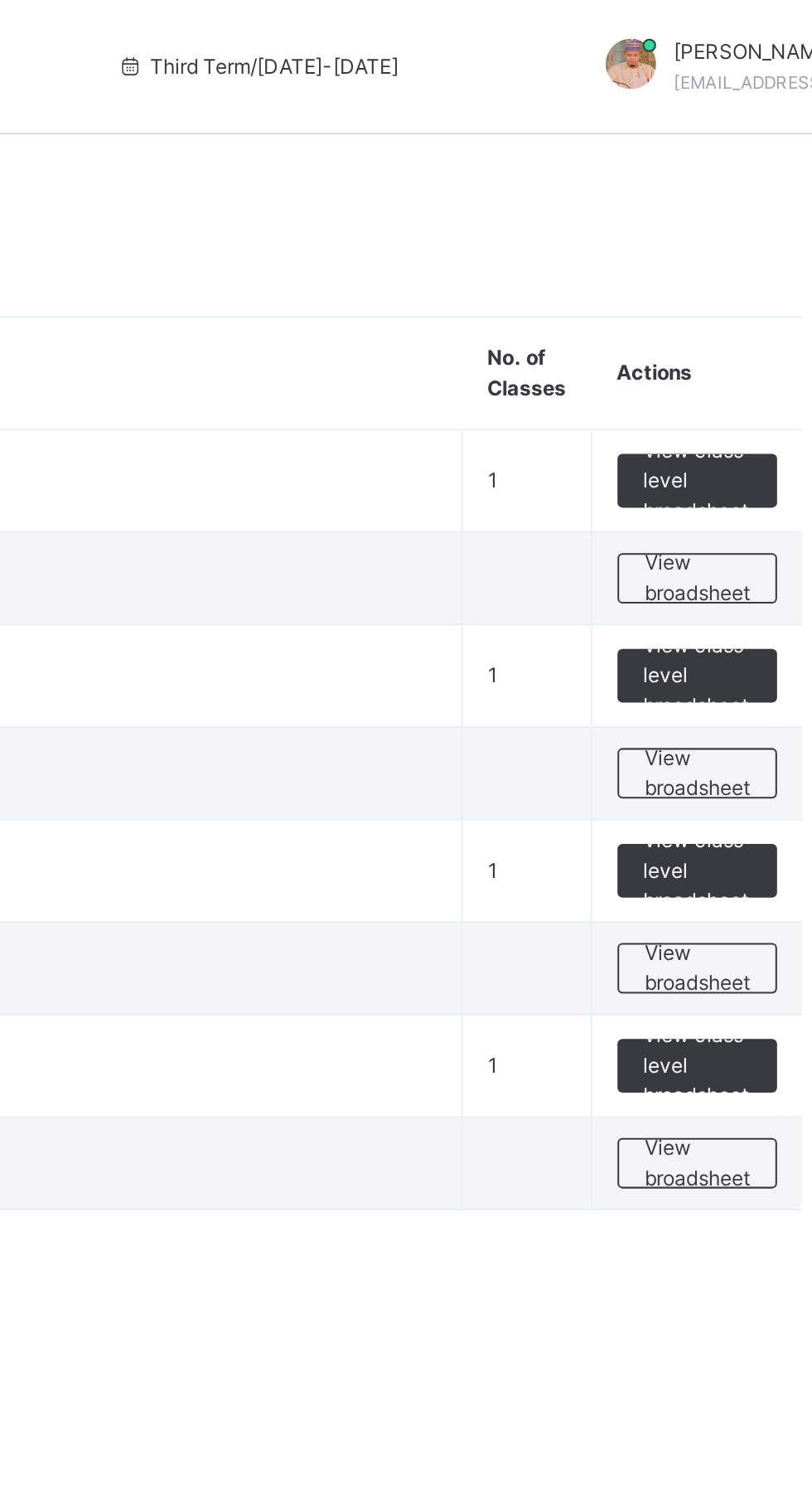
click at [751, 282] on span "View broadsheet" at bounding box center [730, 285] width 52 height 30
click at [738, 231] on span "View class level broadsheet" at bounding box center [730, 237] width 54 height 45
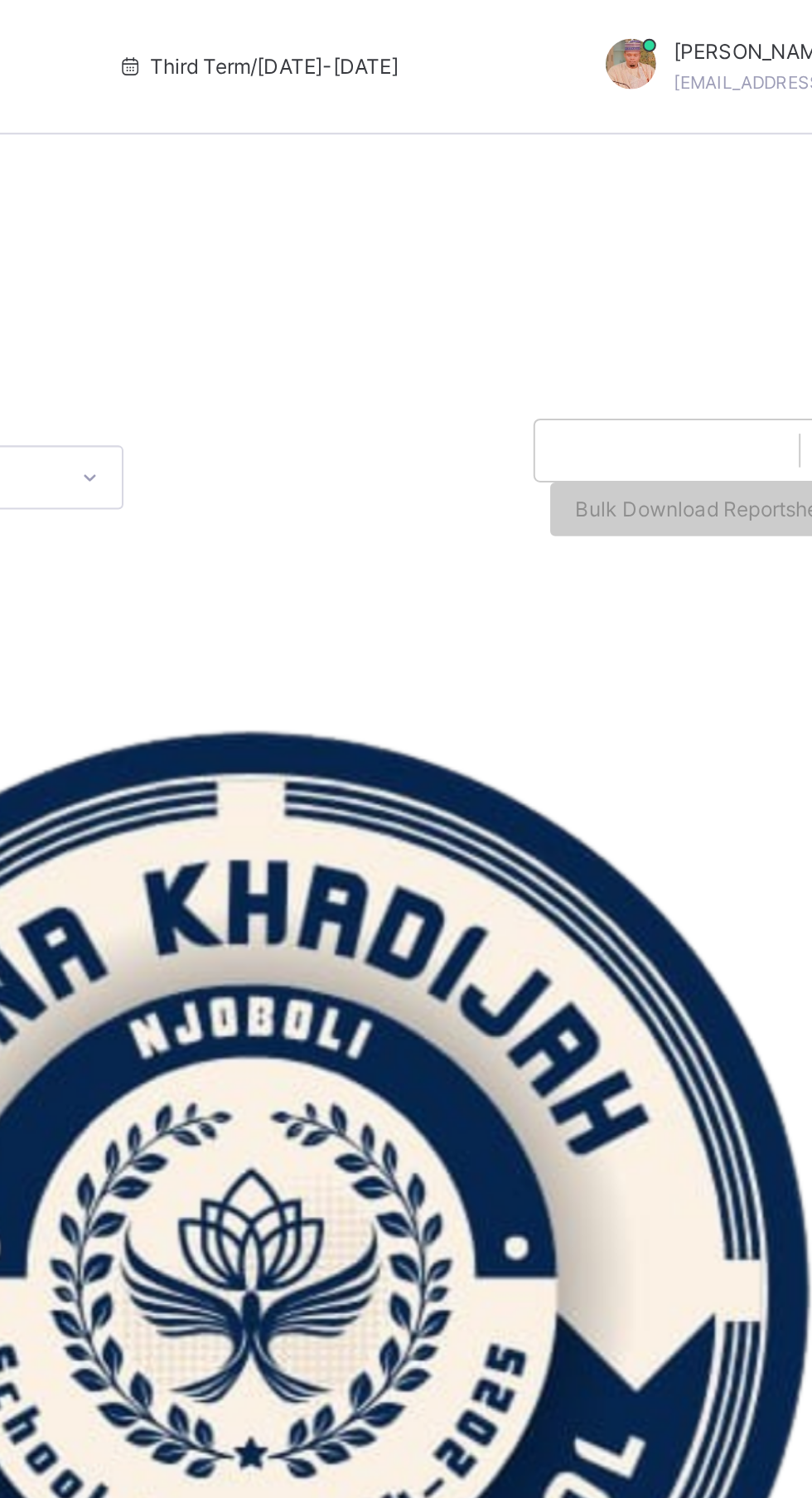
scroll to position [0, 192]
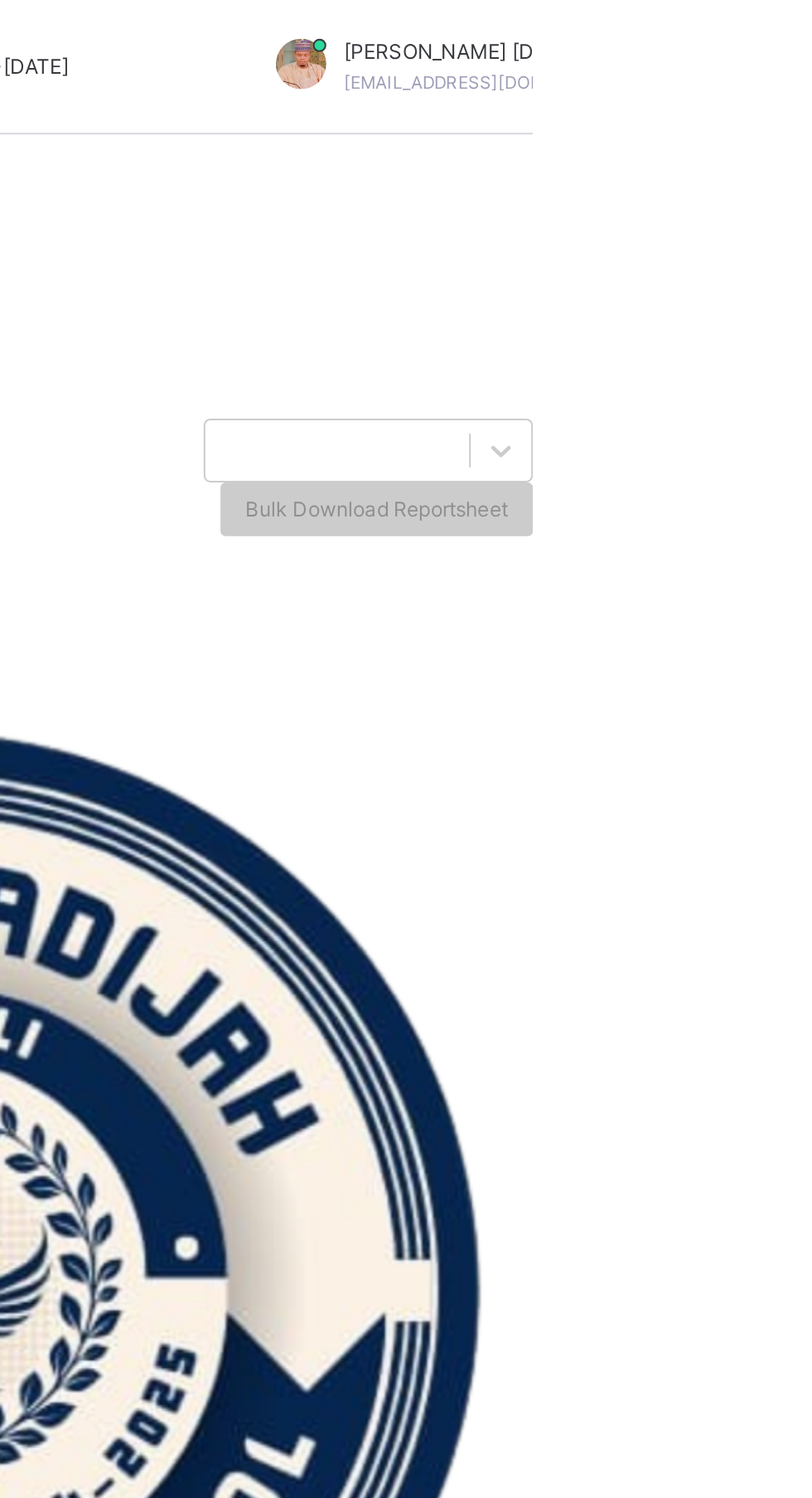
click at [316, 278] on span at bounding box center [308, 271] width 14 height 12
click at [0, 0] on li "PDF" at bounding box center [0, 0] width 0 height 0
click at [743, 253] on div "Bulk Download Reportsheet" at bounding box center [736, 252] width 154 height 26
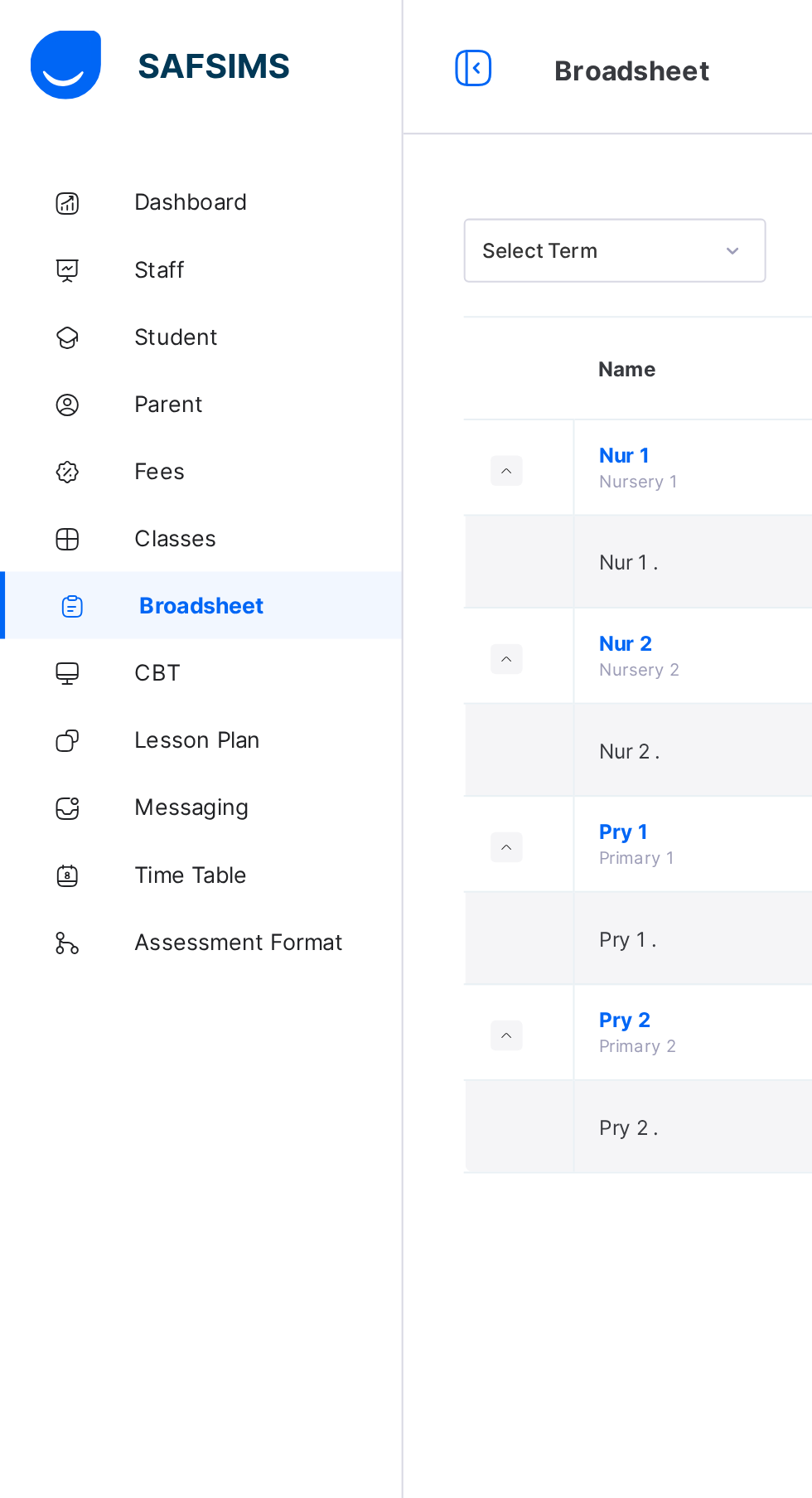
click at [317, 503] on span "Pry 2" at bounding box center [449, 502] width 307 height 12
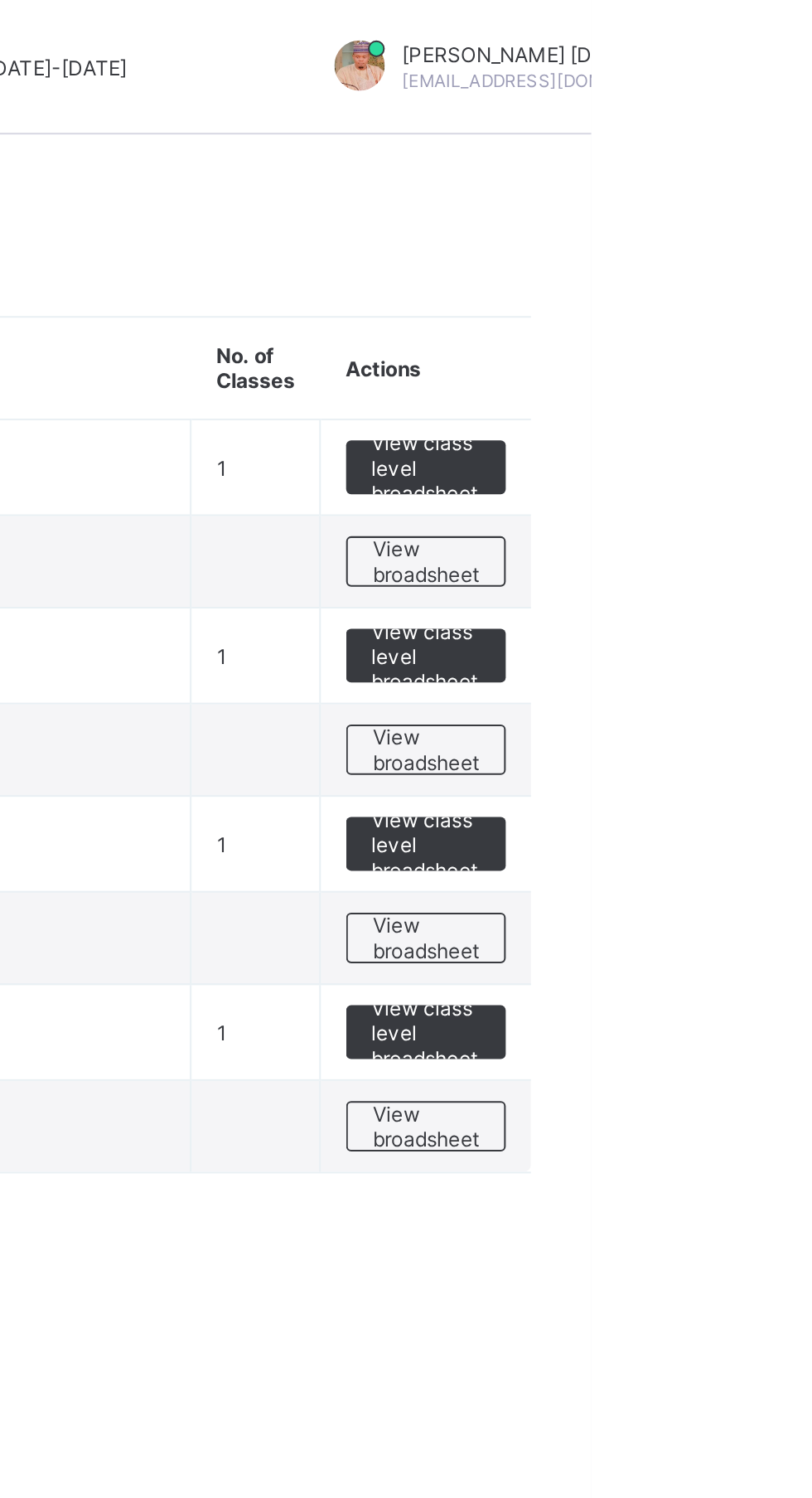
click at [741, 554] on span "View broadsheet" at bounding box center [730, 555] width 52 height 24
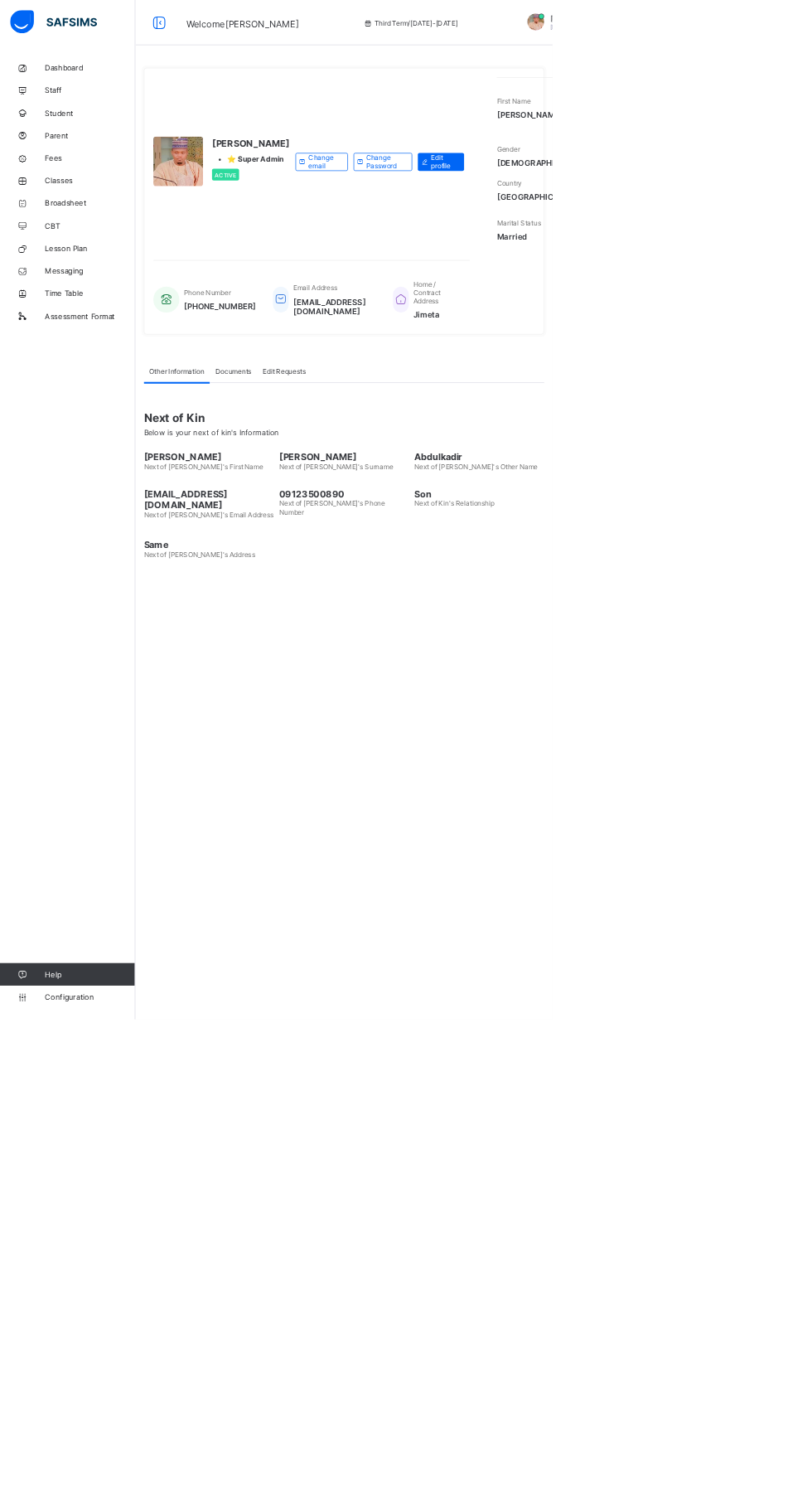
click at [811, 1471] on html "Welcome [PERSON_NAME] Third Term / [DATE]-[DATE] Abubakar [PERSON_NAME] [EMAIL_…" at bounding box center [406, 749] width 812 height 1498
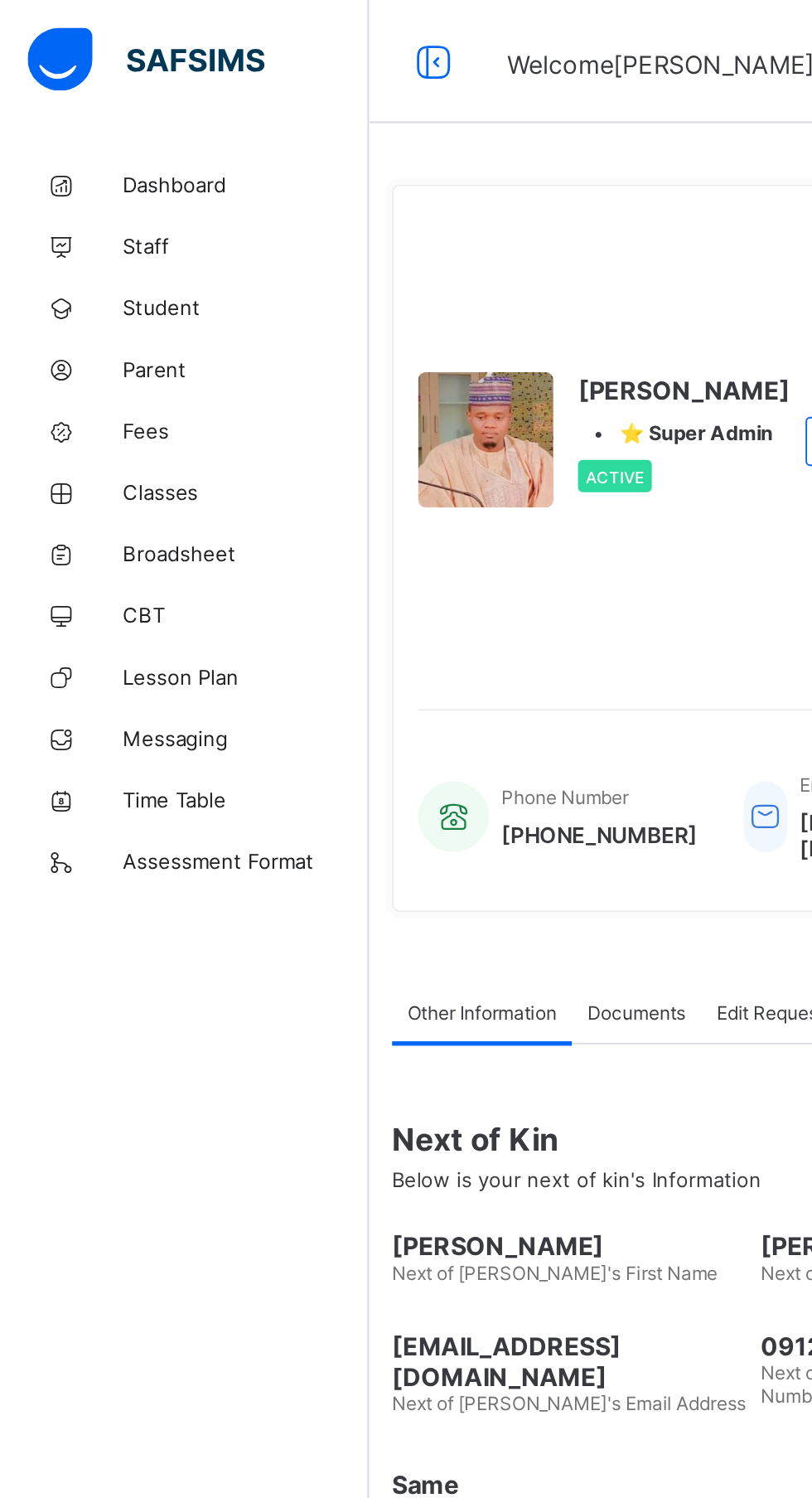
click at [89, 99] on span "Dashboard" at bounding box center [132, 100] width 133 height 13
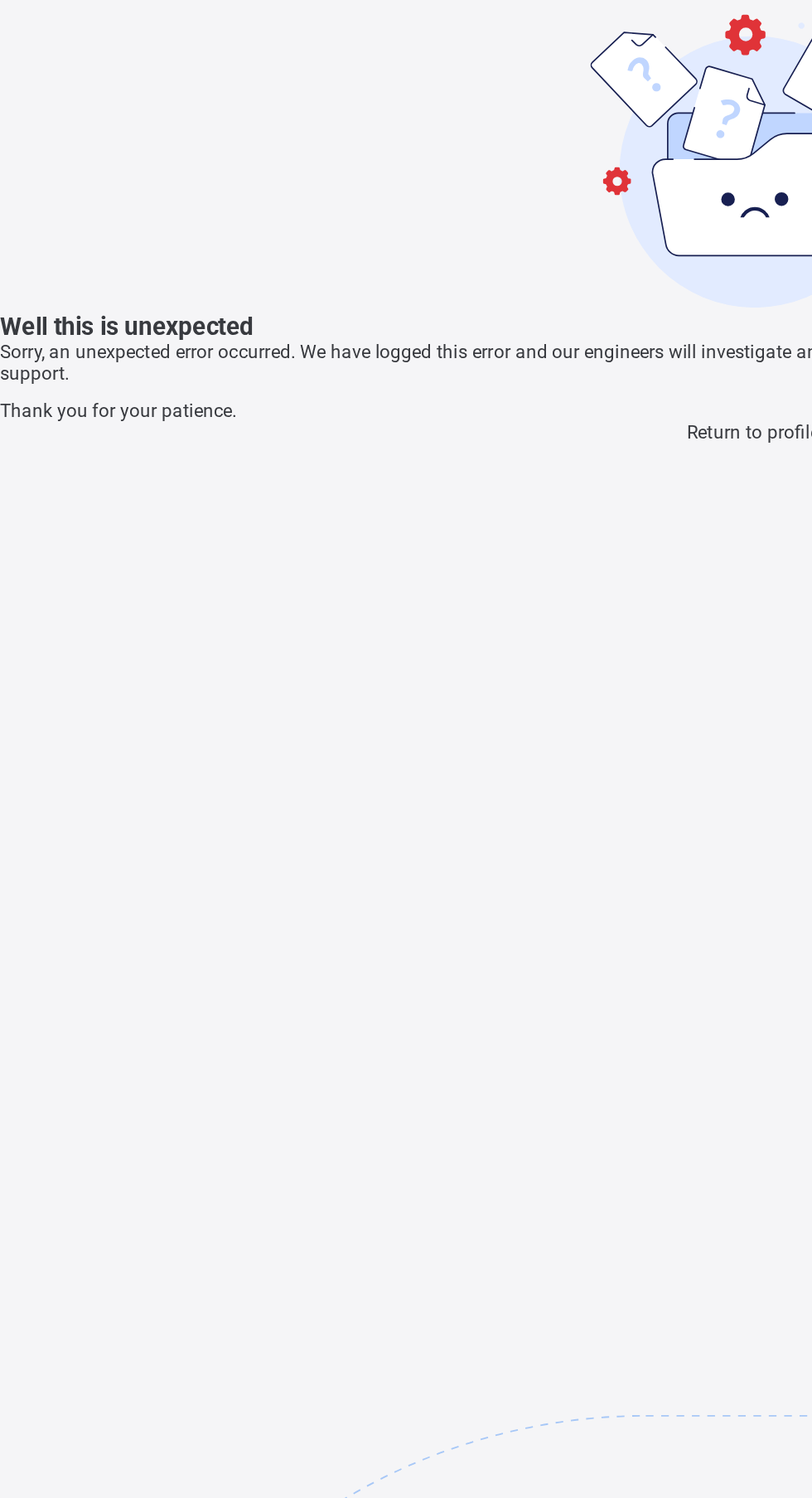
click at [395, 238] on span "Return to profile" at bounding box center [406, 233] width 72 height 11
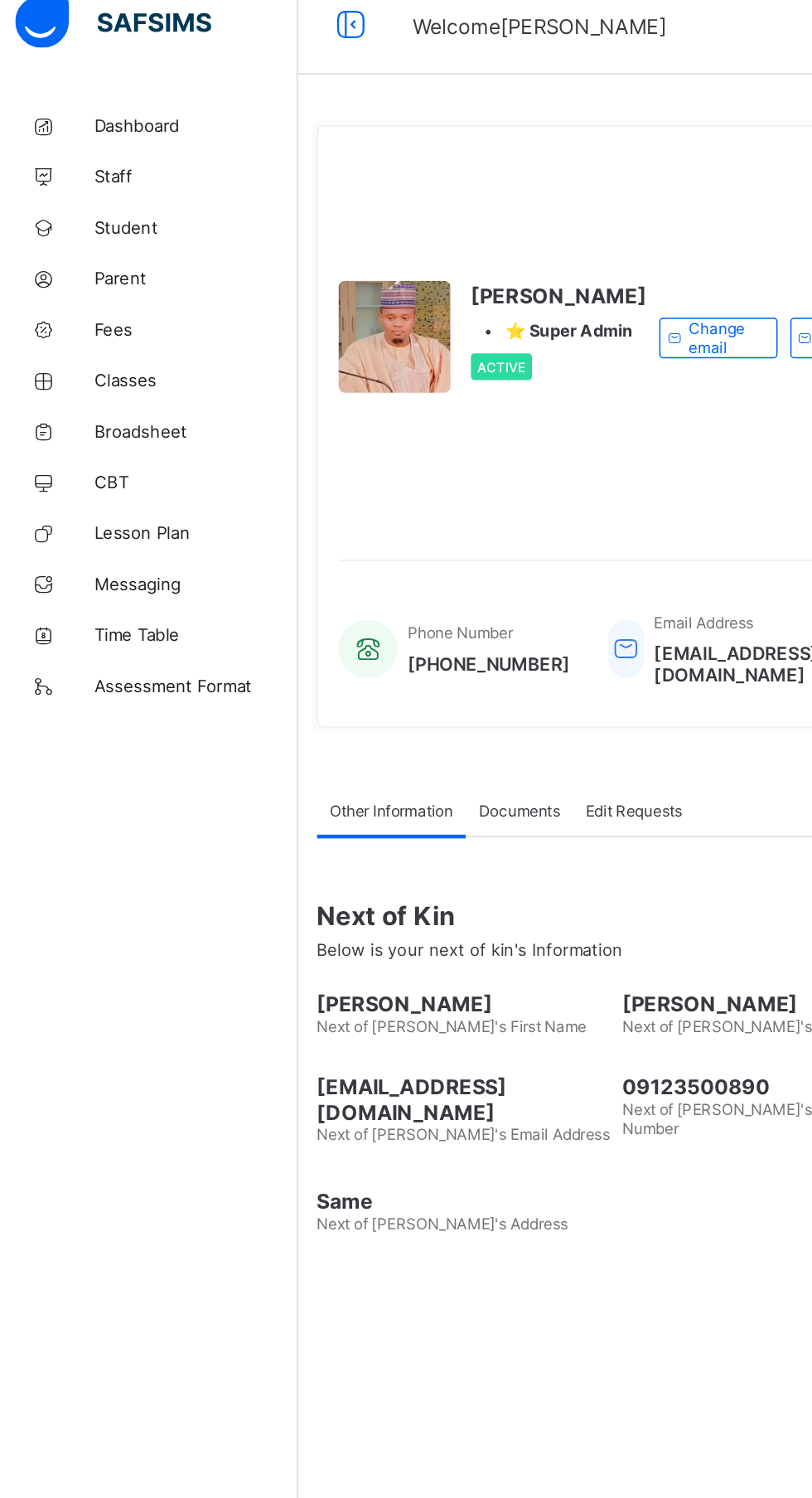
click at [111, 300] on span "Broadsheet" at bounding box center [132, 299] width 133 height 13
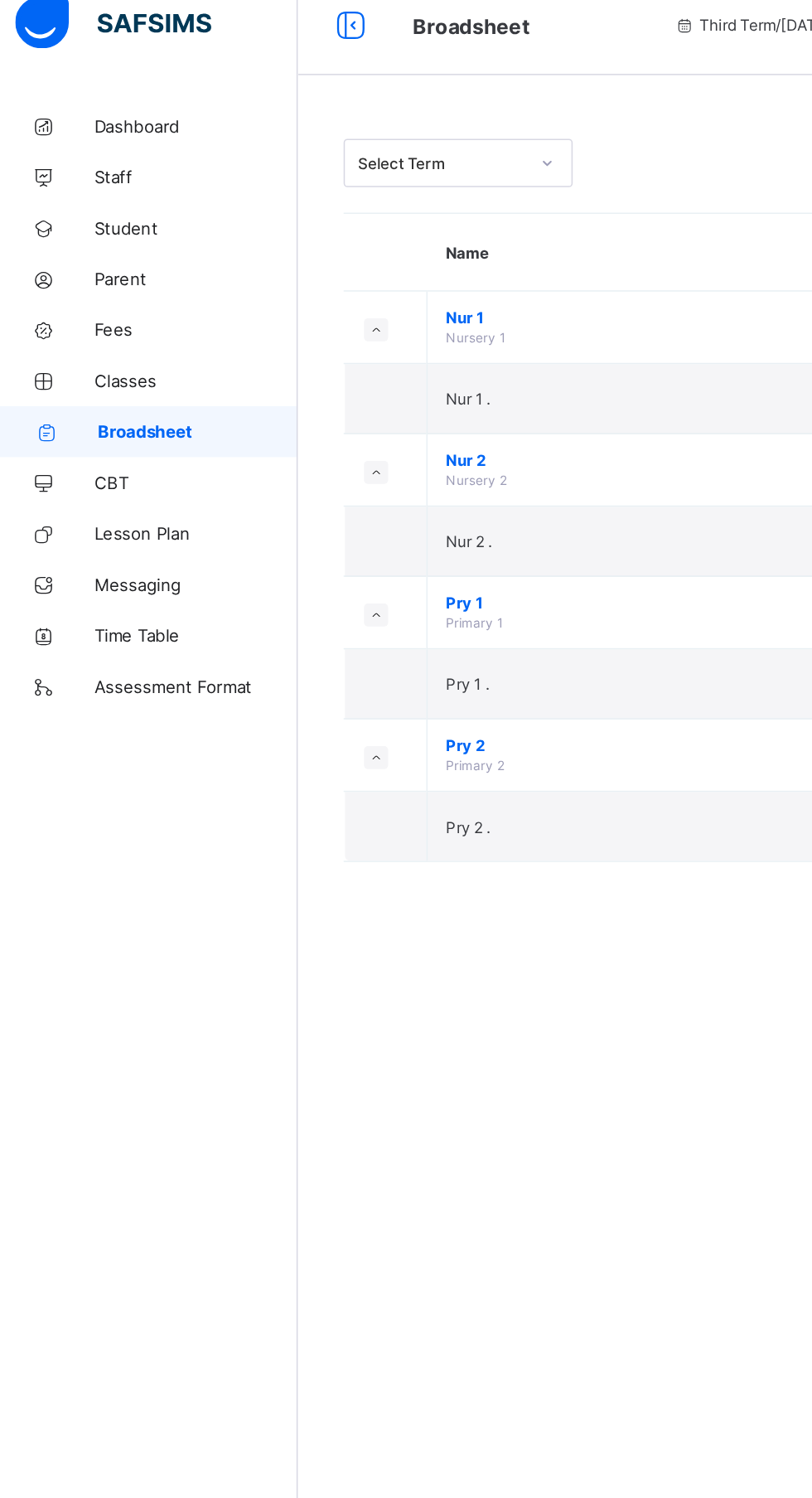
click at [335, 231] on td "Nur 1 Nursery 1" at bounding box center [448, 231] width 333 height 47
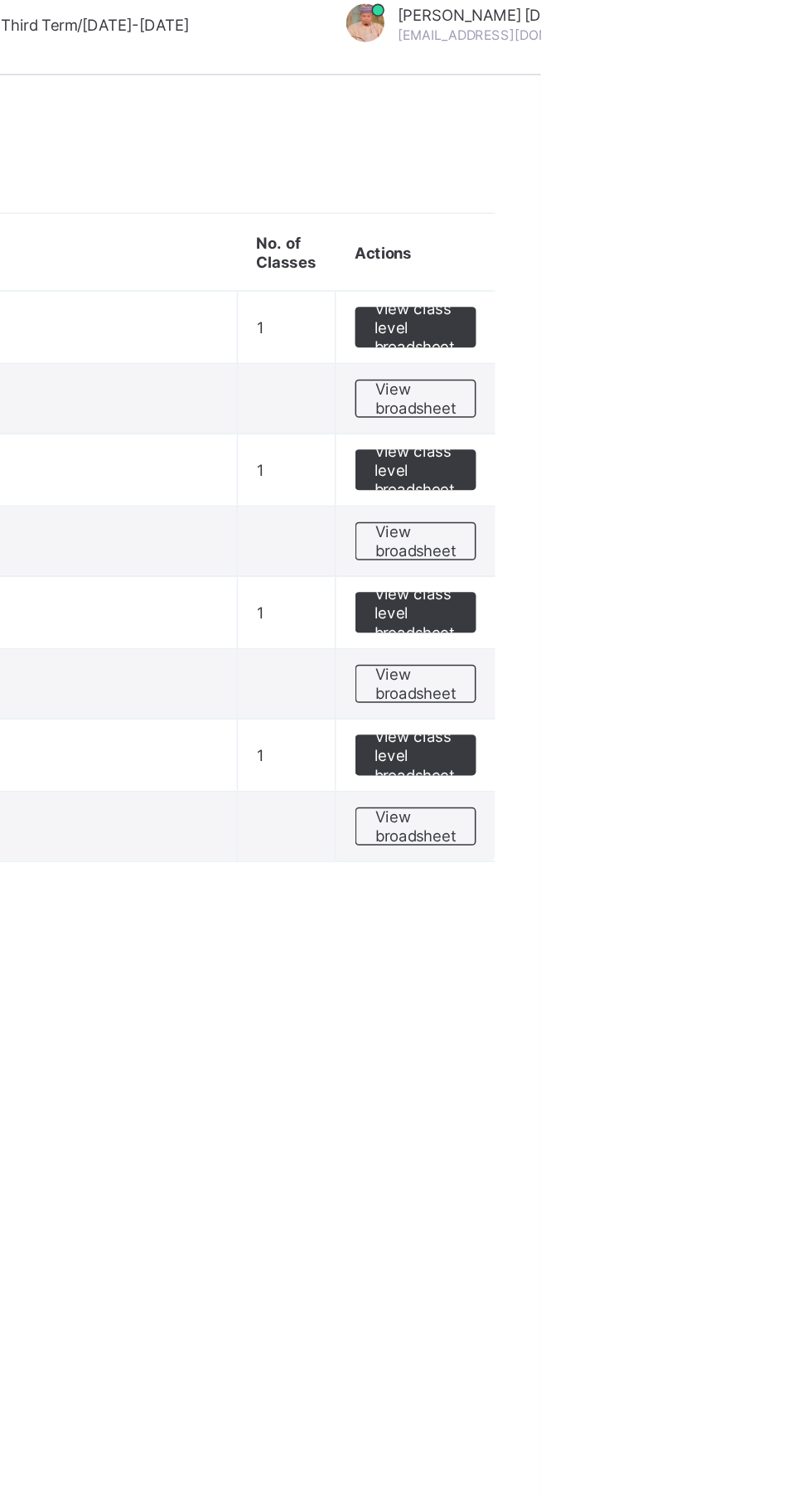
click at [741, 282] on span "View broadsheet" at bounding box center [730, 277] width 52 height 24
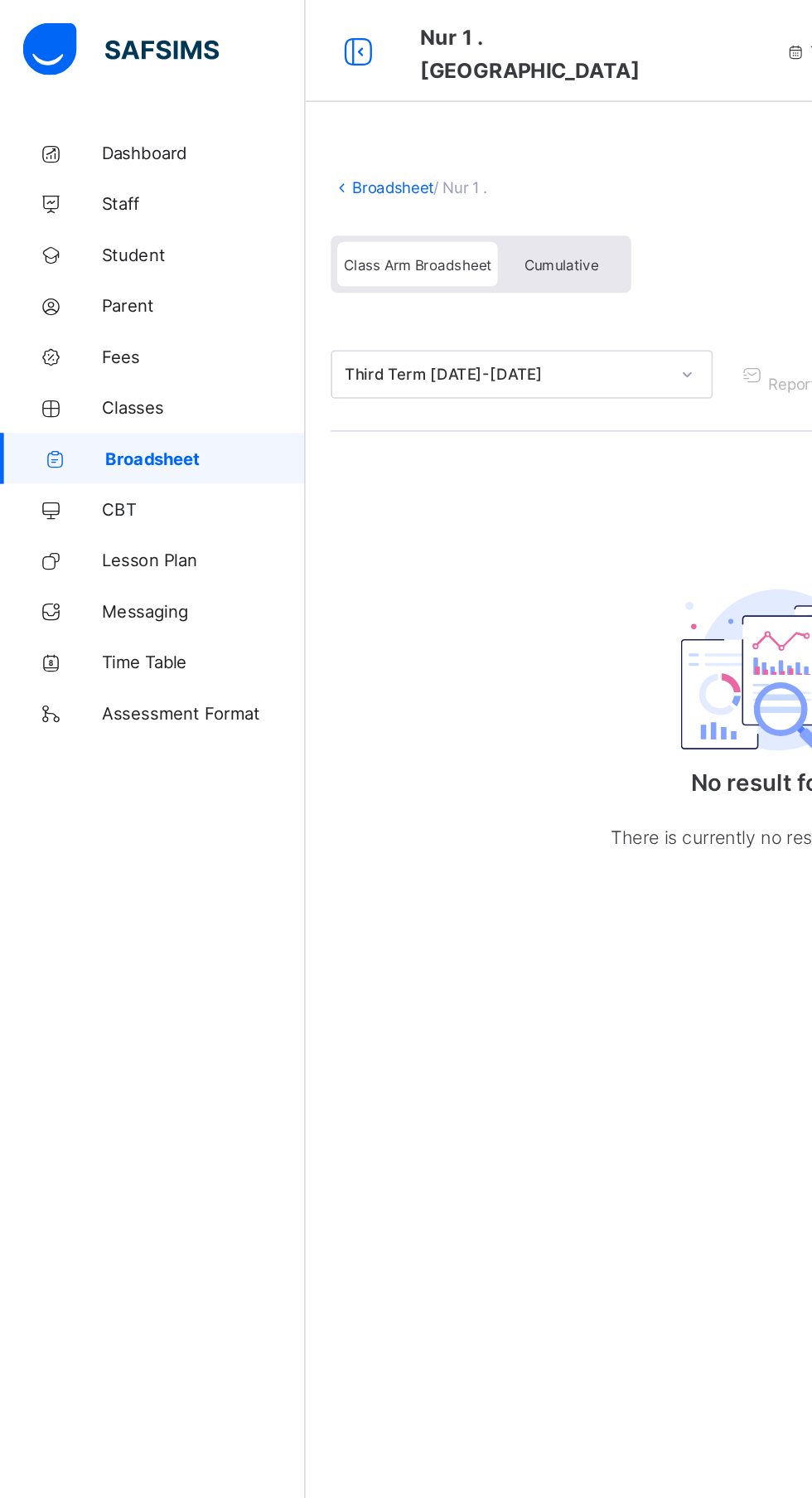
click at [105, 101] on span "Dashboard" at bounding box center [132, 100] width 133 height 13
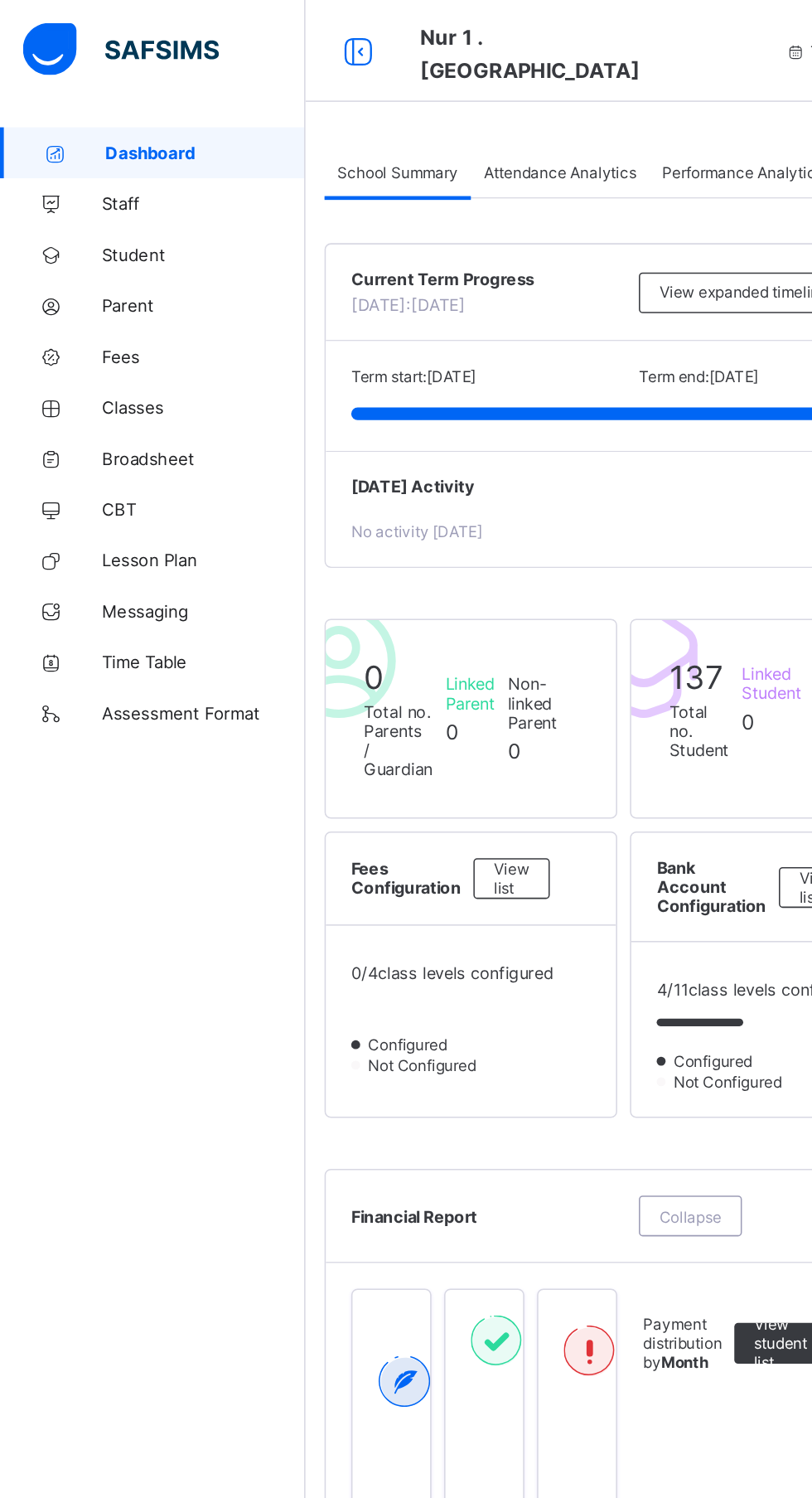
click at [355, 110] on span "Attendance Analytics" at bounding box center [365, 112] width 100 height 12
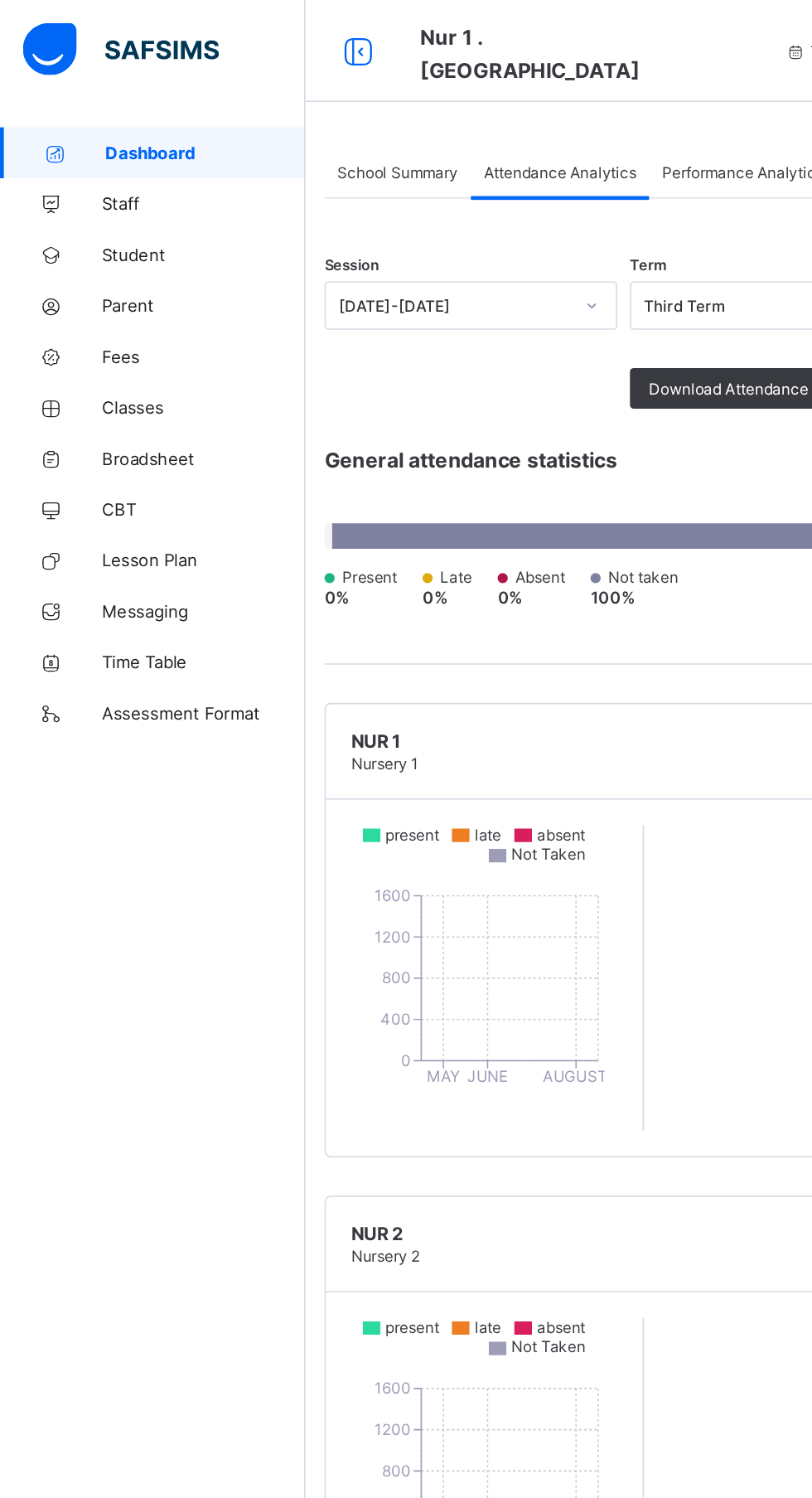
click at [370, 106] on span "Attendance Analytics" at bounding box center [365, 112] width 100 height 12
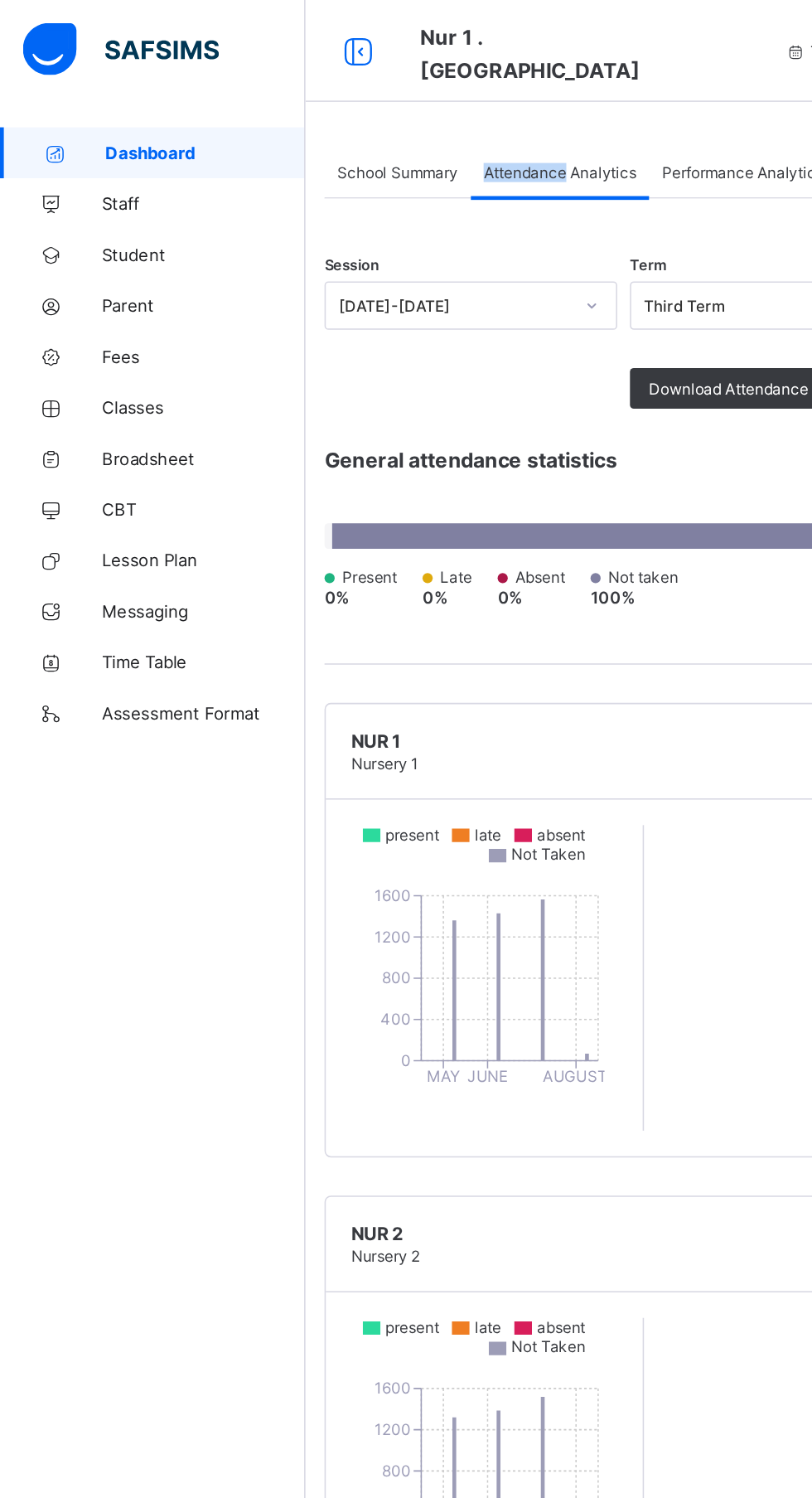
click at [479, 112] on span "Performance Analytics" at bounding box center [484, 112] width 106 height 12
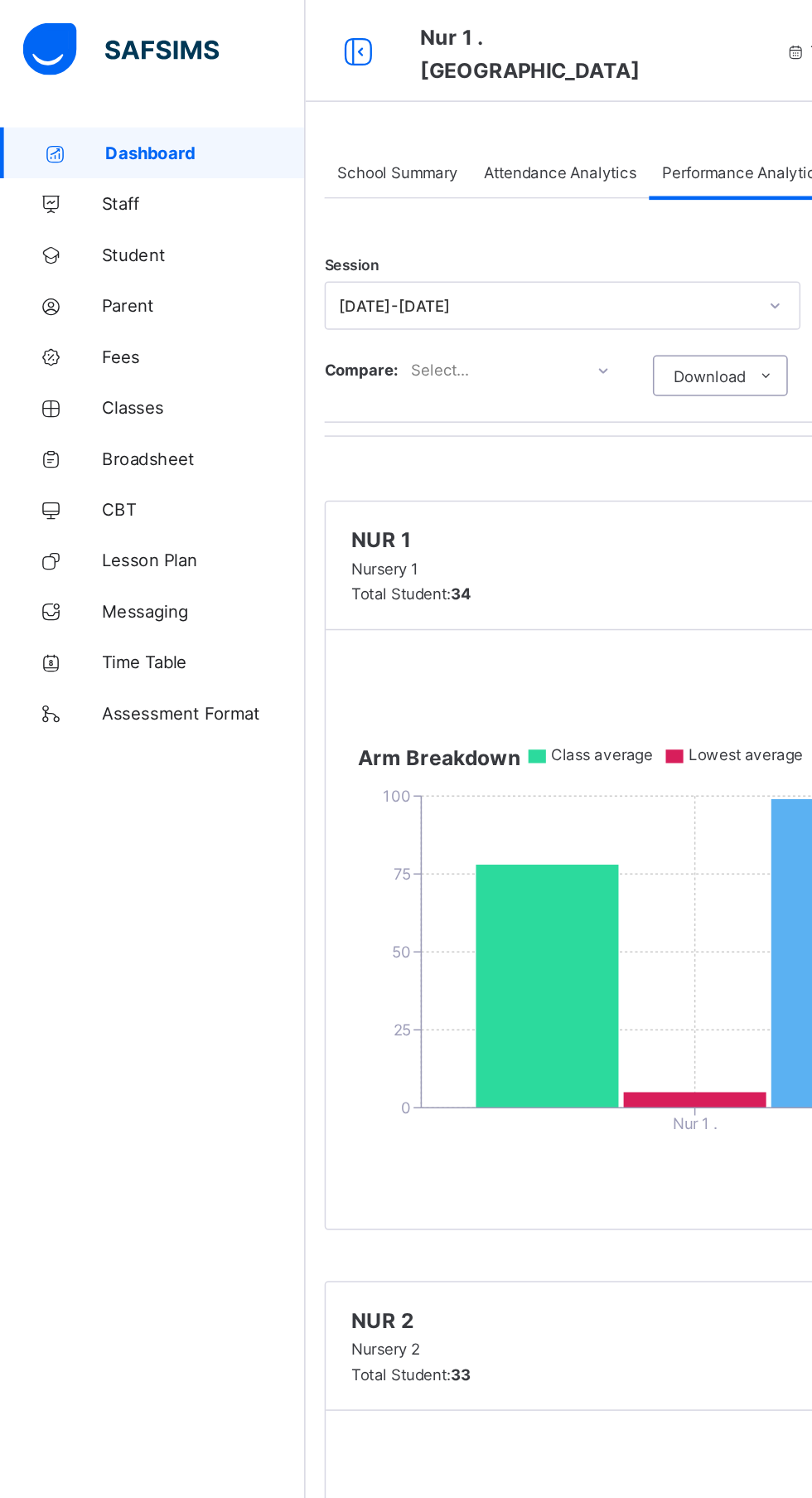
click at [115, 301] on span "Broadsheet" at bounding box center [132, 299] width 133 height 13
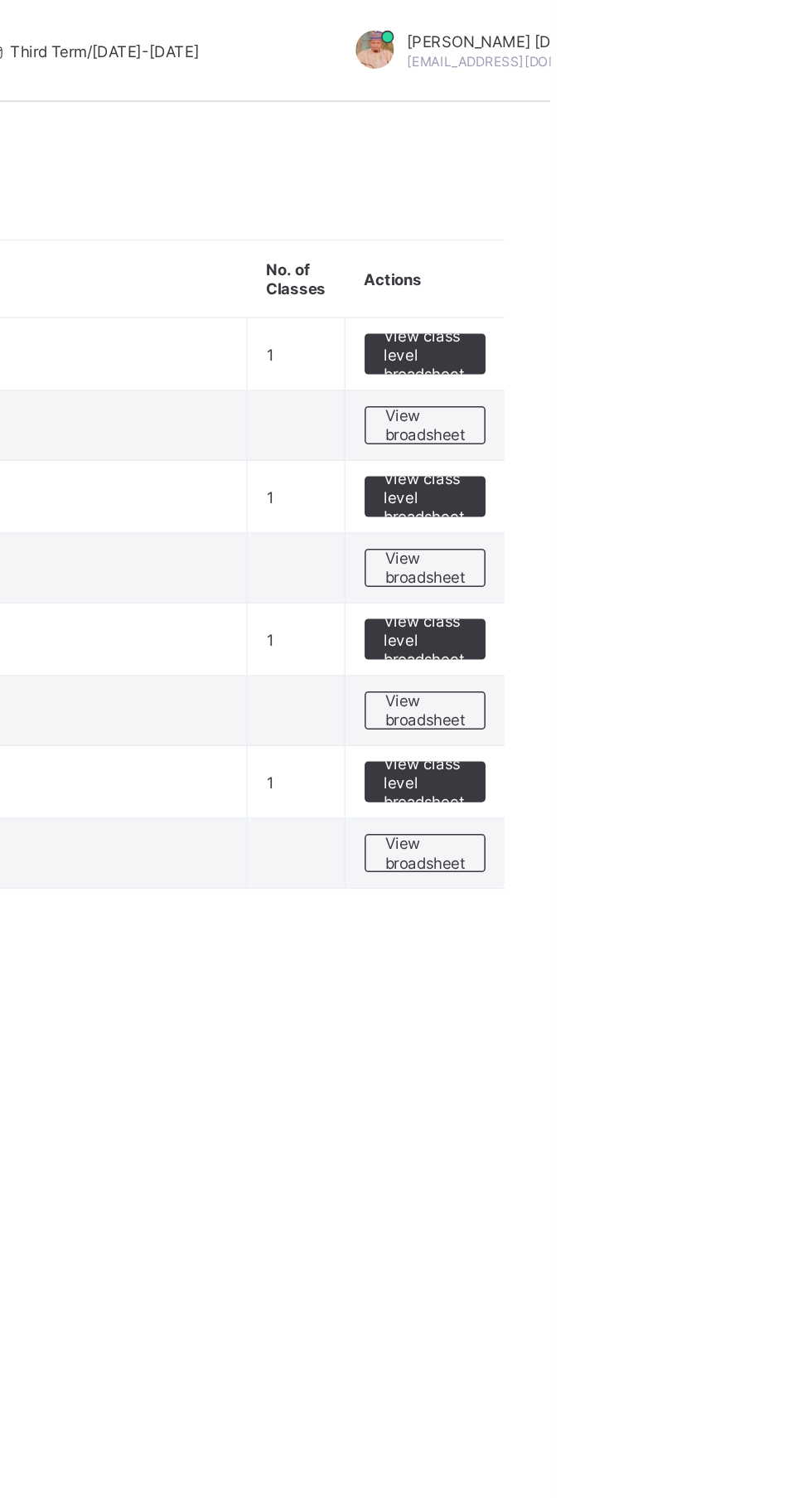
click at [749, 507] on span "View class level broadsheet" at bounding box center [730, 510] width 54 height 38
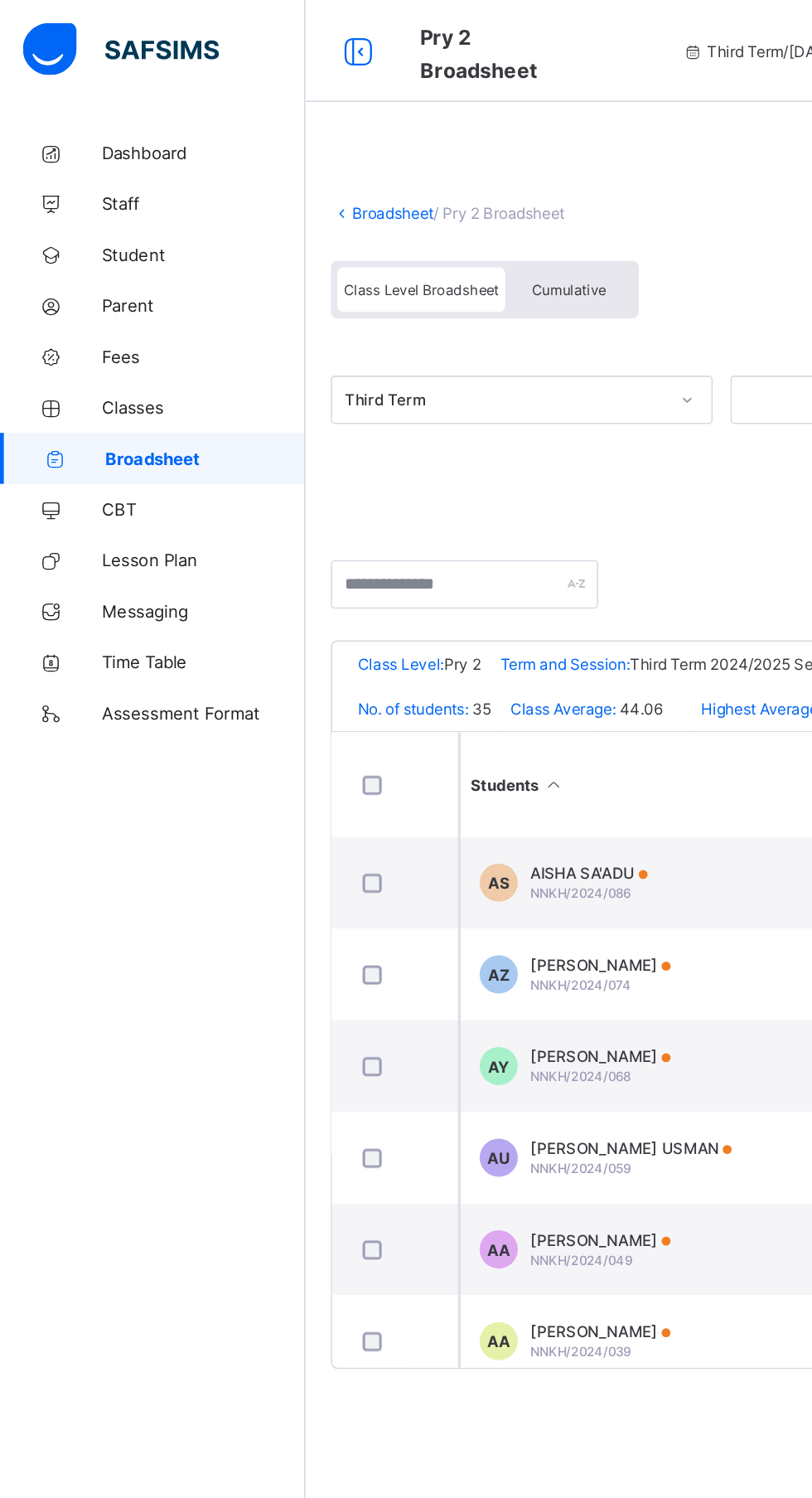
scroll to position [0, 227]
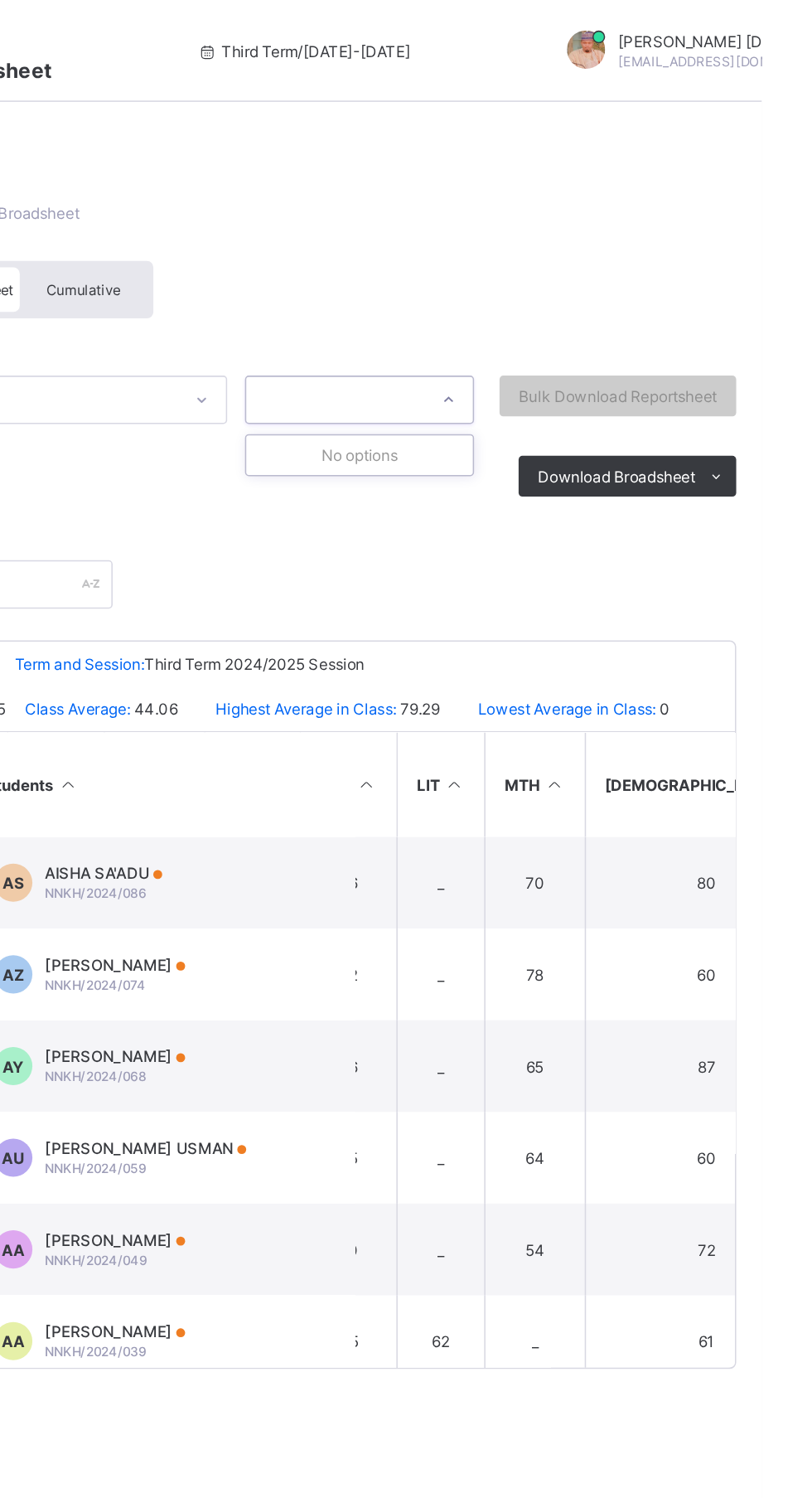
click at [607, 259] on icon at bounding box center [609, 260] width 10 height 17
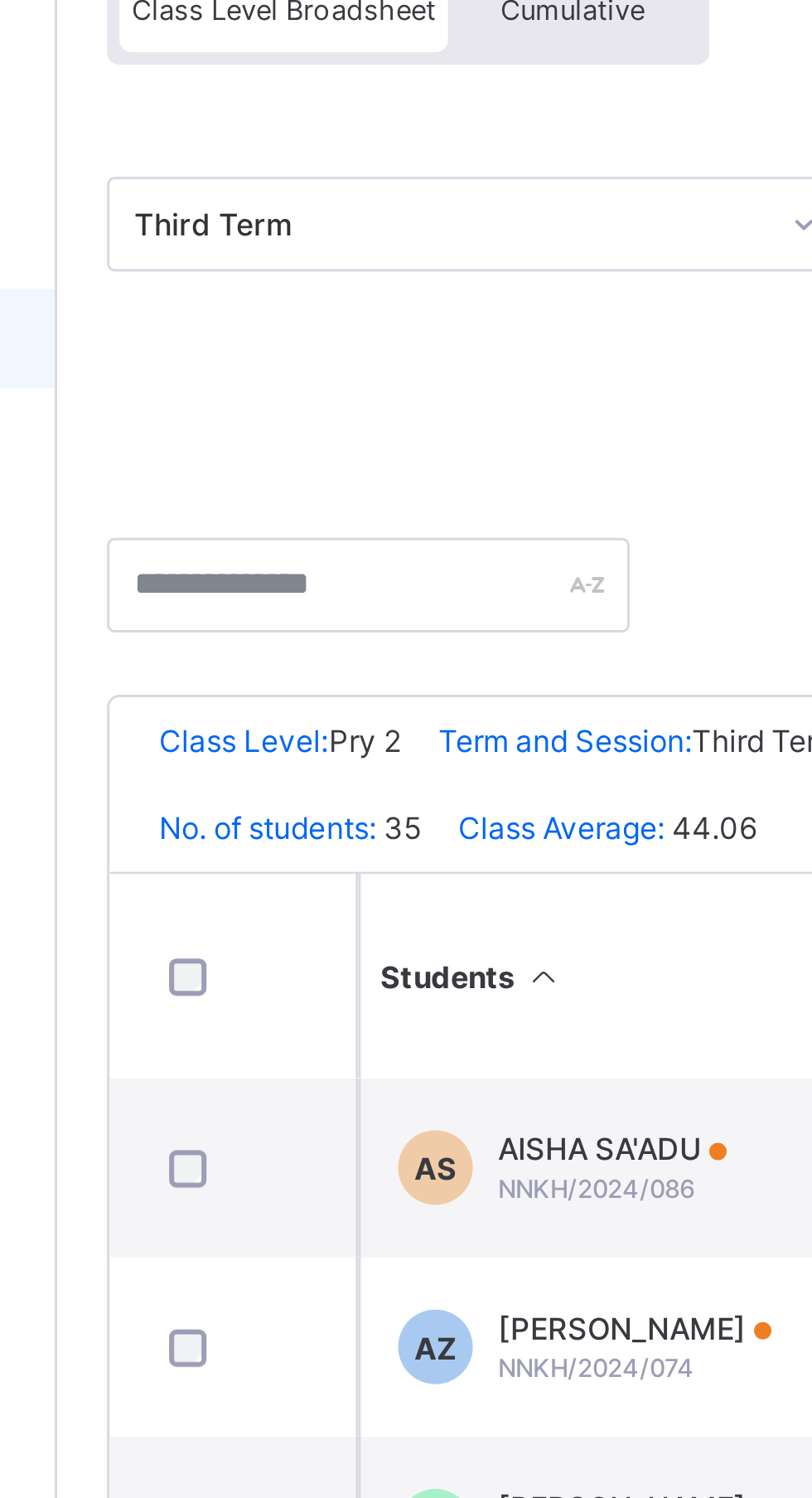
click at [397, 256] on div "Third Term" at bounding box center [329, 260] width 209 height 12
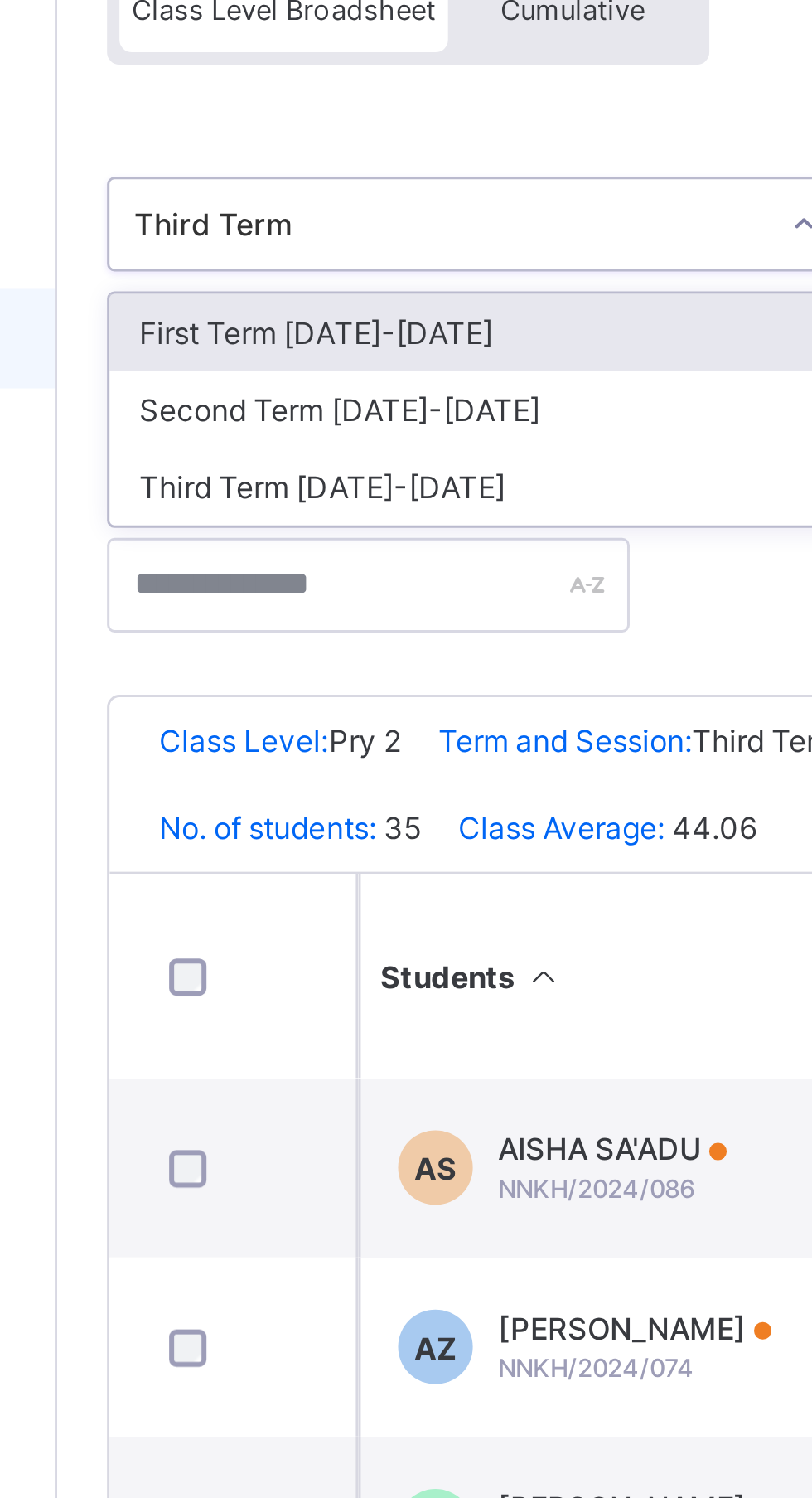
click at [375, 254] on div "Third Term" at bounding box center [329, 260] width 209 height 12
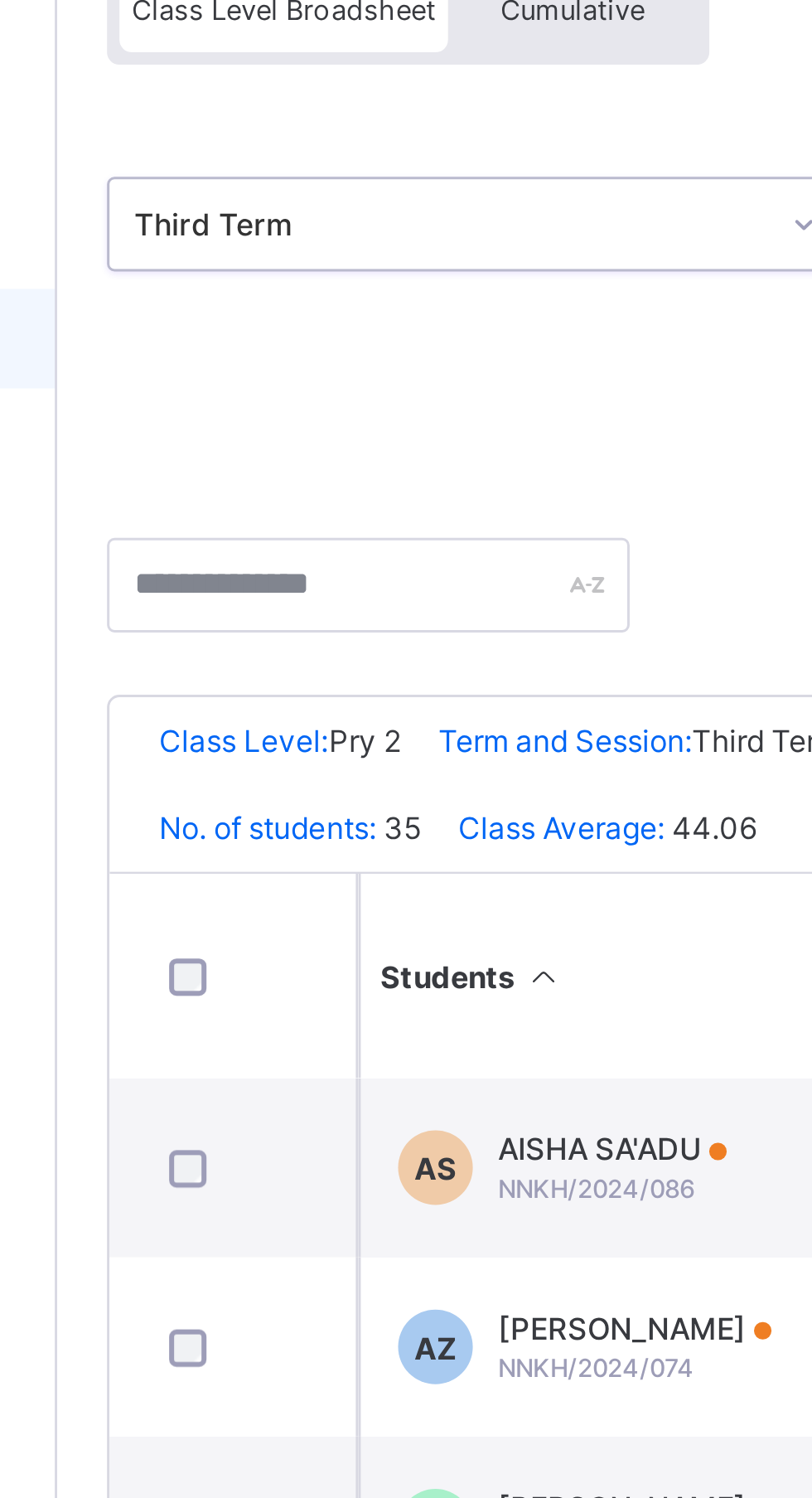
click at [398, 250] on div "Third Term" at bounding box center [324, 260] width 216 height 24
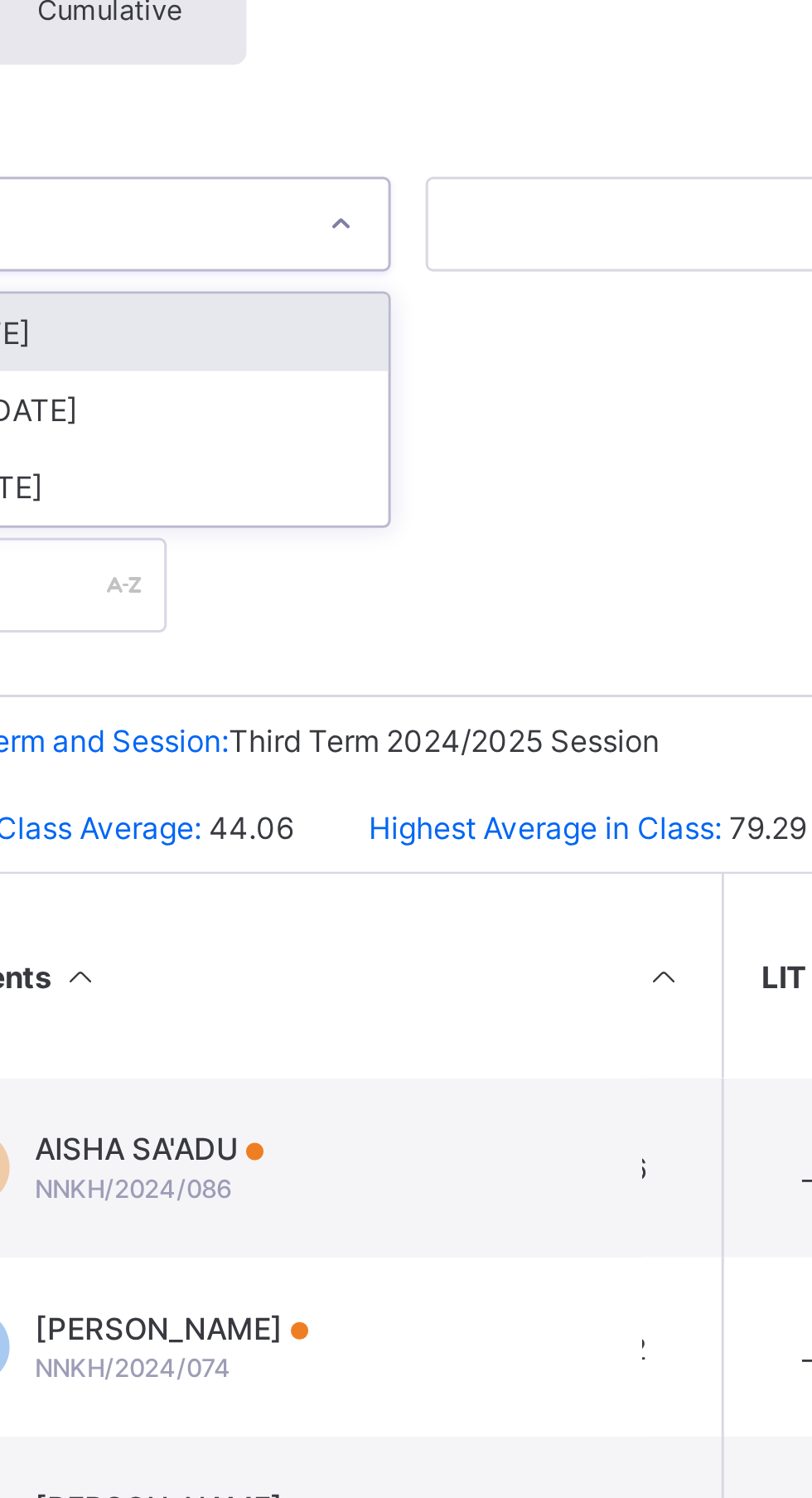
click at [449, 269] on div at bounding box center [447, 260] width 28 height 26
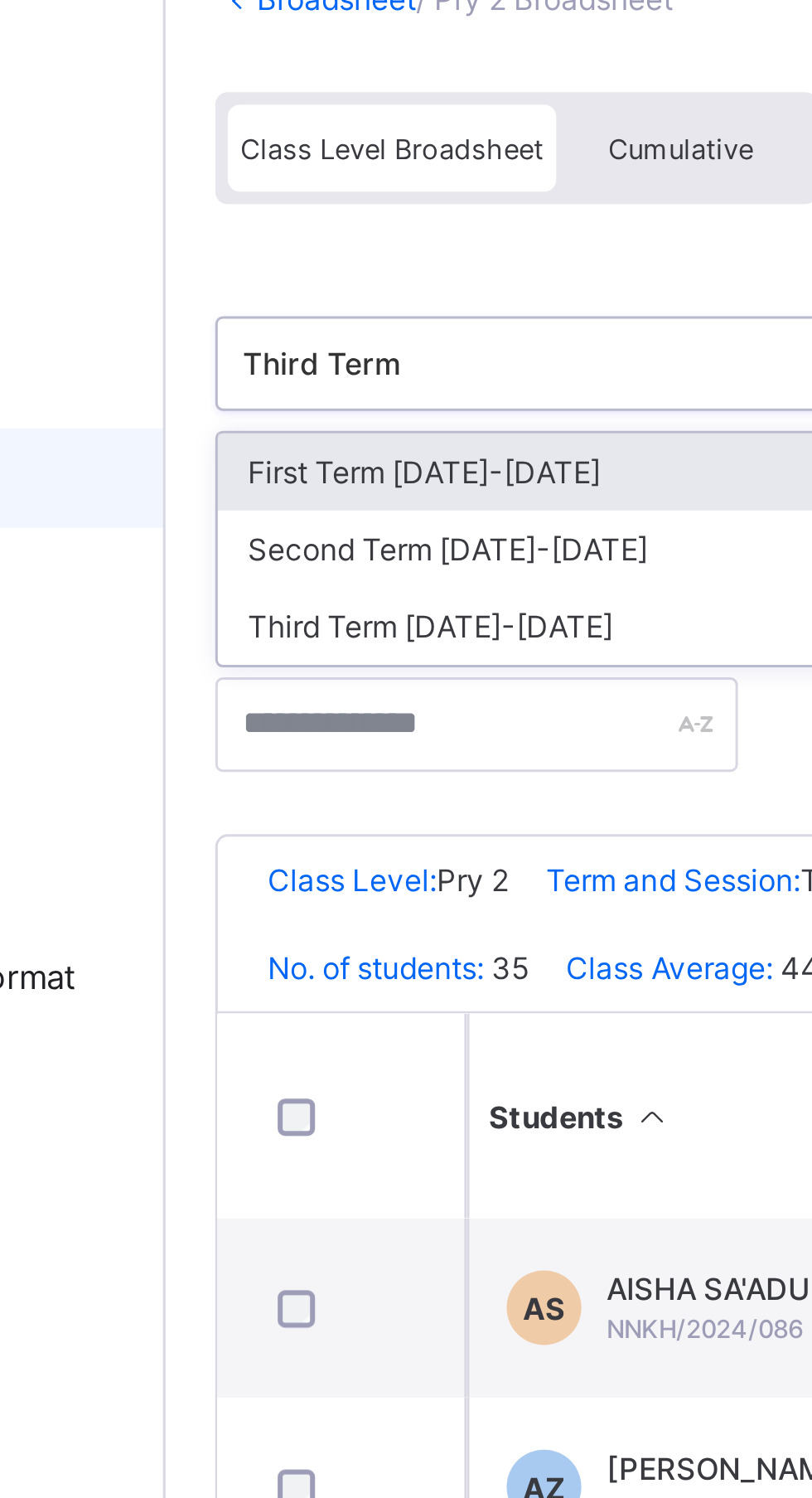
click at [372, 256] on div "Third Term" at bounding box center [329, 260] width 209 height 12
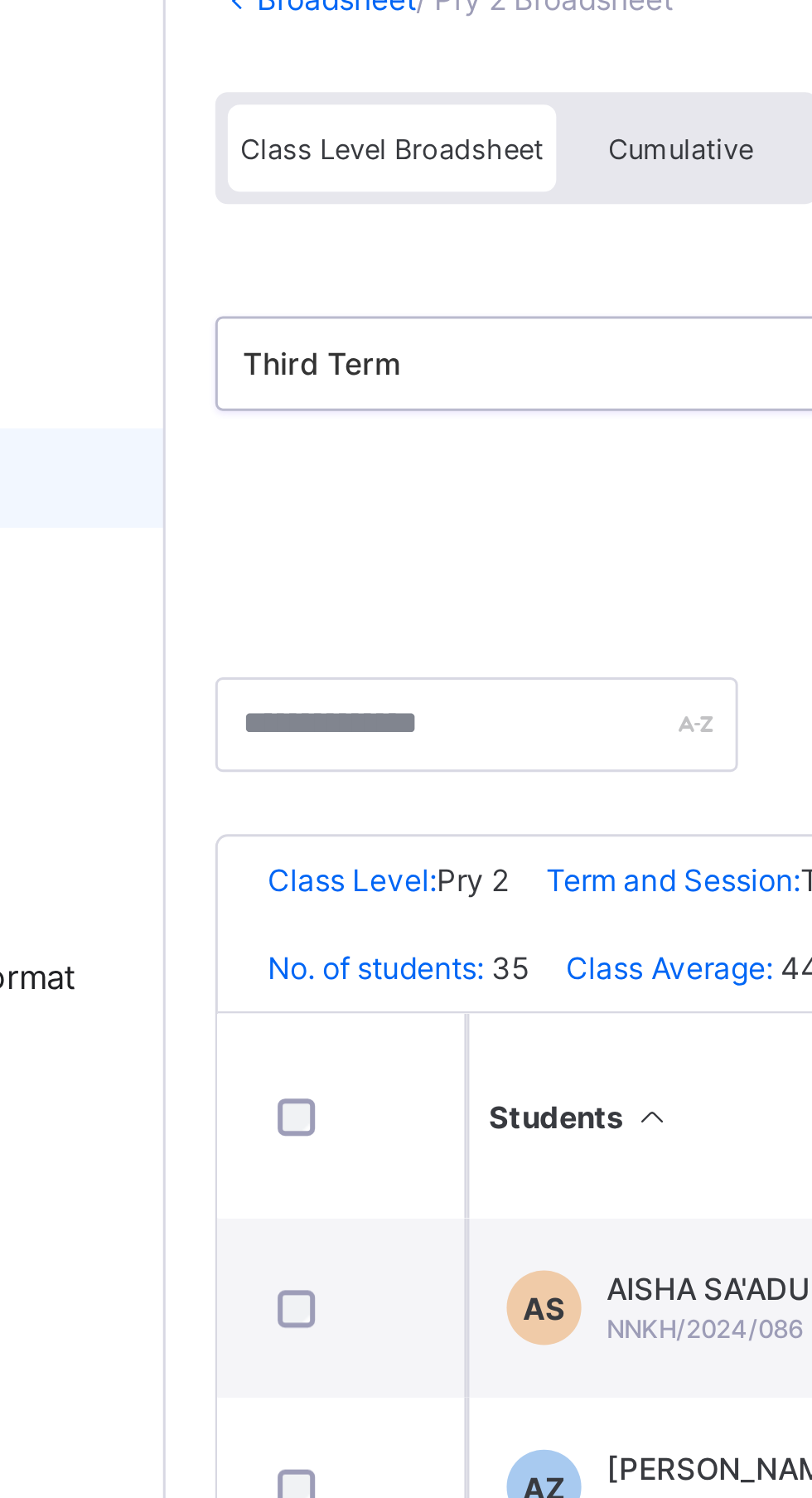
click at [357, 250] on div "Third Term" at bounding box center [324, 260] width 216 height 24
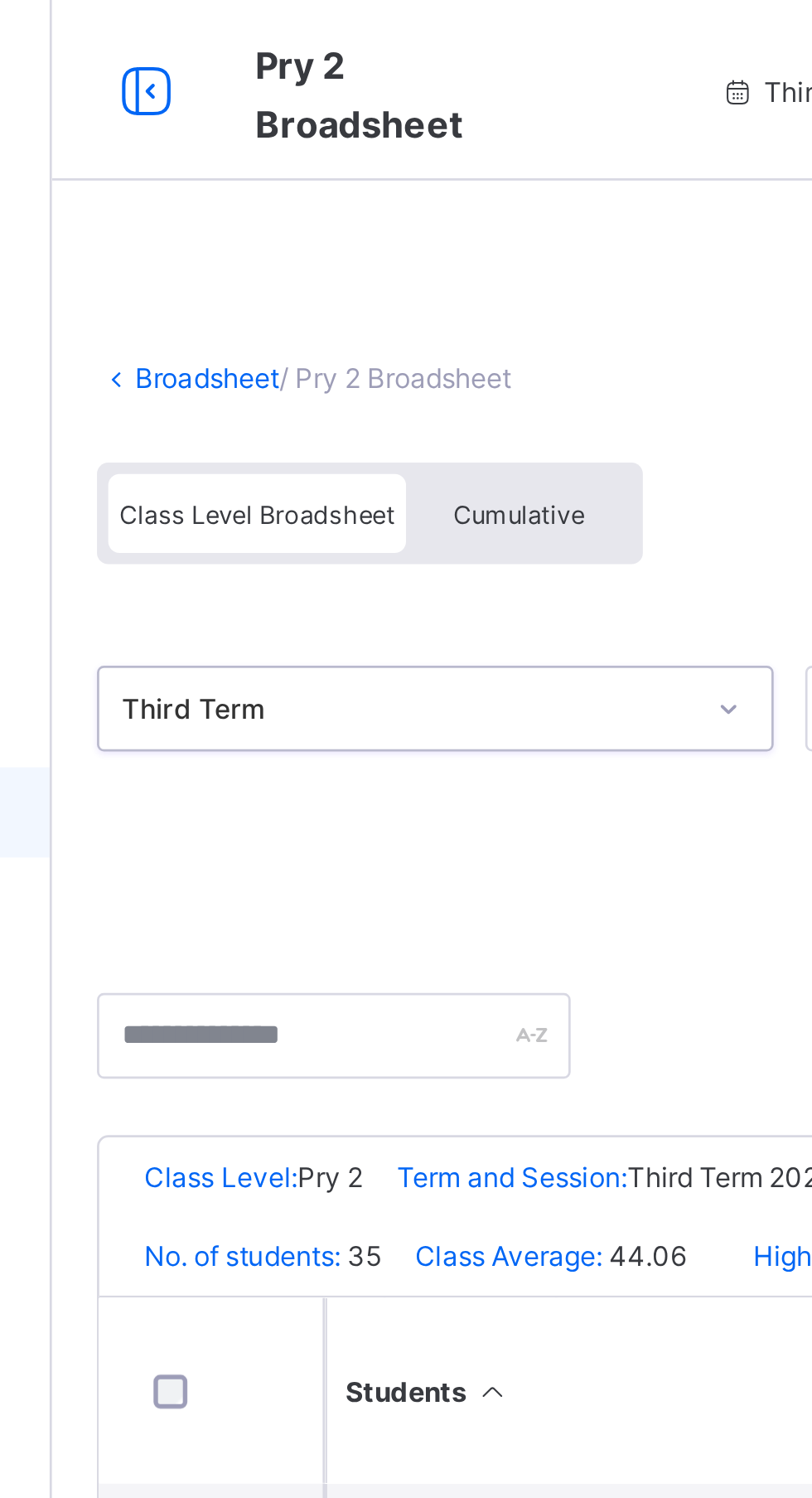
click at [411, 129] on span at bounding box center [506, 124] width 580 height 17
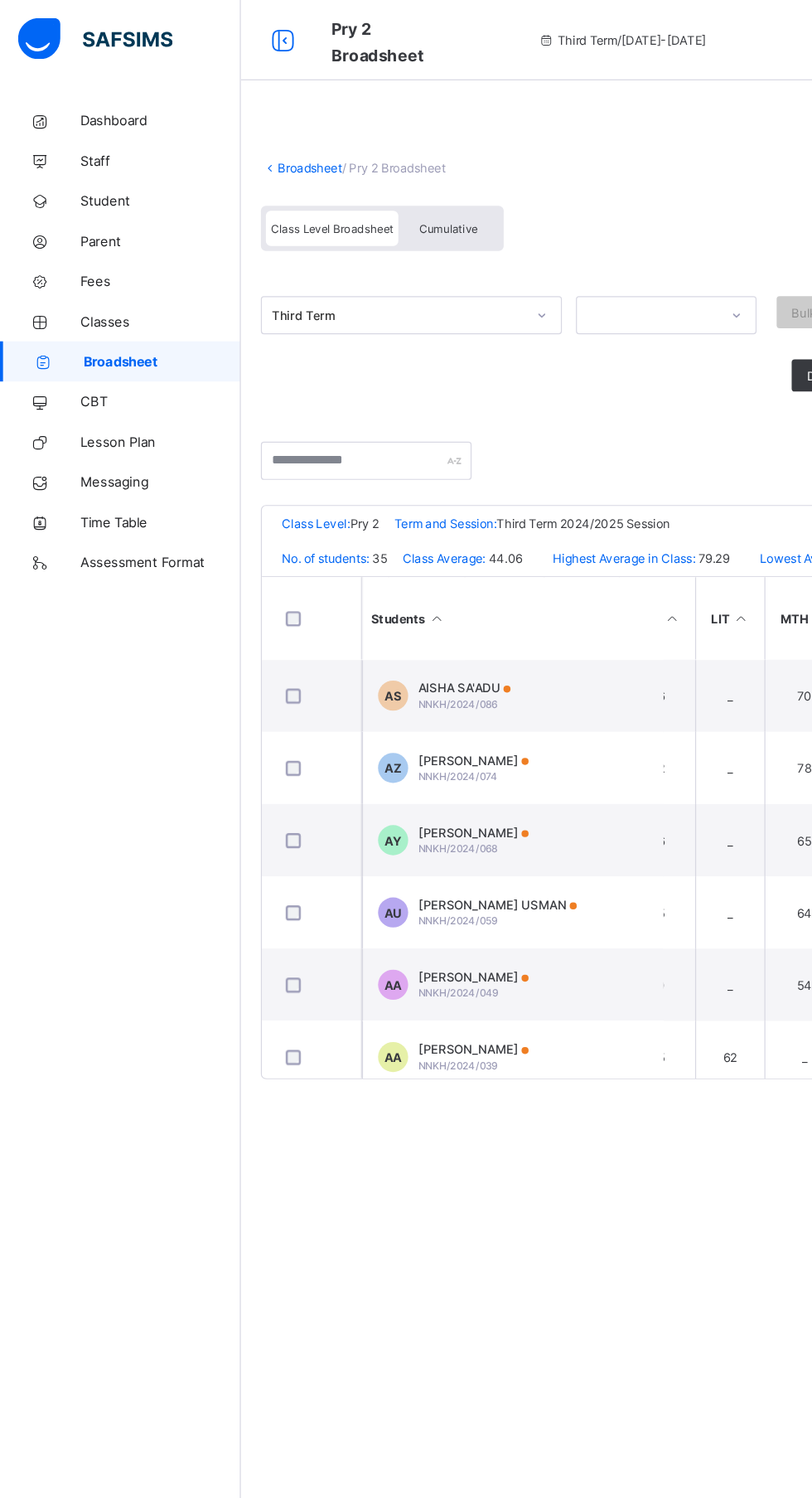
click at [106, 100] on span "Dashboard" at bounding box center [132, 100] width 133 height 13
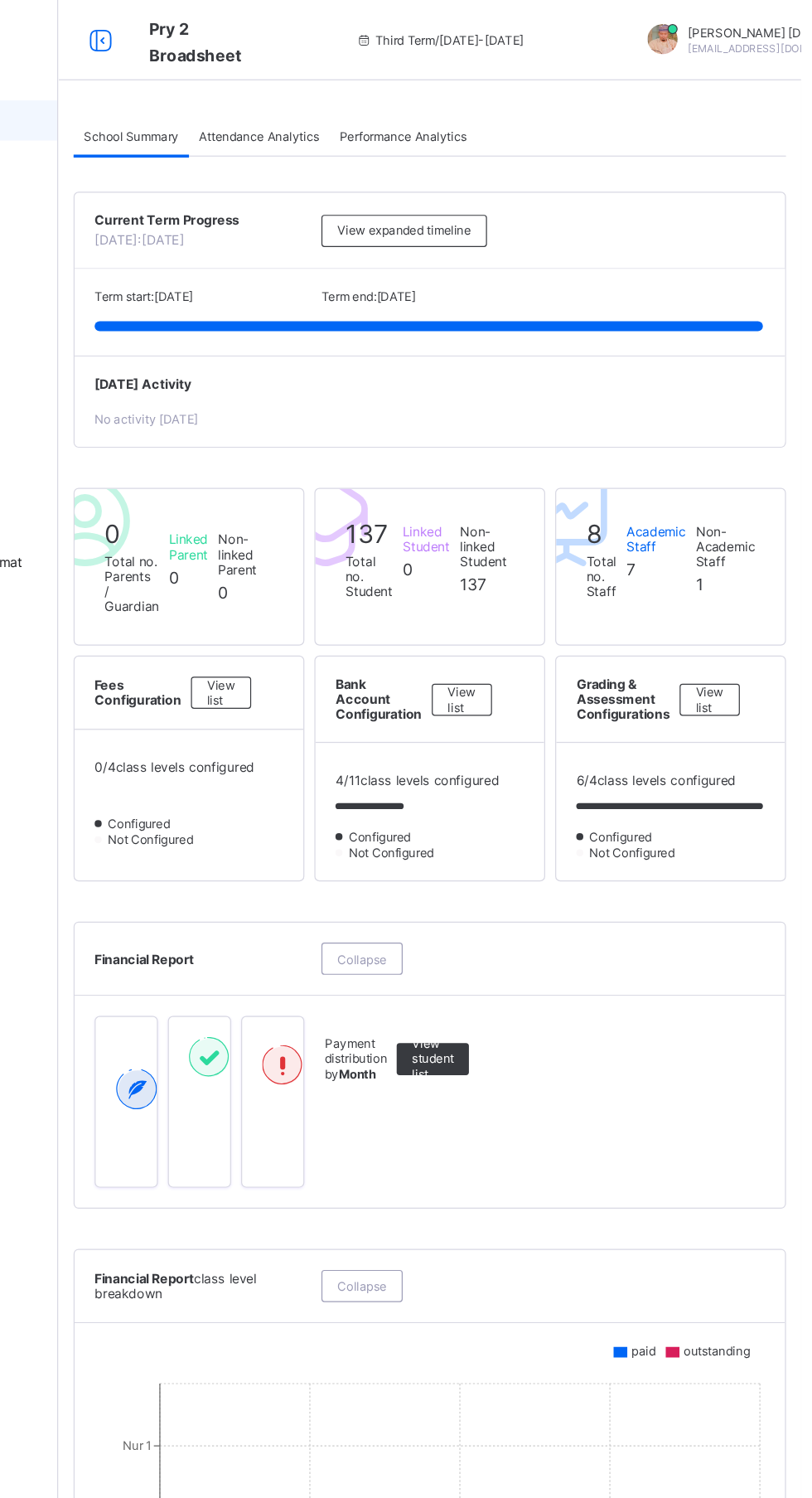
click at [507, 197] on span "View expanded timeline" at bounding box center [484, 189] width 110 height 12
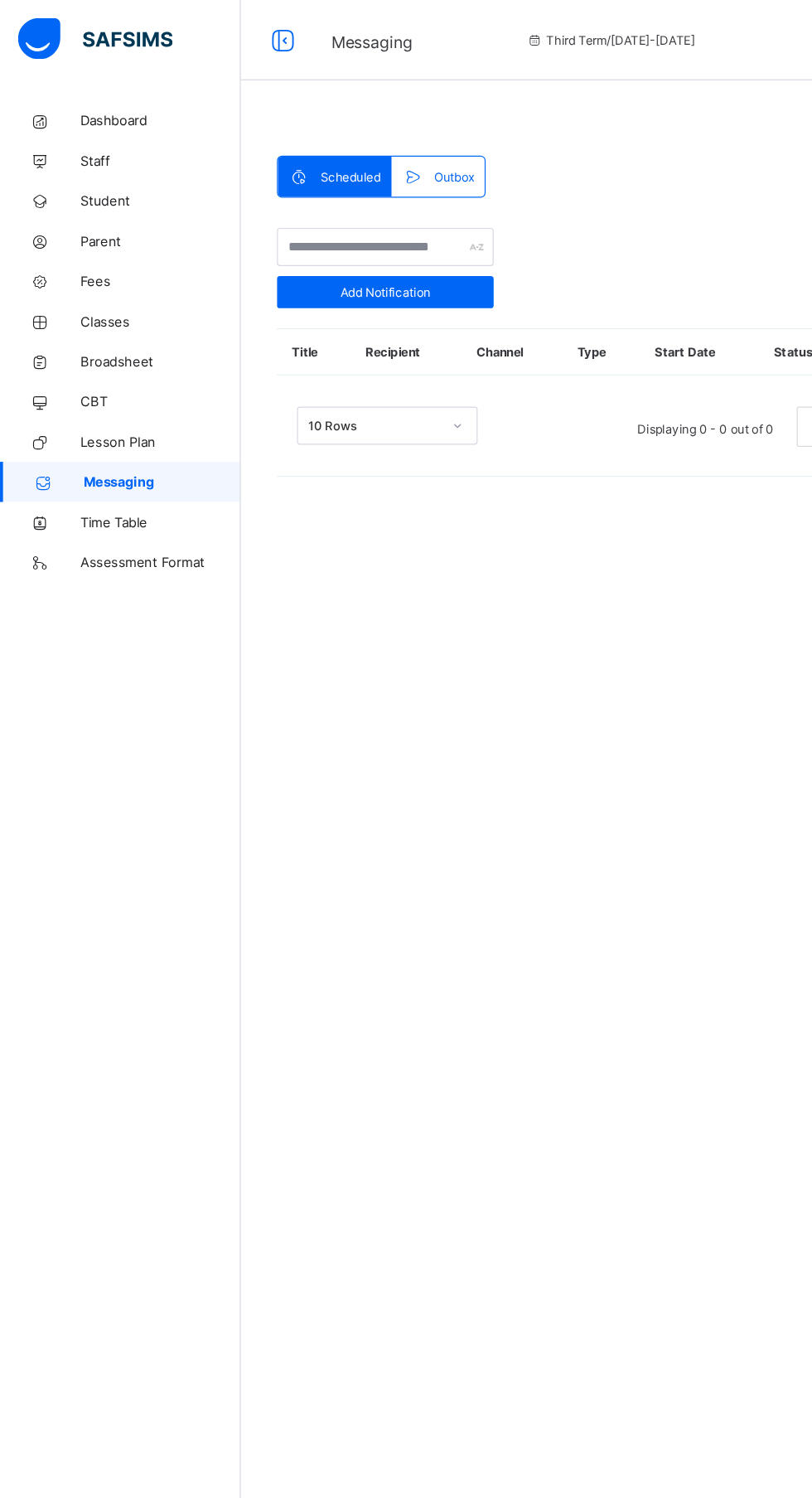
click at [149, 465] on span "Assessment Format" at bounding box center [132, 464] width 133 height 13
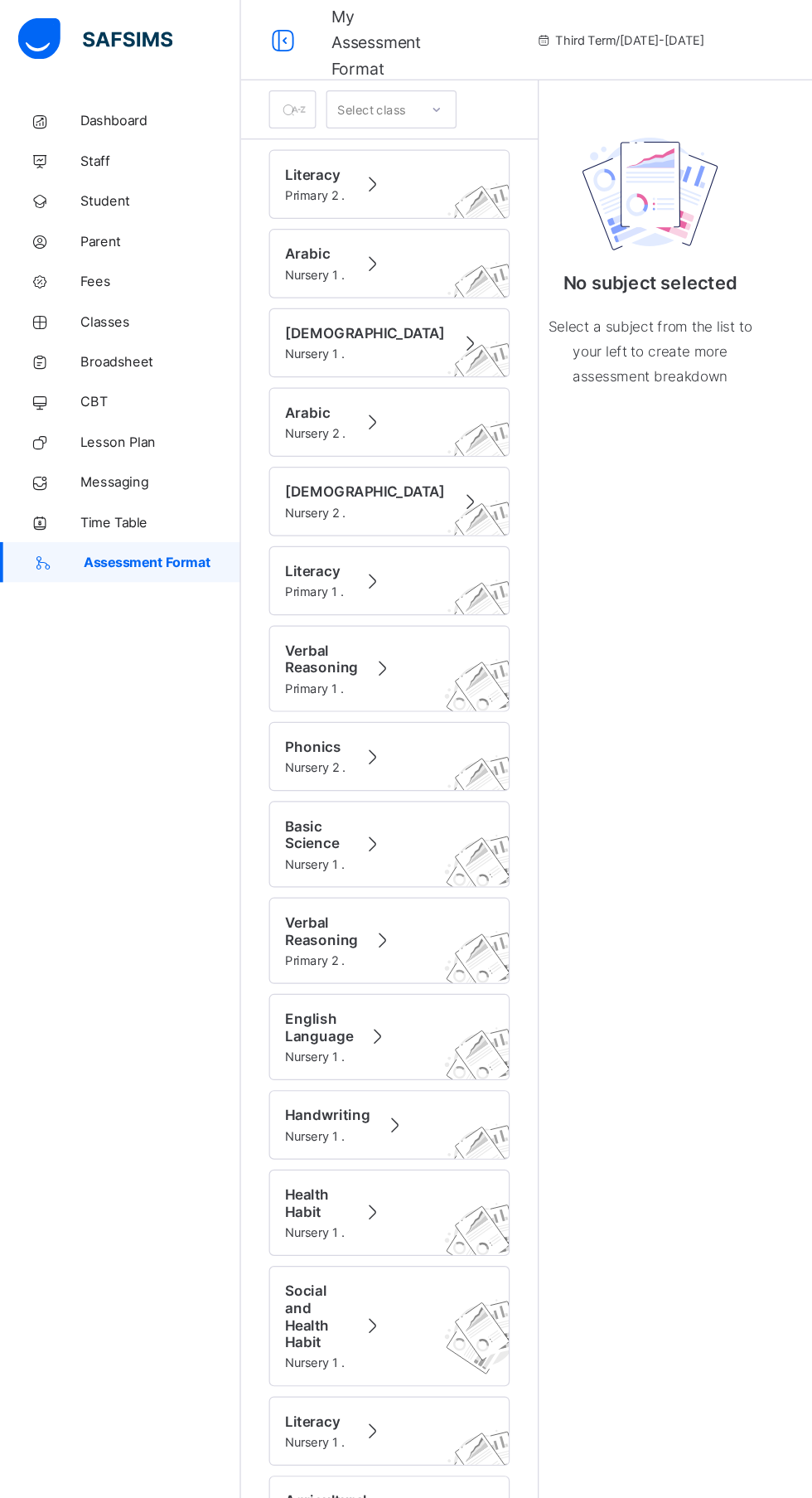
click at [307, 161] on span at bounding box center [307, 152] width 24 height 20
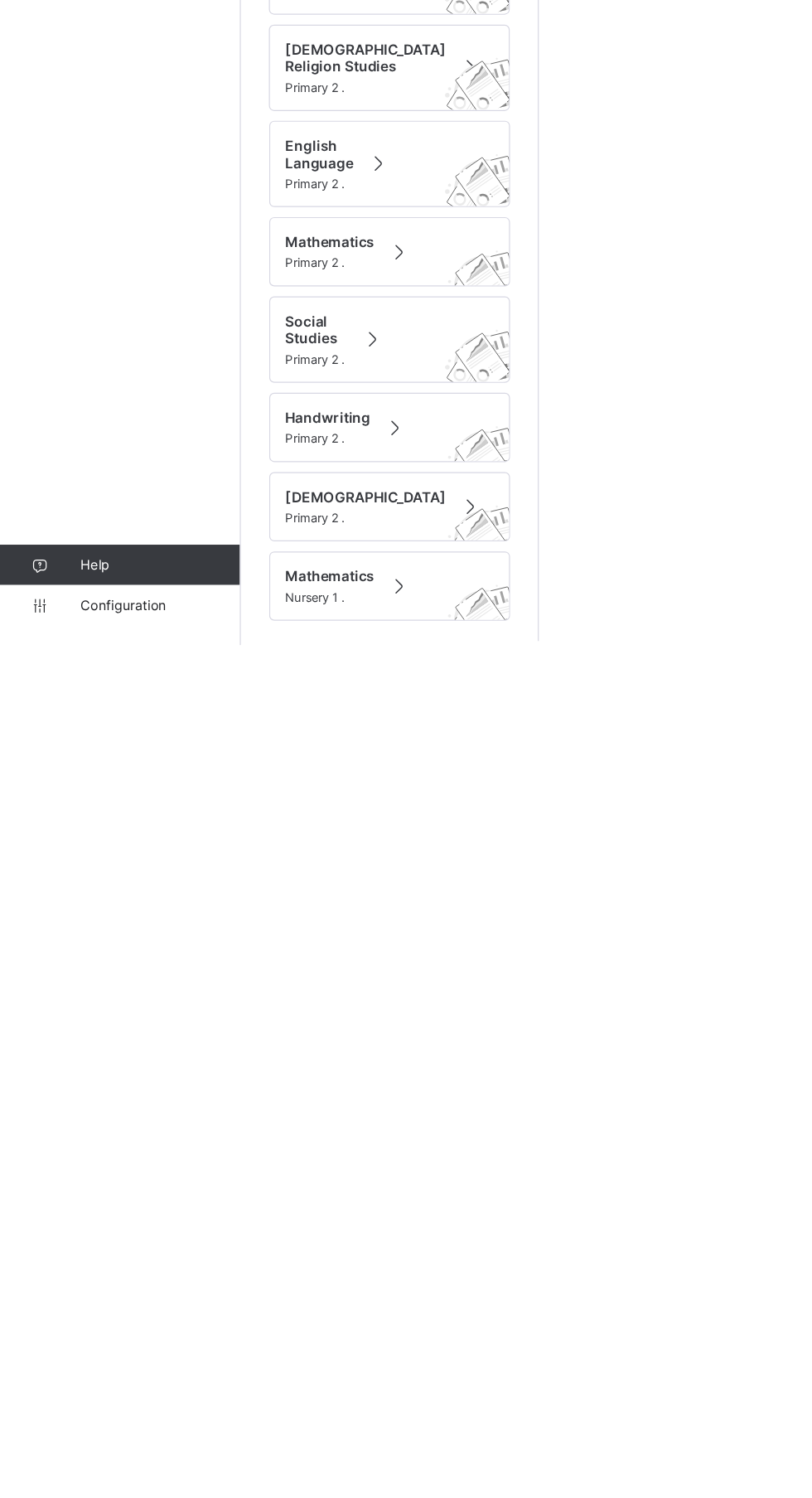
click at [121, 1481] on link "Configuration" at bounding box center [99, 1464] width 198 height 33
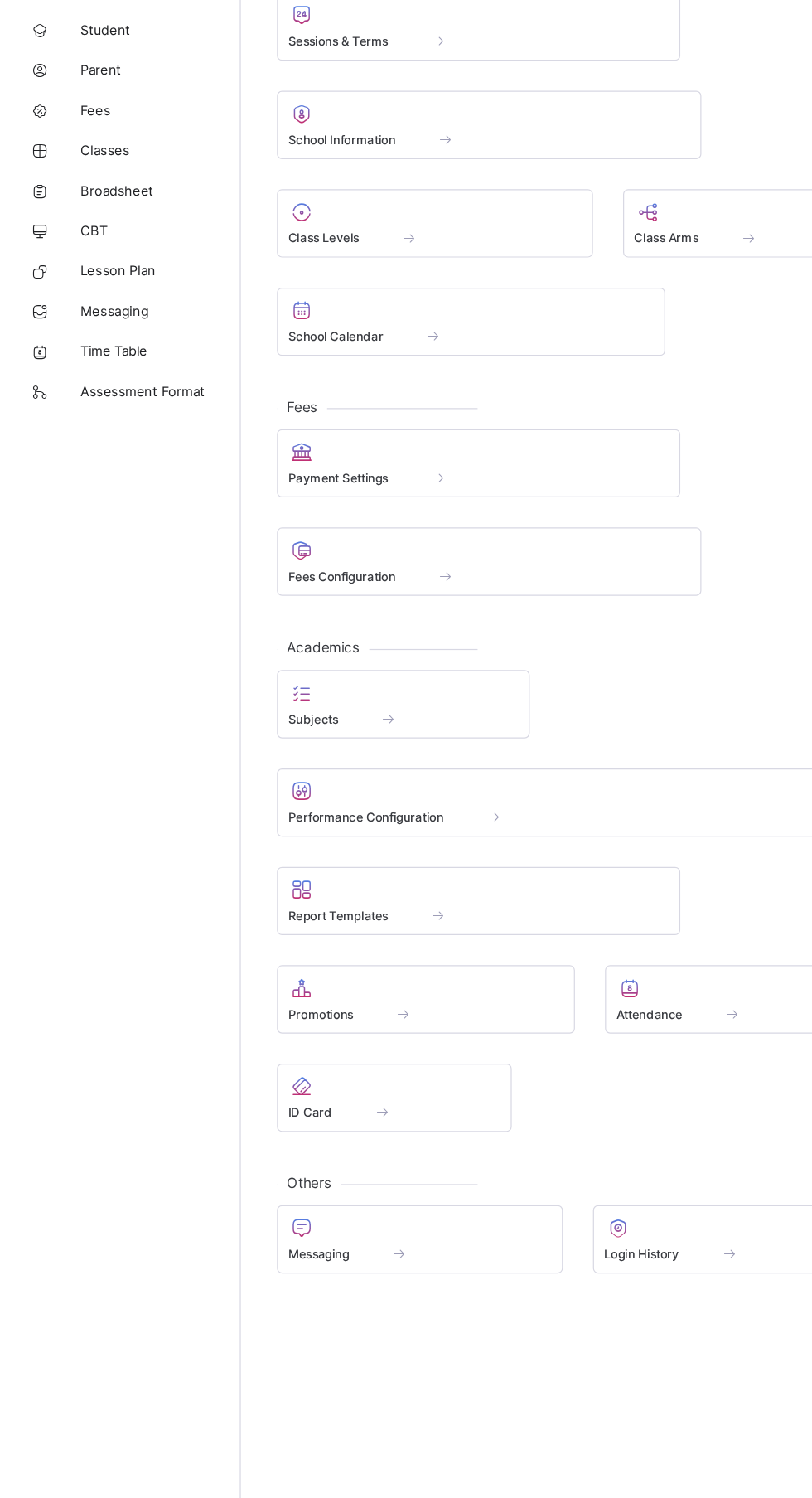
click at [355, 821] on span "Performance Configuration" at bounding box center [302, 816] width 128 height 12
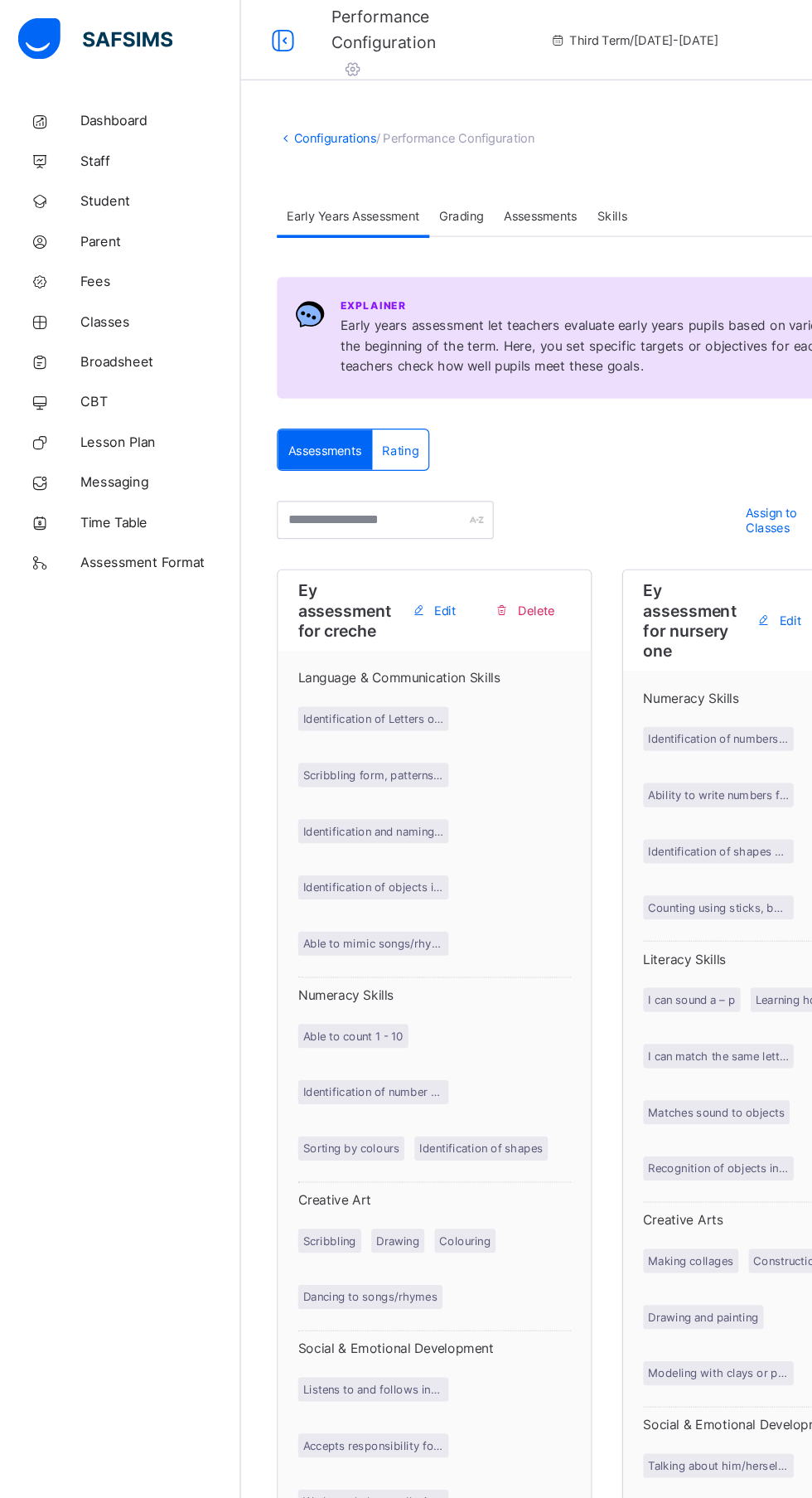
click at [391, 182] on span "Grading" at bounding box center [381, 178] width 37 height 12
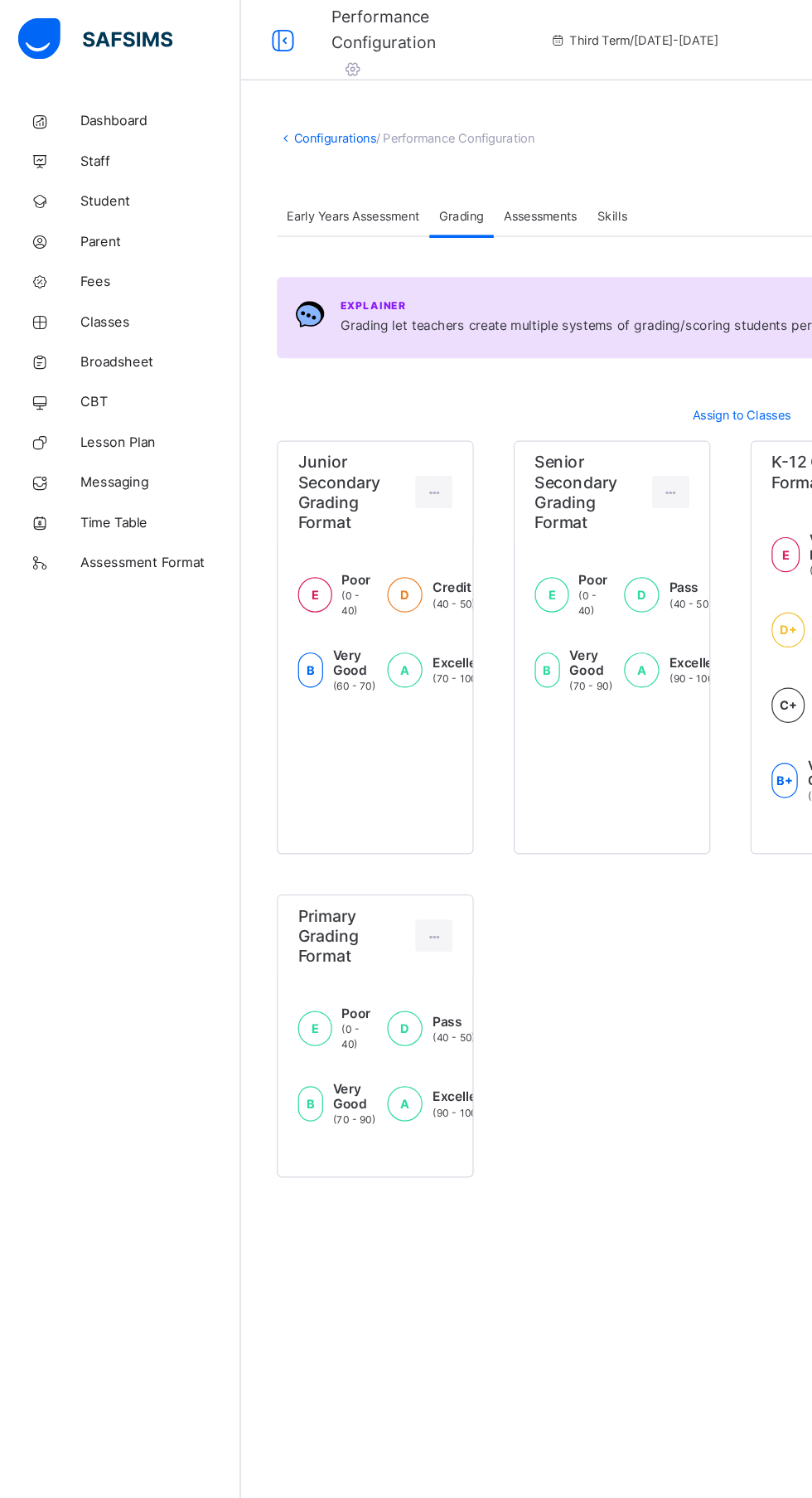
click at [477, 181] on span "Assessments" at bounding box center [447, 178] width 60 height 12
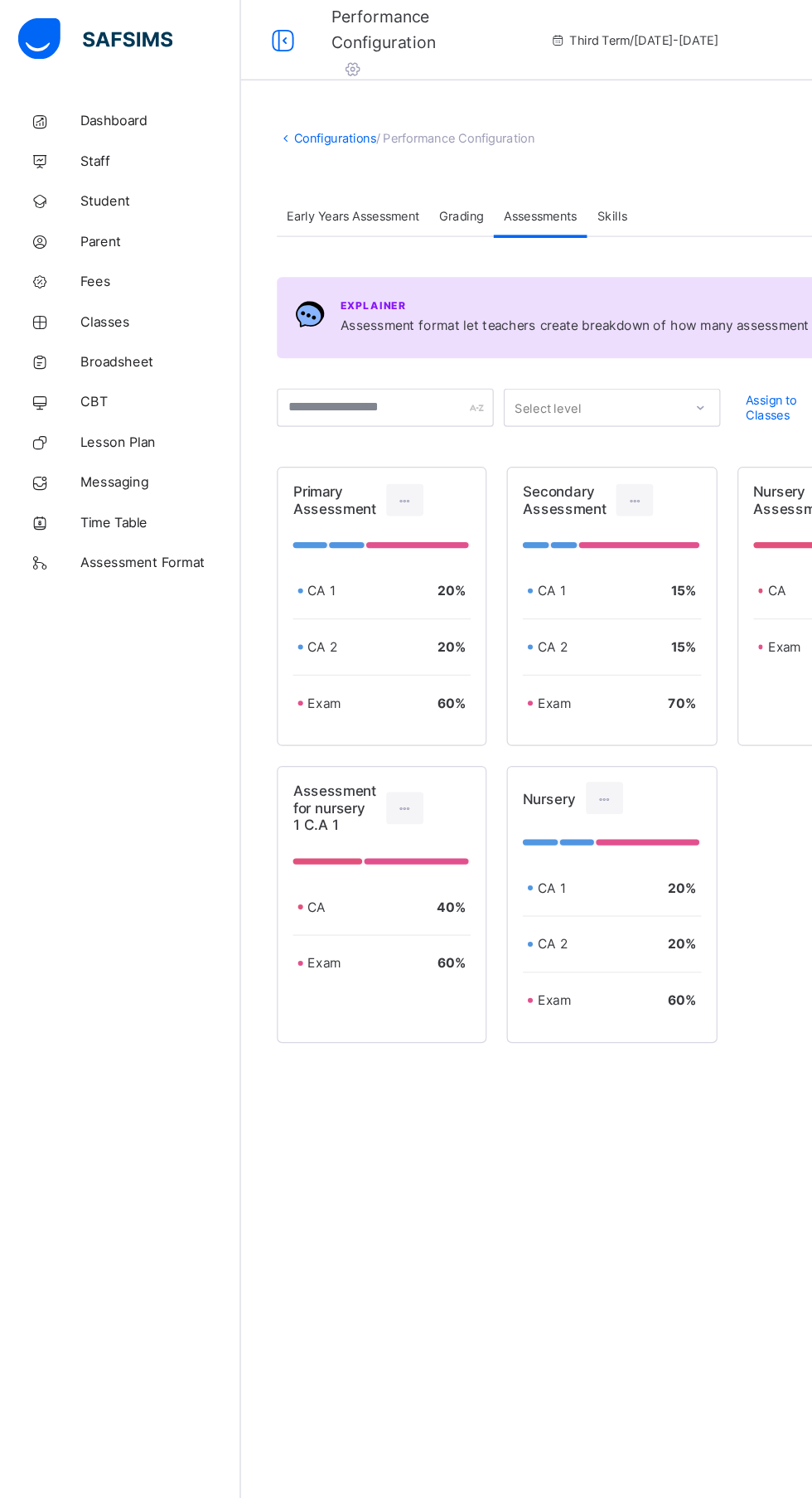
click at [513, 177] on span "Skills" at bounding box center [505, 178] width 24 height 12
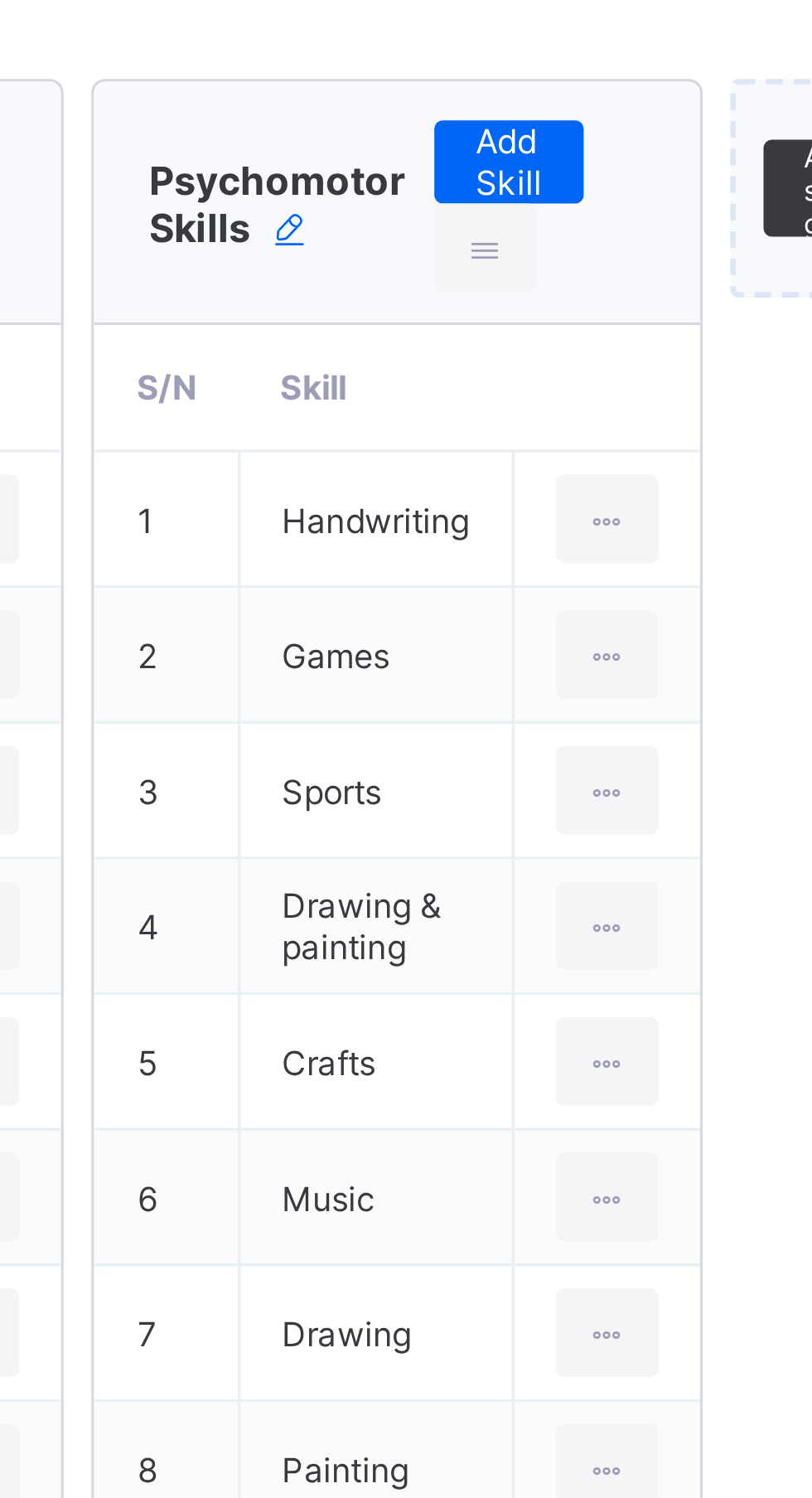
click at [625, 537] on div "Add skill group Use skill group Template" at bounding box center [701, 727] width 162 height 559
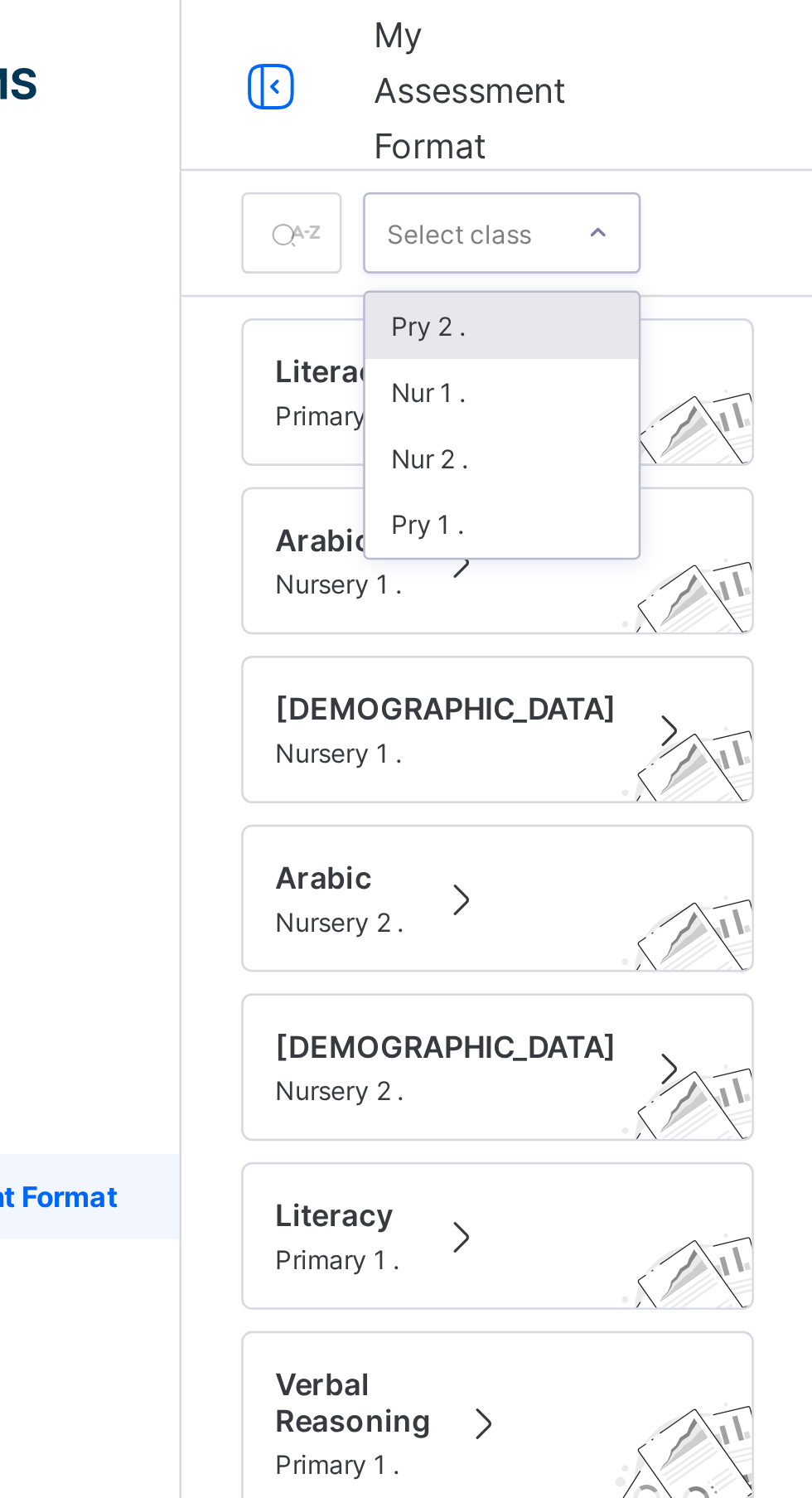
click at [399, 232] on div "Literacy Primary 2 . Arabic Nursery 1 . Quran Nursery 1 . Arabic Nursery 2 . Qu…" at bounding box center [321, 805] width 245 height 1379
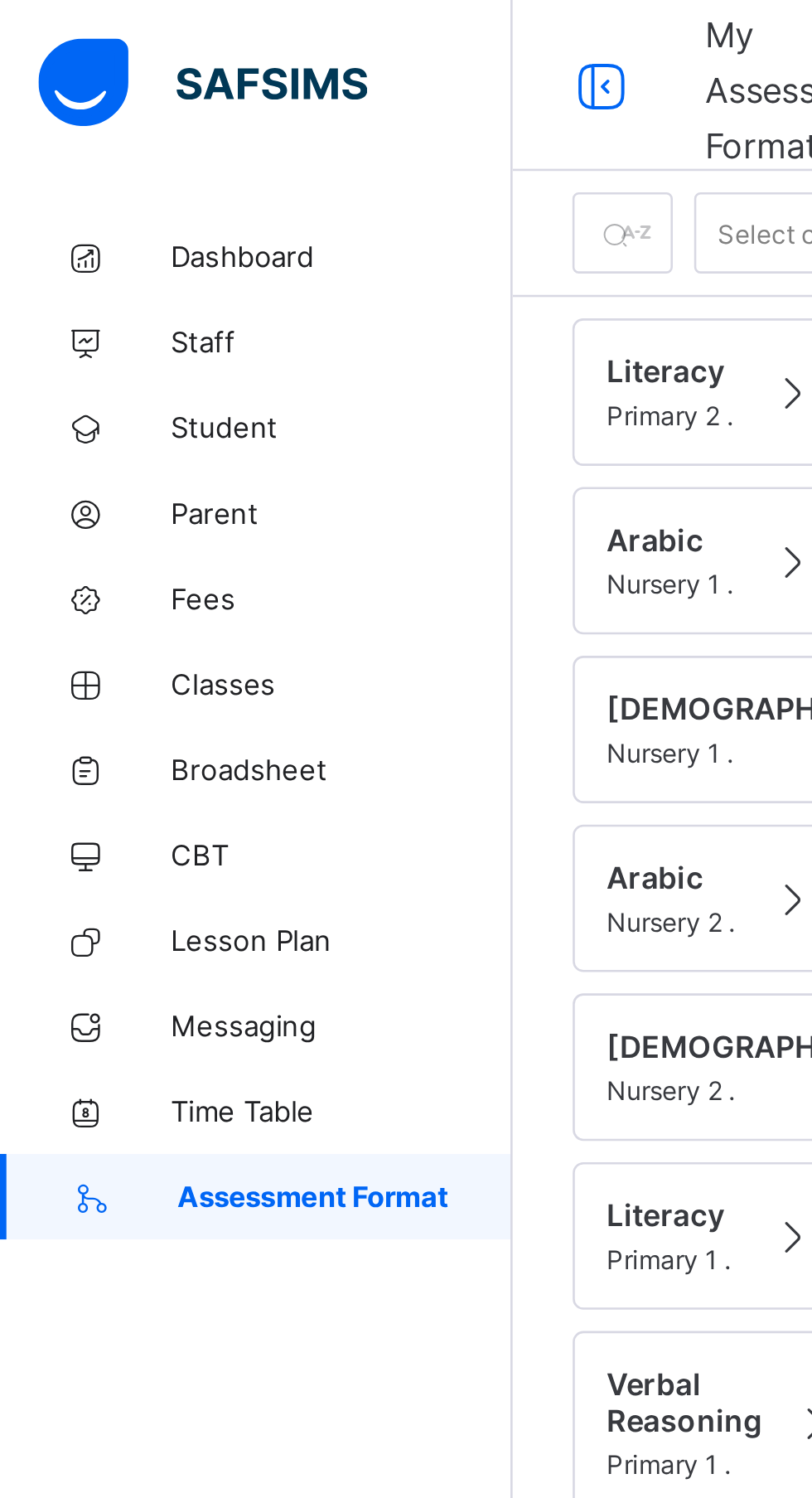
click at [102, 269] on span "Classes" at bounding box center [132, 266] width 133 height 13
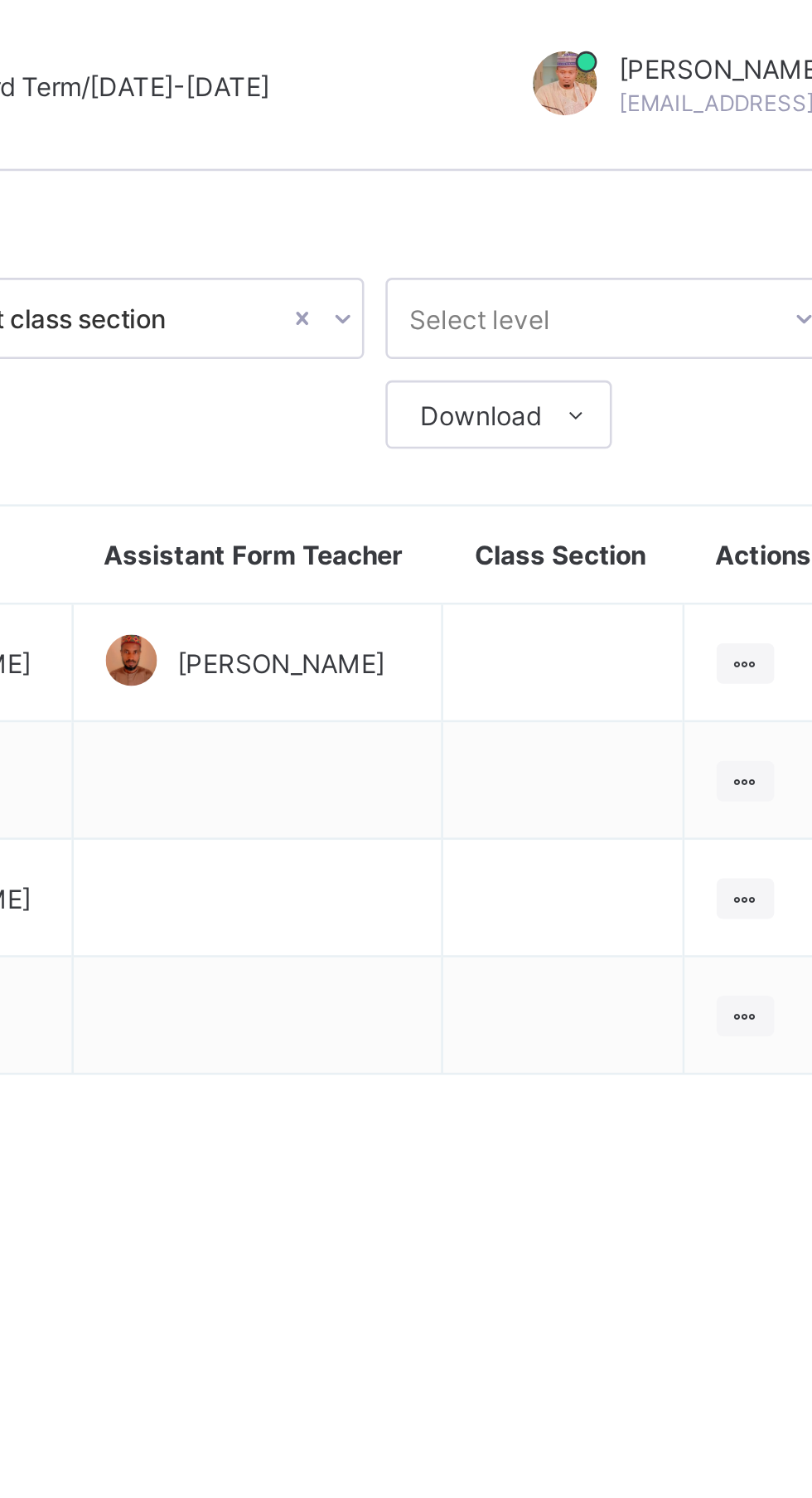
click at [688, 163] on span at bounding box center [677, 161] width 26 height 26
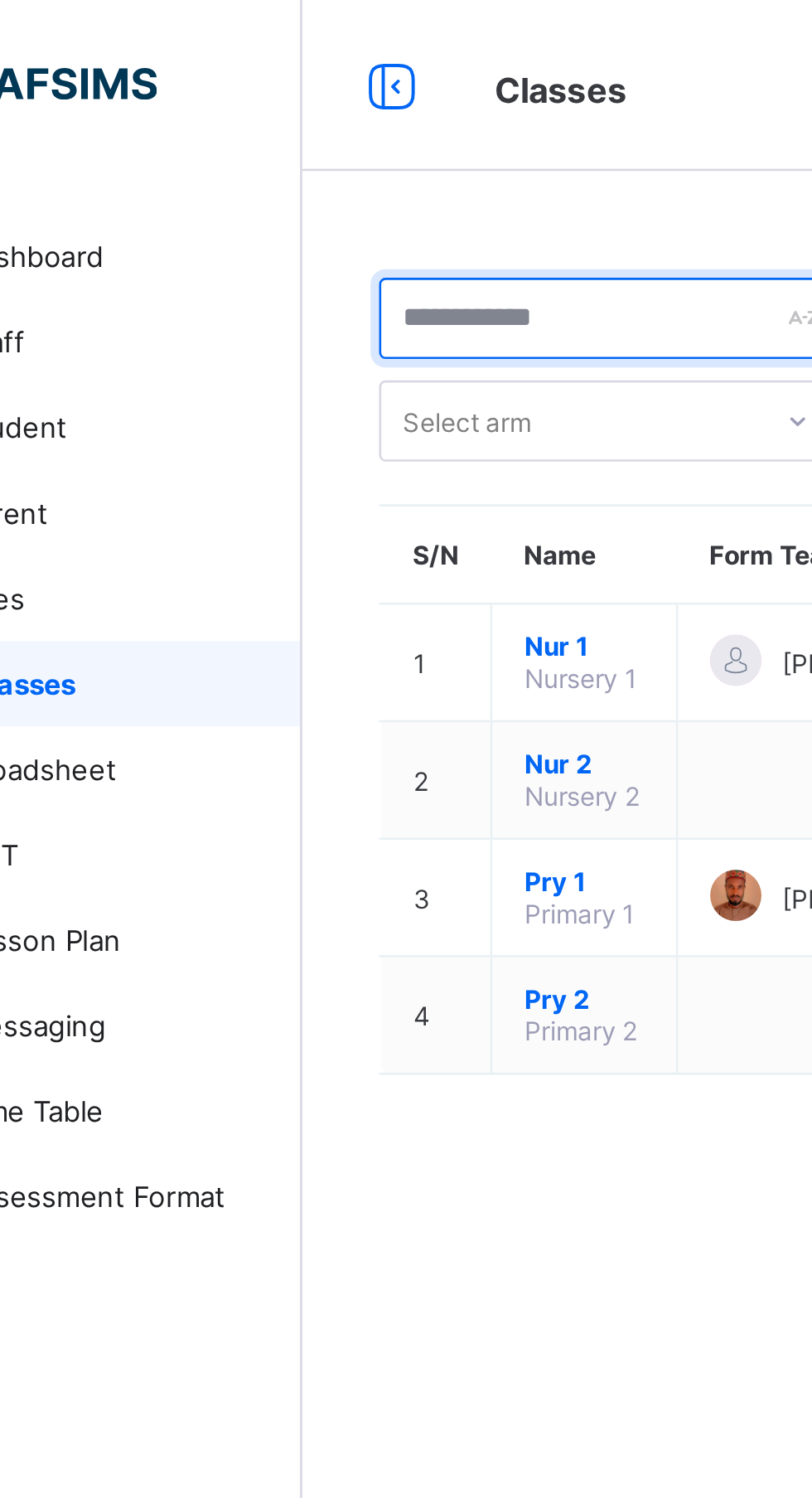
click at [334, 122] on input "text" at bounding box center [318, 122] width 179 height 31
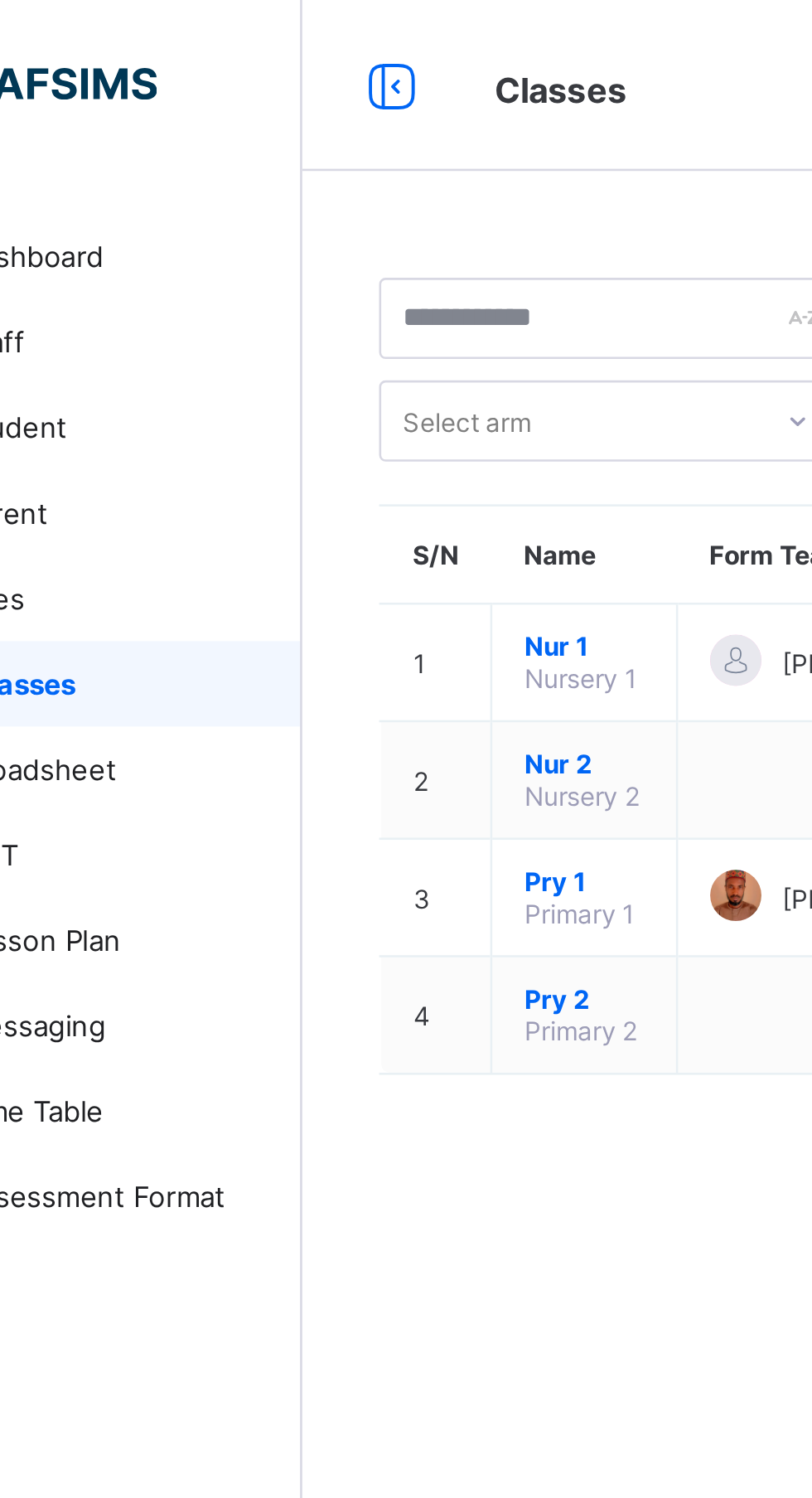
click at [311, 257] on span "Nur 1" at bounding box center [308, 251] width 46 height 12
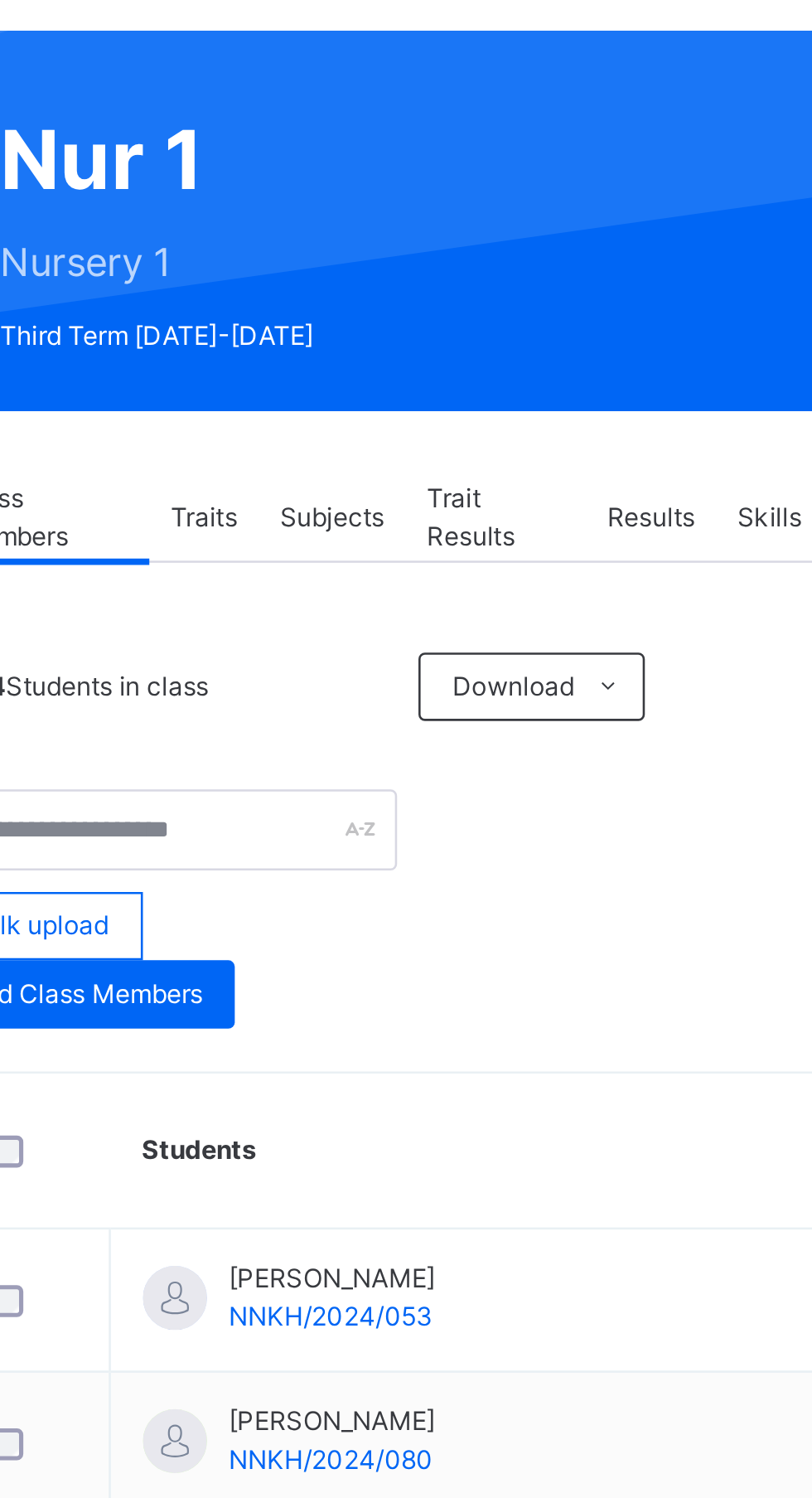
click at [521, 332] on span "Results" at bounding box center [506, 328] width 34 height 15
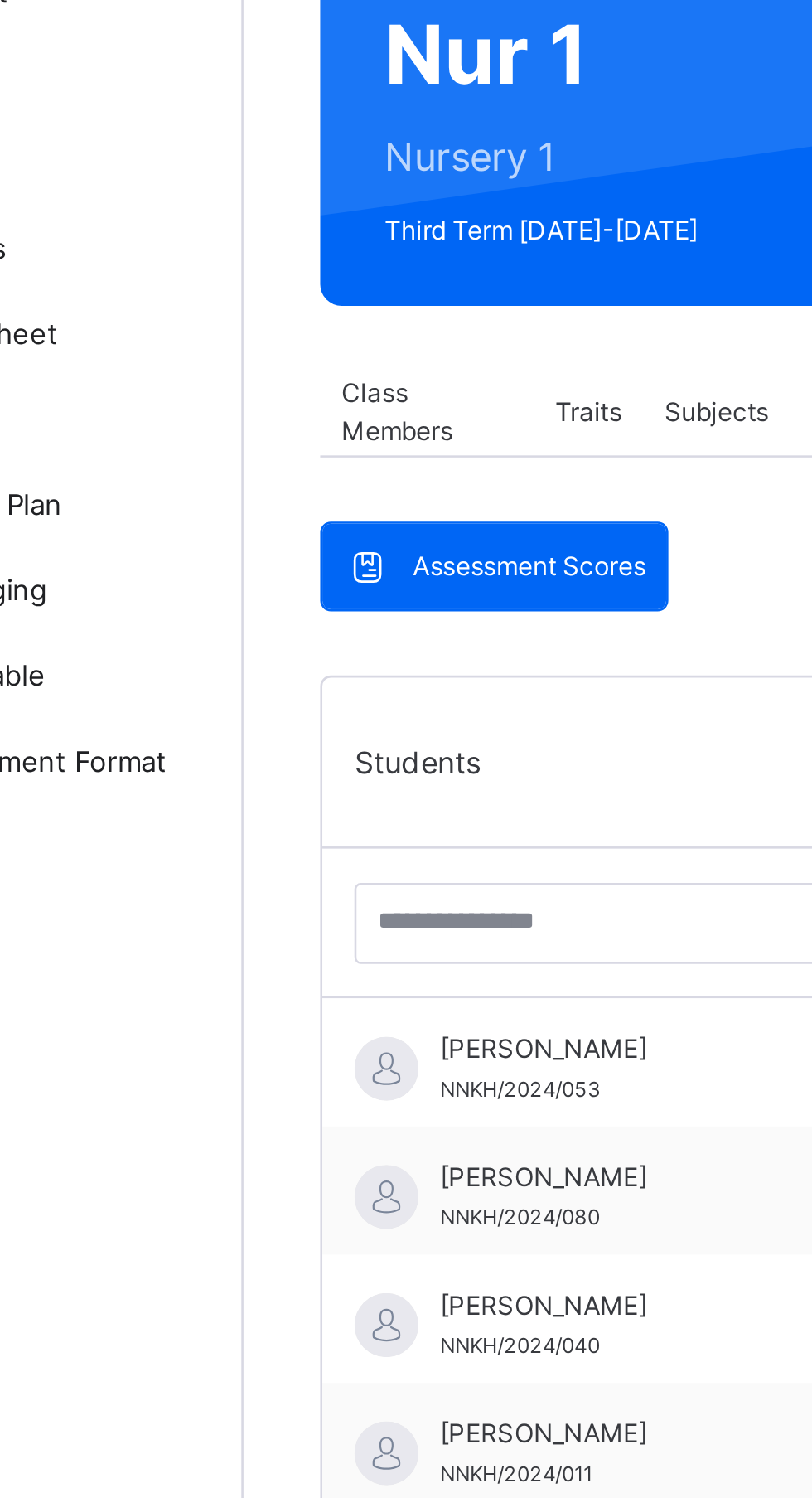
click at [350, 578] on span "[PERSON_NAME]" at bounding box center [349, 576] width 148 height 15
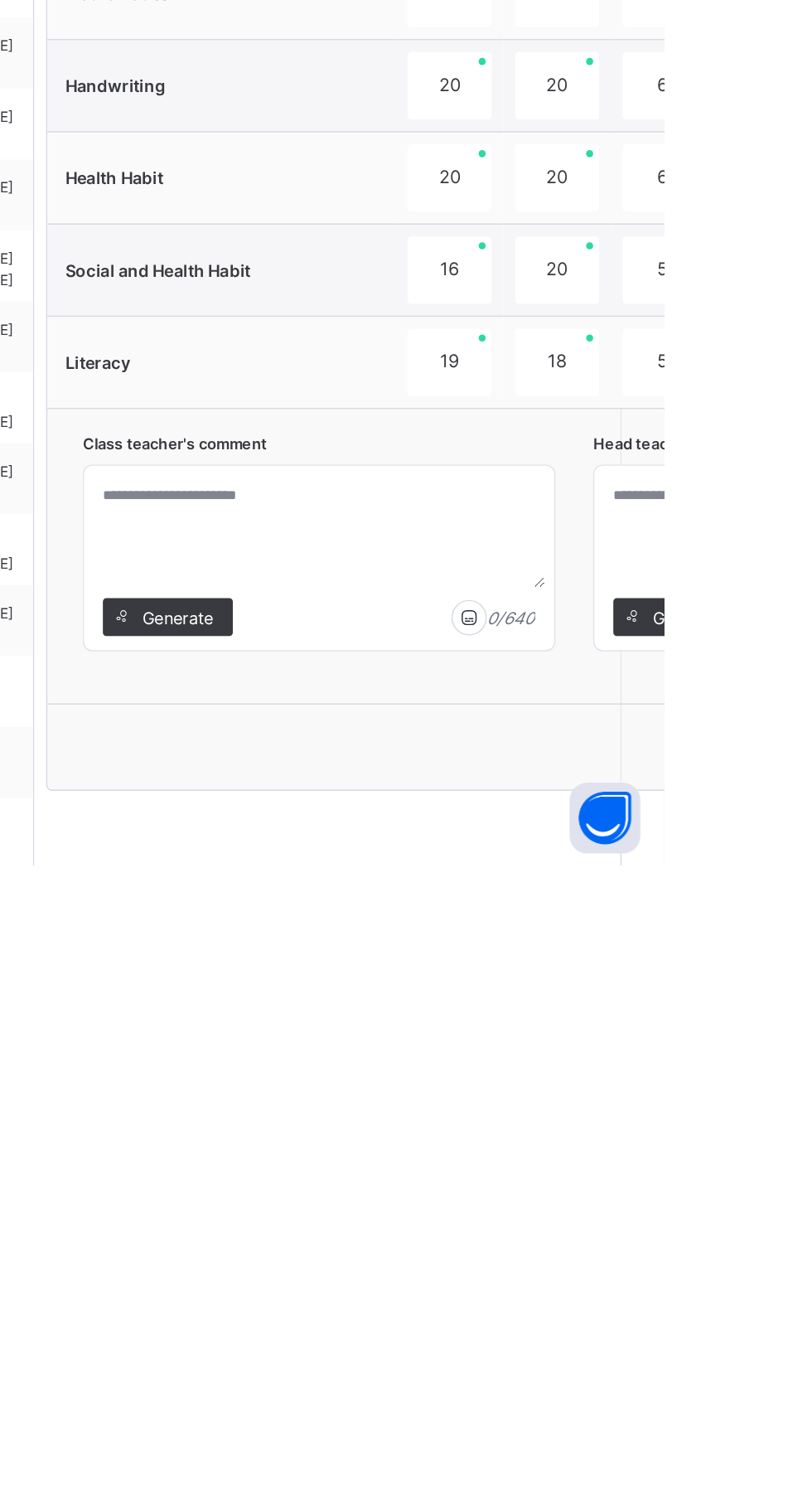
click at [477, 1327] on span "Generate" at bounding box center [470, 1324] width 52 height 17
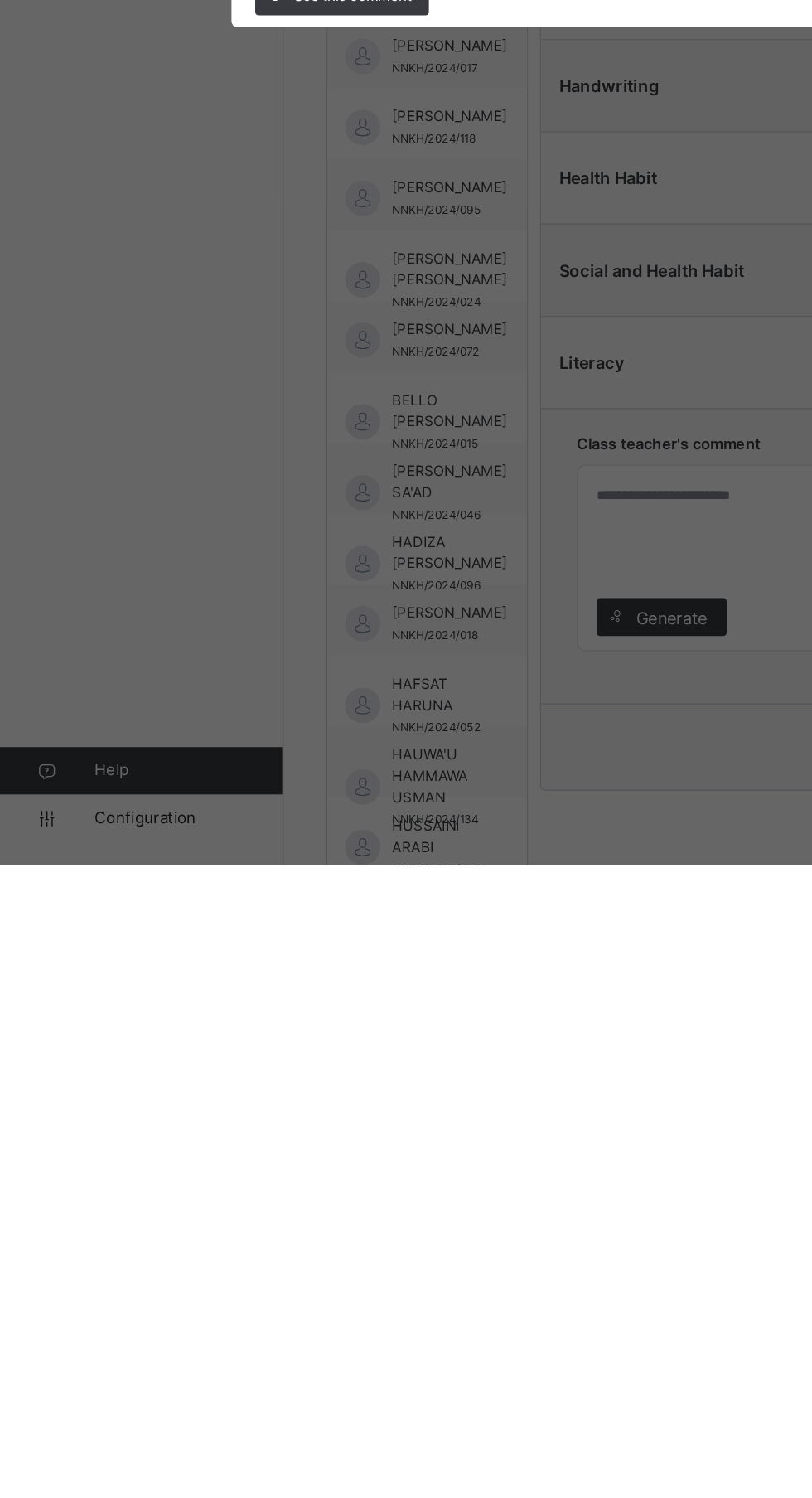
click at [288, 896] on span "Use this comment" at bounding box center [247, 888] width 83 height 15
type textarea "**********"
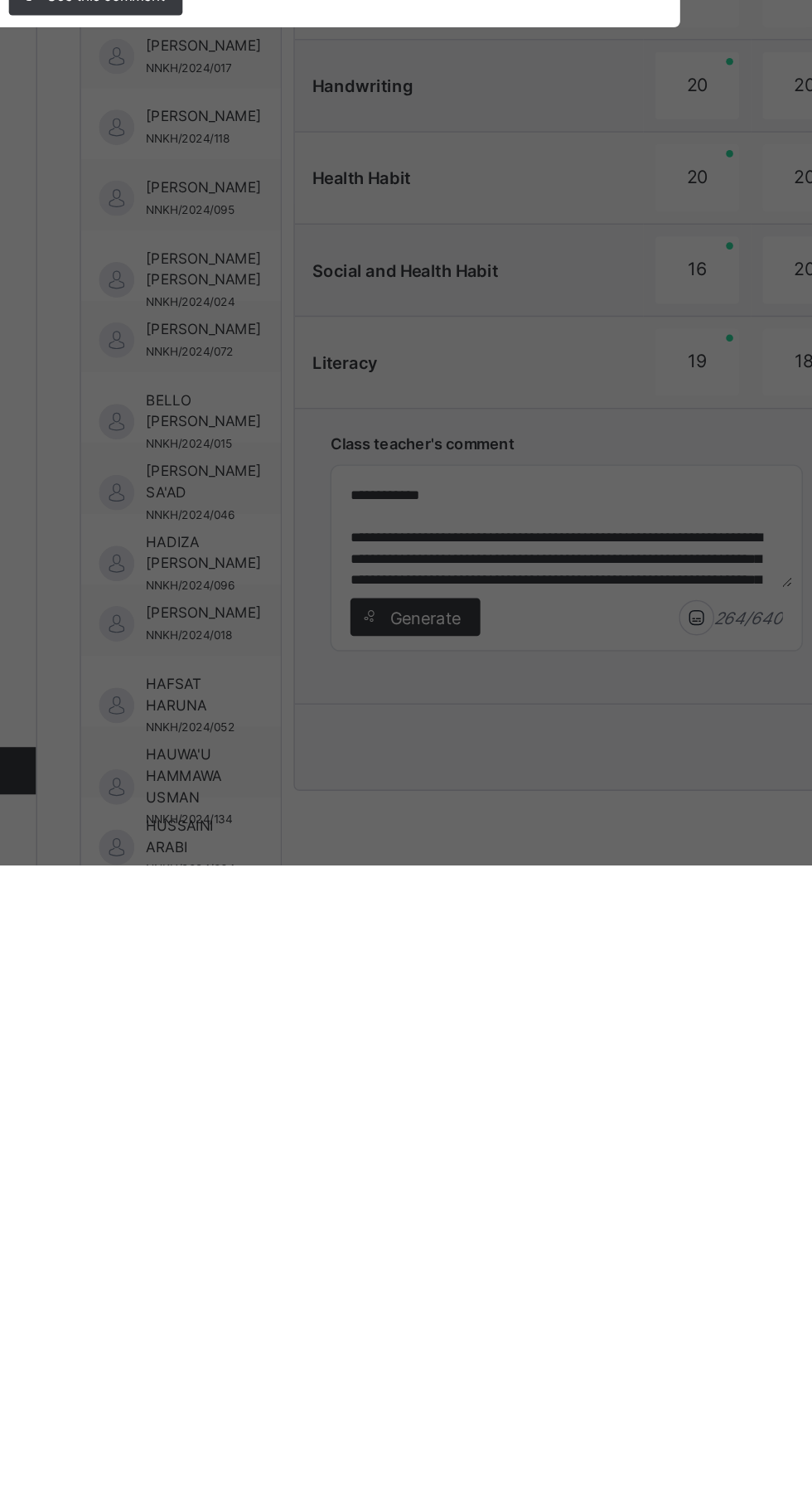
click at [288, 896] on span "Use this comment" at bounding box center [247, 888] width 83 height 15
type textarea "**********"
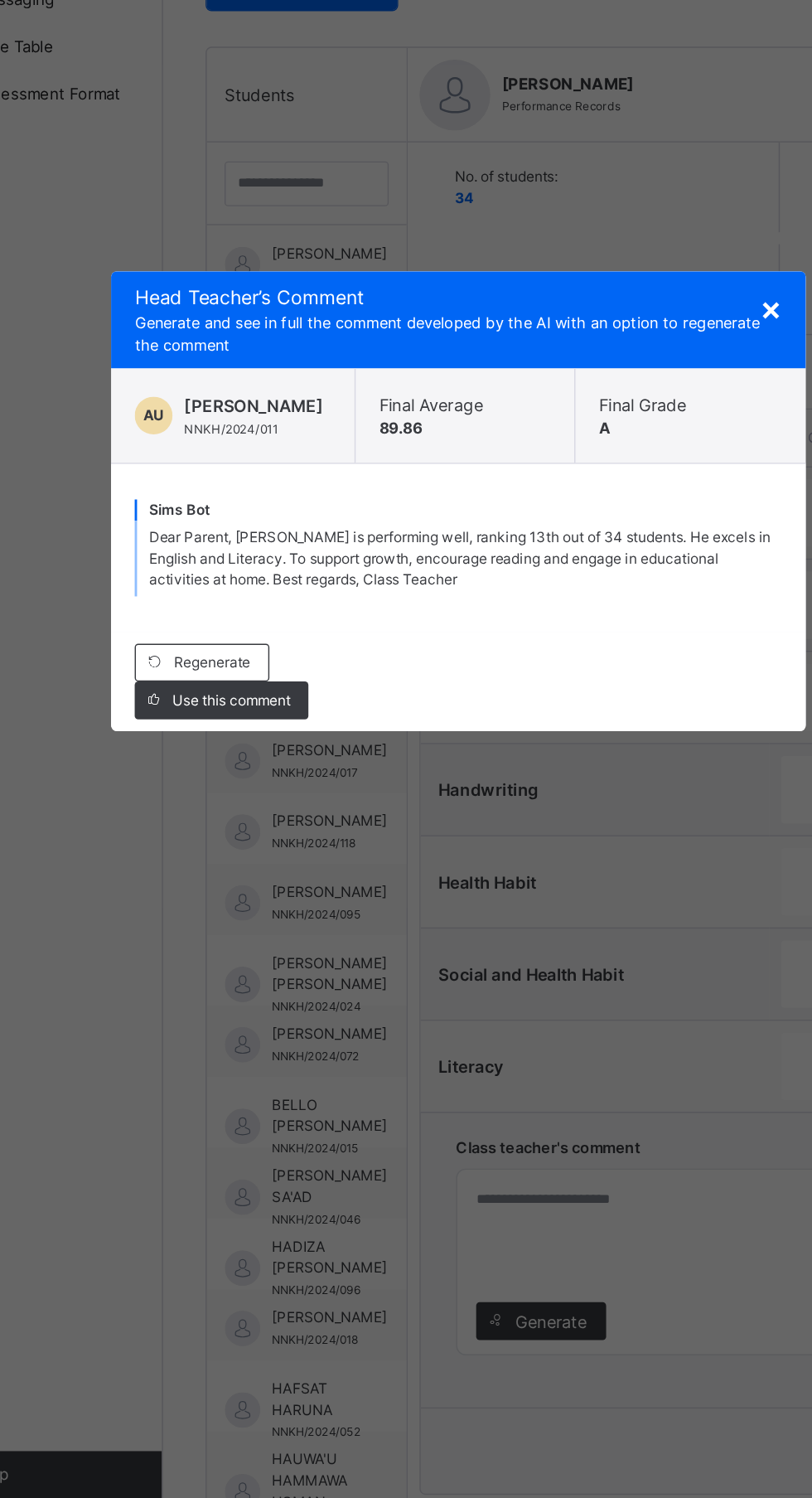
click at [300, 902] on div "Use this comment" at bounding box center [239, 888] width 122 height 26
type textarea "**********"
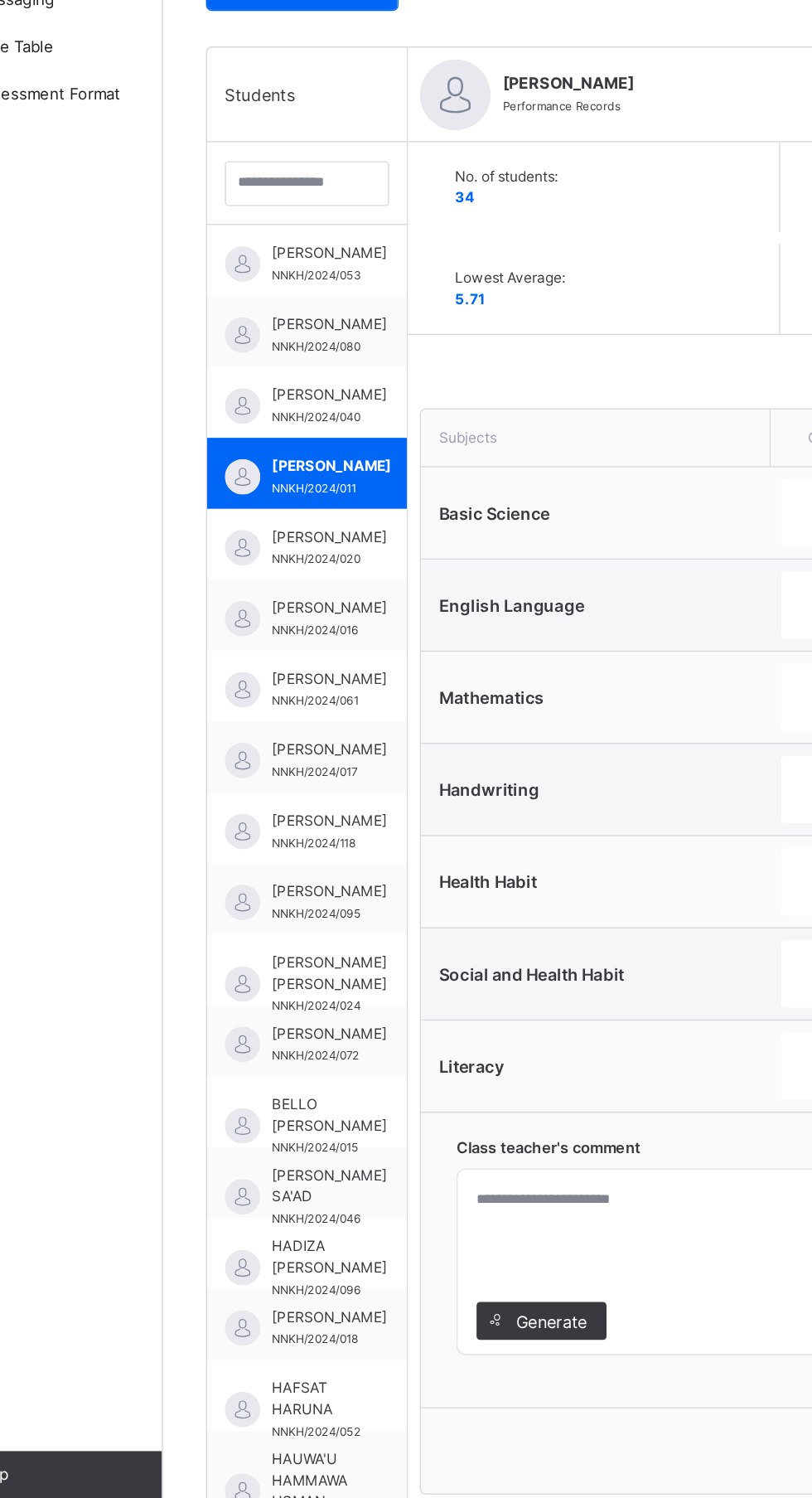
click at [507, 1313] on div "Generate" at bounding box center [463, 1324] width 91 height 26
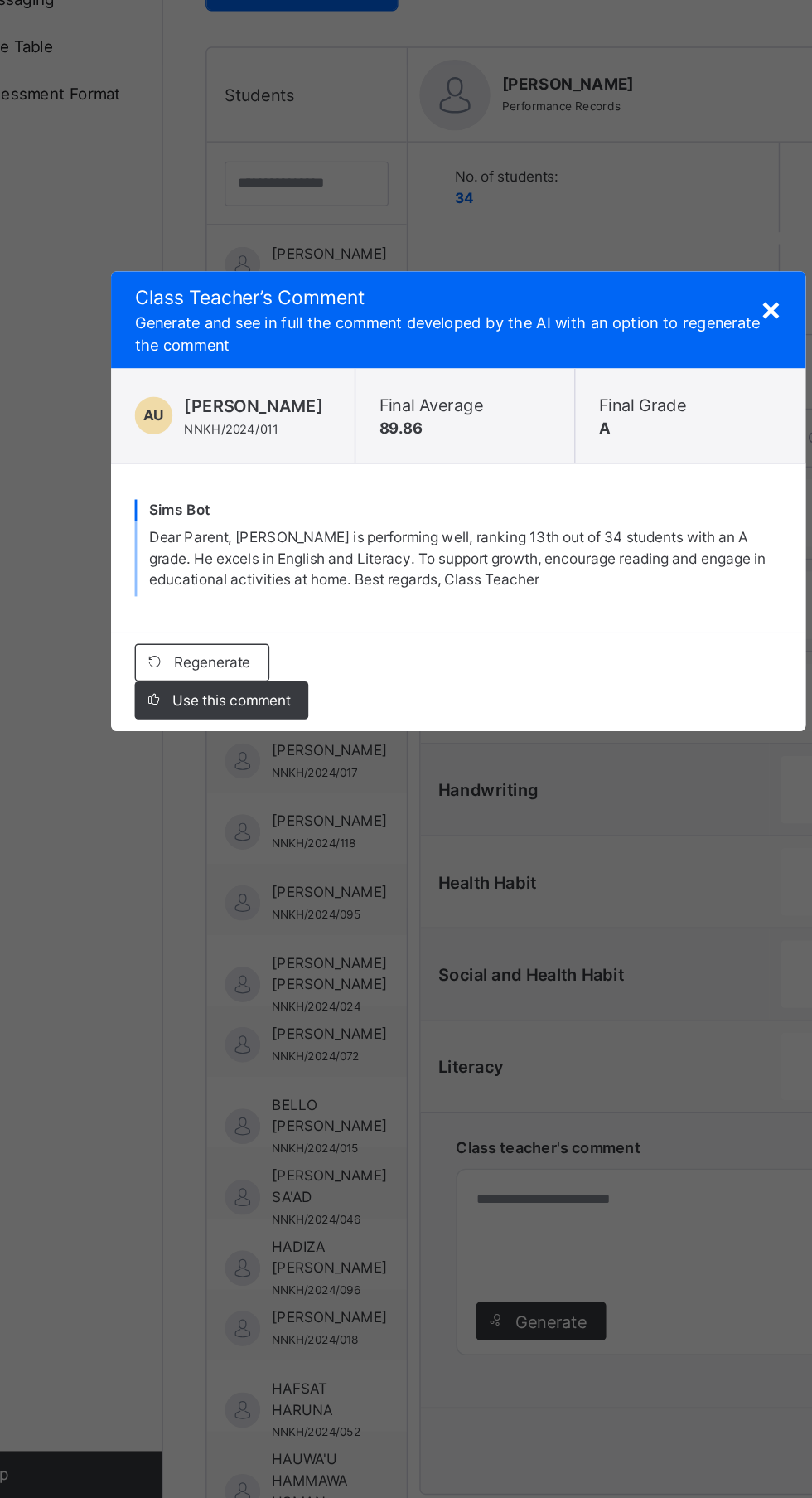
click at [288, 896] on span "Use this comment" at bounding box center [247, 888] width 83 height 15
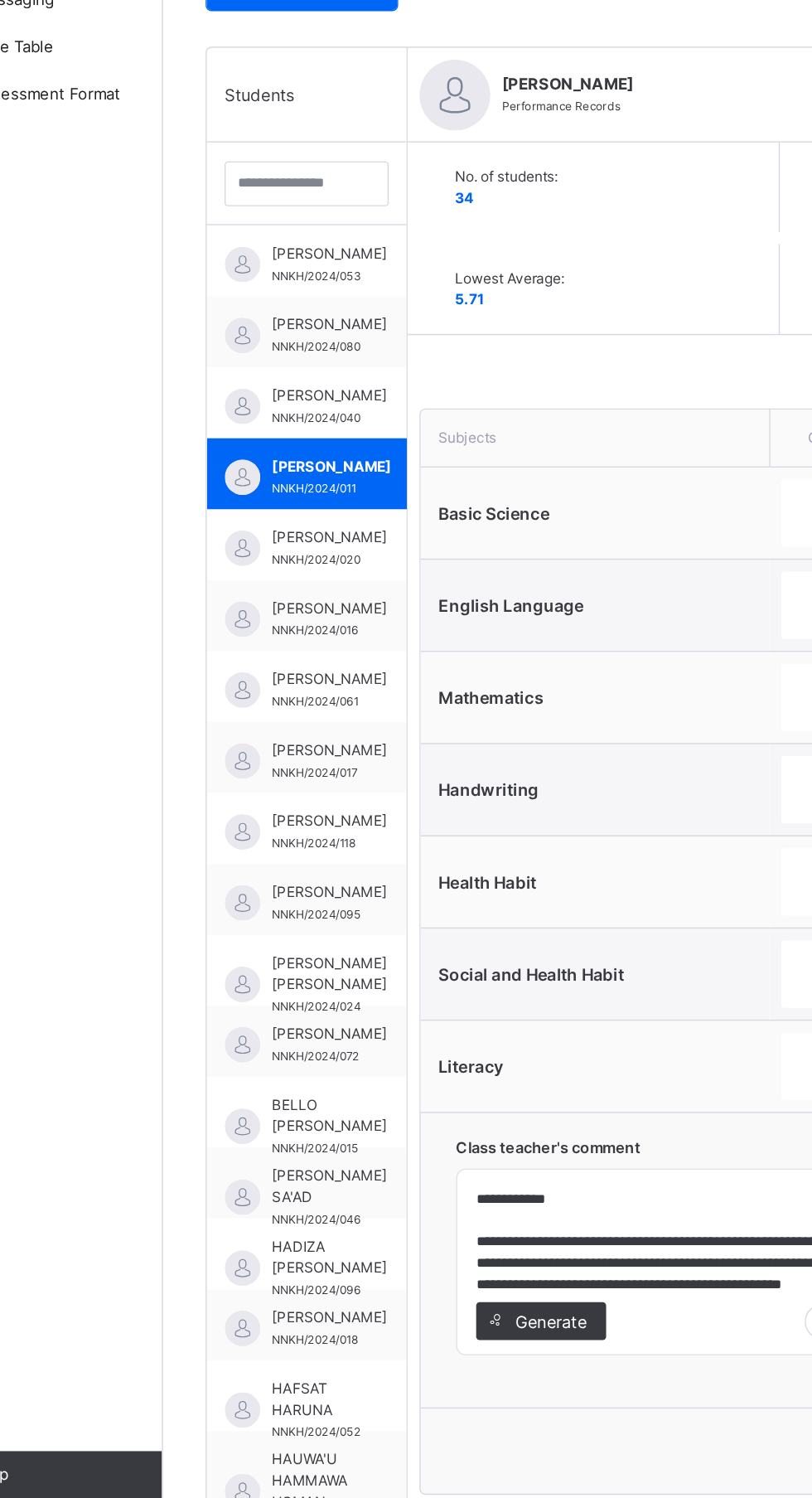
type textarea "**********"
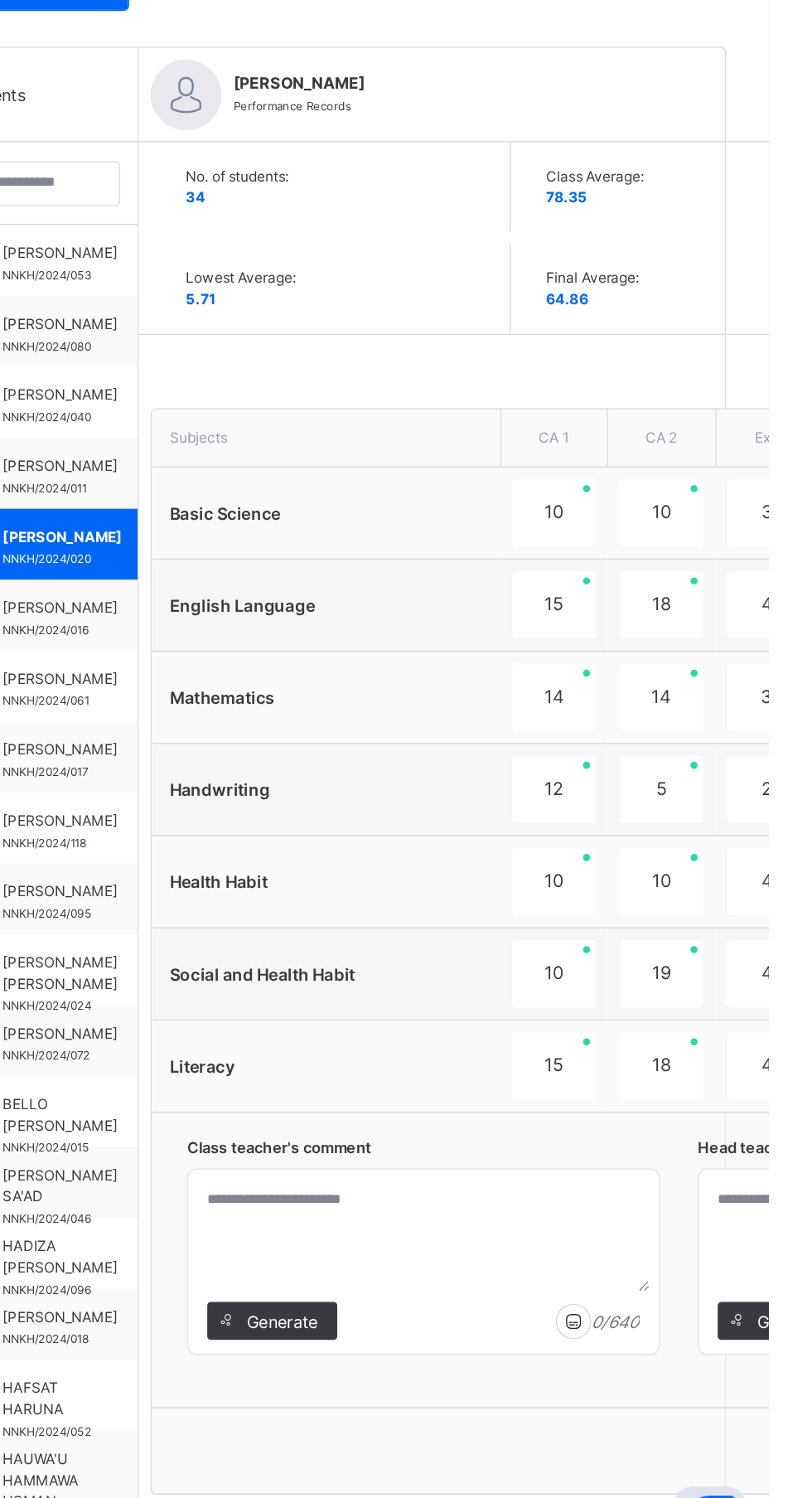
click at [496, 1336] on div "Generate" at bounding box center [463, 1324] width 91 height 26
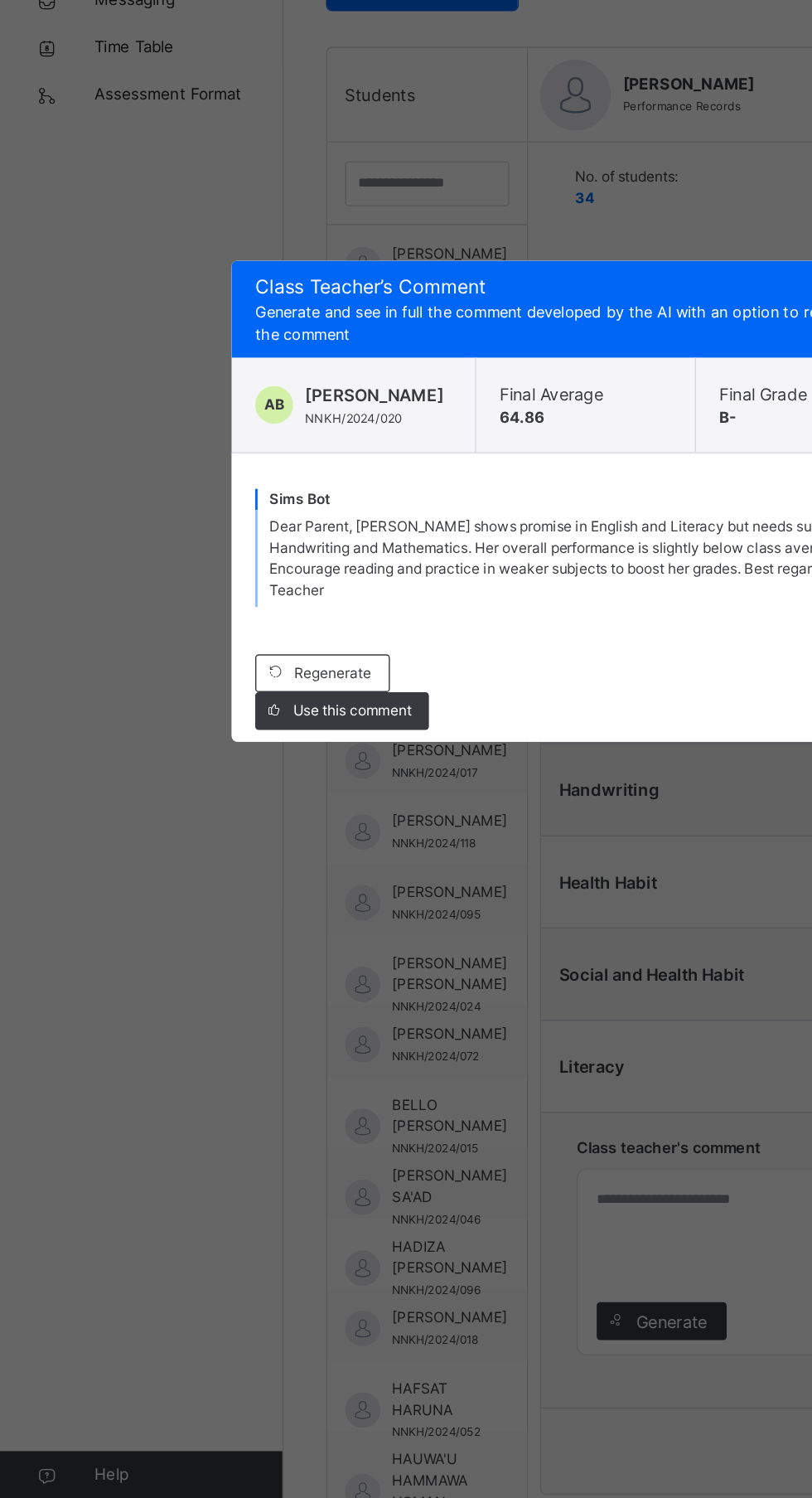
click at [288, 904] on span "Use this comment" at bounding box center [247, 896] width 83 height 15
type textarea "**********"
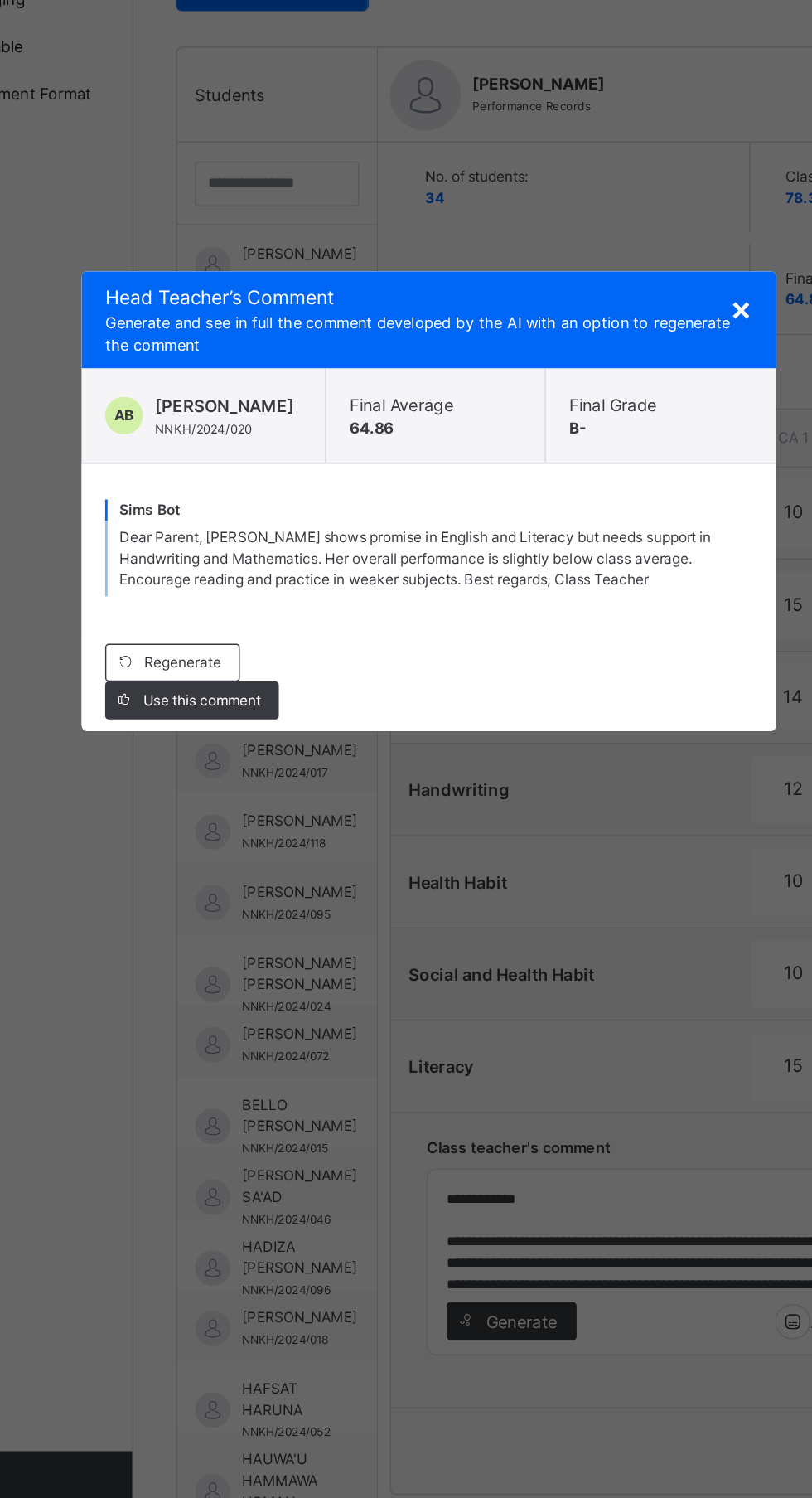
click at [288, 896] on span "Use this comment" at bounding box center [247, 888] width 83 height 15
type textarea "**********"
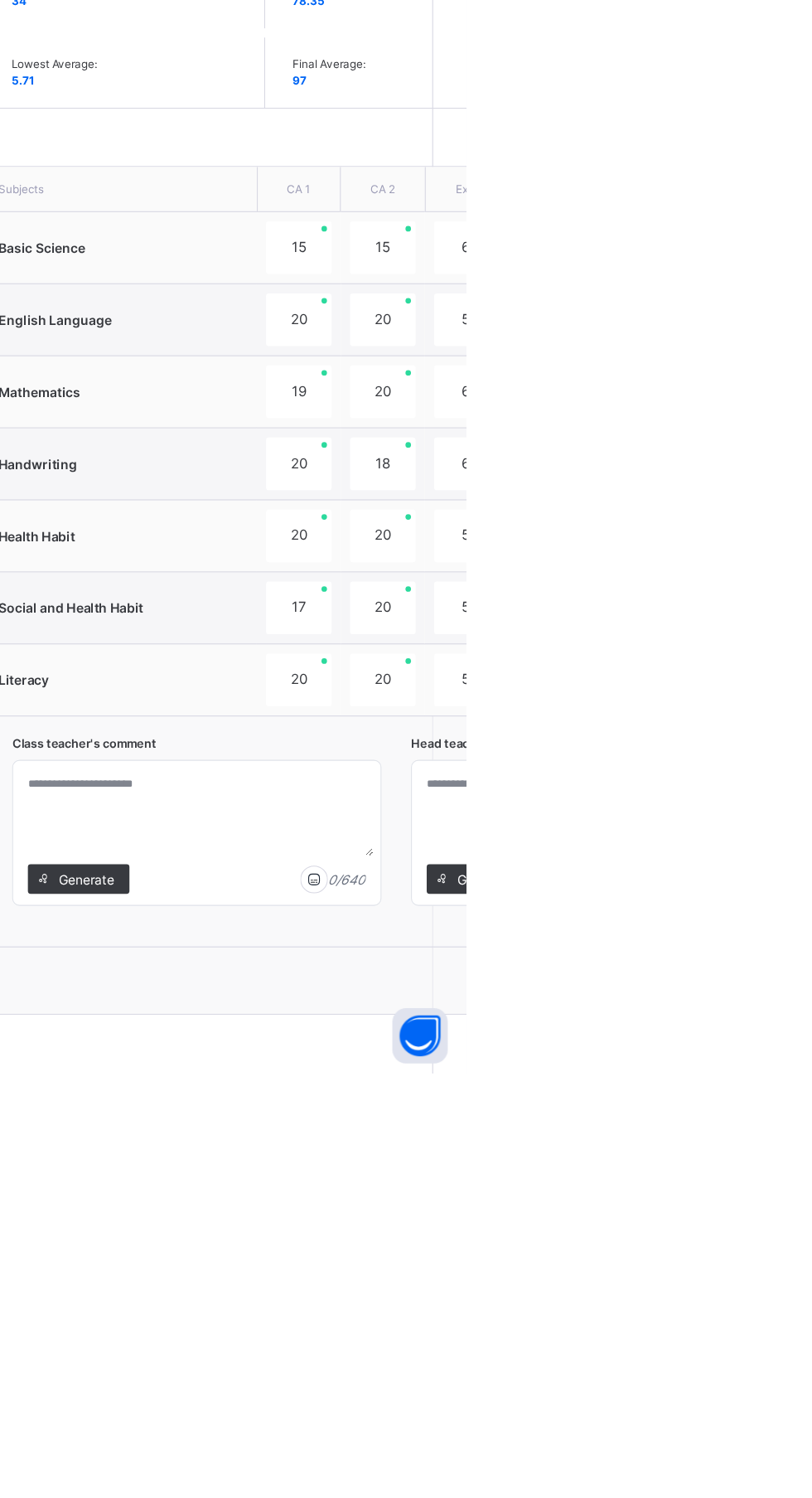
click at [480, 1333] on div "Generate" at bounding box center [463, 1324] width 91 height 26
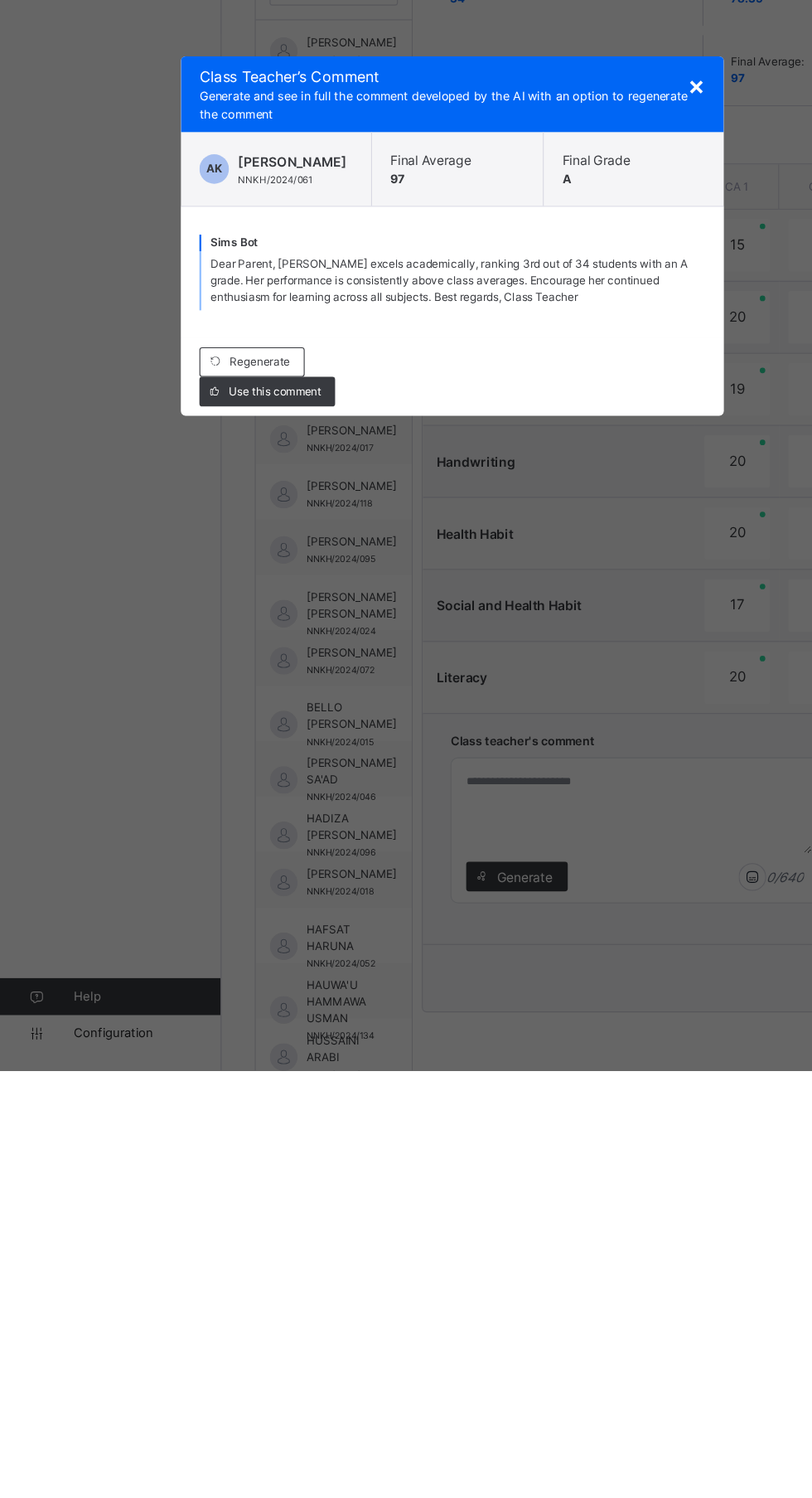
click at [288, 896] on span "Use this comment" at bounding box center [247, 888] width 83 height 15
type textarea "**********"
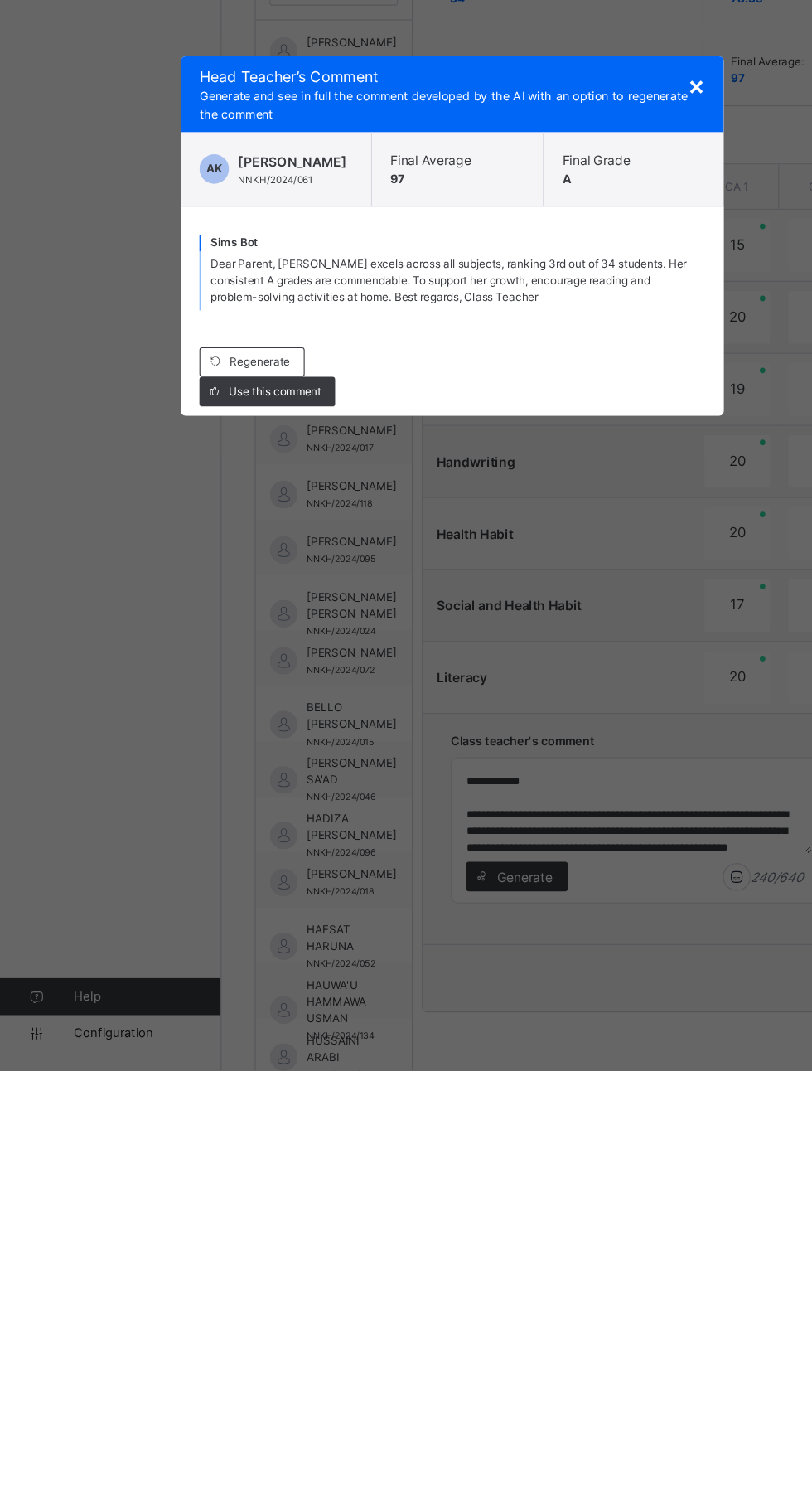
click at [288, 896] on span "Use this comment" at bounding box center [247, 888] width 83 height 15
type textarea "**********"
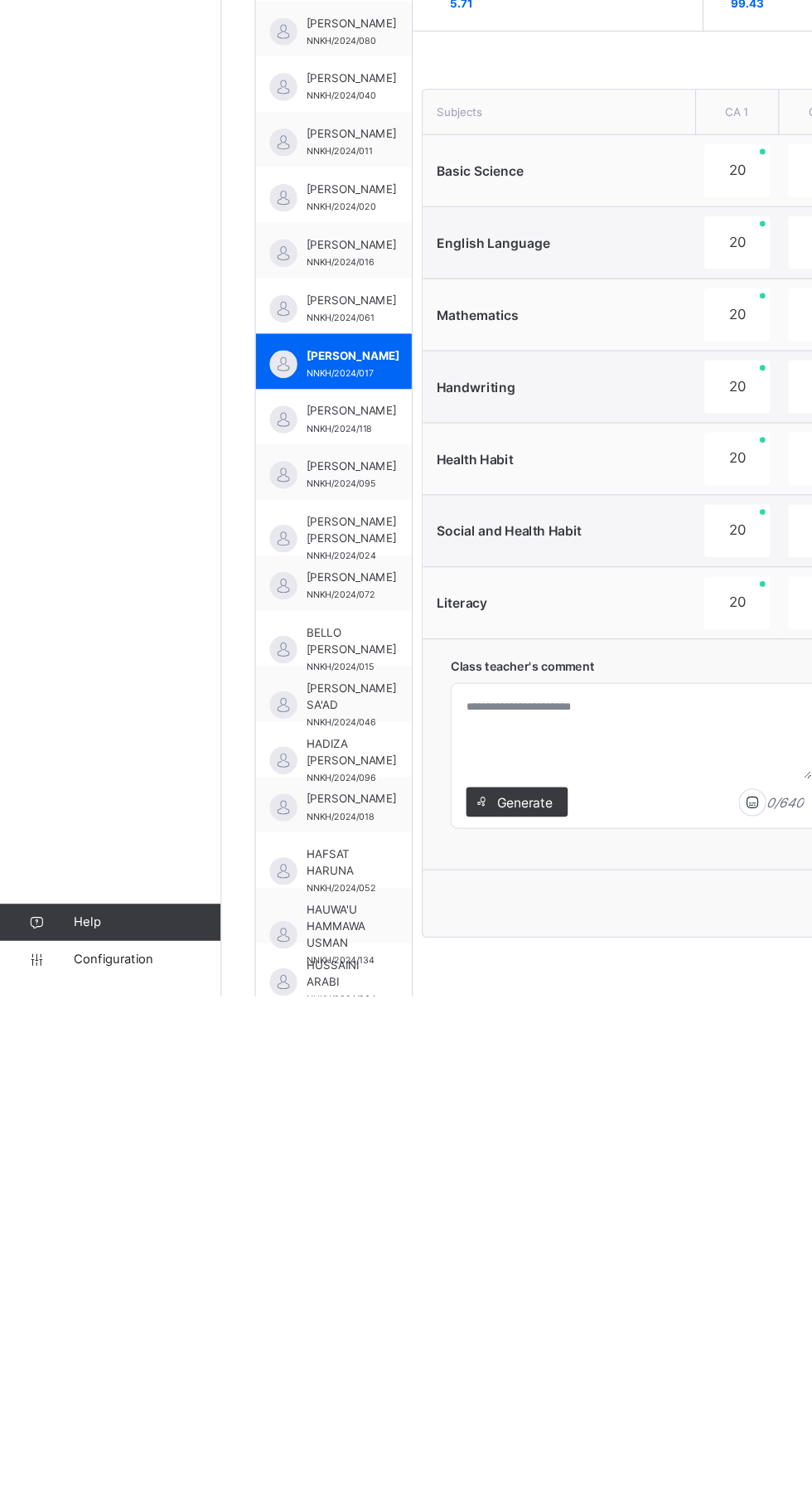
click at [486, 1327] on span "Generate" at bounding box center [470, 1324] width 52 height 17
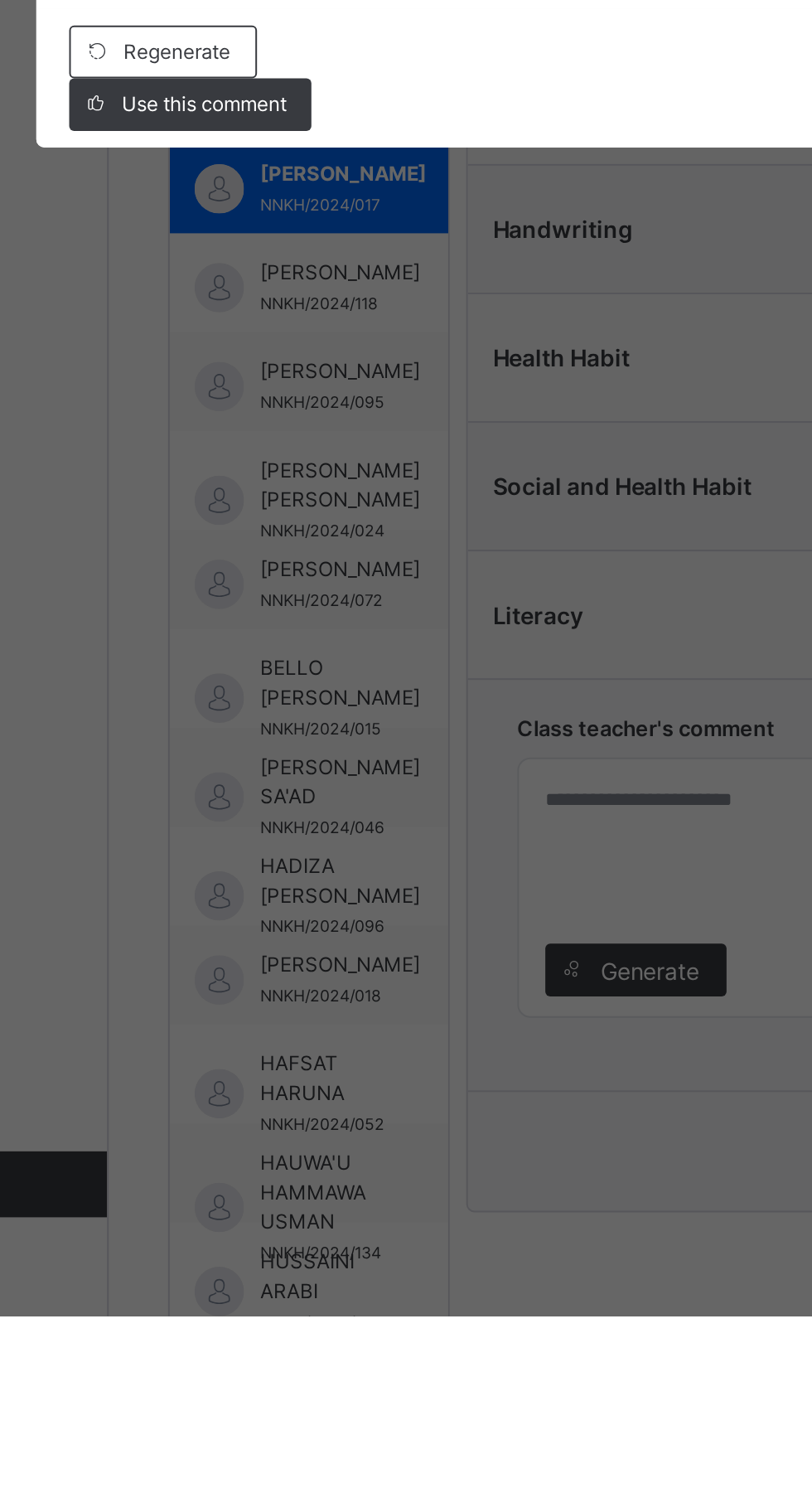
click at [300, 902] on div "Use this comment" at bounding box center [239, 888] width 122 height 26
type textarea "**********"
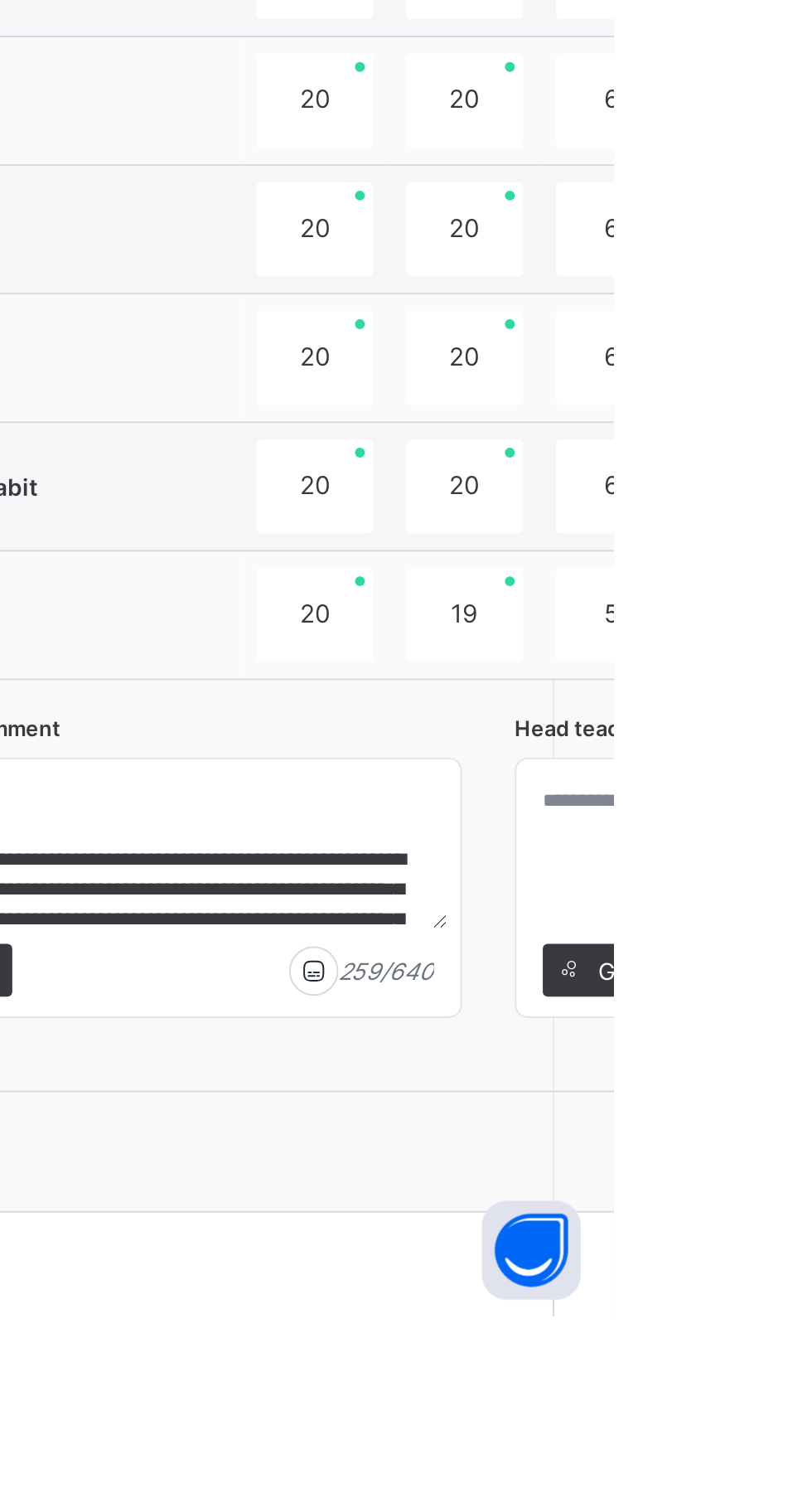
click at [811, 1335] on div "Generate" at bounding box center [821, 1324] width 91 height 26
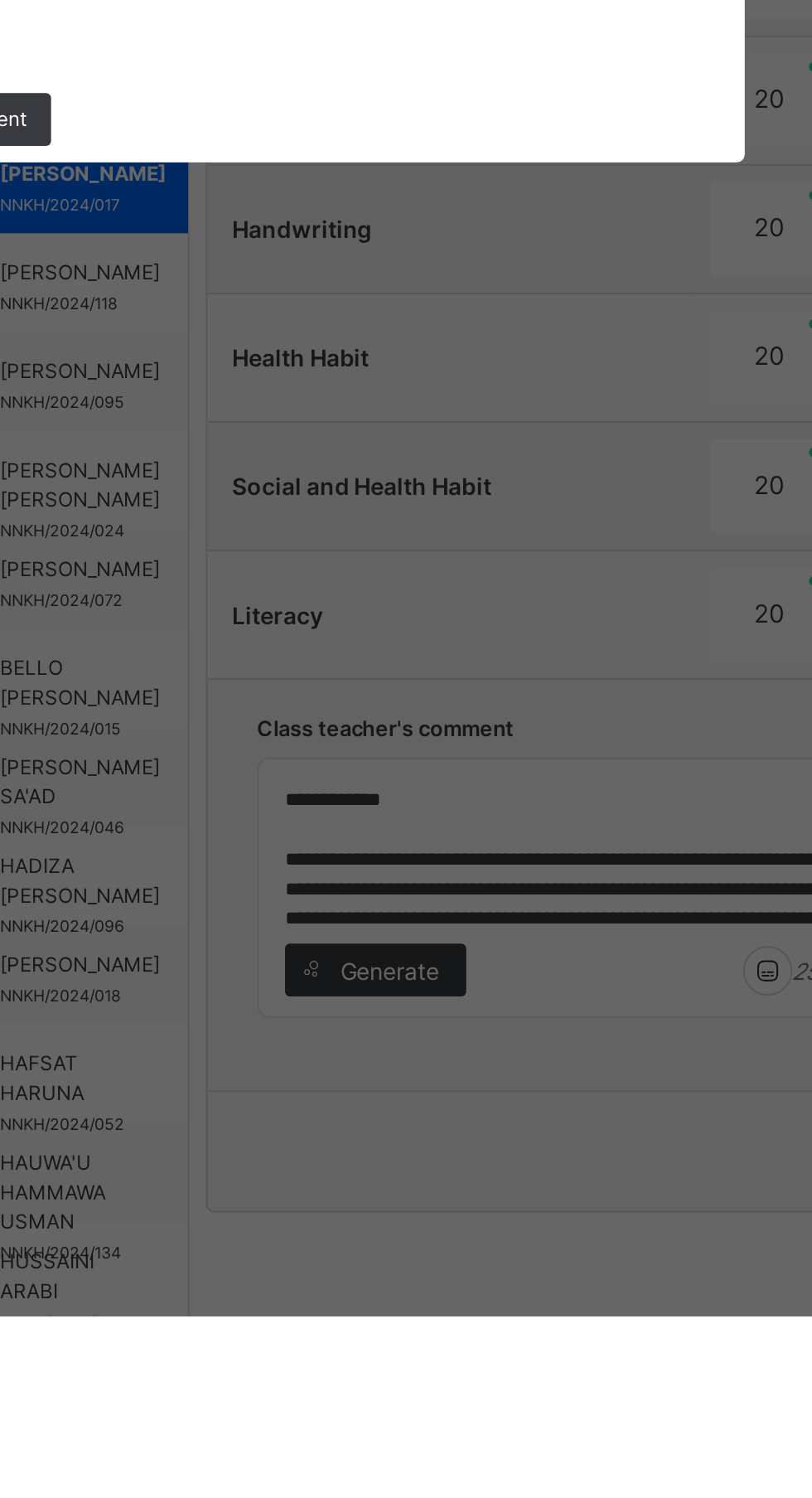
click at [300, 909] on div "Use this comment" at bounding box center [239, 896] width 122 height 26
type textarea "**********"
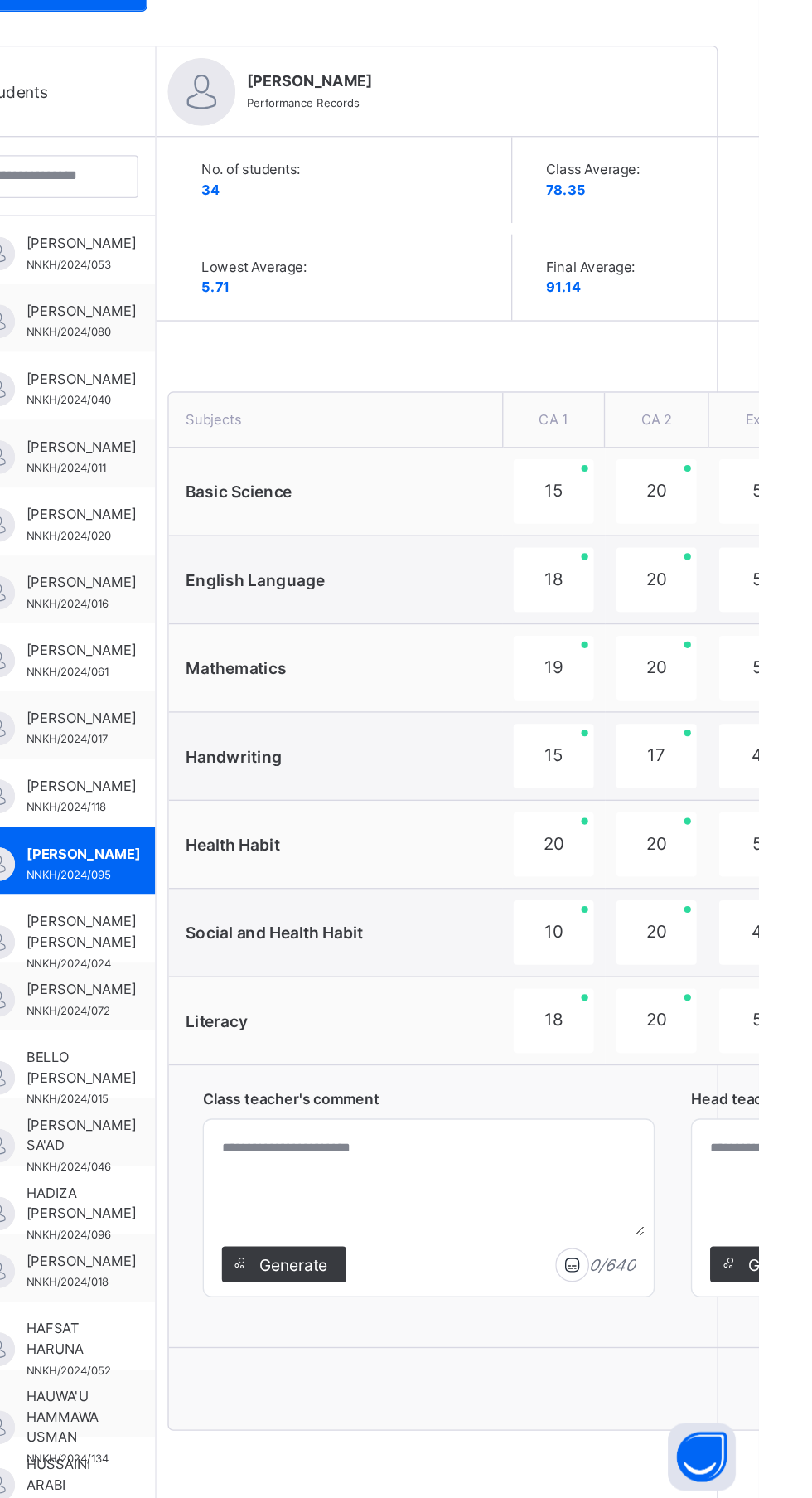
click at [497, 1326] on div "Generate" at bounding box center [463, 1324] width 91 height 26
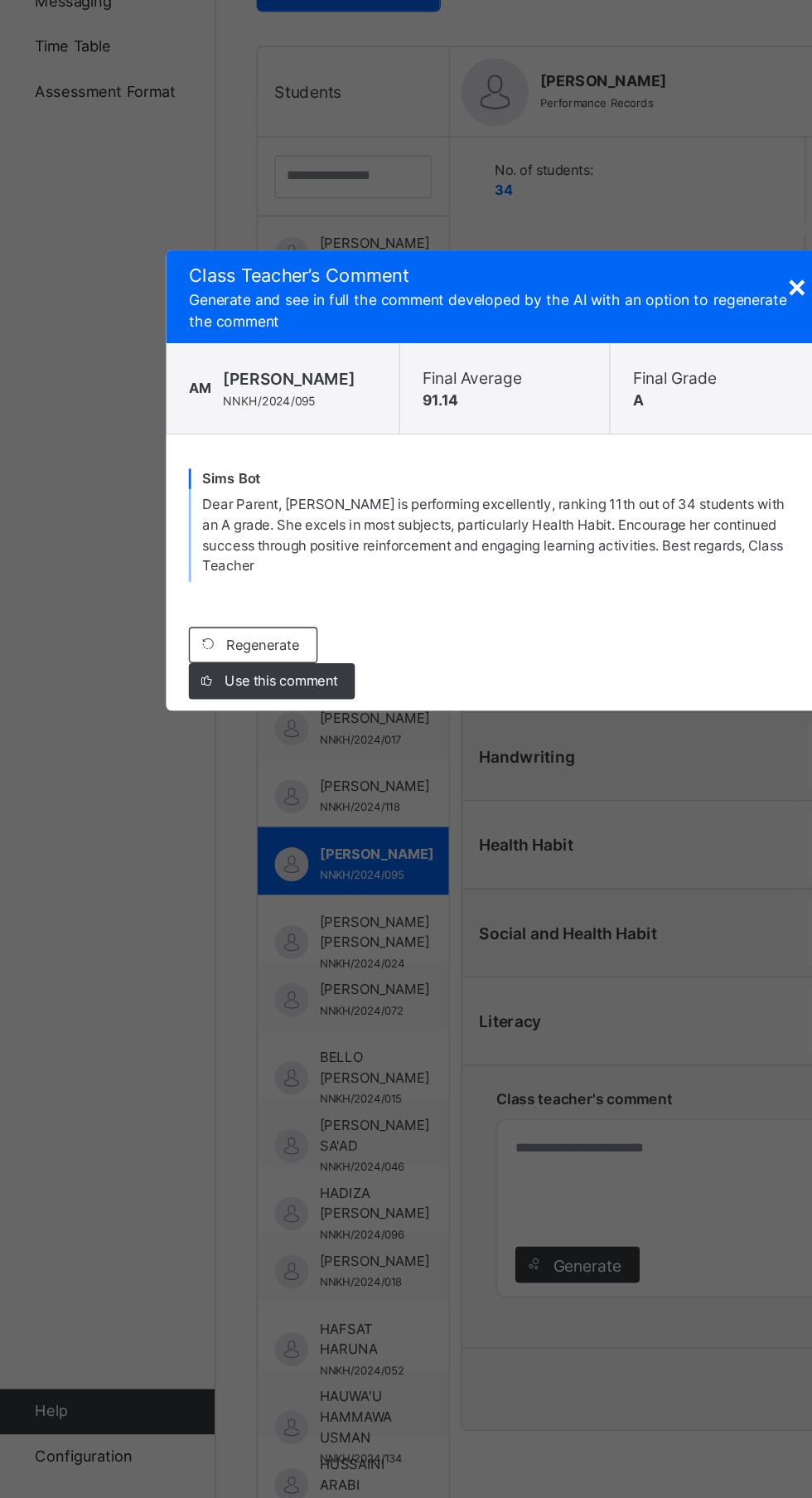
click at [288, 904] on span "Use this comment" at bounding box center [247, 896] width 83 height 15
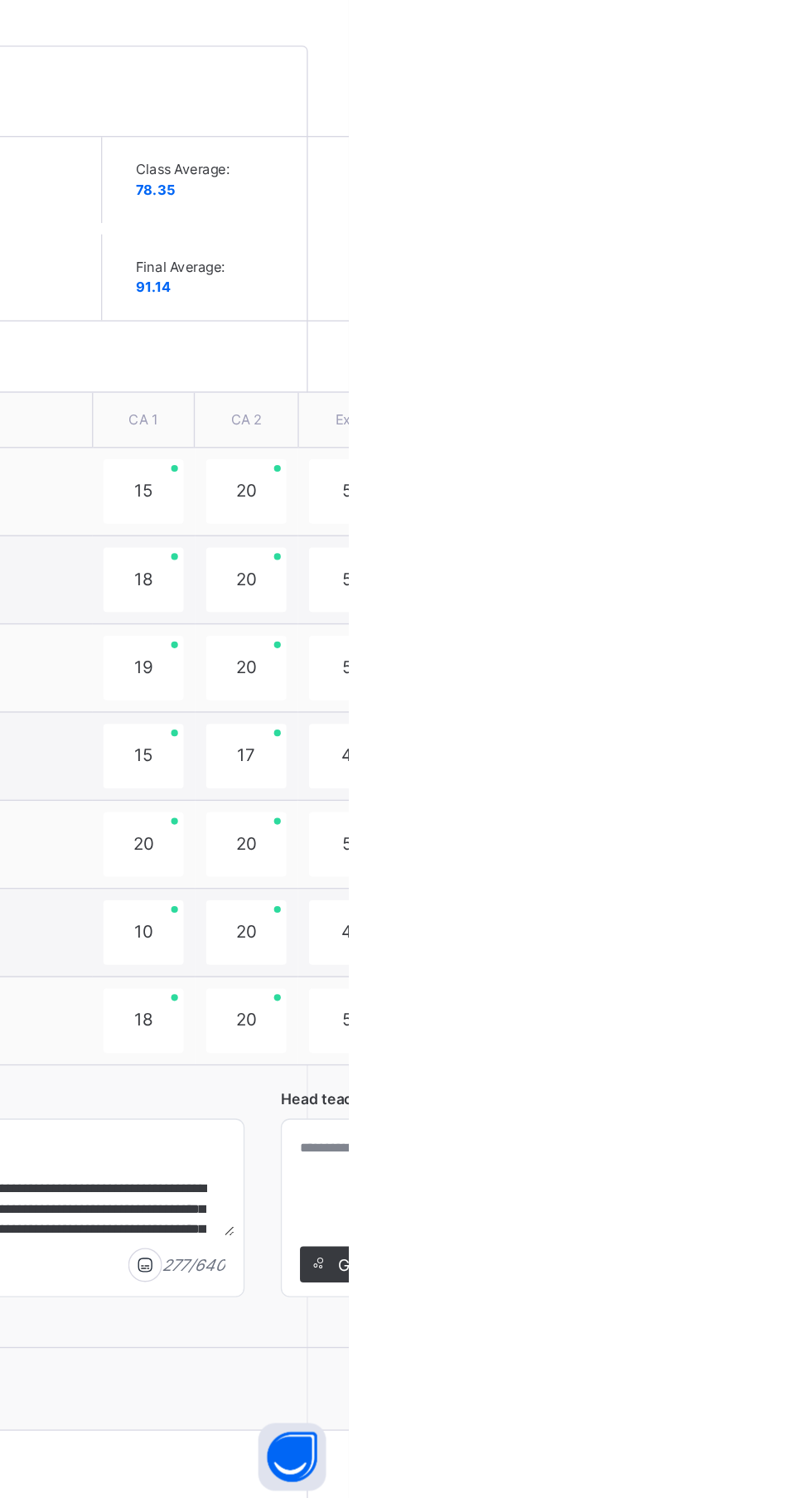
click at [811, 1335] on div "Generate" at bounding box center [821, 1324] width 91 height 26
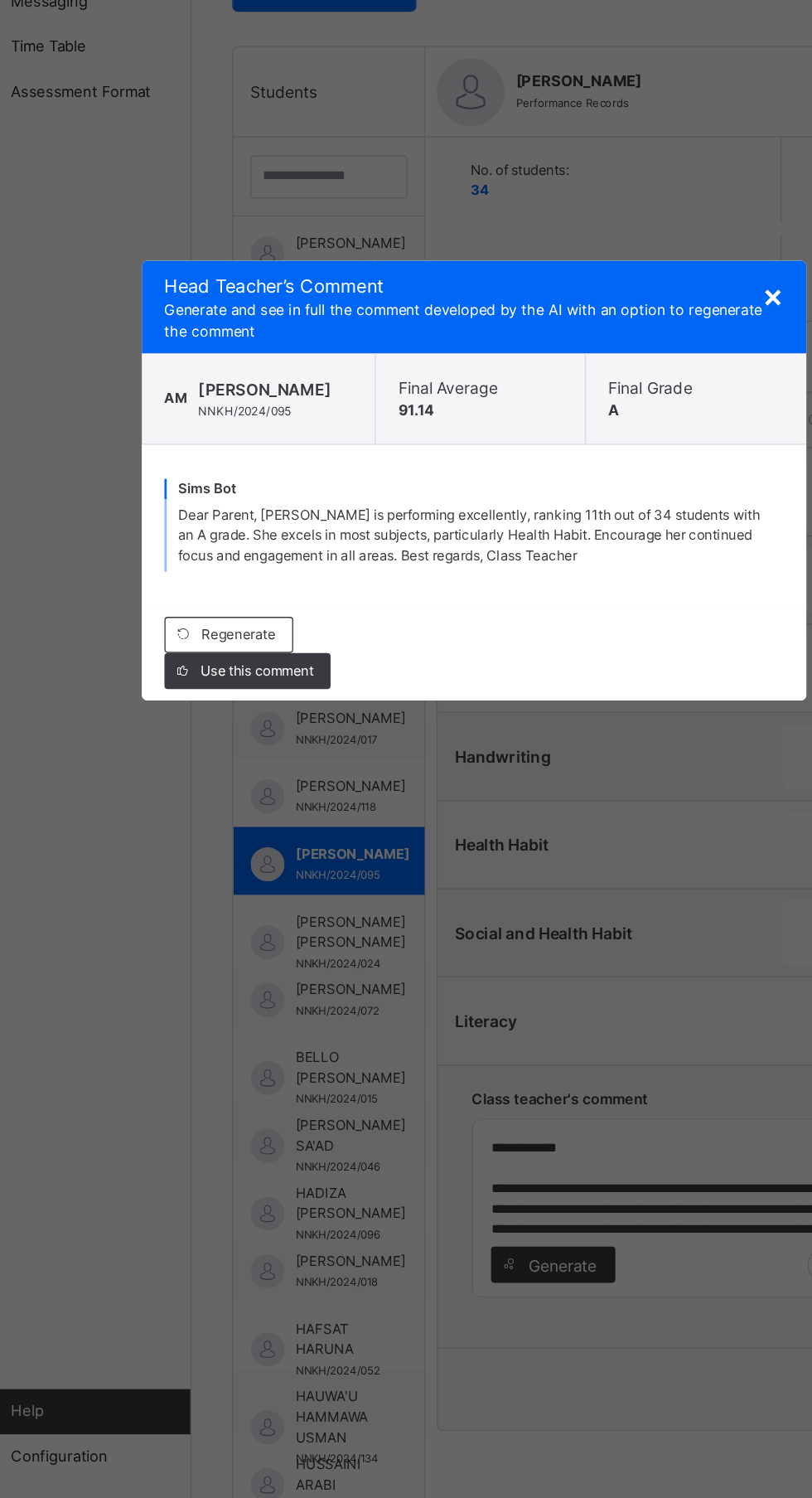
click at [288, 896] on span "Use this comment" at bounding box center [247, 888] width 83 height 15
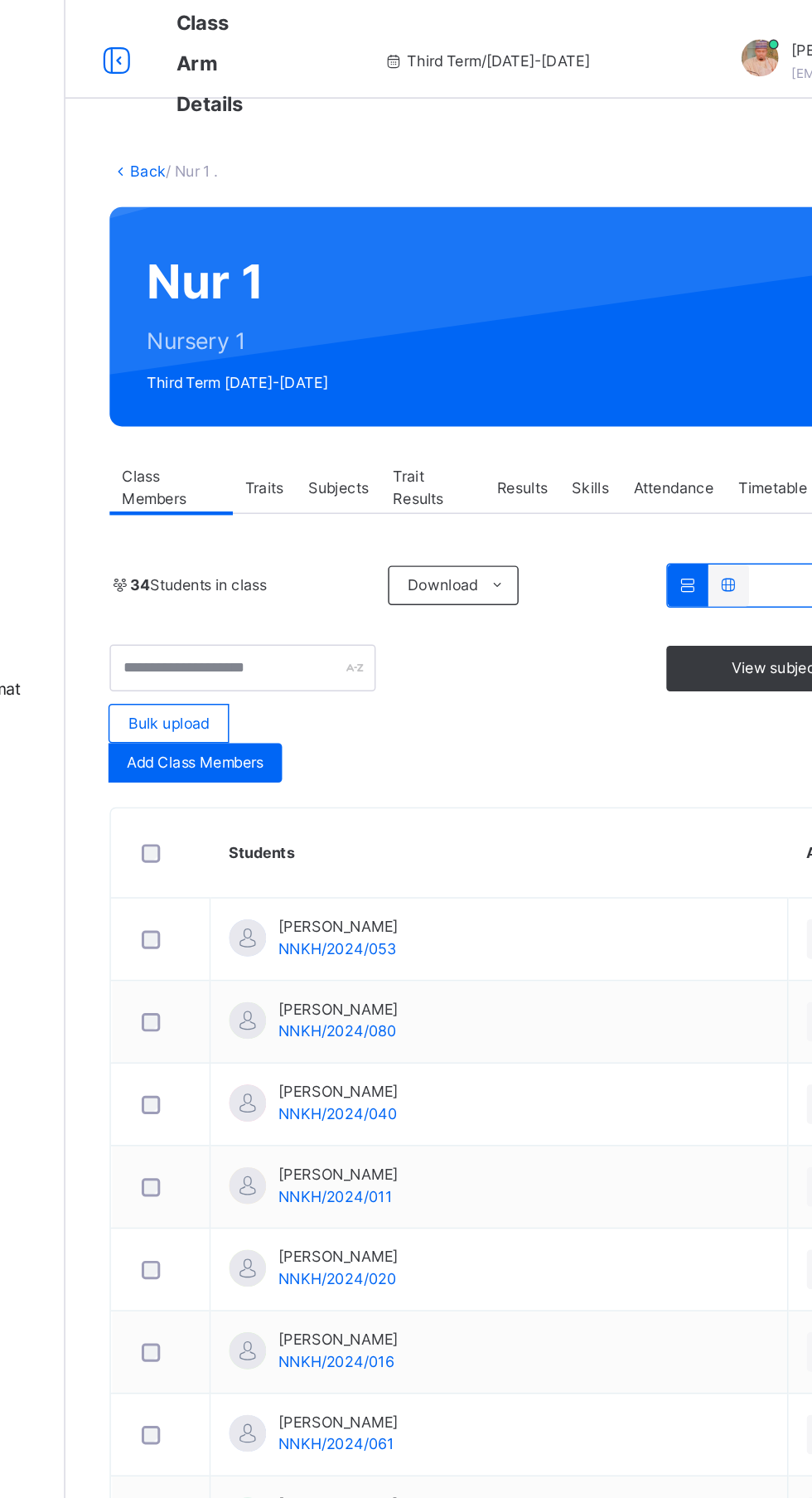
click at [534, 338] on div "Skills" at bounding box center [552, 328] width 41 height 33
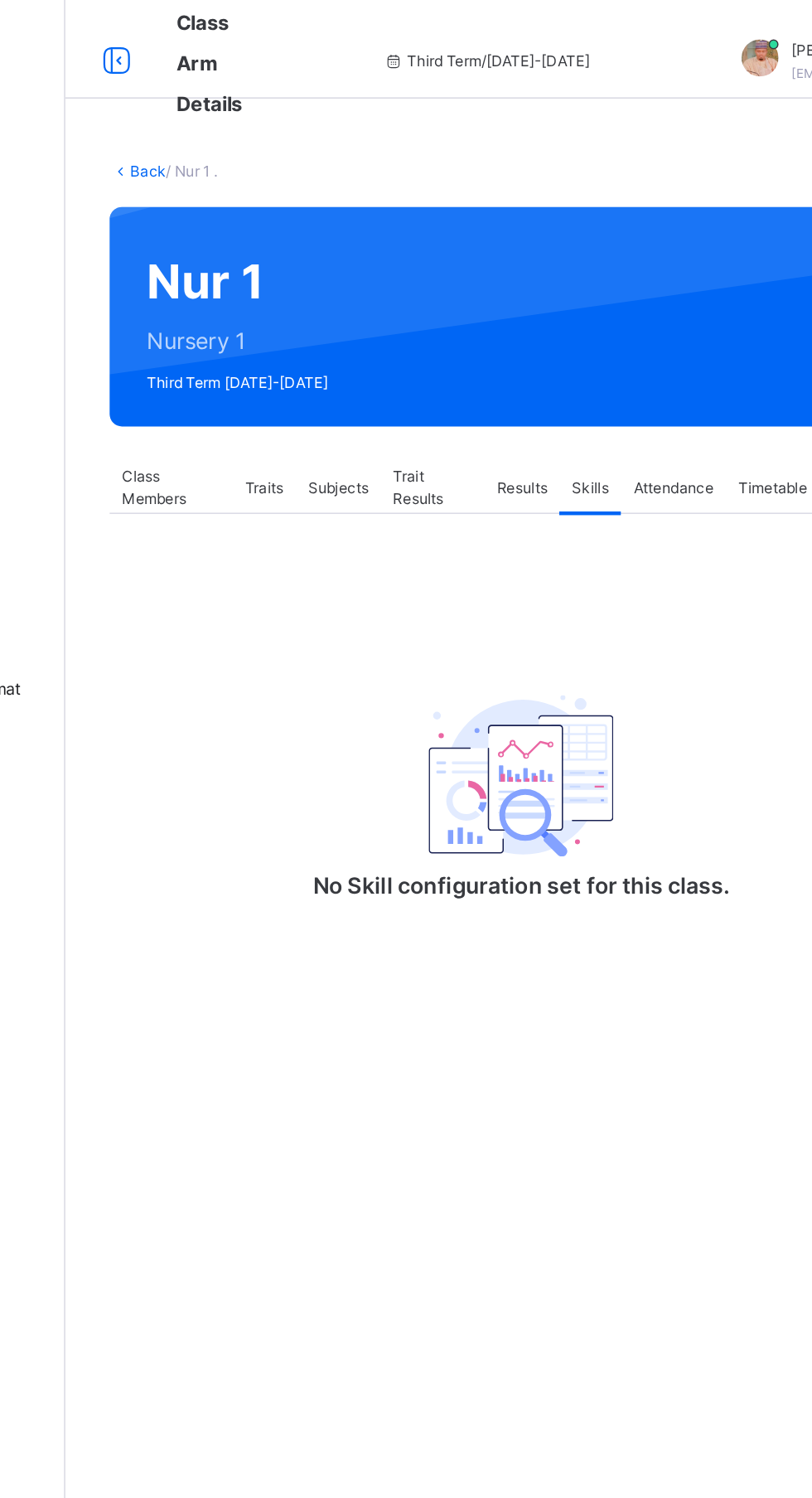
click at [493, 314] on div "Results" at bounding box center [506, 328] width 51 height 33
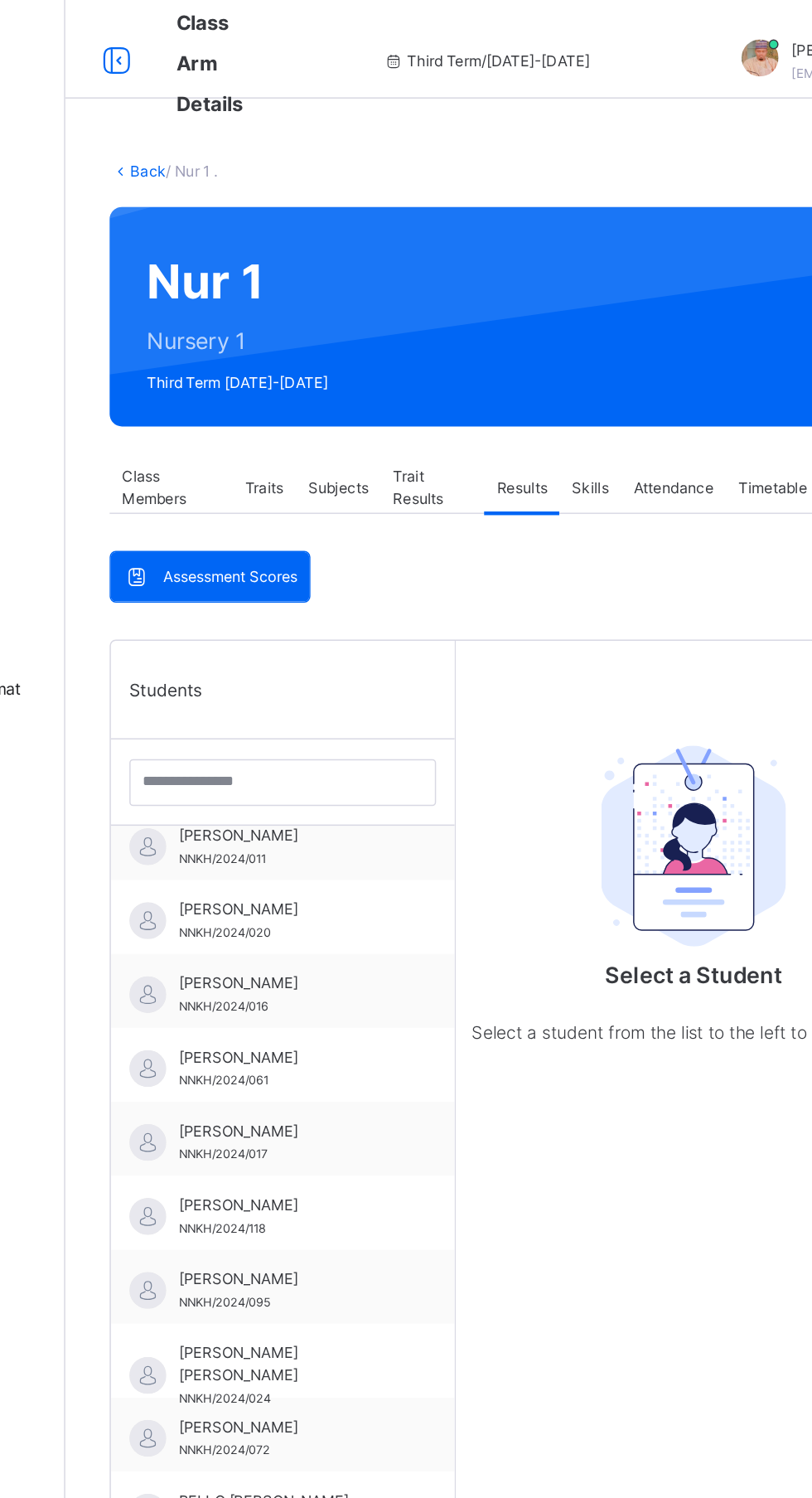
scroll to position [172, 0]
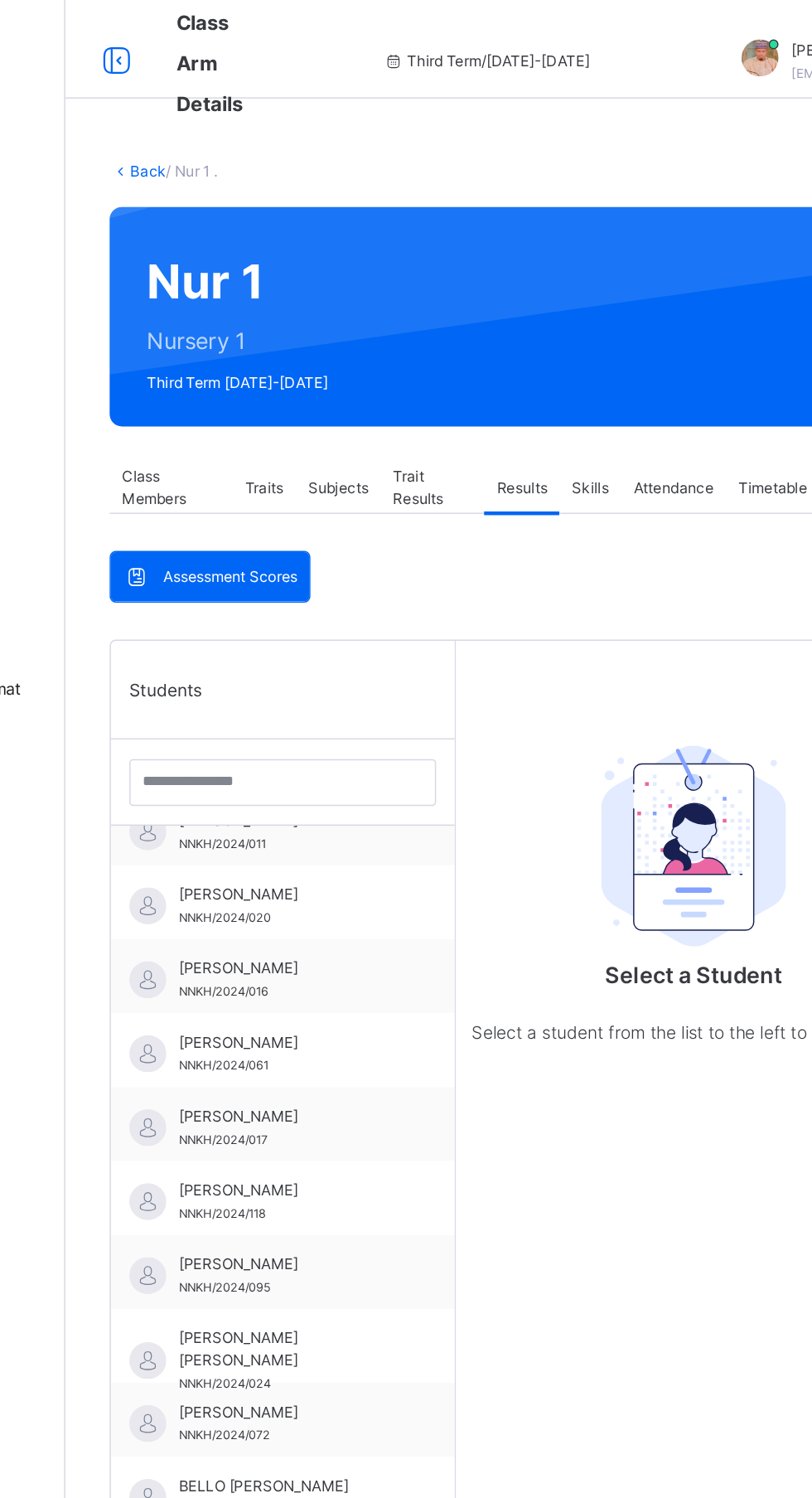
click at [350, 854] on span "[PERSON_NAME]" at bounding box center [349, 851] width 148 height 15
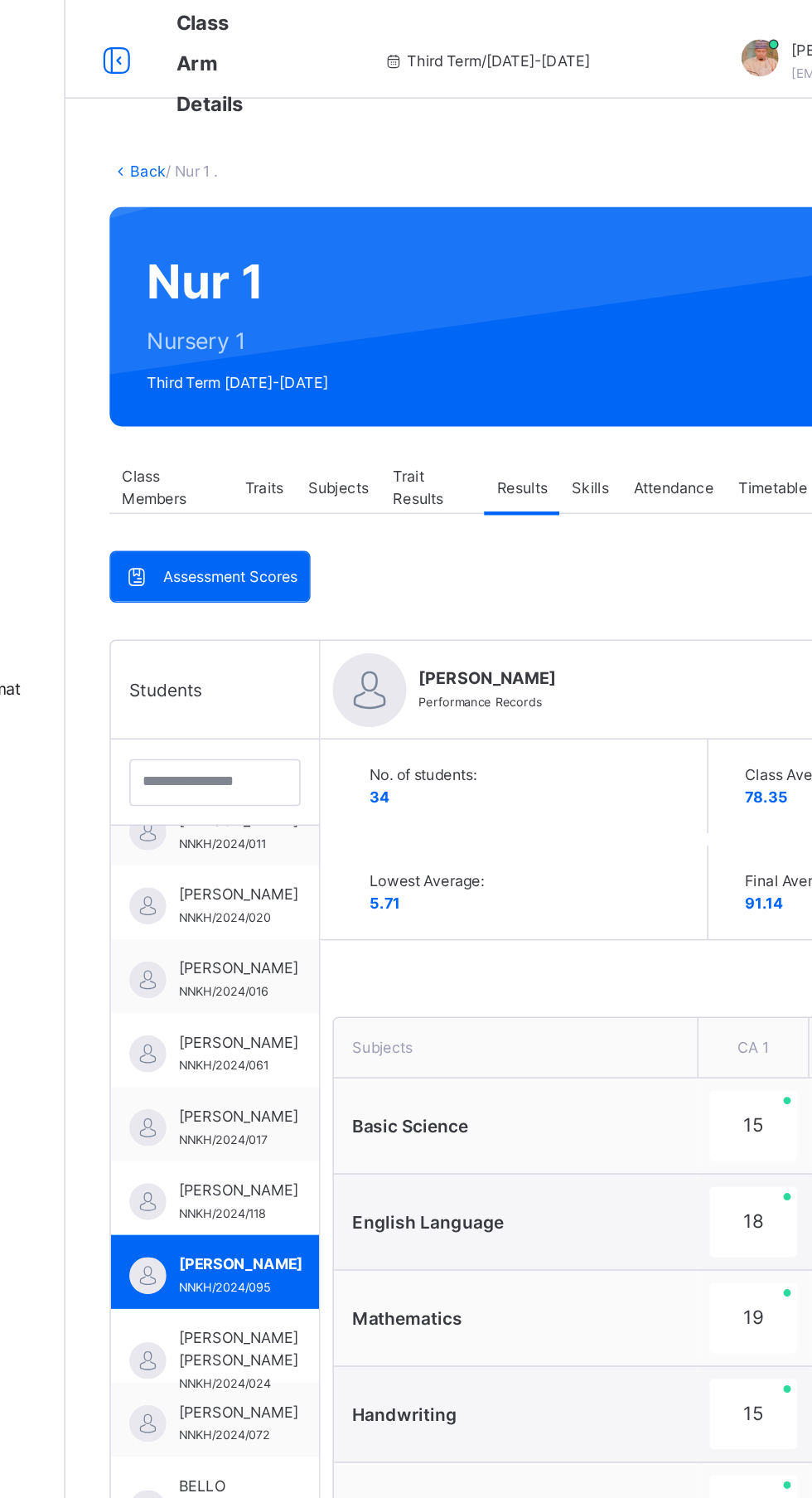
scroll to position [180, 0]
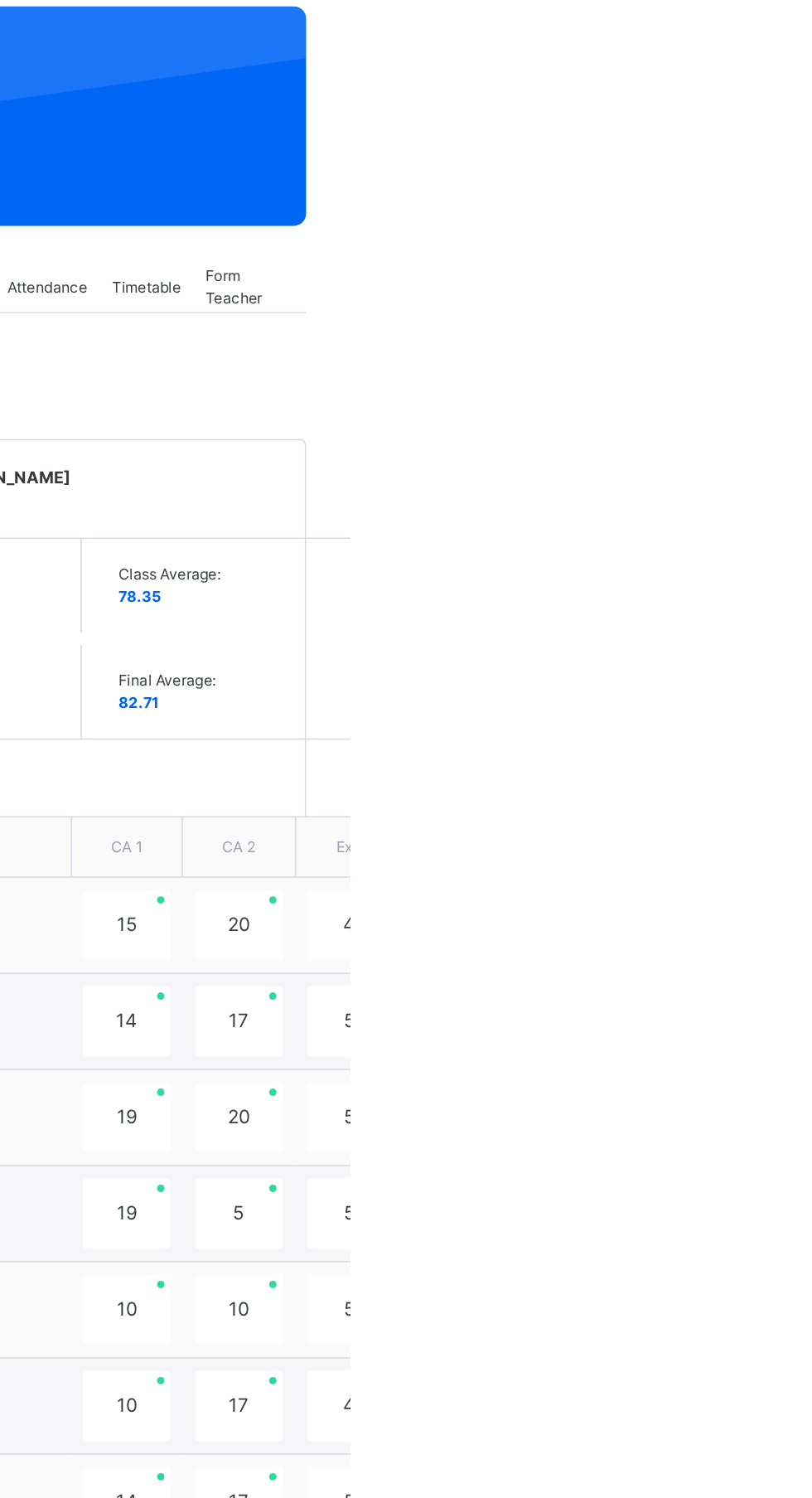
scroll to position [0, 0]
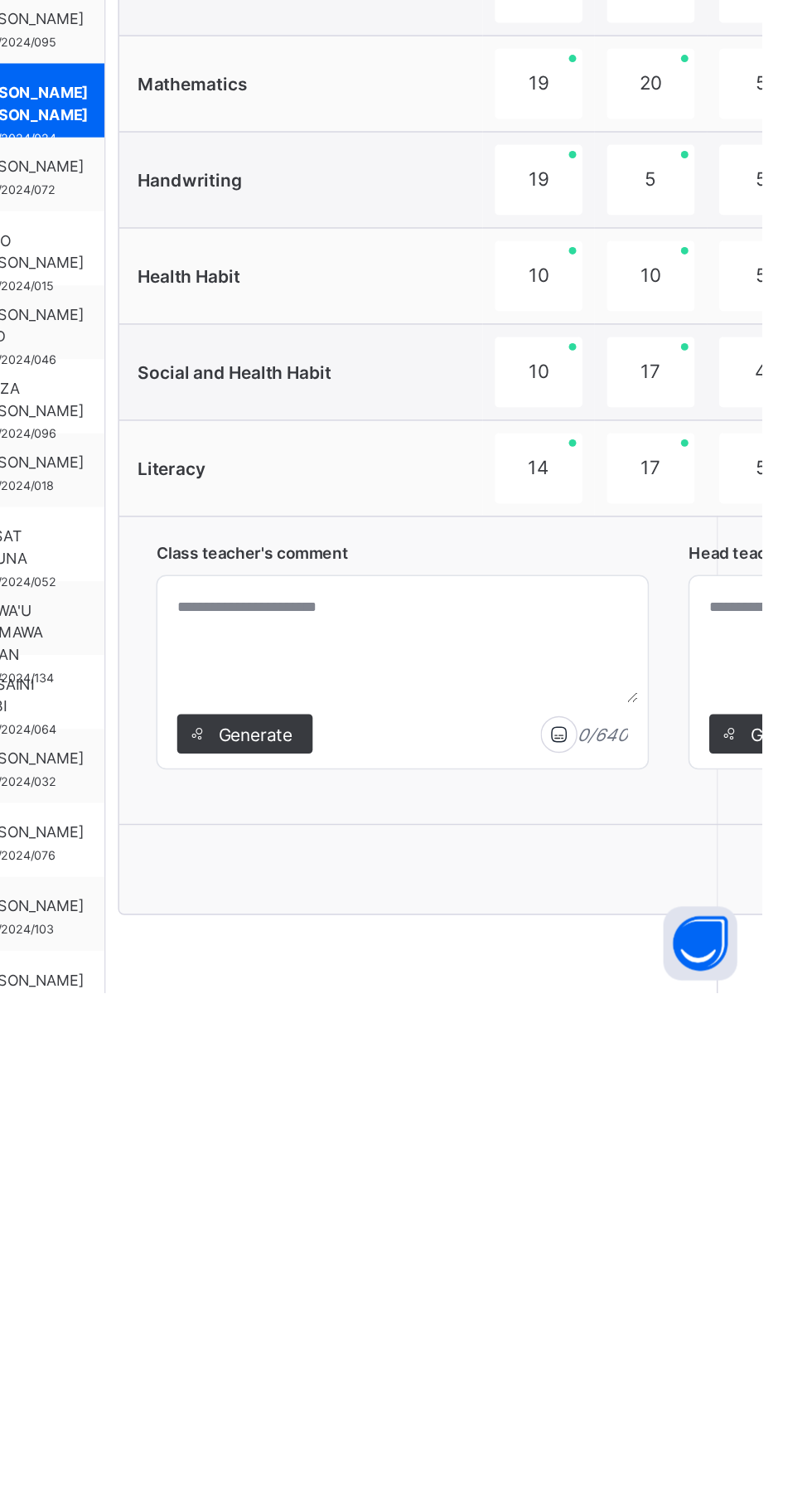
click at [482, 1322] on span "Generate" at bounding box center [470, 1324] width 52 height 17
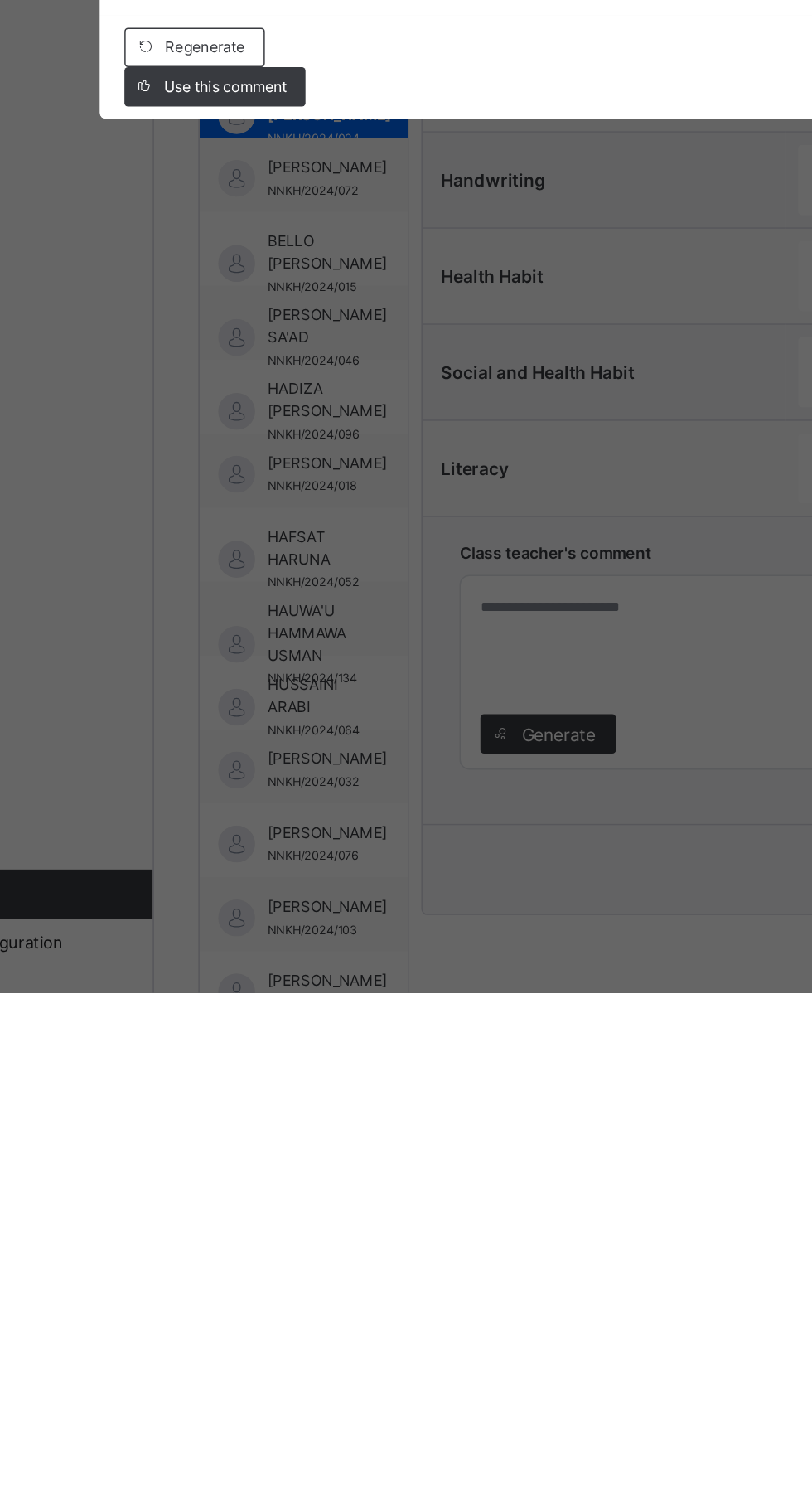
click at [288, 896] on span "Use this comment" at bounding box center [247, 888] width 83 height 15
type textarea "**********"
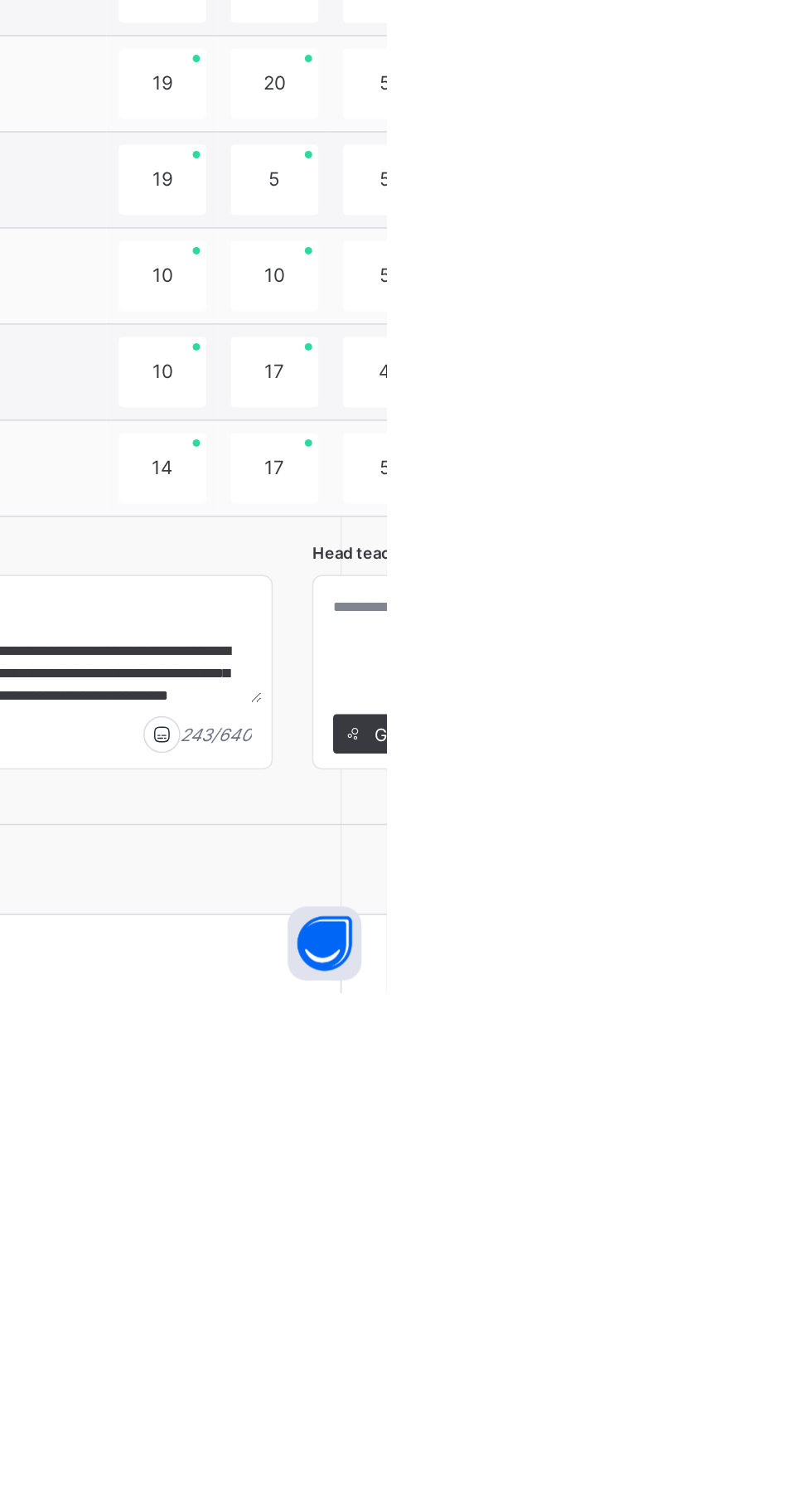
click at [811, 1325] on div "Generate" at bounding box center [821, 1324] width 91 height 26
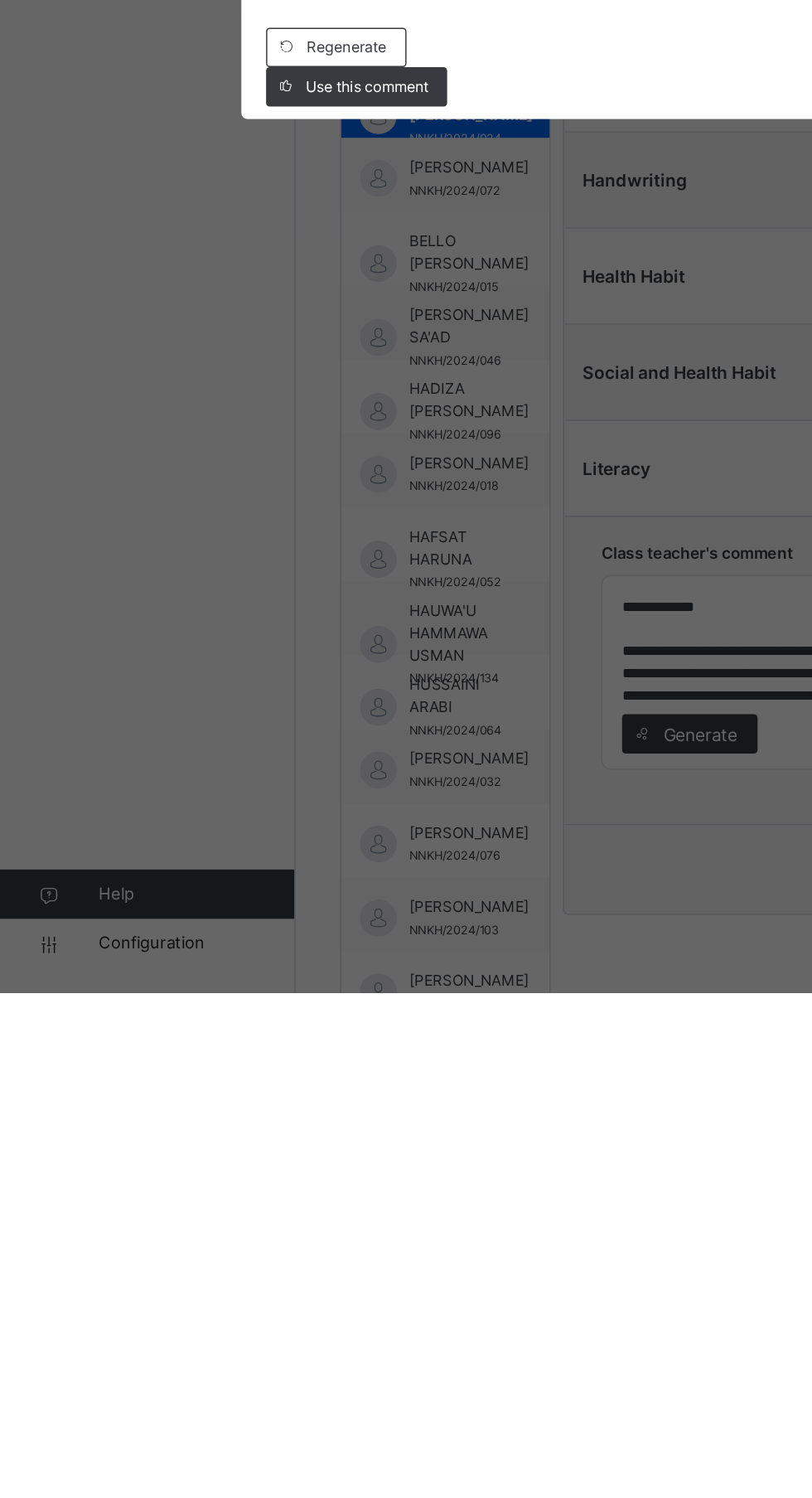
click at [288, 896] on span "Use this comment" at bounding box center [247, 888] width 83 height 15
type textarea "**********"
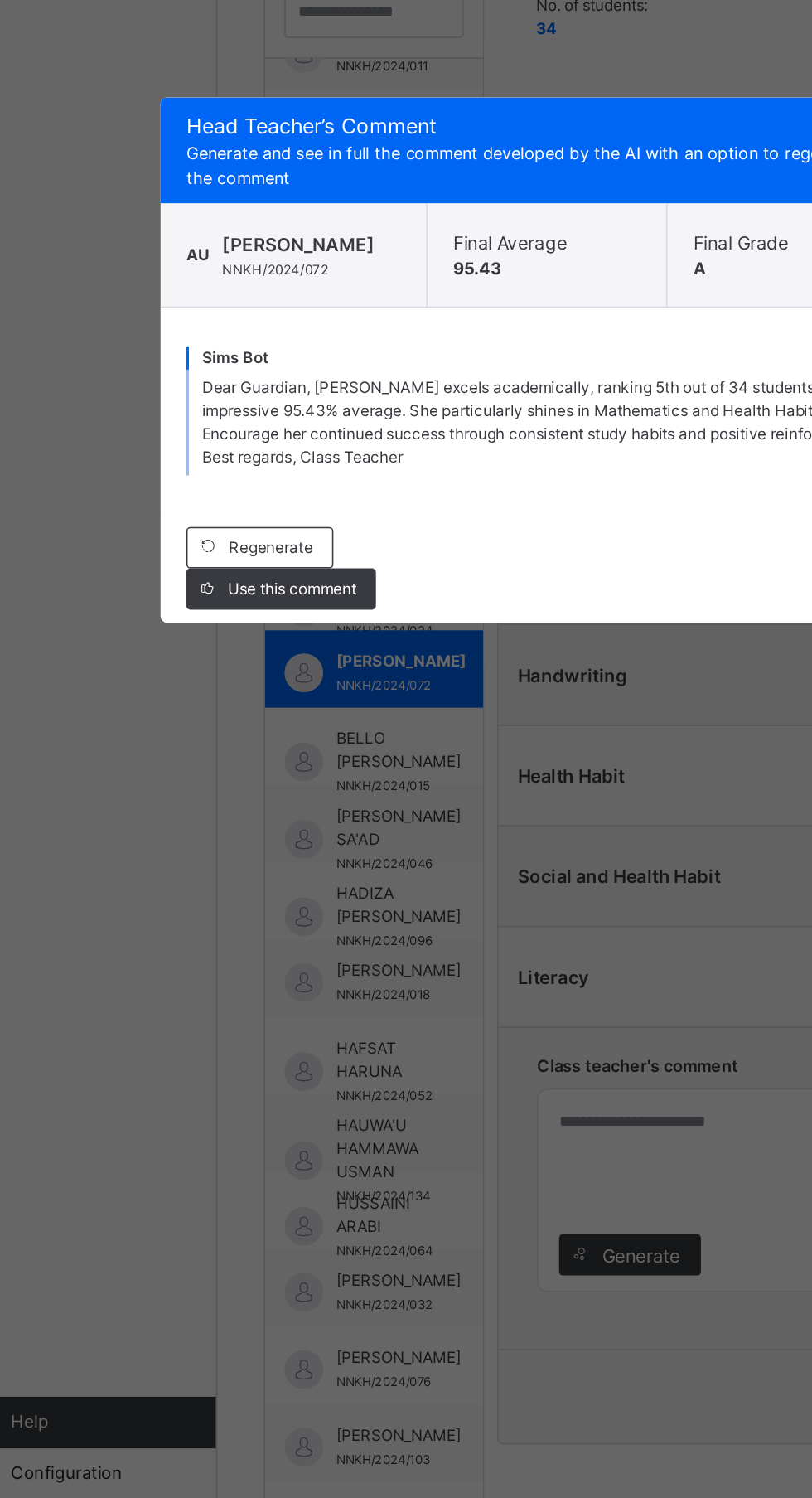
click at [300, 909] on div "Use this comment" at bounding box center [239, 896] width 122 height 26
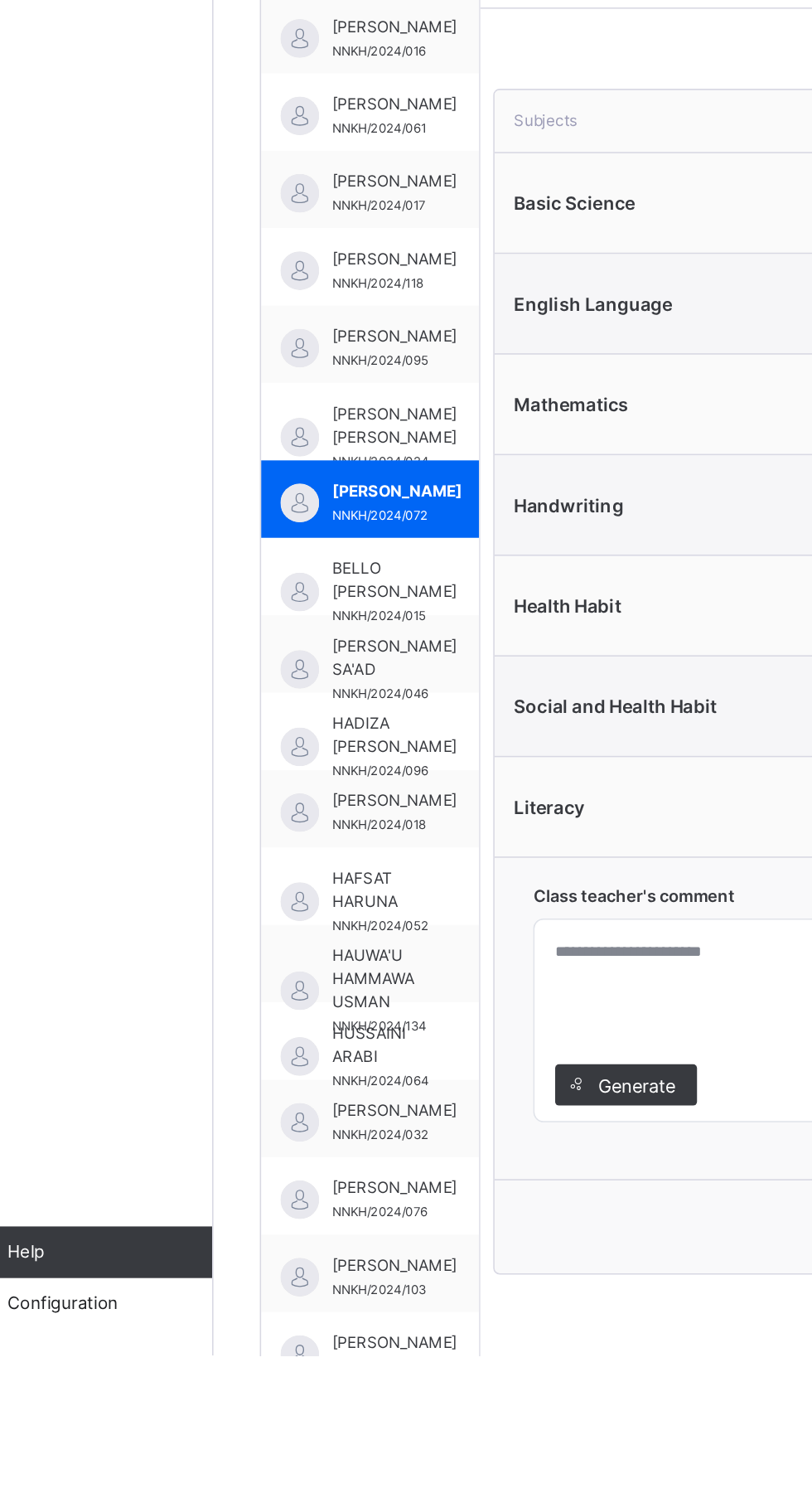
click at [494, 1317] on span "Generate" at bounding box center [470, 1324] width 52 height 17
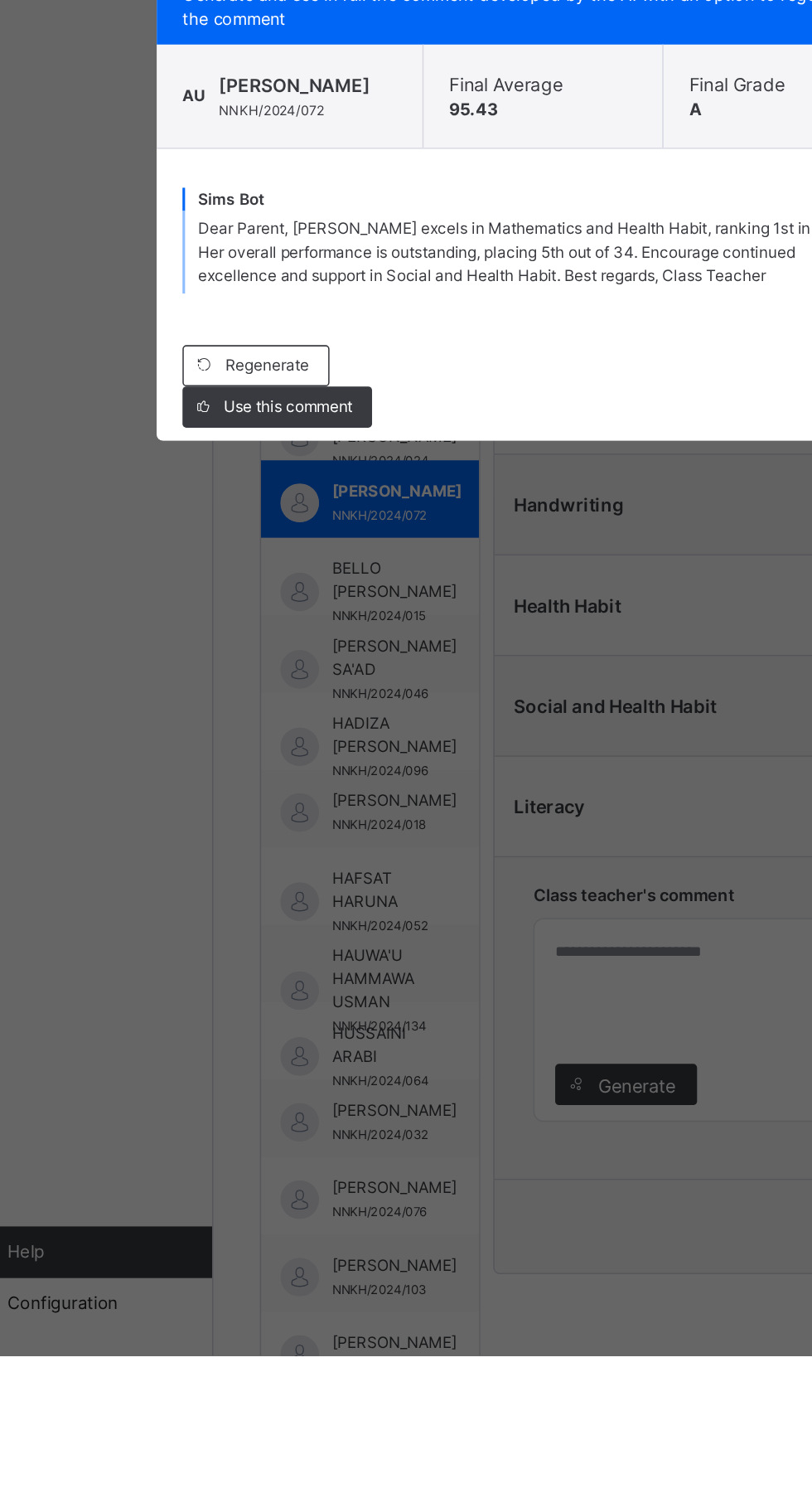
click at [288, 896] on span "Use this comment" at bounding box center [247, 888] width 83 height 15
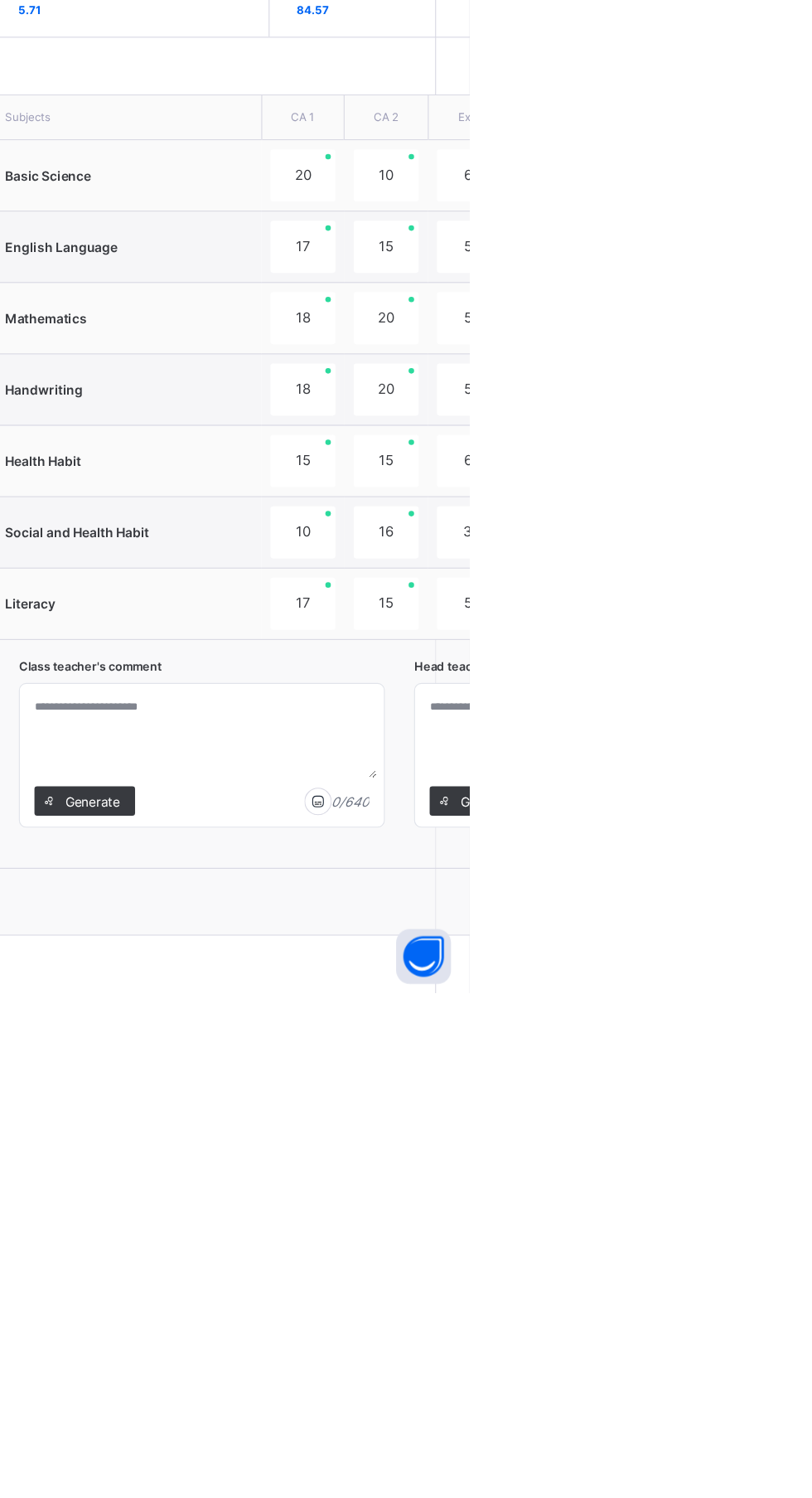
click at [485, 1336] on div "Generate" at bounding box center [463, 1324] width 91 height 26
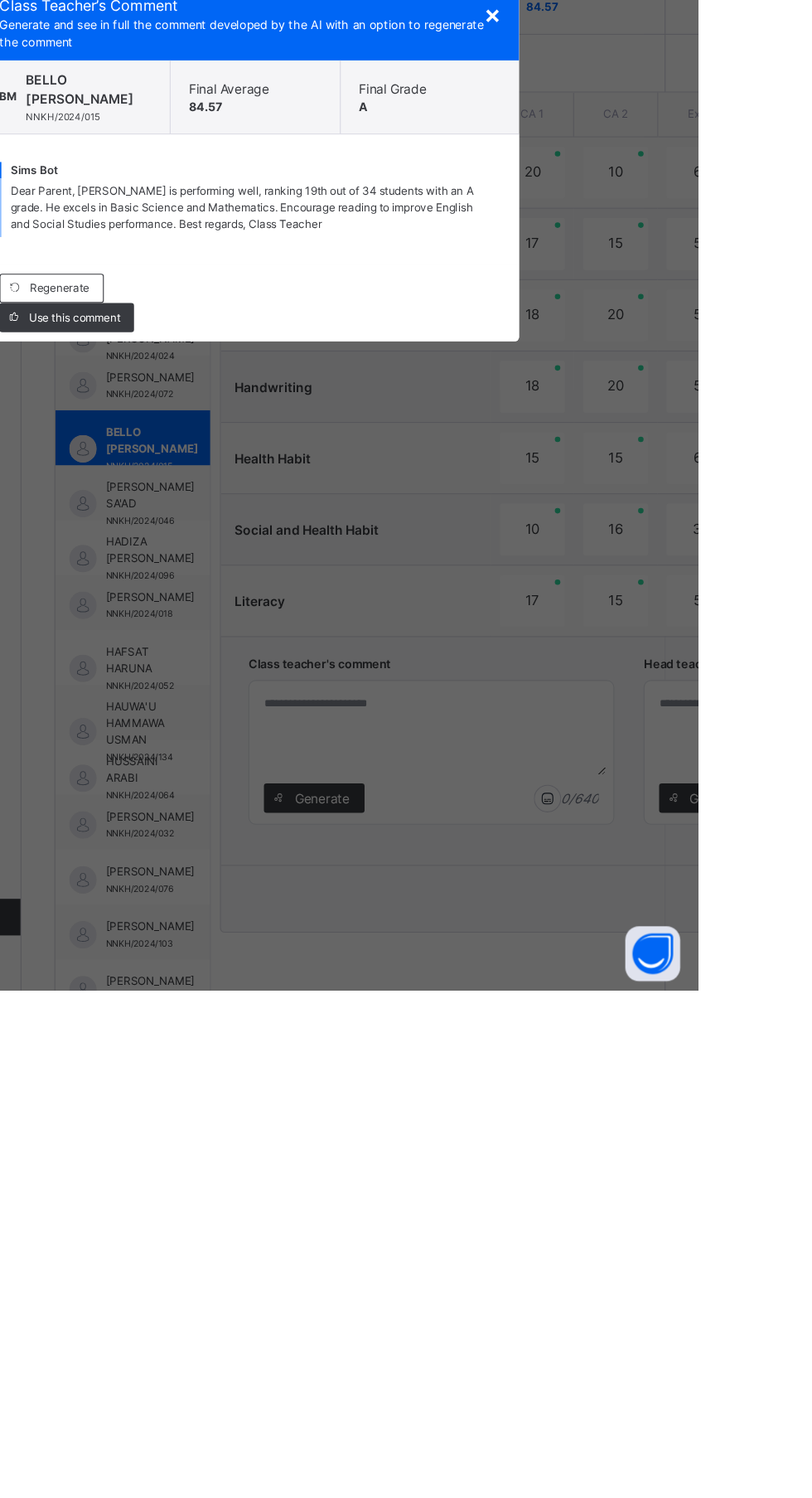
click at [300, 902] on div "Use this comment" at bounding box center [239, 888] width 122 height 26
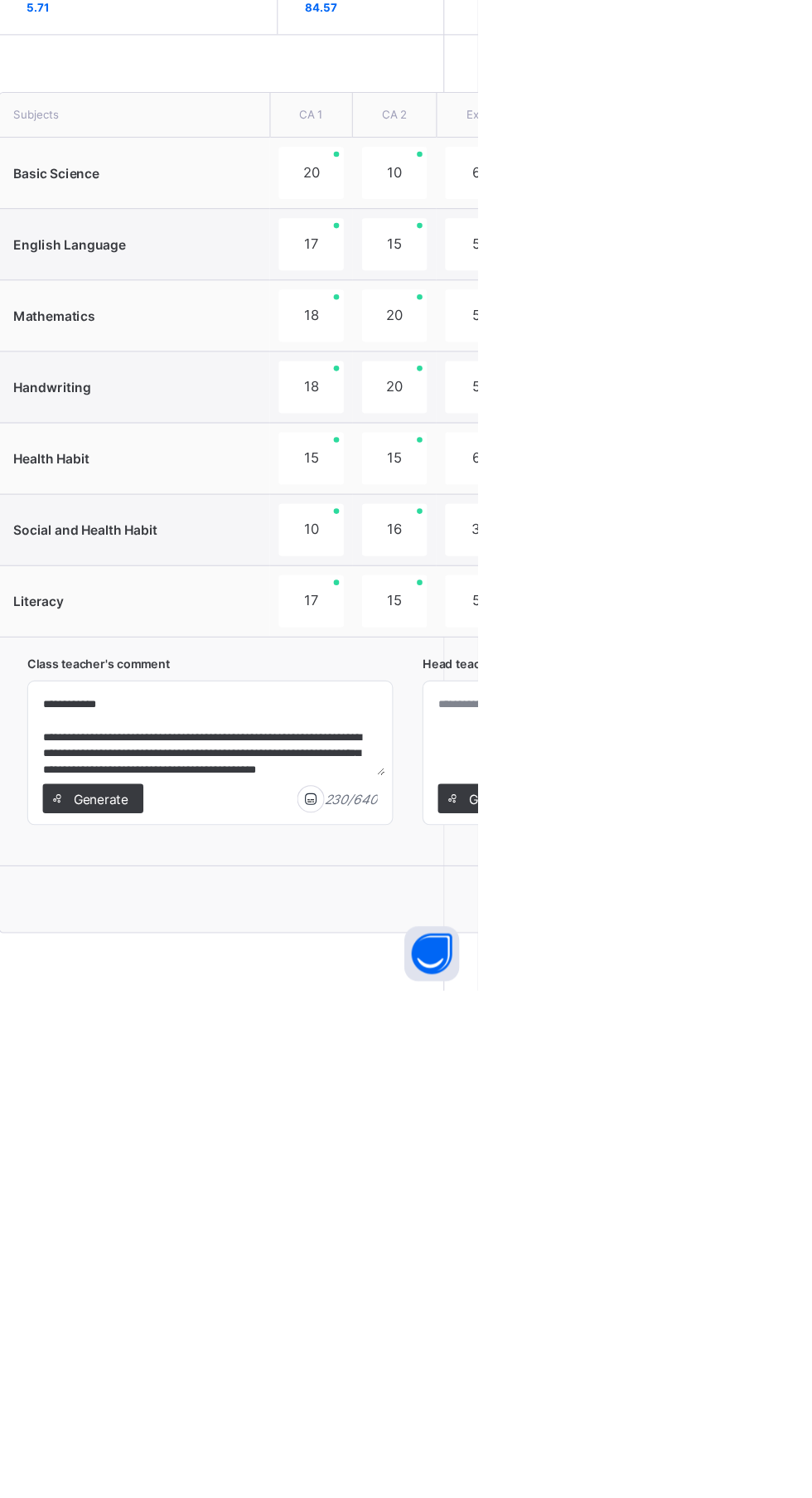
click at [811, 1311] on div "Generate" at bounding box center [821, 1324] width 91 height 26
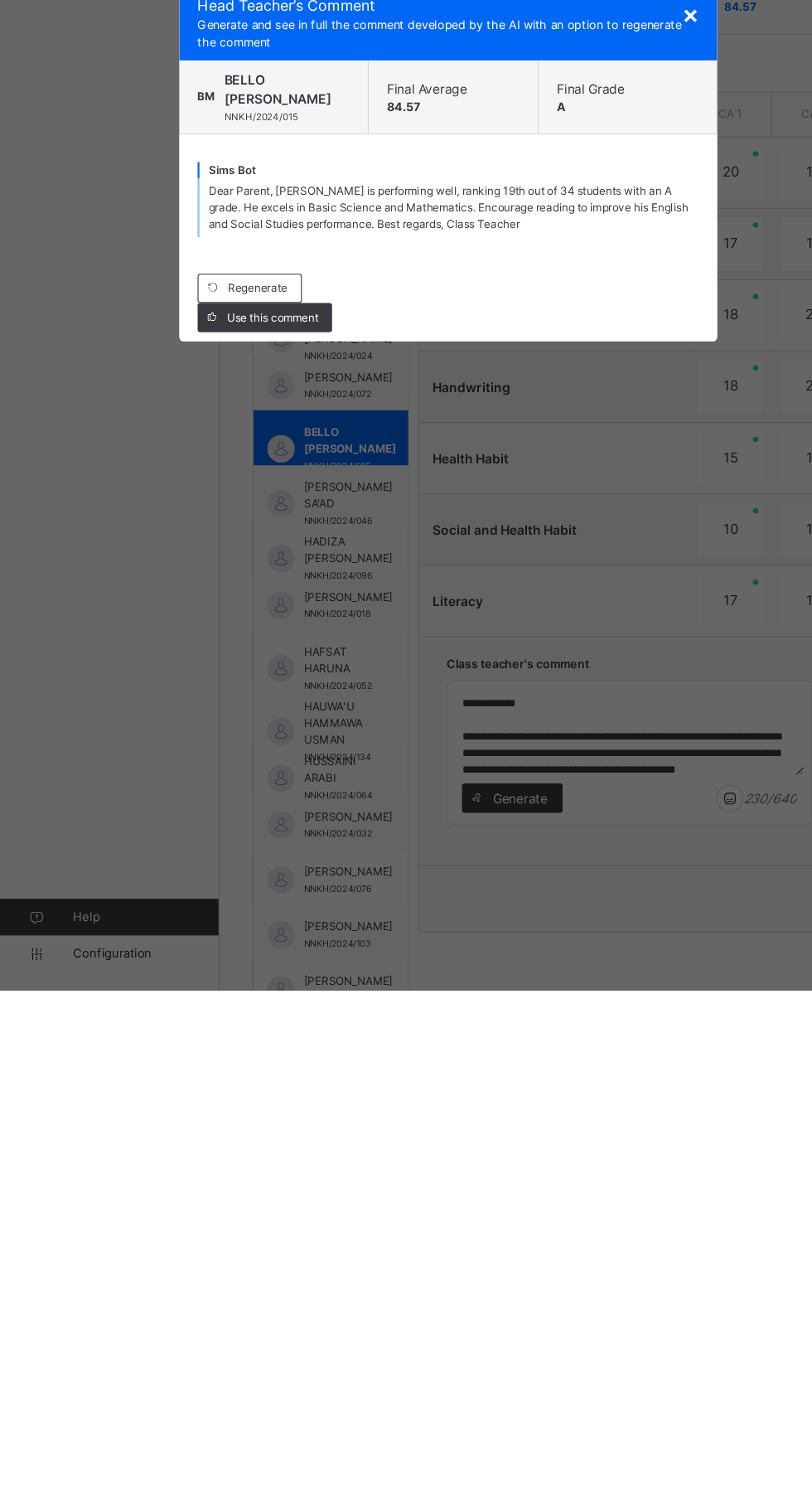
click at [300, 902] on div "Use this comment" at bounding box center [239, 888] width 122 height 26
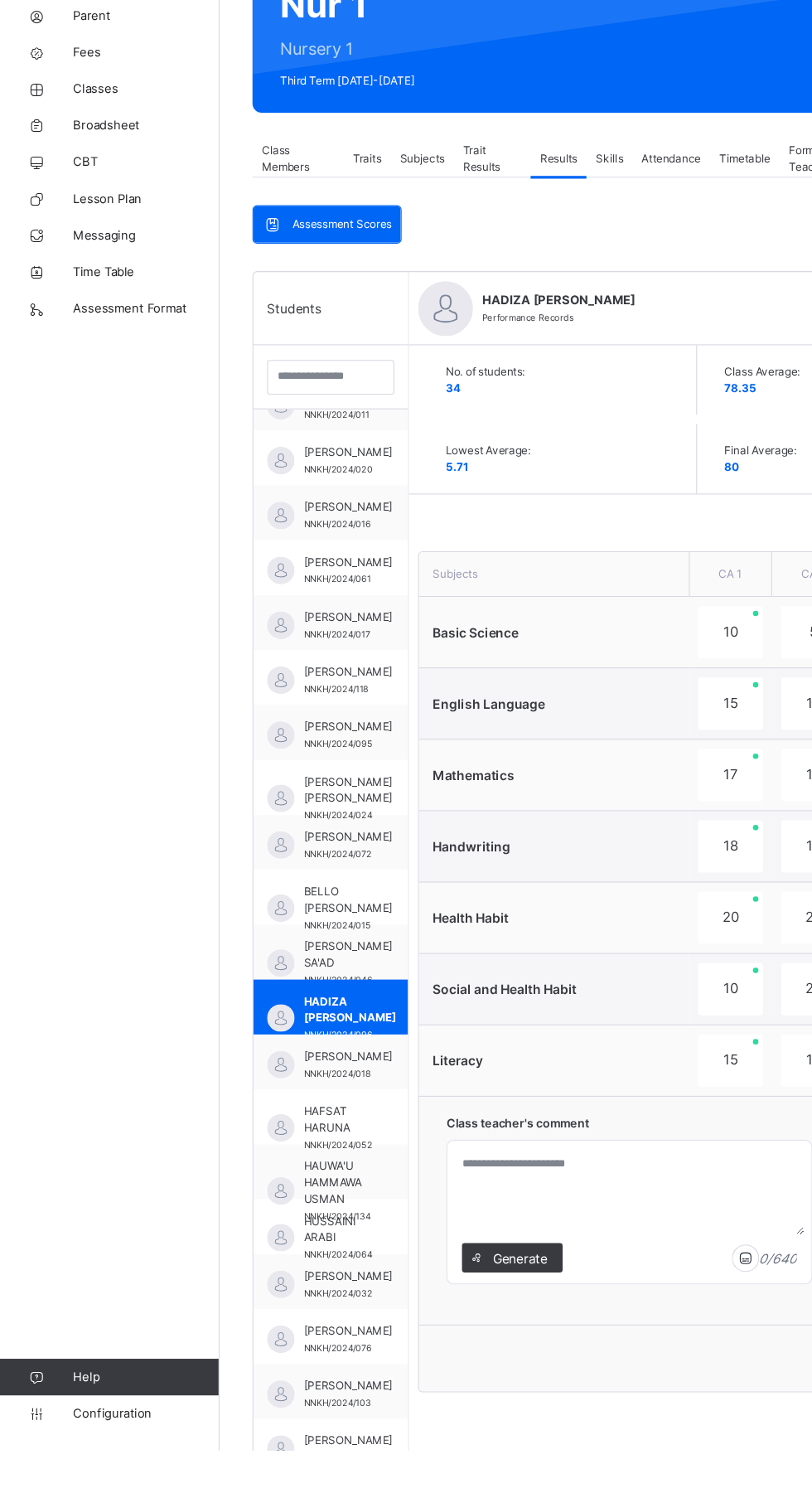
click at [475, 1326] on span "Generate" at bounding box center [470, 1324] width 52 height 17
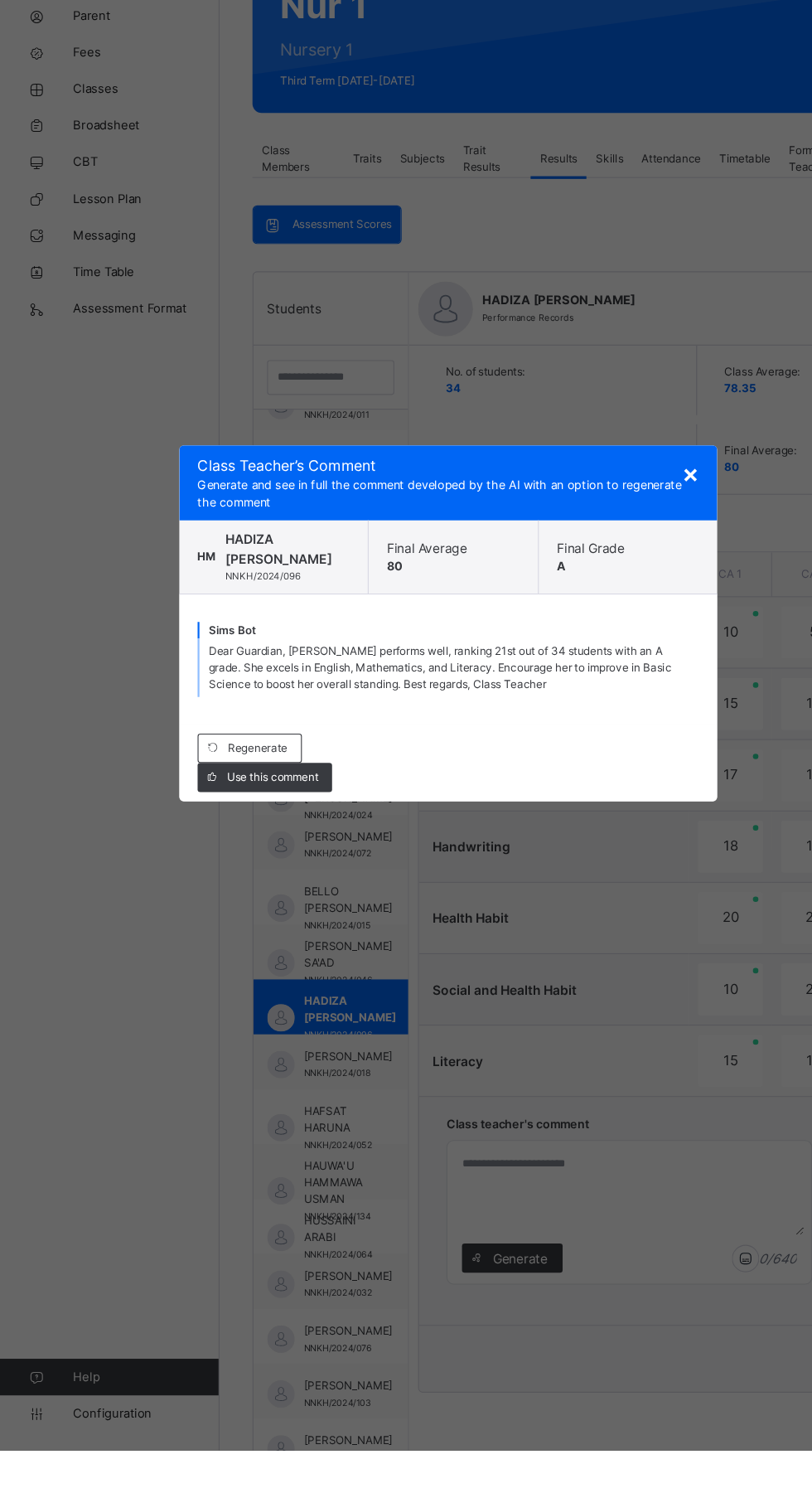
click at [288, 896] on span "Use this comment" at bounding box center [247, 888] width 83 height 15
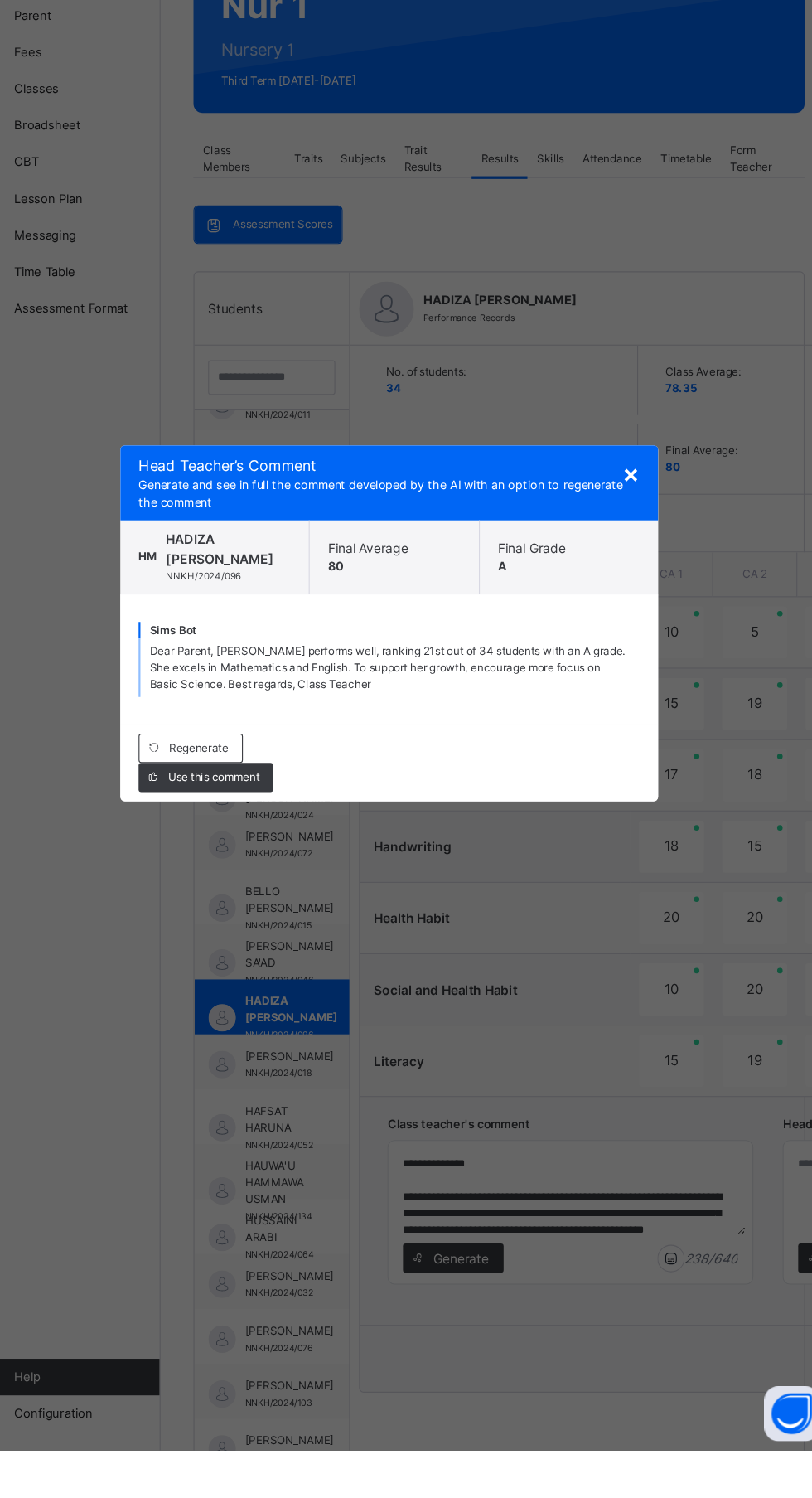
click at [300, 902] on div "Use this comment" at bounding box center [239, 888] width 122 height 26
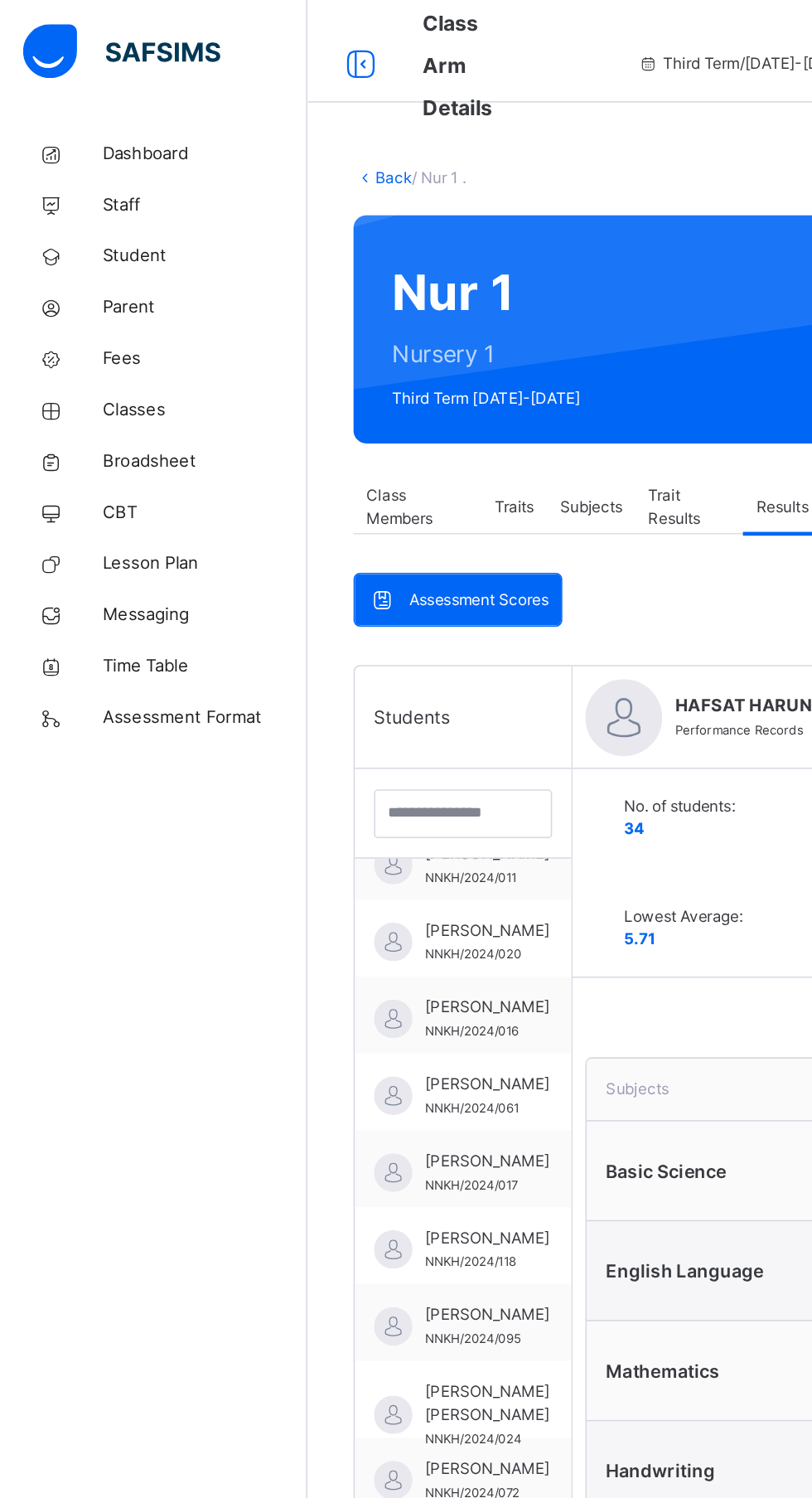
scroll to position [180, 0]
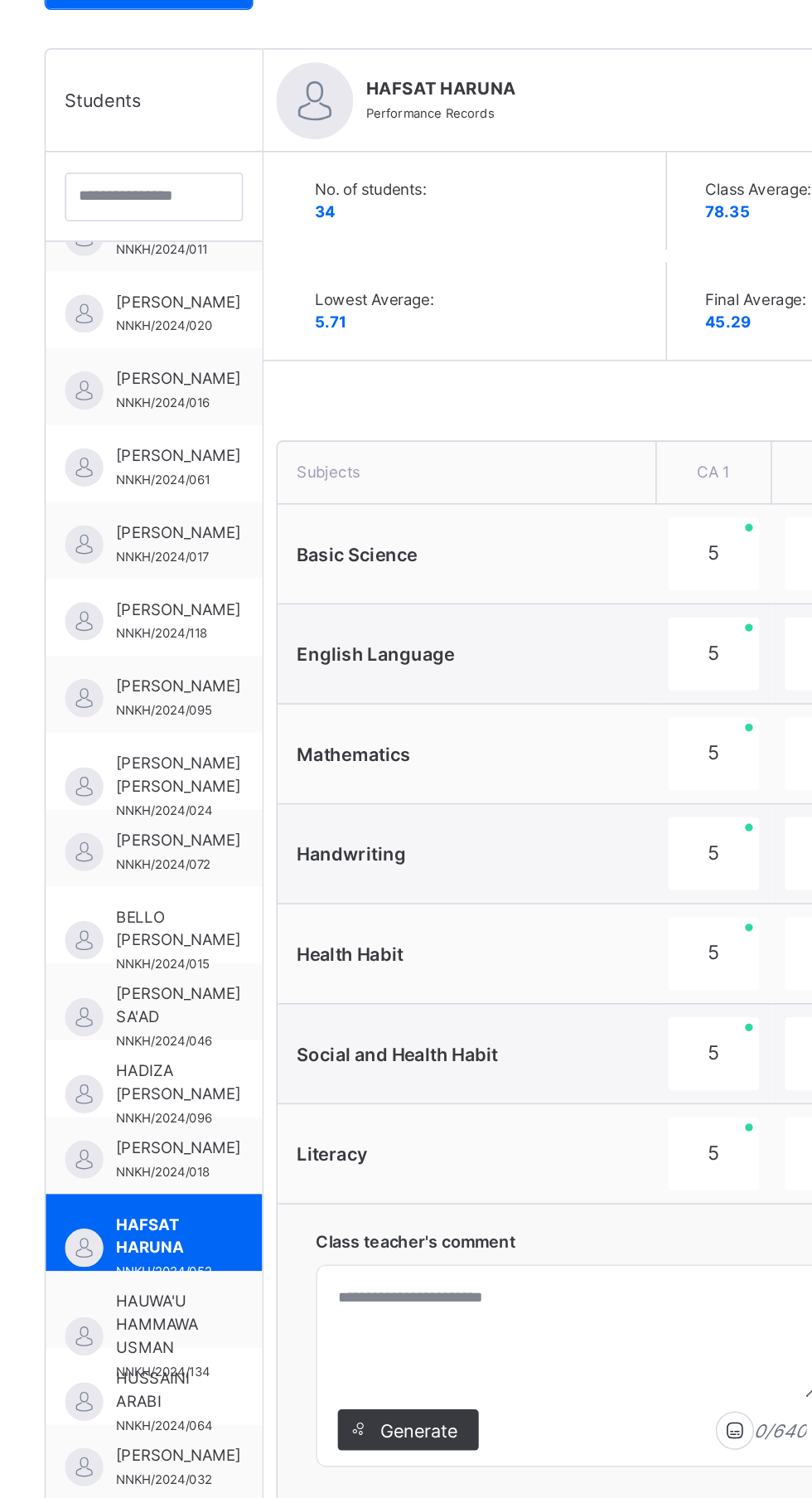
click at [492, 1330] on span "Generate" at bounding box center [470, 1324] width 52 height 17
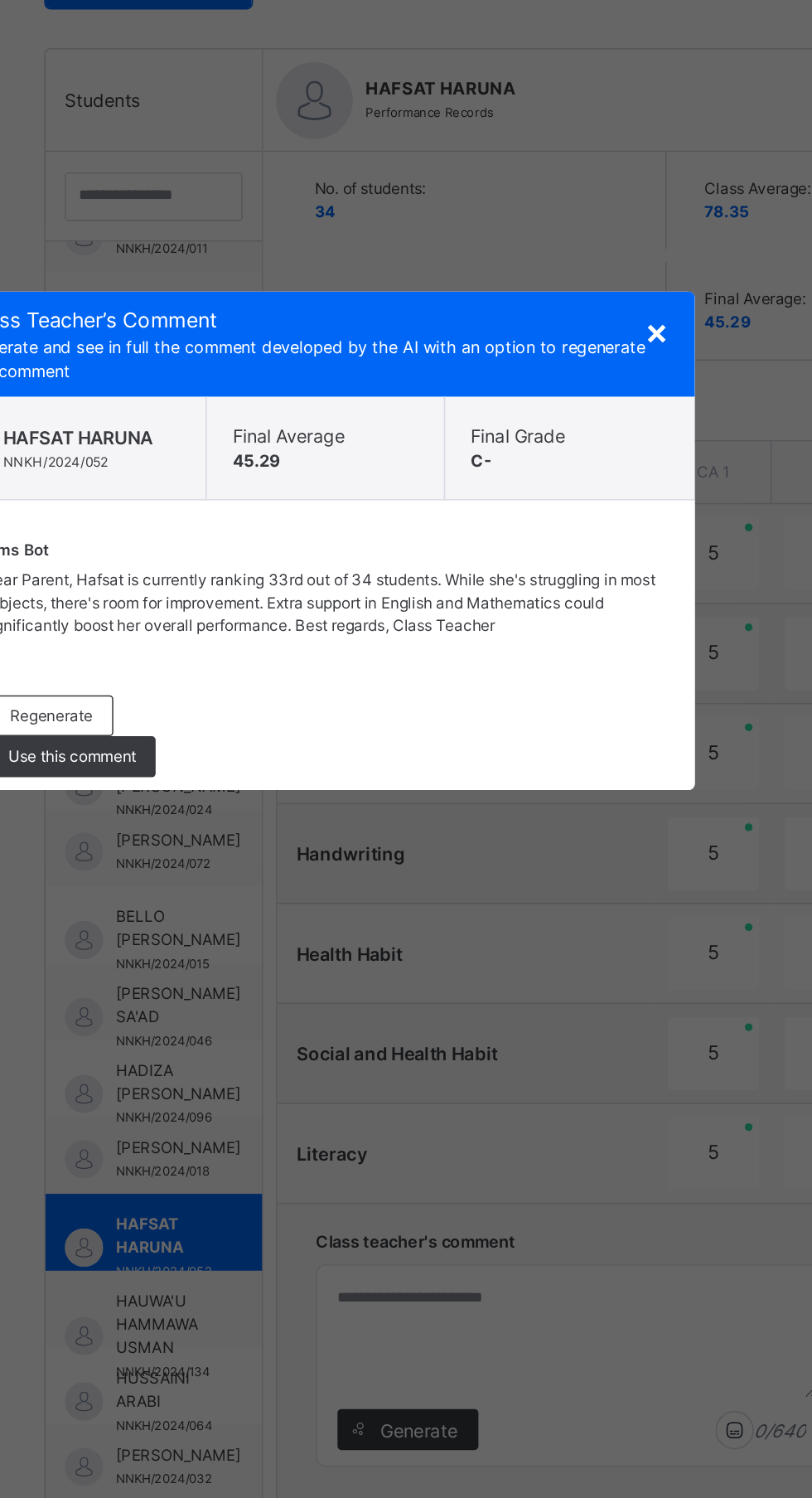
click at [300, 902] on div "Use this comment" at bounding box center [239, 888] width 122 height 26
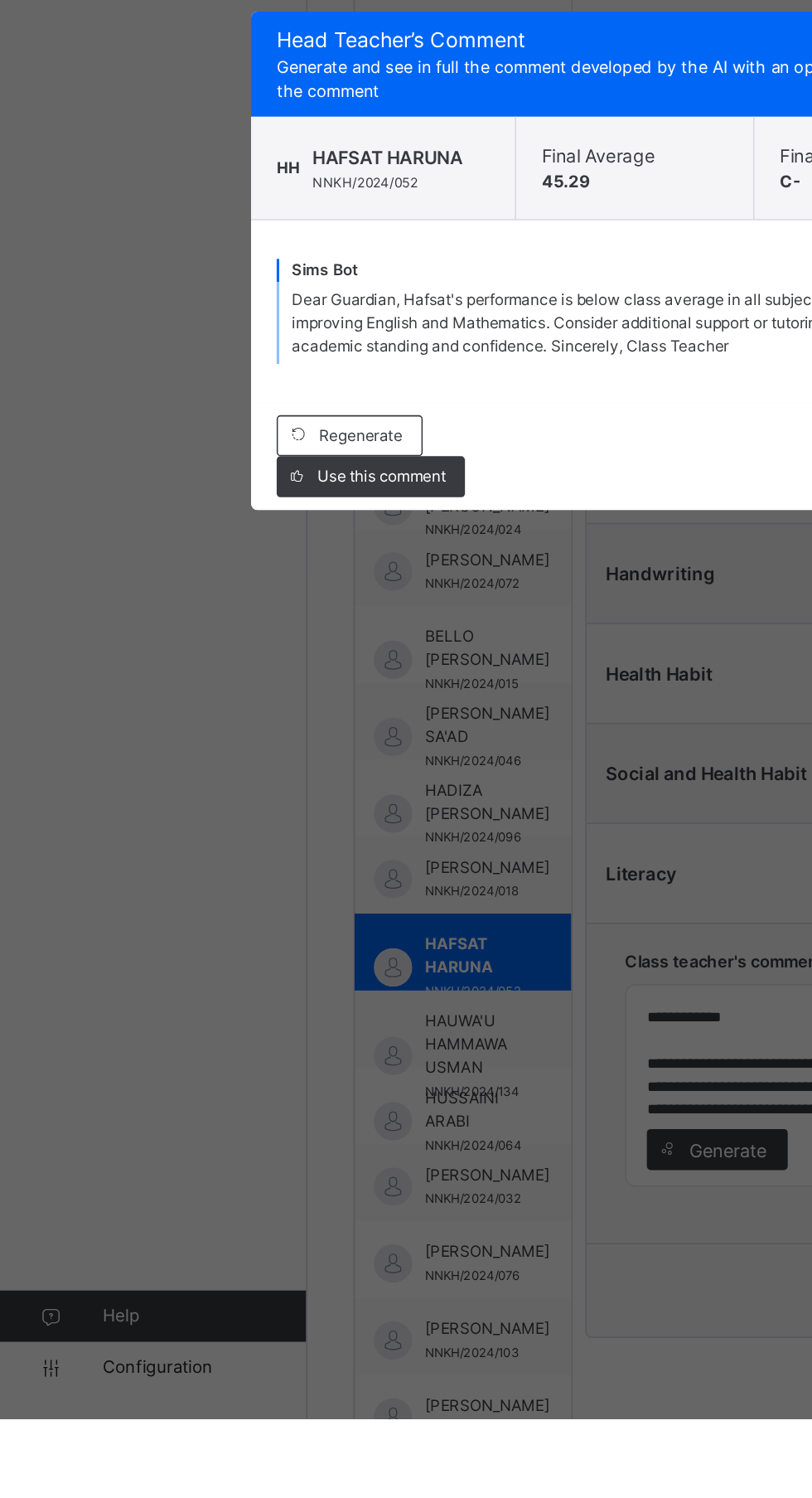
click at [288, 896] on span "Use this comment" at bounding box center [247, 888] width 83 height 15
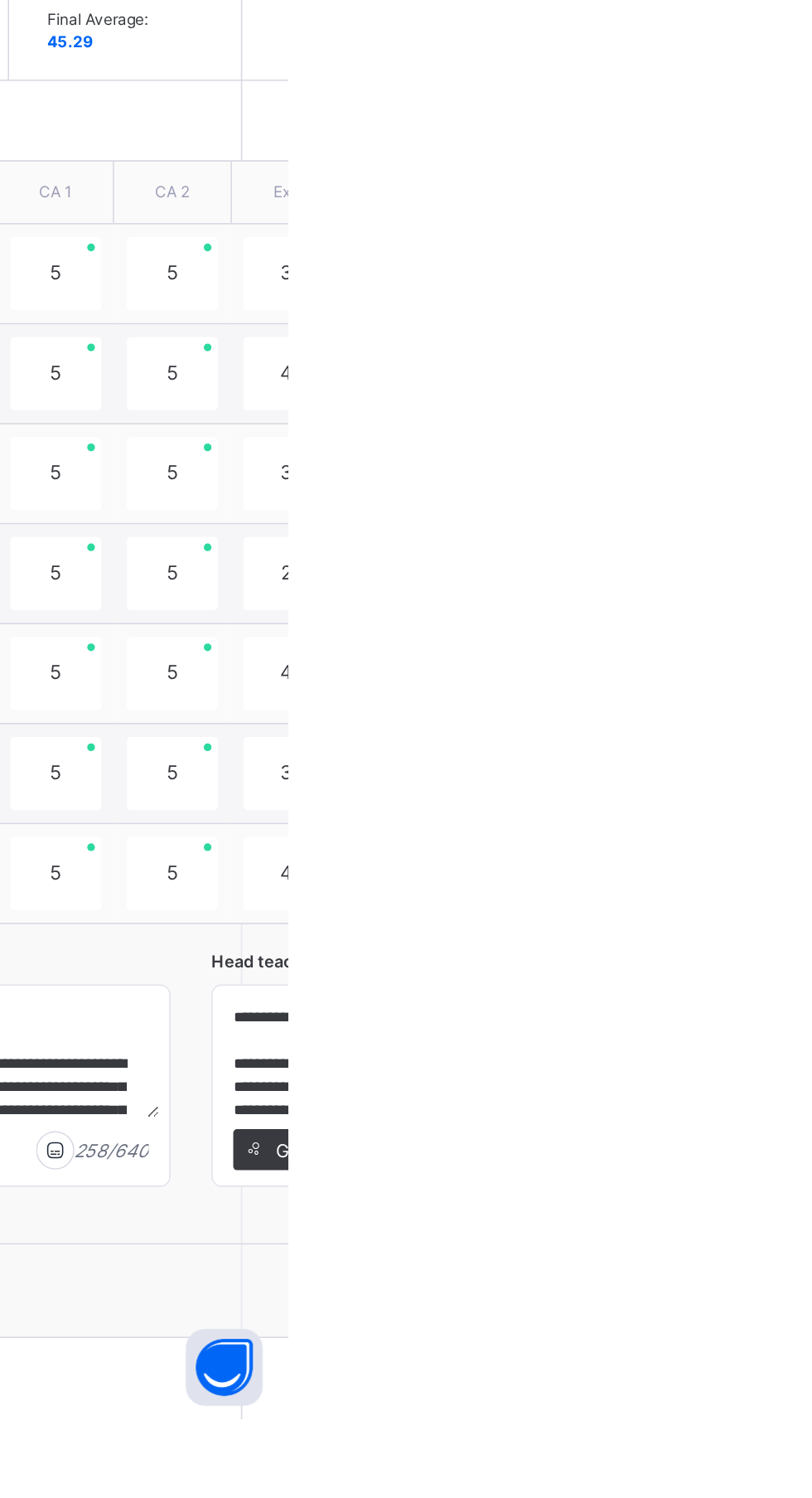
scroll to position [0, 0]
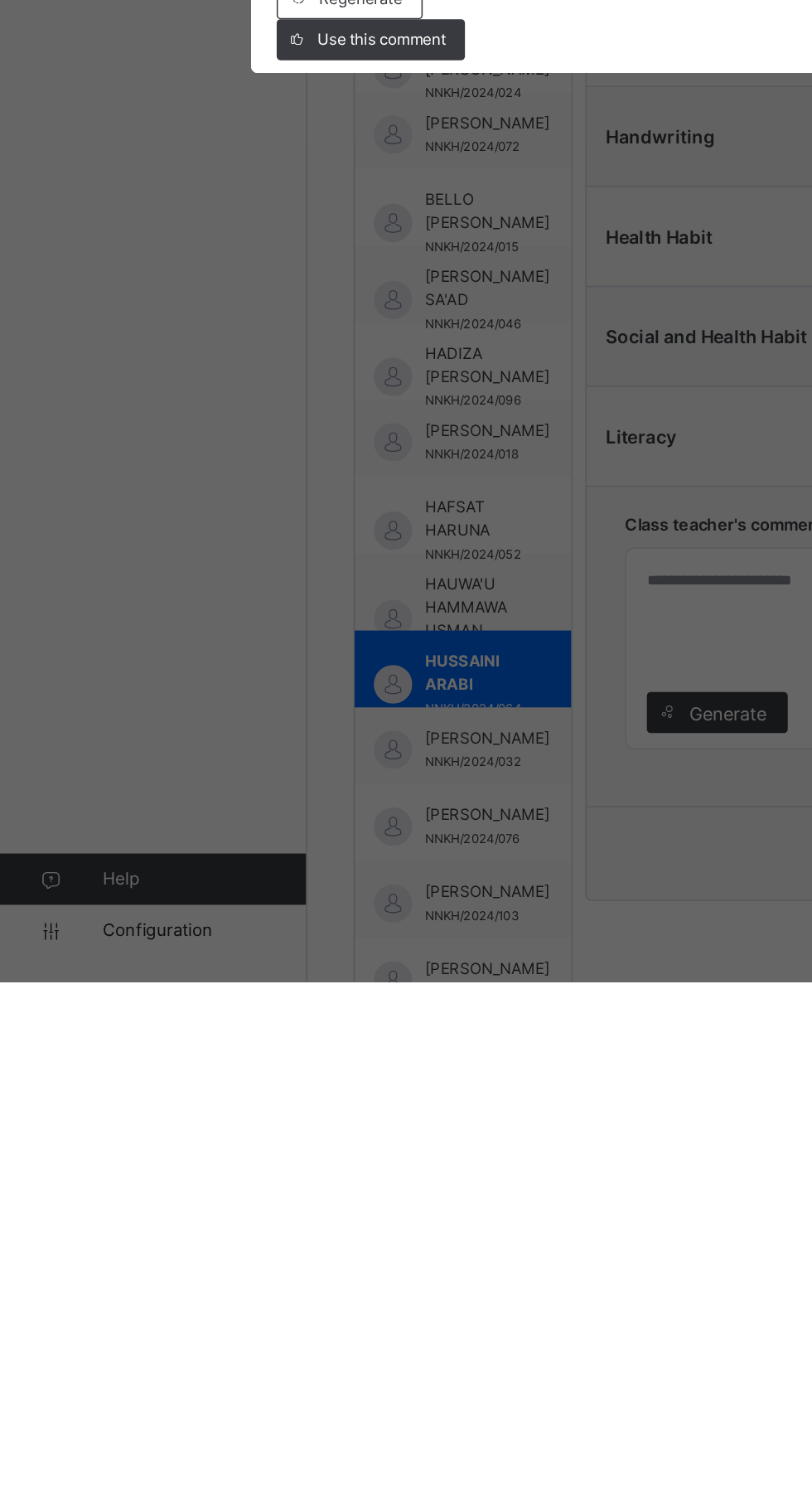
click at [288, 896] on span "Use this comment" at bounding box center [247, 888] width 83 height 15
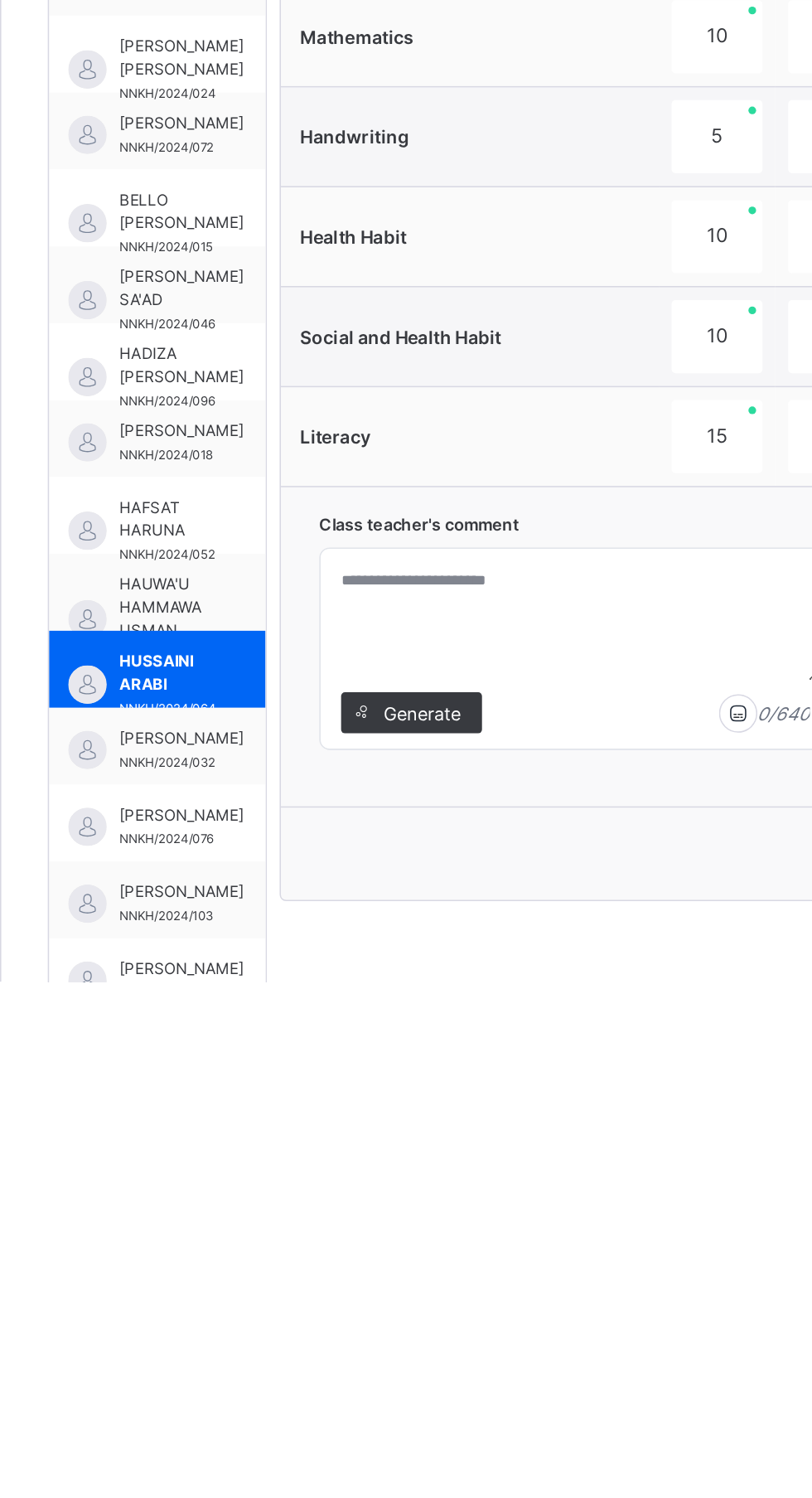
click at [479, 1325] on span "Generate" at bounding box center [470, 1324] width 52 height 17
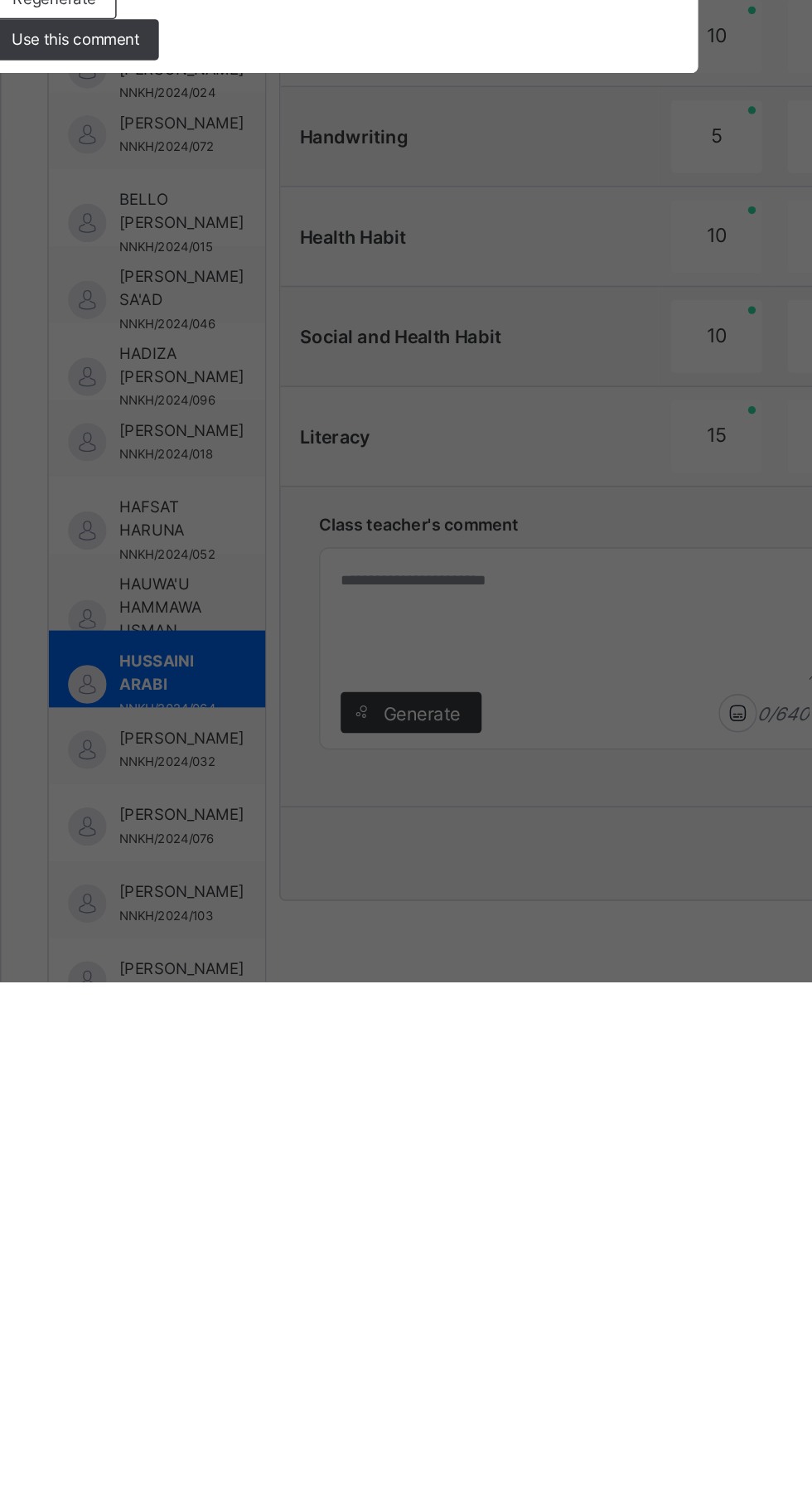
click at [288, 896] on span "Use this comment" at bounding box center [247, 888] width 83 height 15
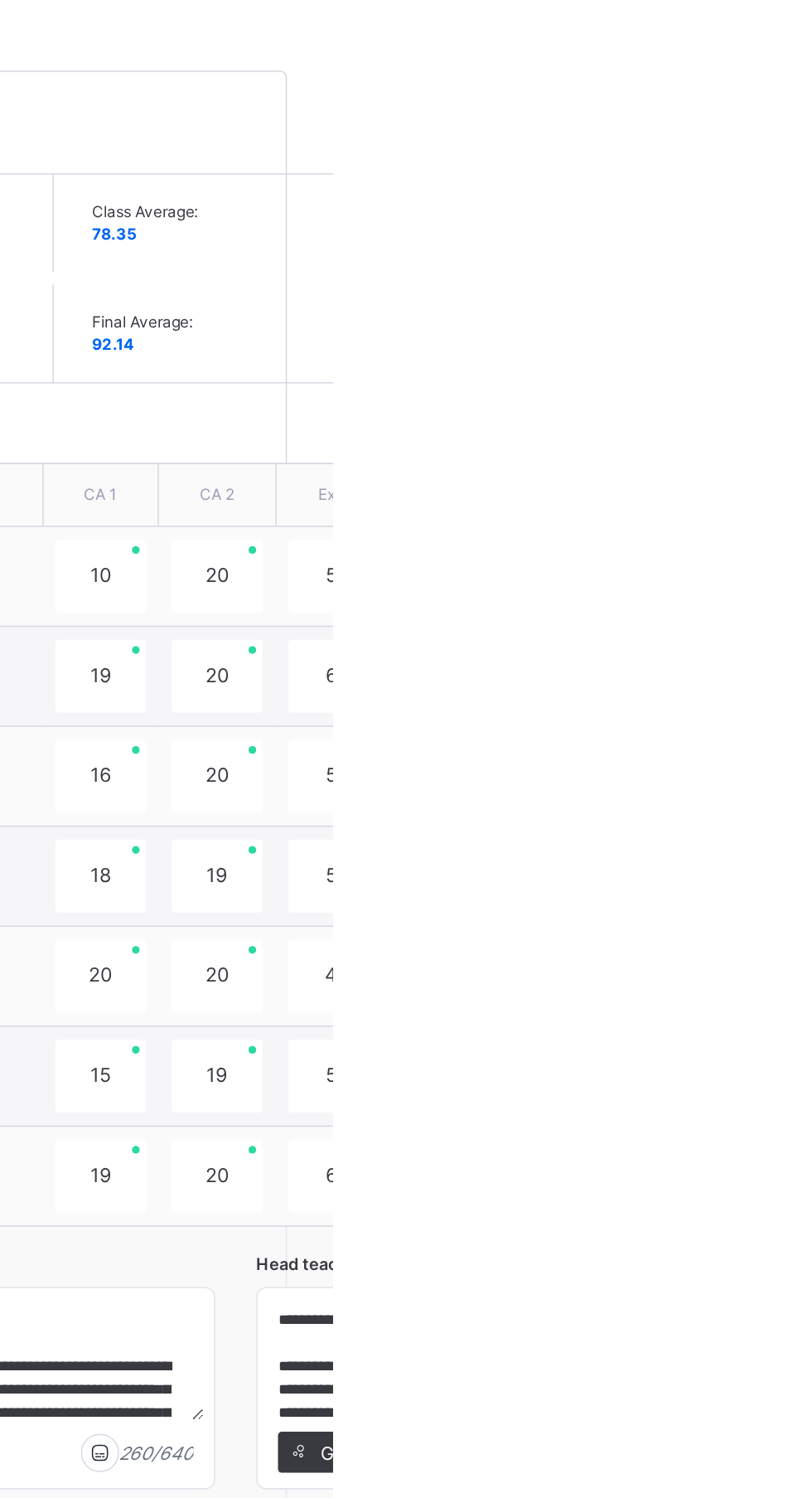
scroll to position [180, 0]
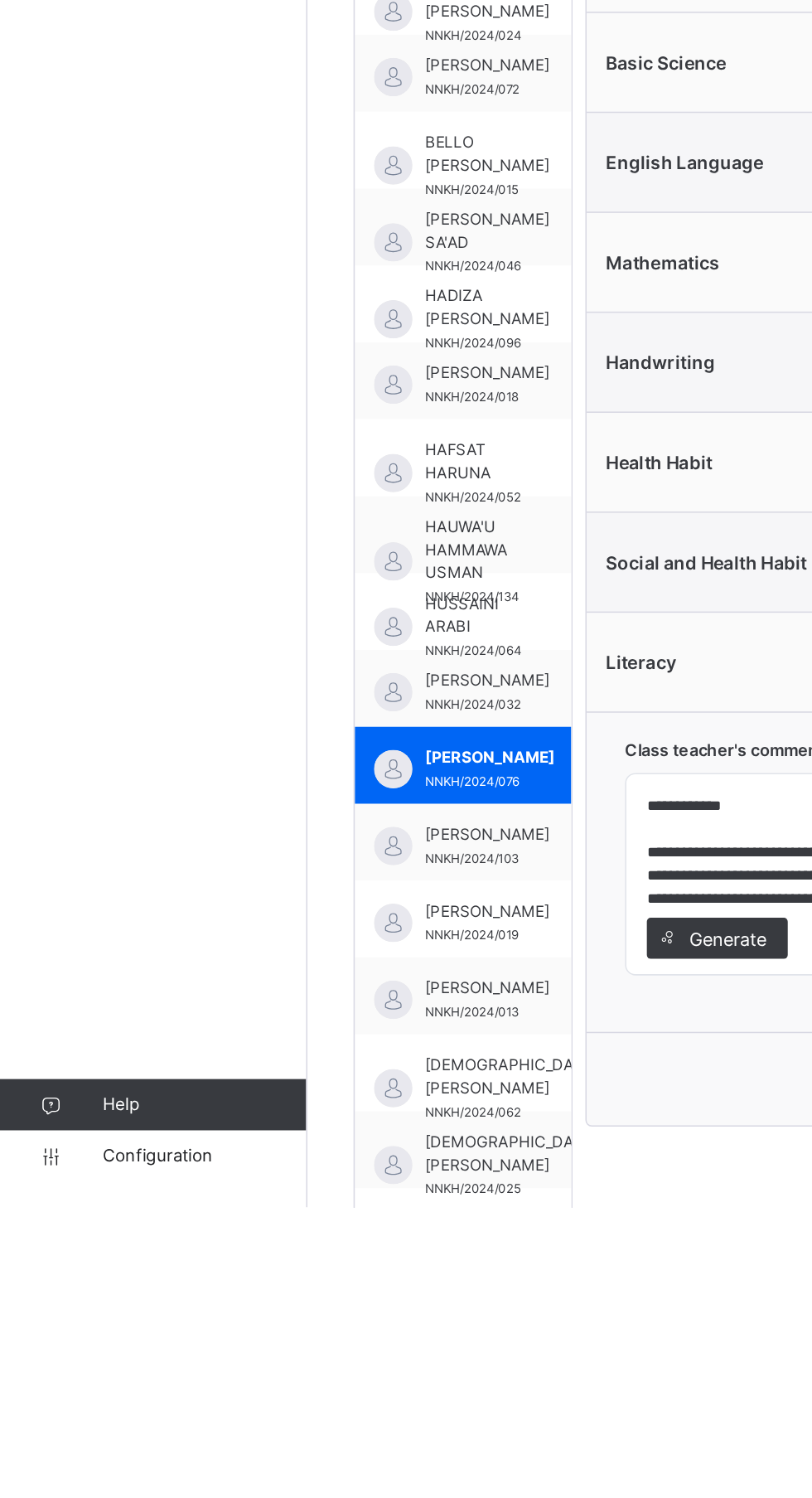
scroll to position [370, 0]
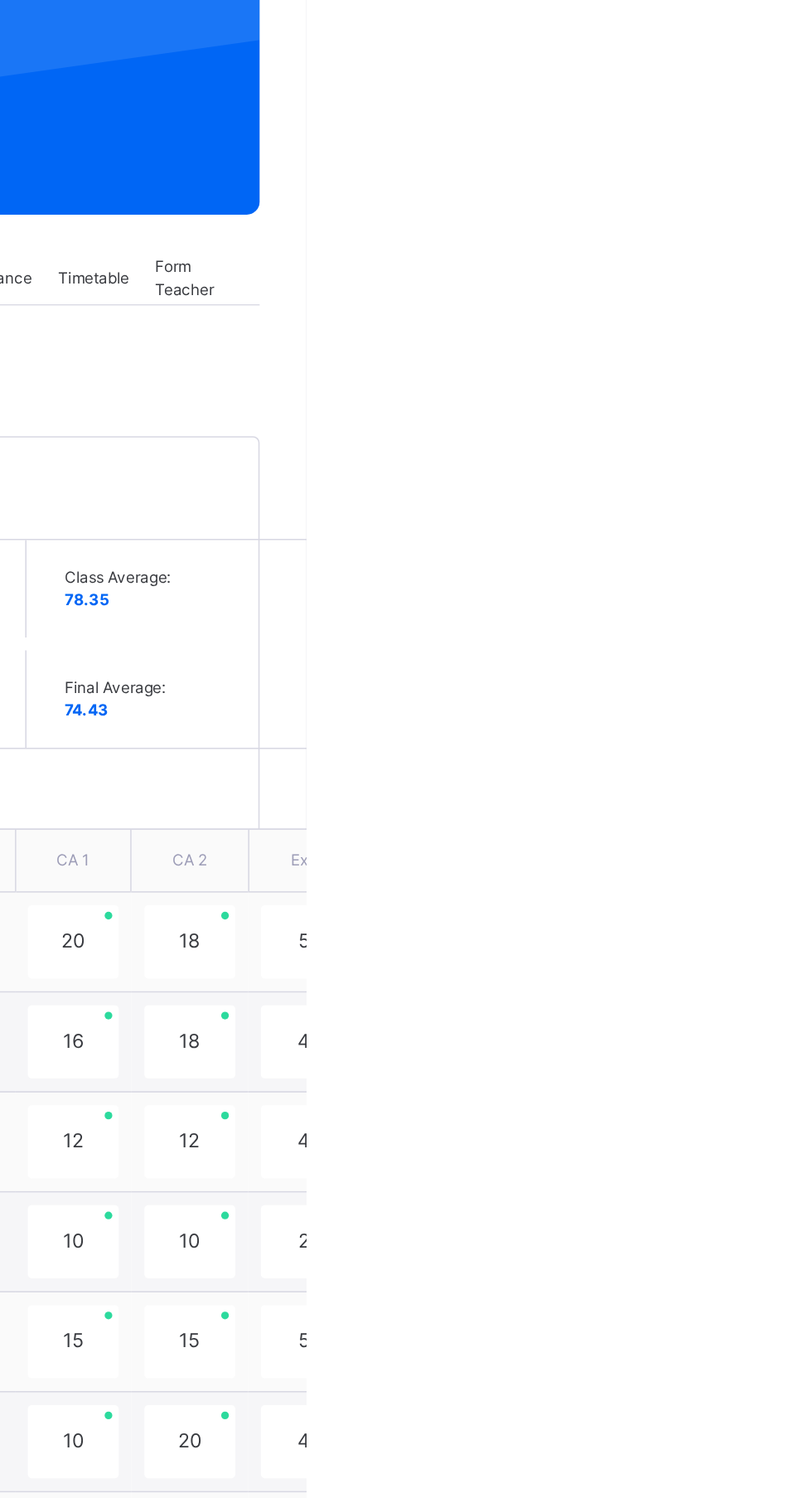
scroll to position [0, 0]
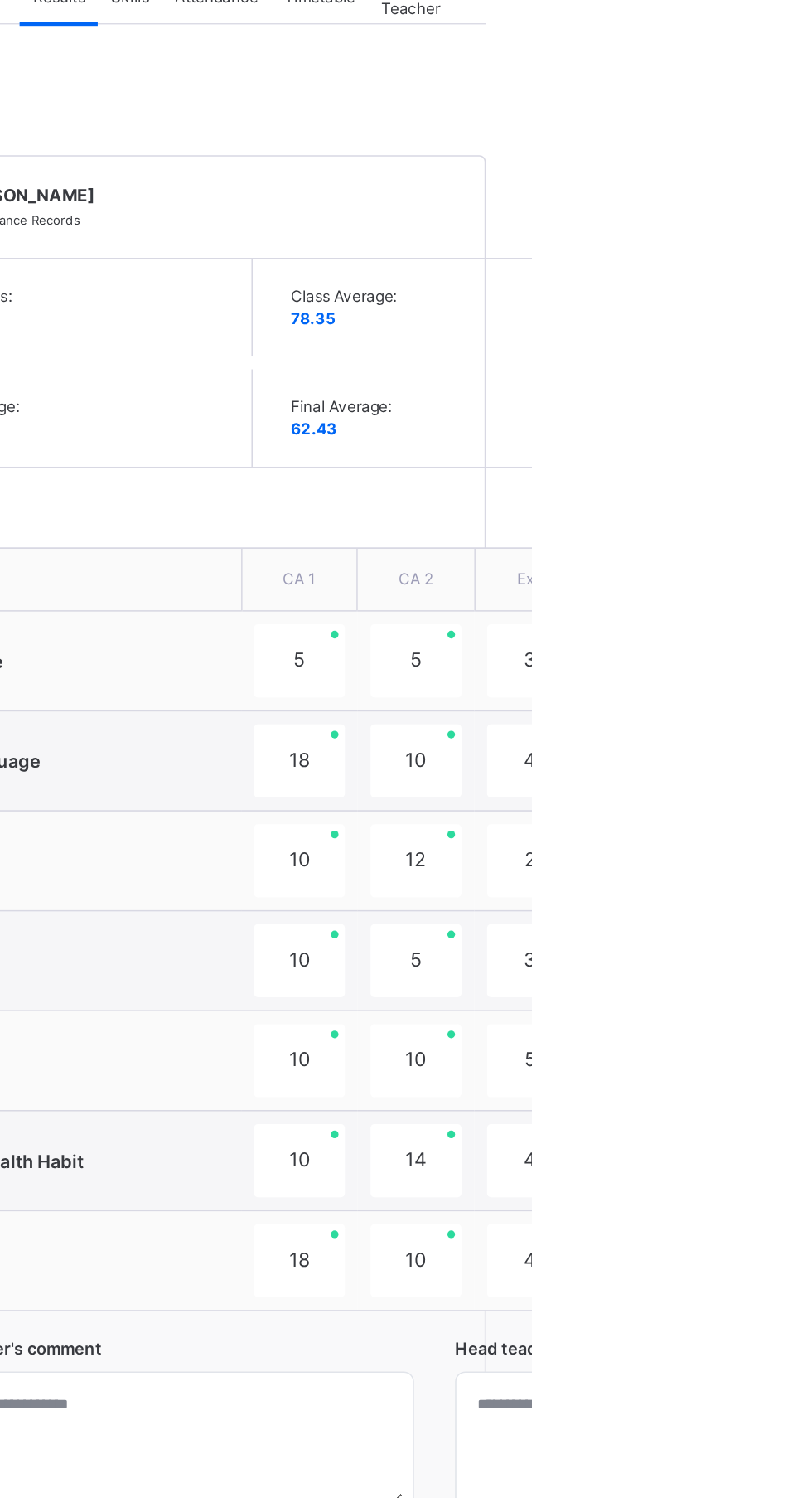
scroll to position [370, 0]
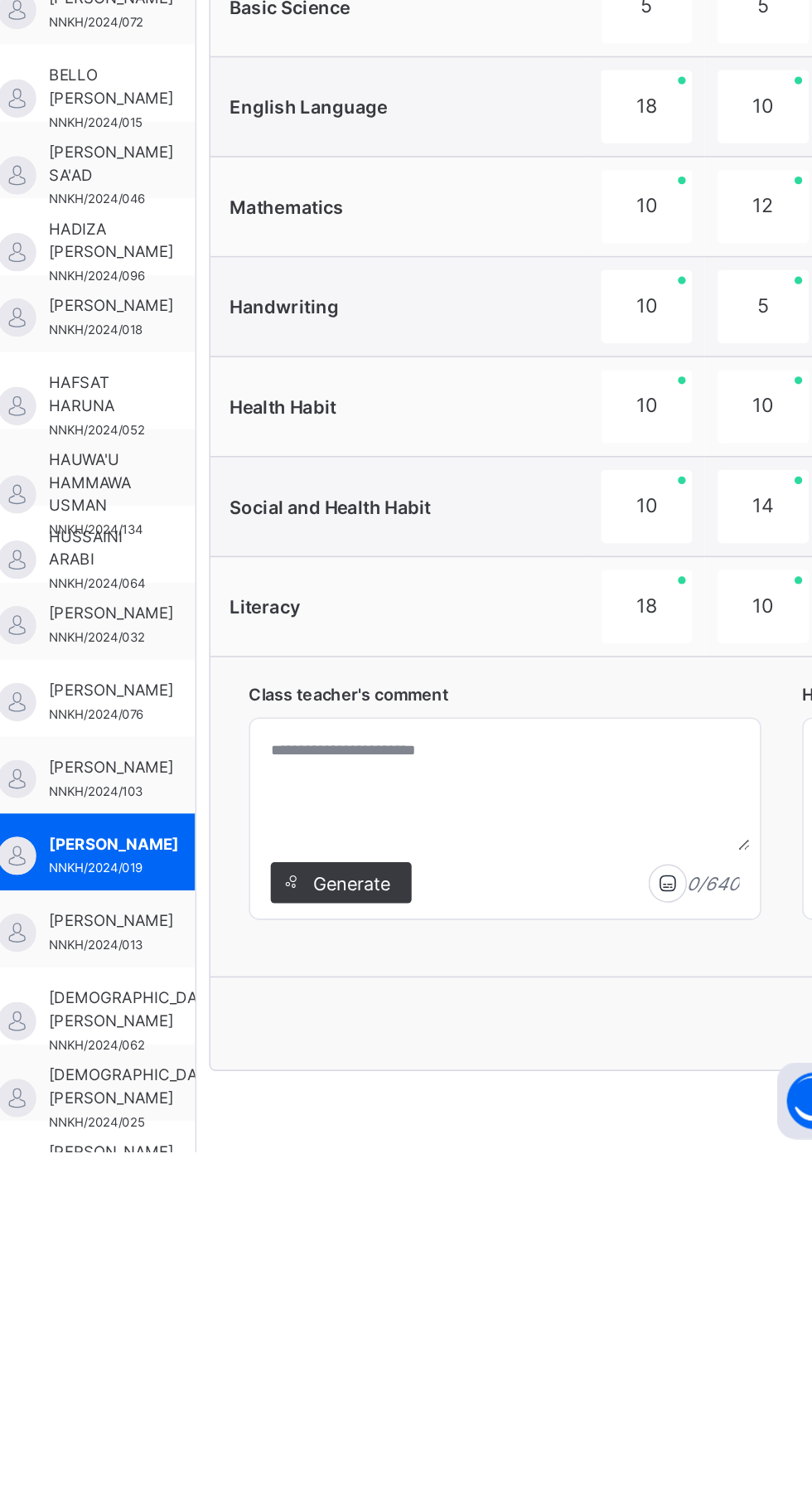
click at [480, 1321] on span "Generate" at bounding box center [470, 1324] width 52 height 17
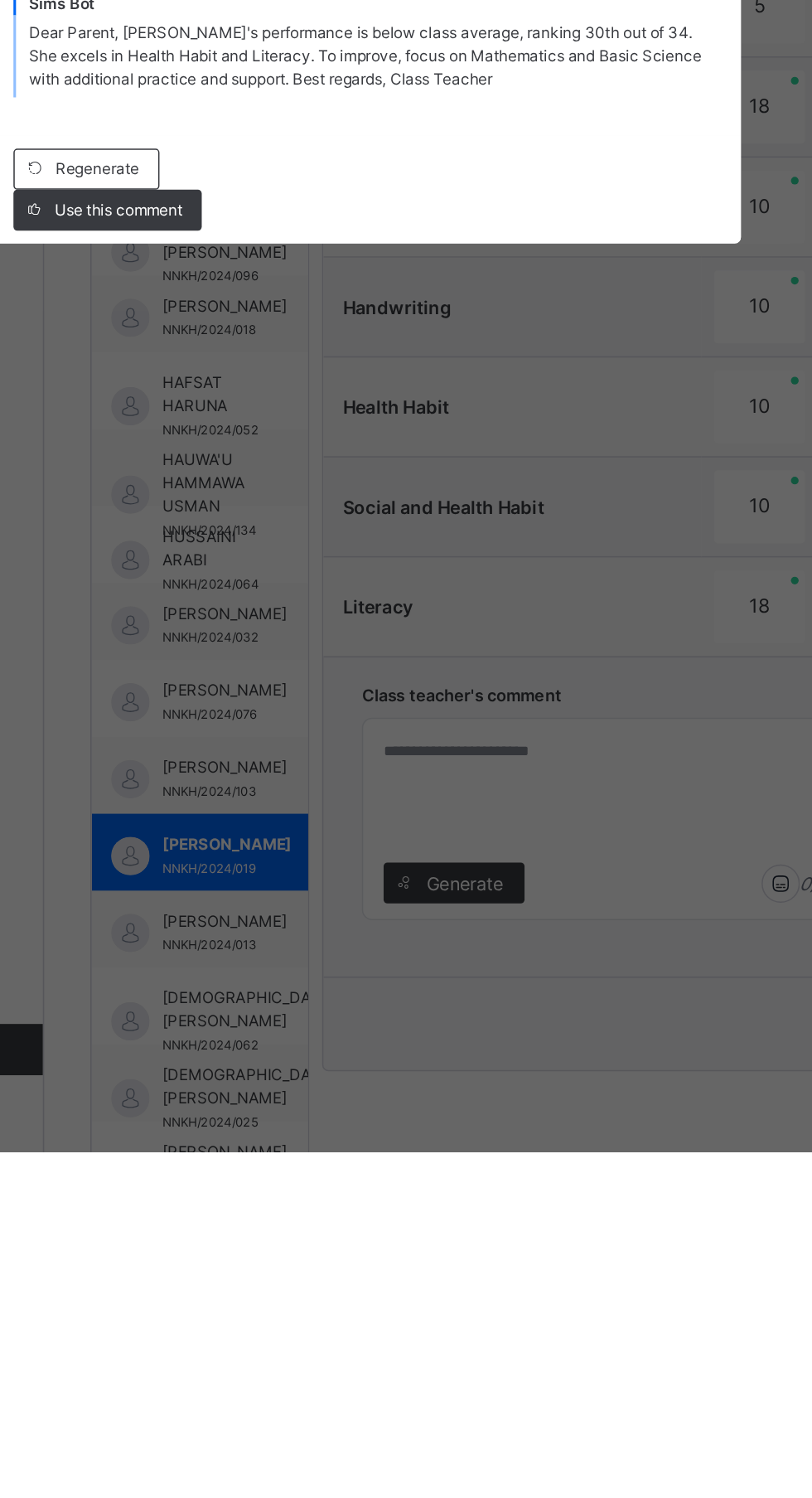
click at [288, 896] on span "Use this comment" at bounding box center [247, 888] width 83 height 15
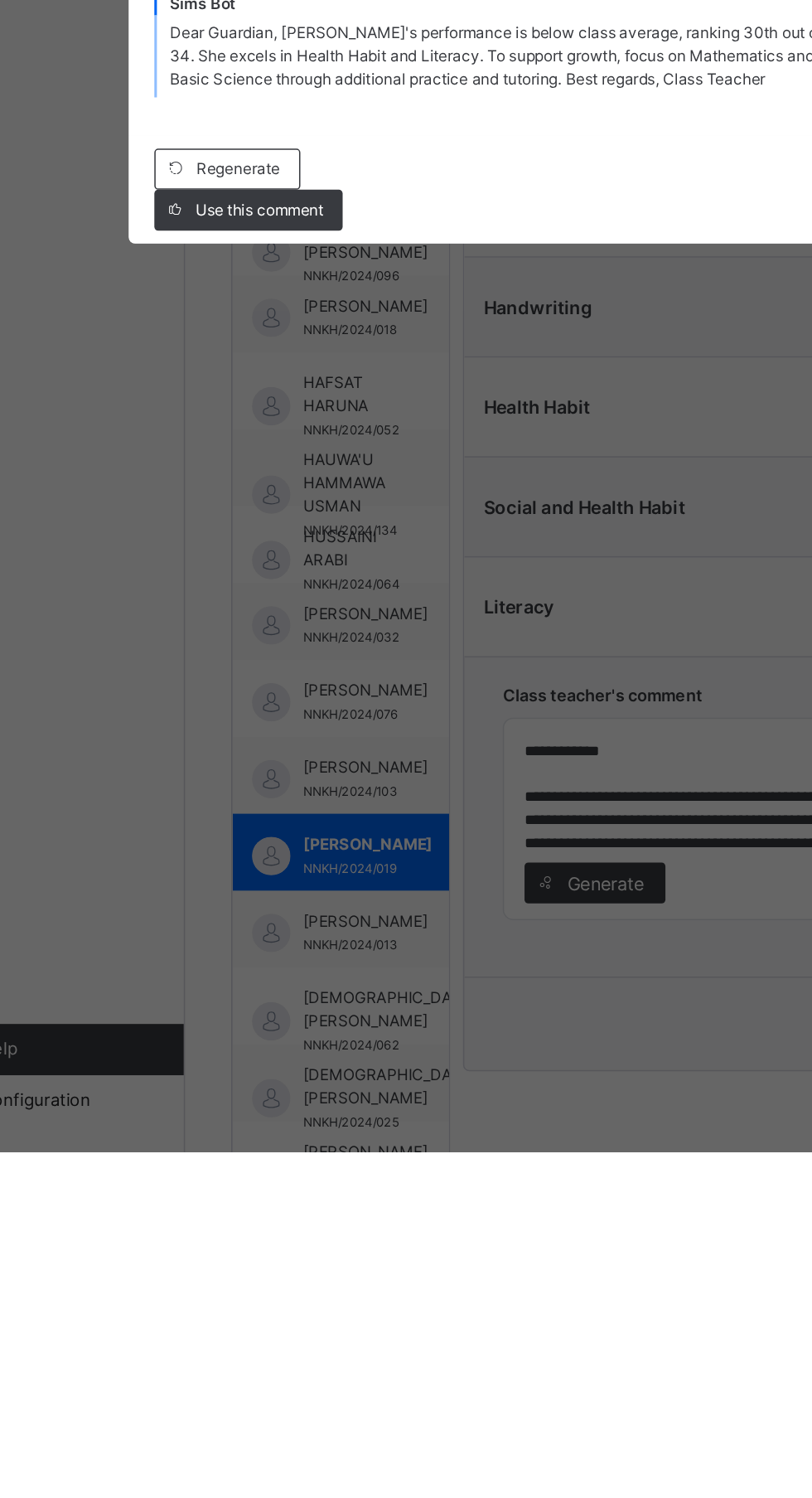
click at [300, 902] on div "Use this comment" at bounding box center [239, 888] width 122 height 26
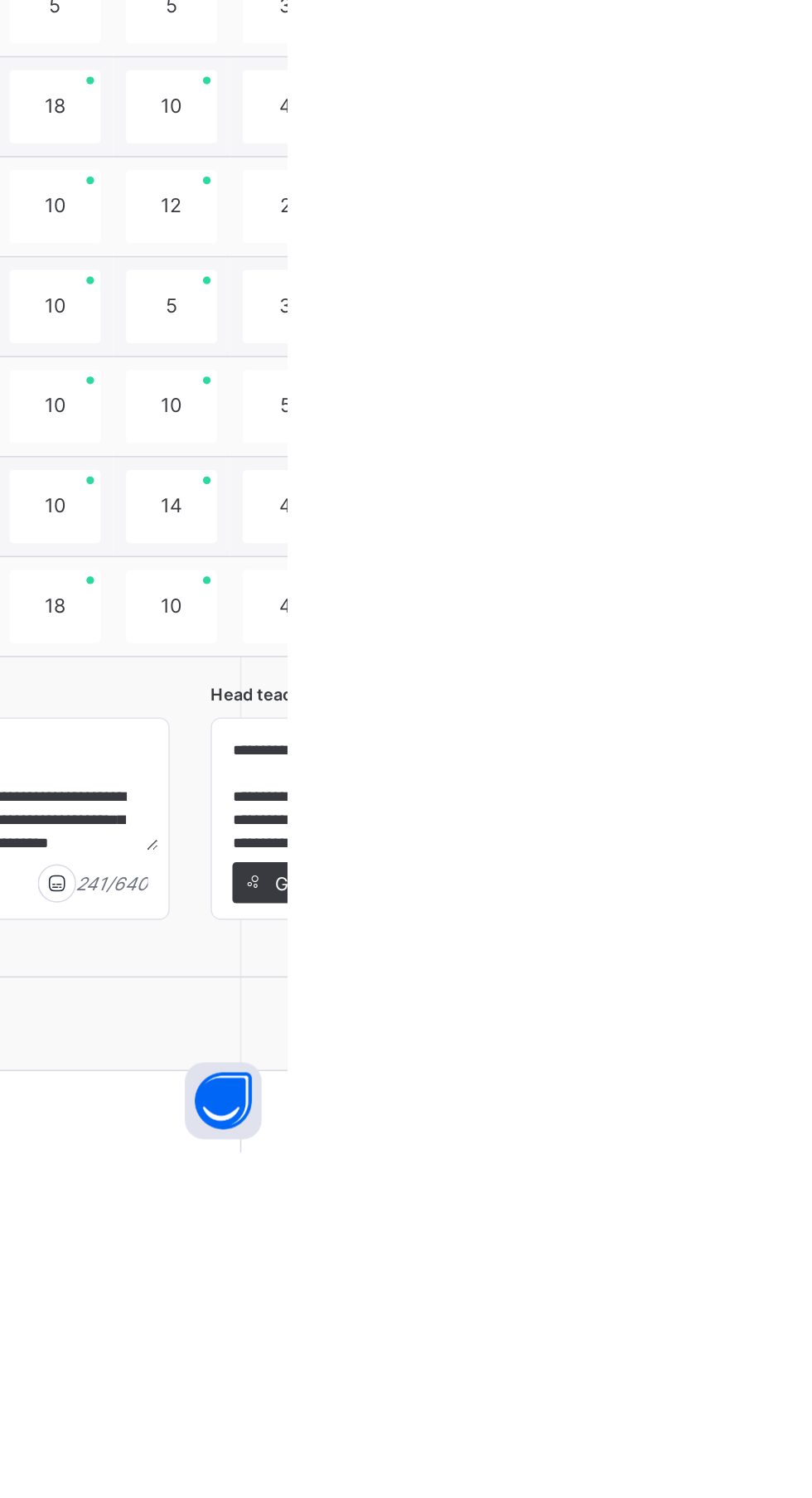
scroll to position [0, 0]
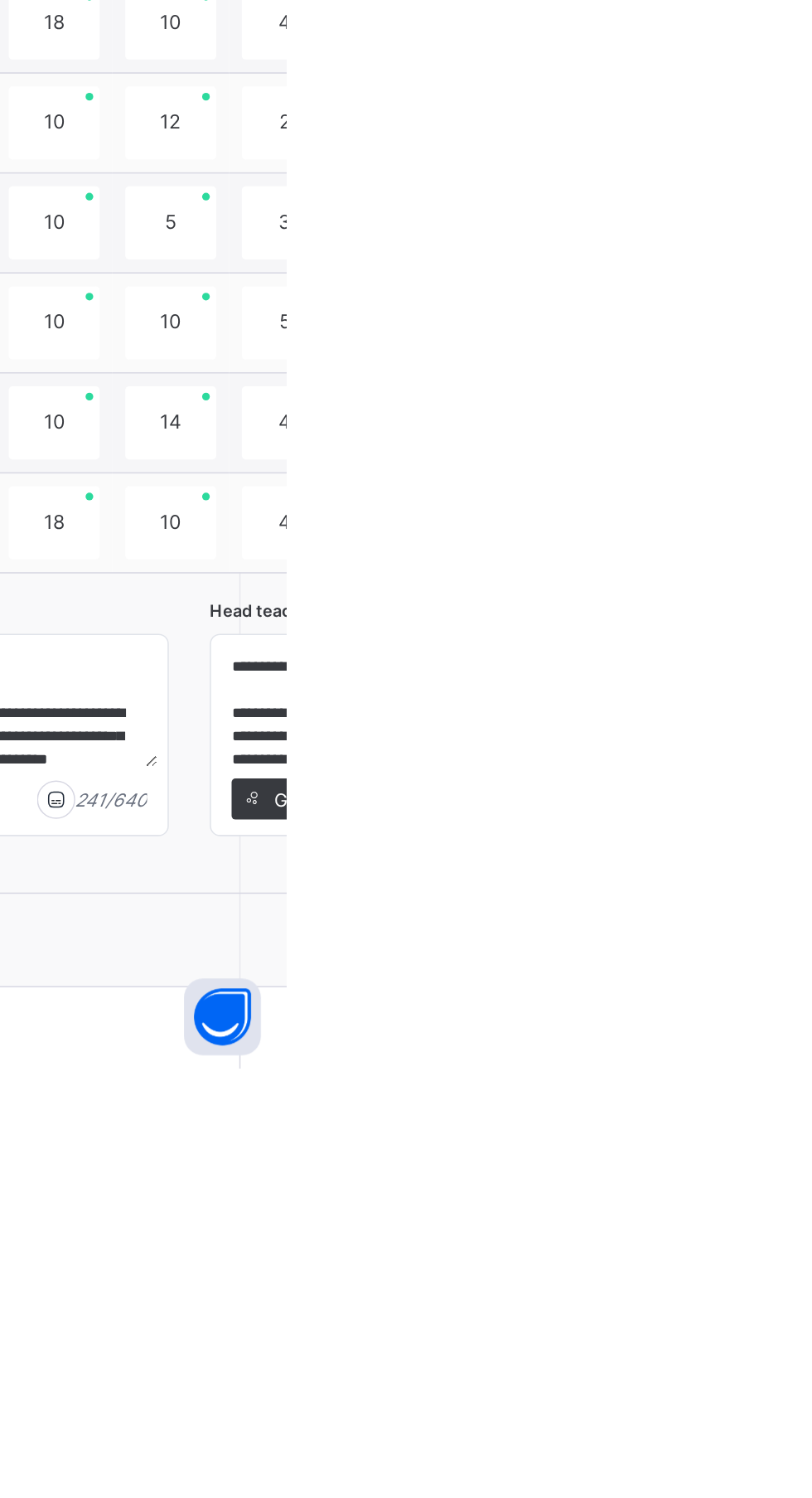
click at [811, 1350] on div "**********" at bounding box center [761, 1280] width 764 height 207
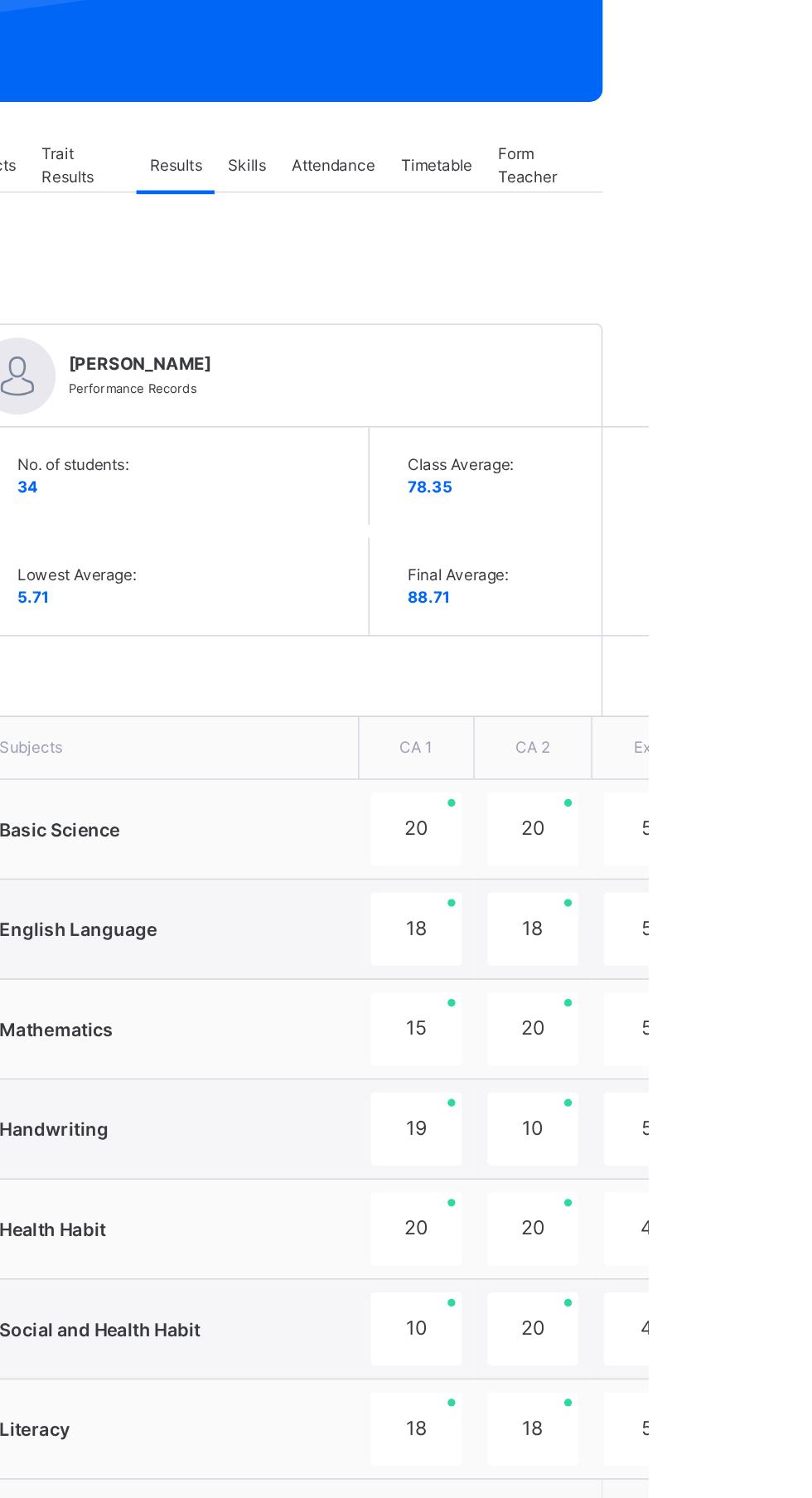
scroll to position [370, 0]
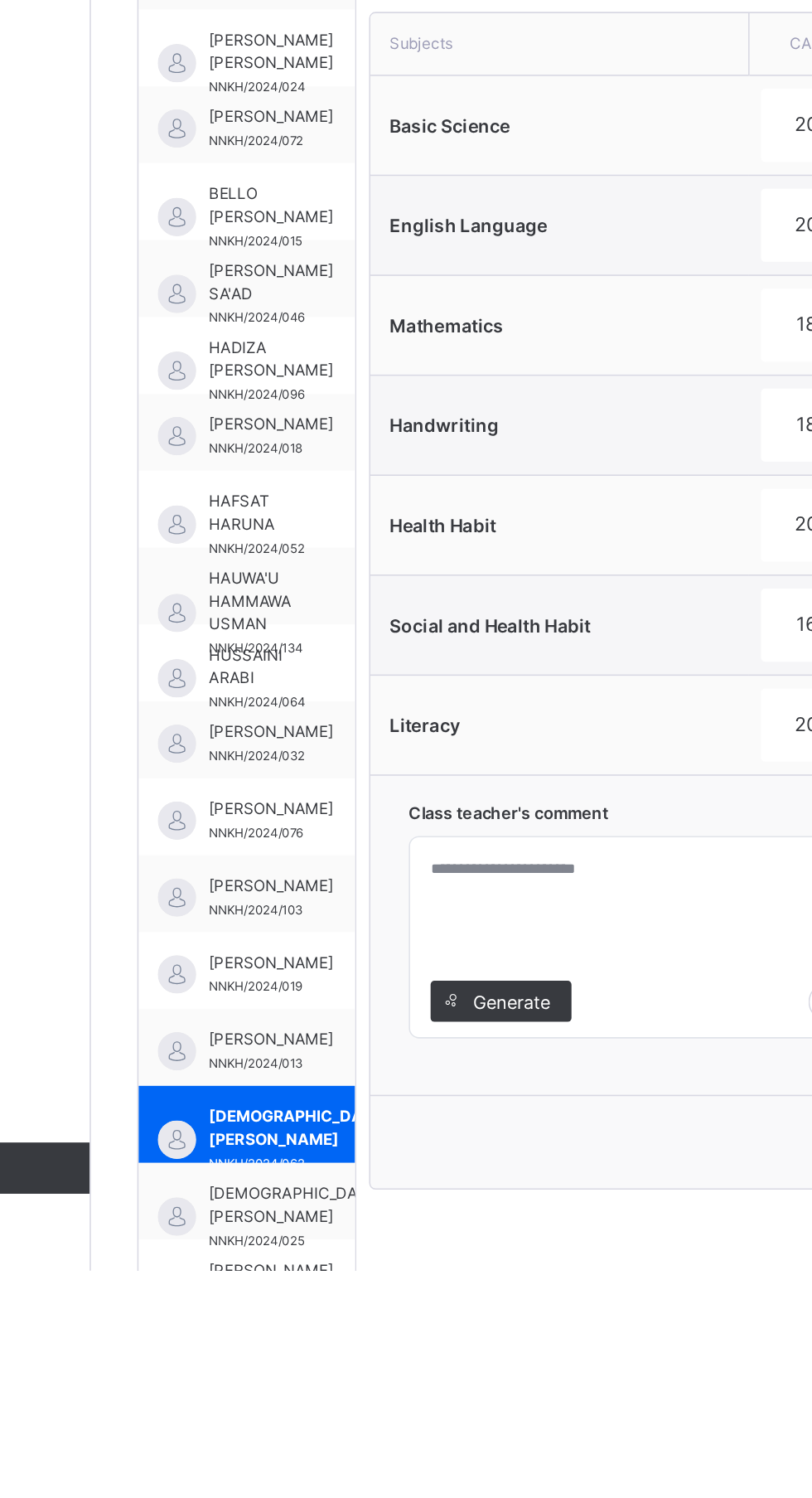
click at [480, 1321] on span "Generate" at bounding box center [470, 1324] width 52 height 17
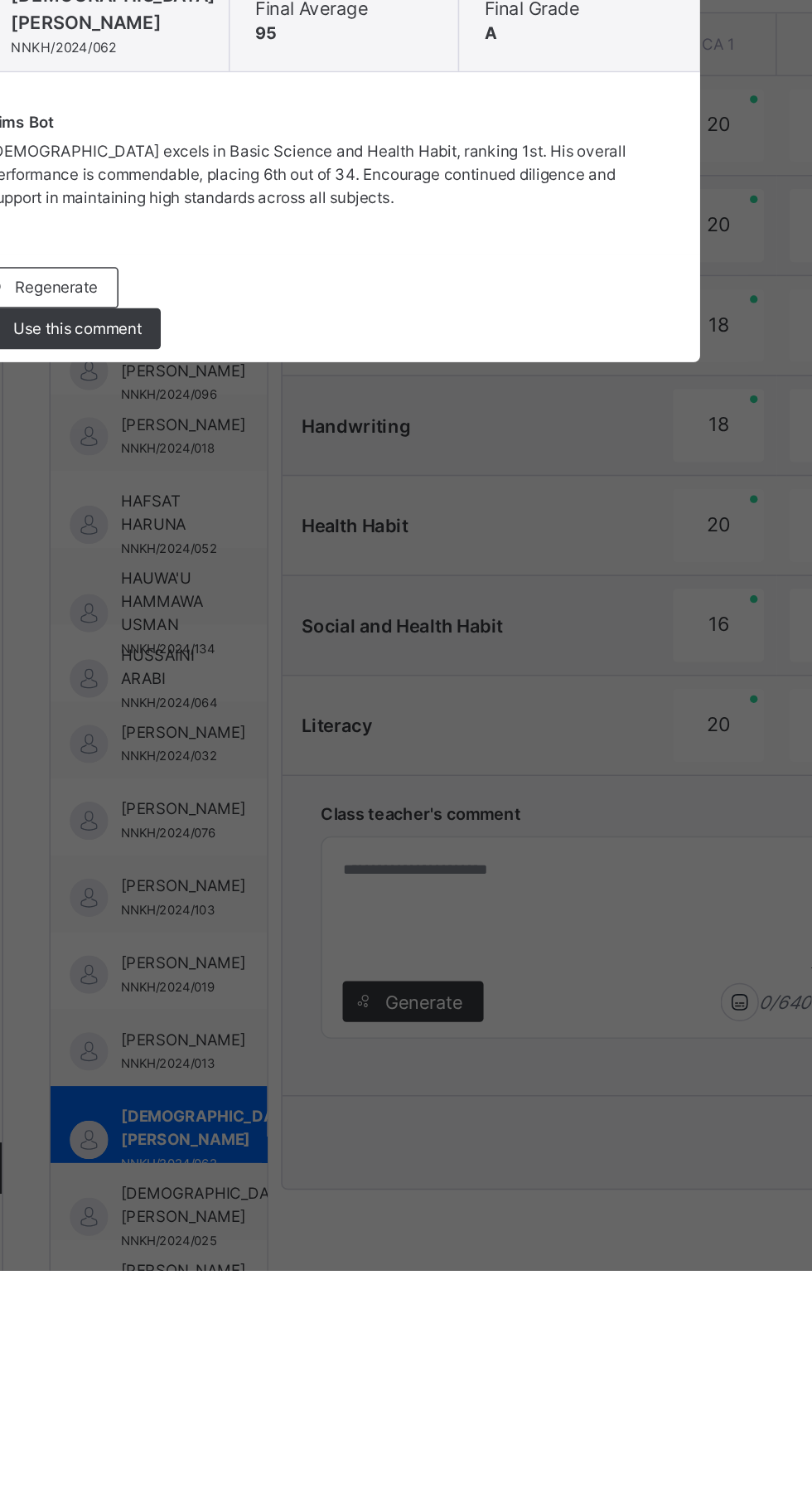
click at [288, 896] on span "Use this comment" at bounding box center [247, 888] width 83 height 15
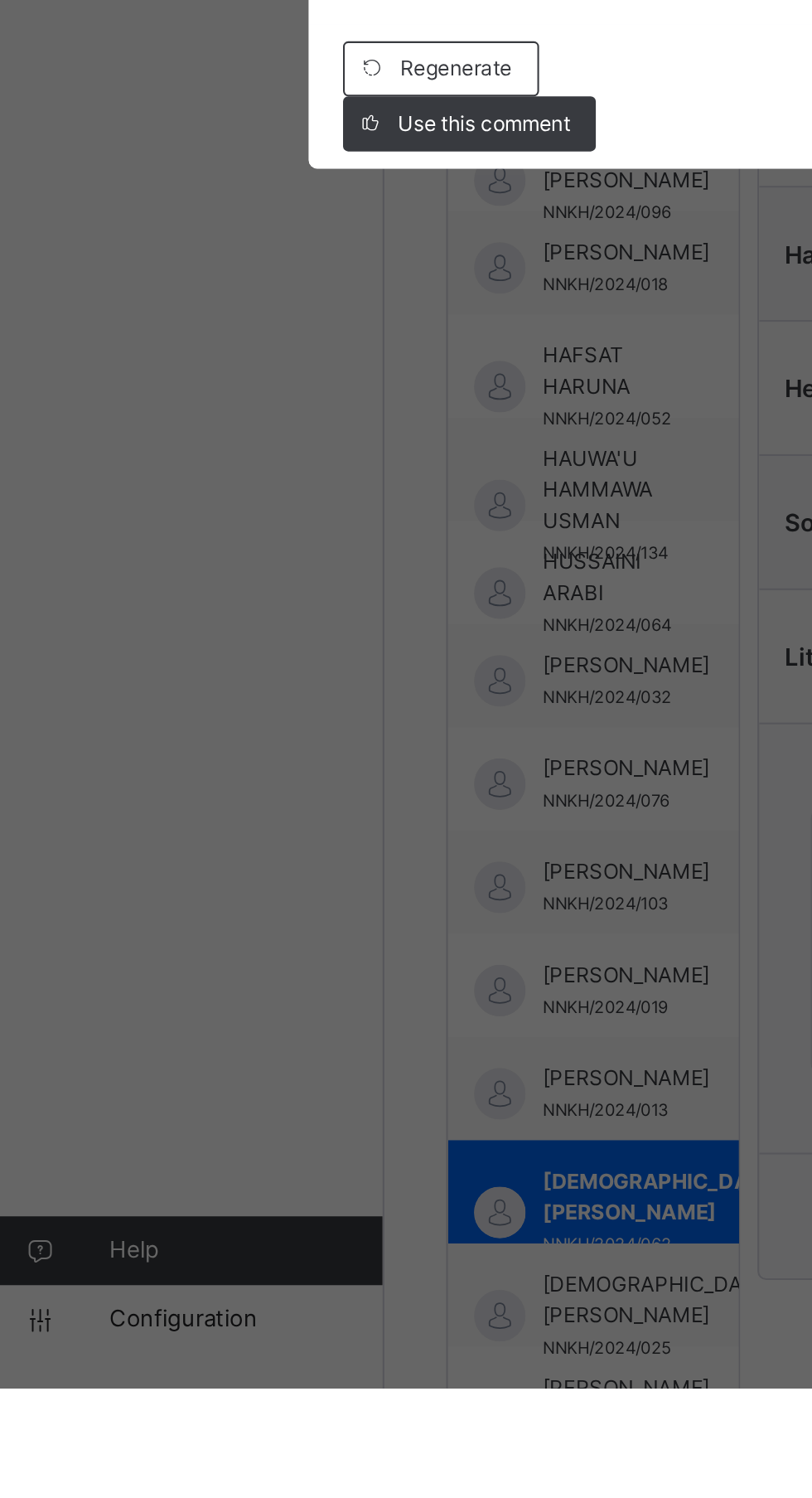
click at [288, 896] on span "Use this comment" at bounding box center [247, 888] width 83 height 15
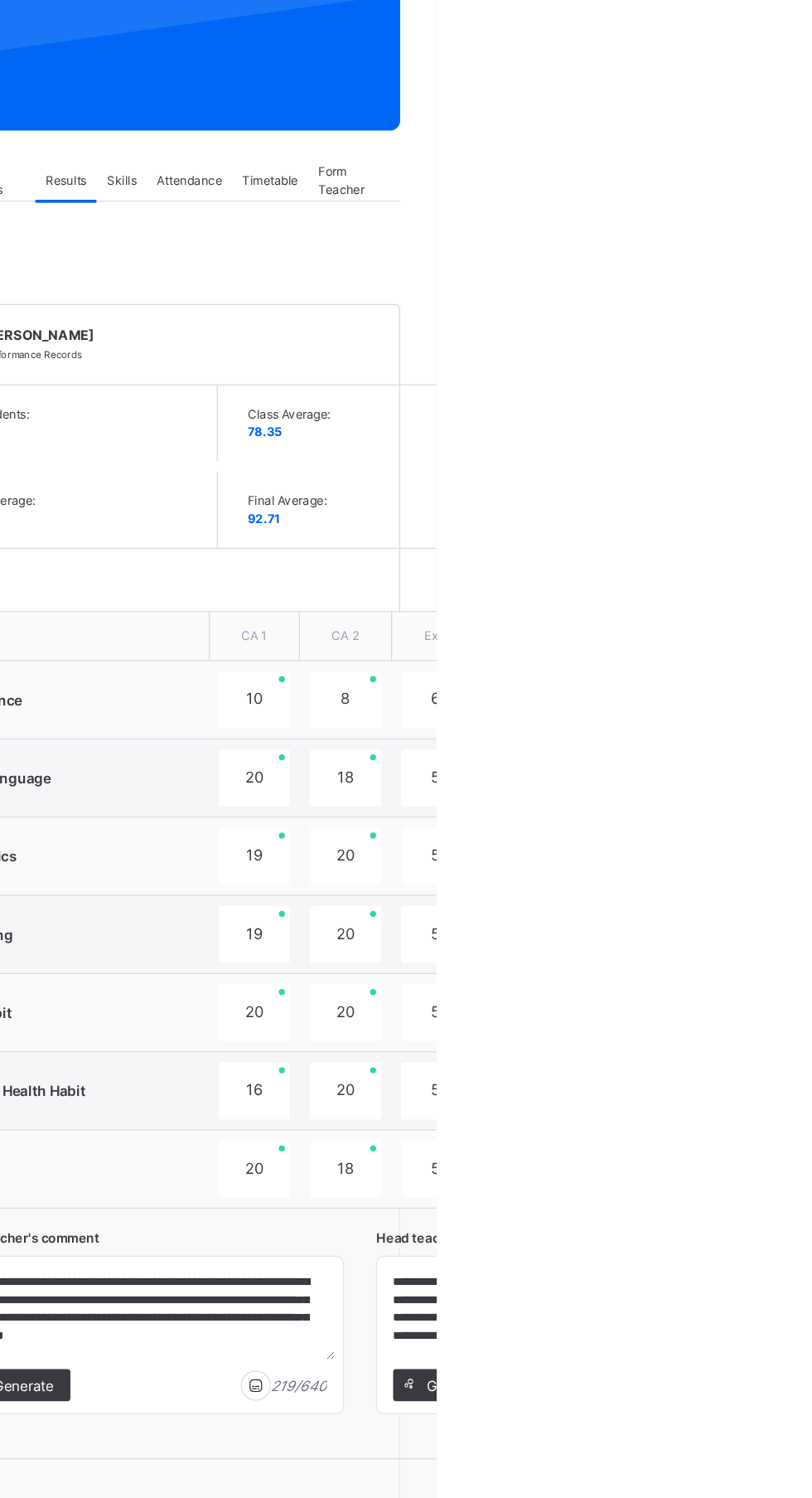
scroll to position [0, 0]
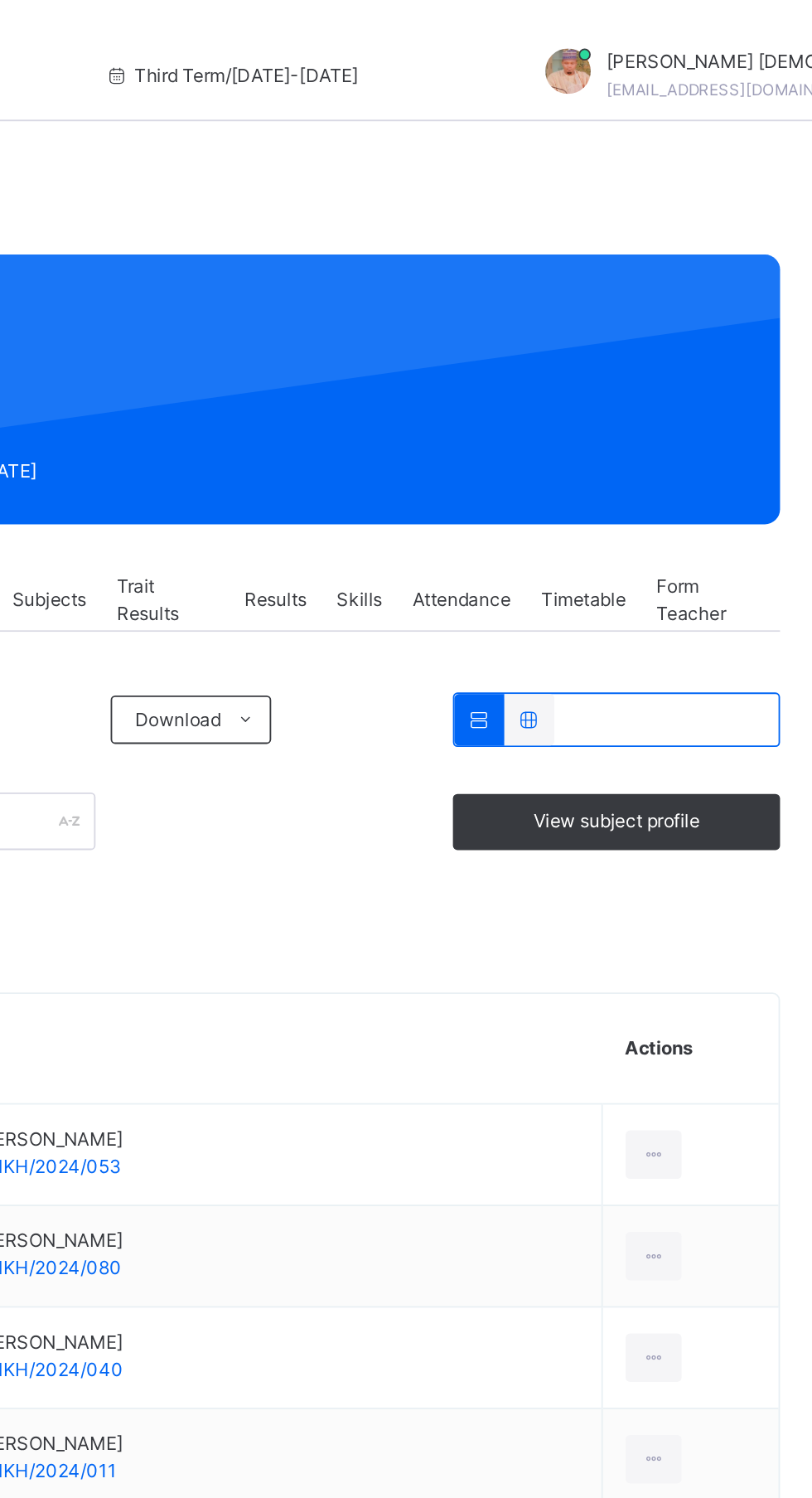
click at [523, 321] on span "Results" at bounding box center [506, 328] width 34 height 15
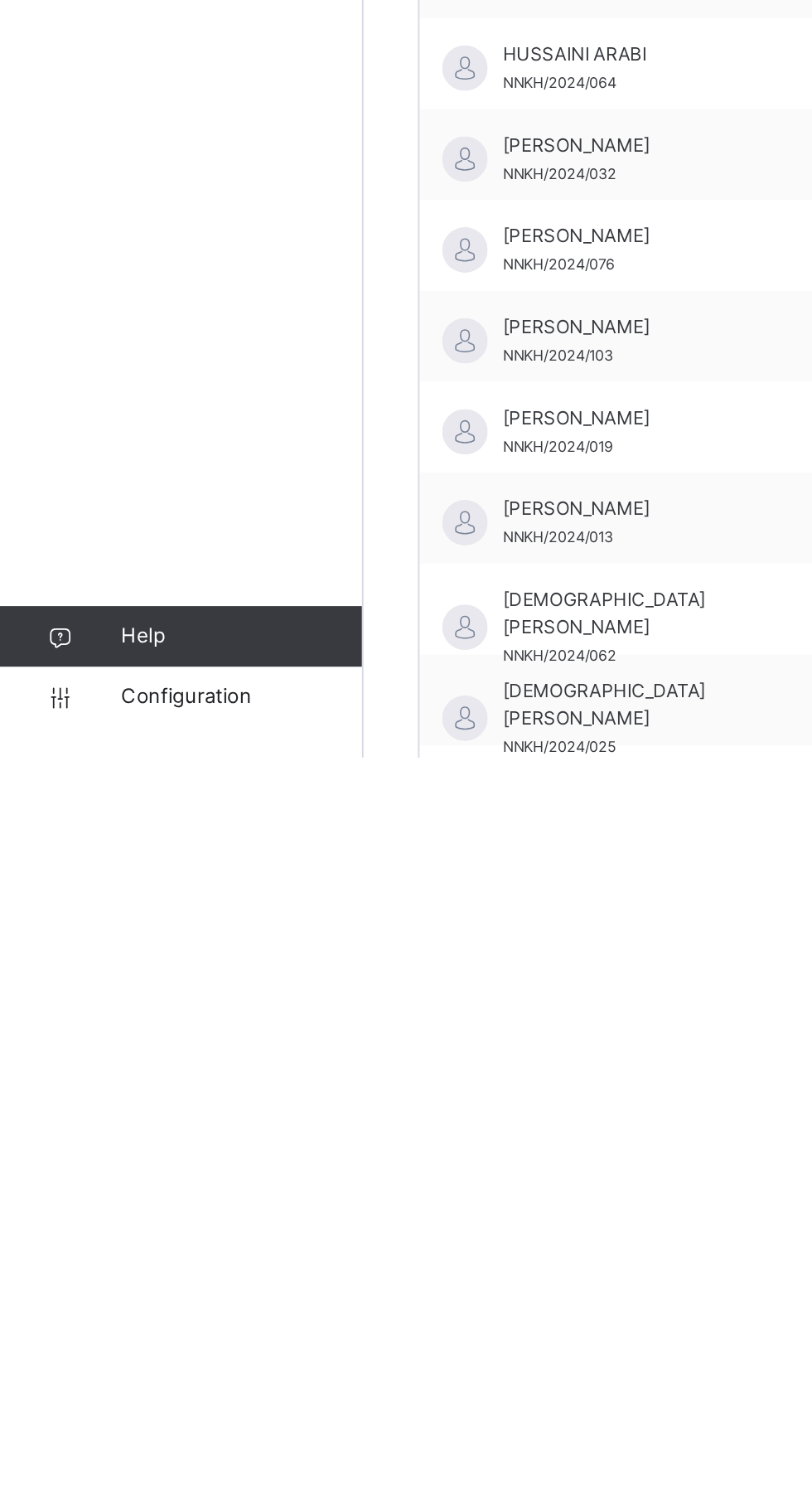
scroll to position [358, 0]
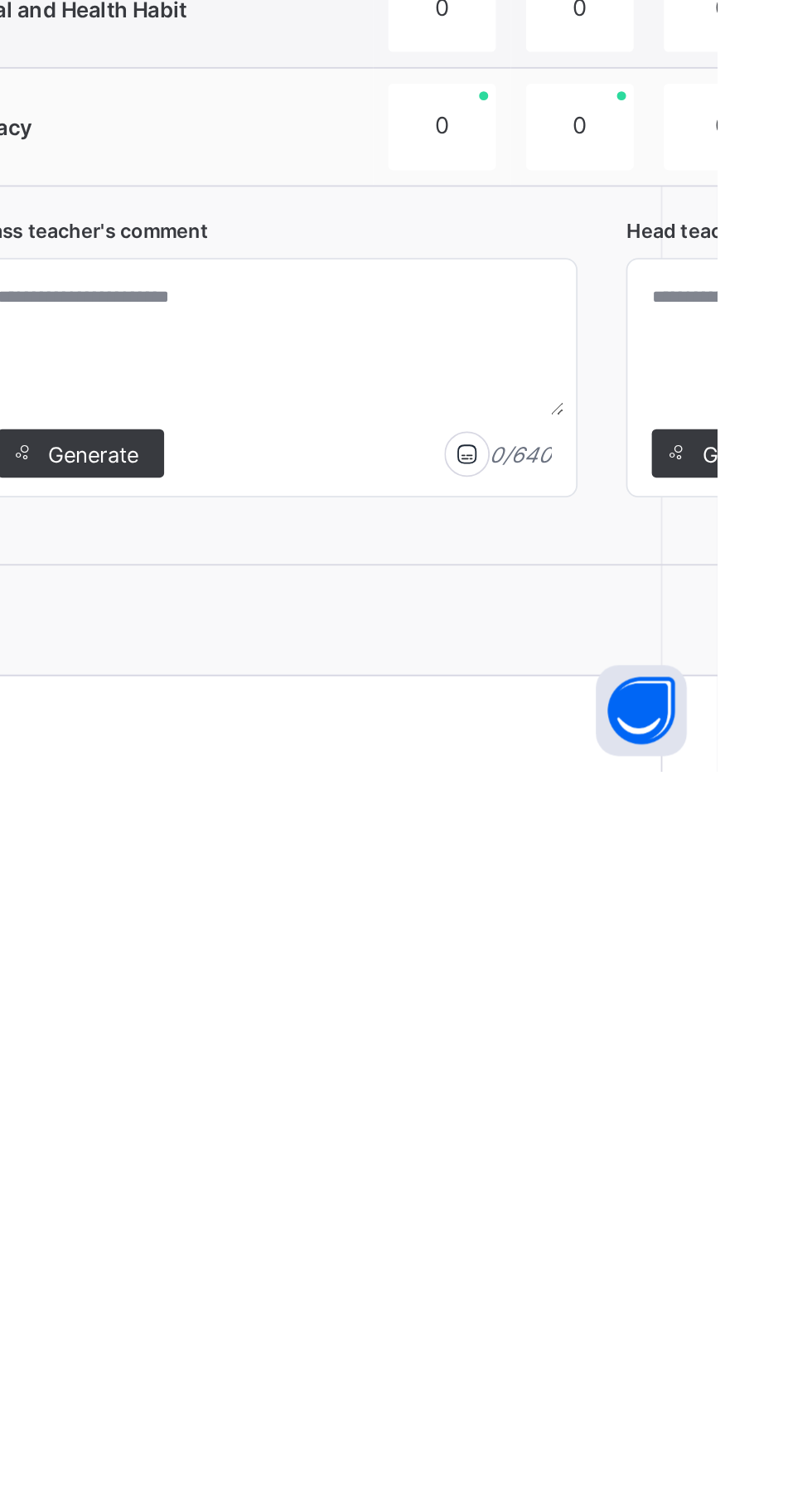
scroll to position [366, 0]
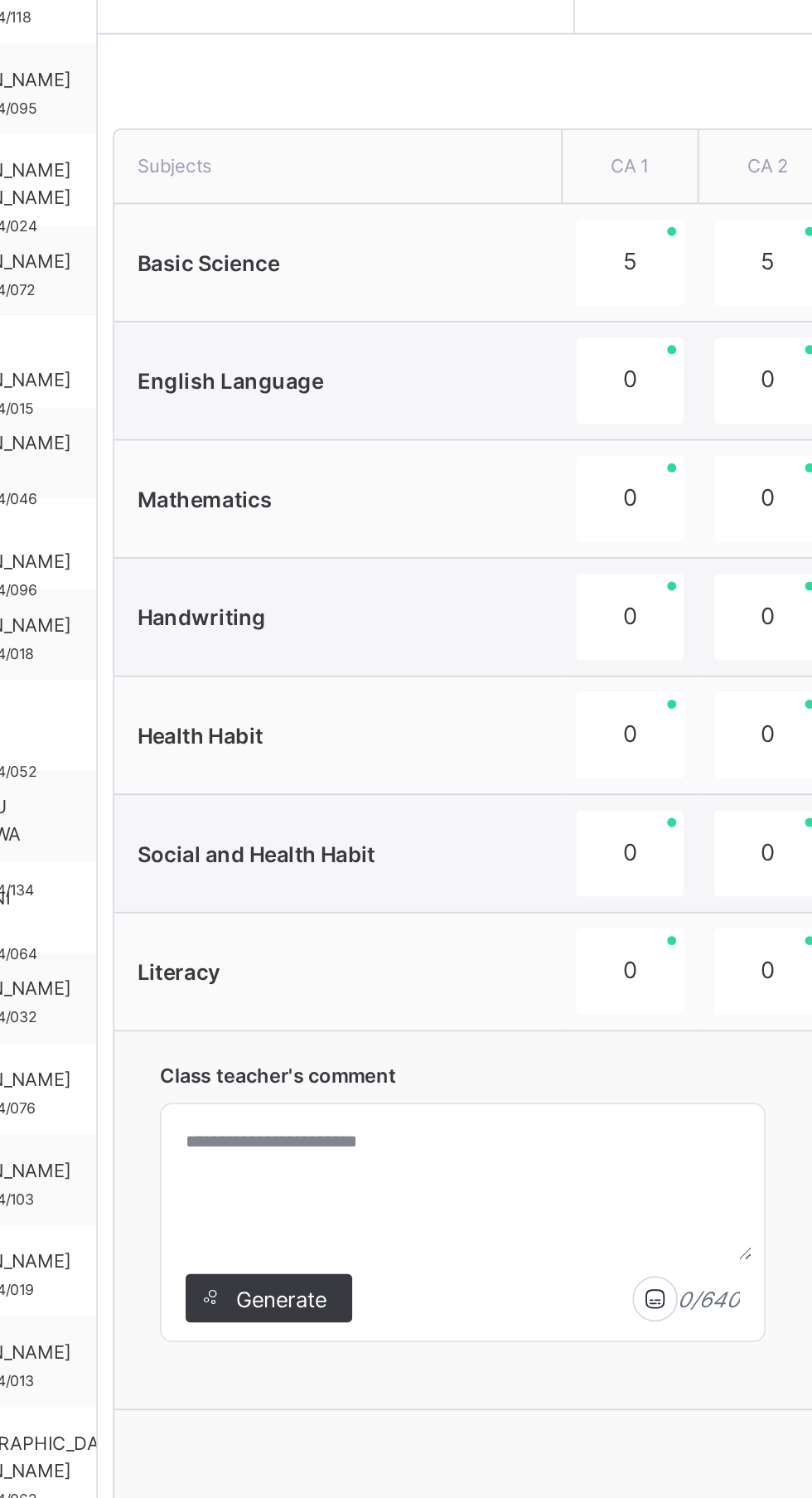
click at [486, 1321] on span "Generate" at bounding box center [470, 1324] width 52 height 17
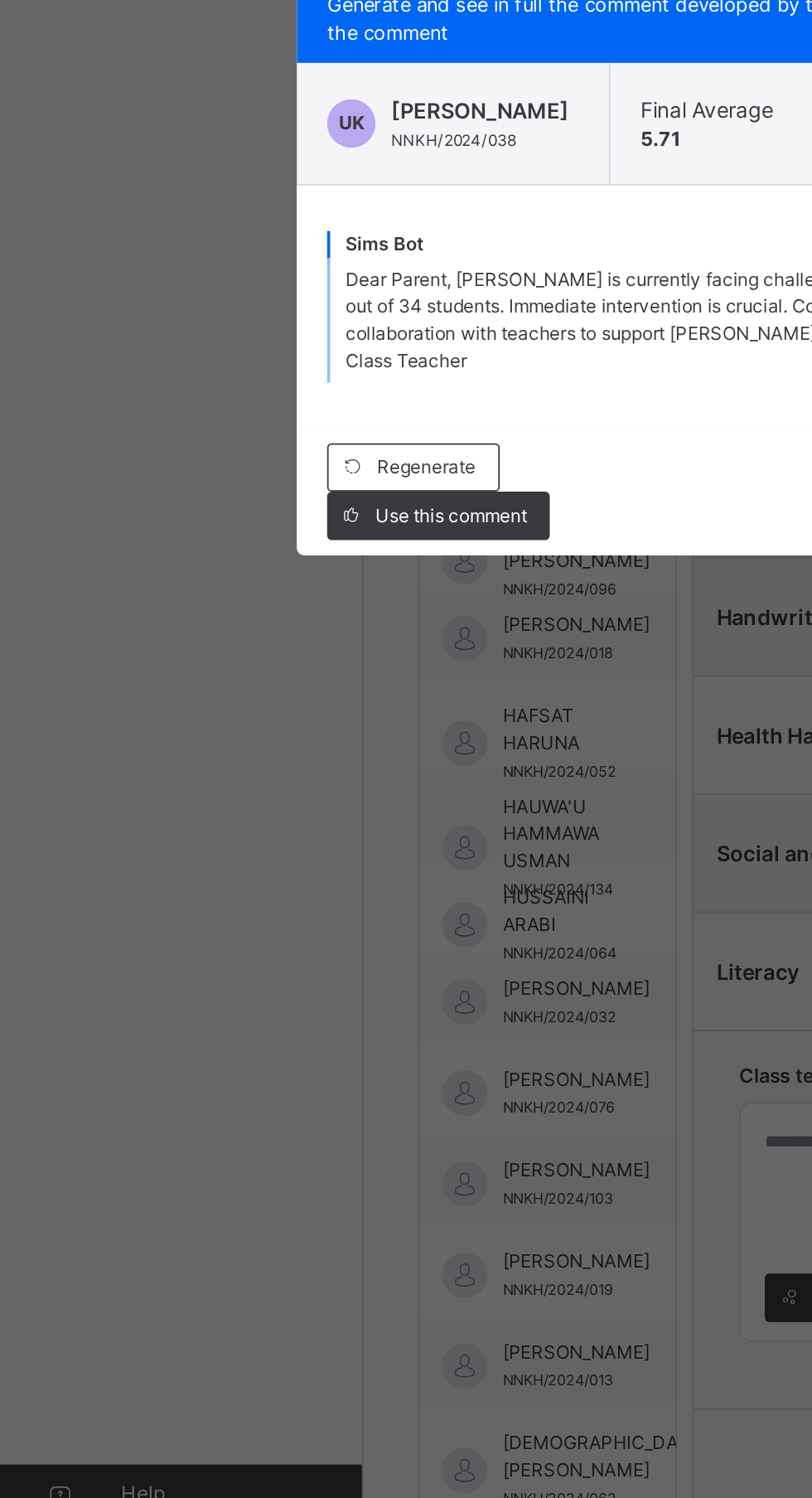
click at [288, 904] on span "Use this comment" at bounding box center [247, 896] width 83 height 15
type textarea "**********"
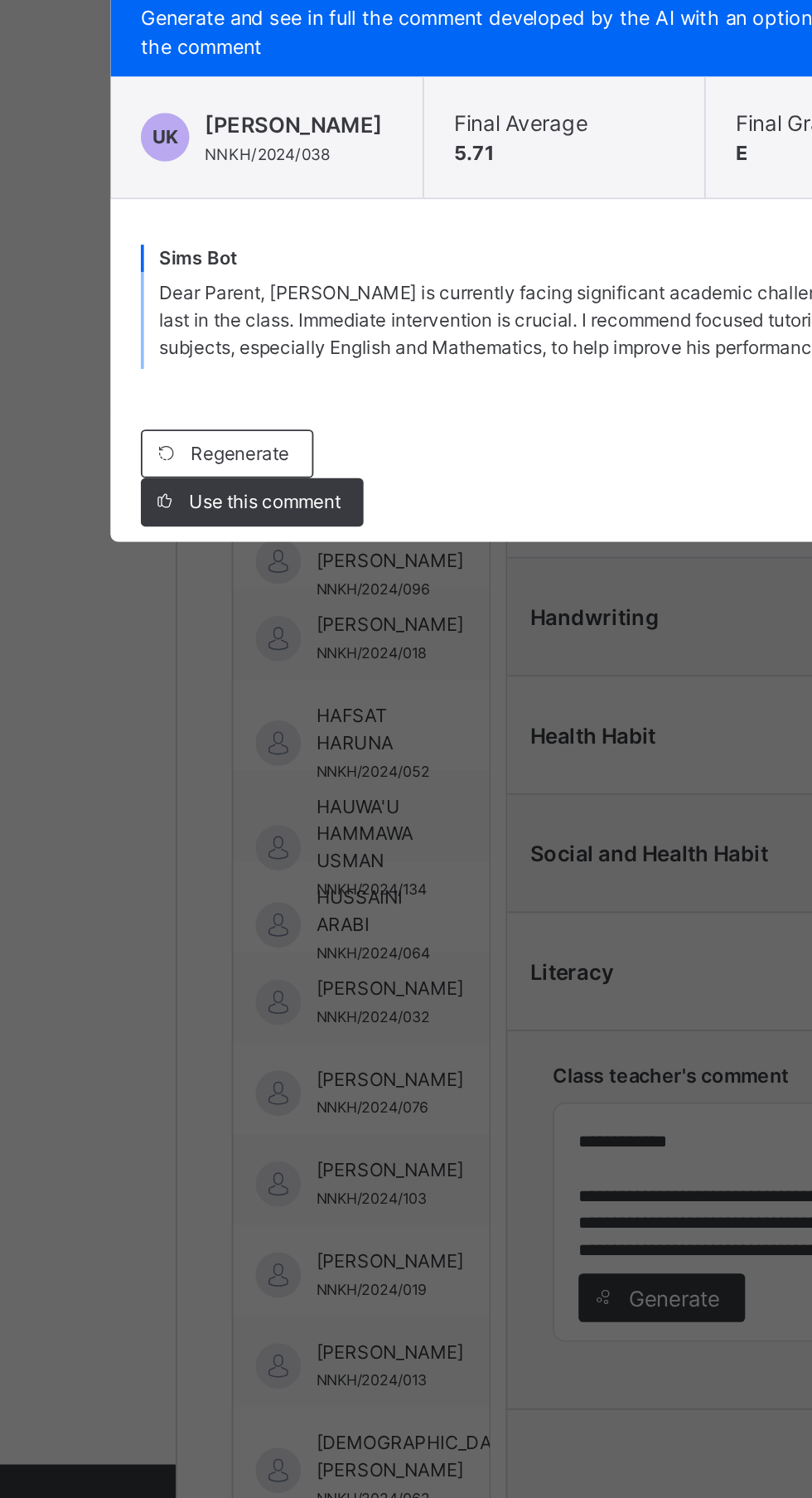
click at [300, 902] on div "Use this comment" at bounding box center [239, 888] width 122 height 26
type textarea "**********"
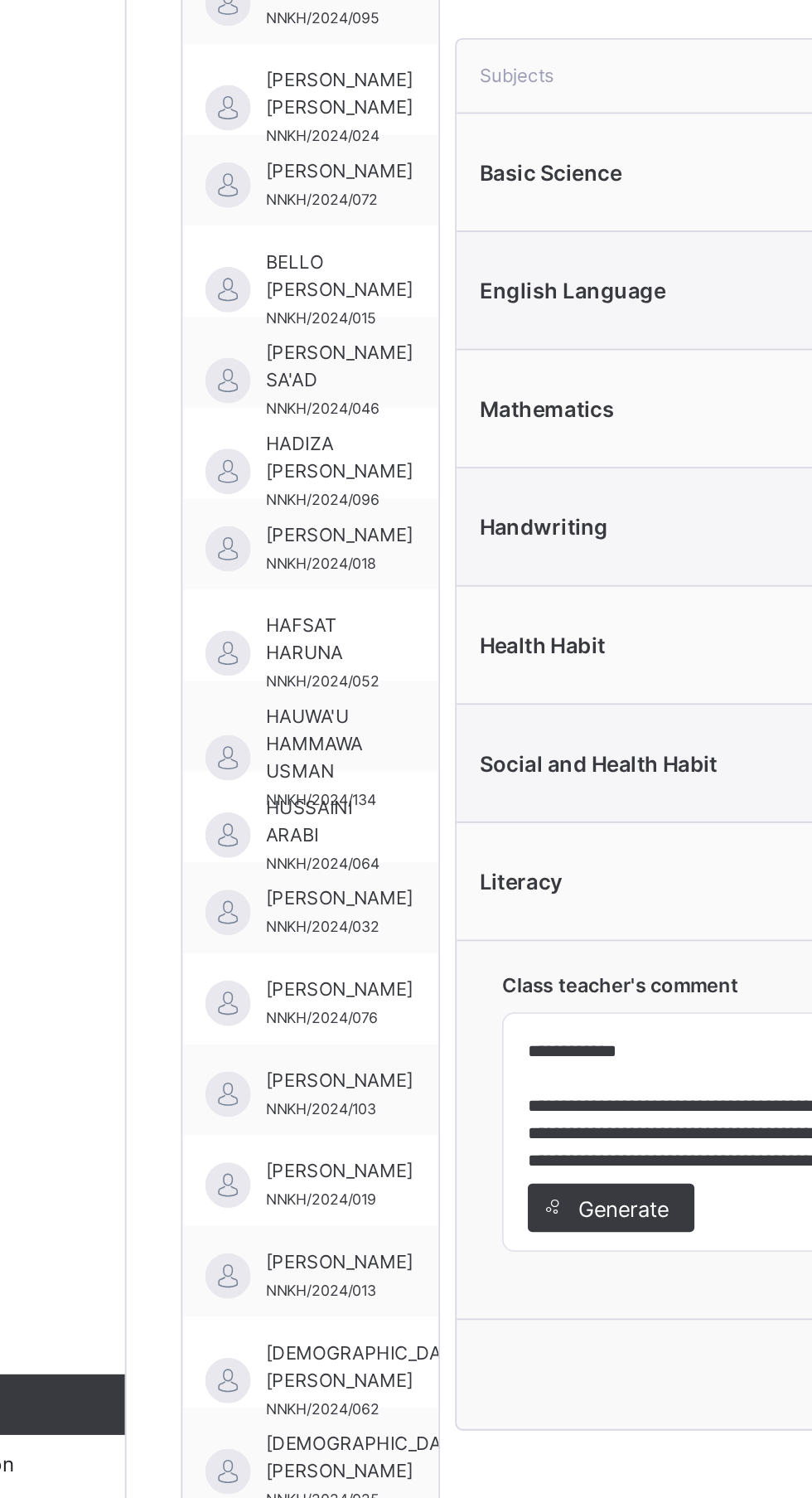
click at [486, 1331] on span "Generate" at bounding box center [470, 1324] width 52 height 17
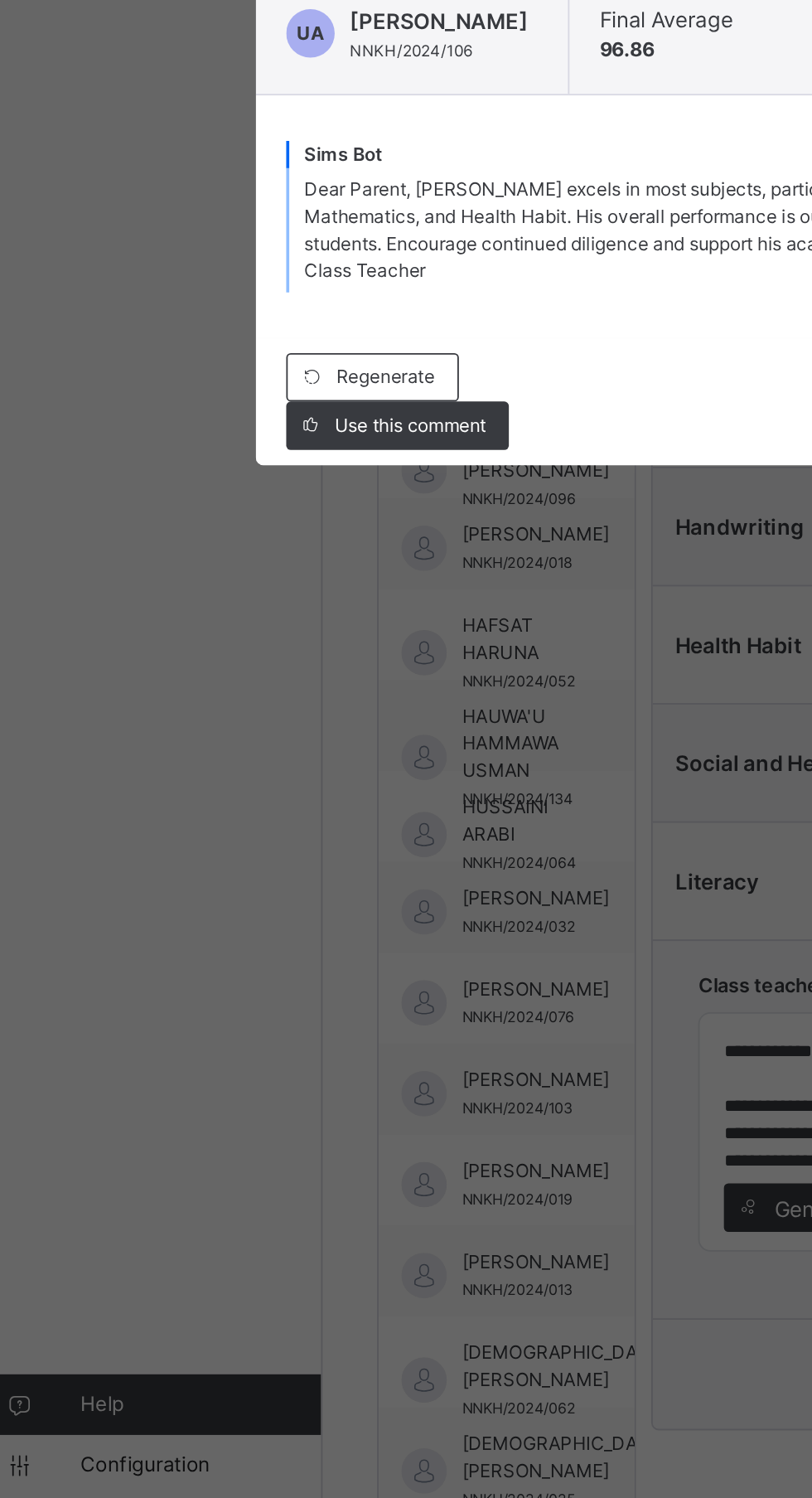
click at [288, 904] on span "Use this comment" at bounding box center [247, 896] width 83 height 15
type textarea "**********"
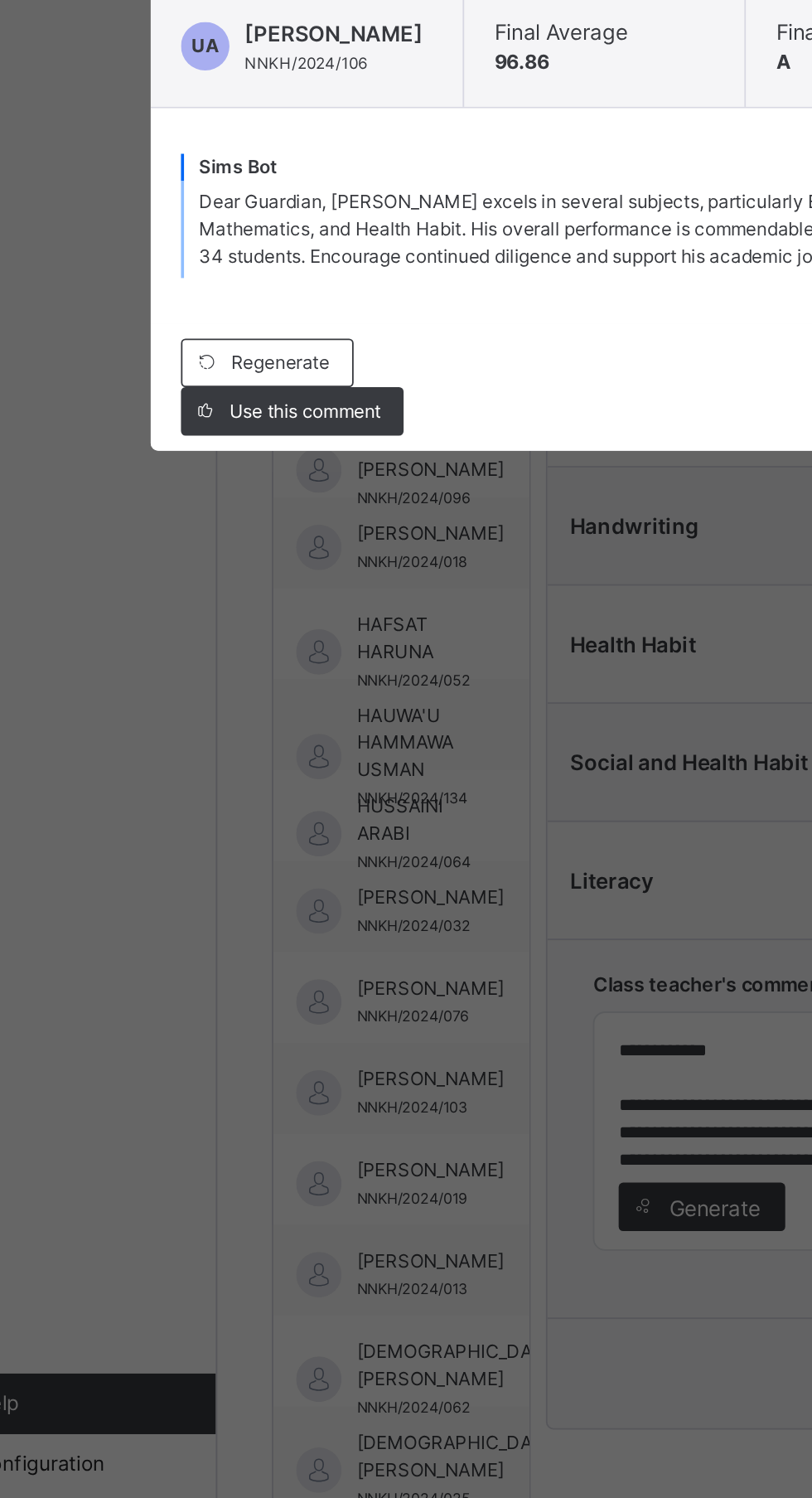
click at [288, 896] on span "Use this comment" at bounding box center [247, 888] width 83 height 15
type textarea "**********"
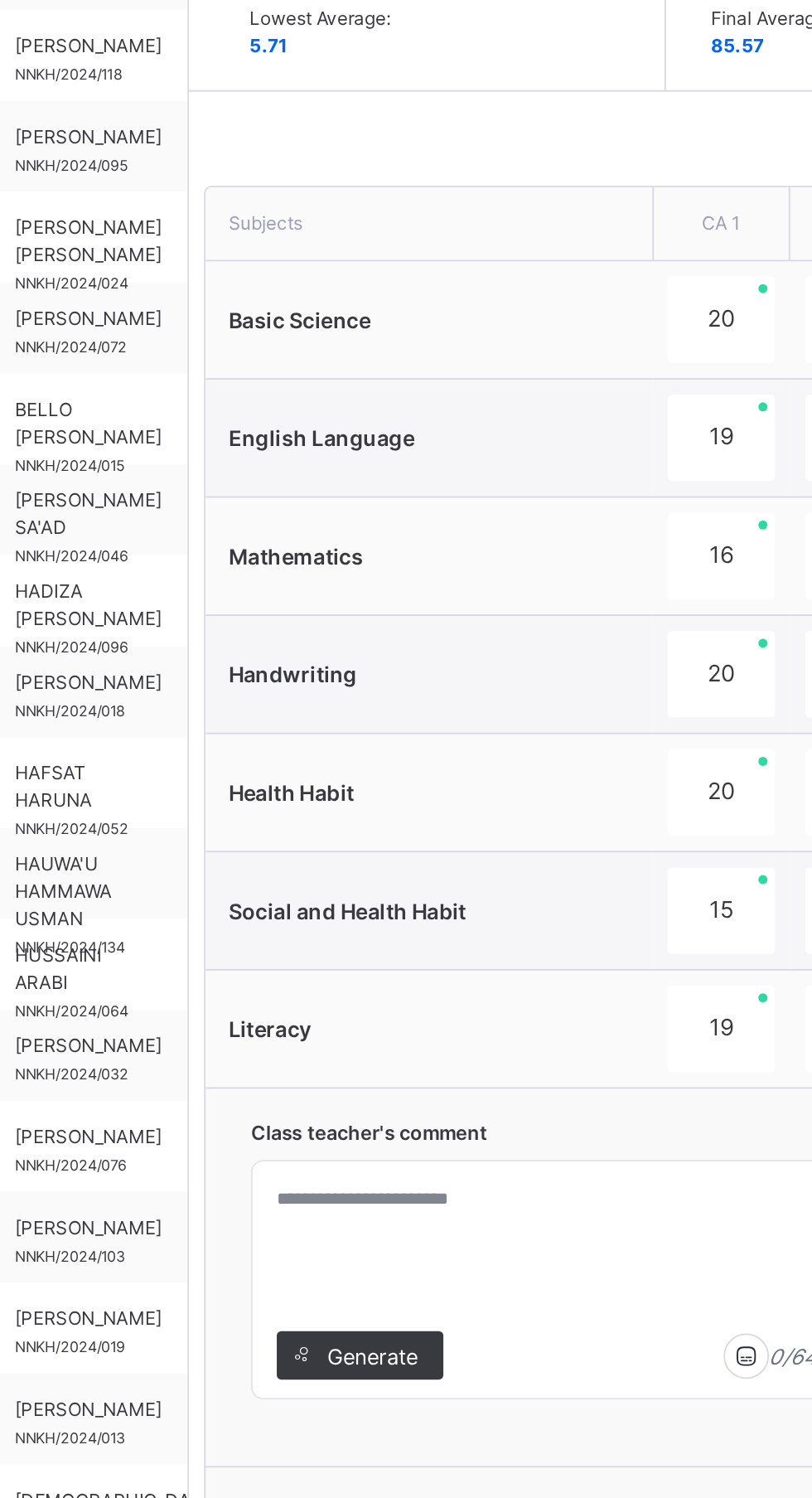
click at [485, 1326] on span "Generate" at bounding box center [470, 1324] width 52 height 17
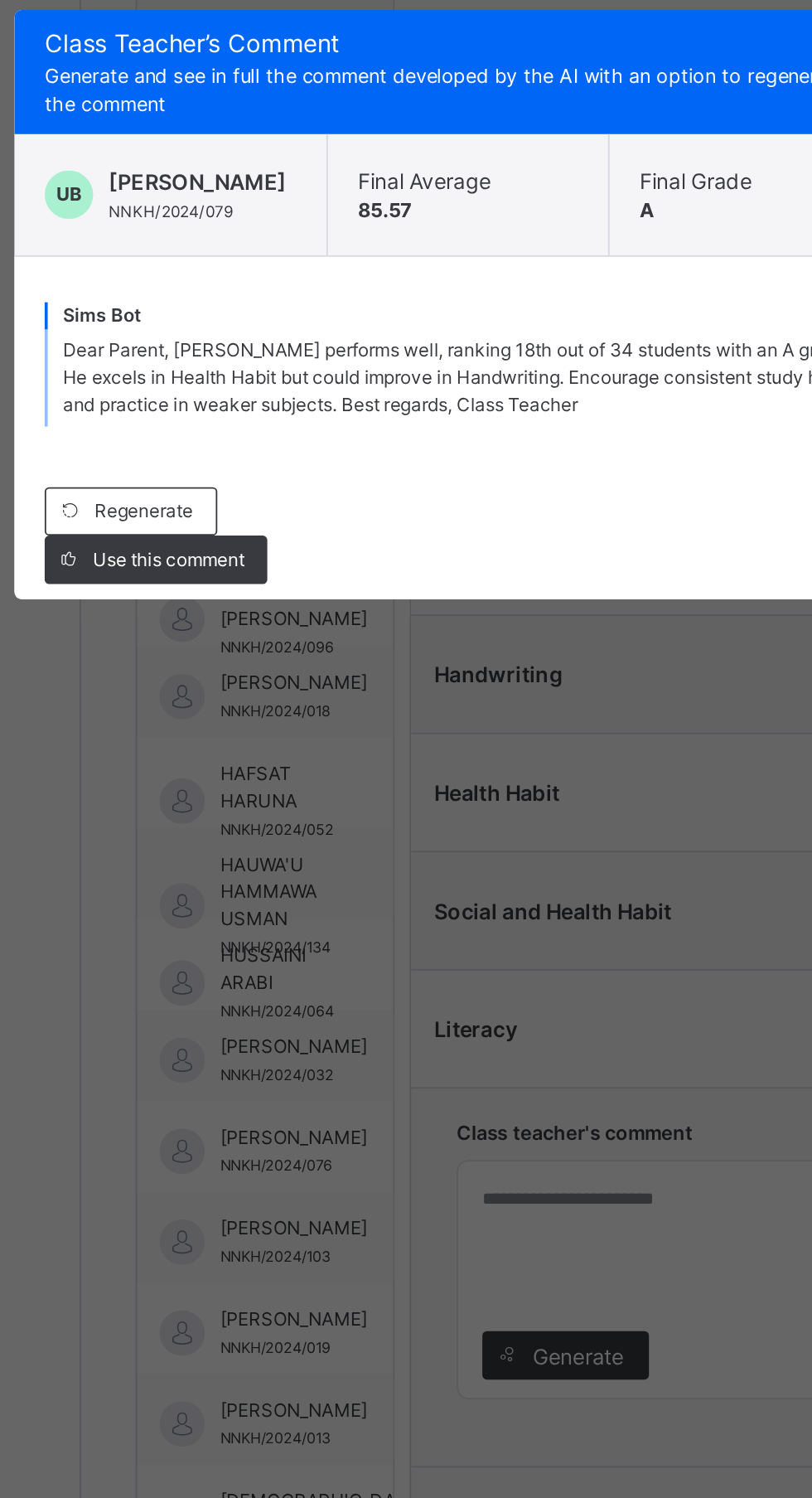
click at [300, 902] on div "Use this comment" at bounding box center [239, 888] width 122 height 26
type textarea "**********"
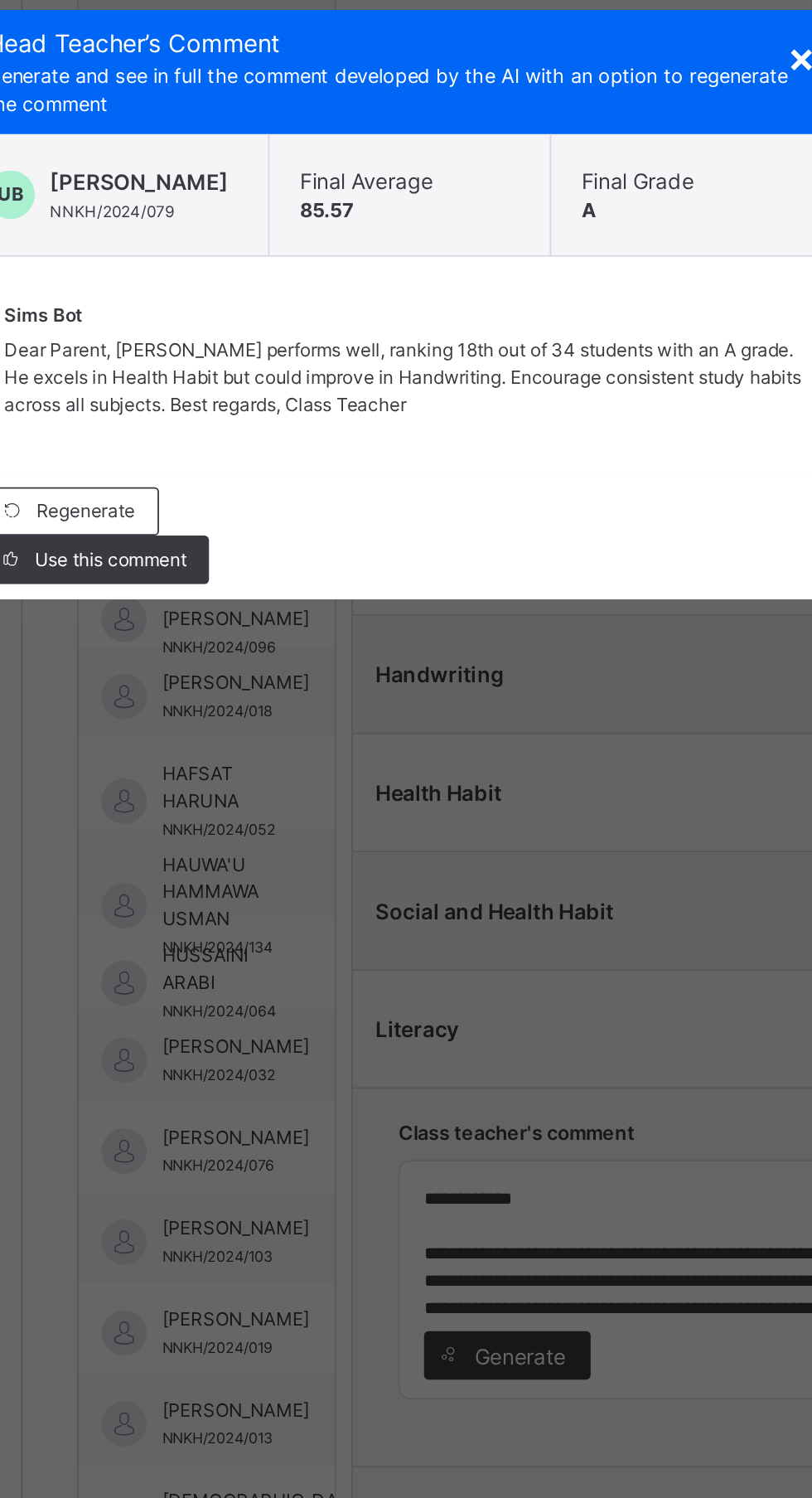
click at [300, 902] on div "Use this comment" at bounding box center [239, 888] width 122 height 26
type textarea "**********"
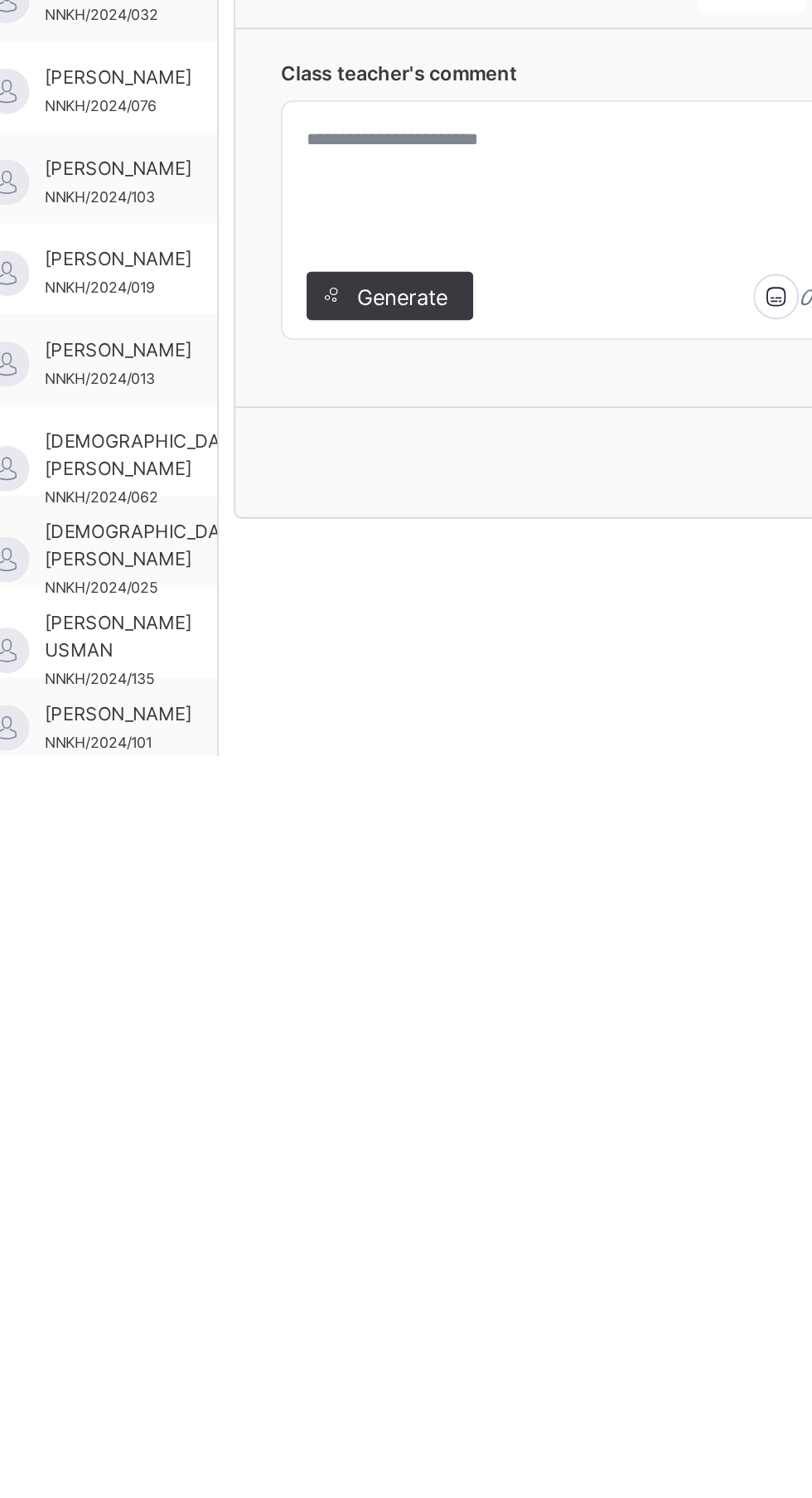
scroll to position [0, 0]
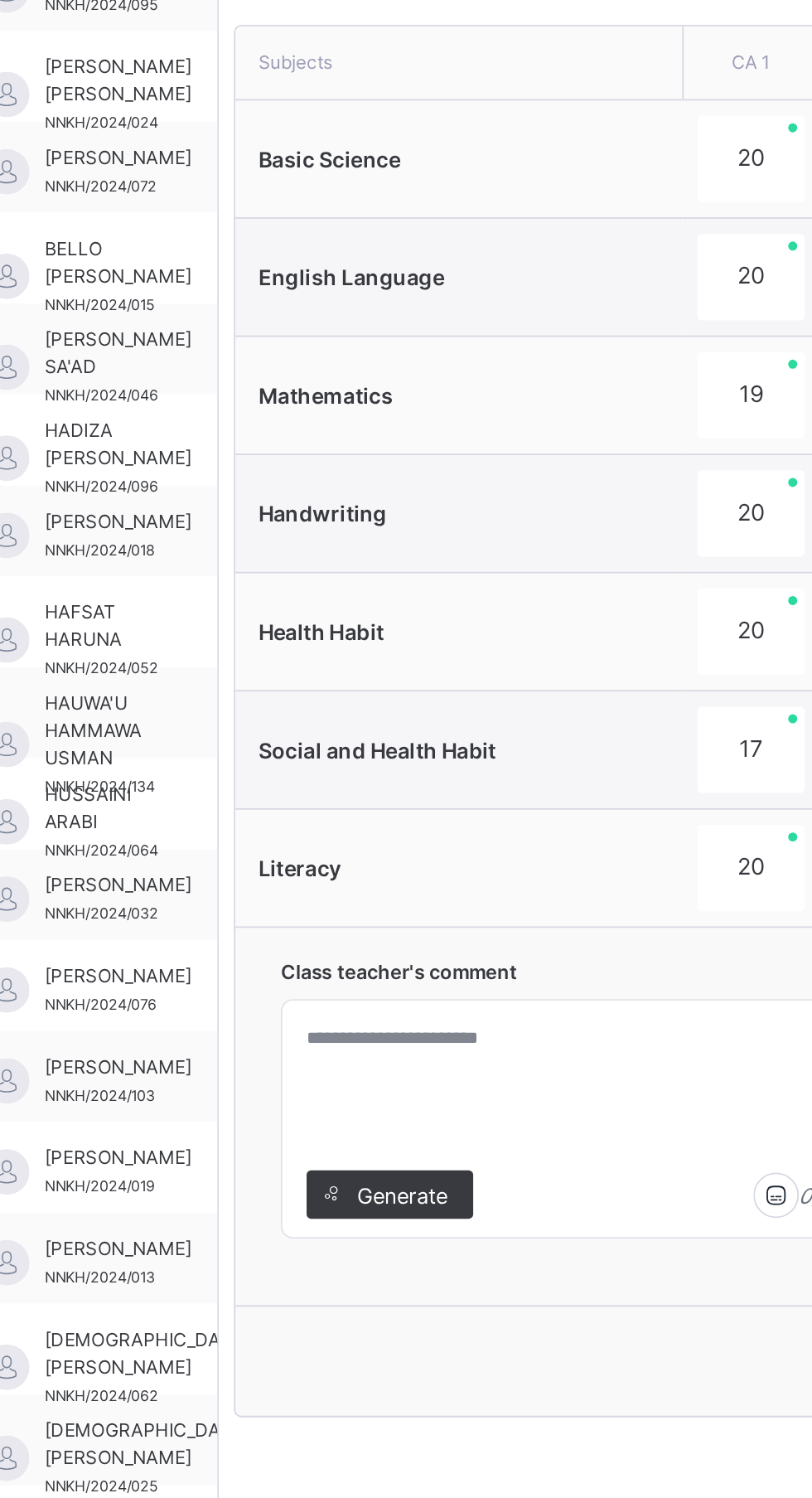
click at [500, 1316] on div "Generate" at bounding box center [463, 1324] width 91 height 26
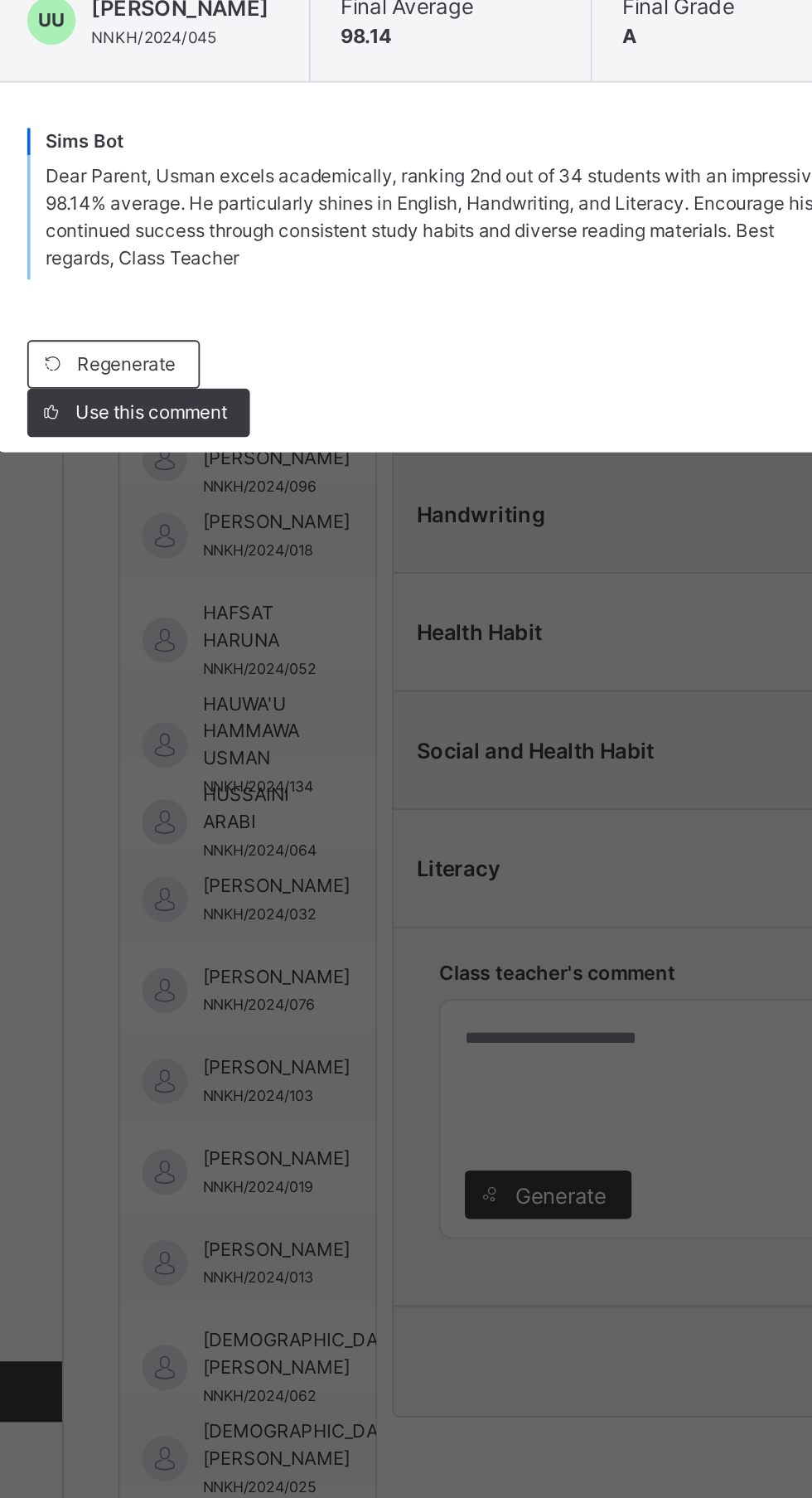
click at [300, 909] on div "Use this comment" at bounding box center [239, 896] width 122 height 26
type textarea "**********"
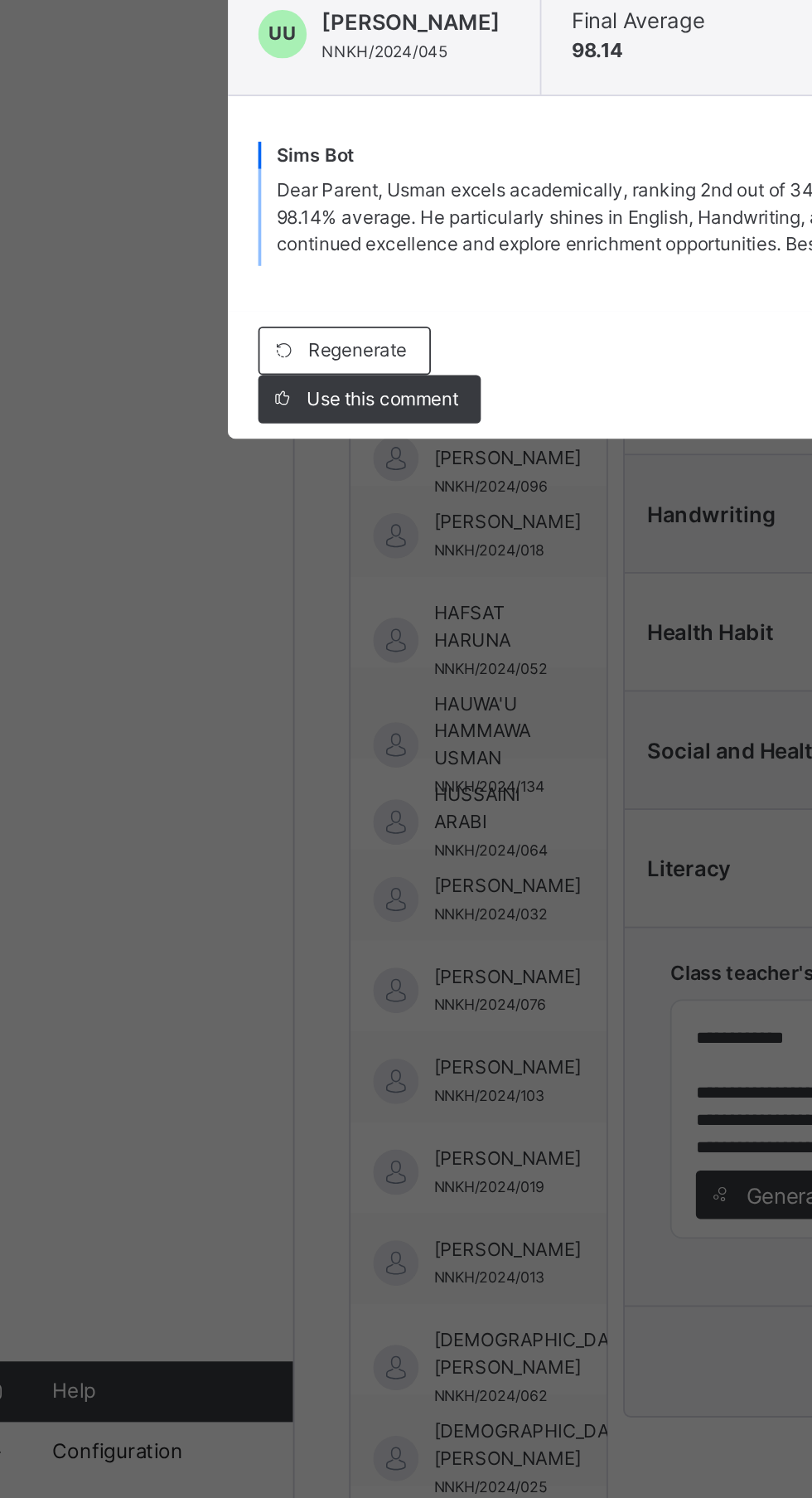
click at [288, 896] on span "Use this comment" at bounding box center [247, 888] width 83 height 15
type textarea "**********"
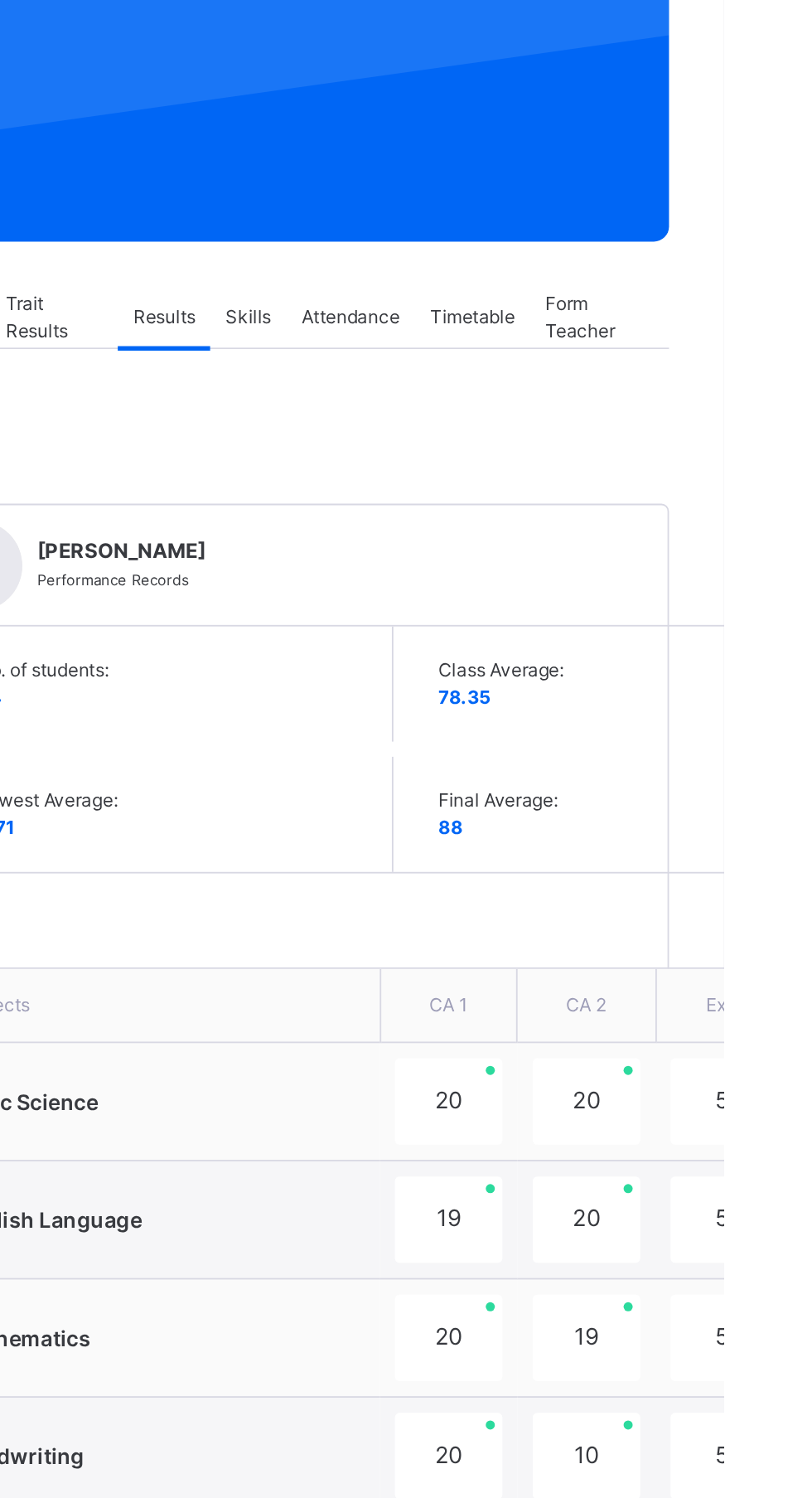
scroll to position [366, 0]
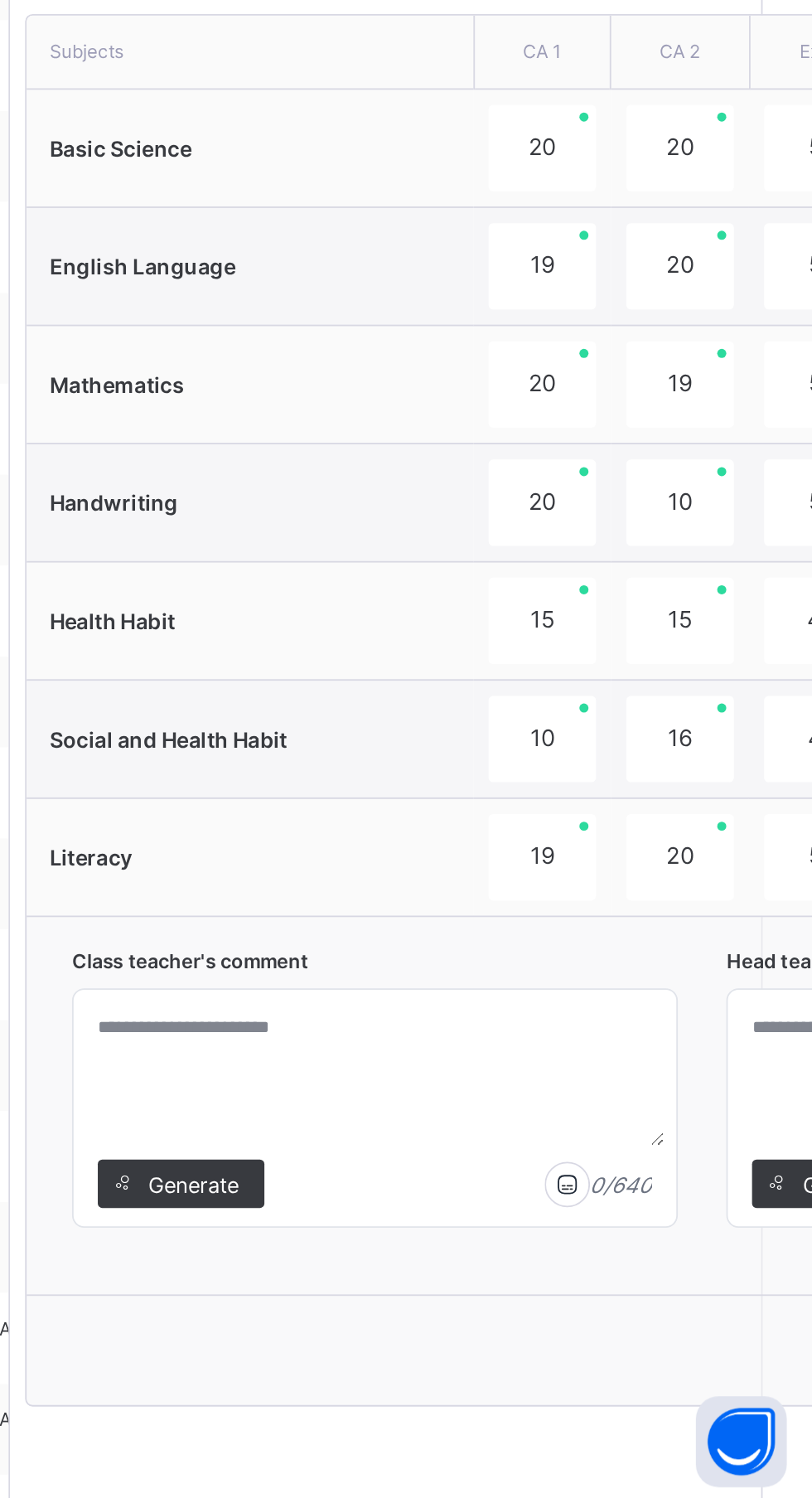
click at [493, 1327] on span "Generate" at bounding box center [470, 1324] width 52 height 17
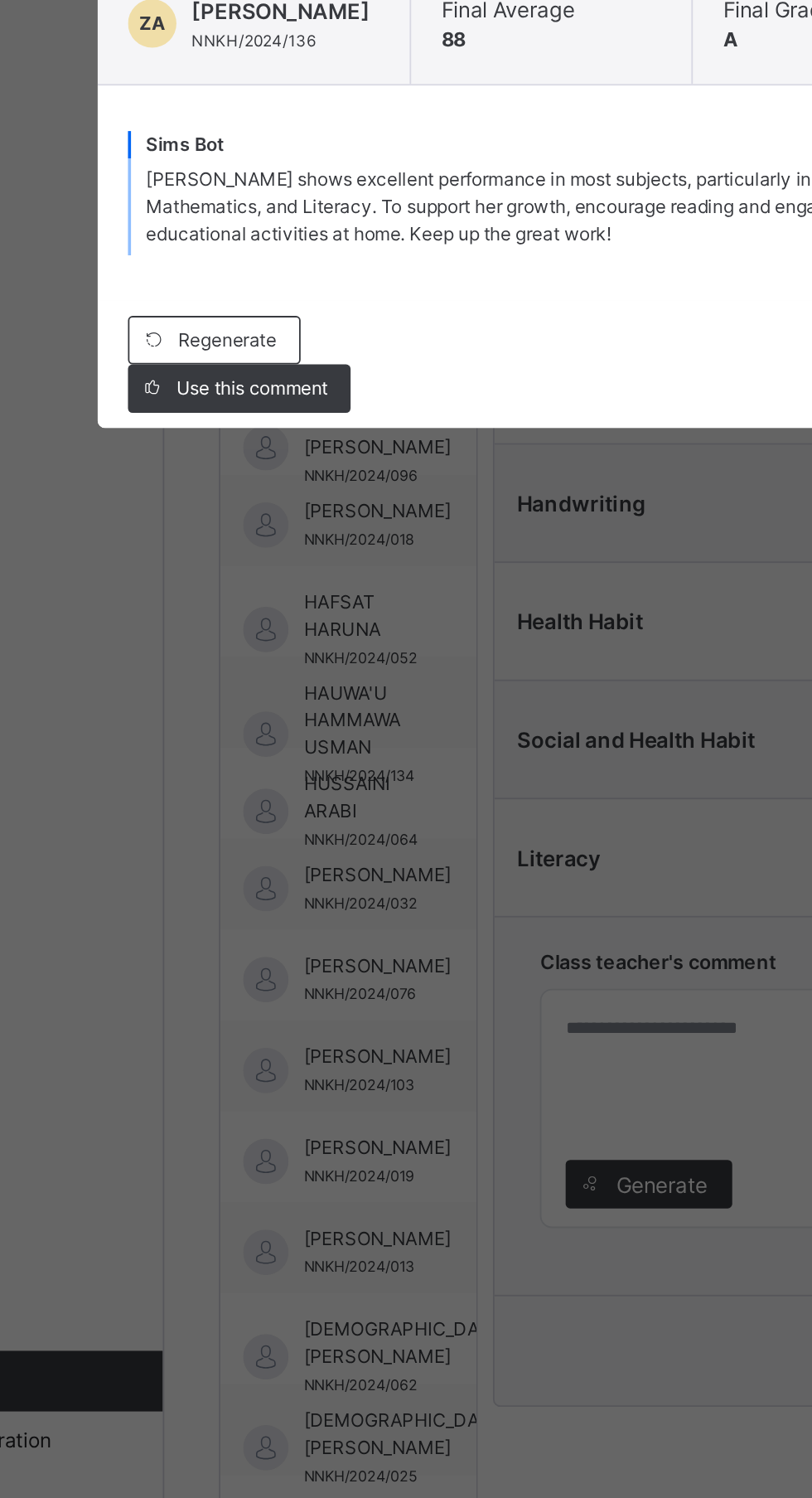
click at [288, 896] on span "Use this comment" at bounding box center [247, 888] width 83 height 15
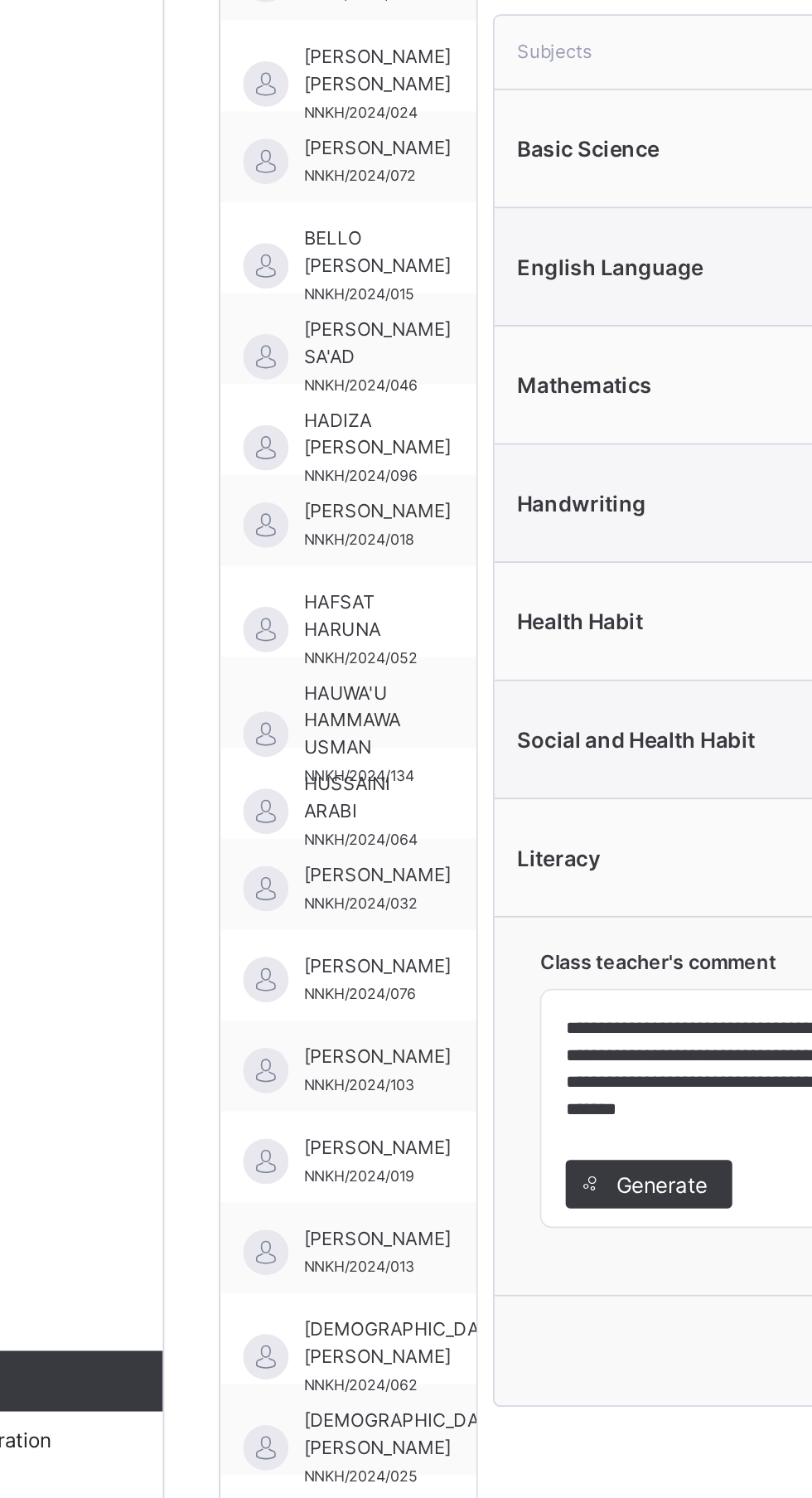
type textarea "**********"
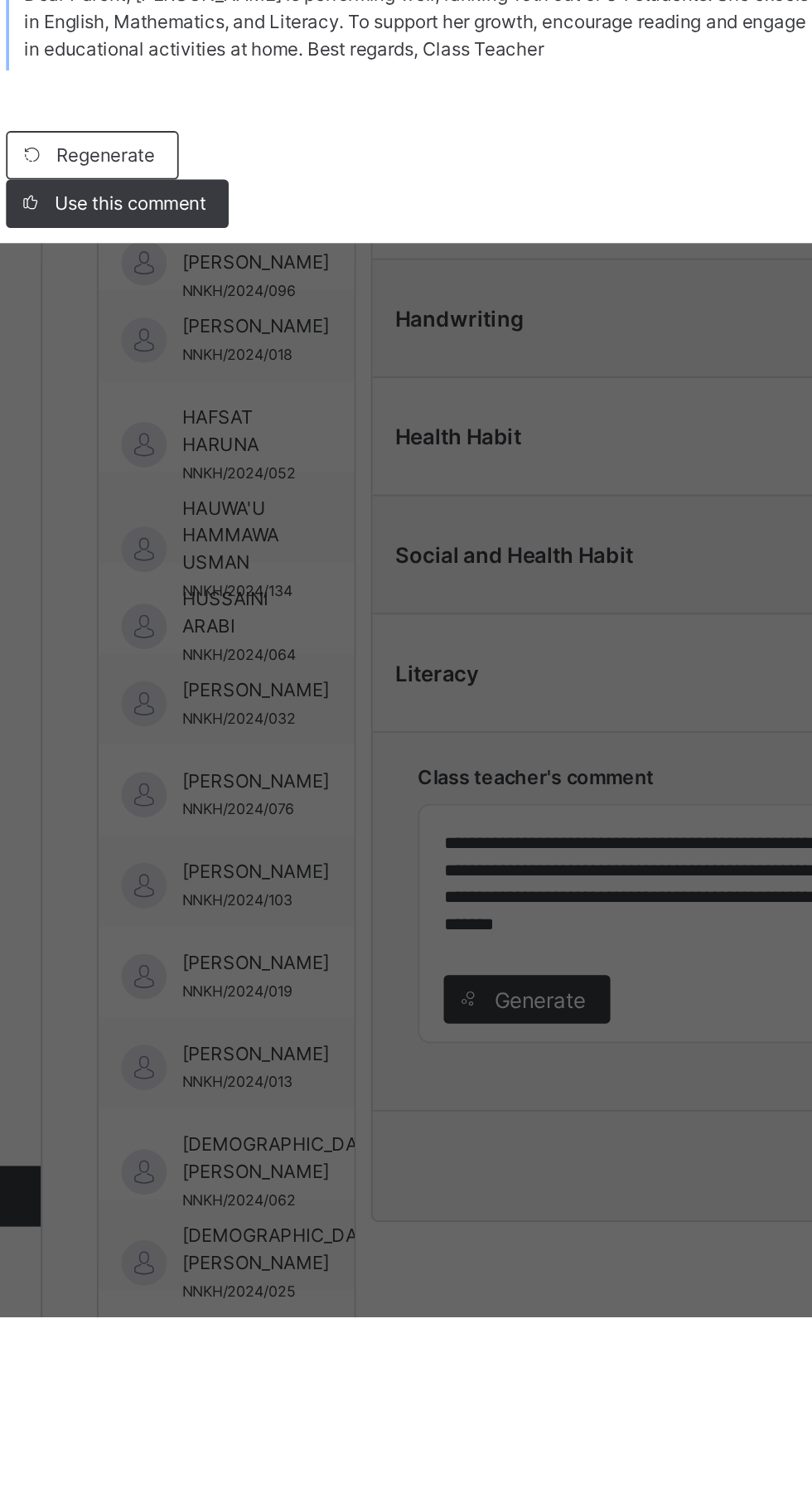
click at [288, 896] on span "Use this comment" at bounding box center [247, 888] width 83 height 15
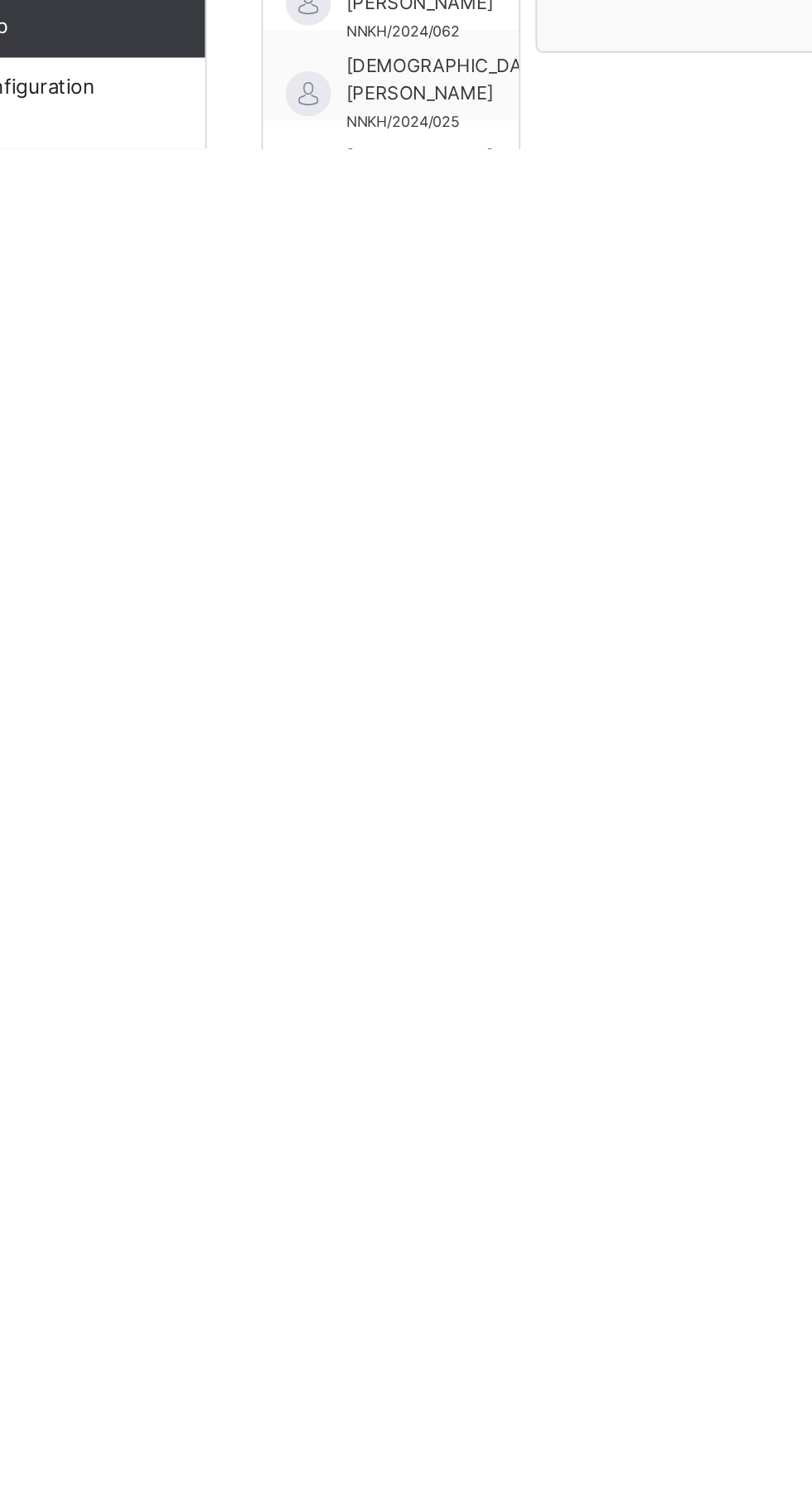
scroll to position [154, 0]
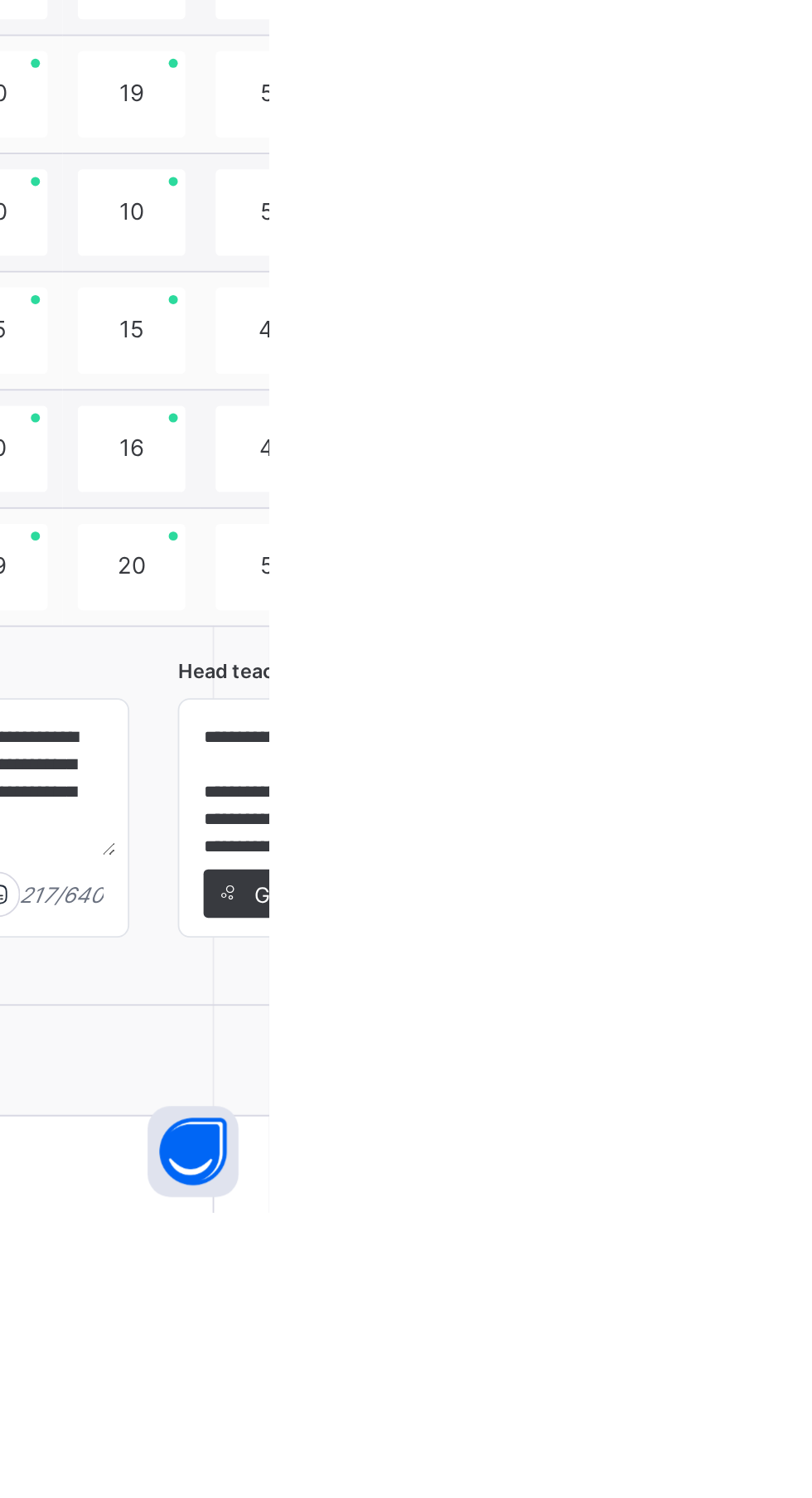
type textarea "**********"
click at [811, 1464] on div "**********" at bounding box center [761, 1213] width 783 height 1431
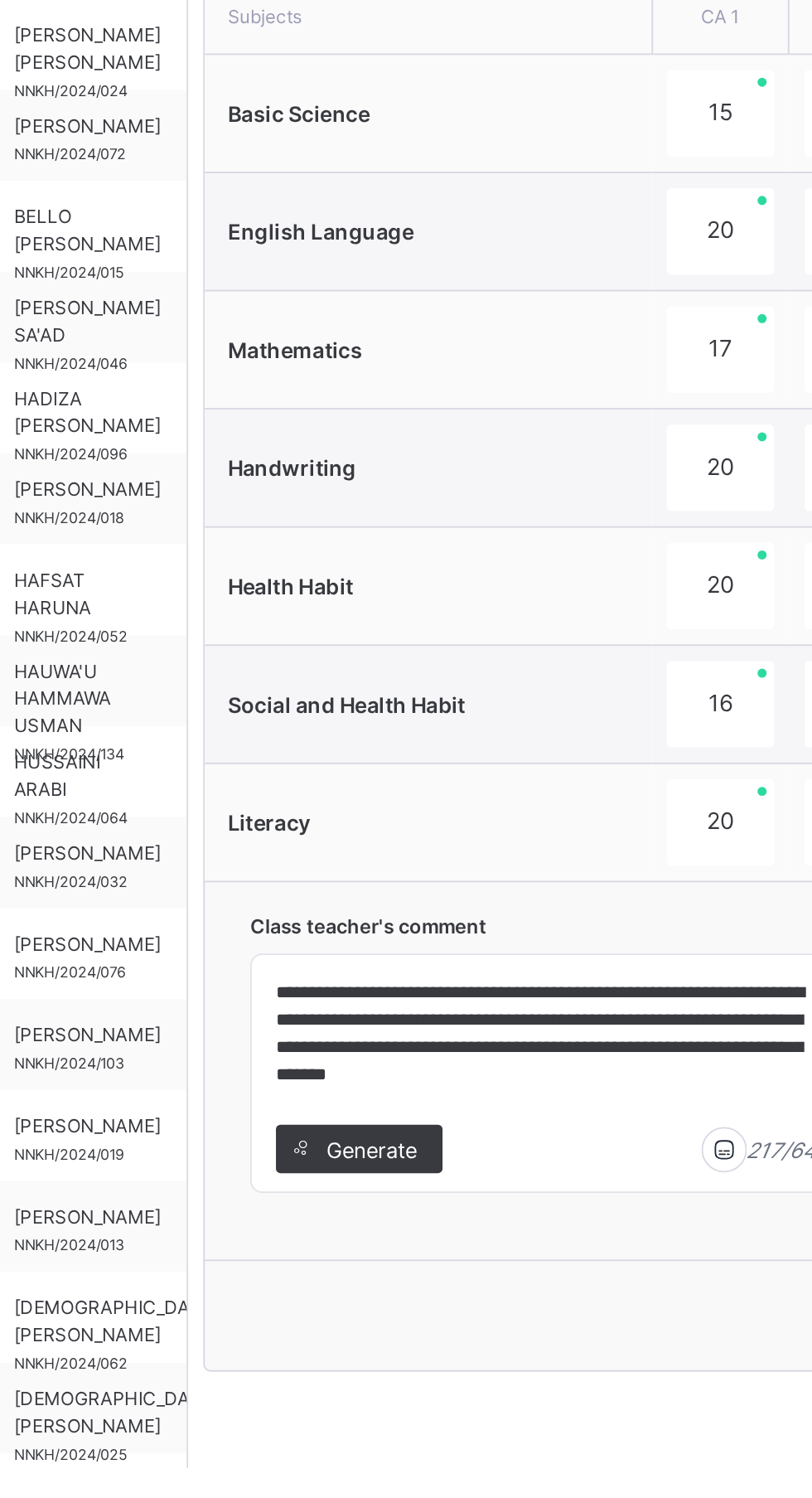
scroll to position [366, 0]
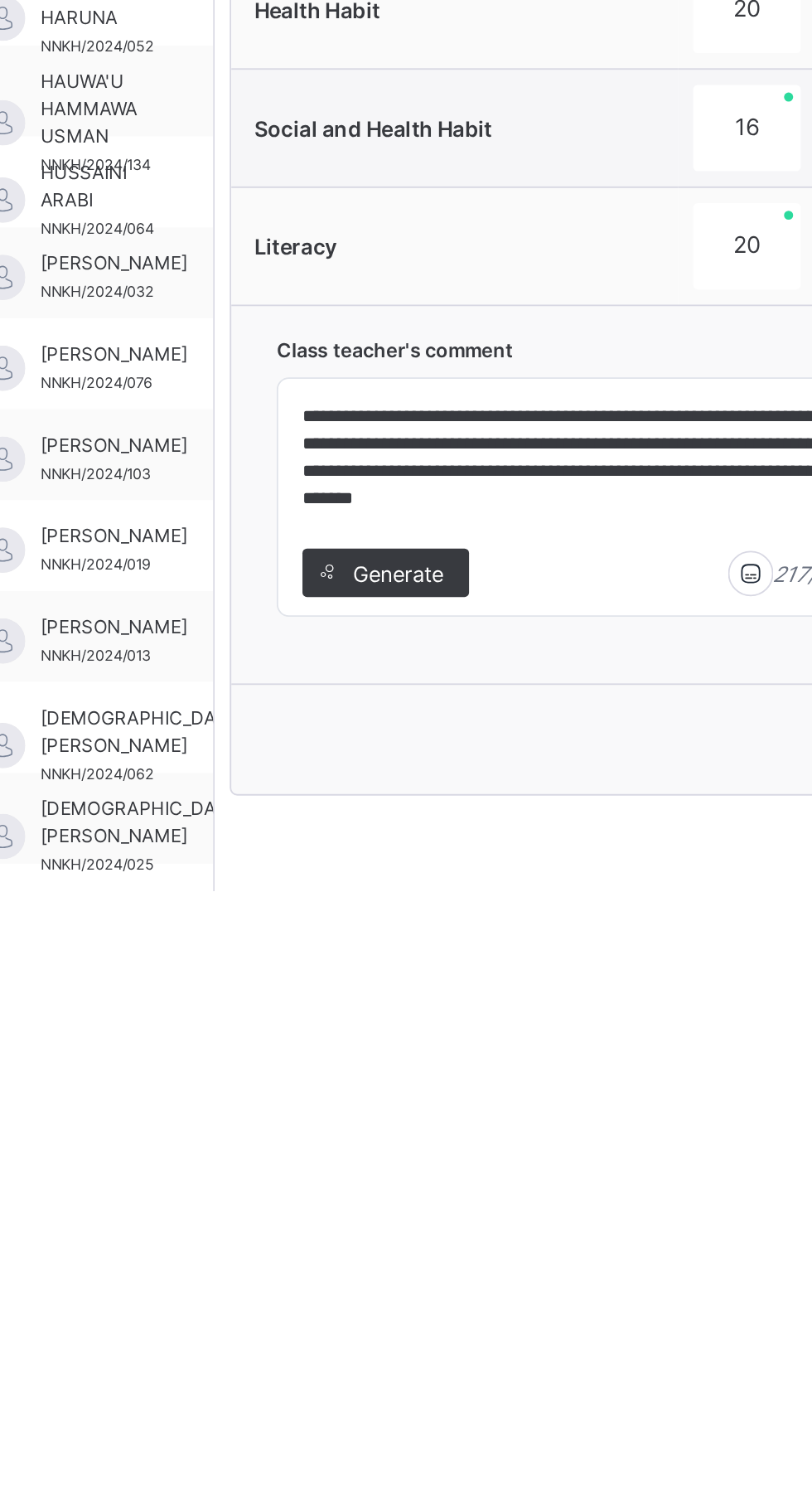
click at [498, 1315] on div "Generate" at bounding box center [463, 1324] width 91 height 26
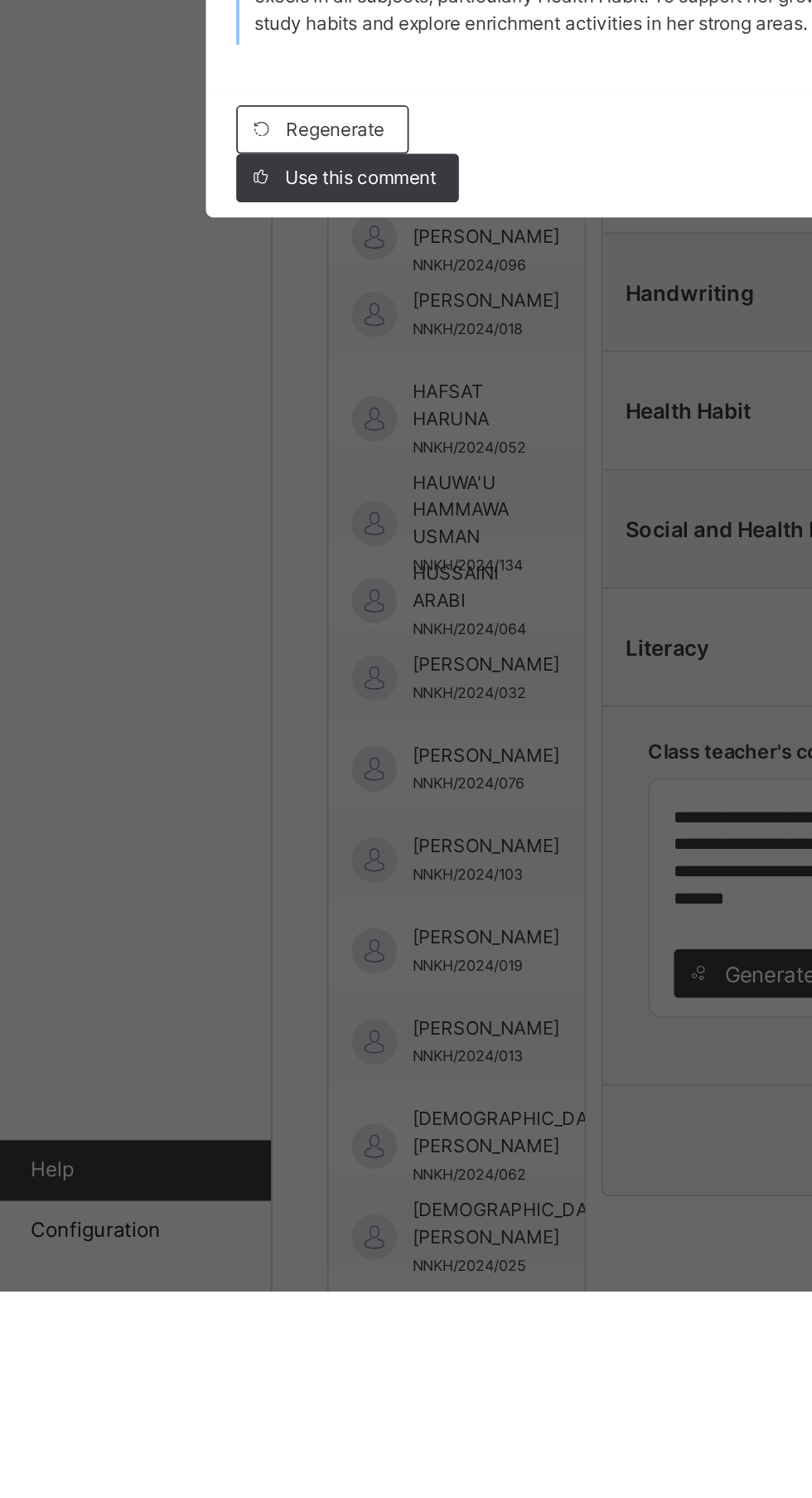
click at [288, 896] on span "Use this comment" at bounding box center [247, 888] width 83 height 15
type textarea "**********"
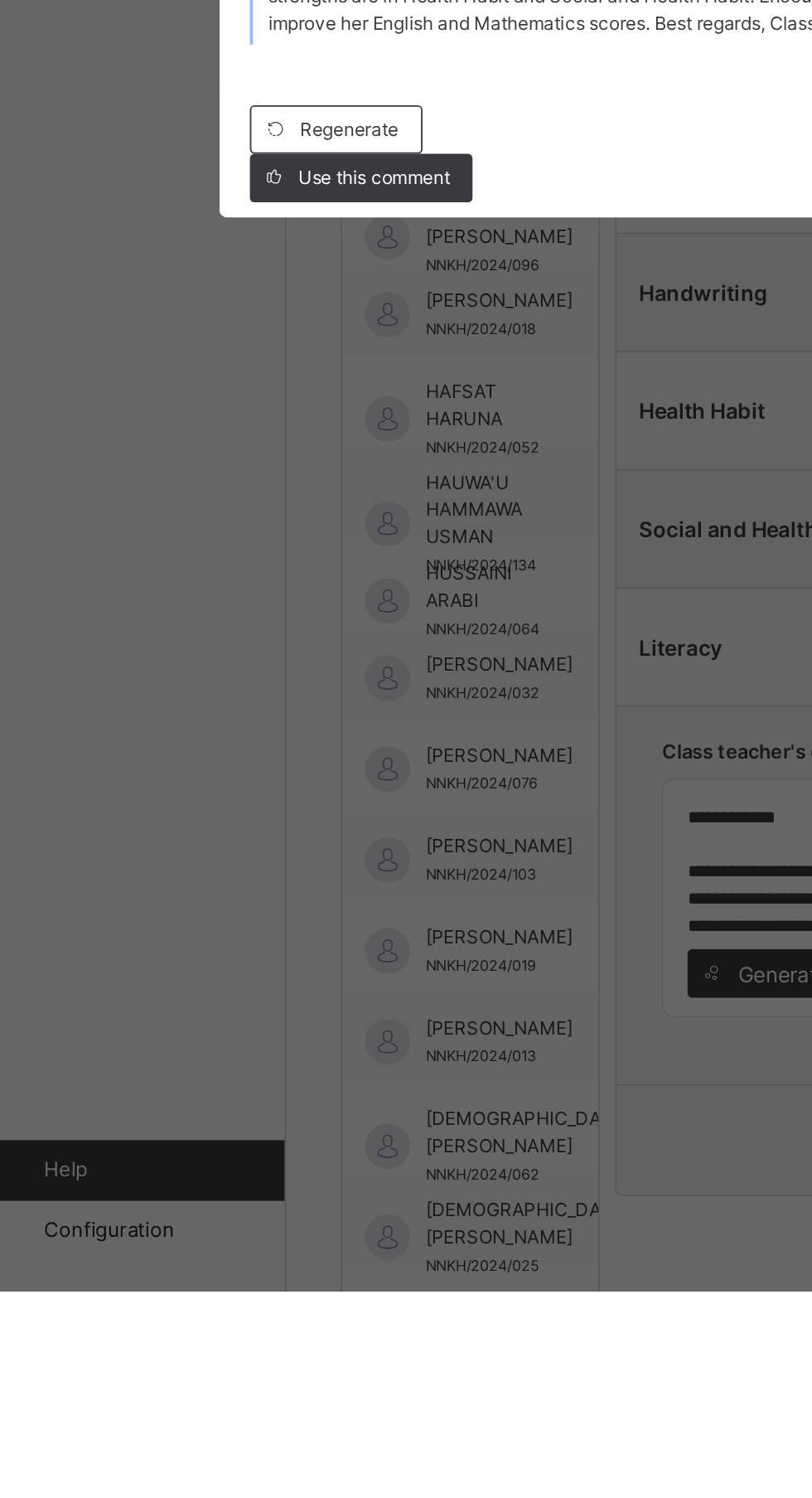
click at [288, 896] on span "Use this comment" at bounding box center [247, 888] width 83 height 15
type textarea "**********"
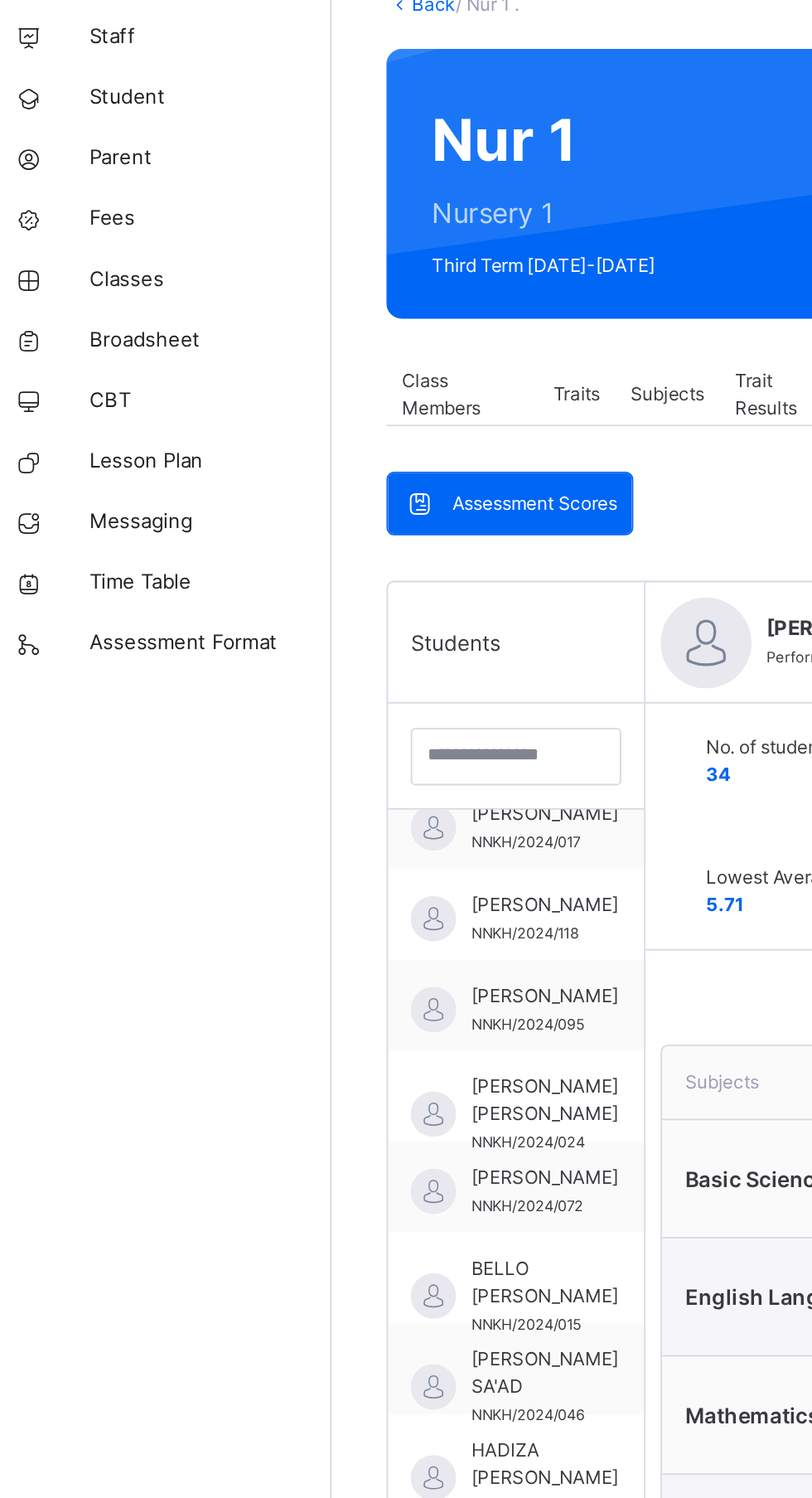
click at [349, 334] on div "Traits" at bounding box center [333, 328] width 42 height 33
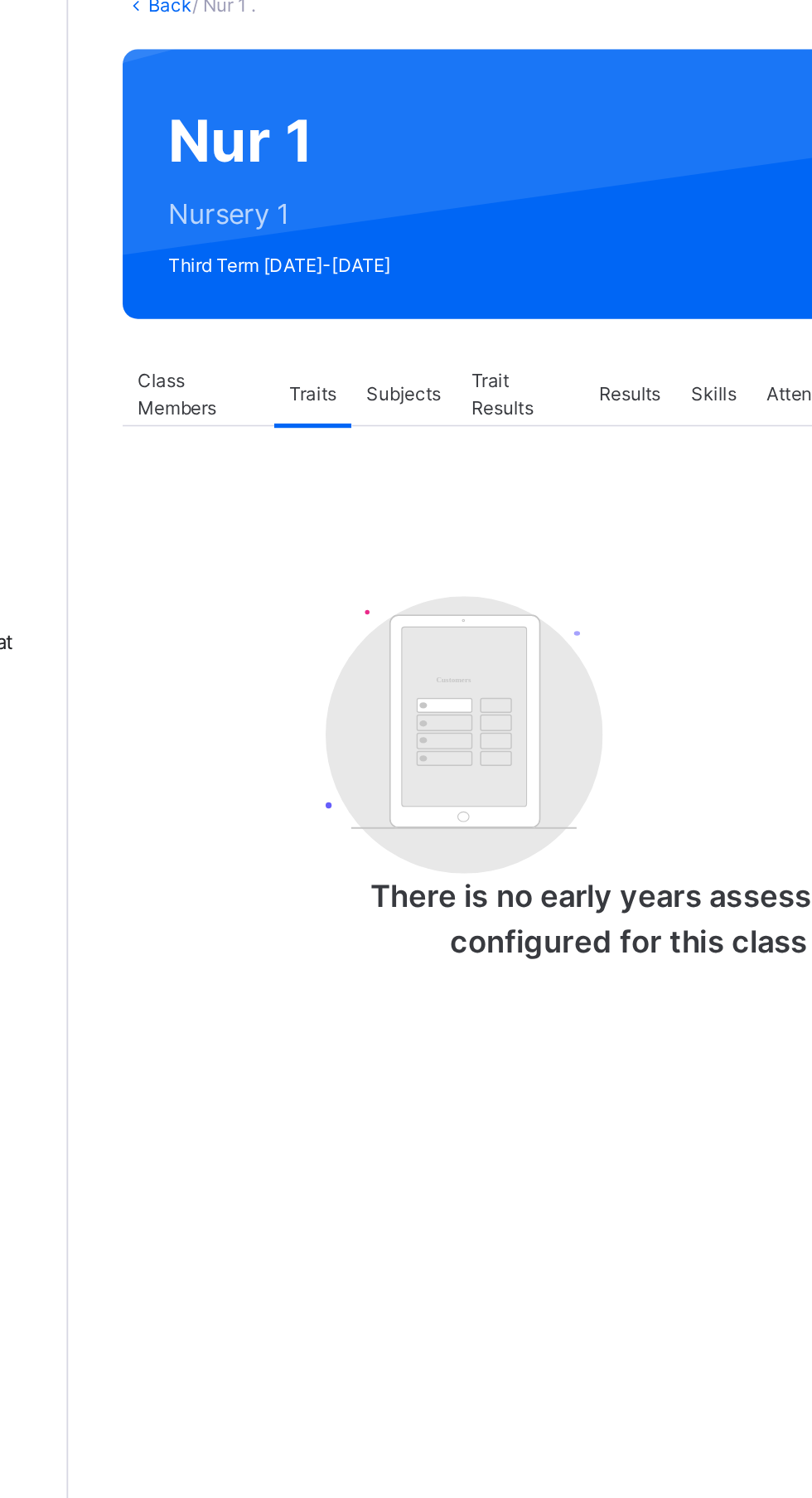
click at [397, 336] on div "Subjects" at bounding box center [382, 328] width 57 height 33
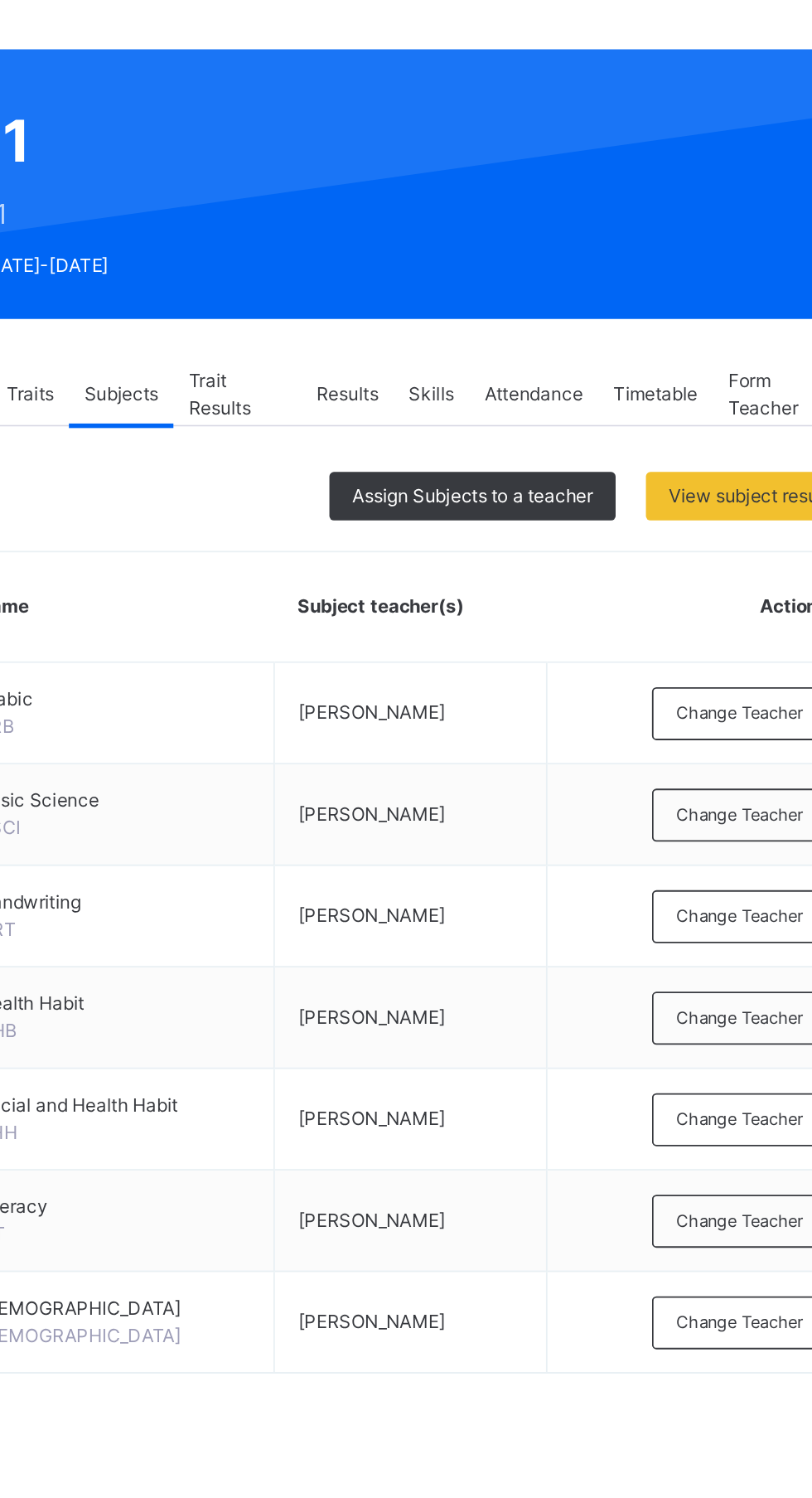
click at [726, 383] on span "View subject result" at bounding box center [725, 383] width 88 height 15
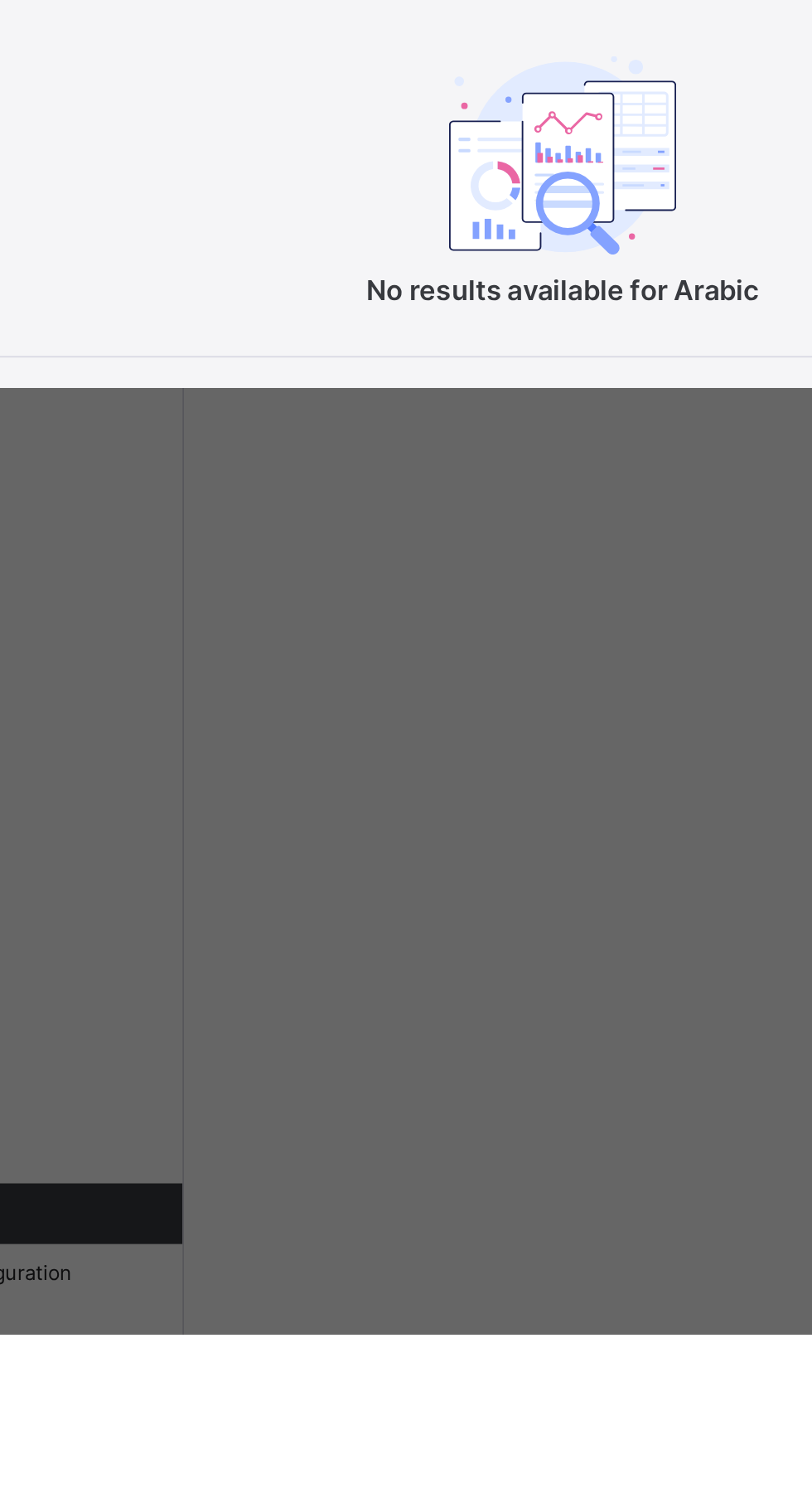
click at [454, 557] on span "SUBJECT RESULT" at bounding box center [394, 545] width 695 height 23
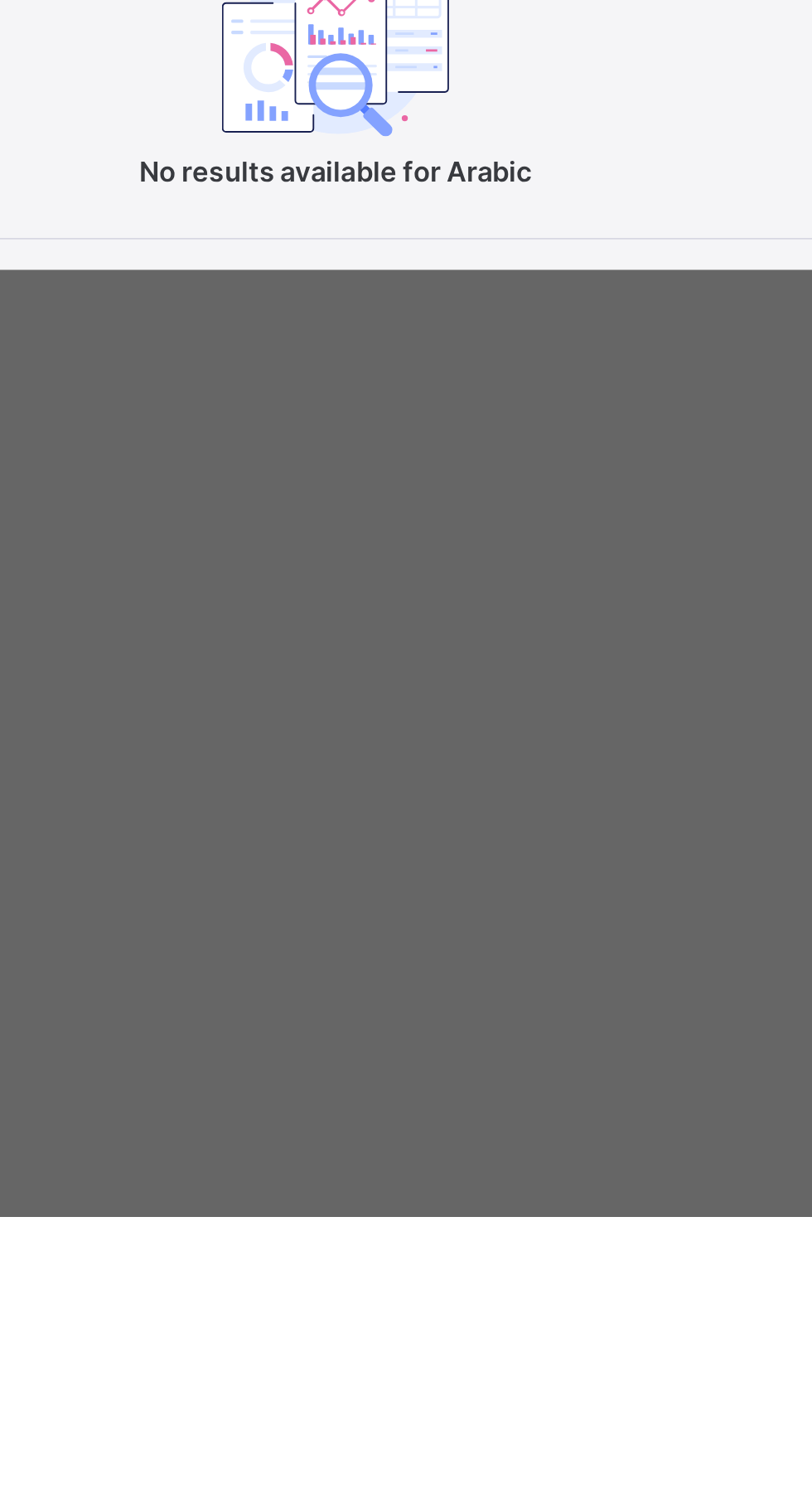
click at [472, 962] on div "No results available for Arabic" at bounding box center [406, 823] width 719 height 278
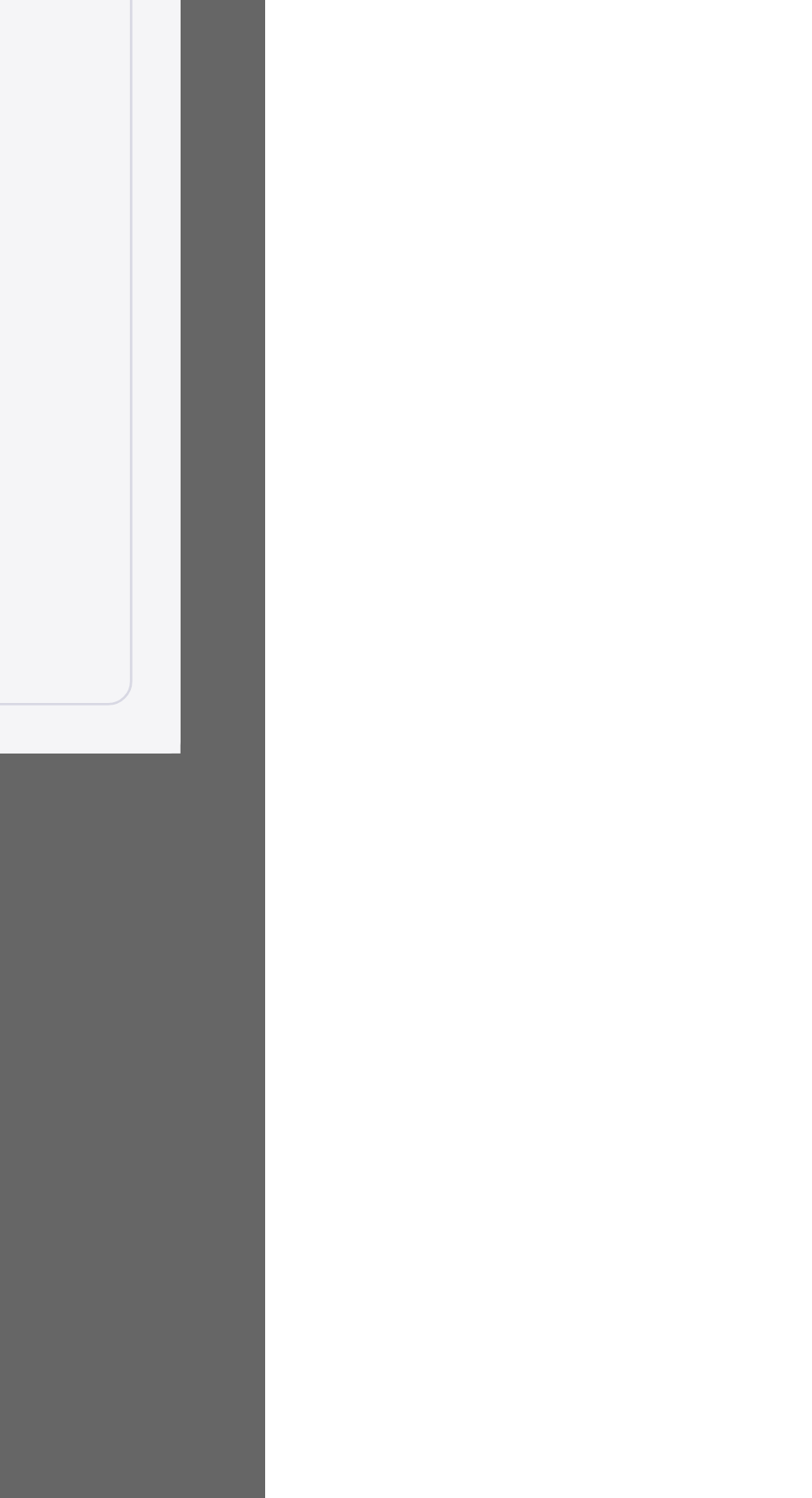
click at [767, 557] on div "×" at bounding box center [754, 545] width 24 height 23
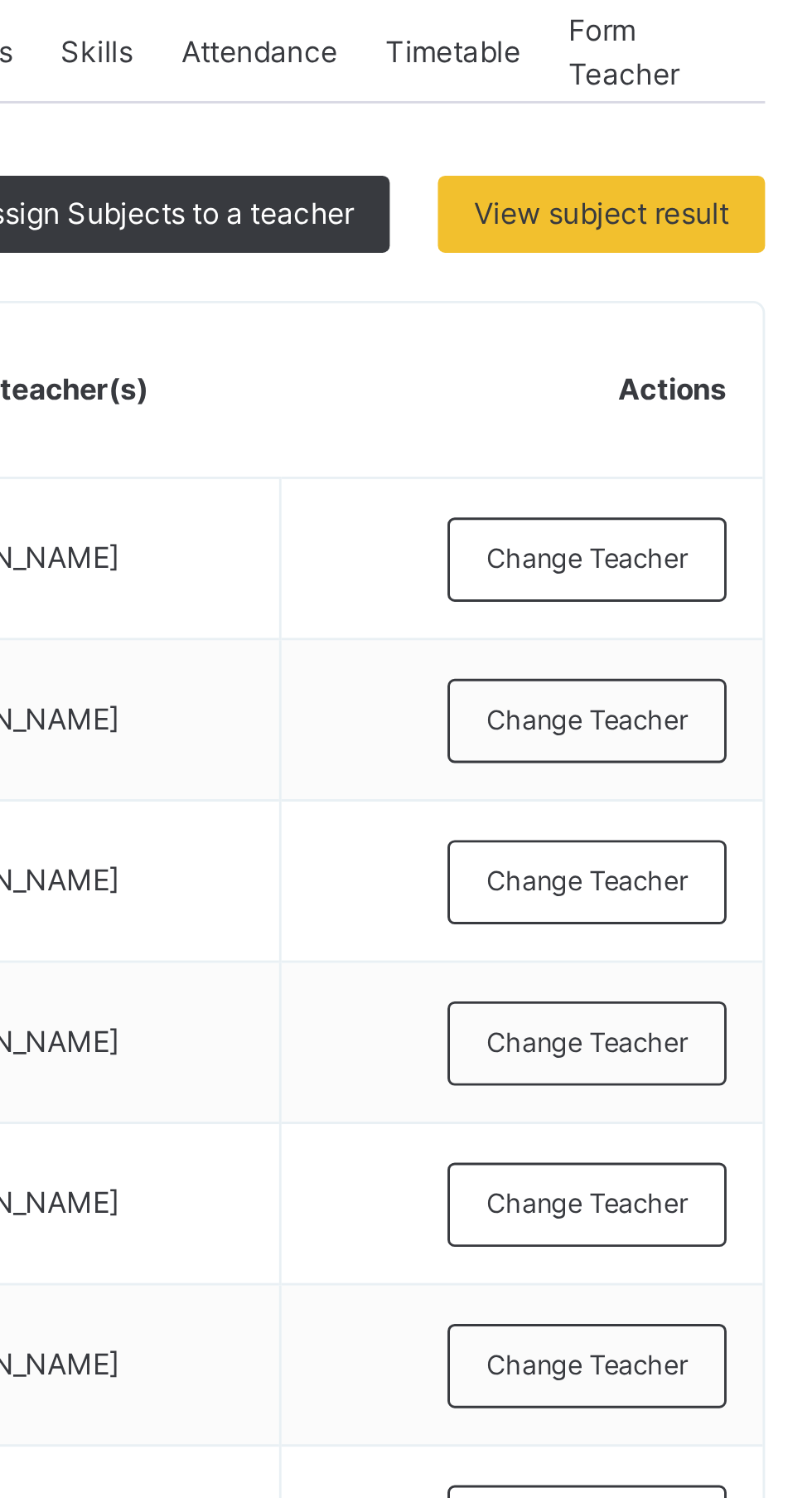
click at [741, 377] on span "View subject result" at bounding box center [725, 383] width 88 height 15
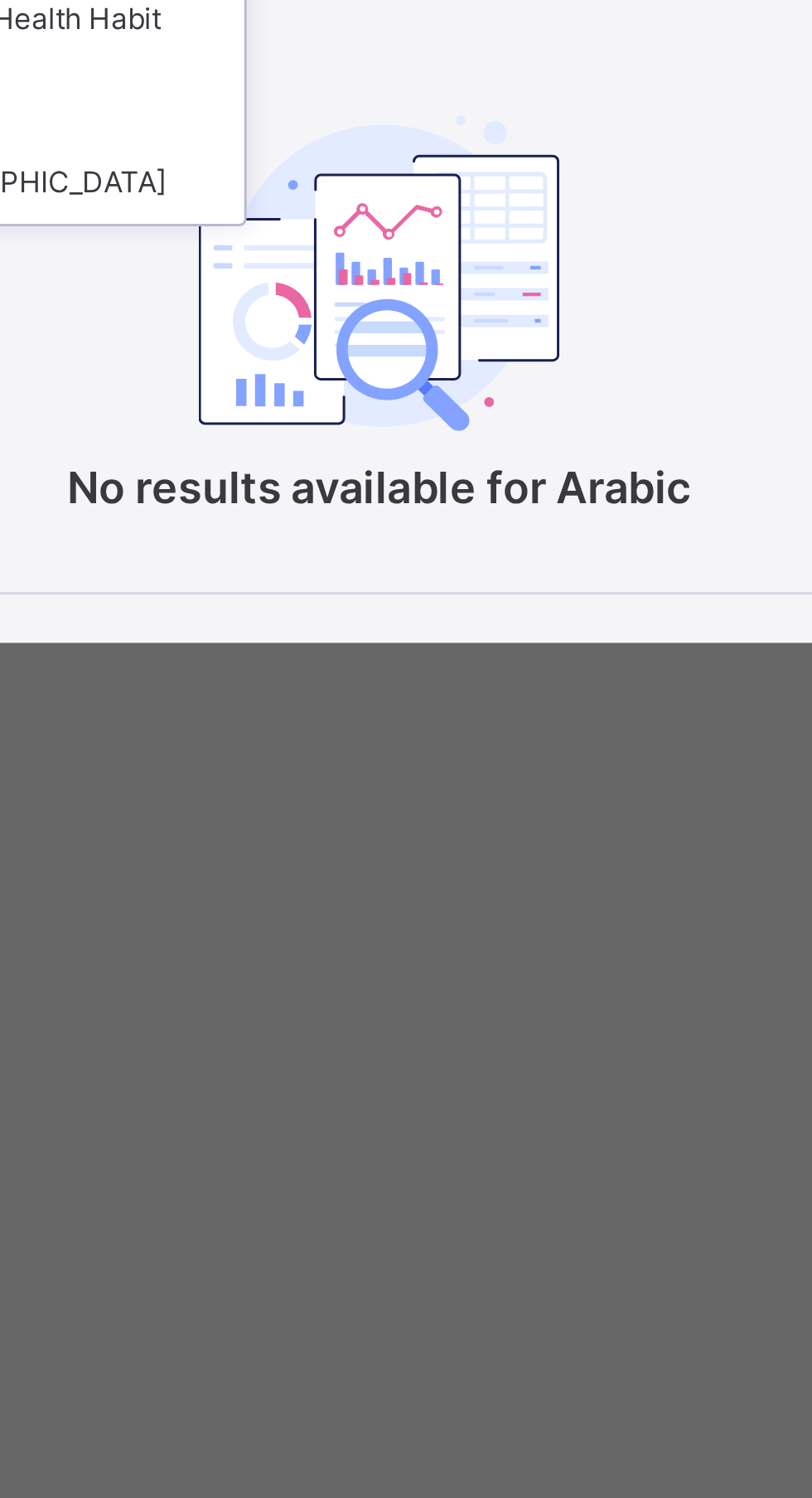
click at [360, 751] on div "Health Habit" at bounding box center [285, 737] width 148 height 28
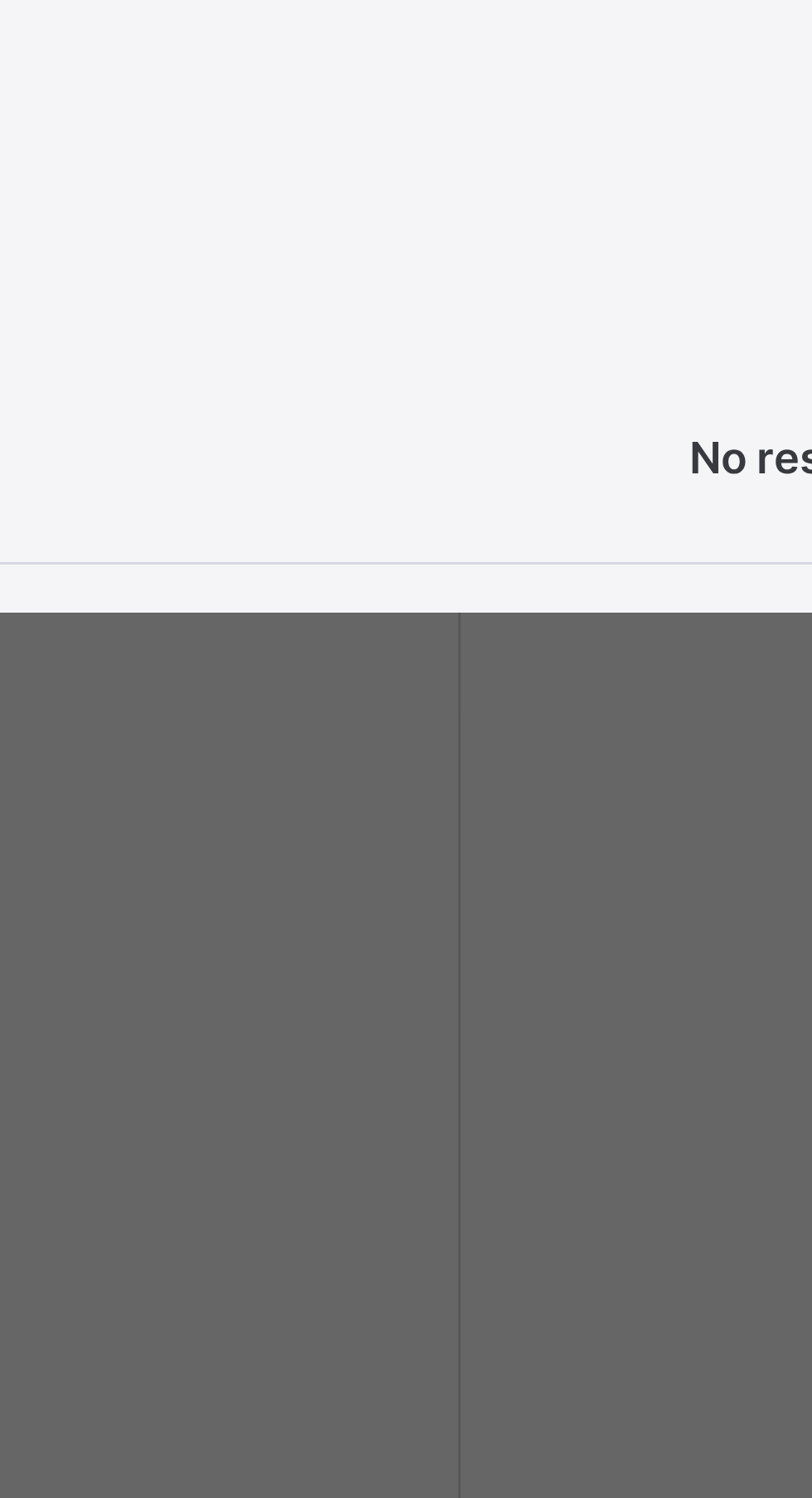
click at [124, 1072] on div "SUBJECT RESULT × Nur 1 .: Health Habit Subject Health Habit Print Report Nana K…" at bounding box center [406, 749] width 812 height 1498
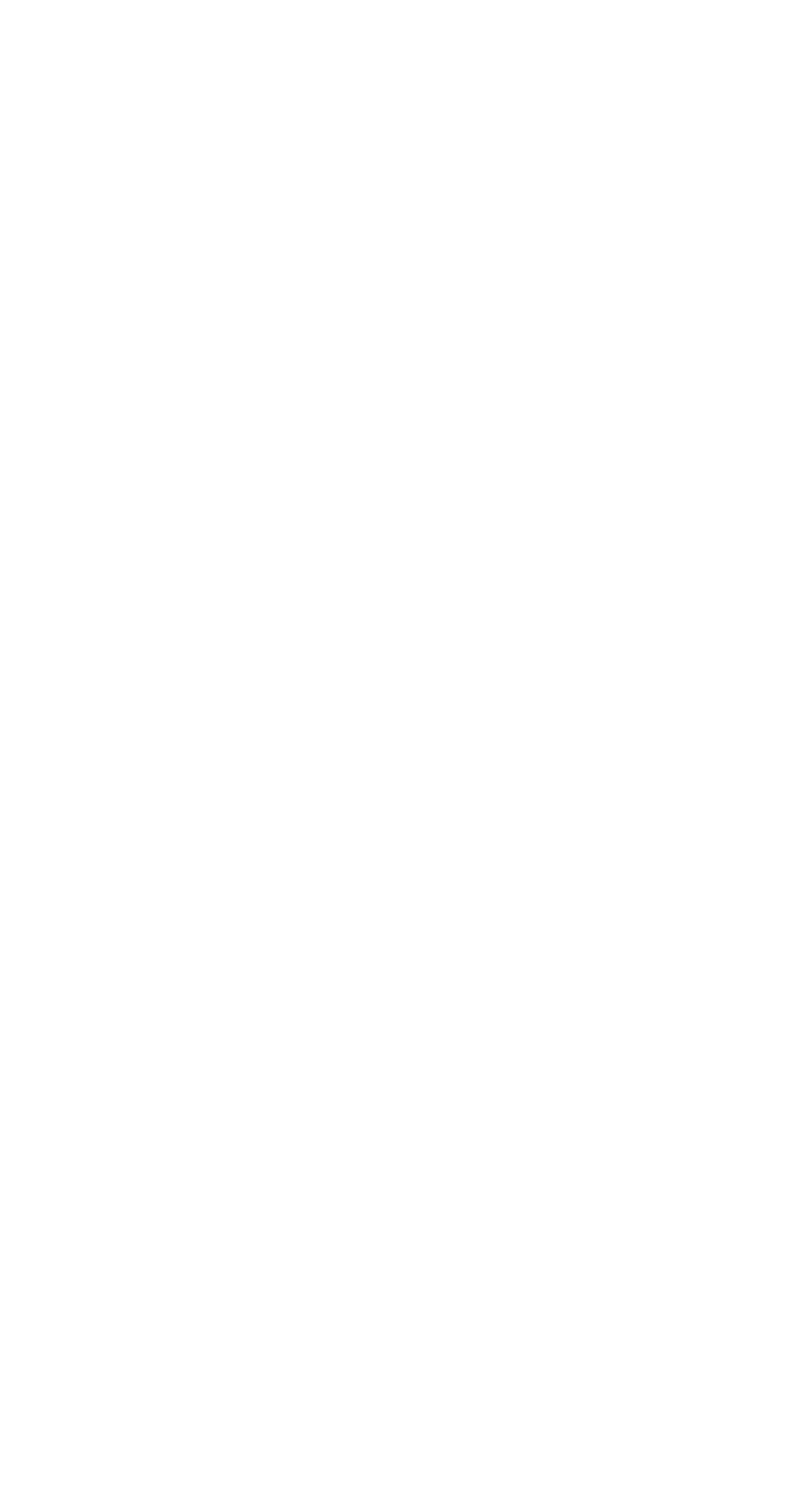
click at [783, 555] on div "×" at bounding box center [770, 545] width 24 height 23
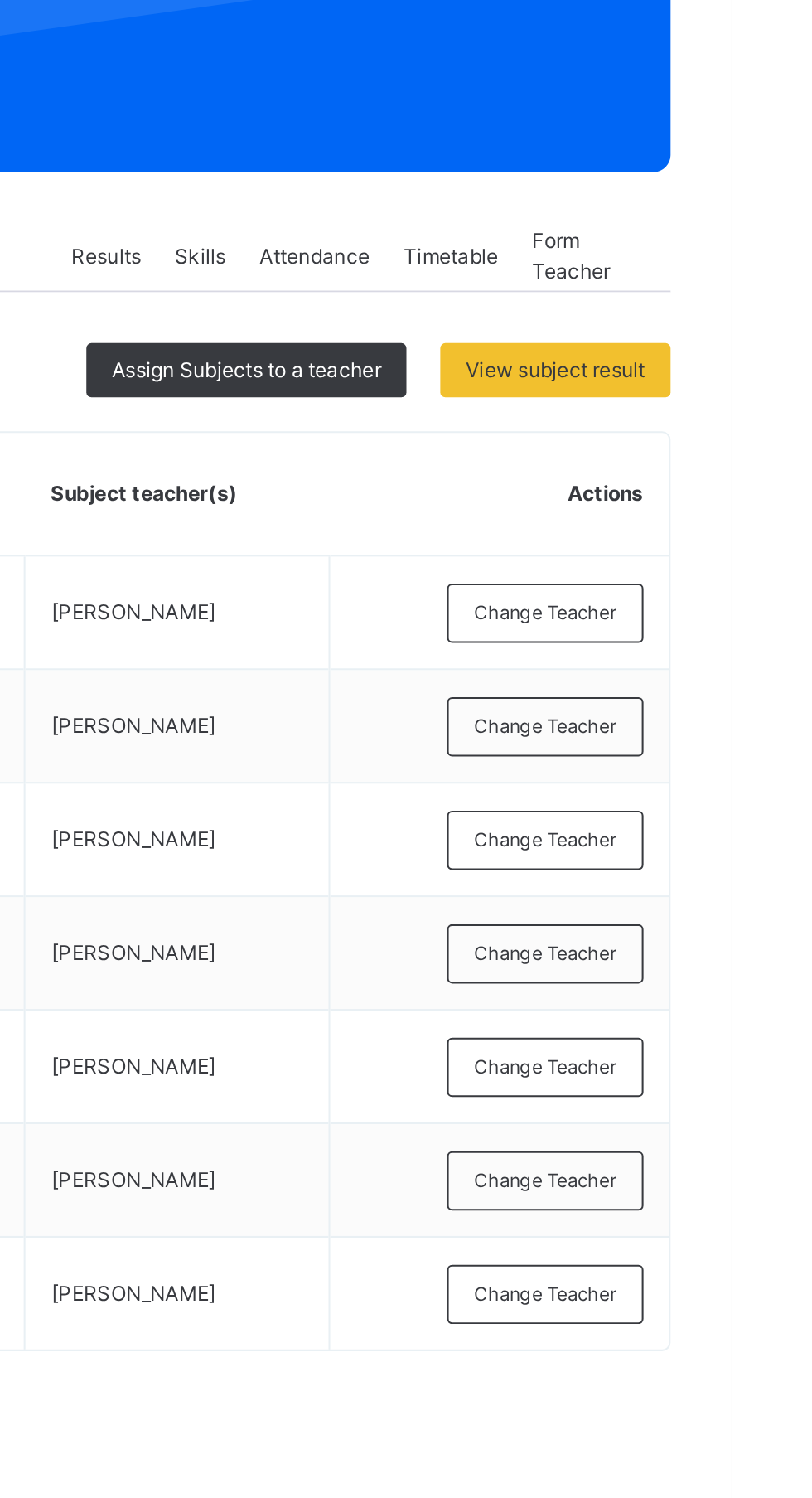
click at [751, 386] on span "View subject result" at bounding box center [725, 383] width 88 height 15
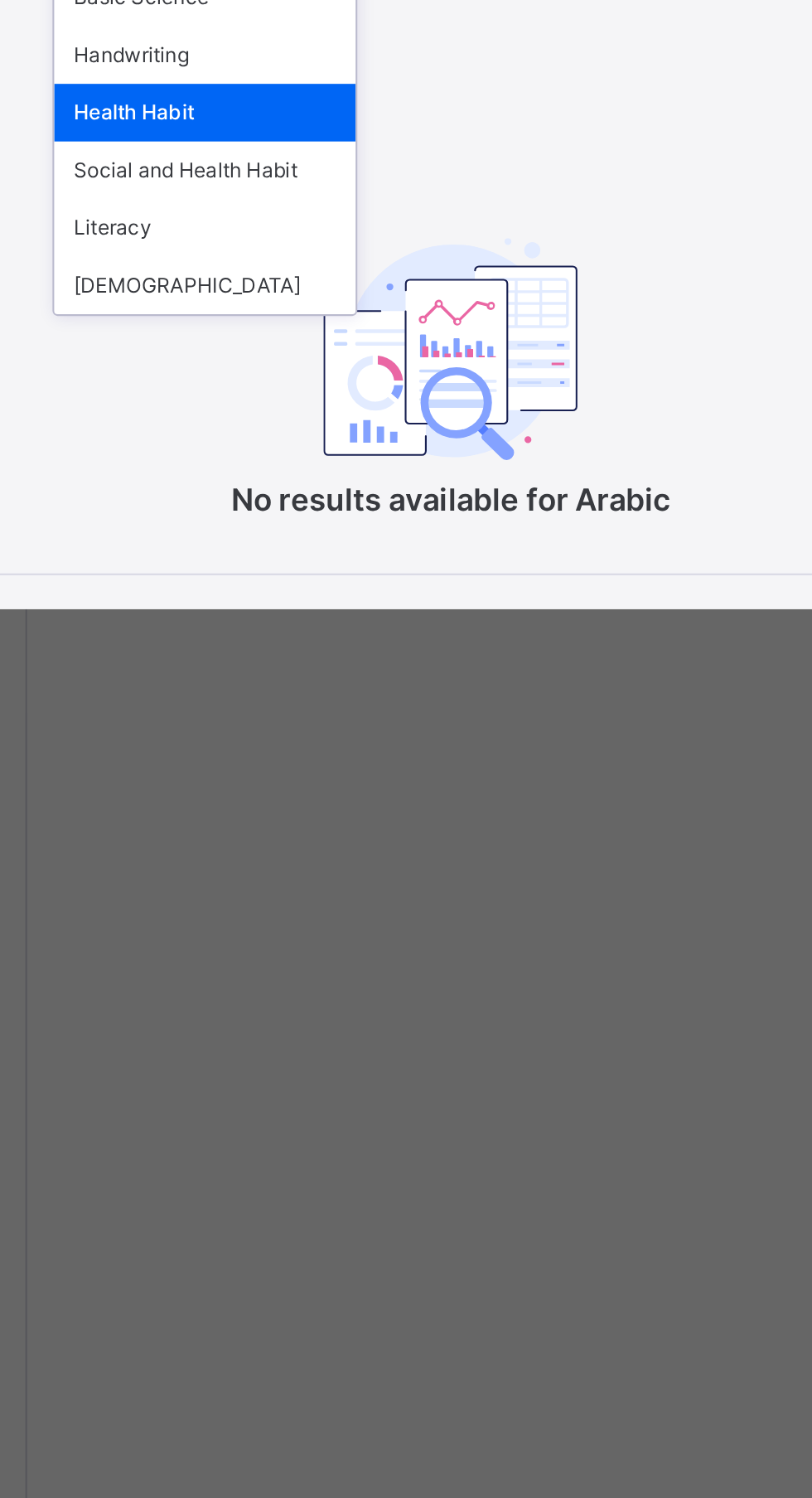
click at [360, 807] on div "Literacy" at bounding box center [285, 793] width 148 height 28
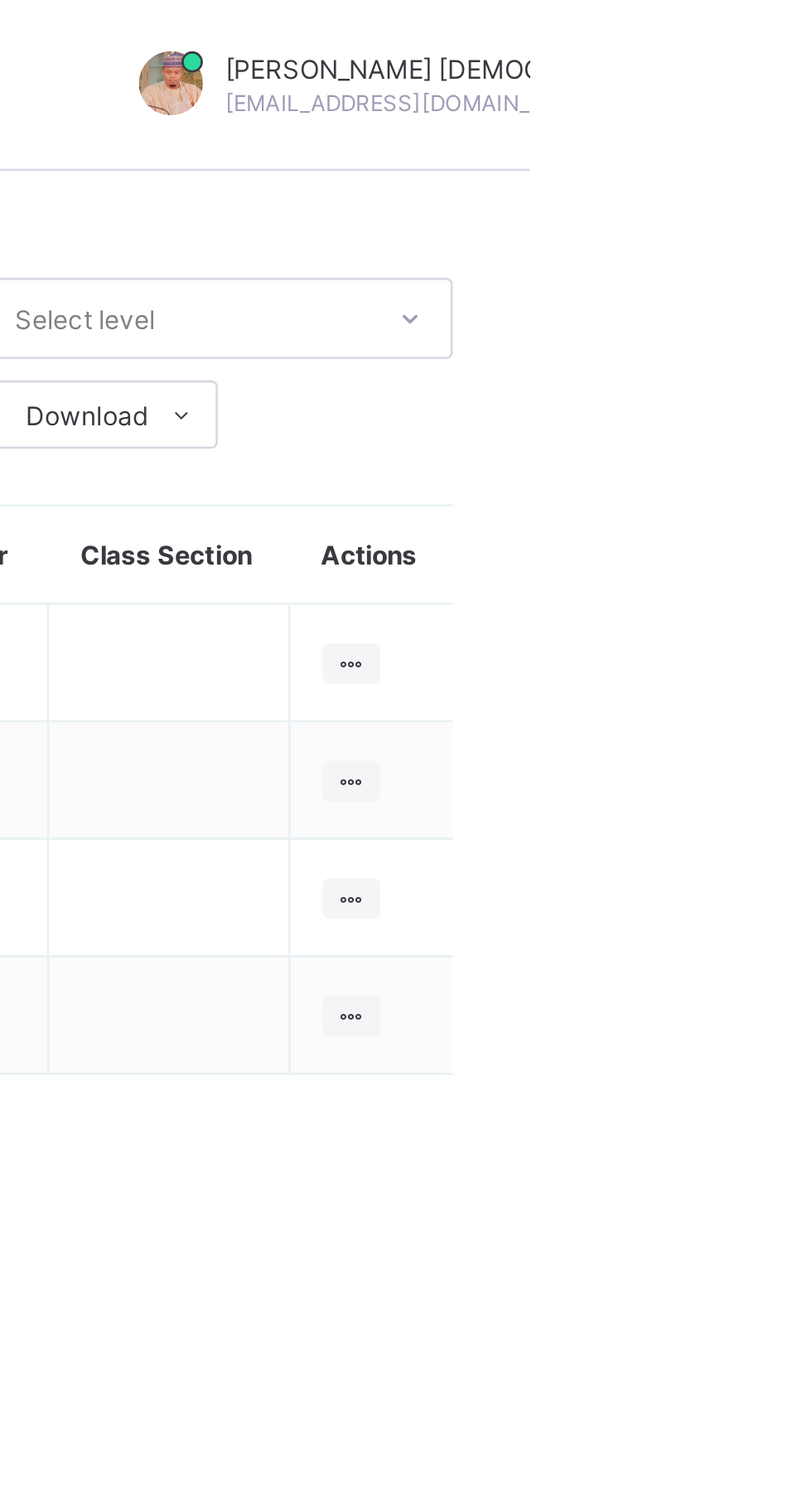
click at [0, 0] on ul "View Class Assign form Teacher" at bounding box center [0, 0] width 0 height 0
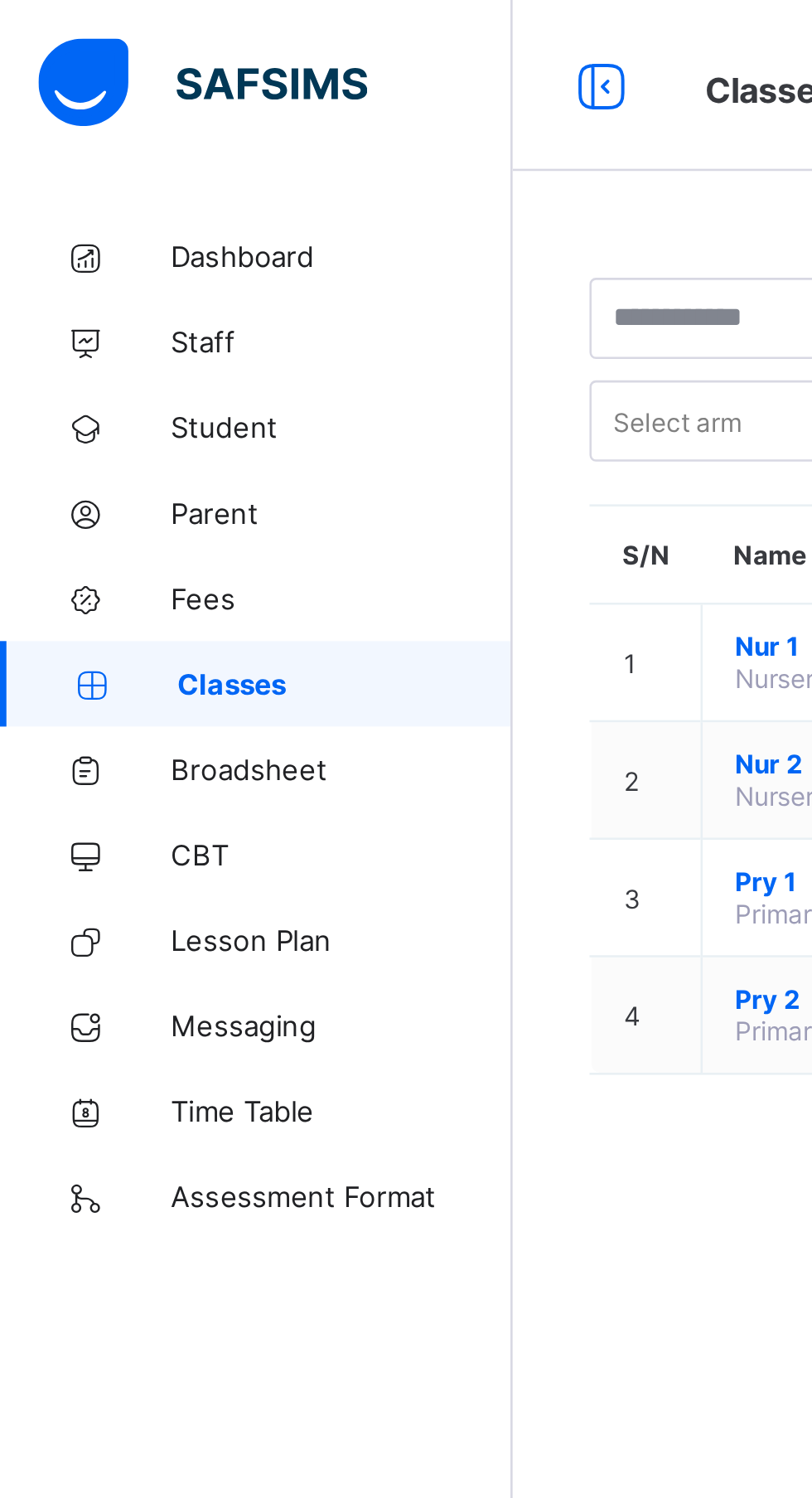
click at [115, 301] on span "Broadsheet" at bounding box center [132, 299] width 133 height 13
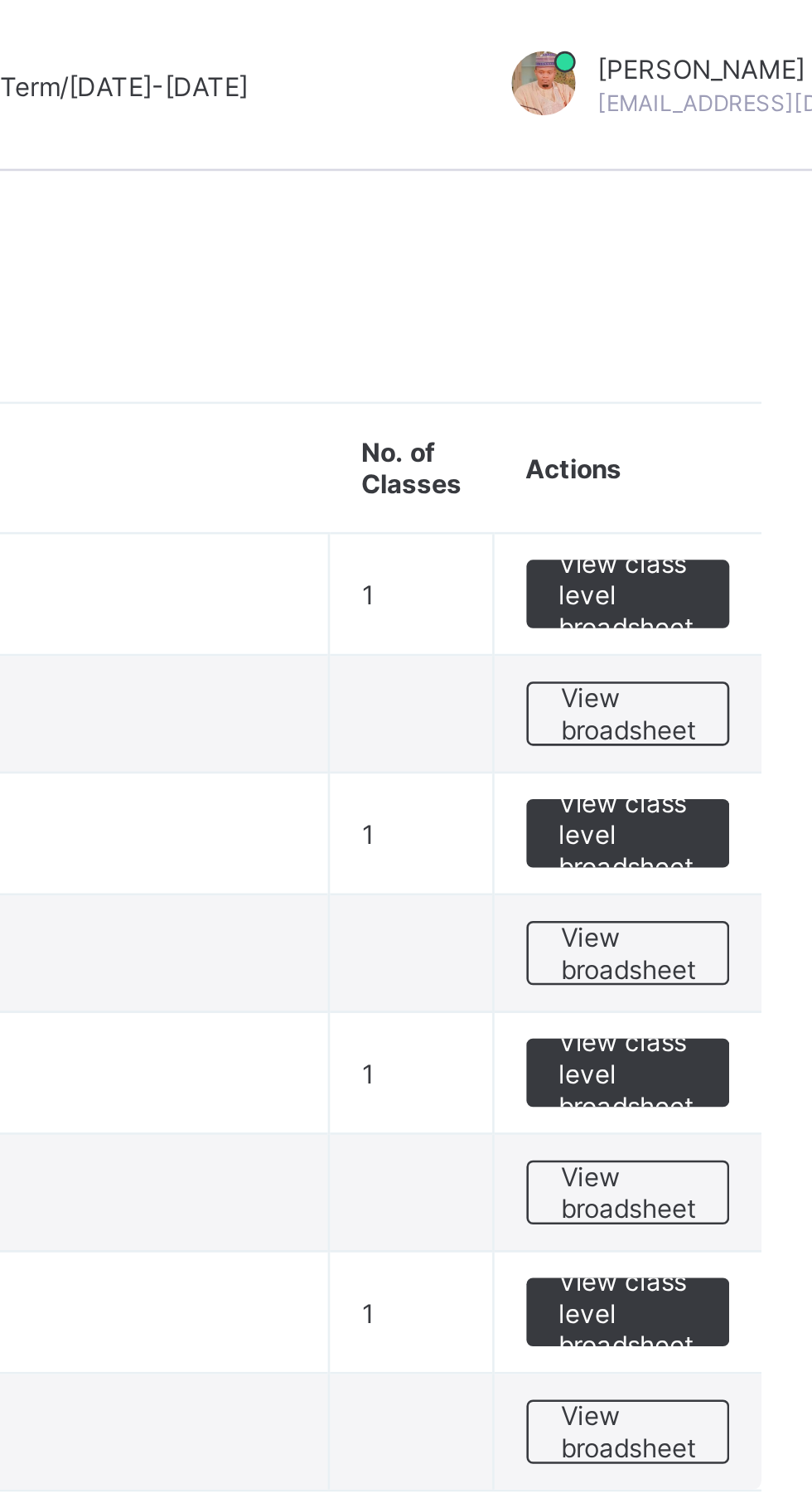
click at [746, 273] on span "View broadsheet" at bounding box center [730, 277] width 52 height 24
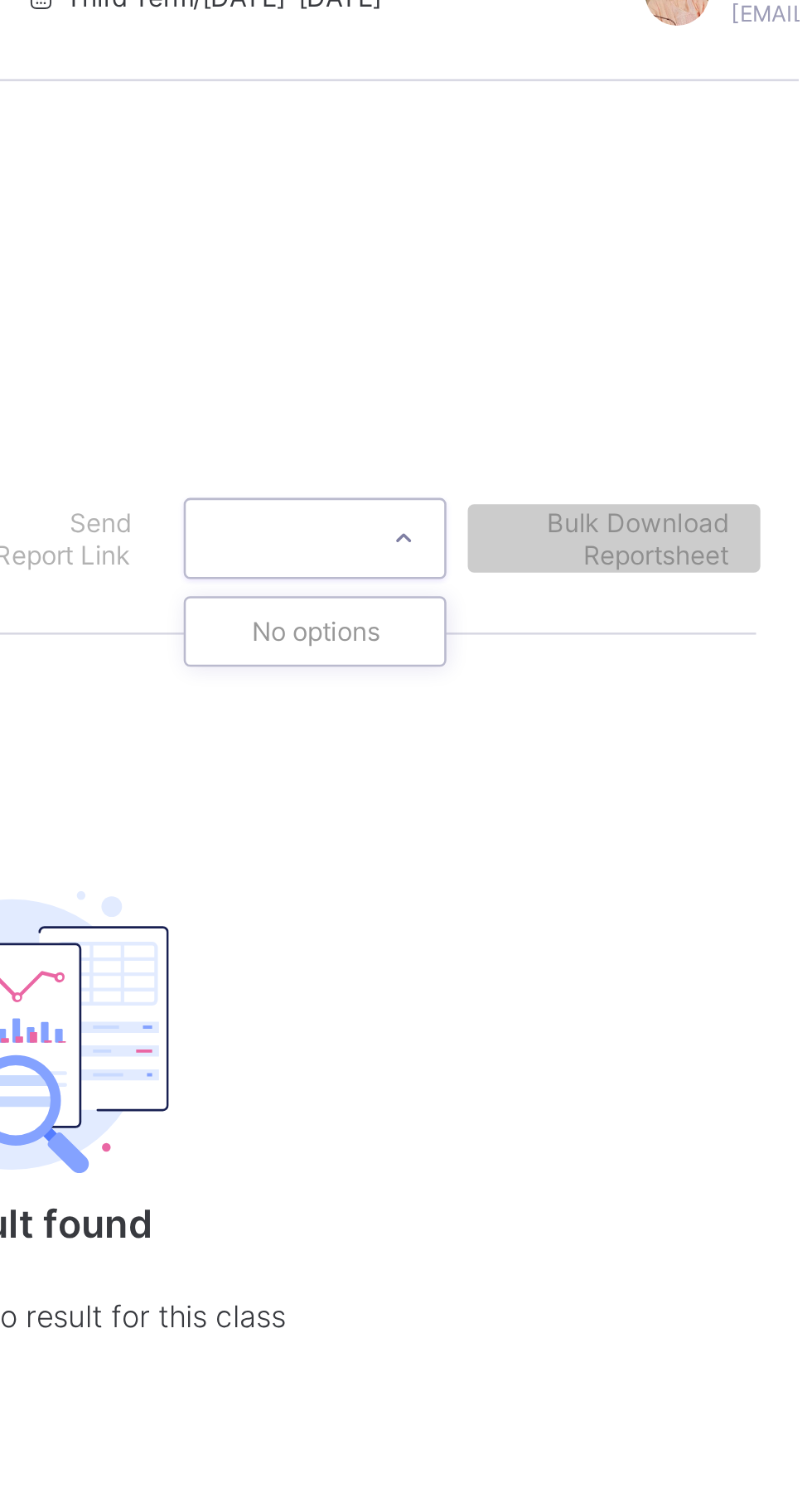
click at [713, 302] on div "Broadsheet / Nur 1 . Class Arm Broadsheet Cumulative Third Term [DATE]-[DATE] S…" at bounding box center [505, 352] width 613 height 539
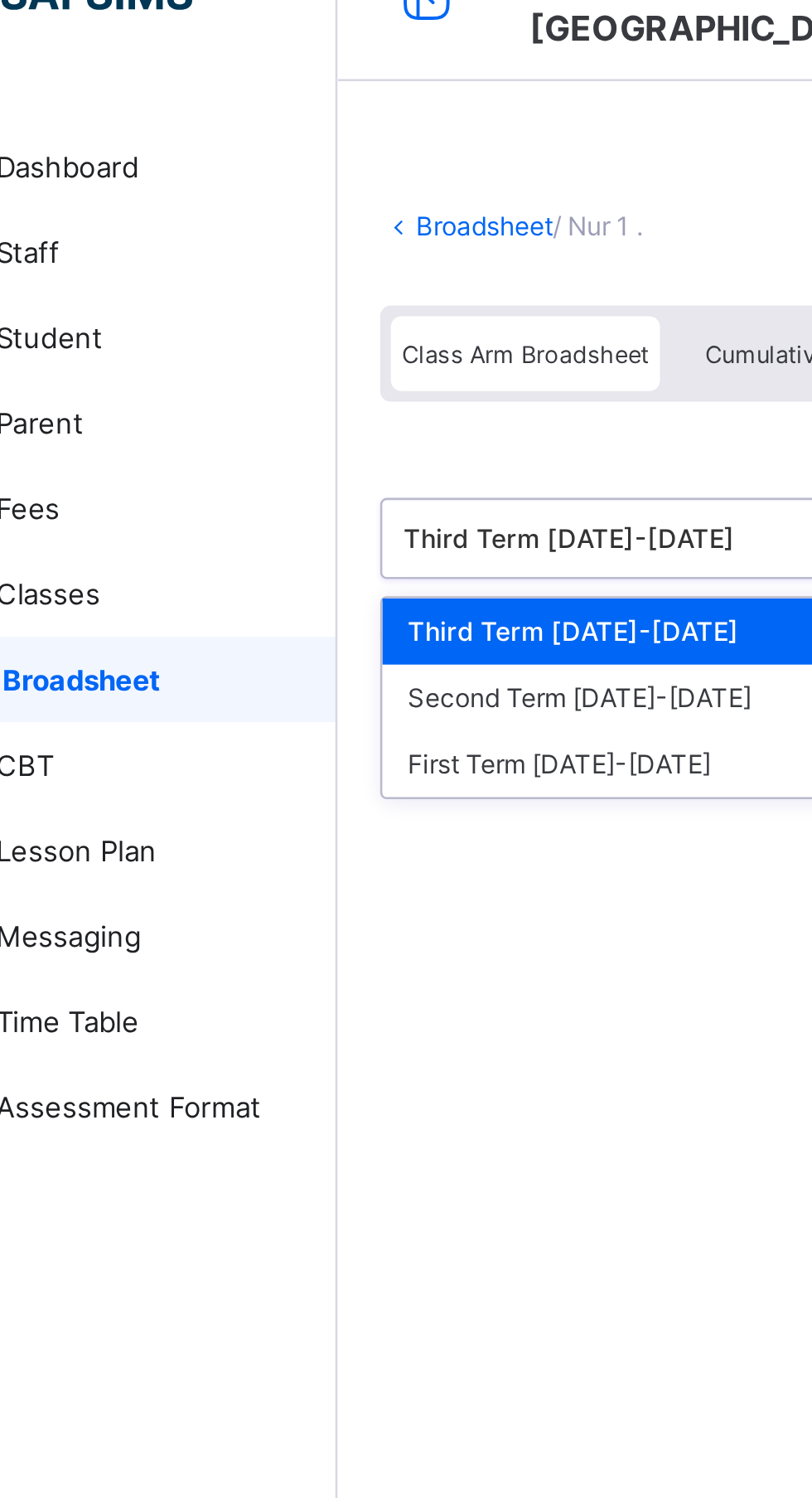
click at [333, 279] on div "Third Term [DATE]-[DATE]" at bounding box center [340, 279] width 247 height 25
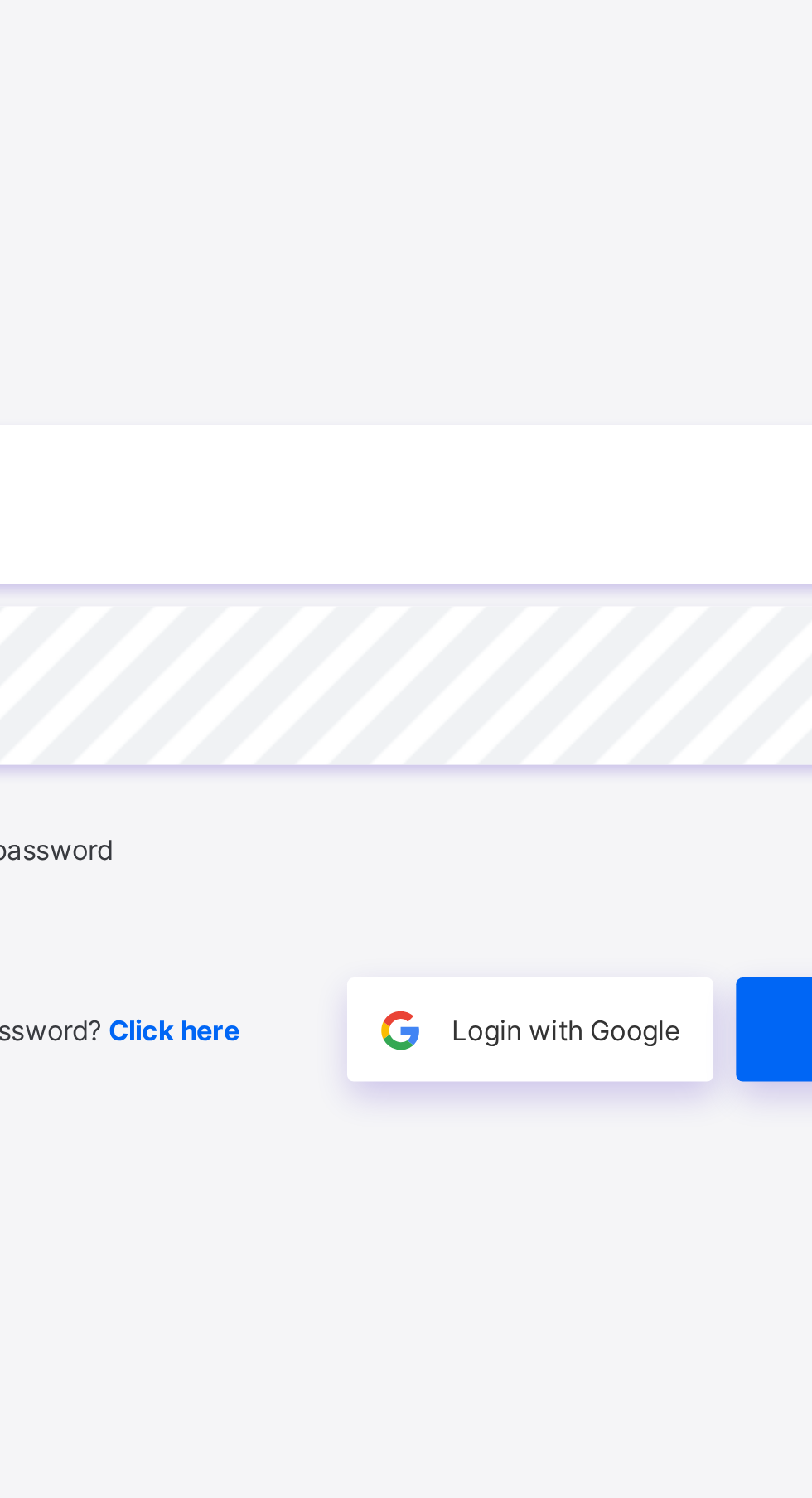
click at [569, 727] on input "email" at bounding box center [542, 699] width 431 height 58
type input "**********"
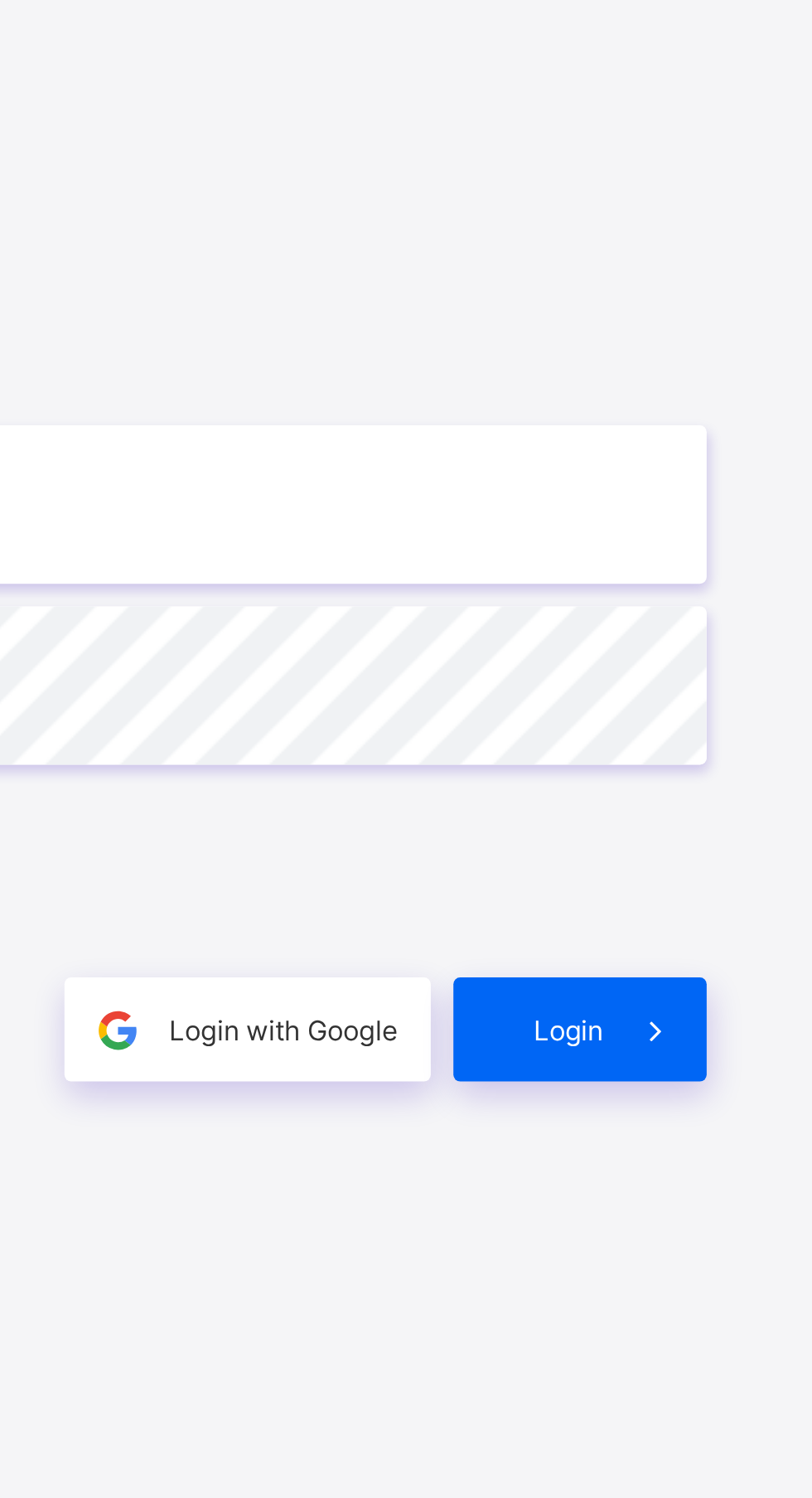
click at [721, 910] on span at bounding box center [738, 891] width 38 height 38
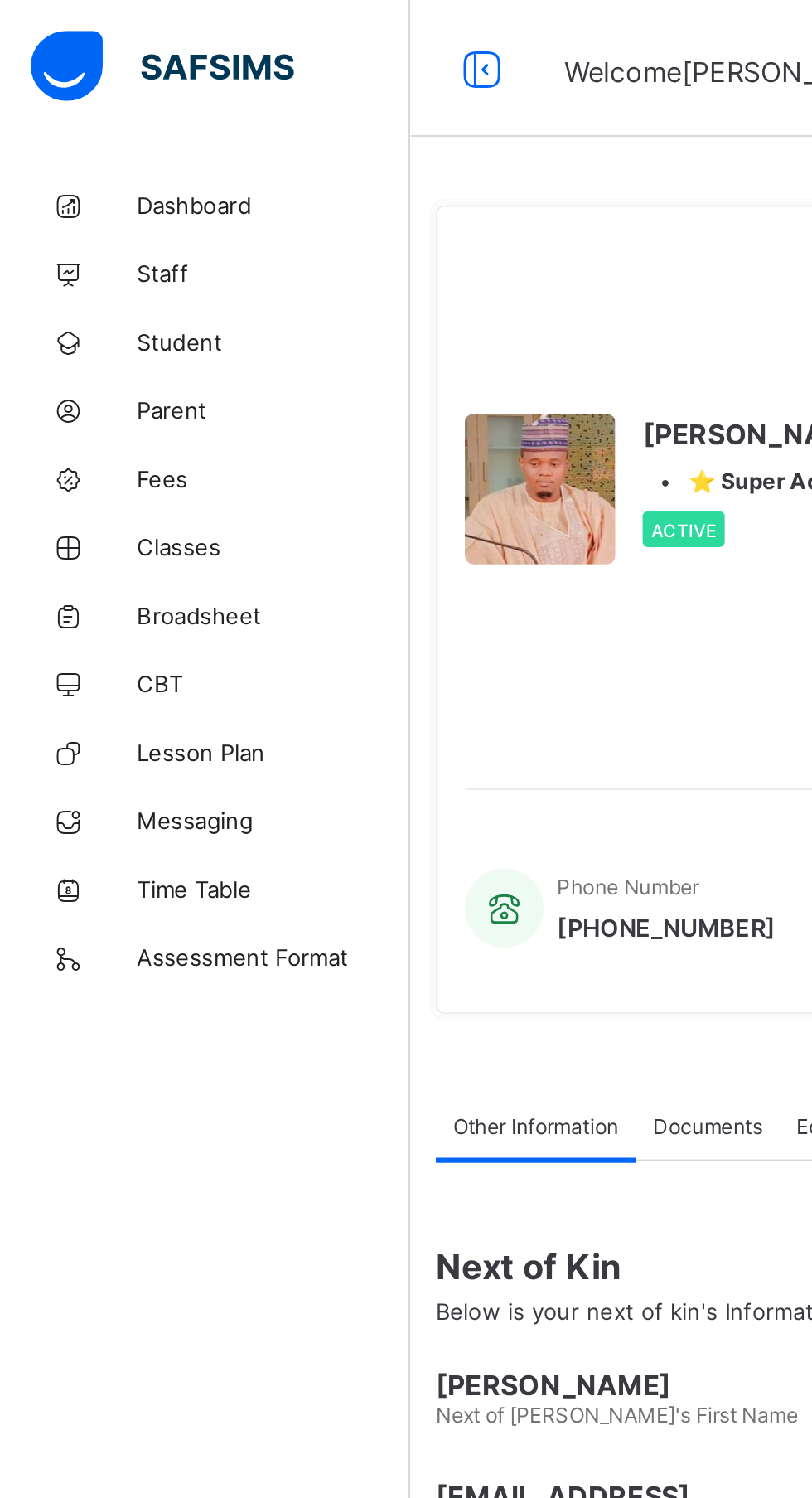
click at [106, 307] on link "Broadsheet" at bounding box center [99, 298] width 199 height 33
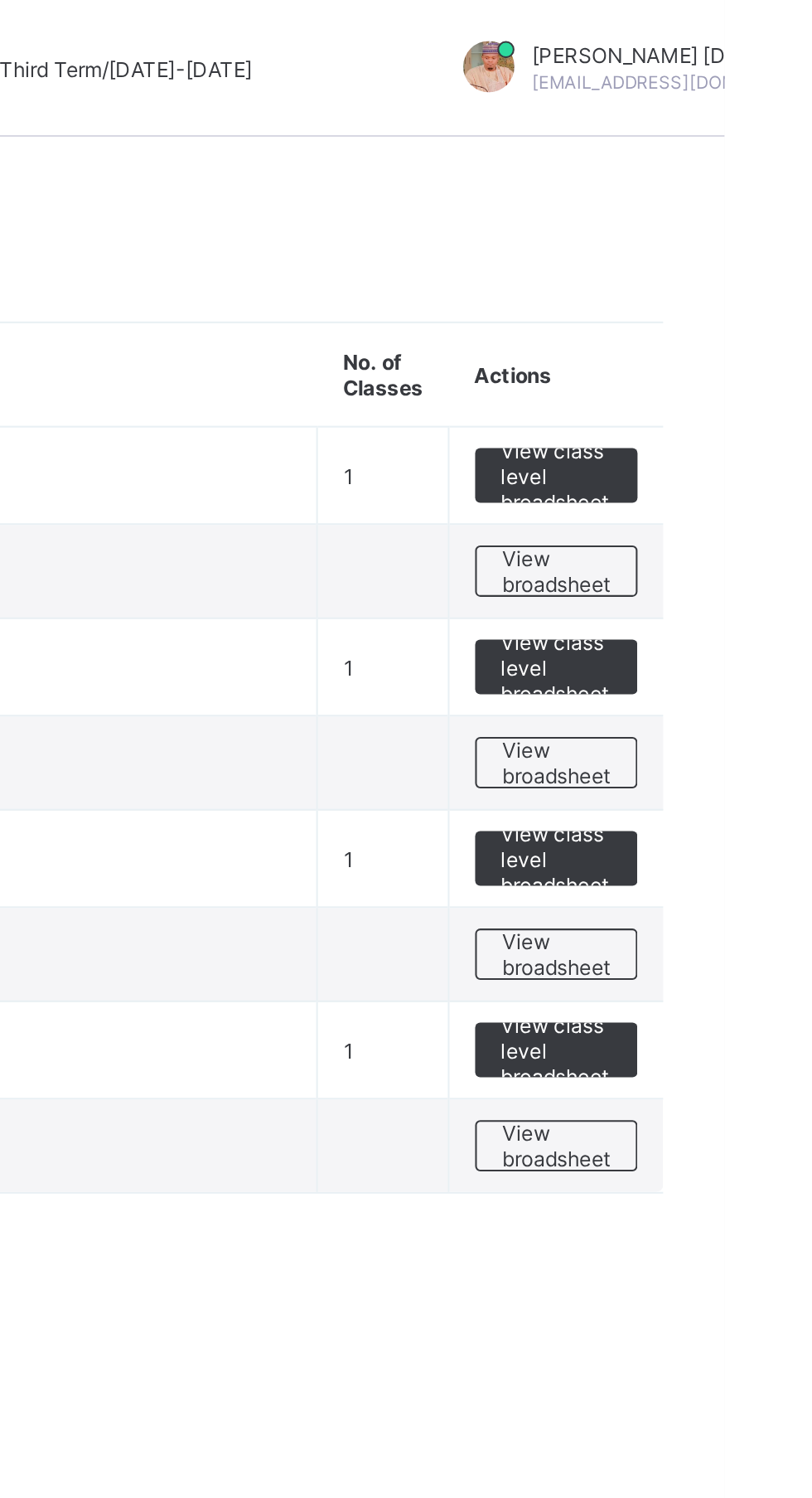
click at [754, 277] on span "View broadsheet" at bounding box center [730, 277] width 52 height 24
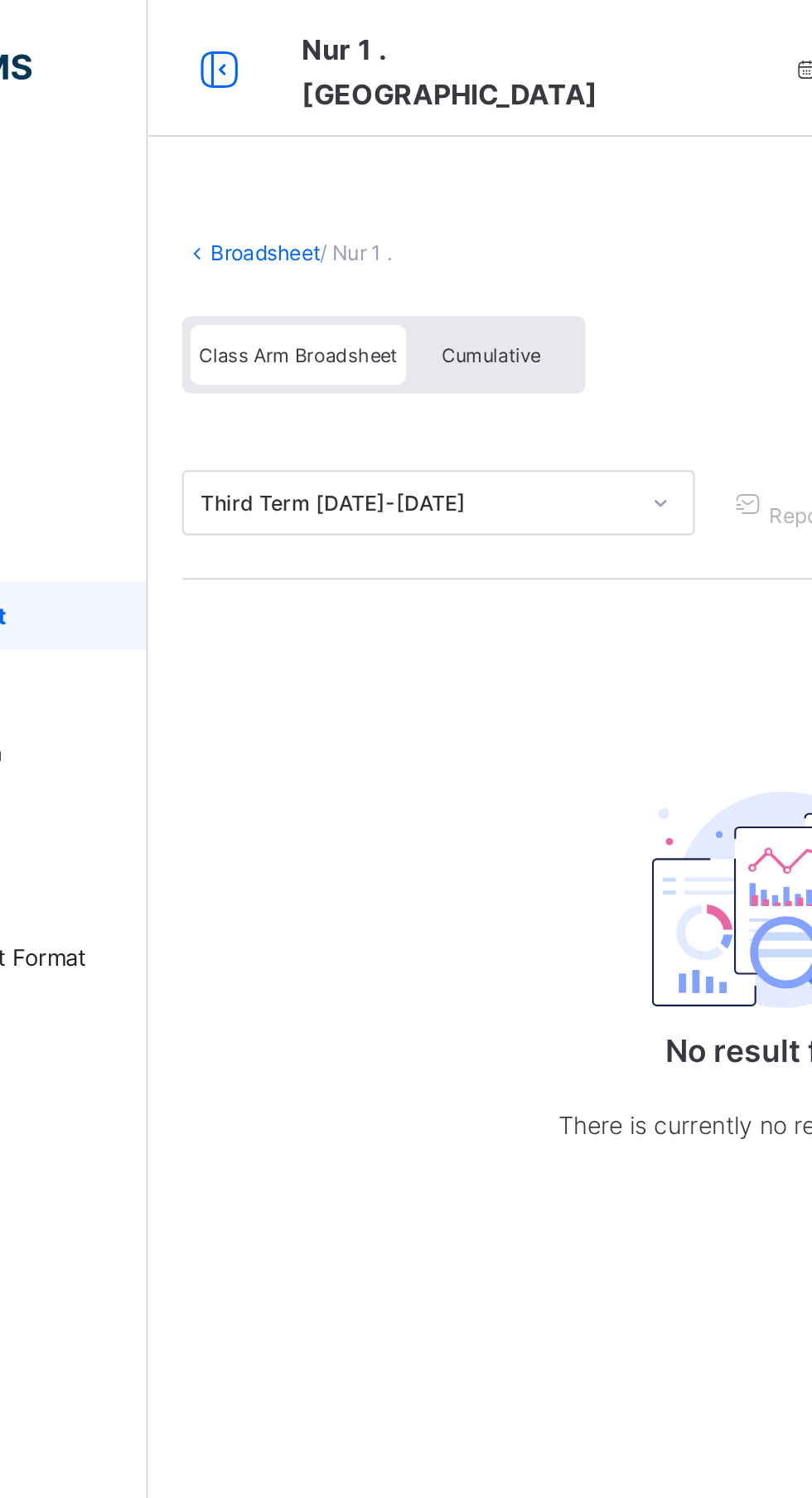
click at [379, 171] on span "Cumulative" at bounding box center [365, 172] width 48 height 11
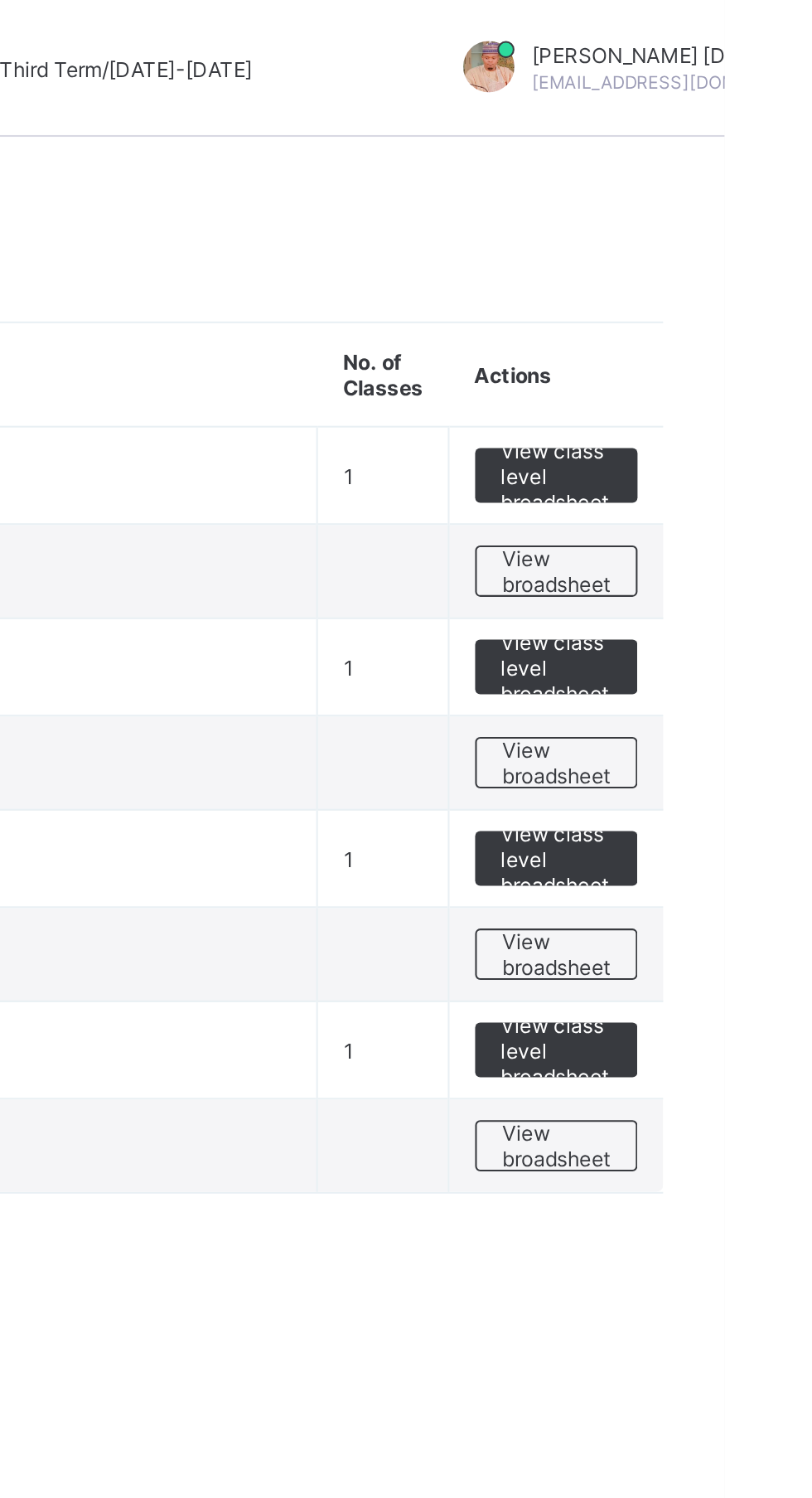
click at [746, 221] on span "View class level broadsheet" at bounding box center [730, 231] width 54 height 38
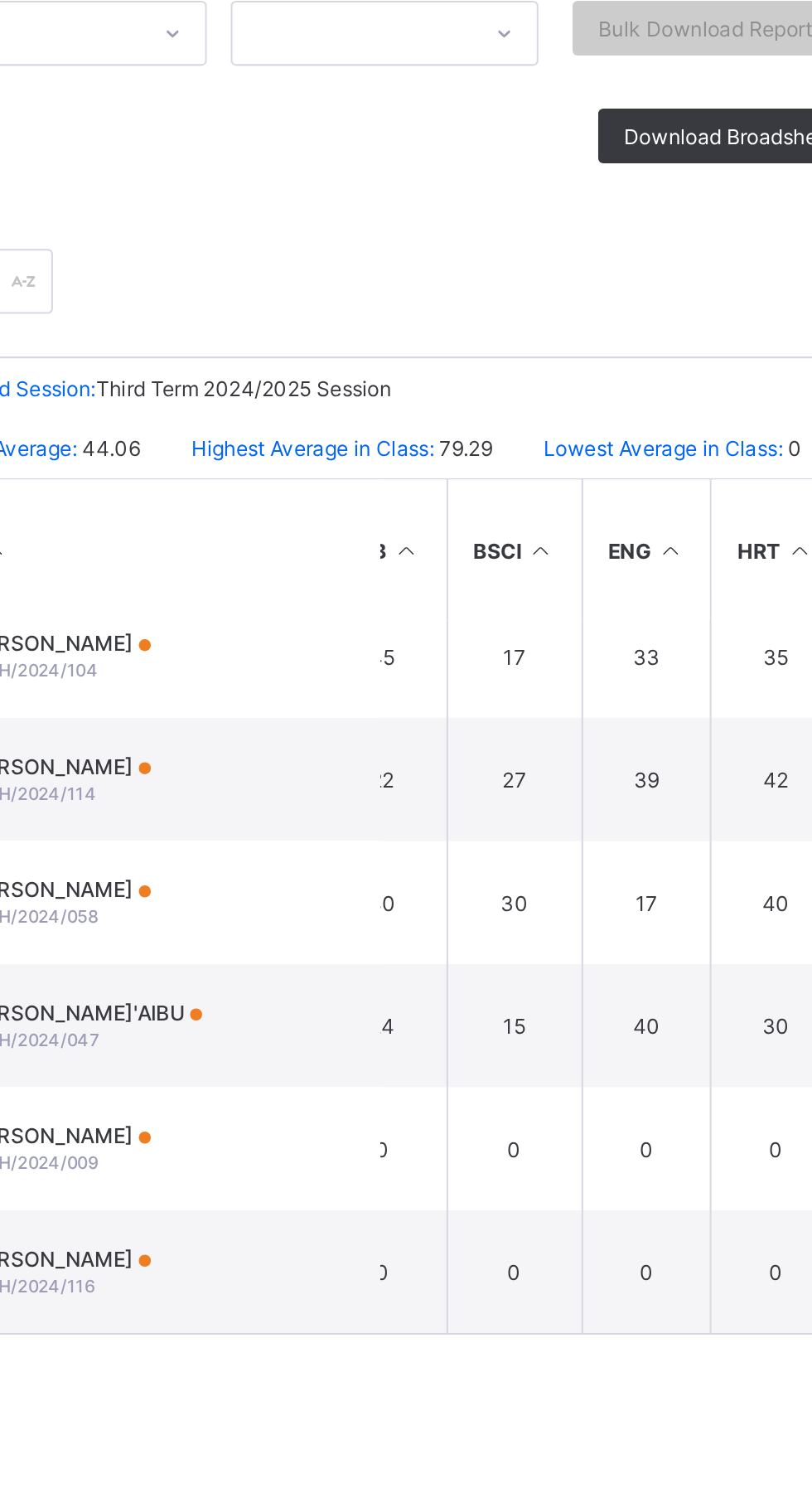
scroll to position [1750, 0]
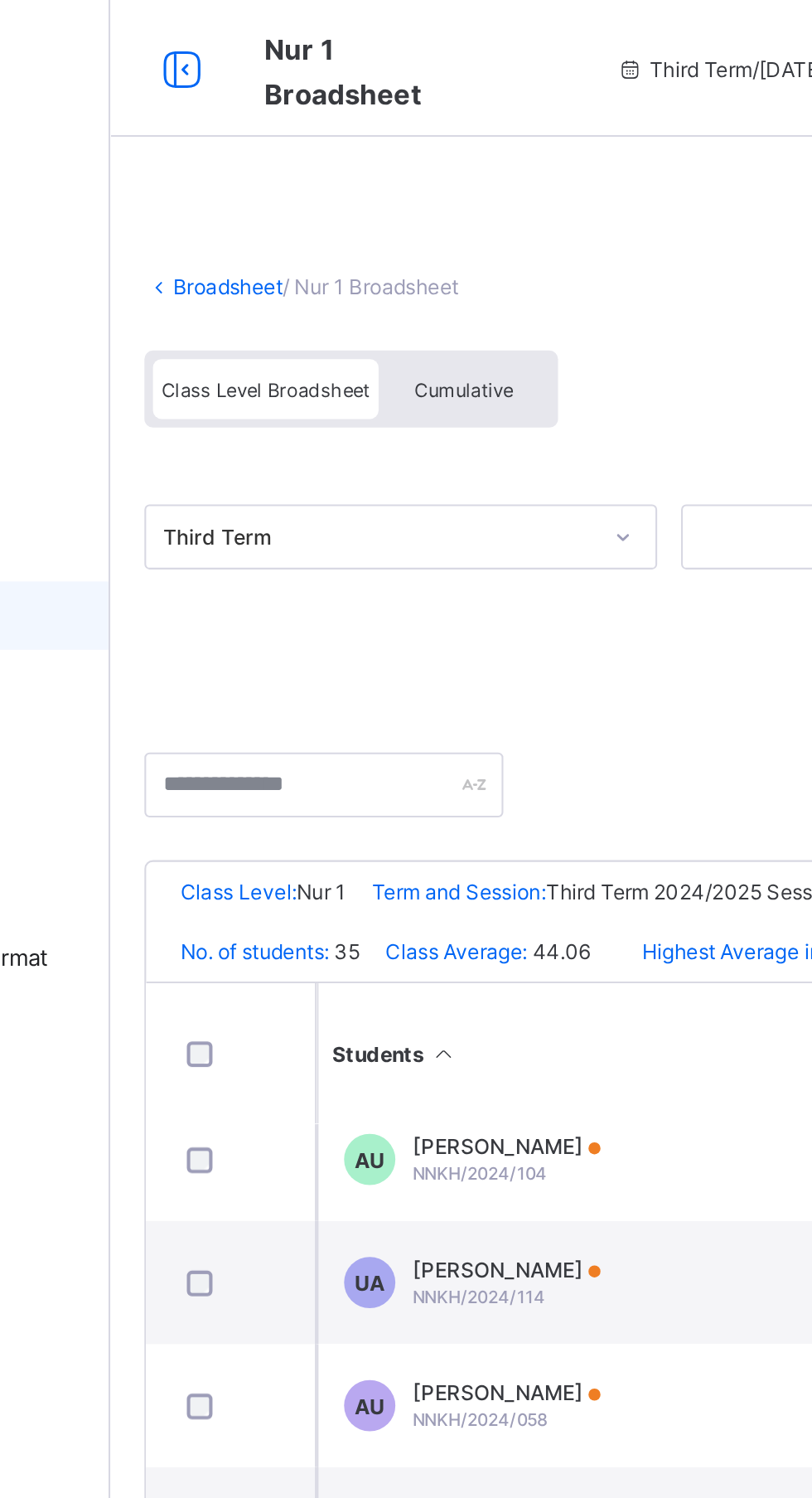
click at [398, 189] on div "Cumulative" at bounding box center [370, 188] width 83 height 29
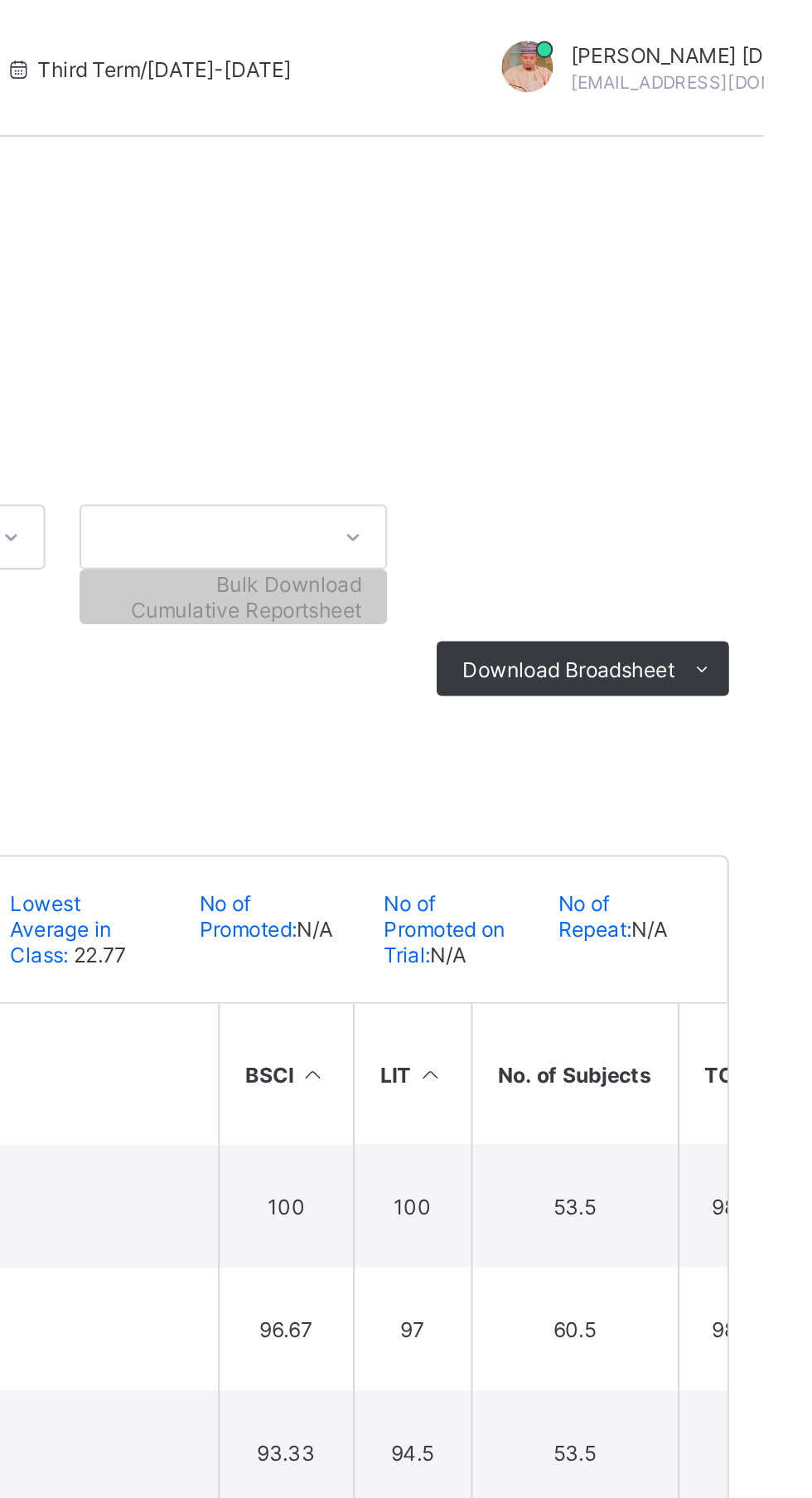
click at [781, 322] on icon at bounding box center [782, 324] width 12 height 10
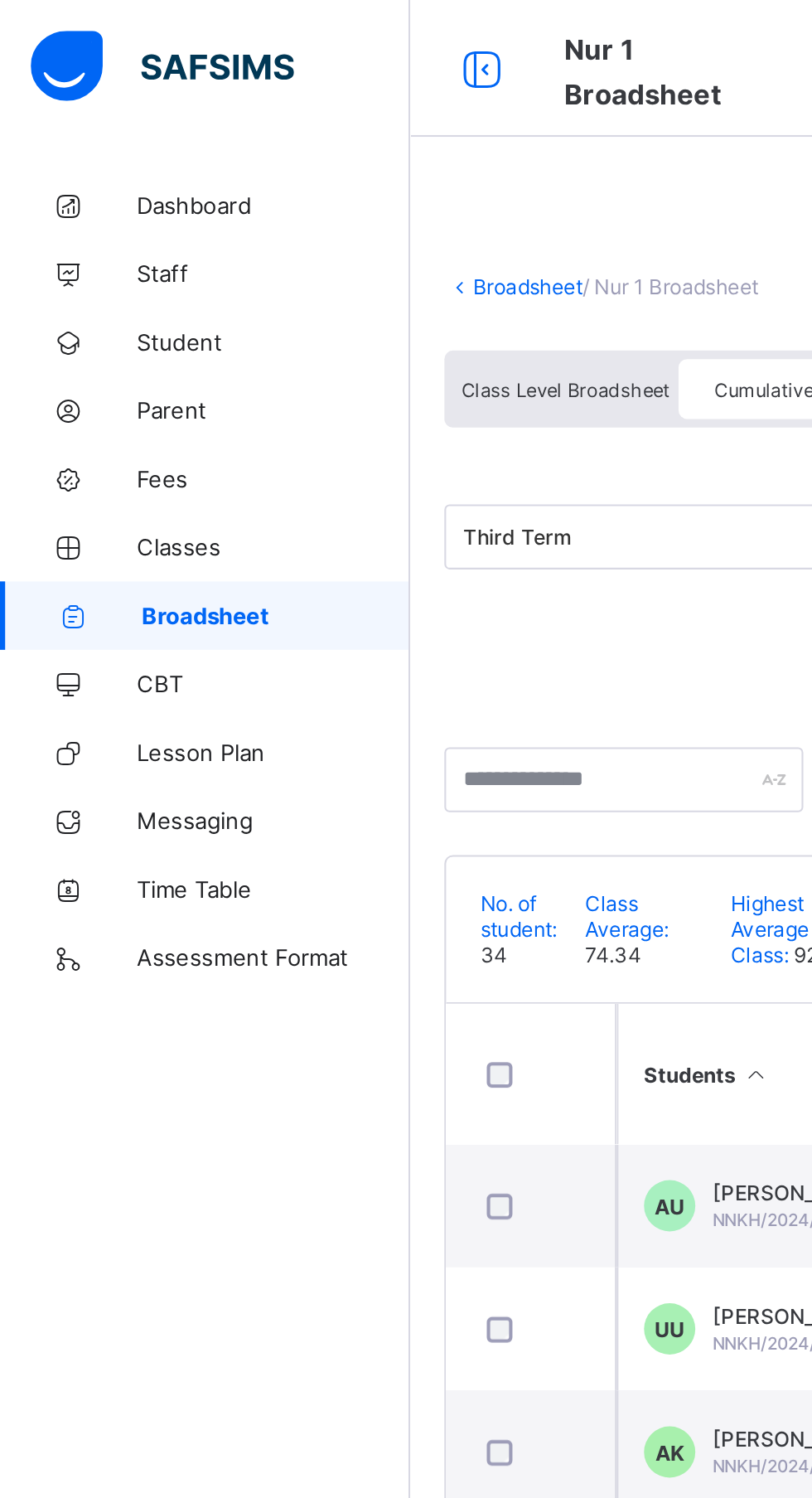
click at [142, 465] on span "Assessment Format" at bounding box center [132, 464] width 133 height 13
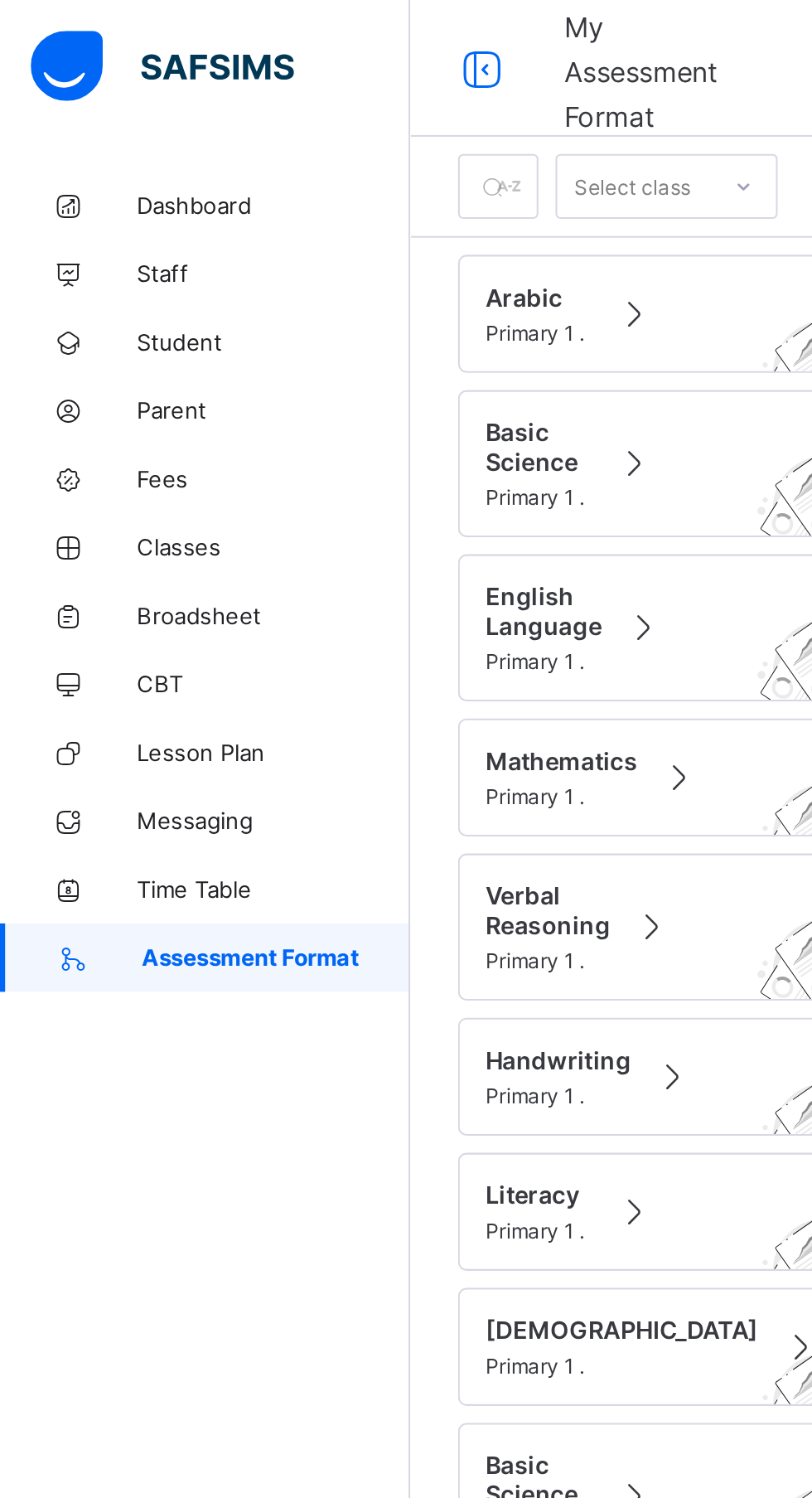
click at [116, 428] on span "Time Table" at bounding box center [132, 431] width 133 height 13
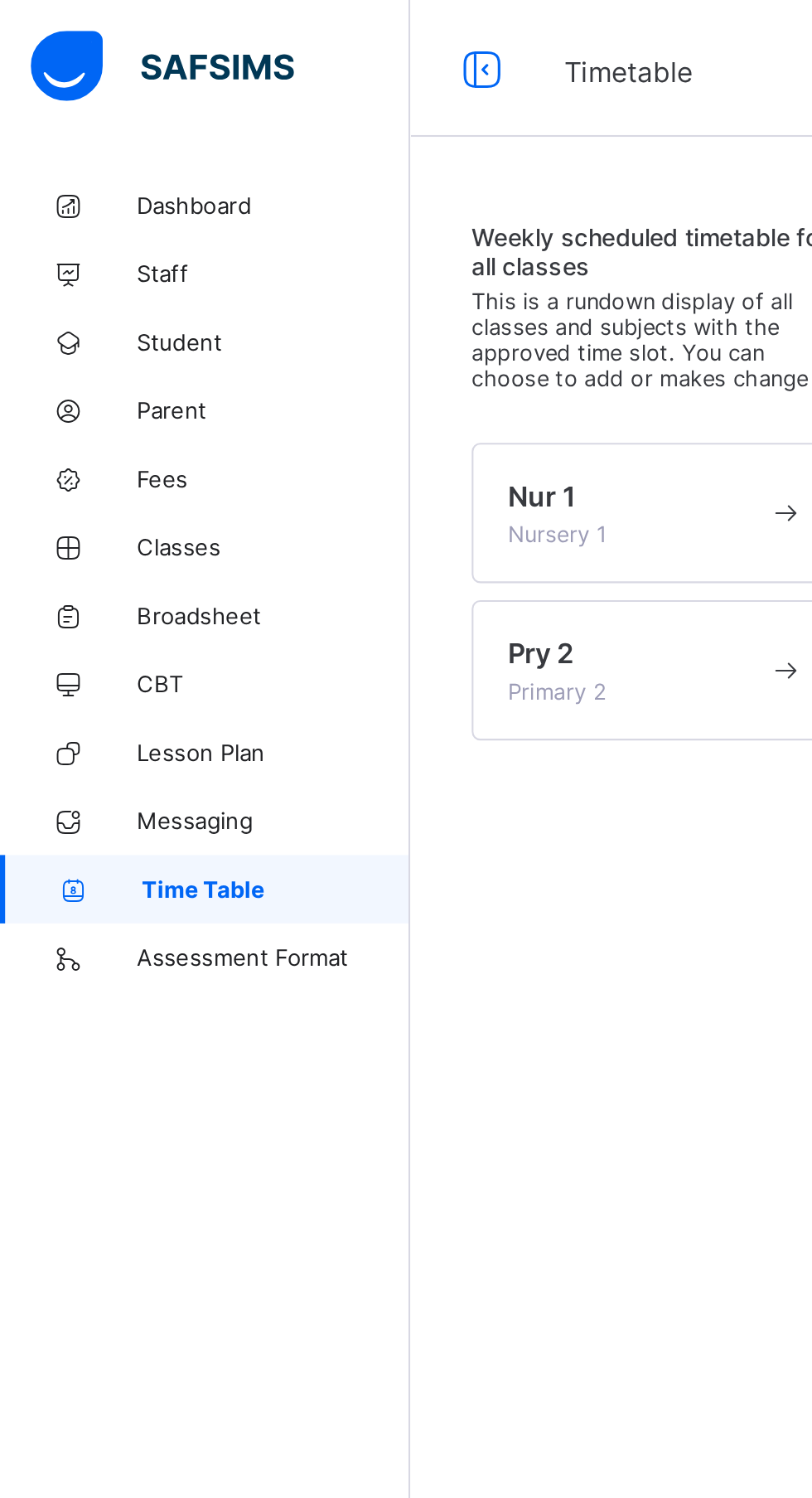
click at [99, 177] on link "Student" at bounding box center [99, 165] width 199 height 33
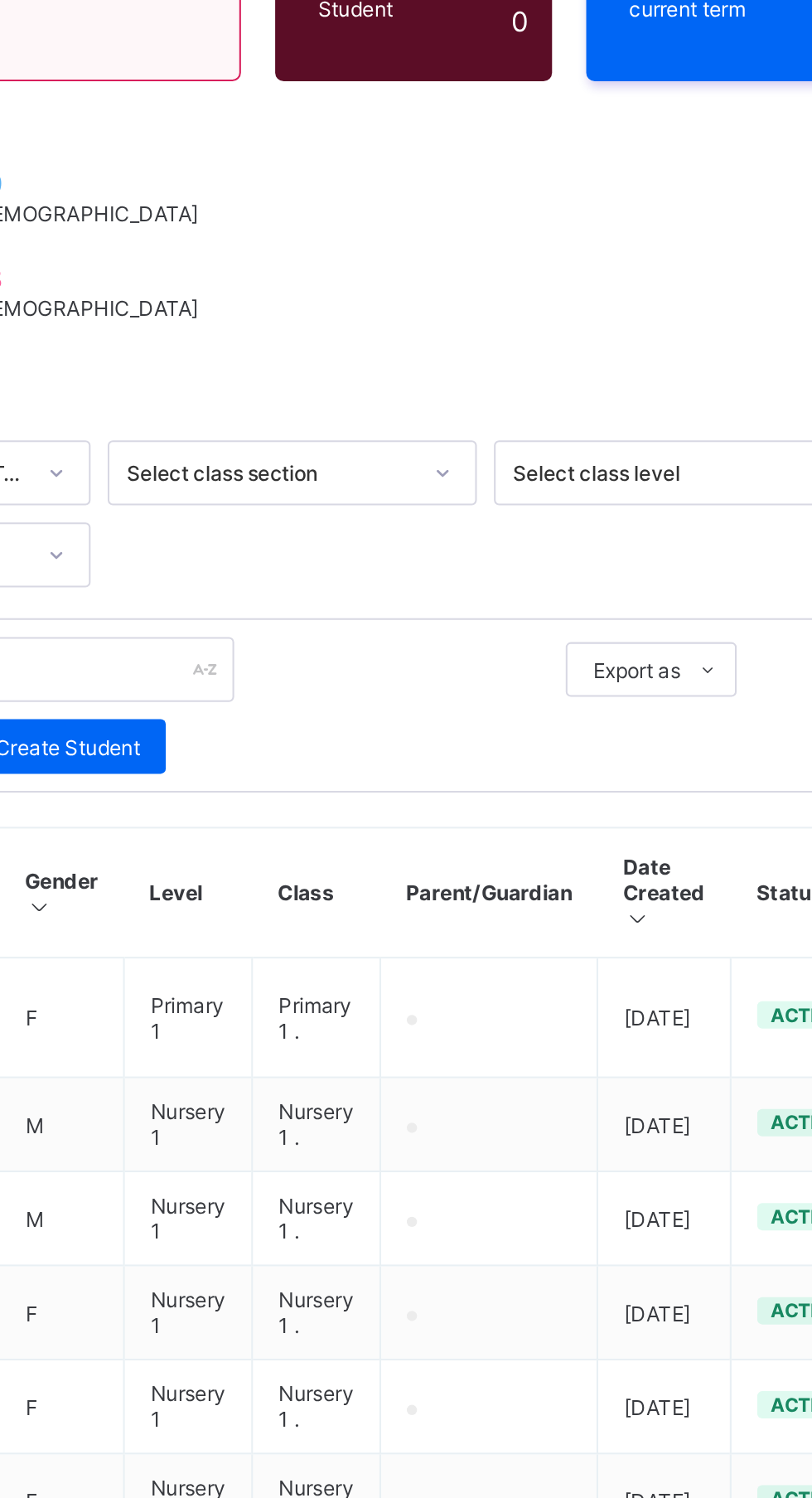
click at [576, 782] on td at bounding box center [601, 779] width 106 height 45
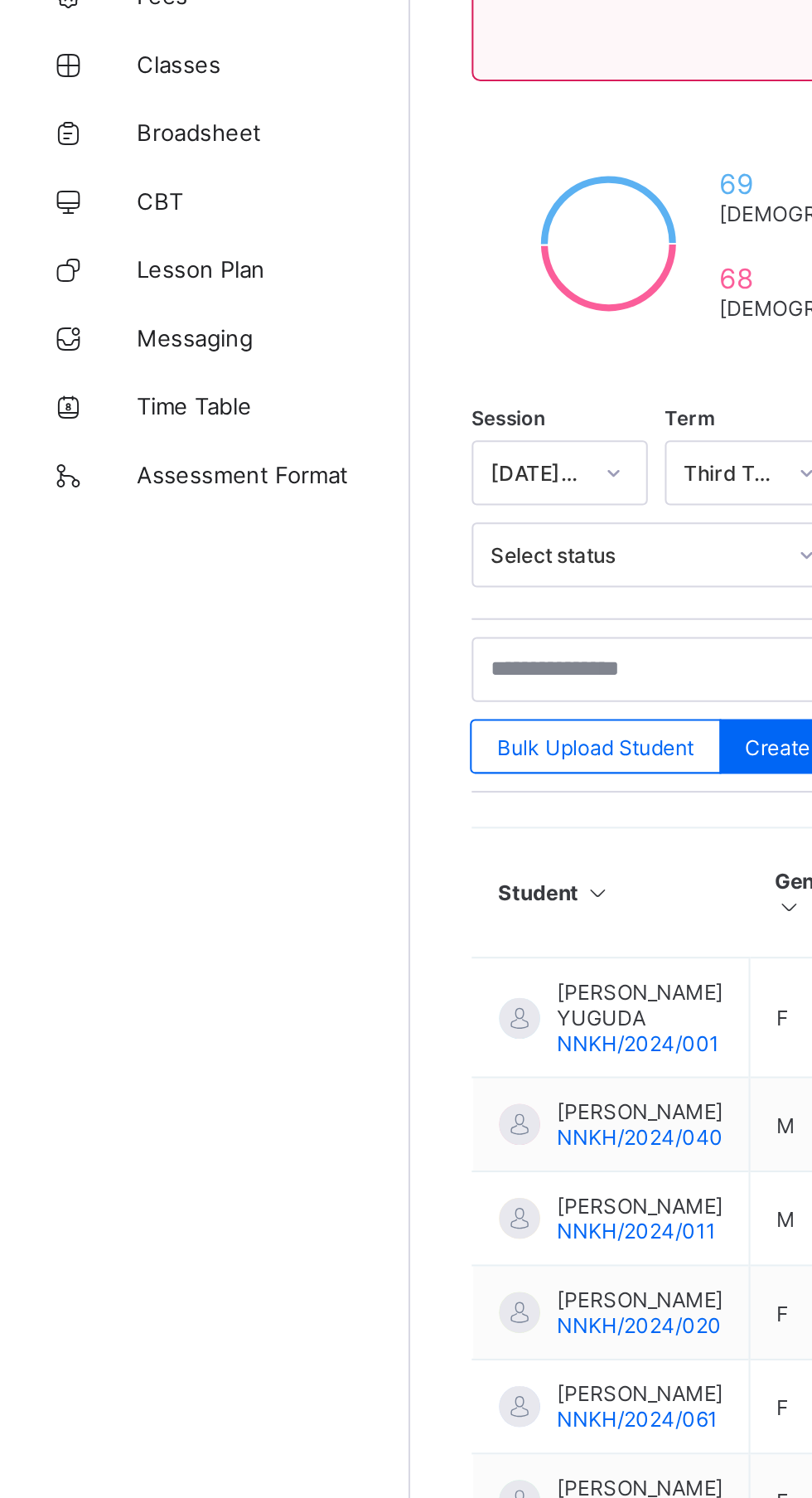
click at [306, 777] on span "[PERSON_NAME]" at bounding box center [310, 773] width 80 height 12
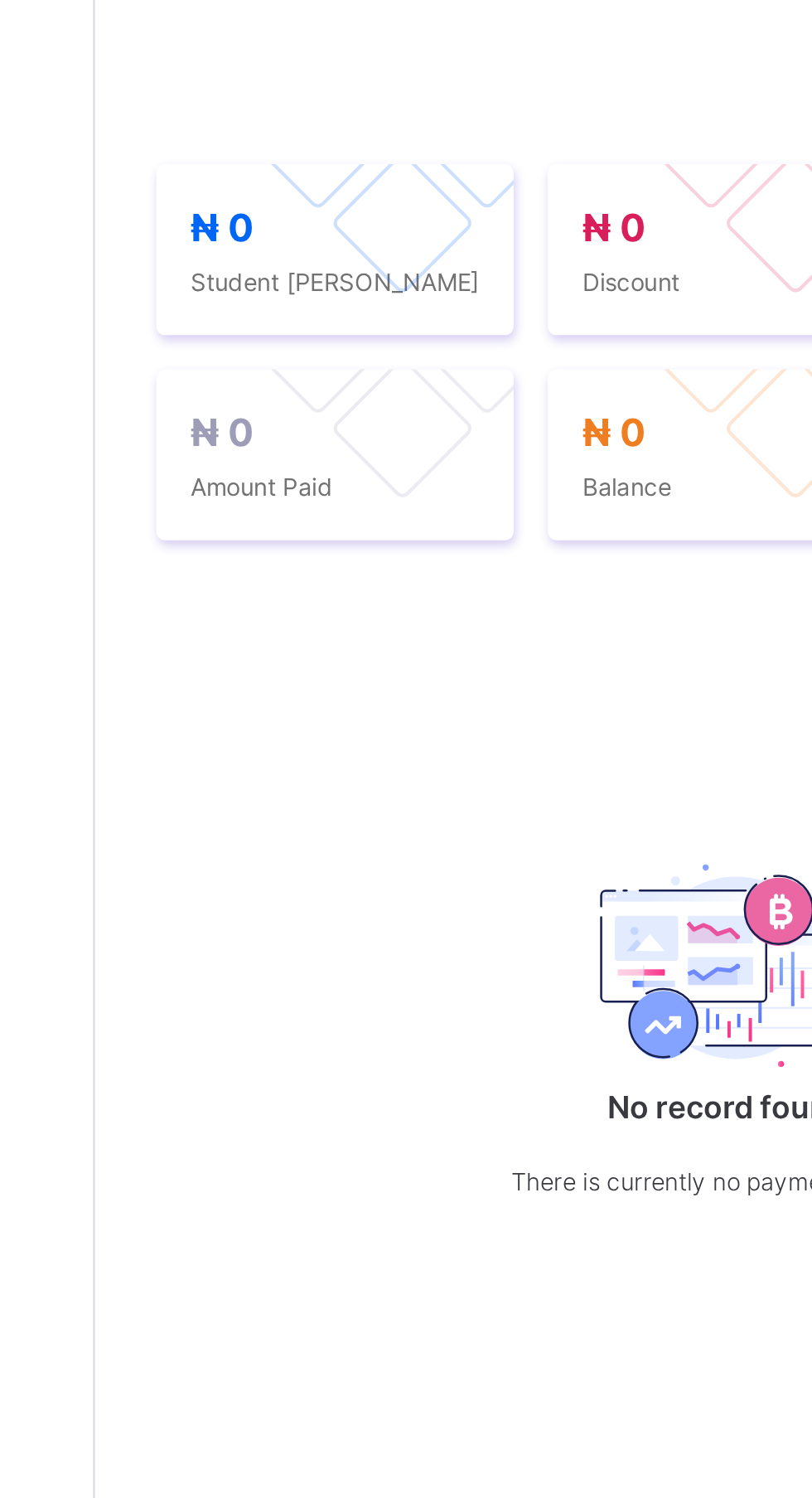
click at [448, 486] on span "Academic Timeline" at bounding box center [414, 480] width 89 height 12
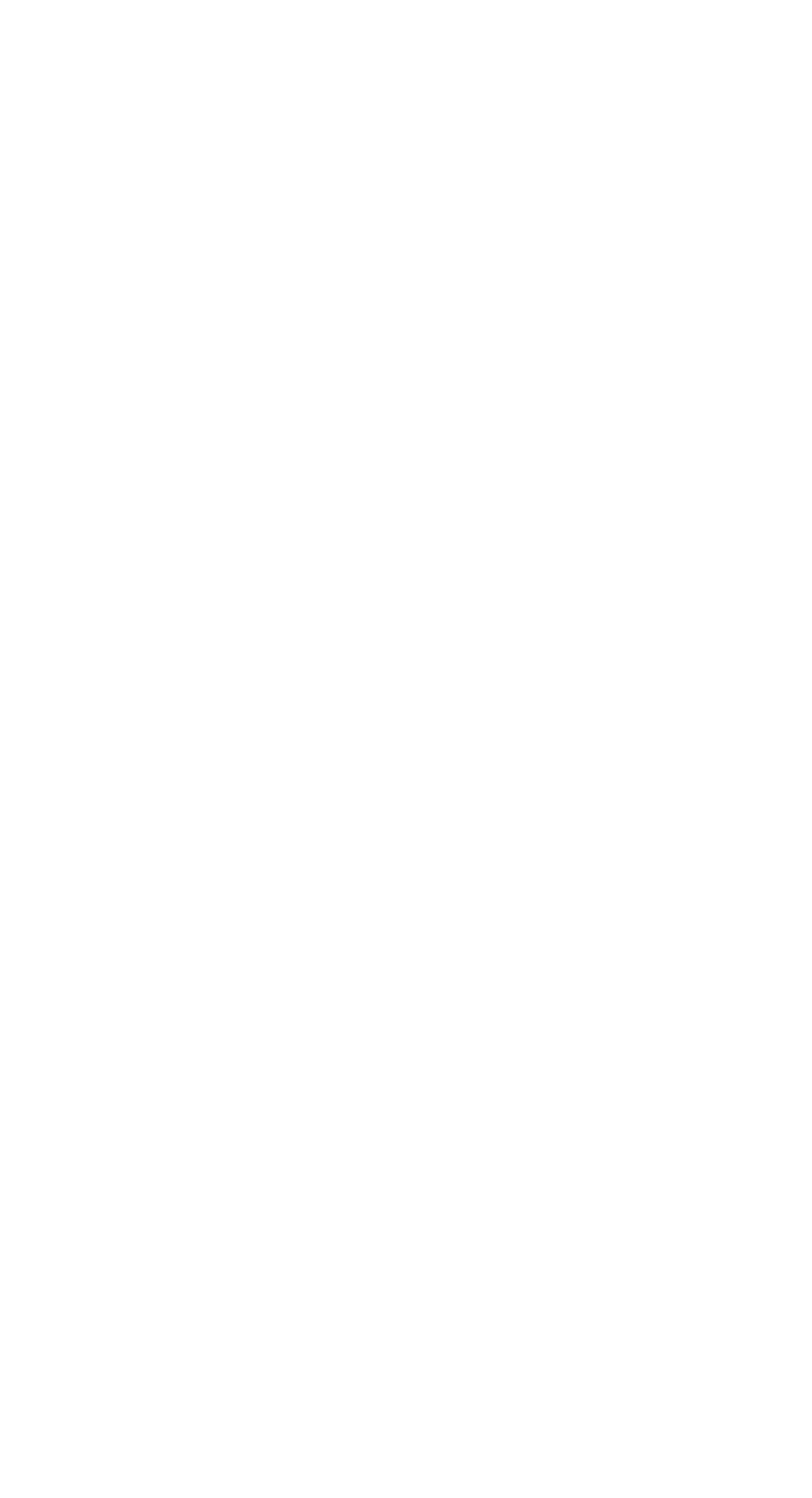
click at [533, 754] on span "Download result" at bounding box center [520, 747] width 75 height 12
click at [512, 604] on span "Download Transcript" at bounding box center [477, 597] width 96 height 12
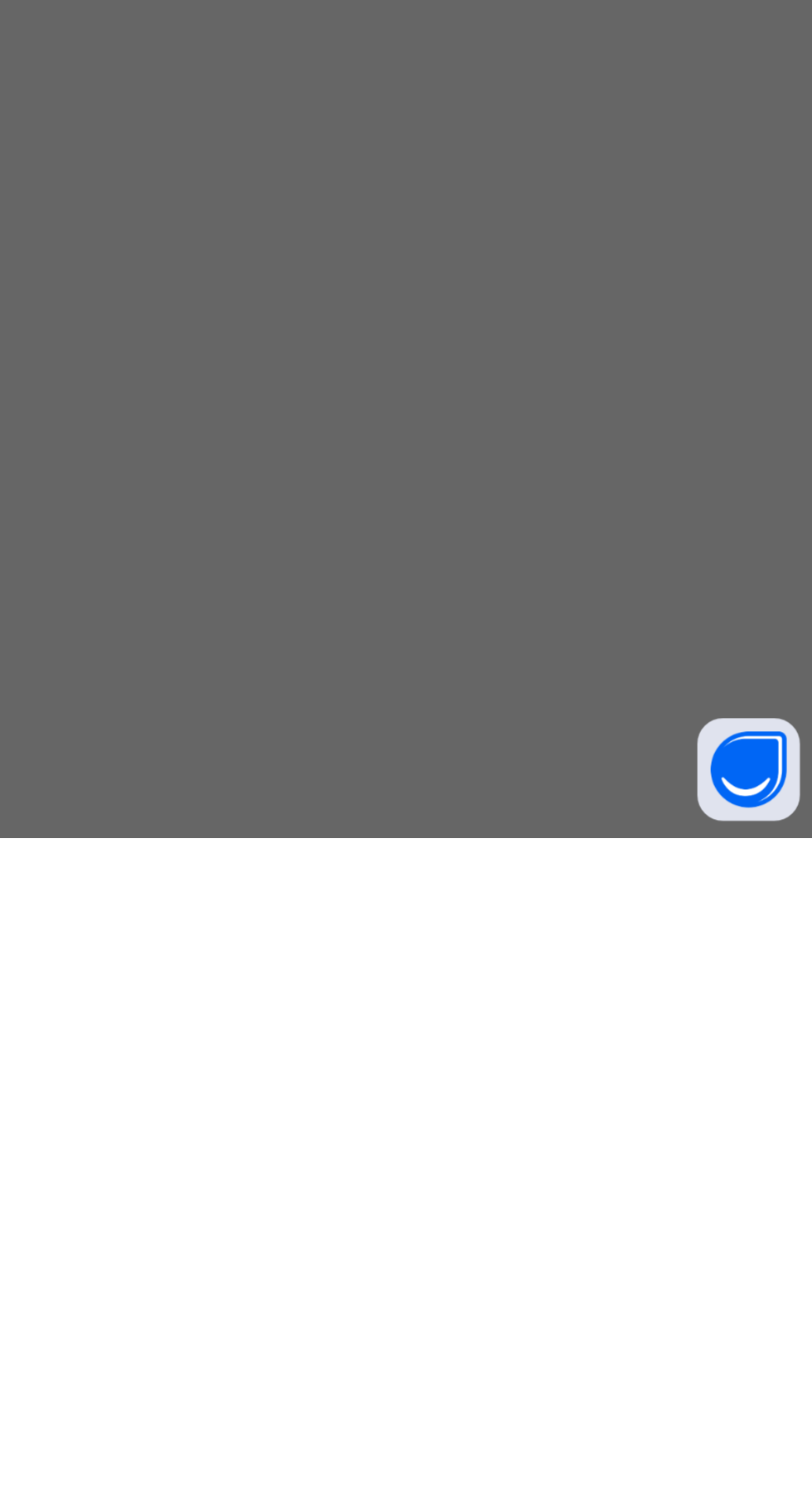
click at [542, 875] on span "Download Transcript" at bounding box center [493, 869] width 96 height 12
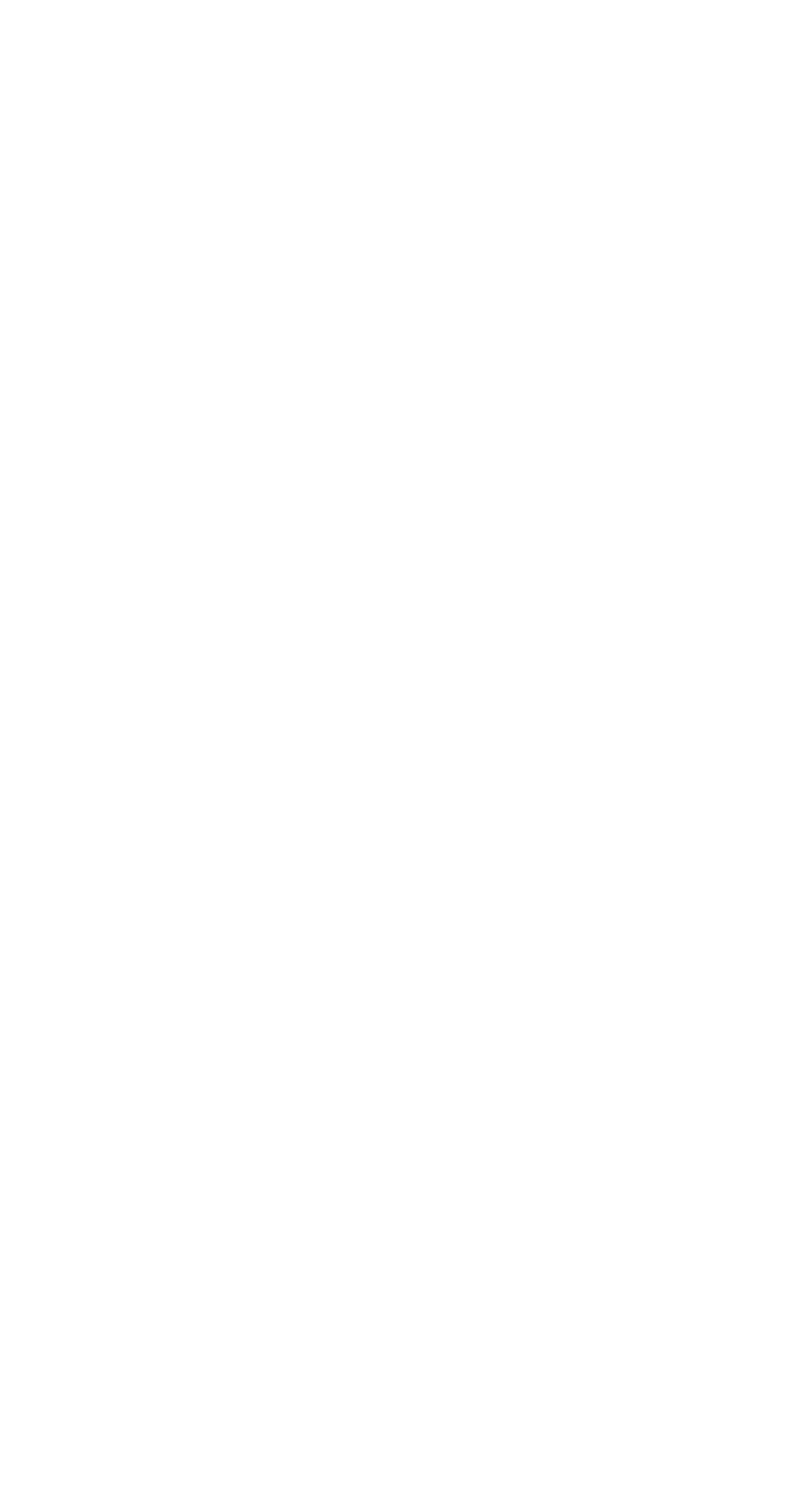
click at [533, 754] on span "Download result" at bounding box center [520, 747] width 75 height 12
click at [445, 753] on icon at bounding box center [445, 746] width 12 height 10
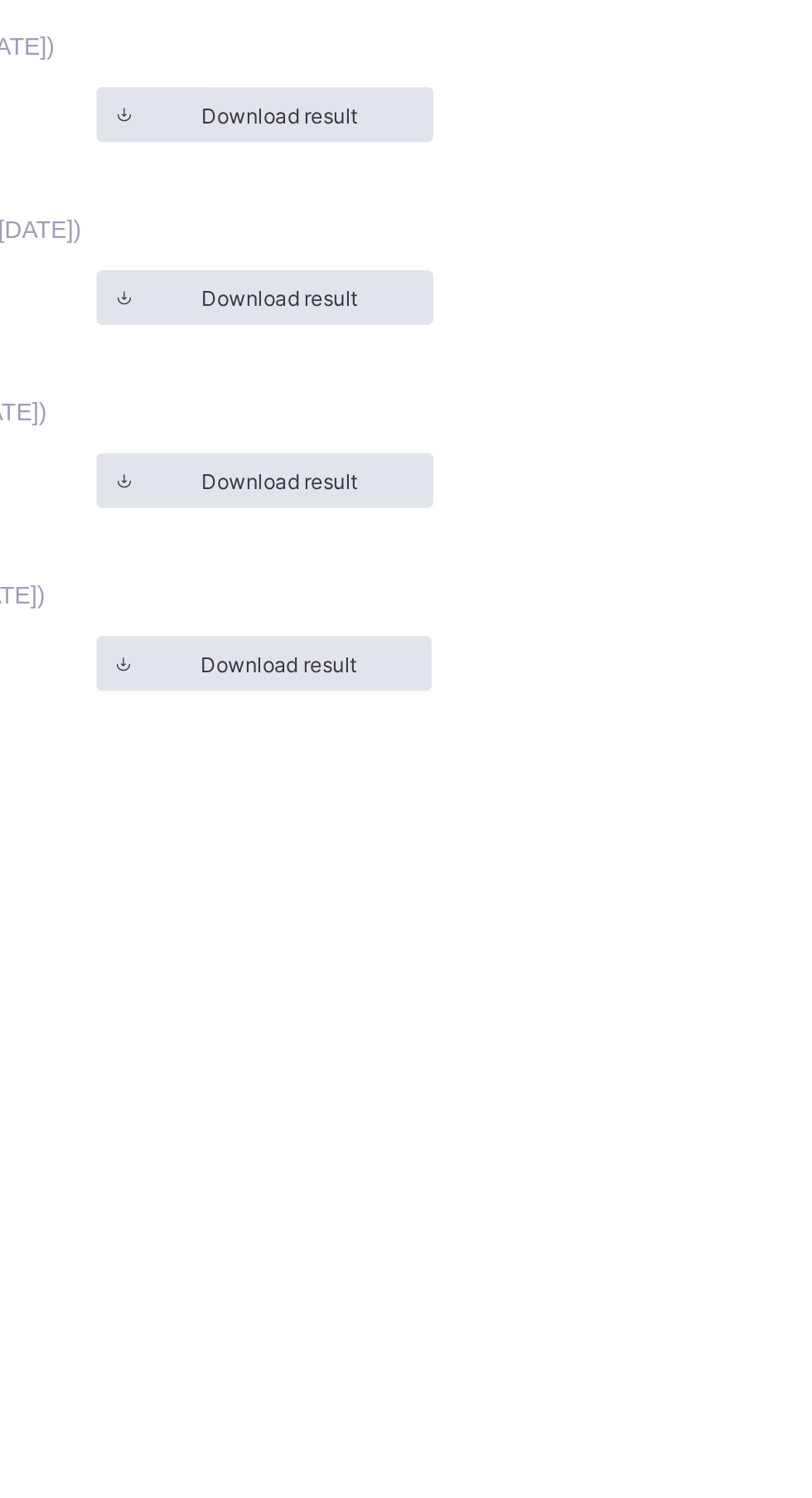
click at [531, 497] on div "Documents" at bounding box center [501, 480] width 70 height 33
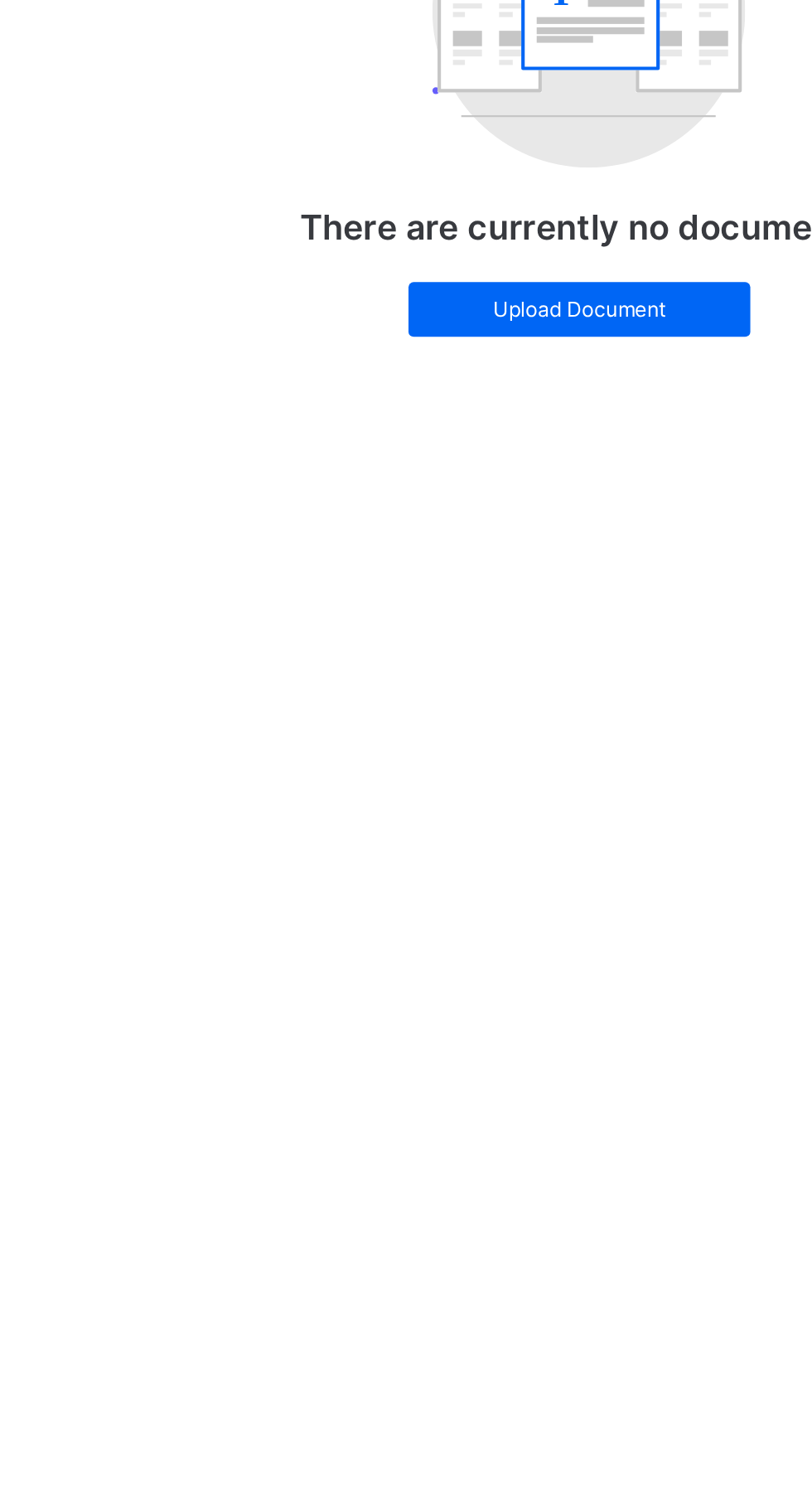
click at [429, 486] on span "Academic Timeline" at bounding box center [414, 480] width 89 height 12
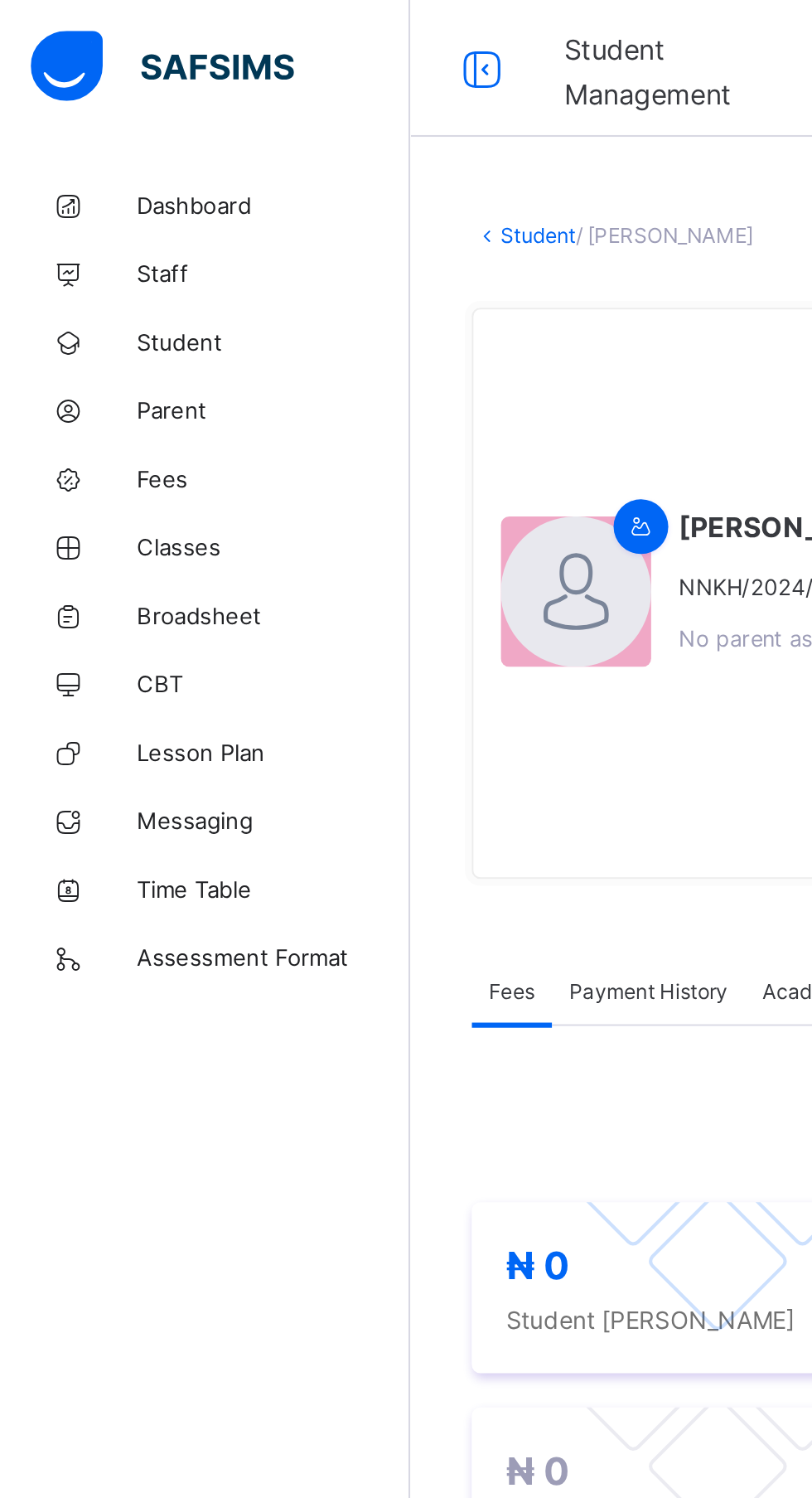
click at [81, 166] on span "Student" at bounding box center [132, 166] width 133 height 13
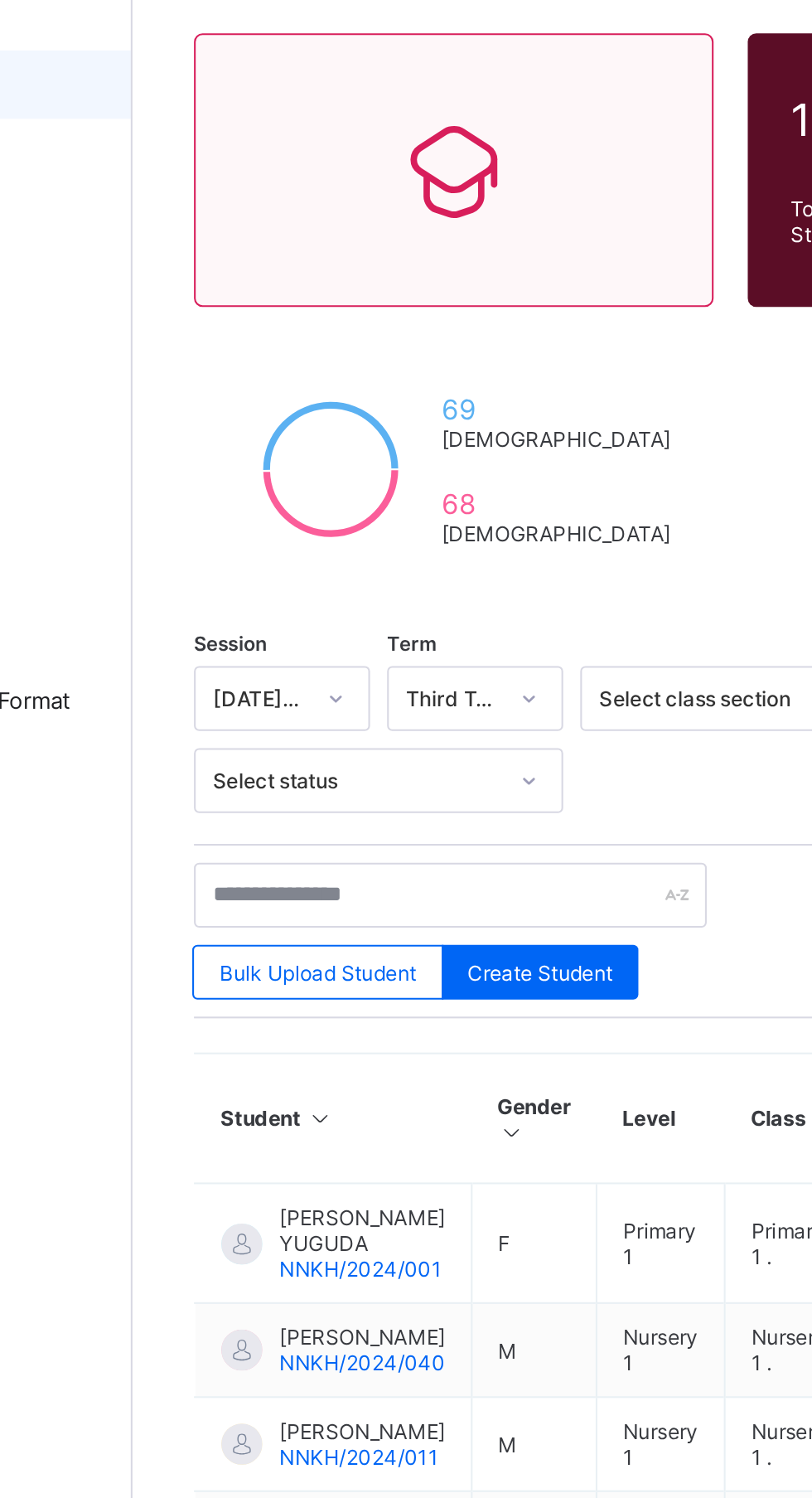
click at [320, 734] on span "NNKH/2024/001" at bounding box center [310, 740] width 79 height 12
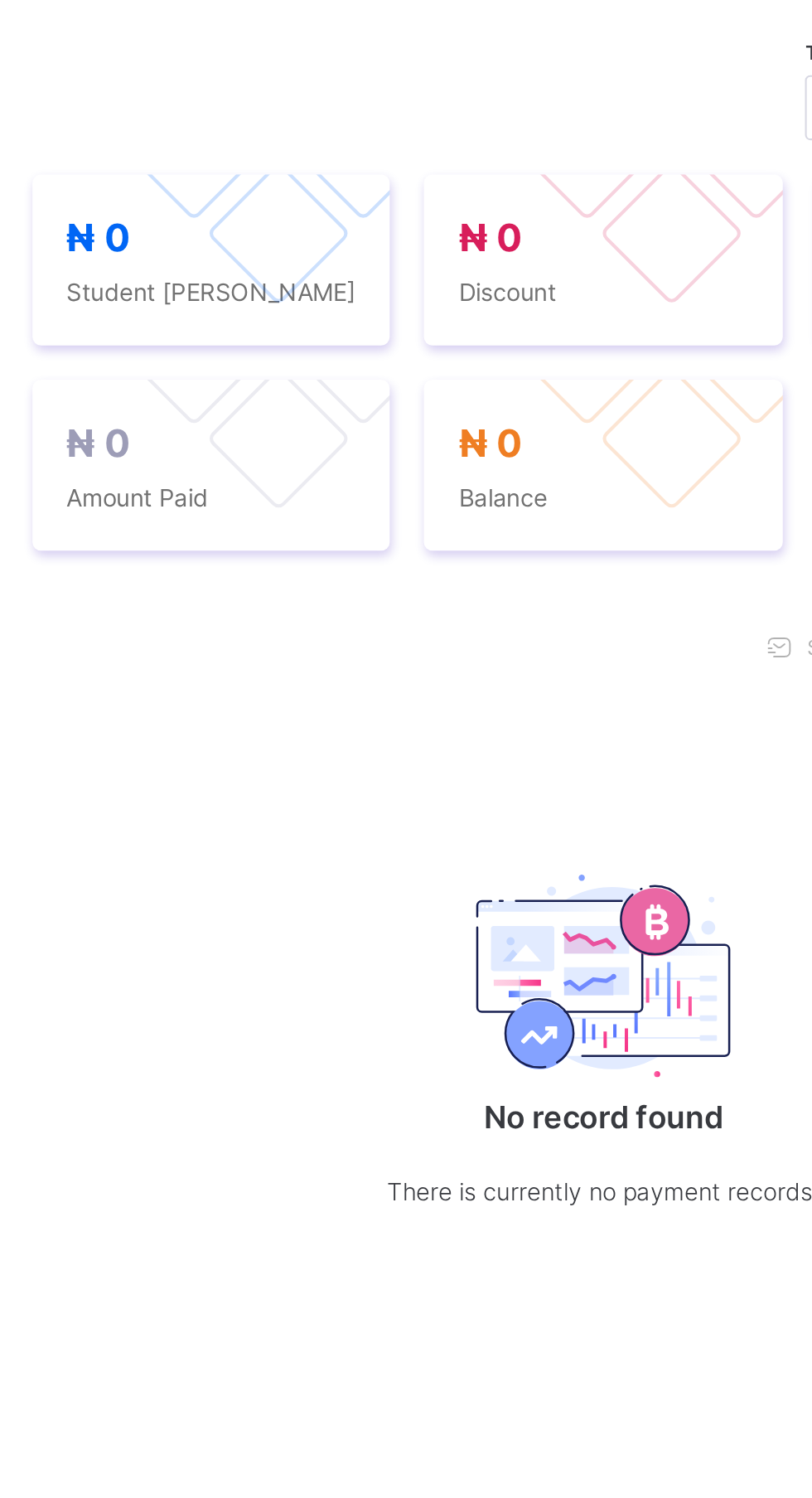
click at [419, 524] on span "Academic Timeline" at bounding box center [414, 517] width 89 height 12
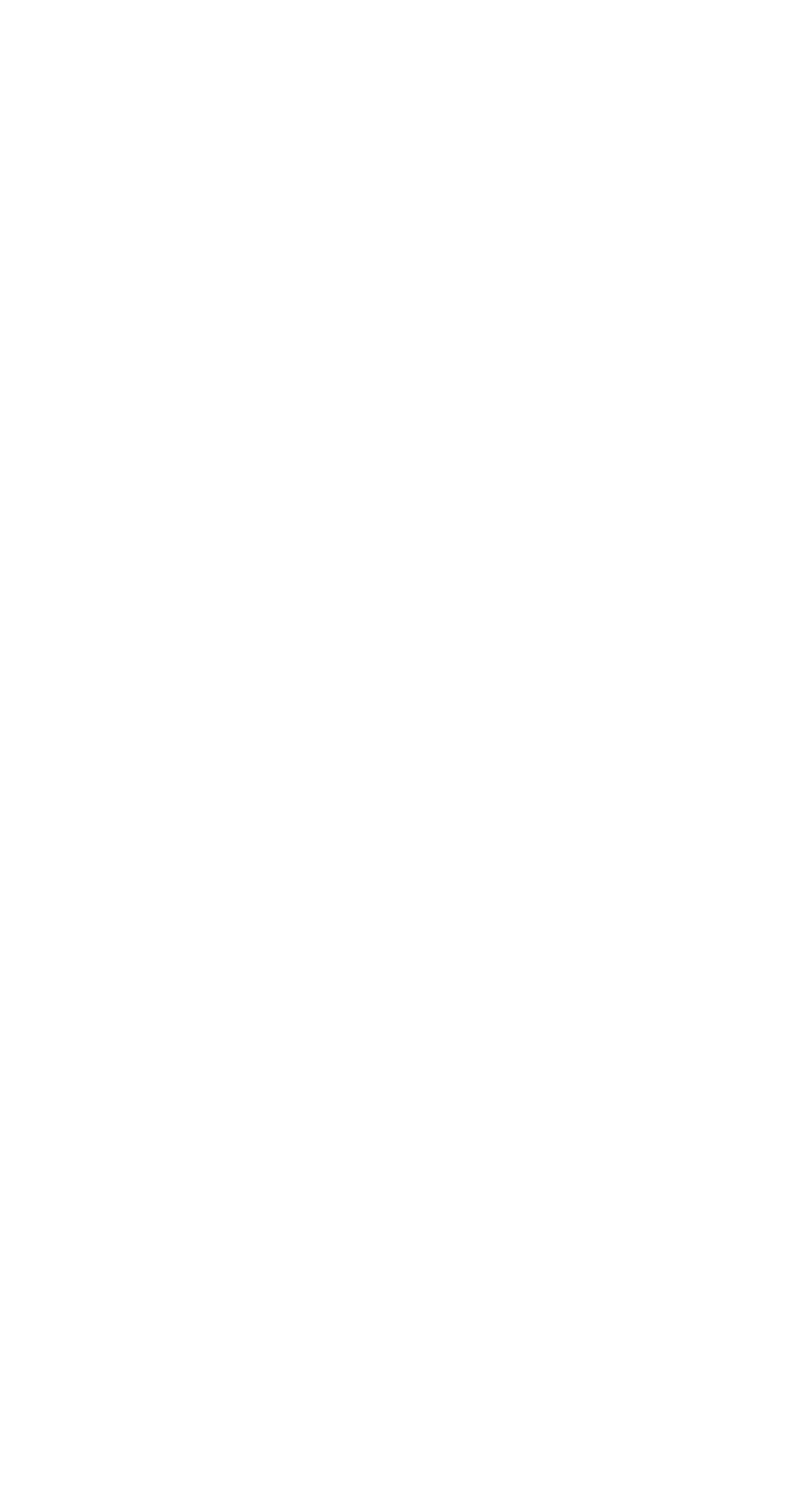
click at [453, 797] on span at bounding box center [445, 784] width 26 height 26
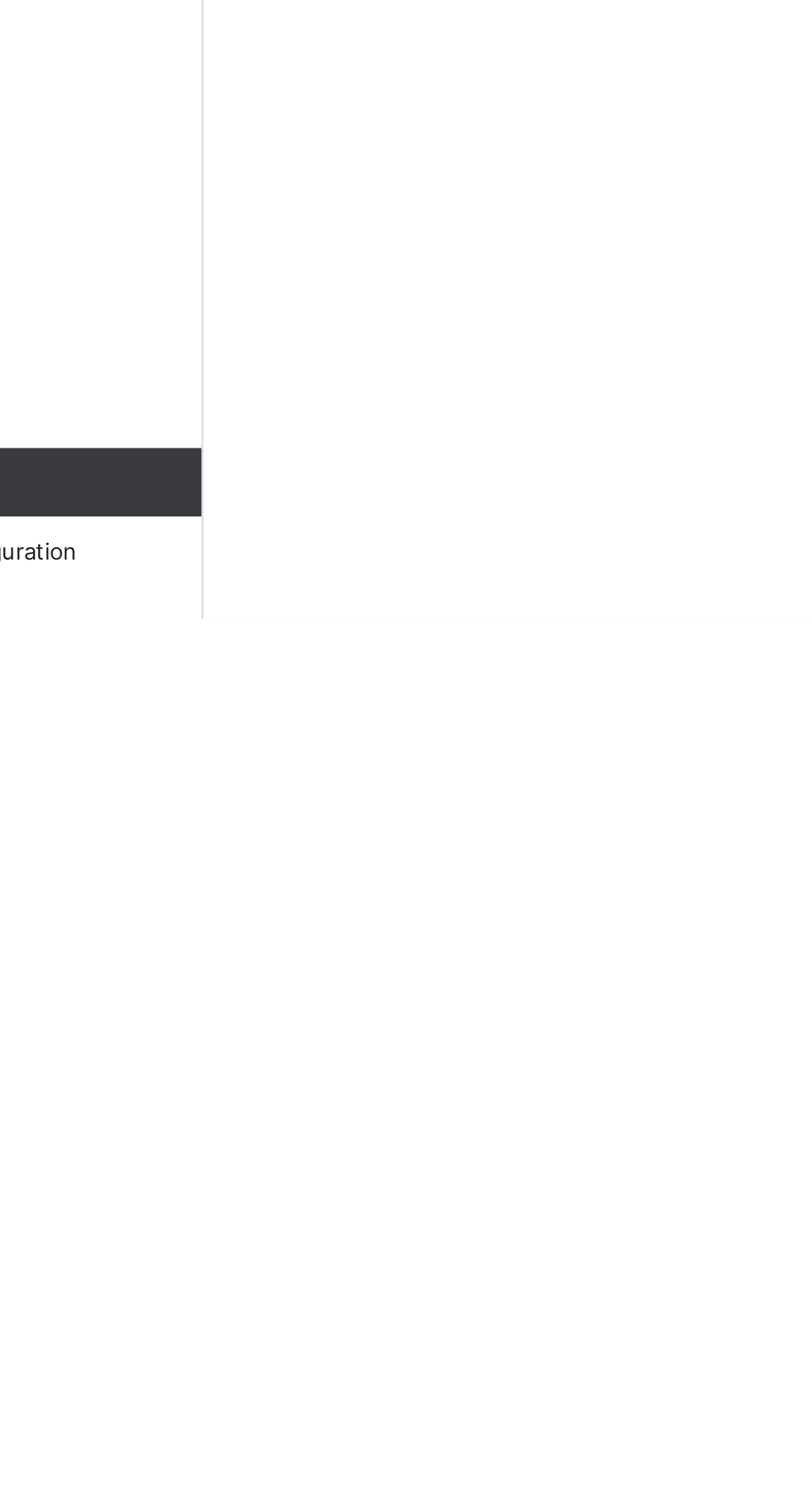
click at [254, 1011] on li "First Term ( [DATE] - [DATE] ) Nur 1 . Nursery 1 Download result" at bounding box center [513, 966] width 539 height 89
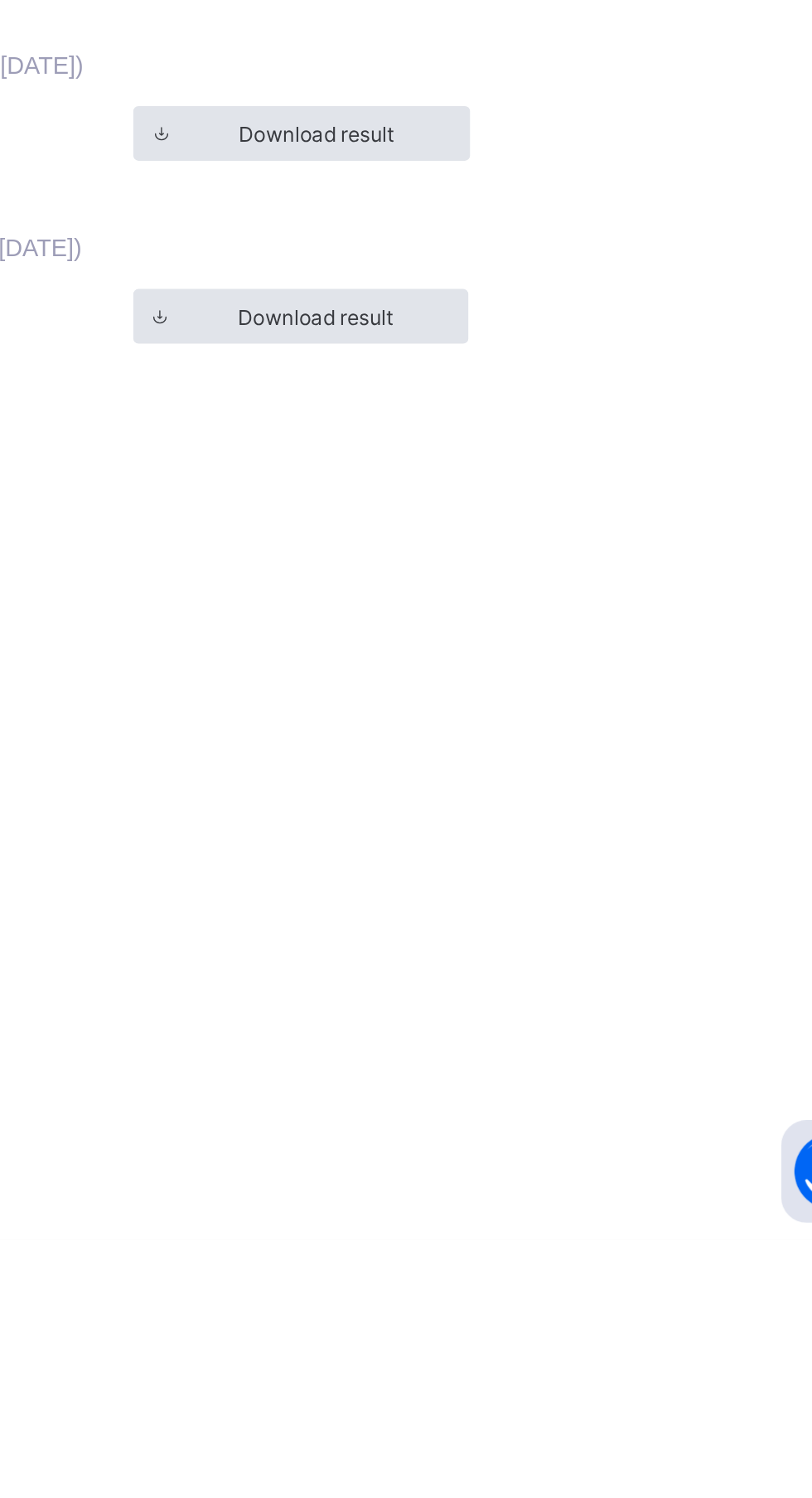
click at [531, 648] on span at bounding box center [538, 635] width 26 height 26
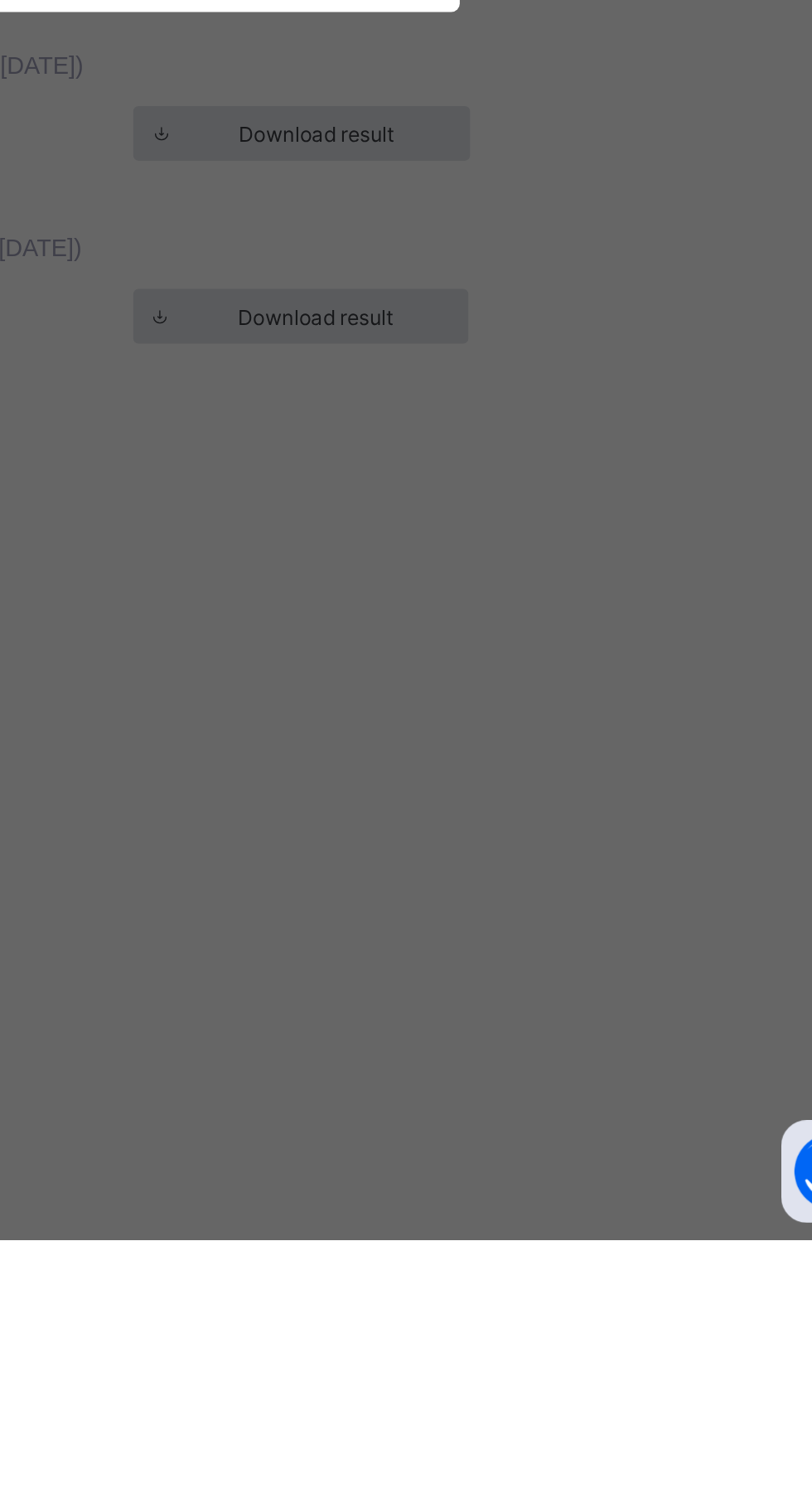
click at [542, 875] on span "Download Transcript" at bounding box center [493, 869] width 96 height 12
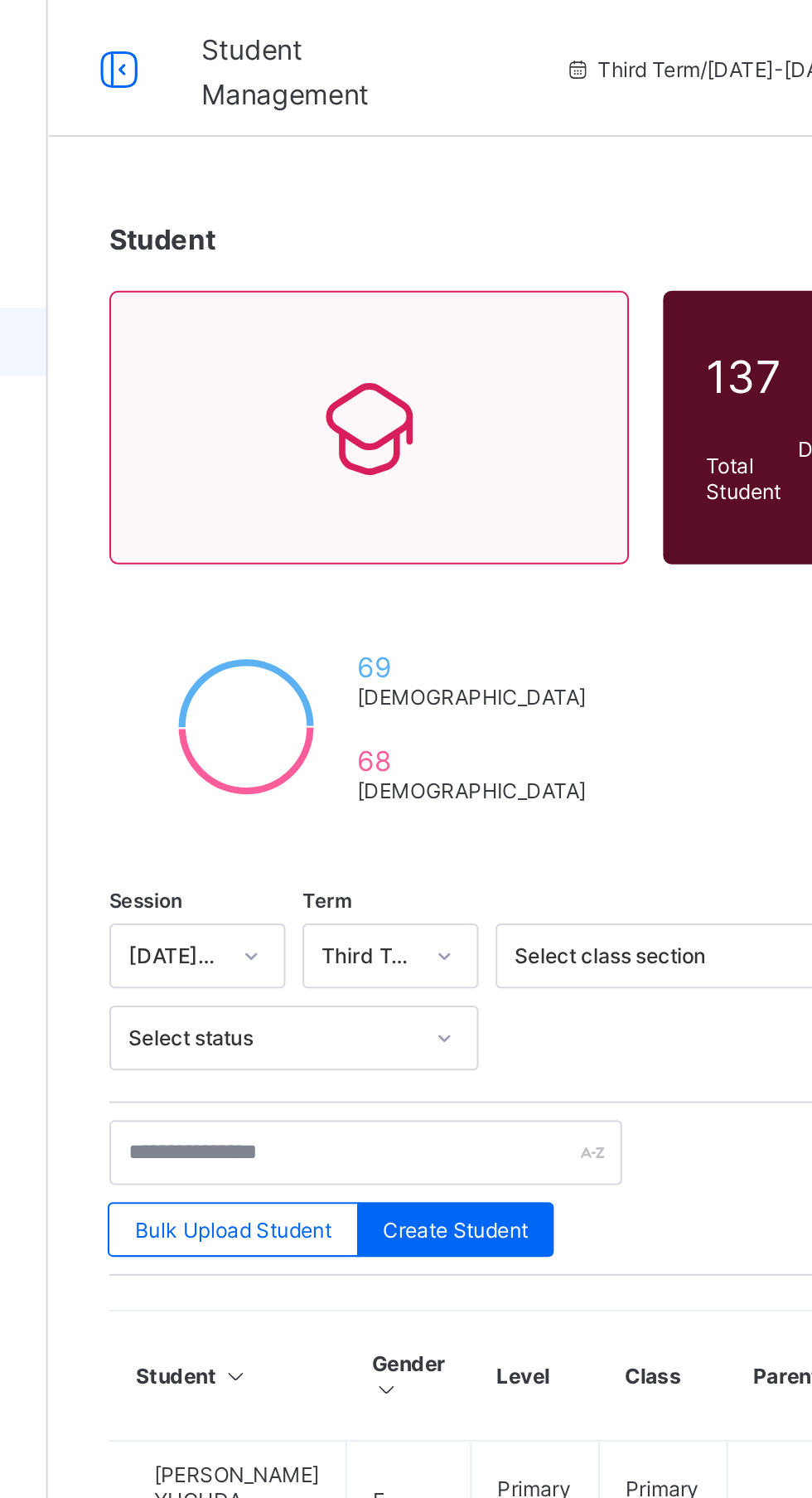
click at [488, 508] on div at bounding box center [506, 502] width 179 height 31
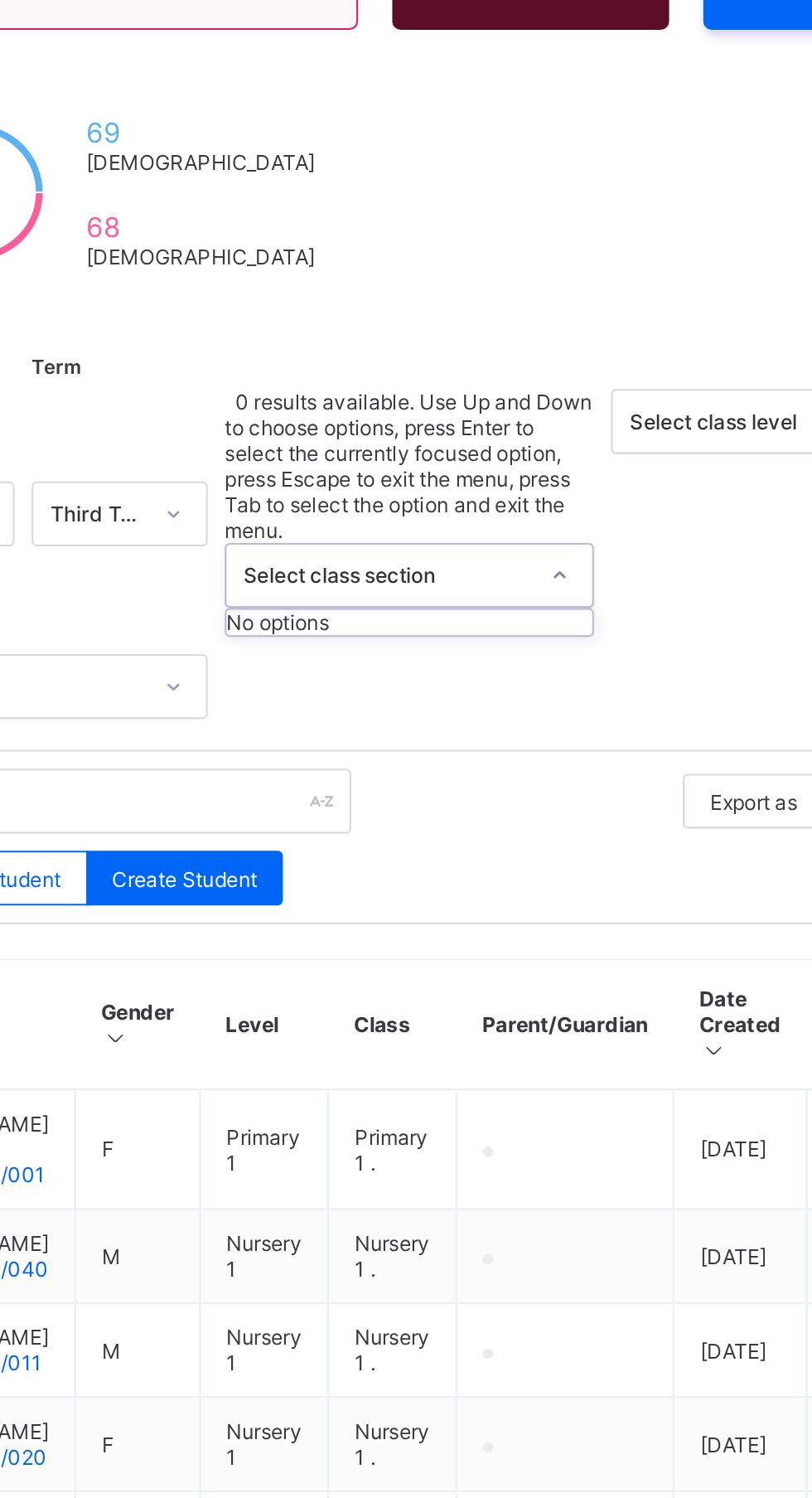
click at [617, 631] on div "Export as Pdf Report Excel Report Excel Report (LMS) Bulk Upload Student Create…" at bounding box center [506, 664] width 554 height 66
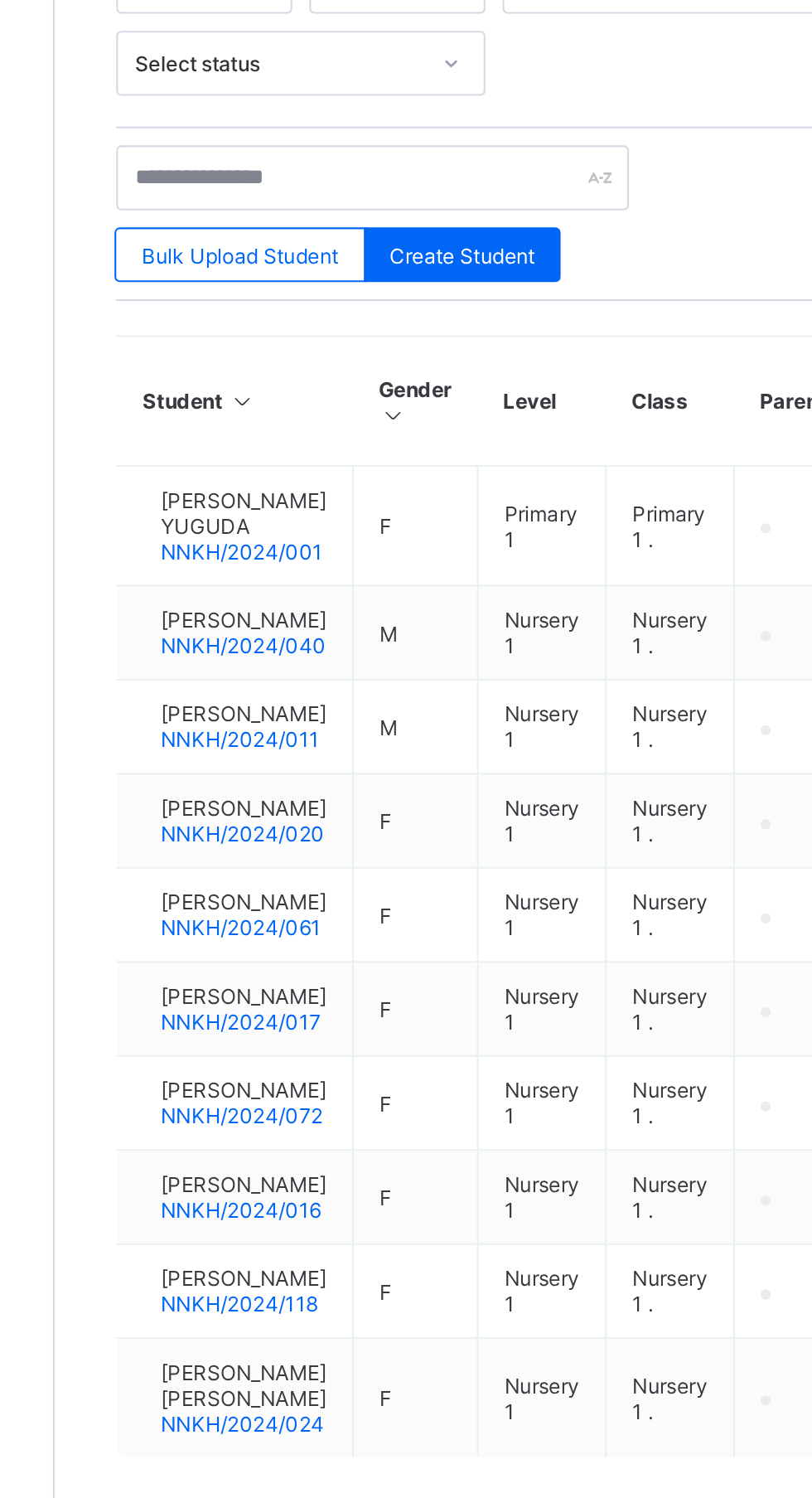
click at [311, 824] on span "[PERSON_NAME]" at bounding box center [290, 818] width 80 height 12
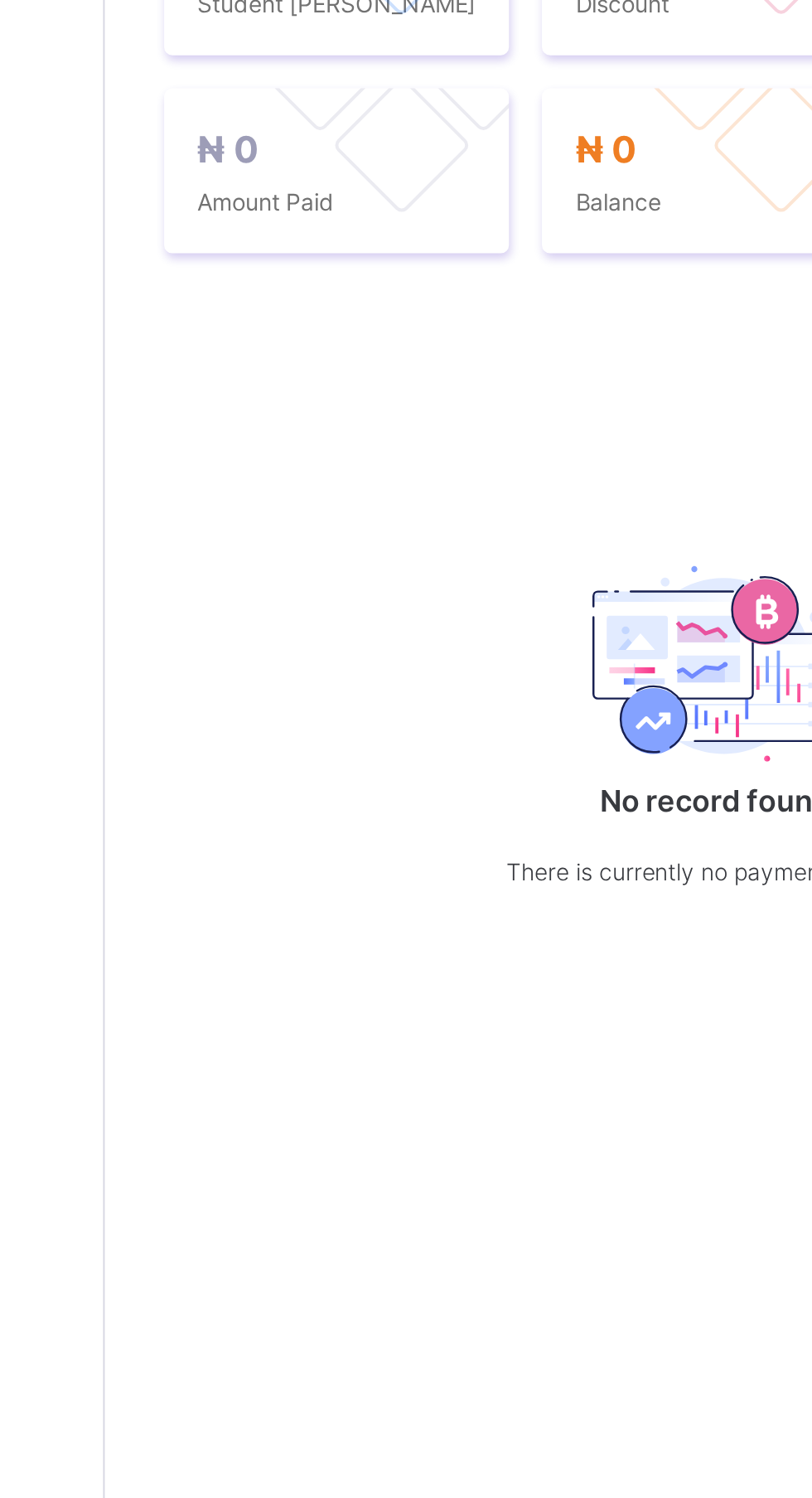
click at [453, 497] on div "Academic Timeline" at bounding box center [414, 480] width 106 height 33
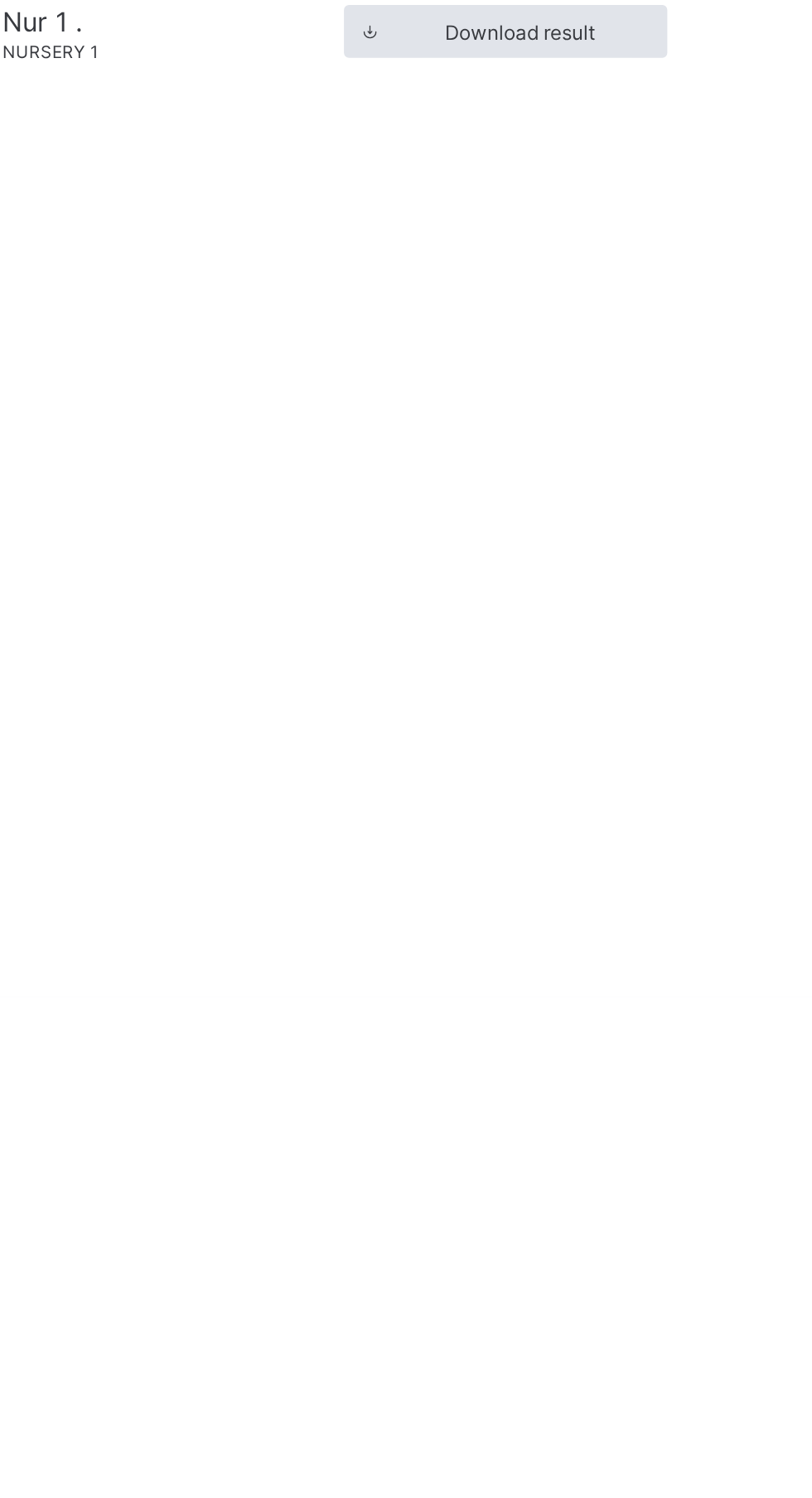
click at [507, 604] on span "Download Transcript" at bounding box center [477, 597] width 96 height 12
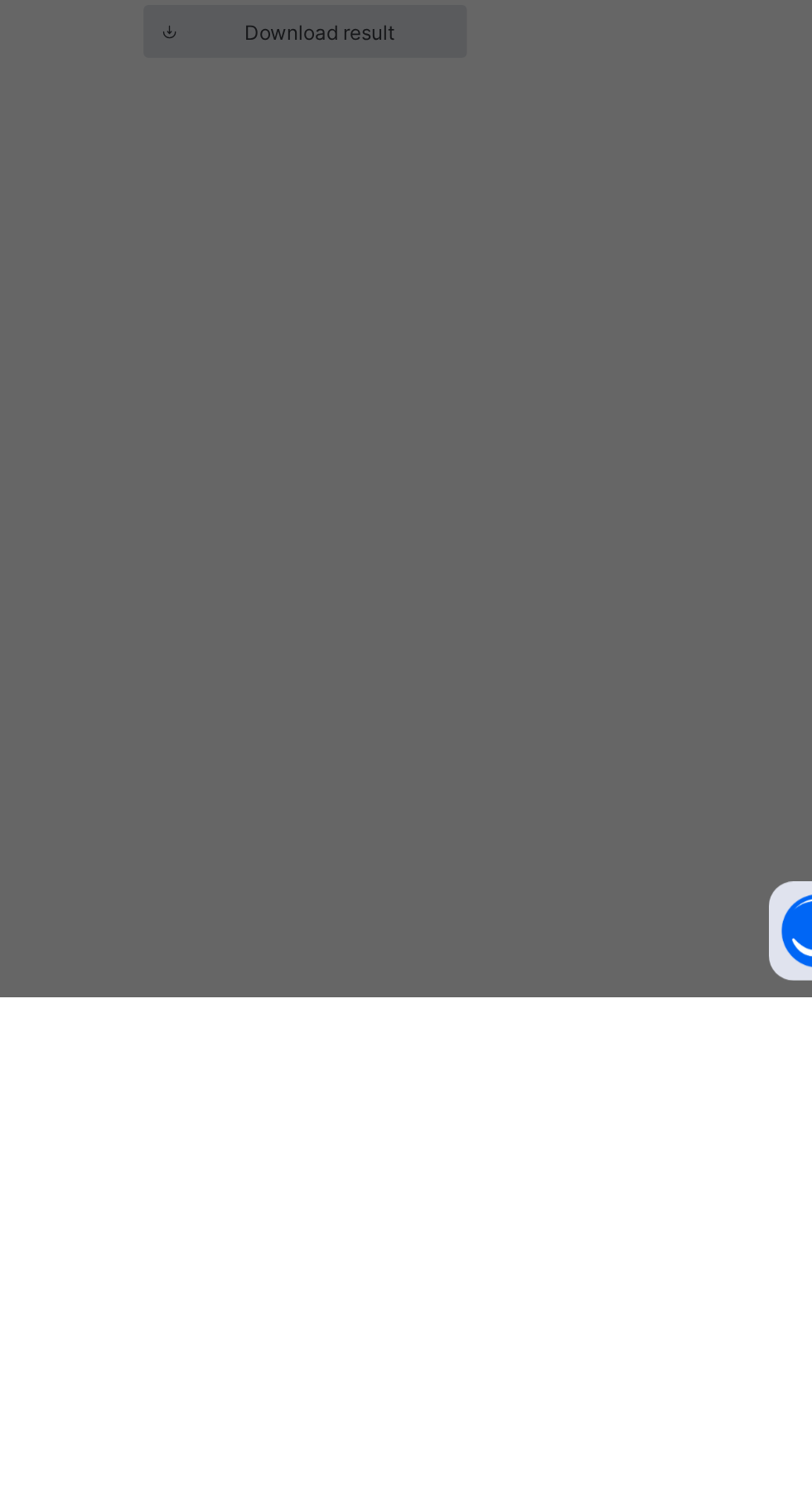
click at [542, 875] on span "Download Transcript" at bounding box center [493, 869] width 96 height 12
